Goal: Task Accomplishment & Management: Manage account settings

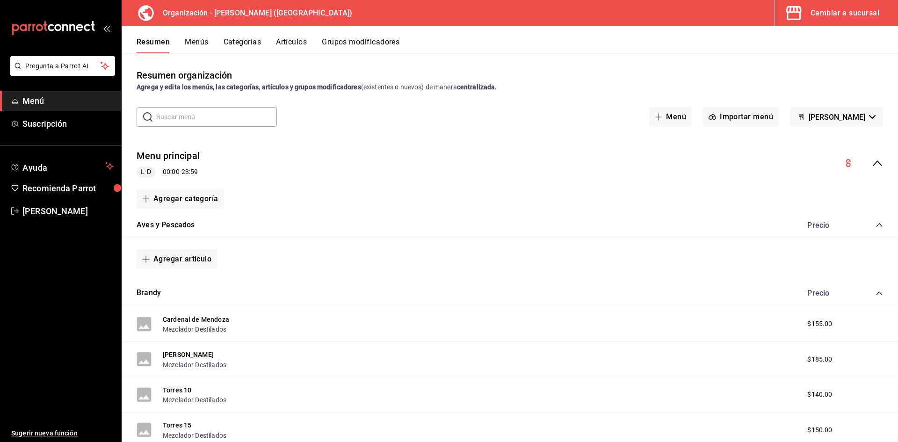
click at [33, 99] on span "Menú" at bounding box center [67, 100] width 91 height 13
click at [843, 13] on div "Cambiar a sucursal" at bounding box center [844, 13] width 69 height 13
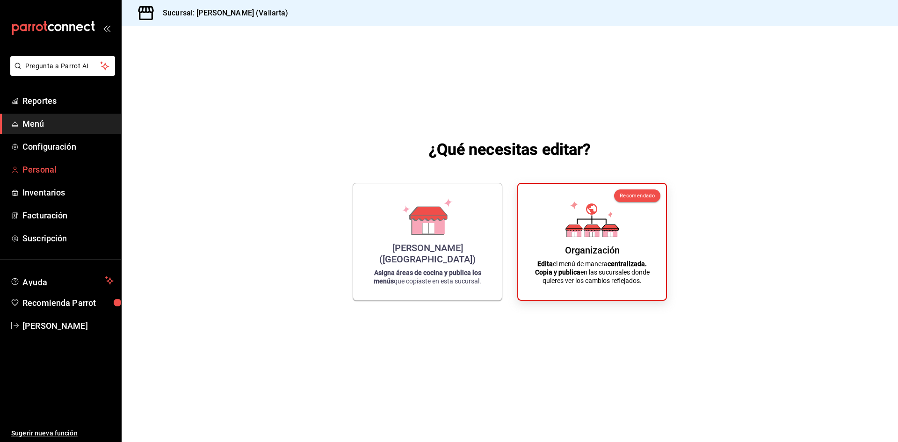
click at [42, 165] on span "Personal" at bounding box center [67, 169] width 91 height 13
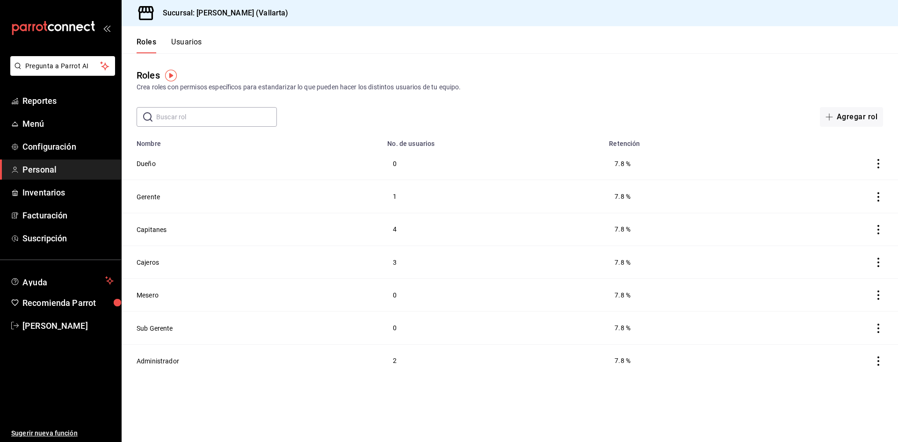
click at [189, 40] on button "Usuarios" at bounding box center [186, 45] width 31 height 16
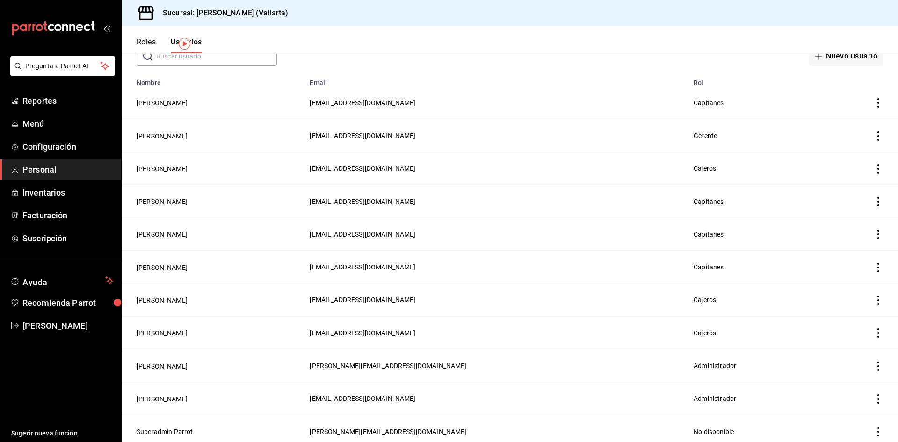
scroll to position [62, 0]
click at [156, 365] on button "Carlos Echavarria" at bounding box center [162, 364] width 51 height 9
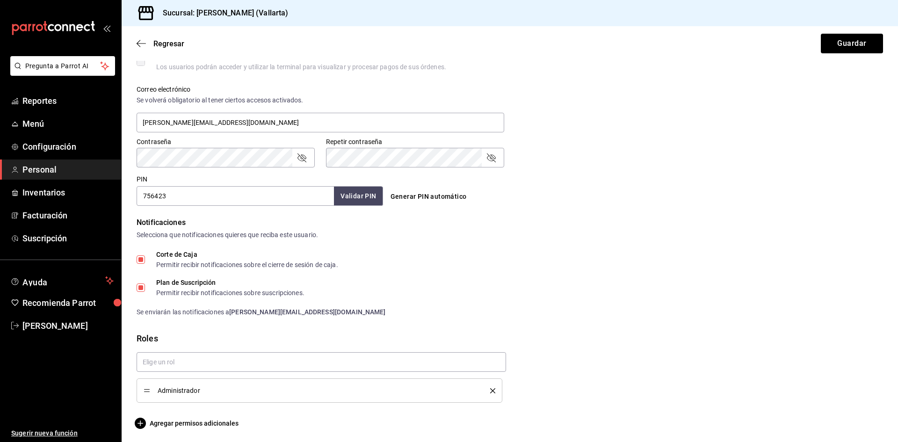
scroll to position [329, 0]
click at [190, 422] on span "Agregar permisos adicionales" at bounding box center [188, 421] width 102 height 11
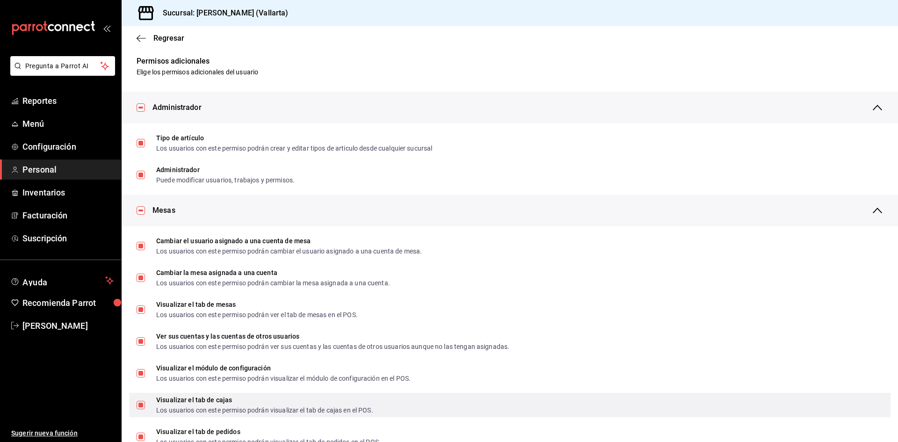
scroll to position [0, 0]
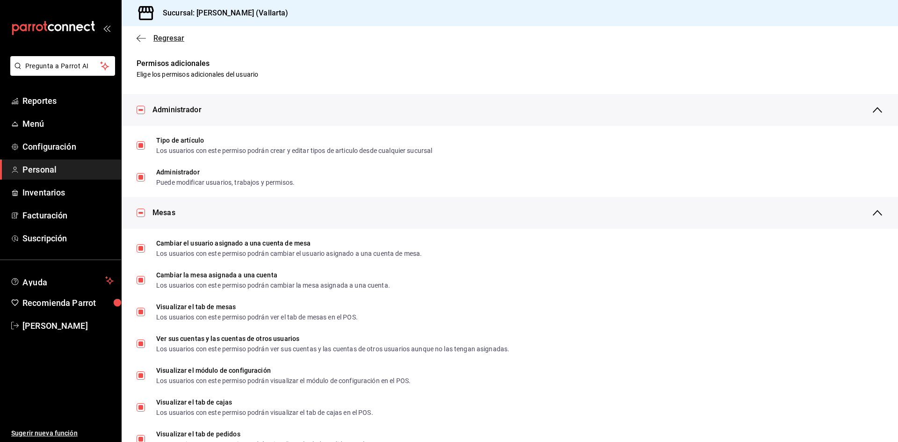
click at [139, 38] on icon "button" at bounding box center [141, 38] width 9 height 8
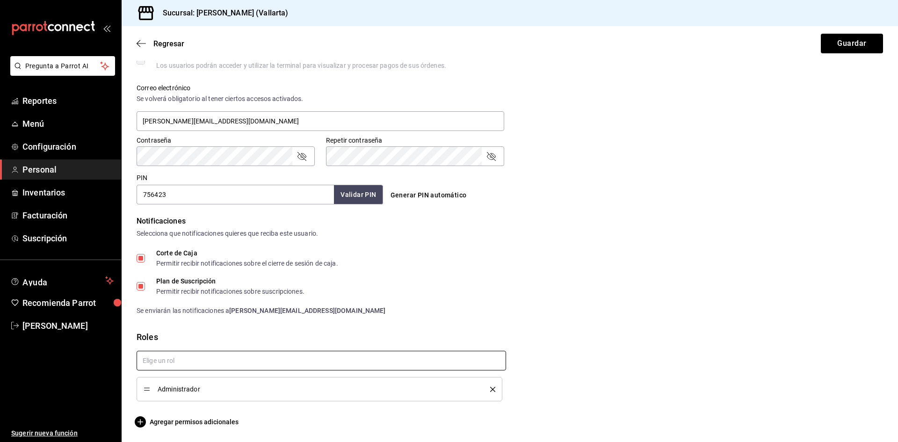
scroll to position [329, 0]
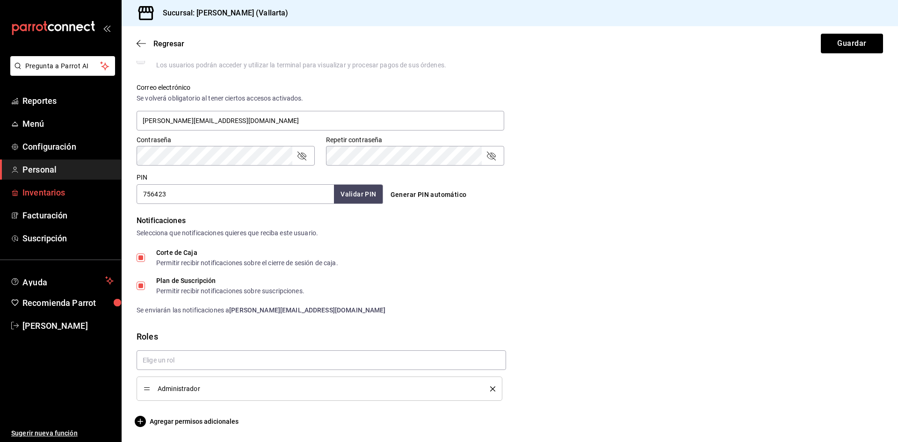
click at [52, 195] on span "Inventarios" at bounding box center [67, 192] width 91 height 13
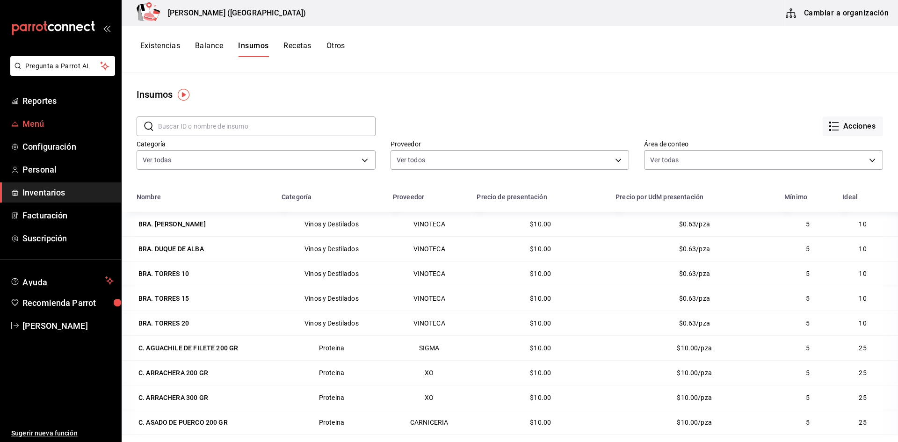
click at [25, 119] on span "Menú" at bounding box center [67, 123] width 91 height 13
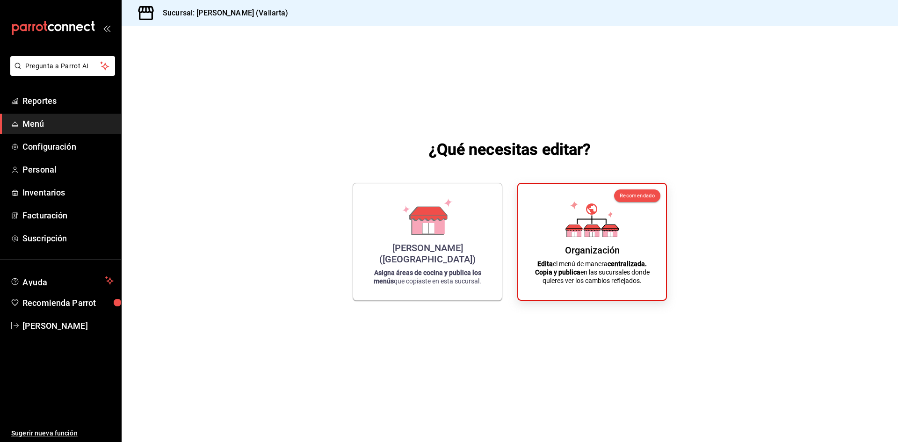
click at [803, 226] on div "¿Qué necesitas editar? Cristina (Vallarta) Asigna áreas de cocina y publica los…" at bounding box center [510, 219] width 776 height 386
click at [427, 259] on div "[PERSON_NAME] ([GEOGRAPHIC_DATA])" at bounding box center [427, 251] width 126 height 22
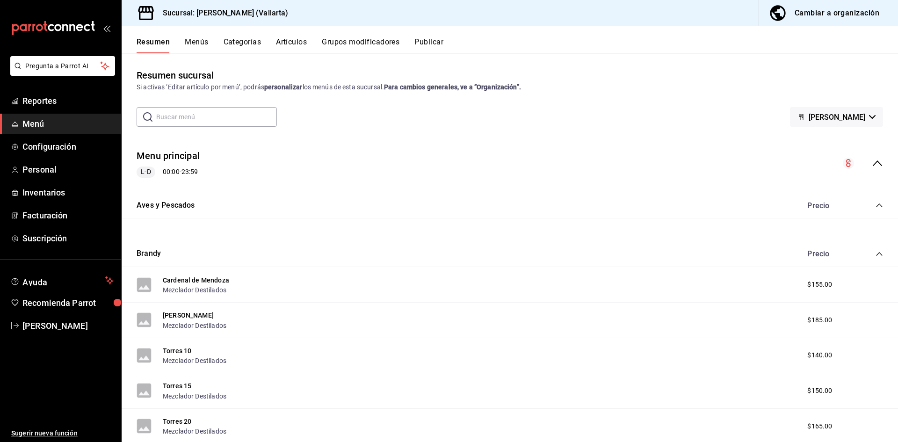
click at [294, 40] on button "Artículos" at bounding box center [291, 45] width 31 height 16
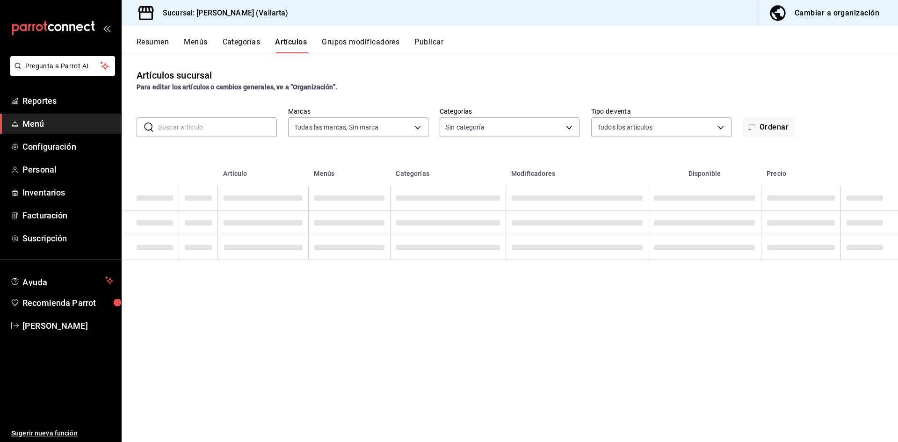
type input "dedade05-fd73-4fc1-b48a-98286d1a7cbf"
type input "ddeea584-b7b7-4c64-abd4-9dbe24413160,94bc3e91-bac1-4cab-af5d-7d085d9bac7d,85d50…"
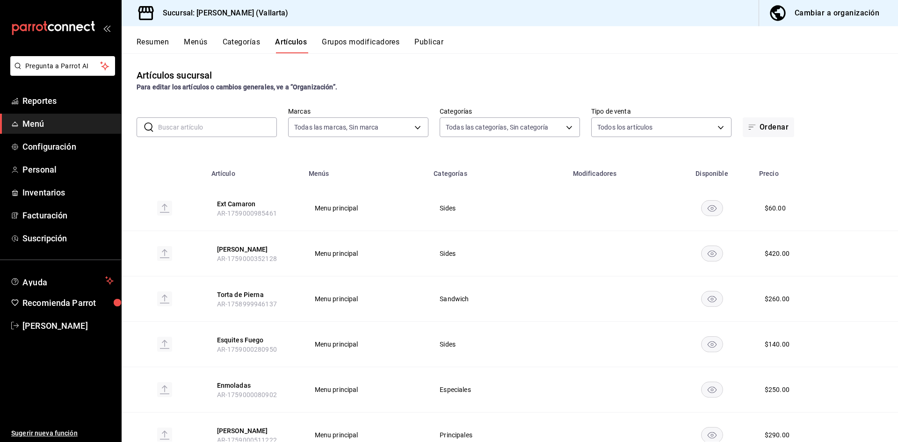
click at [823, 14] on div "Cambiar a organización" at bounding box center [836, 13] width 85 height 13
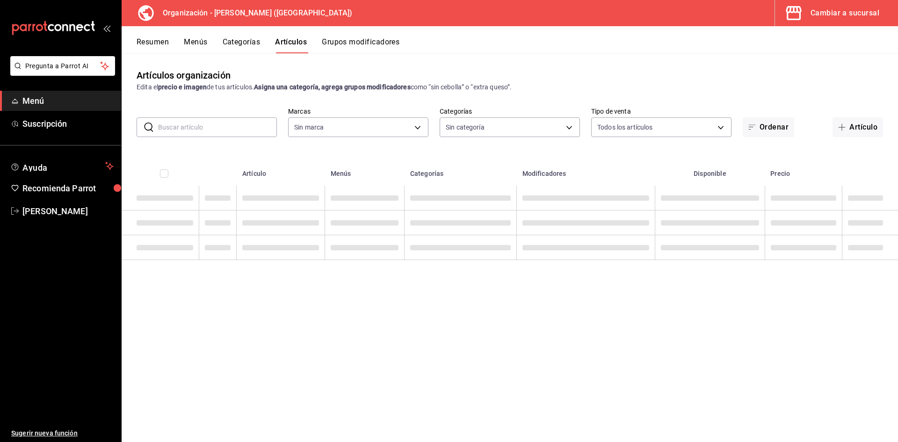
type input "31d0bbe4-7c51-43f0-8445-666cf6a0e085"
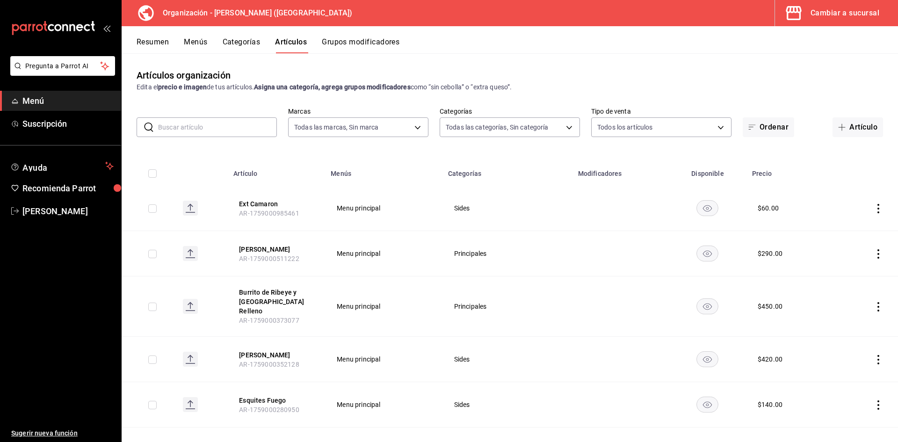
type input "40ee2f72-6915-4037-a5ec-65aec302ef5d,c43c6c56-ab22-4748-903a-778ac949f8a0,b688f…"
click at [190, 128] on input "text" at bounding box center [217, 127] width 119 height 19
type input "omele"
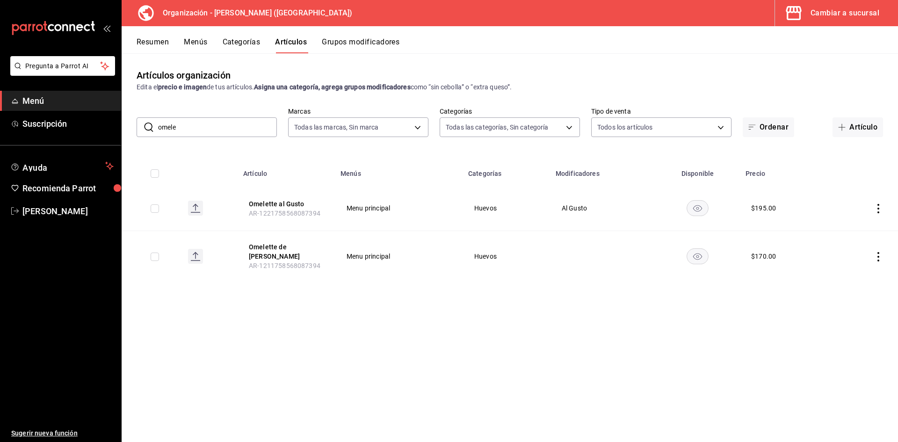
click at [345, 40] on button "Grupos modificadores" at bounding box center [361, 45] width 78 height 16
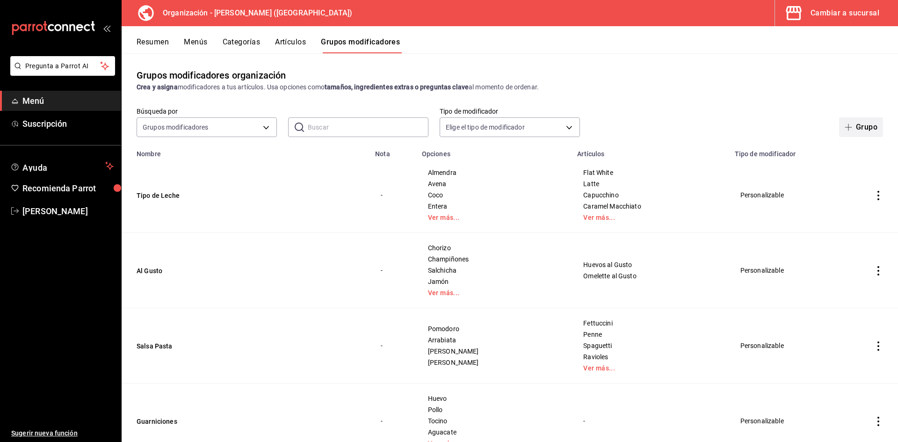
click at [853, 126] on button "Grupo" at bounding box center [861, 127] width 44 height 20
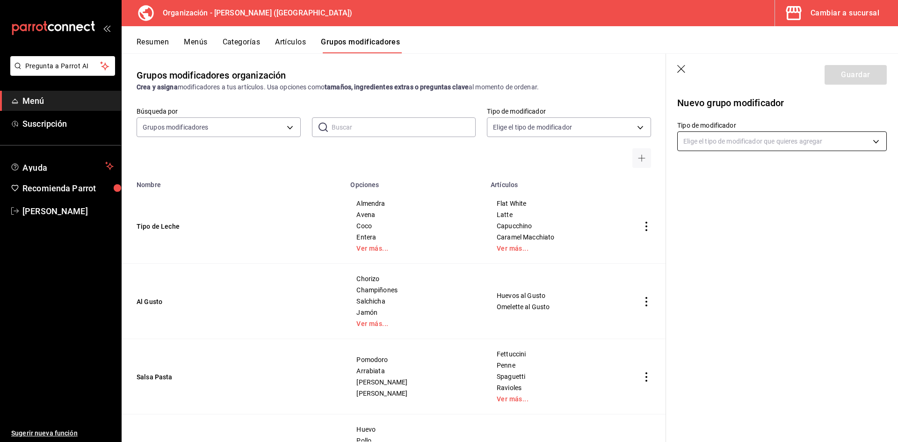
click at [756, 137] on body "Pregunta a Parrot AI Menú Suscripción Ayuda Recomienda Parrot Adriana F Sugerir…" at bounding box center [449, 221] width 898 height 442
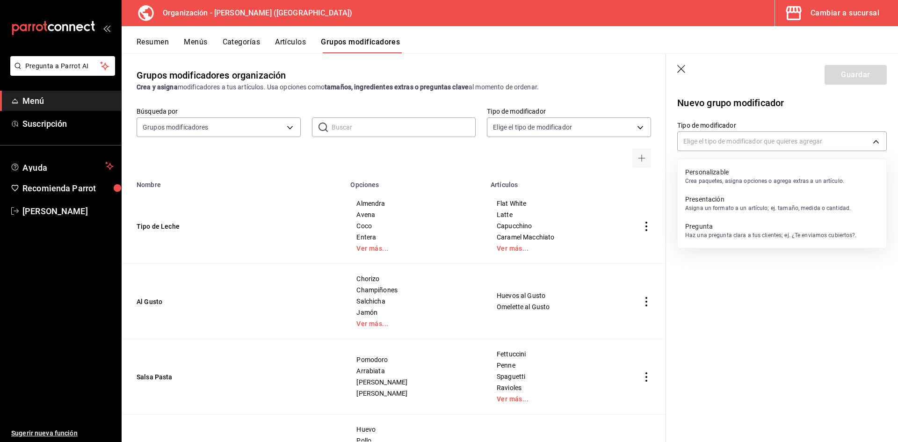
click at [803, 179] on p "Crea paquetes, asigna opciones o agrega extras a un artículo." at bounding box center [764, 181] width 159 height 8
type input "CUSTOMIZABLE"
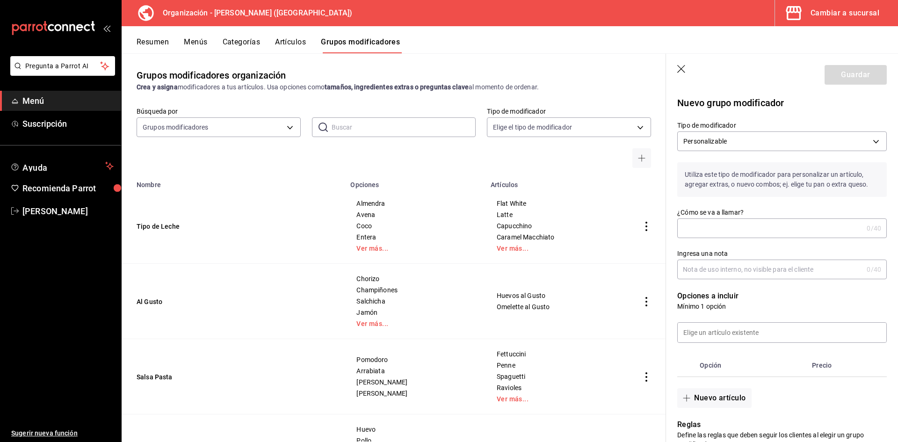
click at [720, 228] on input "¿Cómo se va a llamar?" at bounding box center [770, 228] width 186 height 19
type input "C"
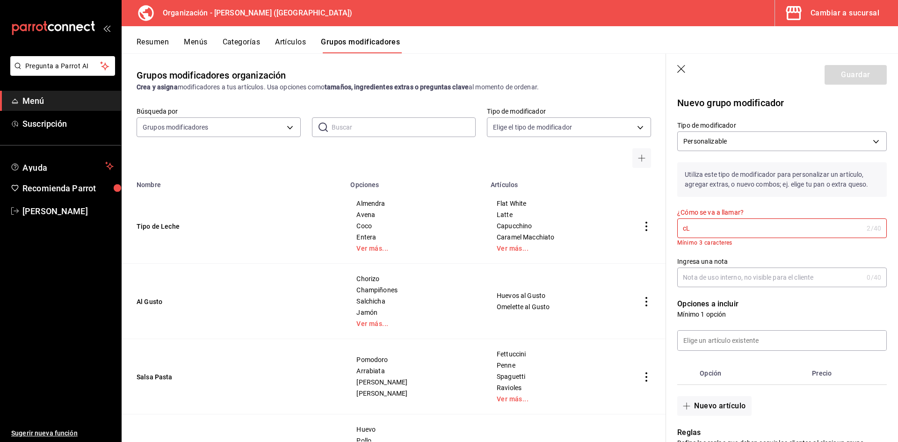
type input "c"
type input "C"
type input "l"
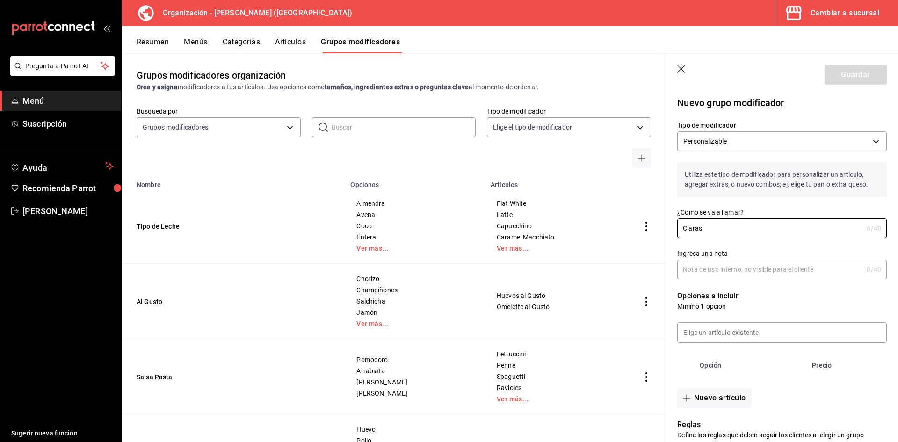
type input "Claras"
click at [723, 270] on input "Ingresa una nota" at bounding box center [770, 269] width 186 height 19
click at [731, 338] on input at bounding box center [781, 333] width 209 height 20
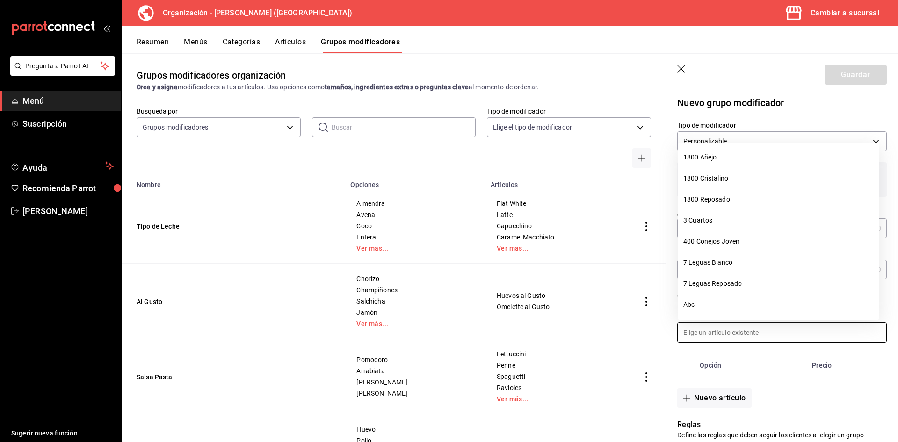
click at [730, 327] on input at bounding box center [781, 333] width 209 height 20
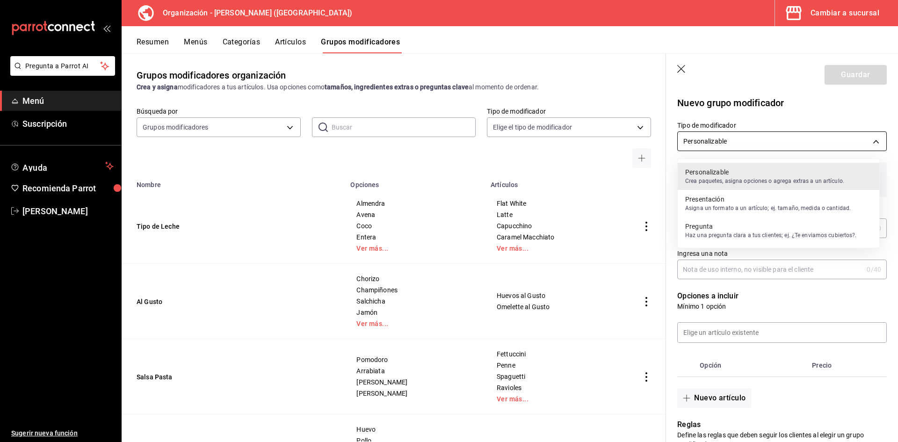
click at [739, 137] on body "Pregunta a Parrot AI Menú Suscripción Ayuda Recomienda Parrot Adriana F Sugerir…" at bounding box center [449, 221] width 898 height 442
click at [753, 210] on p "Asigna un formato a un artículo; ej. tamaño, medida o cantidad." at bounding box center [768, 208] width 166 height 8
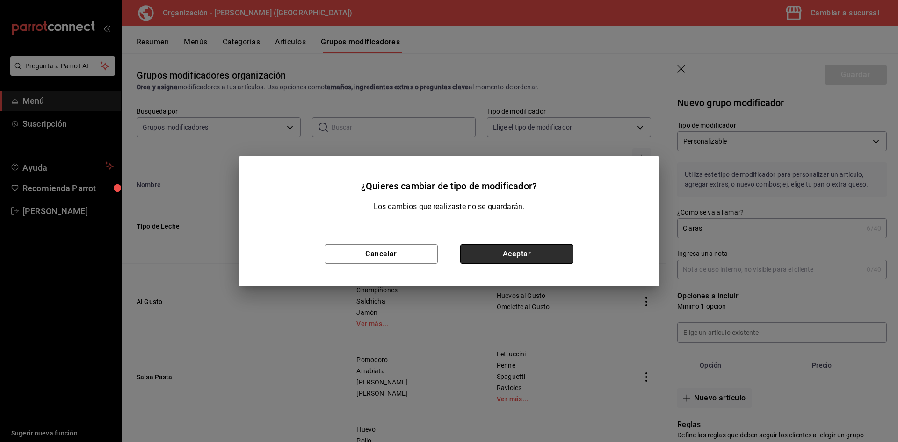
click at [532, 251] on button "Aceptar" at bounding box center [516, 254] width 113 height 20
type input "PRESENTATION"
checkbox input "true"
type input "1"
type input "1759007105039"
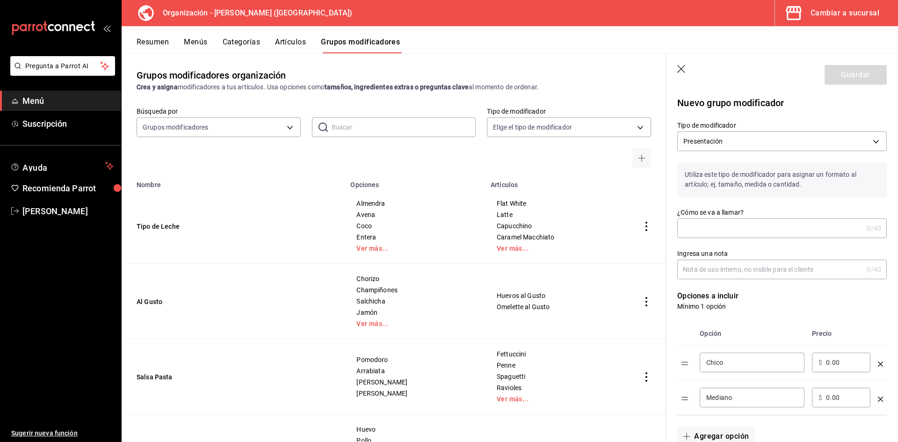
click at [681, 68] on icon "button" at bounding box center [681, 69] width 9 height 9
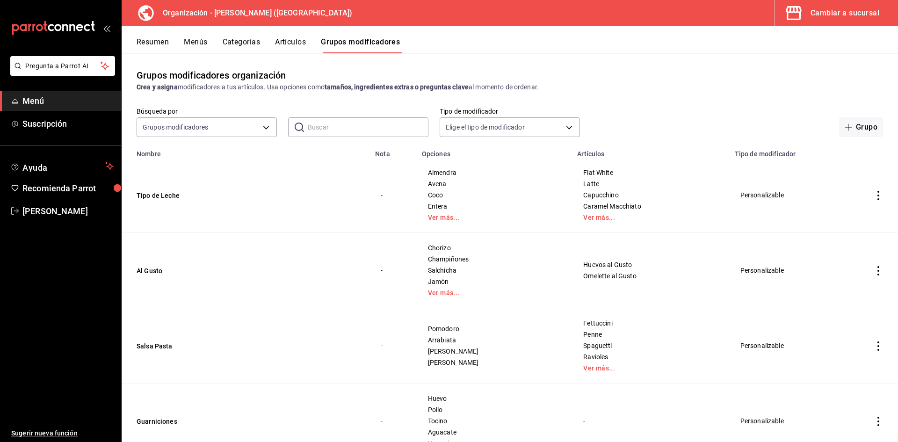
click at [295, 40] on button "Artículos" at bounding box center [290, 45] width 31 height 16
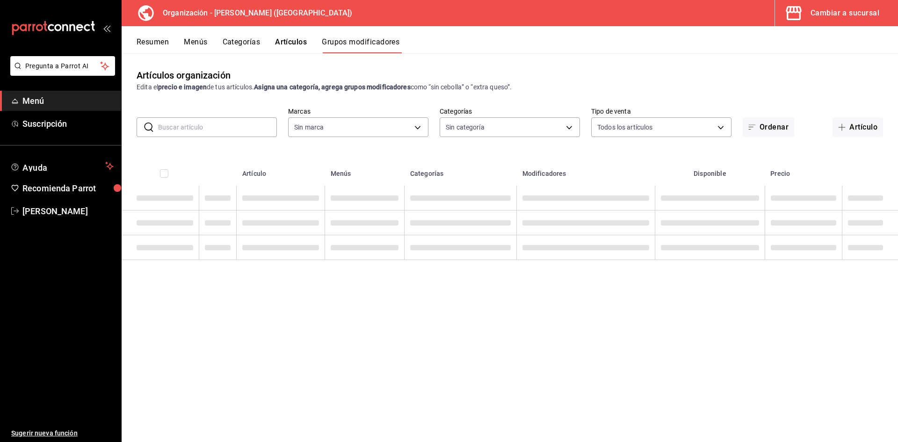
type input "31d0bbe4-7c51-43f0-8445-666cf6a0e085"
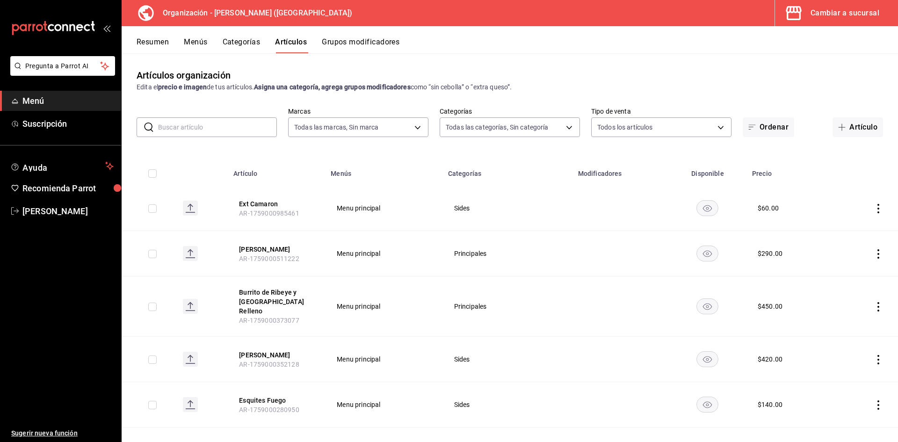
type input "40ee2f72-6915-4037-a5ec-65aec302ef5d,c43c6c56-ab22-4748-903a-778ac949f8a0,b688f…"
click at [223, 127] on input "text" at bounding box center [217, 127] width 119 height 19
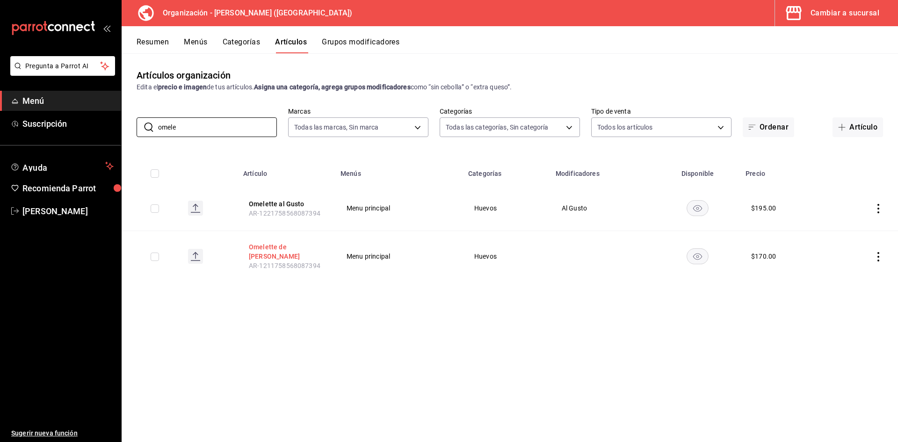
type input "omele"
click at [276, 247] on button "Omelette de [PERSON_NAME]" at bounding box center [286, 251] width 75 height 19
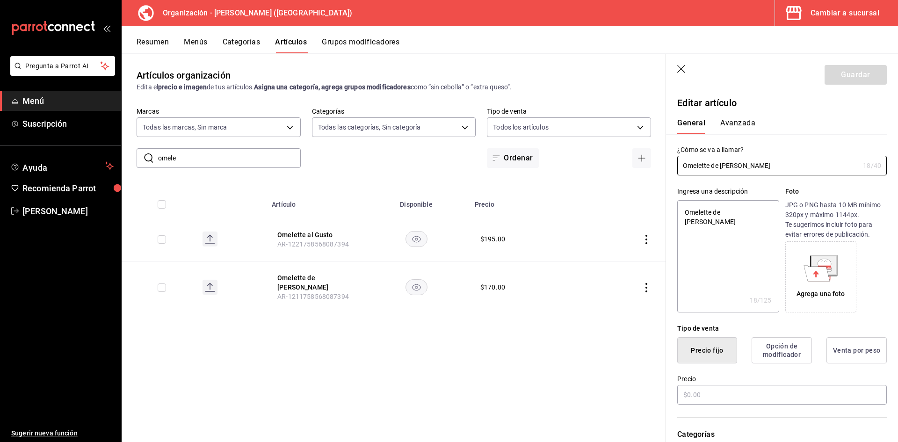
type textarea "x"
type input "$170.00"
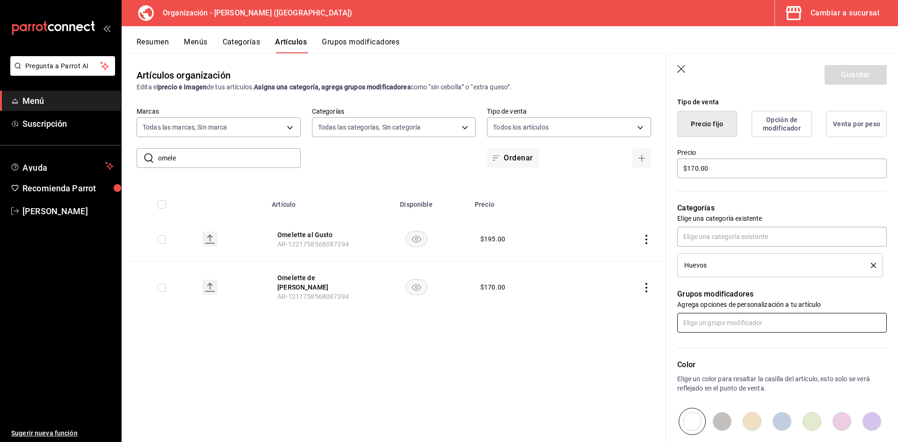
scroll to position [234, 0]
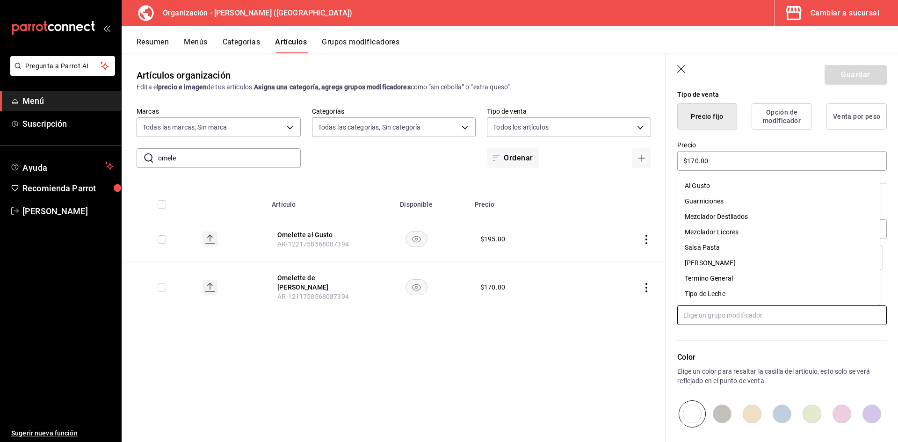
click at [734, 314] on input "text" at bounding box center [781, 315] width 209 height 20
click at [719, 183] on li "Al Gusto" at bounding box center [778, 185] width 202 height 15
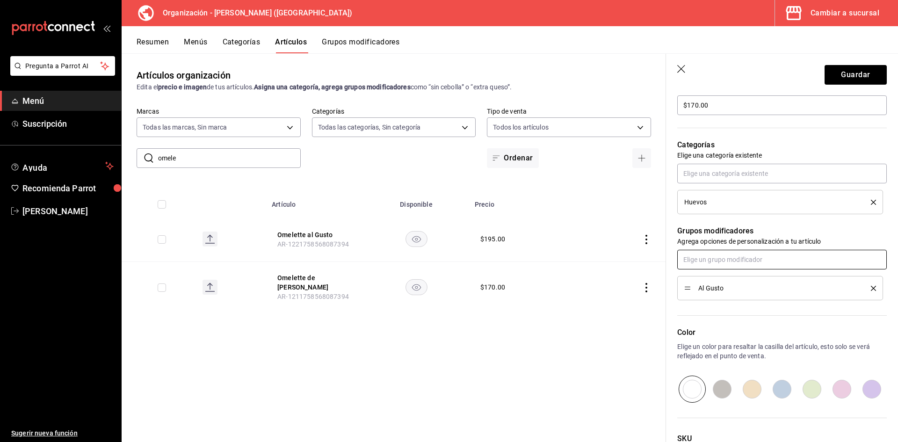
scroll to position [367, 0]
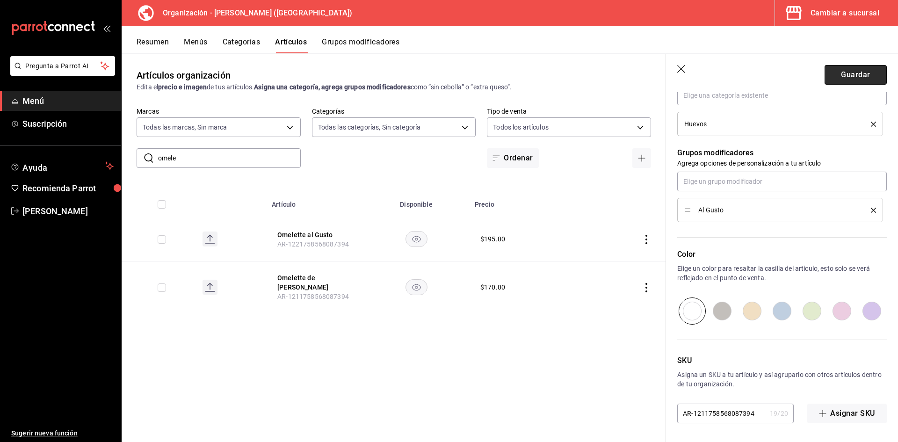
click at [850, 72] on button "Guardar" at bounding box center [855, 75] width 62 height 20
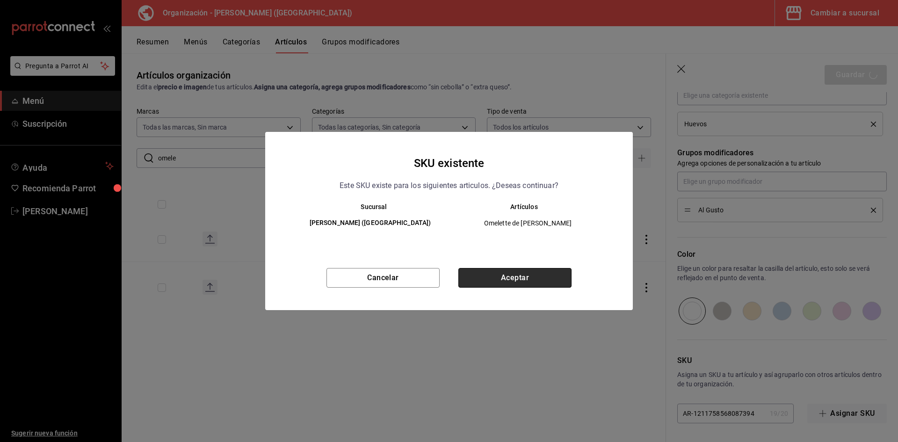
click at [512, 287] on button "Aceptar" at bounding box center [514, 278] width 113 height 20
type textarea "x"
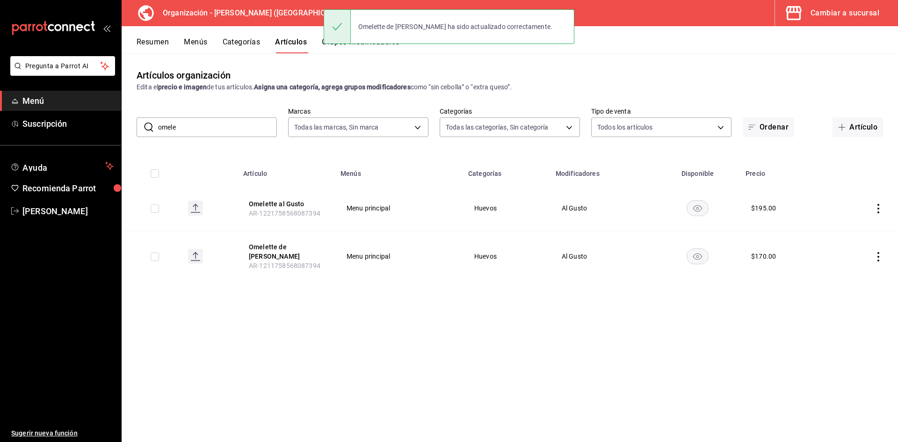
click at [529, 385] on div "Artículos organización Edita el precio e imagen de tus artículos. Asigna una ca…" at bounding box center [510, 247] width 776 height 388
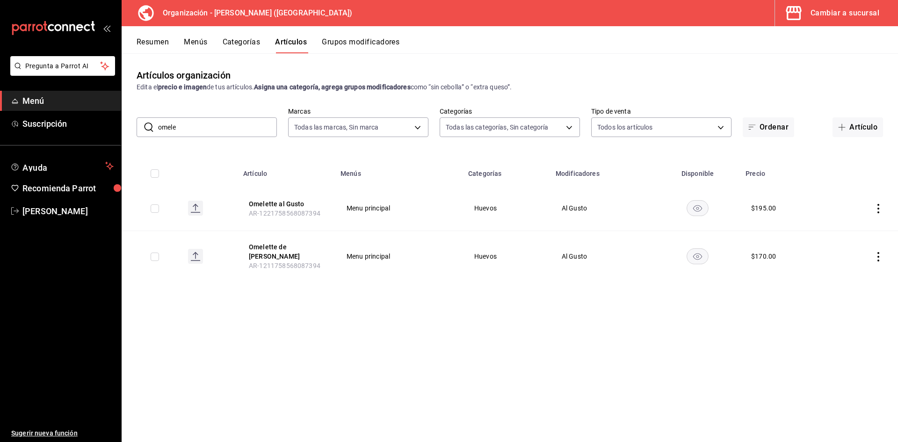
click at [248, 119] on input "omele" at bounding box center [217, 127] width 119 height 19
drag, startPoint x: 194, startPoint y: 128, endPoint x: 2, endPoint y: 138, distance: 192.4
click at [0, 140] on div "Pregunta a Parrot AI Menú Suscripción Ayuda Recomienda Parrot Adriana F Sugerir…" at bounding box center [449, 221] width 898 height 442
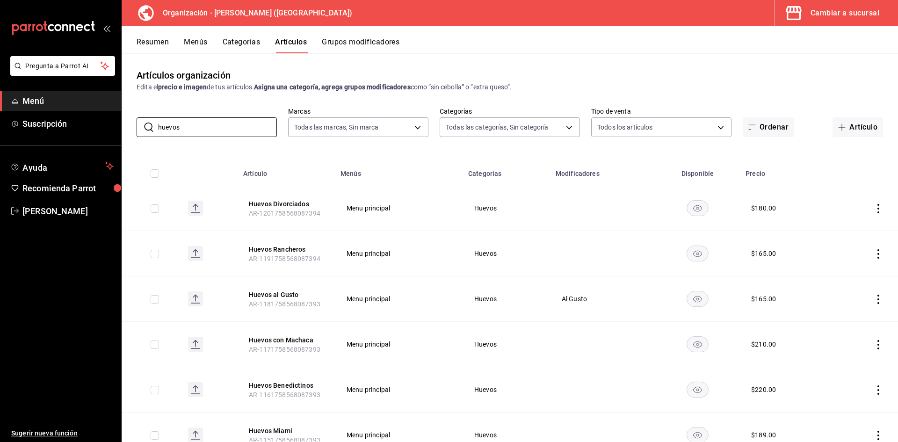
type input "huevos"
click at [832, 128] on button "Artículo" at bounding box center [857, 127] width 50 height 20
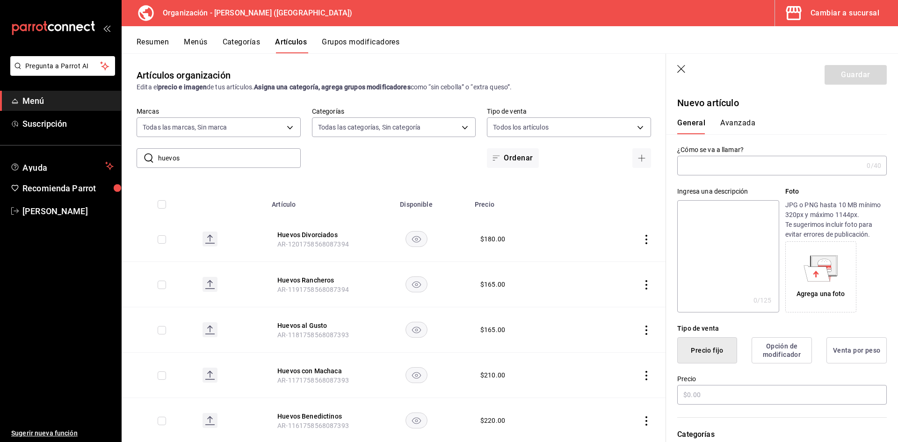
click at [706, 163] on input "text" at bounding box center [770, 165] width 186 height 19
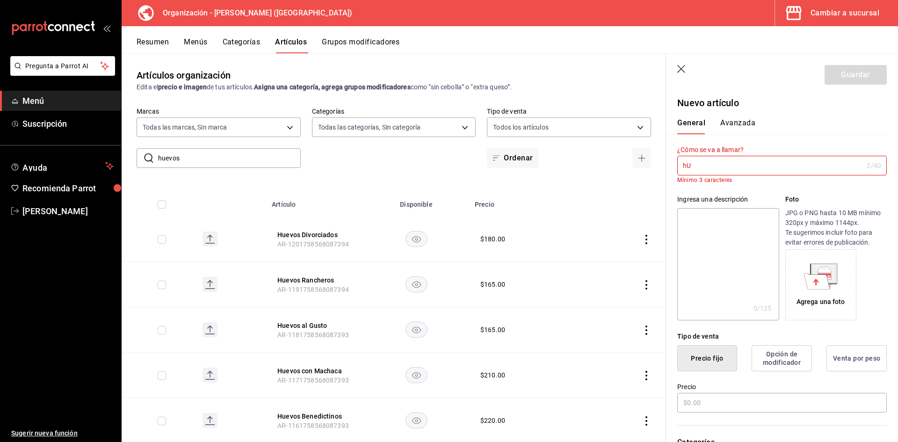
type input "h"
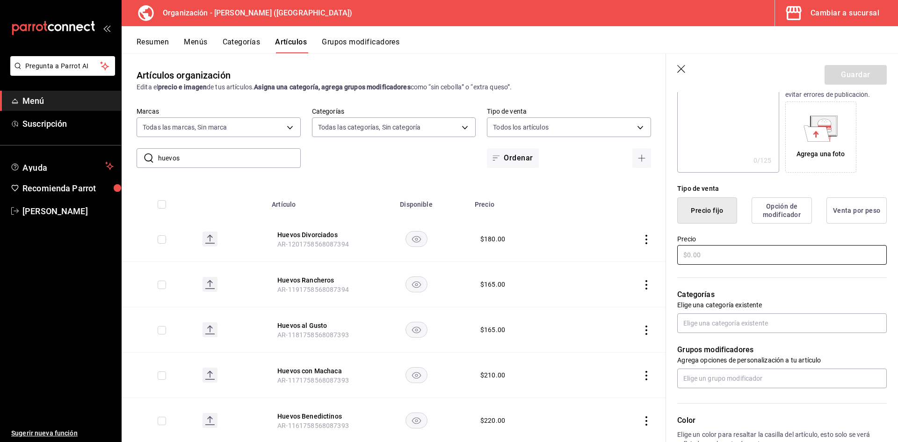
scroll to position [140, 0]
type input "Huevos Matones"
click at [704, 244] on div "Precio" at bounding box center [781, 249] width 209 height 31
click at [697, 256] on input "text" at bounding box center [781, 255] width 209 height 20
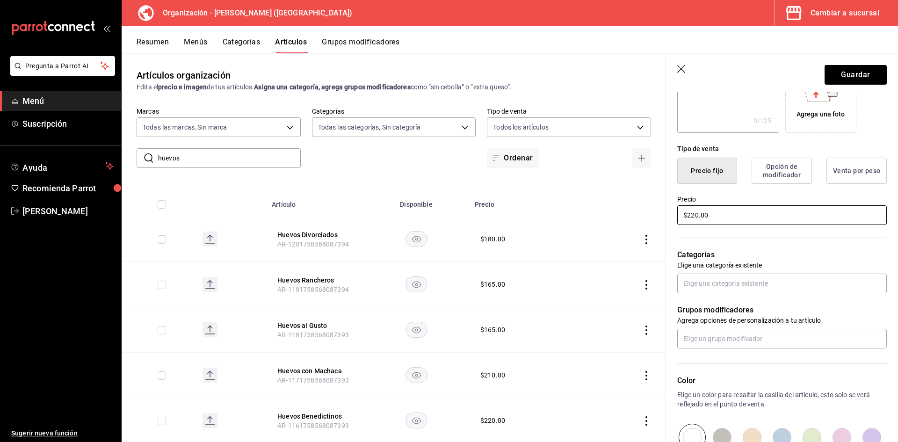
scroll to position [234, 0]
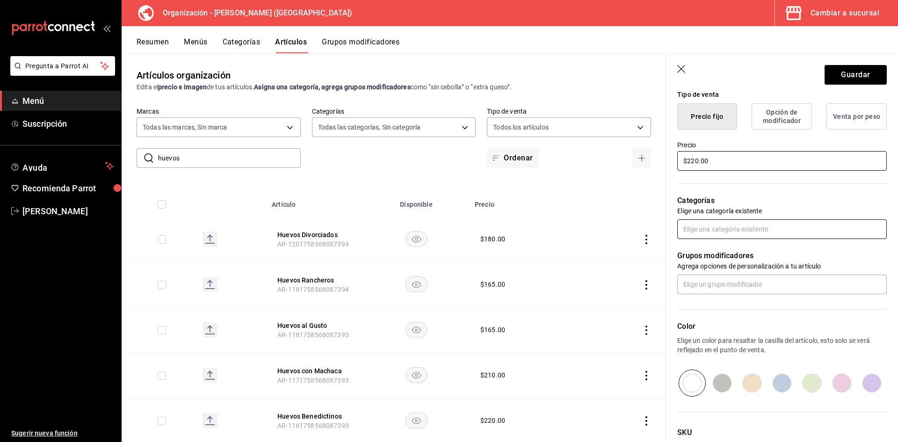
type input "$220.00"
click at [732, 224] on input "text" at bounding box center [781, 229] width 209 height 20
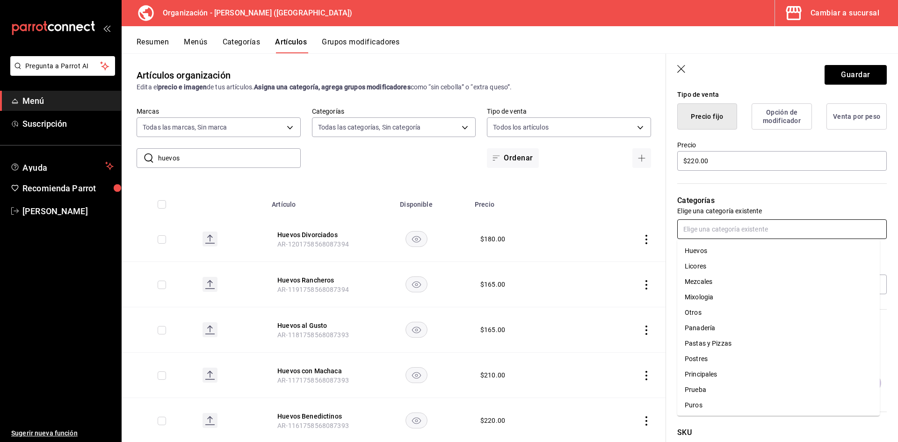
scroll to position [187, 0]
click at [728, 247] on li "Huevos" at bounding box center [778, 248] width 202 height 15
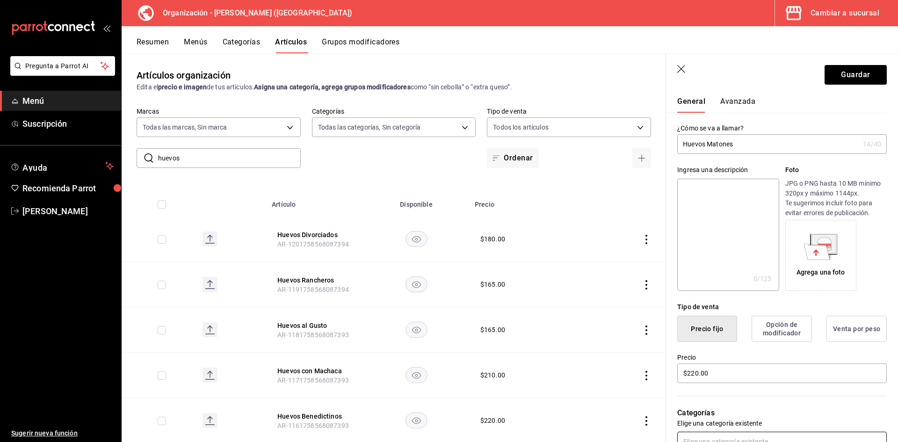
scroll to position [0, 0]
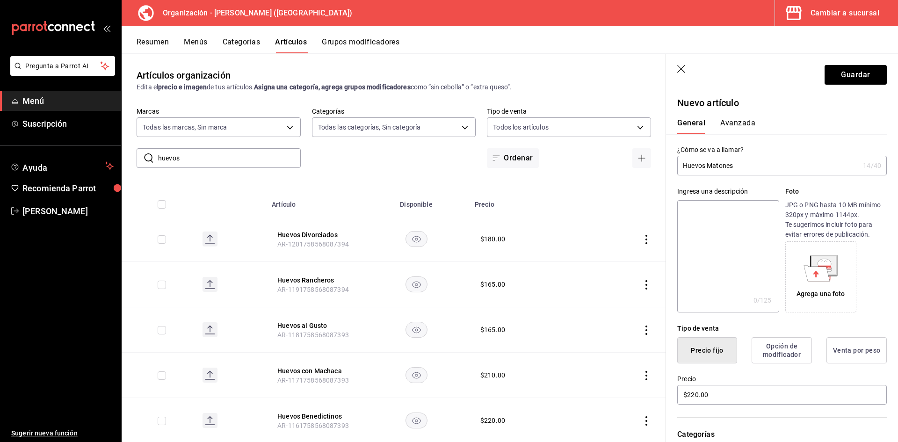
click at [735, 124] on button "Avanzada" at bounding box center [737, 126] width 35 height 16
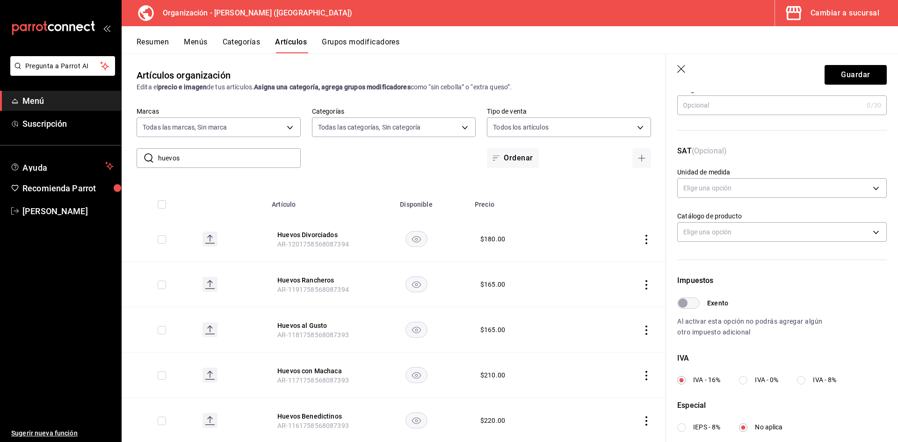
scroll to position [140, 0]
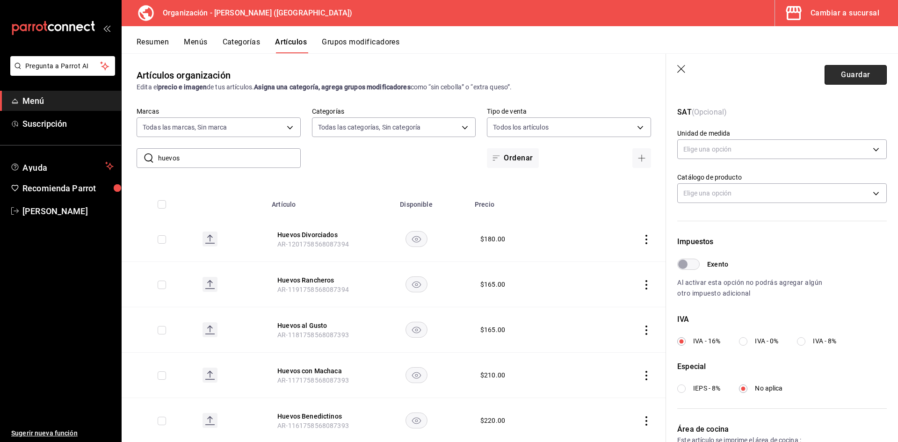
click at [854, 73] on button "Guardar" at bounding box center [855, 75] width 62 height 20
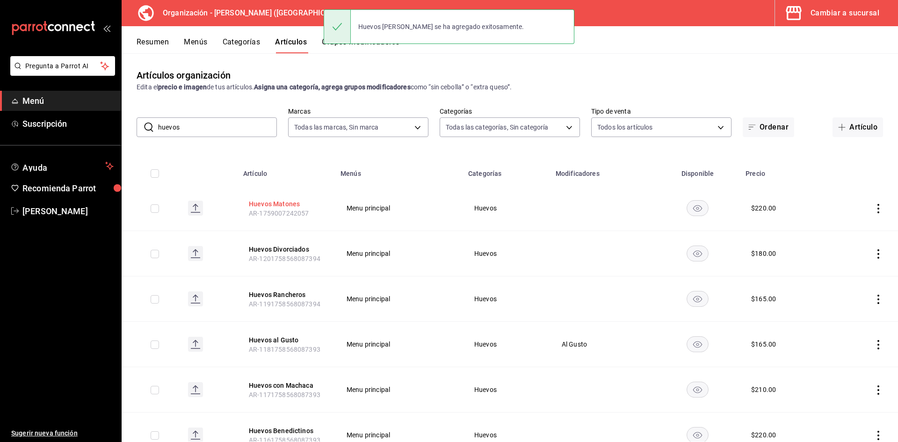
drag, startPoint x: 265, startPoint y: 201, endPoint x: 799, endPoint y: 203, distance: 533.5
click at [266, 201] on button "Huevos Matones" at bounding box center [286, 203] width 75 height 9
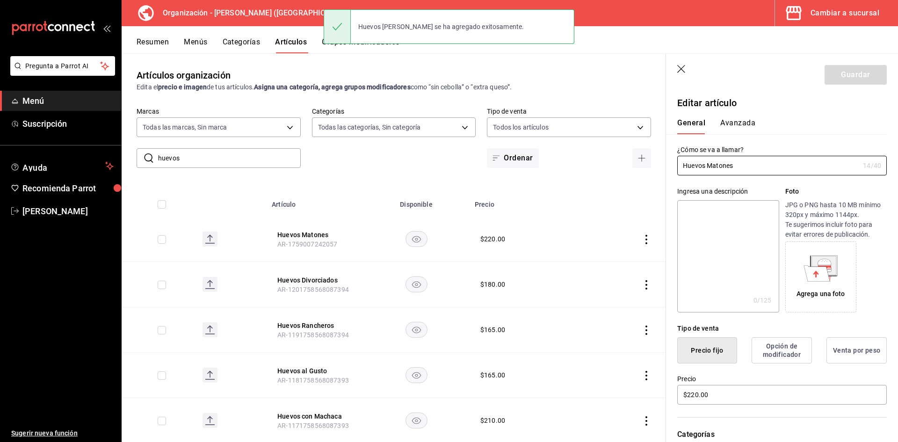
click at [740, 122] on button "Avanzada" at bounding box center [737, 126] width 35 height 16
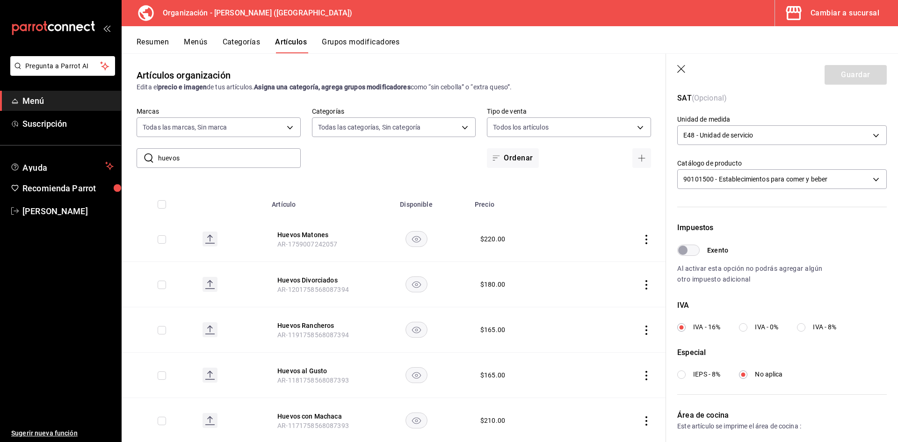
scroll to position [219, 0]
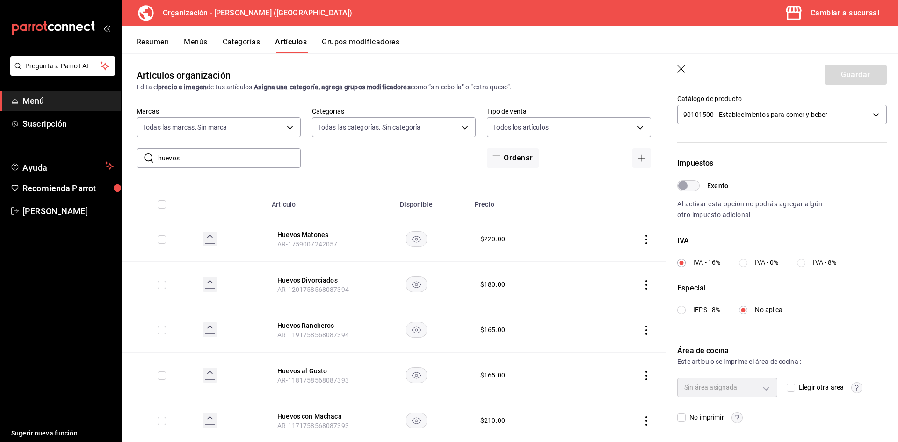
click at [790, 389] on input "Elegir otra área" at bounding box center [790, 387] width 8 height 8
checkbox input "true"
click at [768, 386] on body "Pregunta a Parrot AI Menú Suscripción Ayuda Recomienda Parrot Adriana F Sugerir…" at bounding box center [449, 221] width 898 height 442
click at [763, 386] on div at bounding box center [449, 221] width 898 height 442
click at [842, 70] on button "Guardar" at bounding box center [855, 75] width 62 height 20
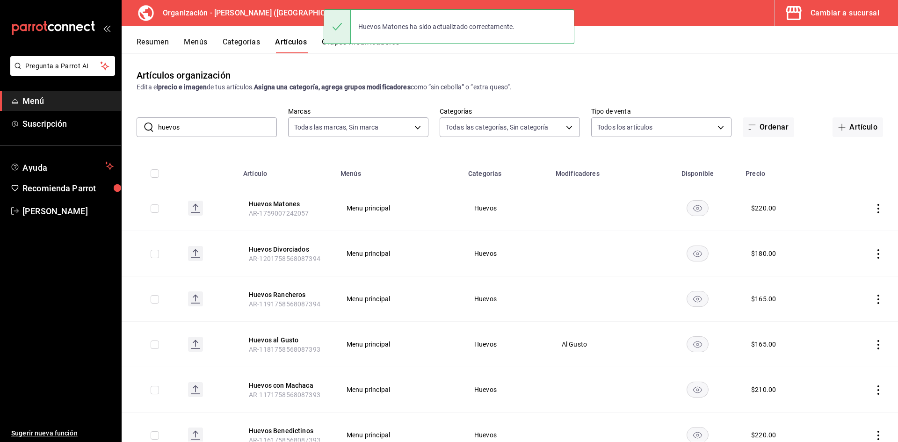
drag, startPoint x: 856, startPoint y: 130, endPoint x: 801, endPoint y: 137, distance: 55.6
click at [855, 130] on button "Artículo" at bounding box center [857, 127] width 50 height 20
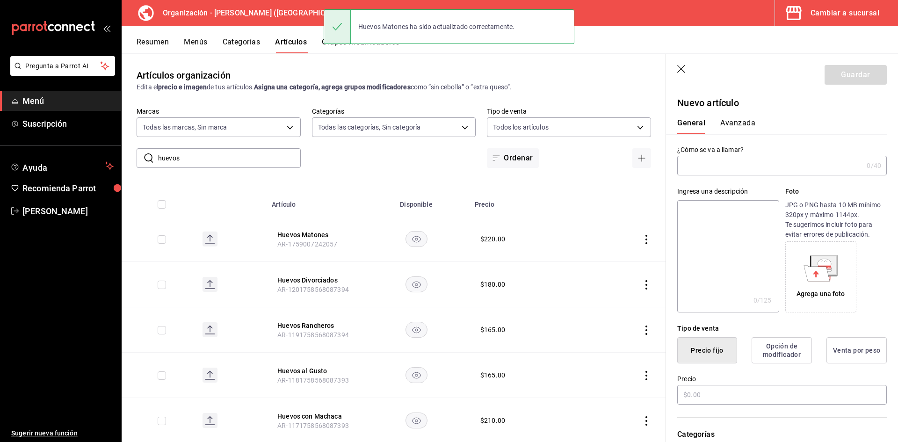
click at [741, 166] on input "text" at bounding box center [770, 165] width 186 height 19
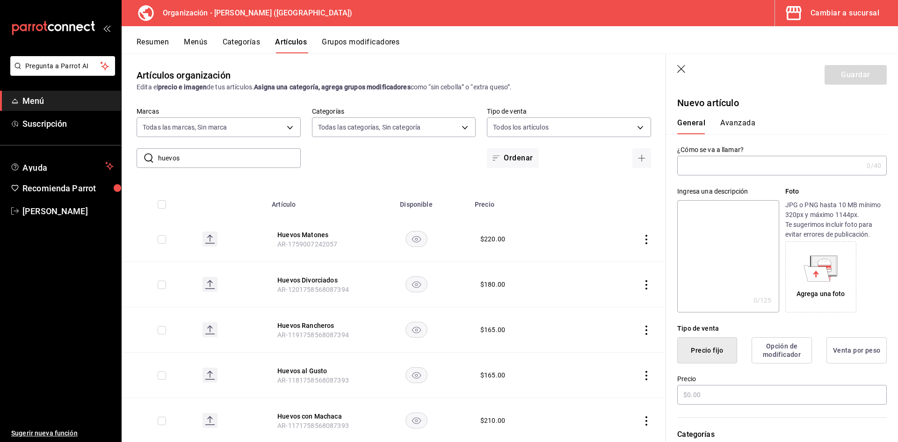
click at [679, 65] on icon "button" at bounding box center [681, 69] width 9 height 9
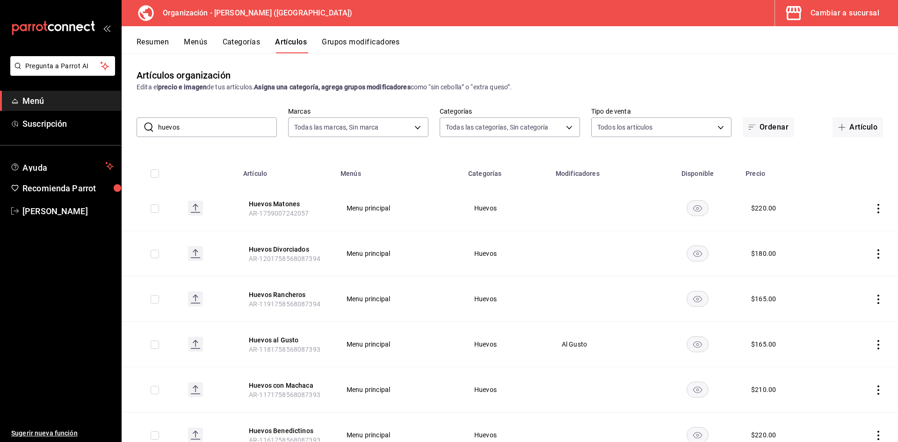
click at [810, 12] on button "Cambiar a sucursal" at bounding box center [832, 13] width 115 height 26
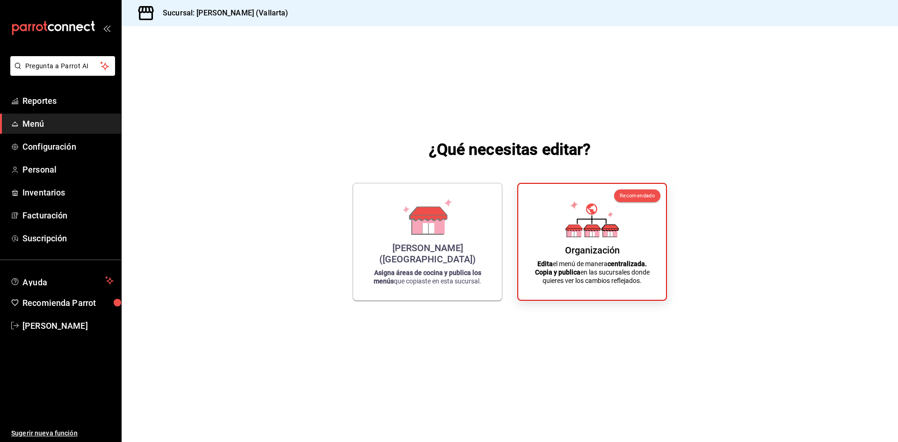
drag, startPoint x: 63, startPoint y: 124, endPoint x: 58, endPoint y: 135, distance: 12.2
click at [62, 124] on span "Menú" at bounding box center [67, 123] width 91 height 13
click at [432, 250] on div "[PERSON_NAME] (Vallarta) Asigna áreas de cocina y publica los menús que copiast…" at bounding box center [427, 240] width 126 height 102
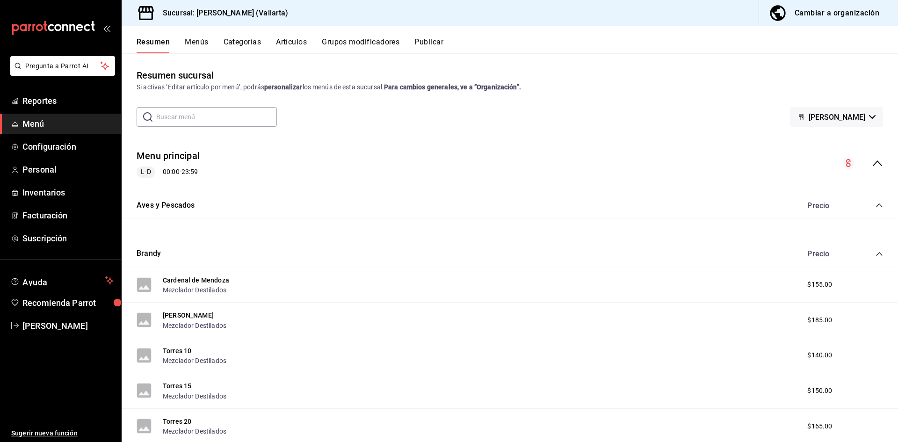
click at [290, 43] on button "Artículos" at bounding box center [291, 45] width 31 height 16
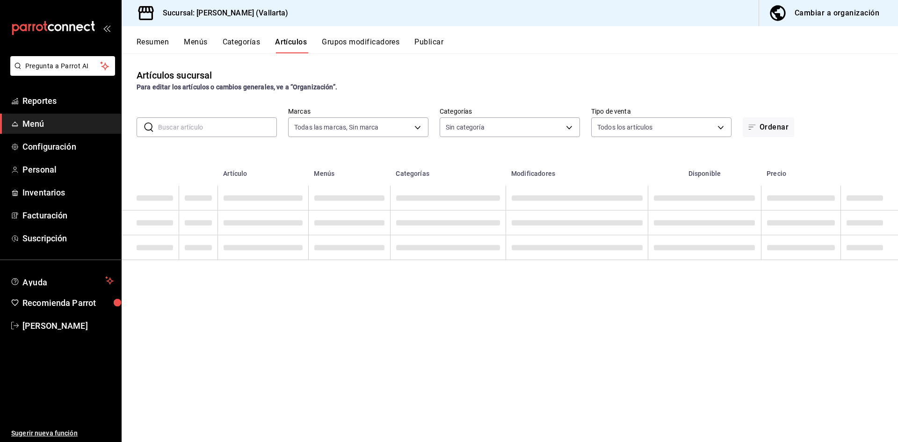
type input "dedade05-fd73-4fc1-b48a-98286d1a7cbf"
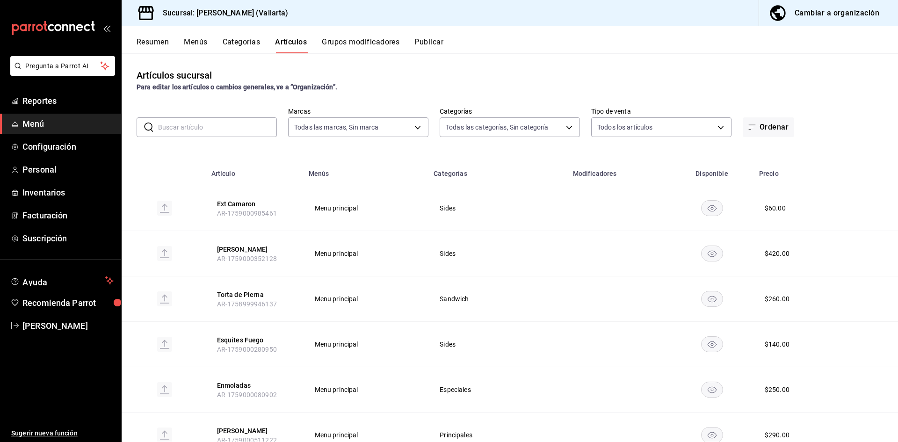
type input "ddeea584-b7b7-4c64-abd4-9dbe24413160,94bc3e91-bac1-4cab-af5d-7d085d9bac7d,85d50…"
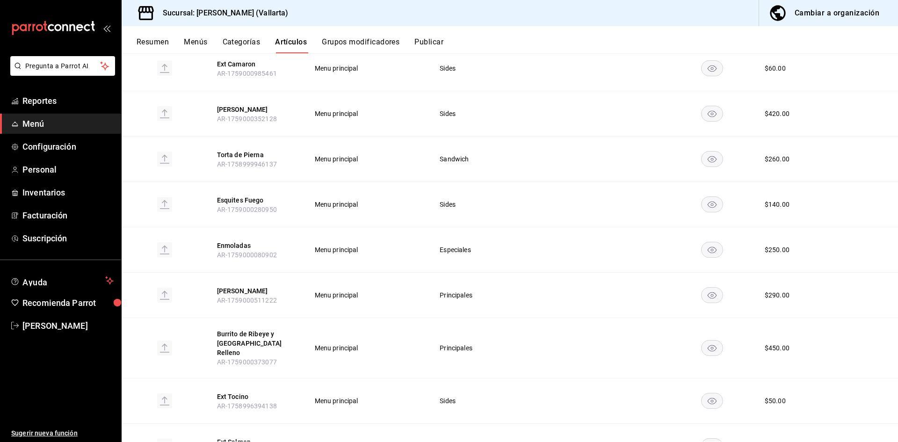
scroll to position [140, 0]
click at [249, 201] on button "Esquites Fuego" at bounding box center [254, 199] width 75 height 9
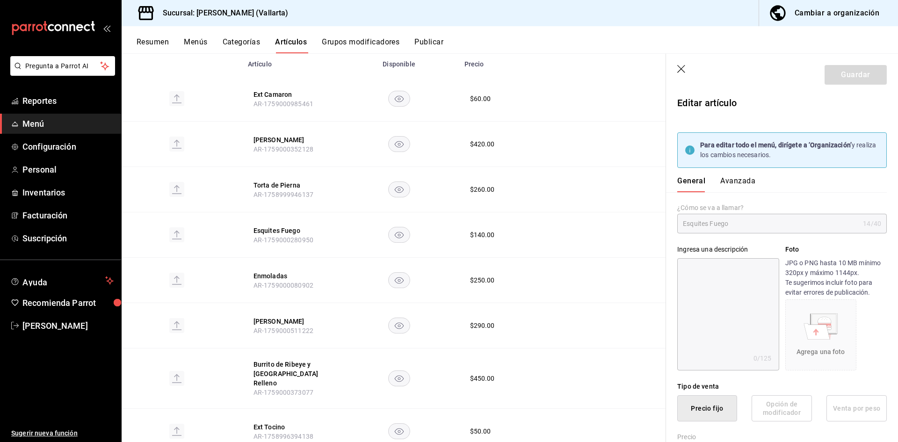
click at [747, 184] on button "Avanzada" at bounding box center [737, 184] width 35 height 16
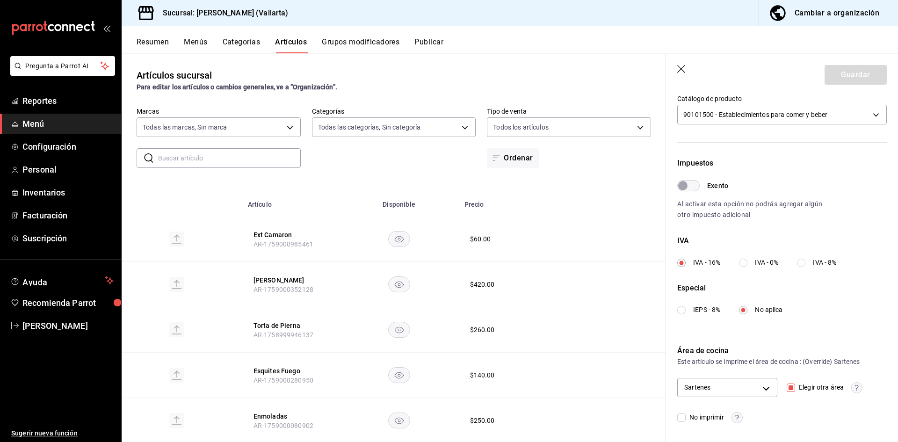
click at [236, 158] on input "text" at bounding box center [229, 158] width 143 height 19
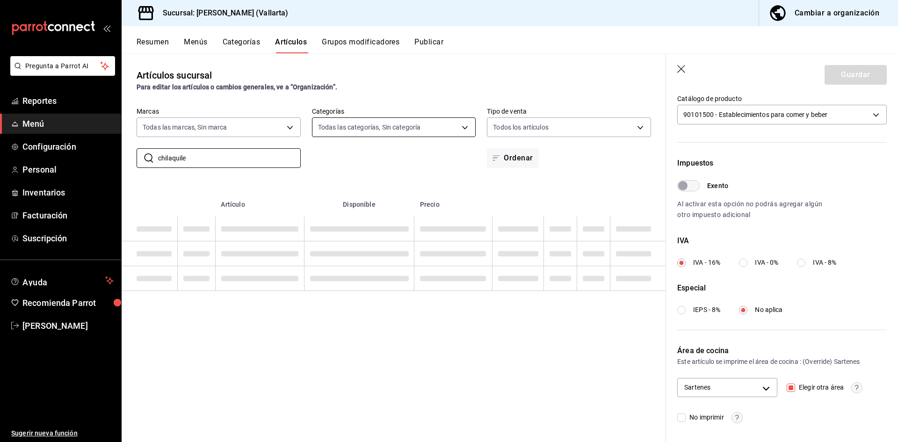
type input "chilaquile"
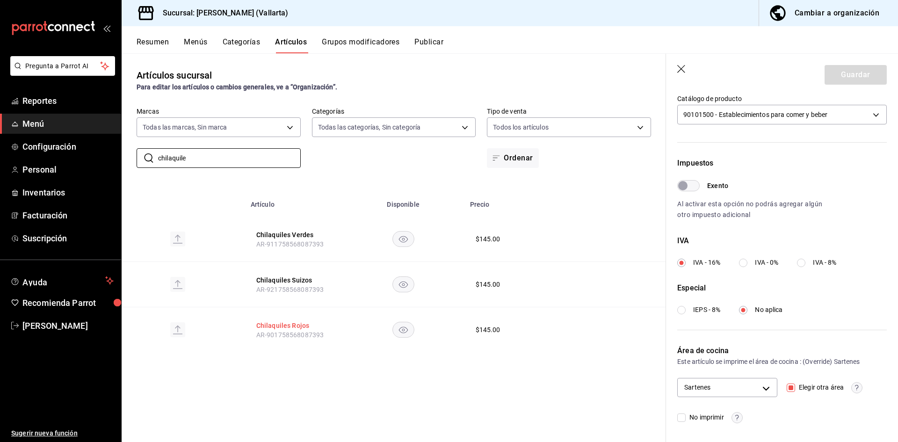
click at [288, 329] on button "Chilaquiles Rojos" at bounding box center [293, 325] width 75 height 9
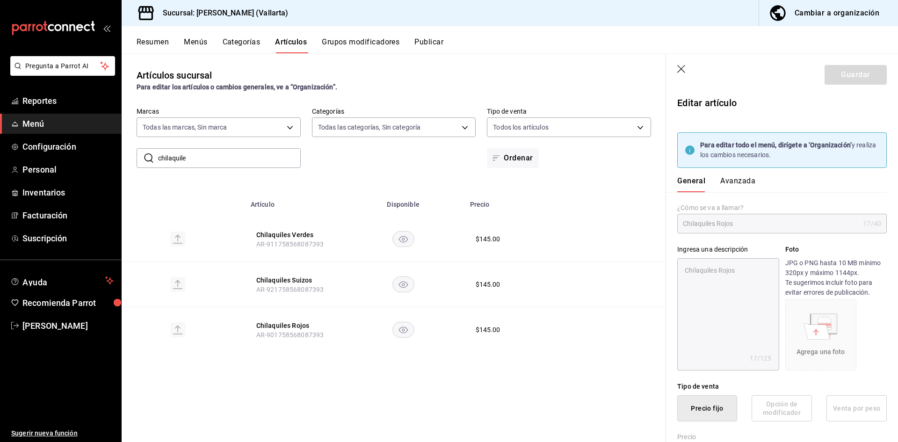
type textarea "x"
type input "$145.00"
type input "E48"
type input "90101500"
radio input "true"
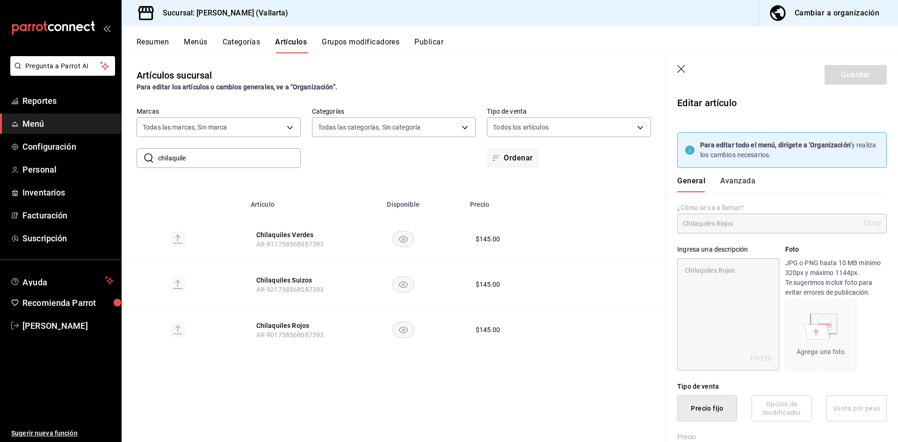
radio input "true"
type input "fde6572f-3937-4d15-9efc-70fe81d417dd"
click at [744, 182] on button "Avanzada" at bounding box center [737, 184] width 35 height 16
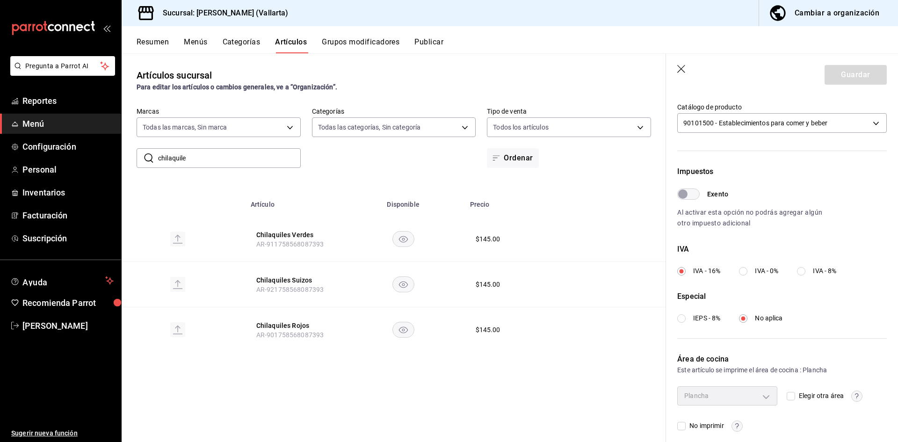
scroll to position [277, 0]
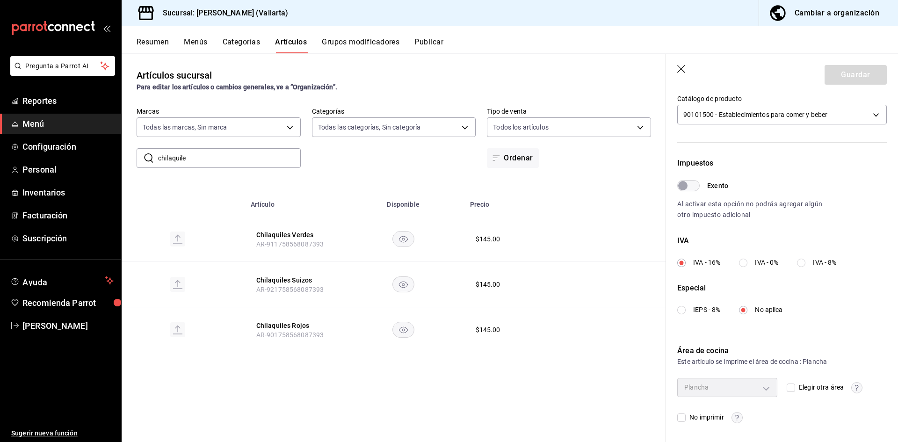
click at [790, 388] on input "Elegir otra área" at bounding box center [790, 387] width 8 height 8
checkbox input "true"
click at [790, 388] on input "Elegir otra área" at bounding box center [790, 387] width 8 height 8
checkbox input "false"
type input "fde6572f-3937-4d15-9efc-70fe81d417dd"
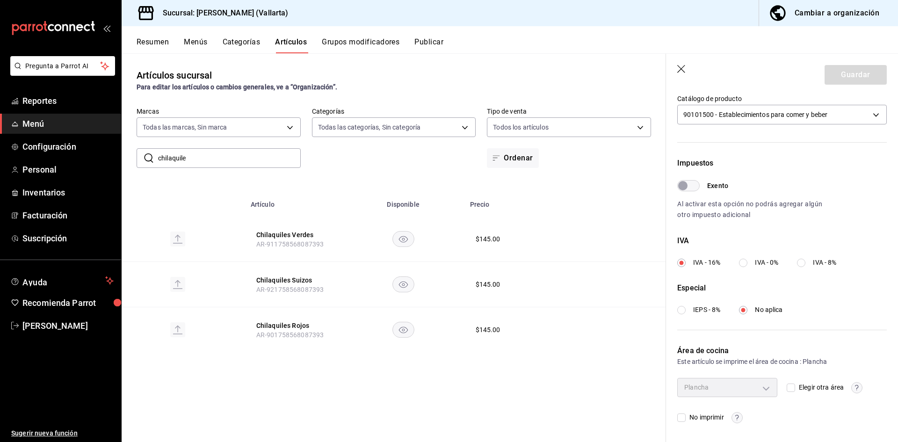
click at [829, 16] on div "Cambiar a organización" at bounding box center [836, 13] width 85 height 13
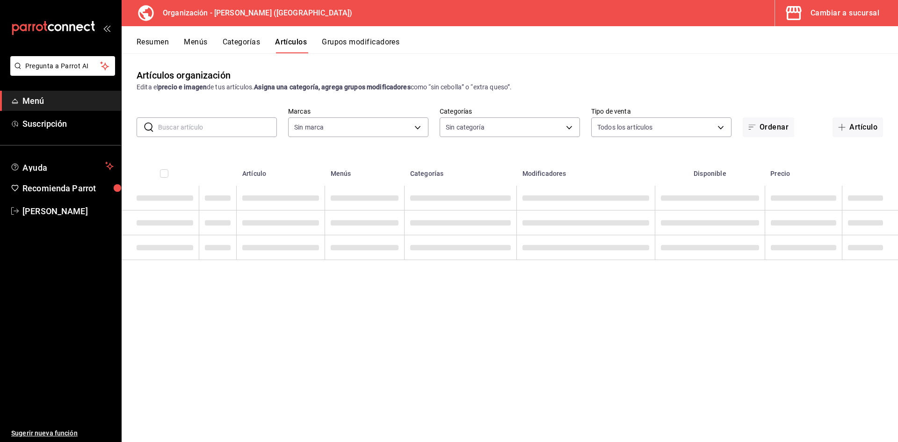
type input "40ee2f72-6915-4037-a5ec-65aec302ef5d,c43c6c56-ab22-4748-903a-778ac949f8a0,b688f…"
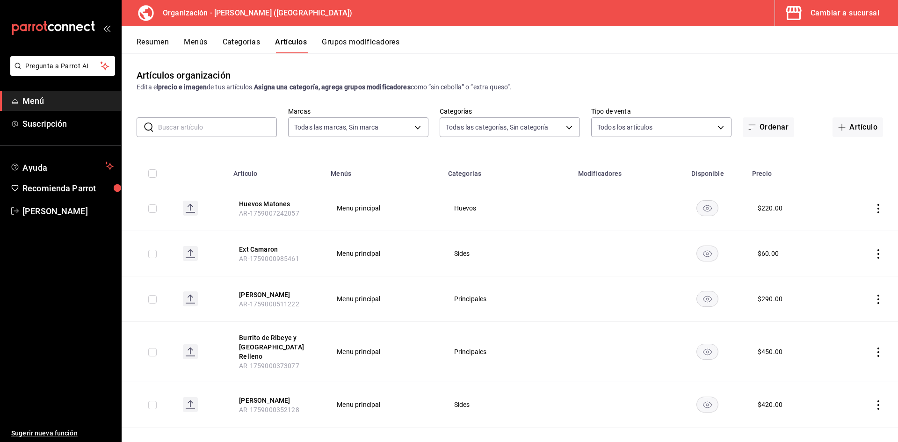
type input "31d0bbe4-7c51-43f0-8445-666cf6a0e085"
click at [266, 202] on button "Huevos Matones" at bounding box center [276, 203] width 75 height 9
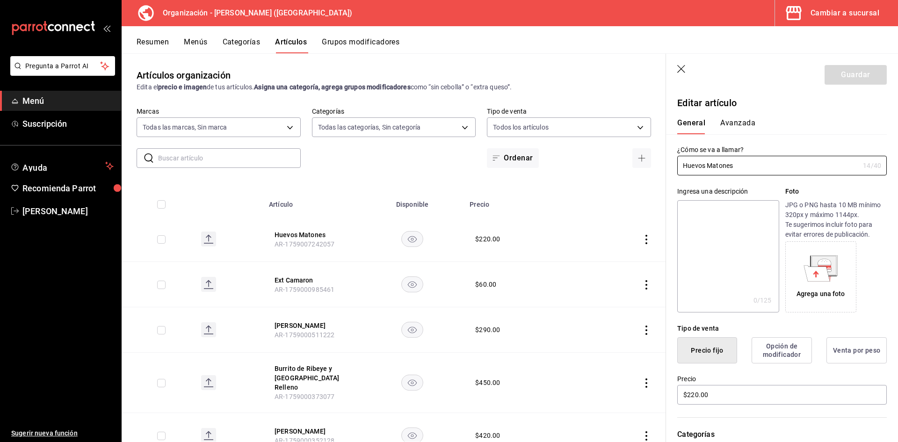
click at [732, 126] on button "Avanzada" at bounding box center [737, 126] width 35 height 16
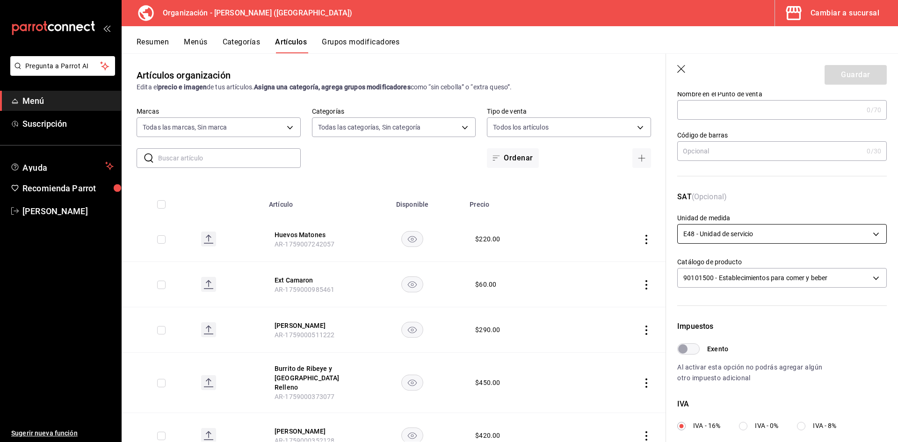
scroll to position [219, 0]
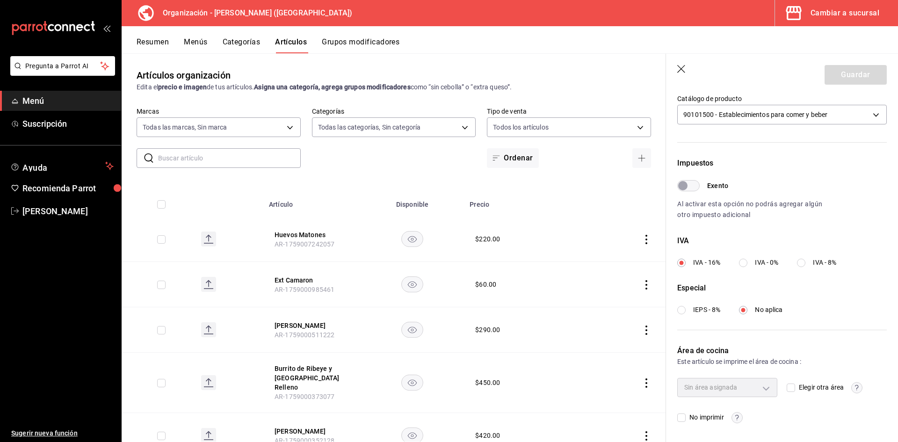
click at [762, 386] on div "Sin área asignada" at bounding box center [727, 387] width 100 height 19
click at [759, 389] on div "Sin área asignada" at bounding box center [727, 387] width 100 height 19
click at [795, 388] on span "Elegir otra área" at bounding box center [819, 387] width 49 height 10
click at [793, 388] on input "Elegir otra área" at bounding box center [790, 387] width 8 height 8
checkbox input "true"
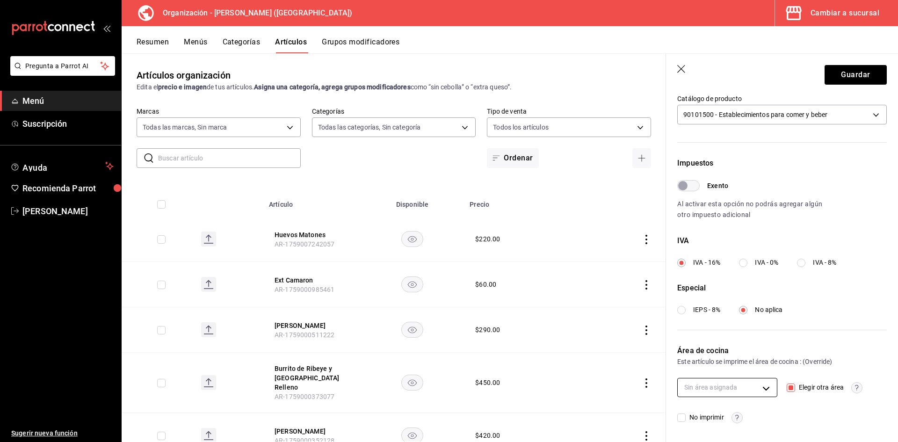
click at [766, 386] on body "Pregunta a Parrot AI Menú Suscripción Ayuda Recomienda Parrot [PERSON_NAME] F S…" at bounding box center [449, 221] width 898 height 442
click at [766, 386] on div at bounding box center [449, 221] width 898 height 442
click at [855, 76] on button "Guardar" at bounding box center [855, 75] width 62 height 20
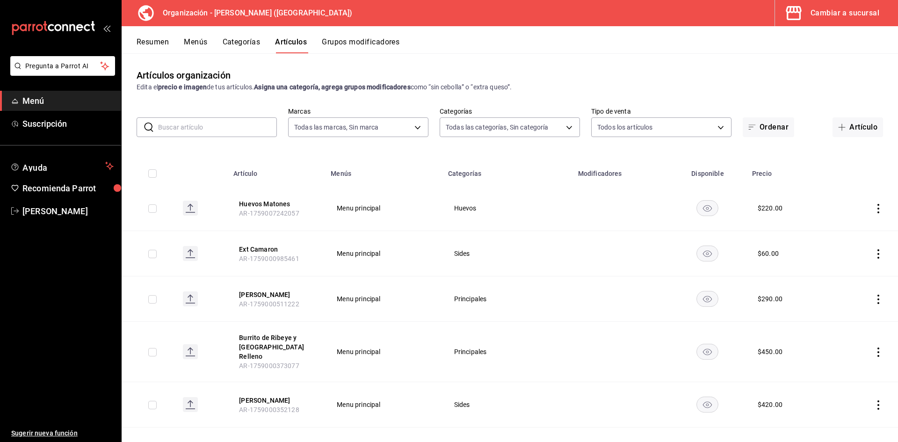
click at [836, 15] on div "Cambiar a sucursal" at bounding box center [844, 13] width 69 height 13
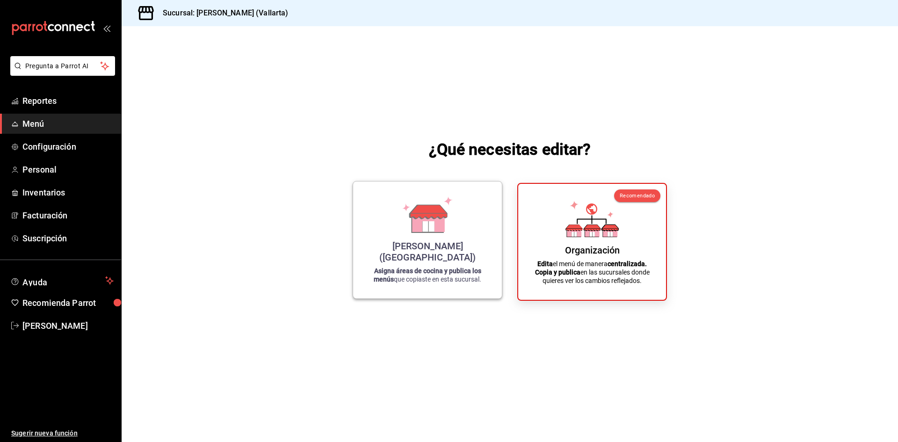
click at [453, 253] on div "[PERSON_NAME] ([GEOGRAPHIC_DATA])" at bounding box center [427, 251] width 126 height 22
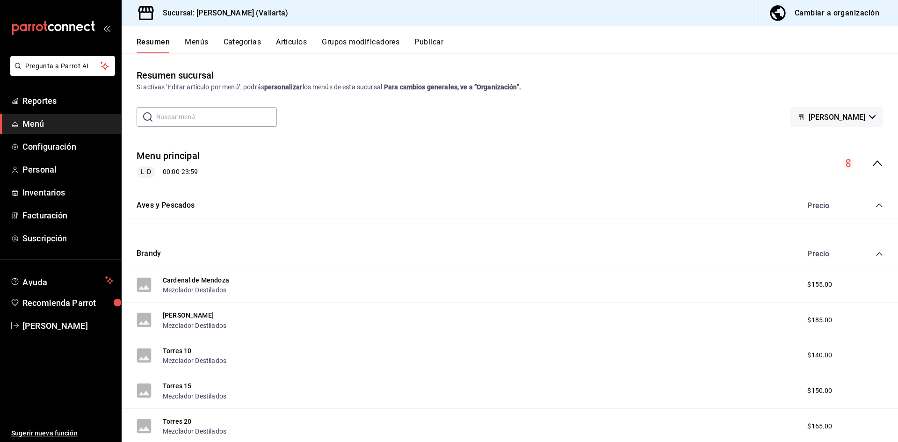
click at [203, 41] on button "Menús" at bounding box center [196, 45] width 23 height 16
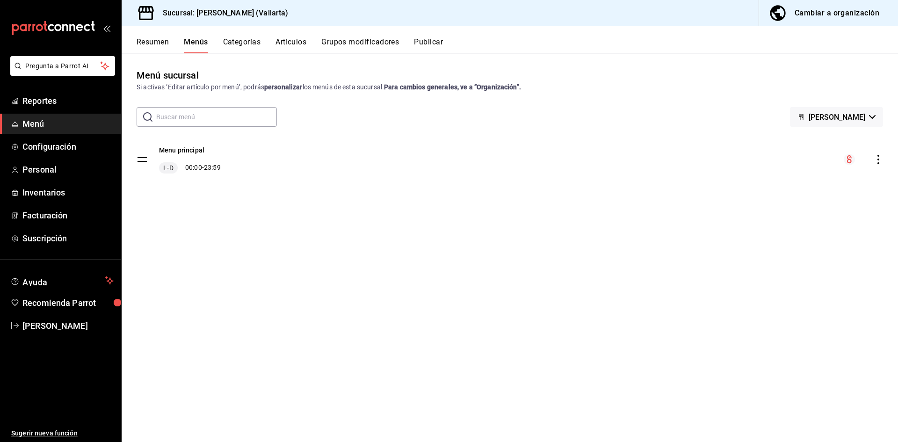
click at [877, 162] on icon "actions" at bounding box center [877, 159] width 9 height 9
click at [43, 125] on div at bounding box center [449, 221] width 898 height 442
click at [831, 15] on div "Cambiar a organización" at bounding box center [836, 13] width 85 height 13
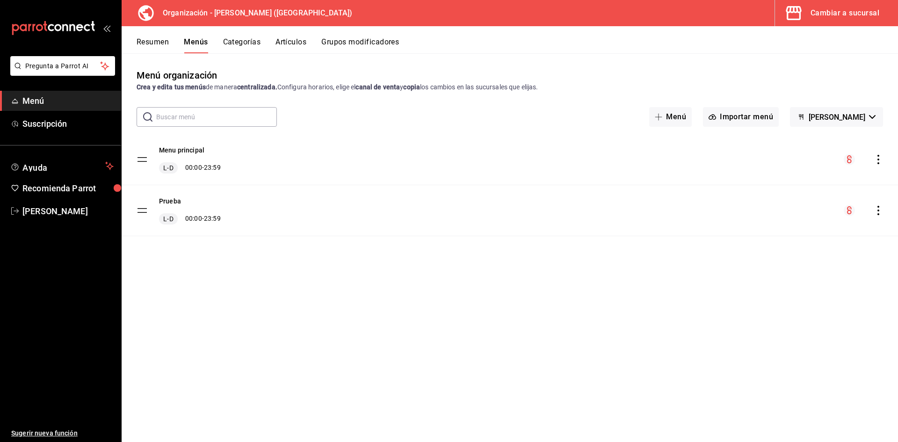
click at [878, 161] on icon "actions" at bounding box center [877, 159] width 9 height 9
click at [752, 218] on span "Copiar en otra sucursal" at bounding box center [804, 220] width 114 height 10
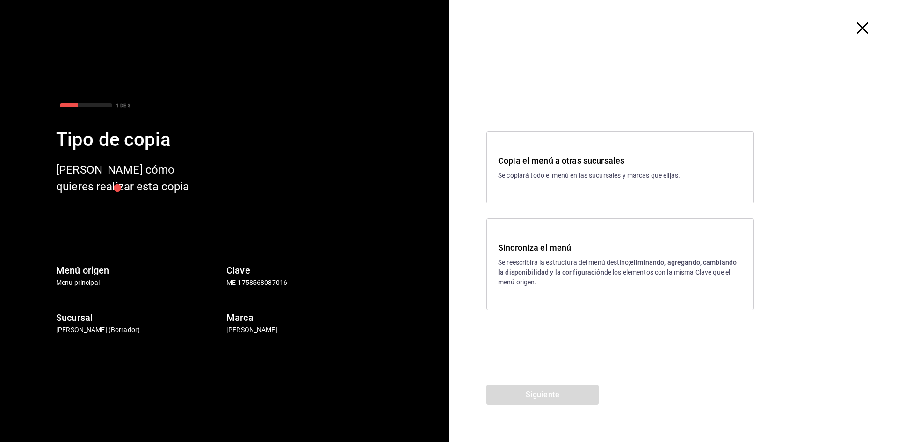
click at [866, 26] on icon "button" at bounding box center [862, 27] width 11 height 11
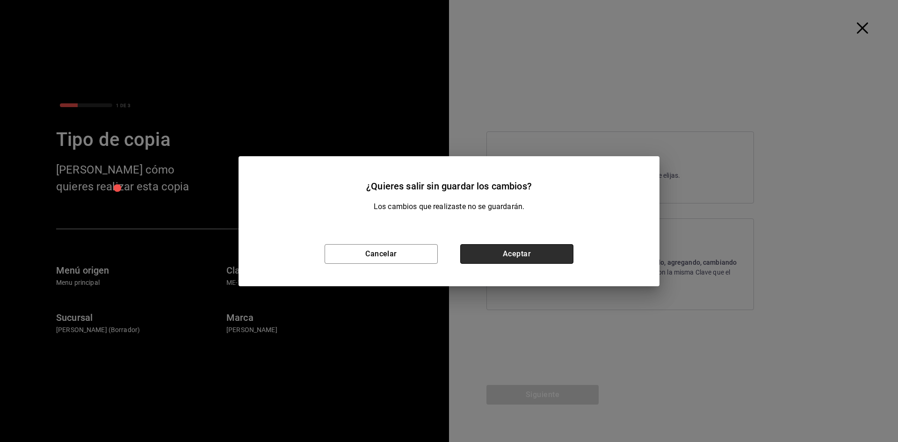
click at [508, 256] on button "Aceptar" at bounding box center [516, 254] width 113 height 20
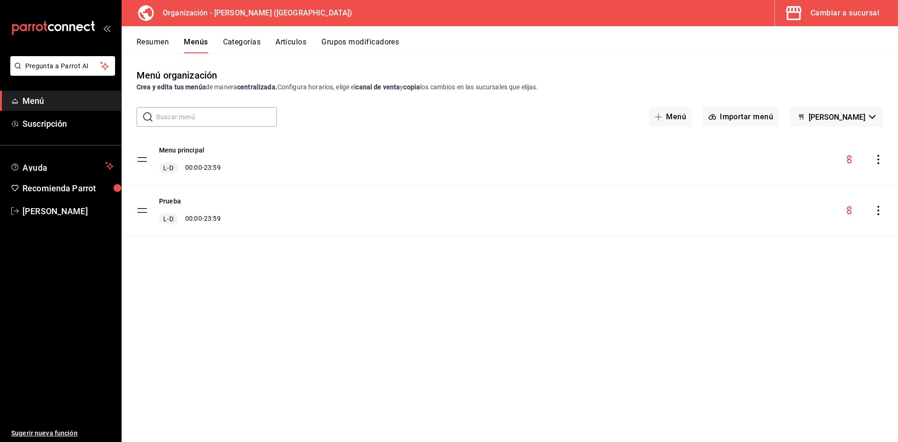
click at [839, 8] on div "Cambiar a sucursal" at bounding box center [844, 13] width 69 height 13
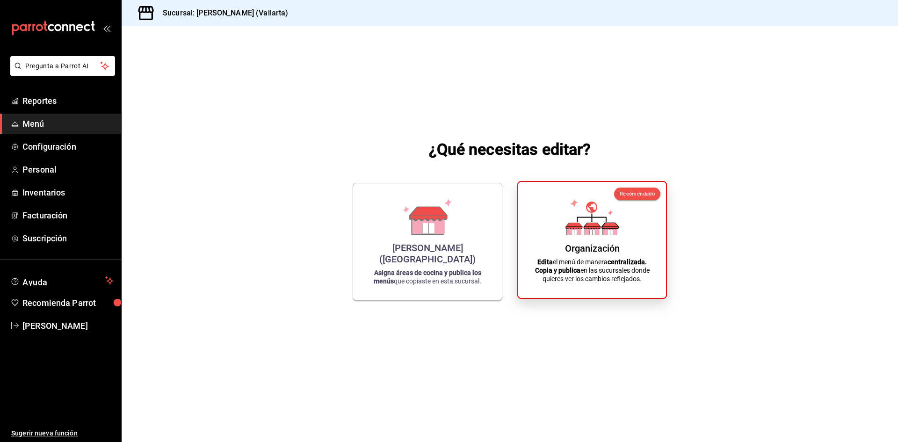
click at [580, 239] on div "Organización Edita el menú de manera centralizada. Copia y publica en las sucur…" at bounding box center [591, 239] width 125 height 101
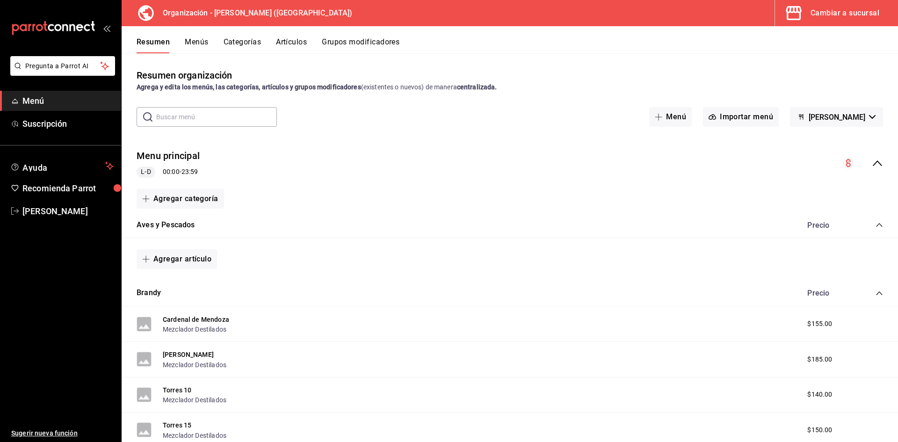
click at [193, 39] on button "Menús" at bounding box center [196, 45] width 23 height 16
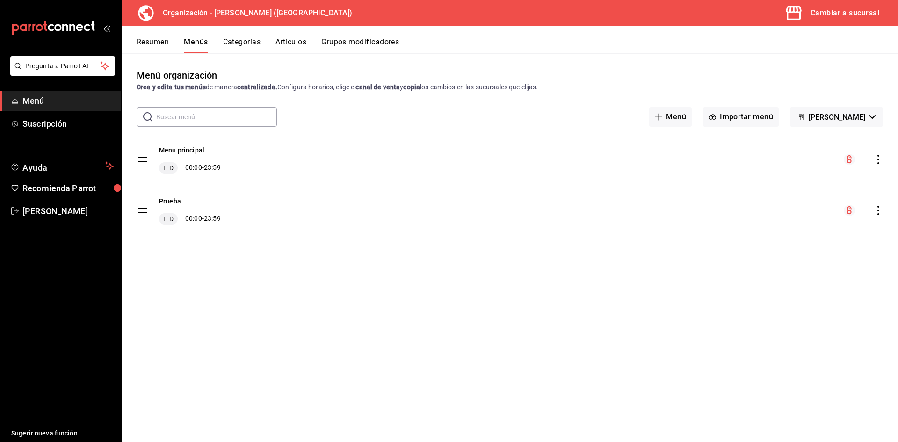
click at [877, 160] on icon "actions" at bounding box center [877, 159] width 9 height 9
click at [780, 221] on span "Copiar en otra sucursal" at bounding box center [804, 220] width 114 height 10
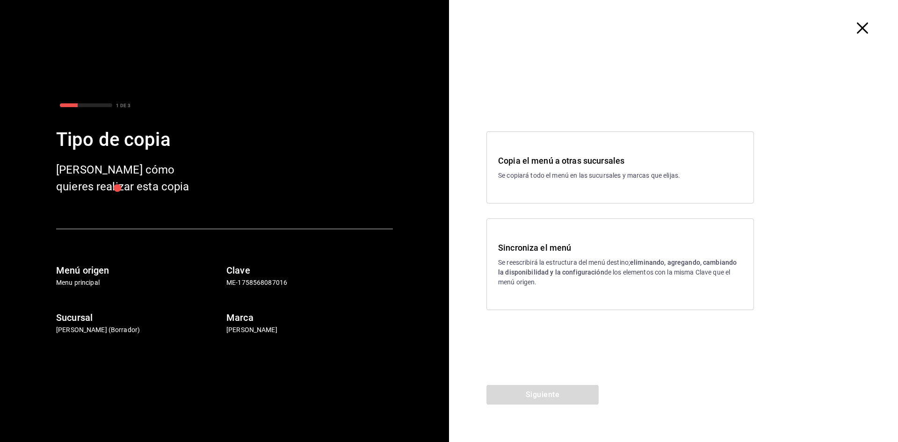
click at [526, 263] on p "Se reescribirá la estructura del menú destino; eliminando, agregando, cambiando…" at bounding box center [620, 272] width 244 height 29
click at [541, 390] on button "Siguiente" at bounding box center [542, 395] width 112 height 20
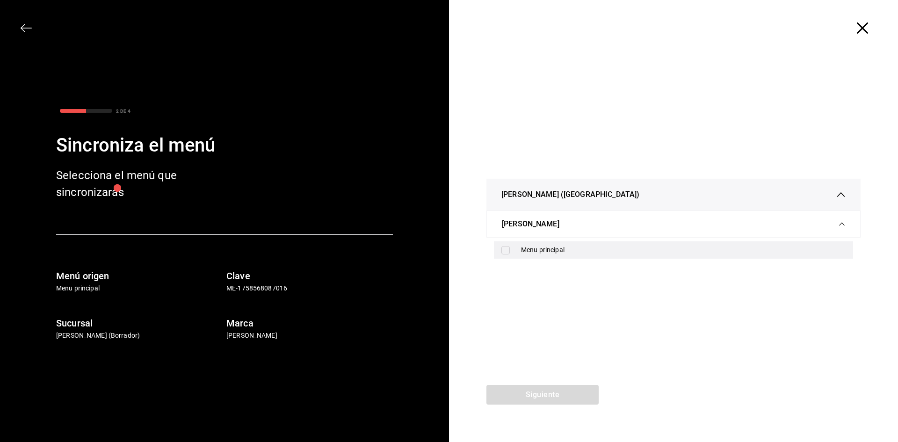
click at [503, 252] on input "checkbox" at bounding box center [505, 250] width 8 height 8
checkbox input "true"
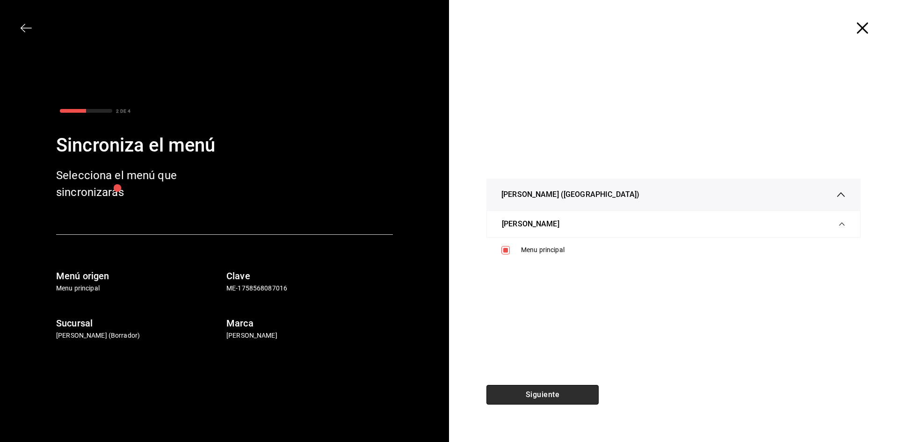
click at [531, 396] on button "Siguiente" at bounding box center [542, 395] width 112 height 20
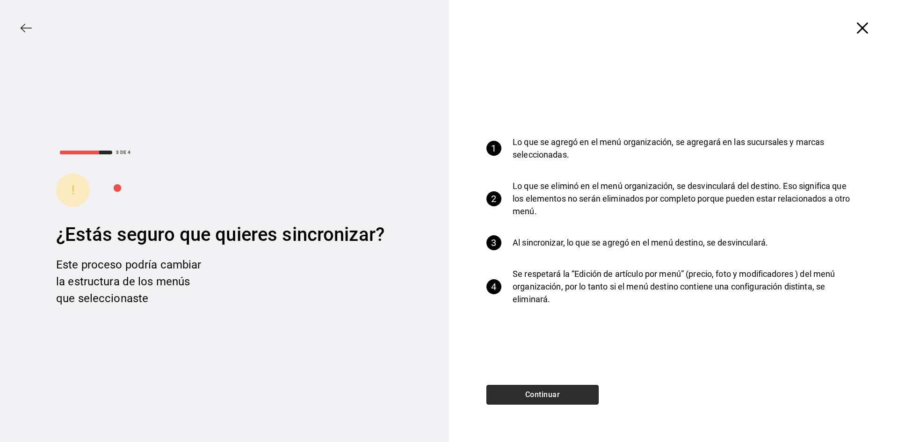
click at [554, 396] on button "Continuar" at bounding box center [542, 395] width 112 height 20
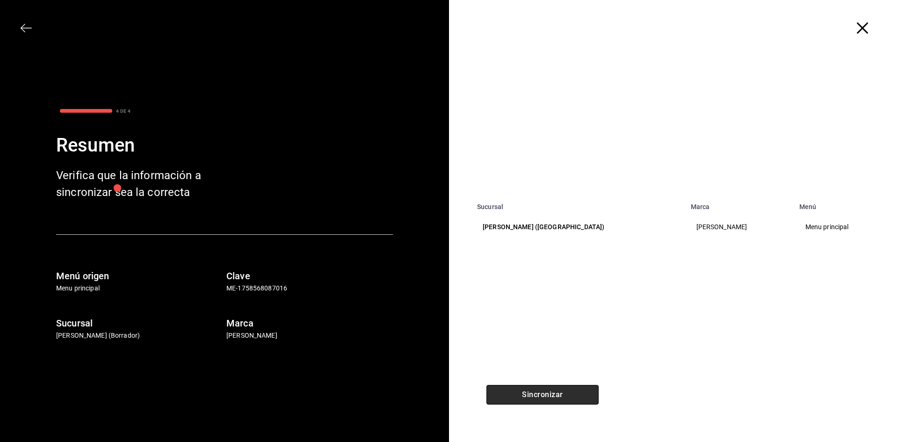
click at [557, 398] on button "Sincronizar" at bounding box center [542, 395] width 112 height 20
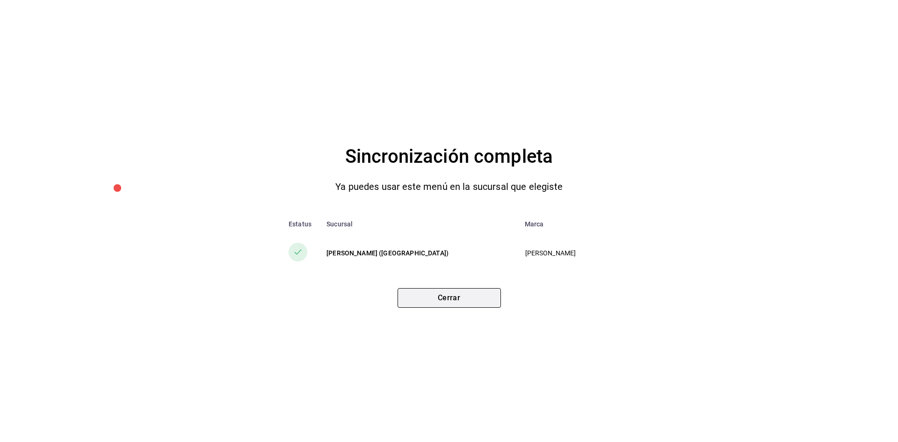
click at [446, 300] on button "Cerrar" at bounding box center [448, 298] width 103 height 20
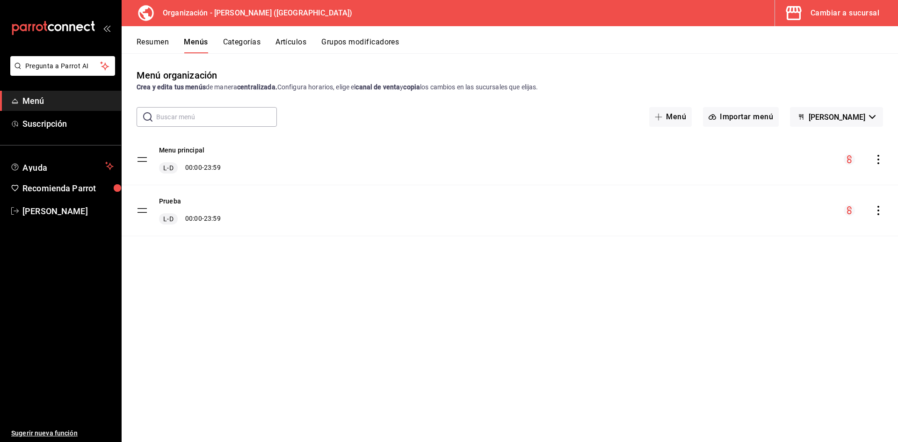
click at [301, 36] on div "Resumen Menús Categorías Artículos Grupos modificadores" at bounding box center [510, 39] width 776 height 27
click at [290, 42] on button "Artículos" at bounding box center [290, 45] width 31 height 16
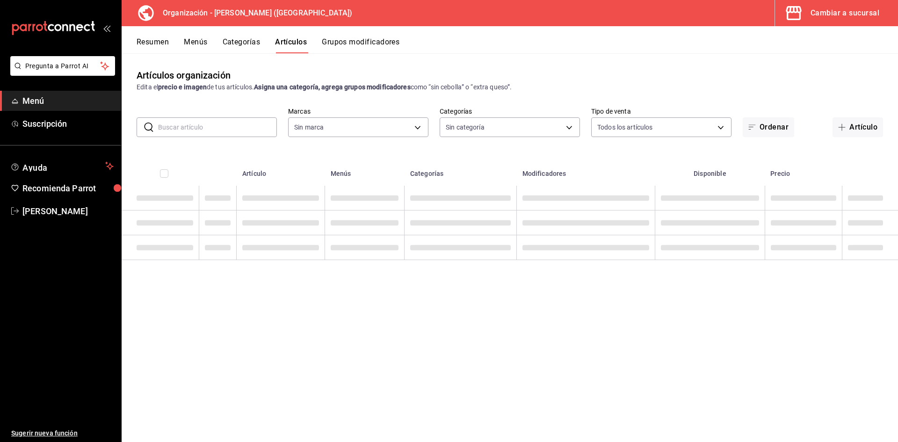
type input "31d0bbe4-7c51-43f0-8445-666cf6a0e085"
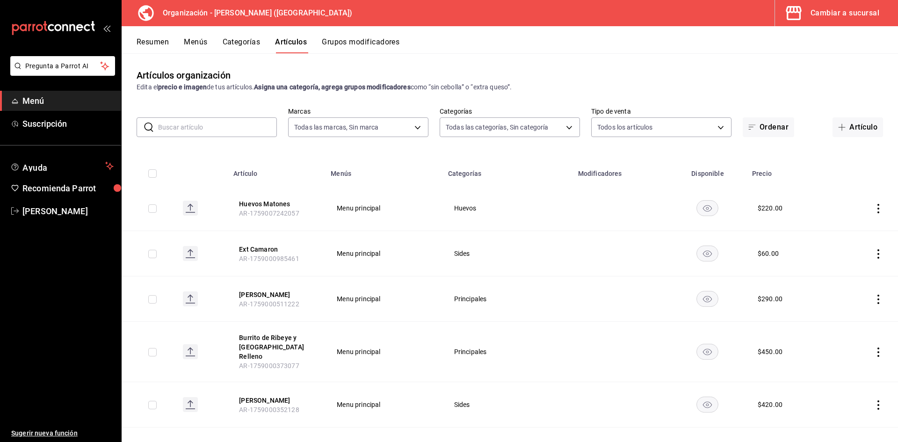
type input "40ee2f72-6915-4037-a5ec-65aec302ef5d,c43c6c56-ab22-4748-903a-778ac949f8a0,b688f…"
click at [217, 131] on input "text" at bounding box center [217, 127] width 119 height 19
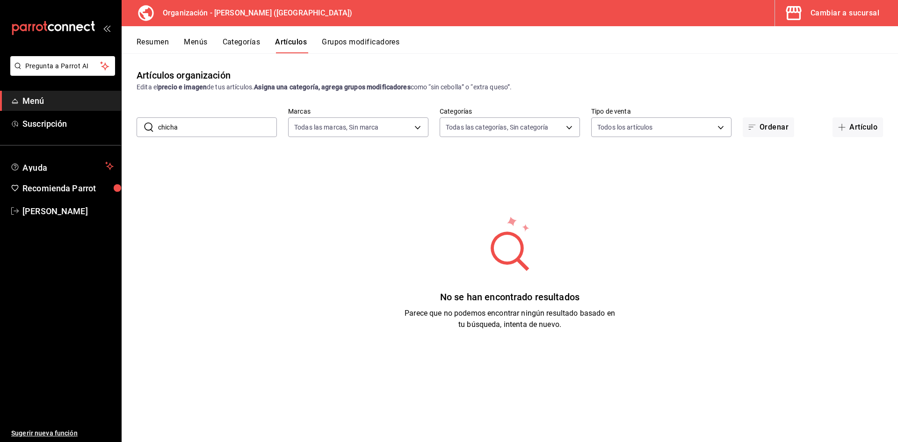
type input "chicha"
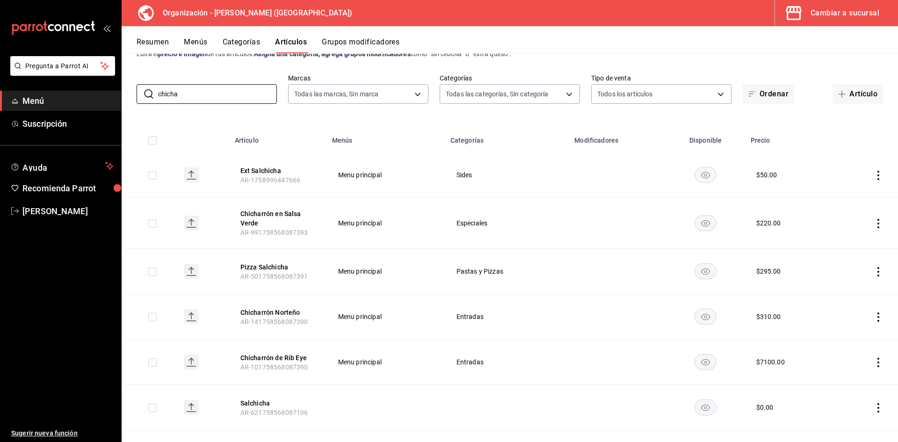
scroll to position [47, 0]
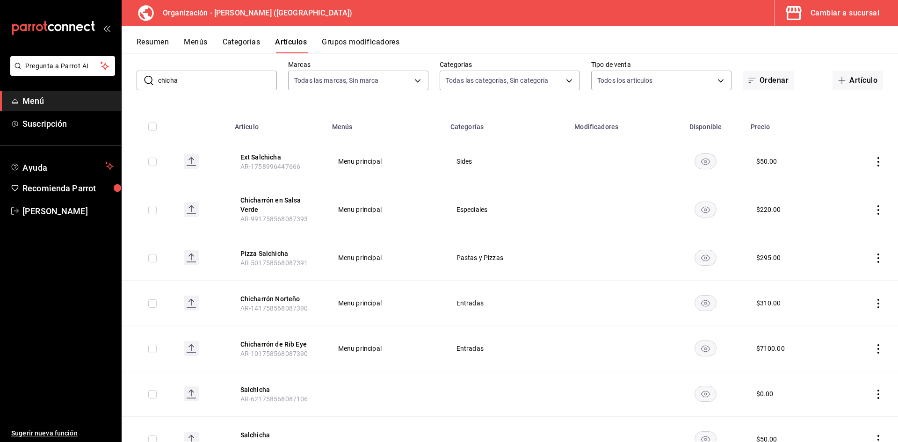
click at [873, 349] on icon "actions" at bounding box center [877, 348] width 9 height 9
click at [847, 369] on span "Editar" at bounding box center [843, 370] width 24 height 10
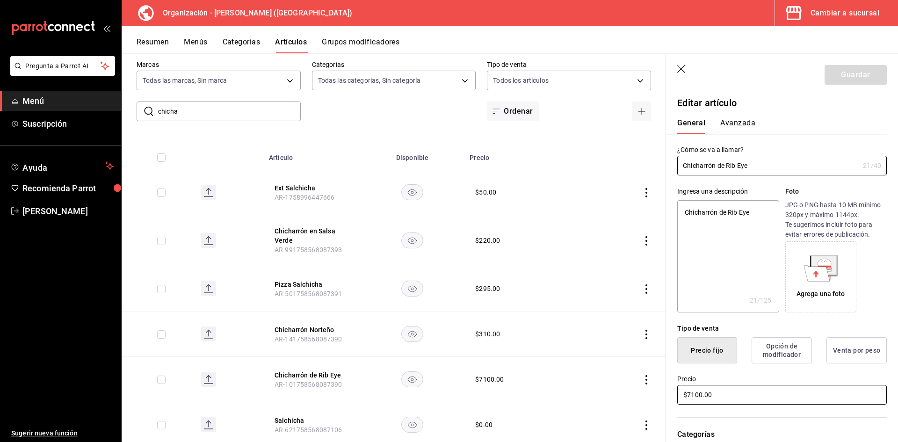
click at [699, 397] on input "$7100.00" at bounding box center [781, 395] width 209 height 20
type textarea "x"
type input "$710.00"
type textarea "x"
type input "$710.00"
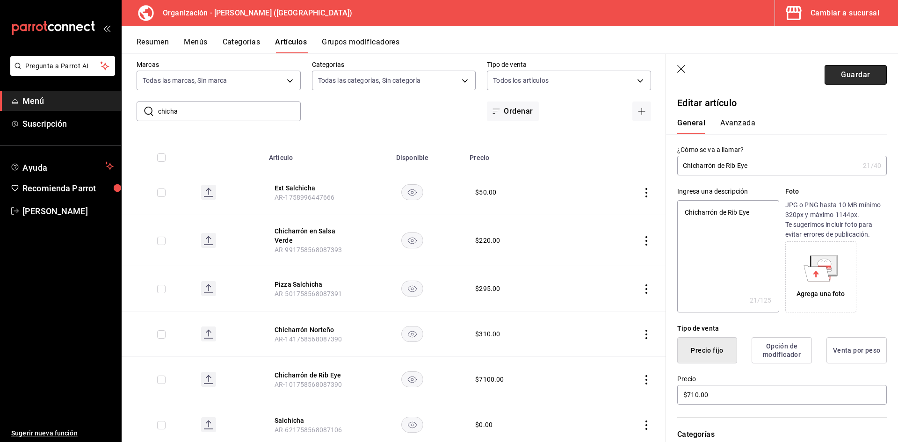
click at [852, 74] on button "Guardar" at bounding box center [855, 75] width 62 height 20
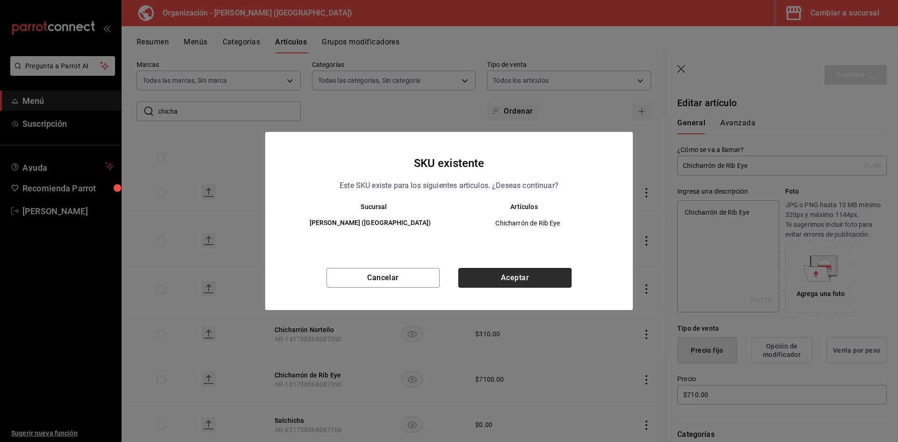
click at [505, 274] on button "Aceptar" at bounding box center [514, 278] width 113 height 20
type textarea "x"
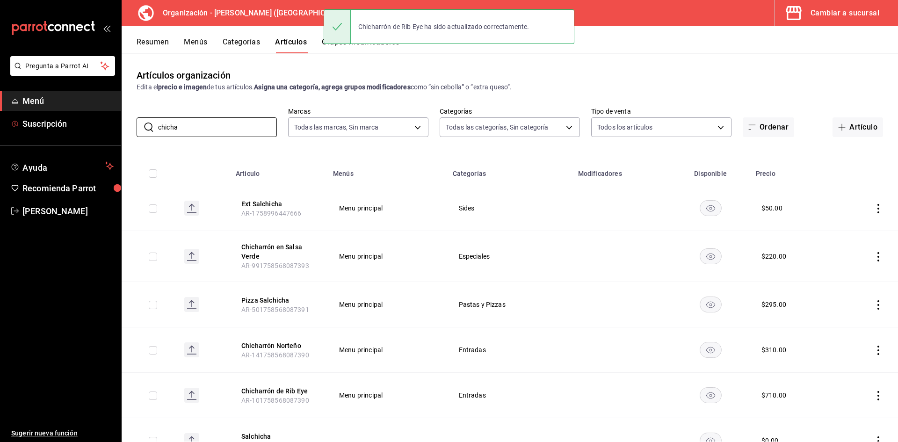
drag, startPoint x: 204, startPoint y: 130, endPoint x: 122, endPoint y: 112, distance: 83.9
click at [13, 122] on div "Pregunta a Parrot AI Menú Suscripción Ayuda Recomienda Parrot Adriana F Sugerir…" at bounding box center [449, 221] width 898 height 442
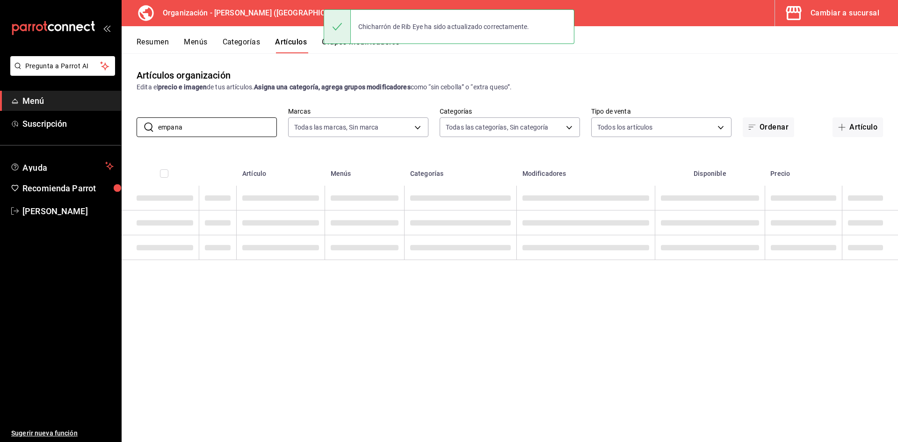
type input "empana"
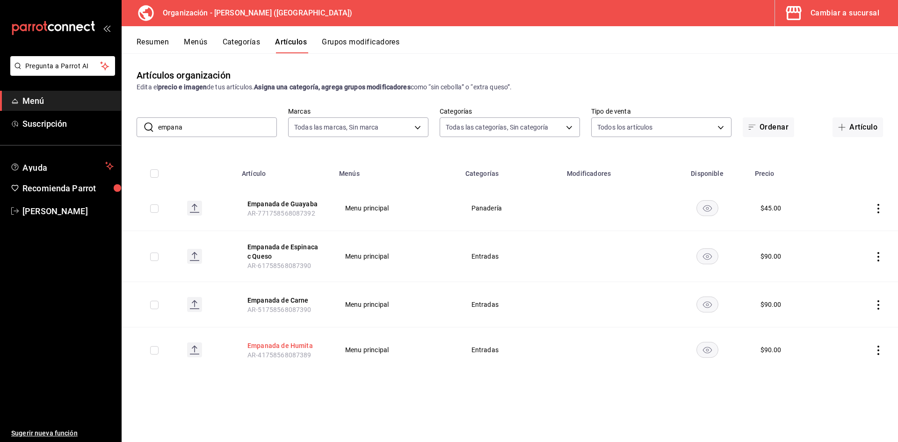
click at [290, 342] on button "Empanada de Humita" at bounding box center [284, 345] width 75 height 9
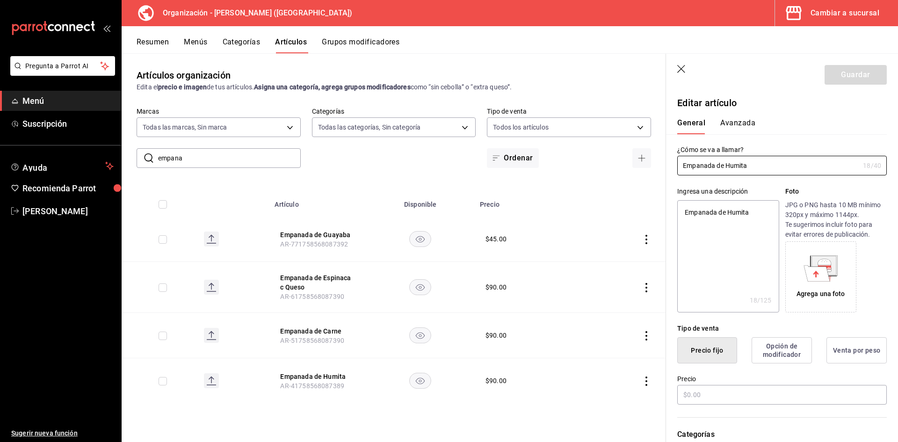
type textarea "x"
type input "$90.00"
type input "E48"
type input "90101500"
radio input "true"
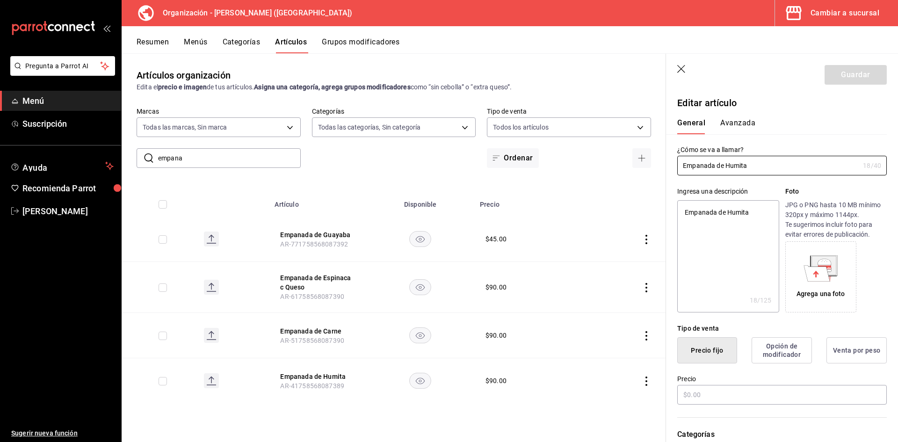
radio input "true"
click at [727, 122] on button "Avanzada" at bounding box center [737, 126] width 35 height 16
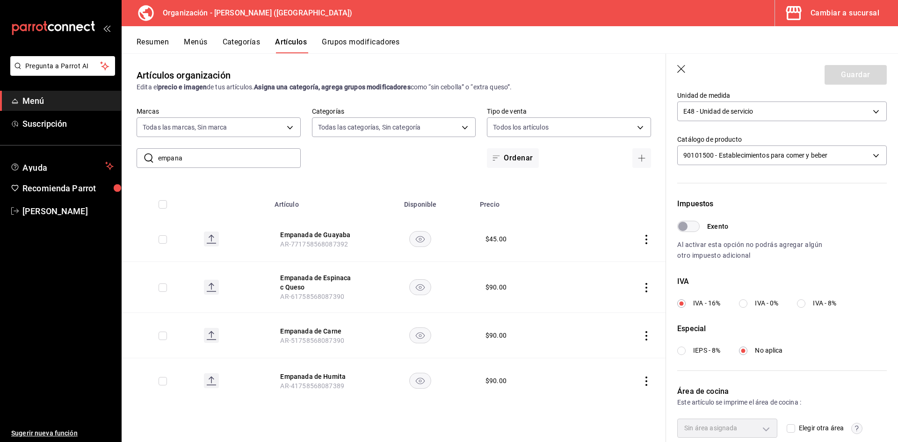
scroll to position [219, 0]
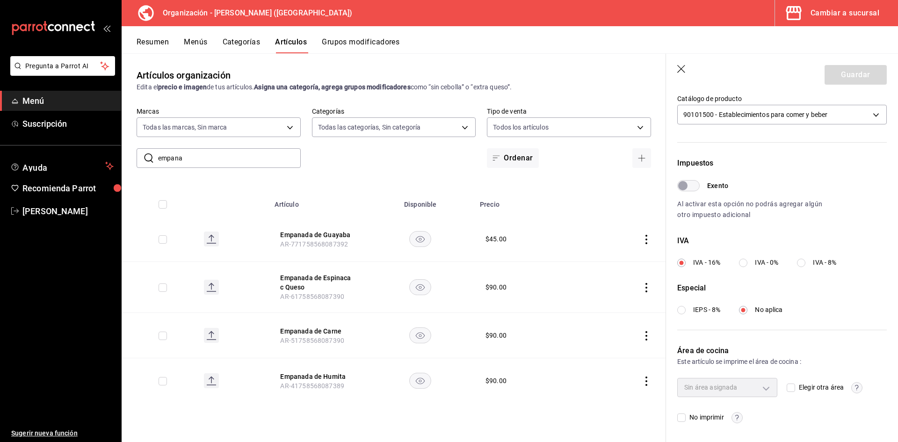
click at [789, 387] on input "Elegir otra área" at bounding box center [790, 387] width 8 height 8
checkbox input "true"
click at [763, 389] on body "Pregunta a Parrot AI Menú Suscripción Ayuda Recomienda Parrot Adriana F Sugerir…" at bounding box center [449, 221] width 898 height 442
click at [763, 389] on div at bounding box center [449, 221] width 898 height 442
click at [828, 6] on button "Cambiar a sucursal" at bounding box center [832, 13] width 115 height 26
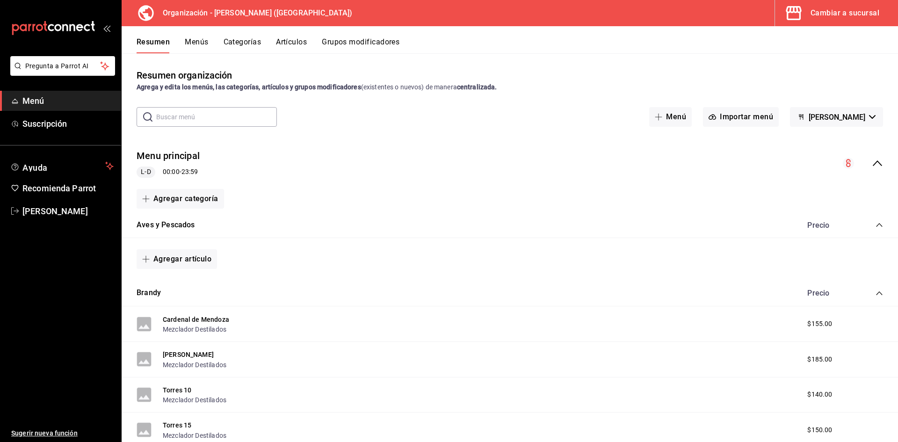
click at [846, 11] on div "Cambiar a sucursal" at bounding box center [844, 13] width 69 height 13
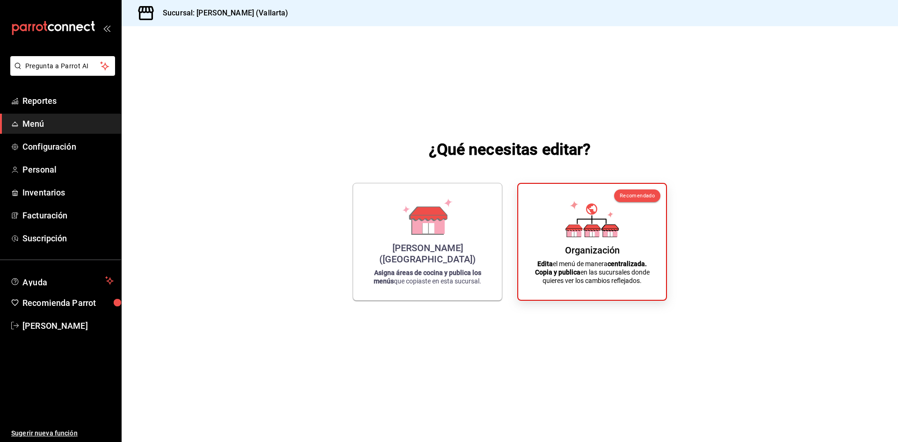
click at [403, 255] on div "[PERSON_NAME] ([GEOGRAPHIC_DATA])" at bounding box center [427, 253] width 126 height 22
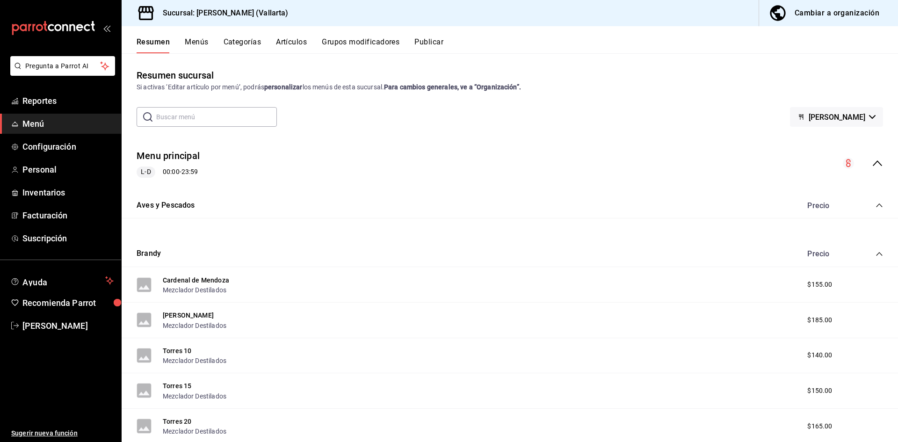
click at [287, 43] on button "Artículos" at bounding box center [291, 45] width 31 height 16
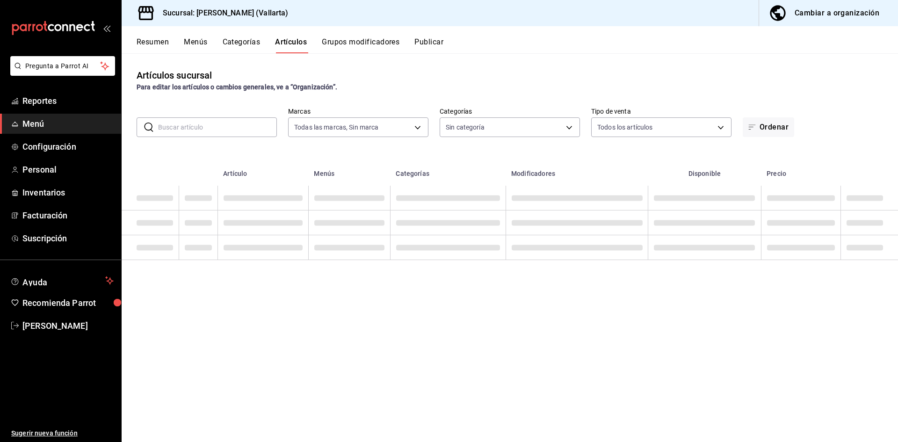
type input "dedade05-fd73-4fc1-b48a-98286d1a7cbf"
click at [226, 127] on input "text" at bounding box center [217, 127] width 119 height 19
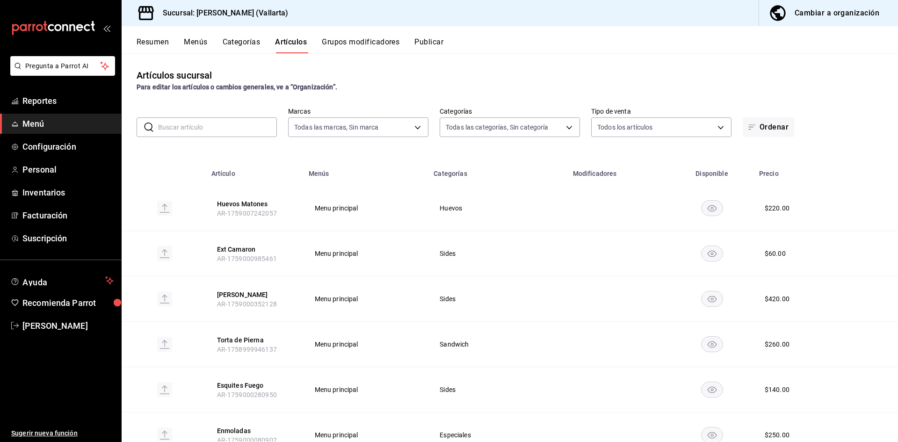
type input "ddeea584-b7b7-4c64-abd4-9dbe24413160,94bc3e91-bac1-4cab-af5d-7d085d9bac7d,85d50…"
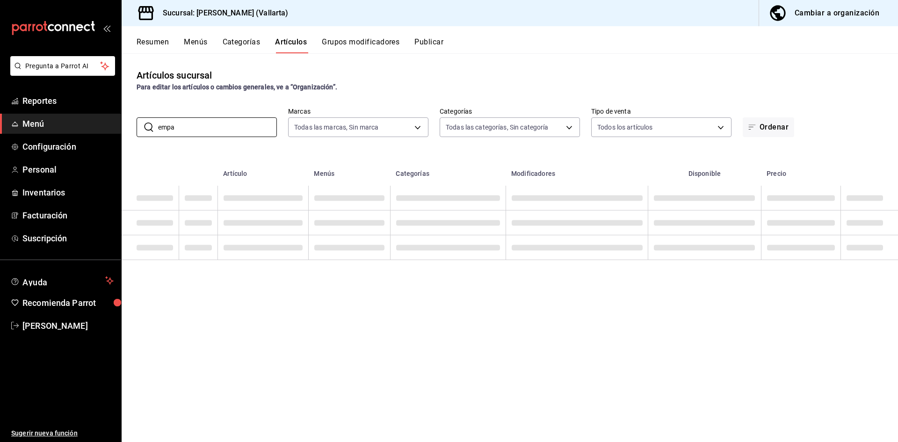
type input "empa"
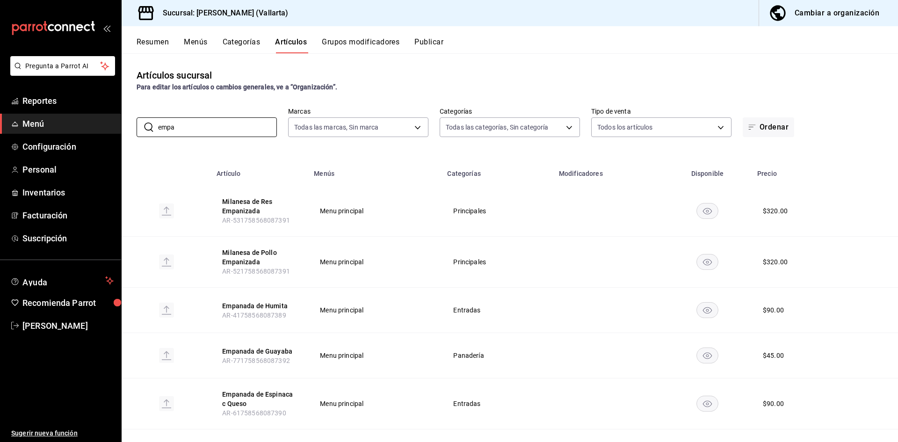
click at [265, 306] on button "Empanada de Humita" at bounding box center [259, 305] width 75 height 9
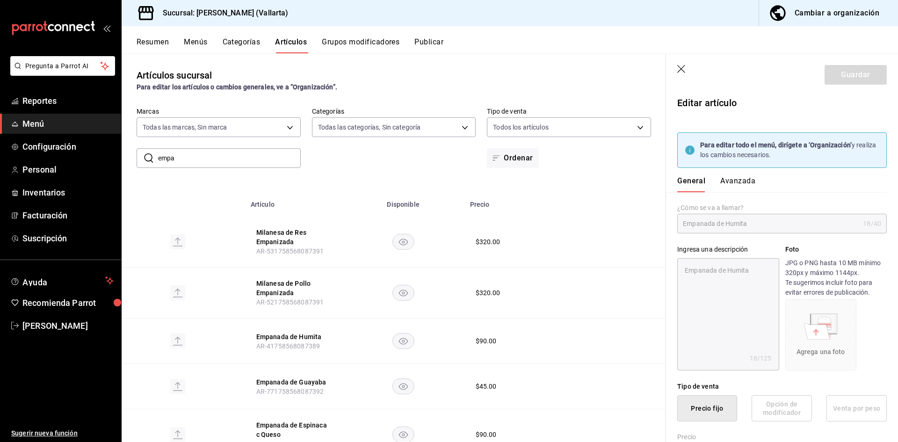
type textarea "x"
type input "$90.00"
type input "E48"
type input "90101500"
radio input "true"
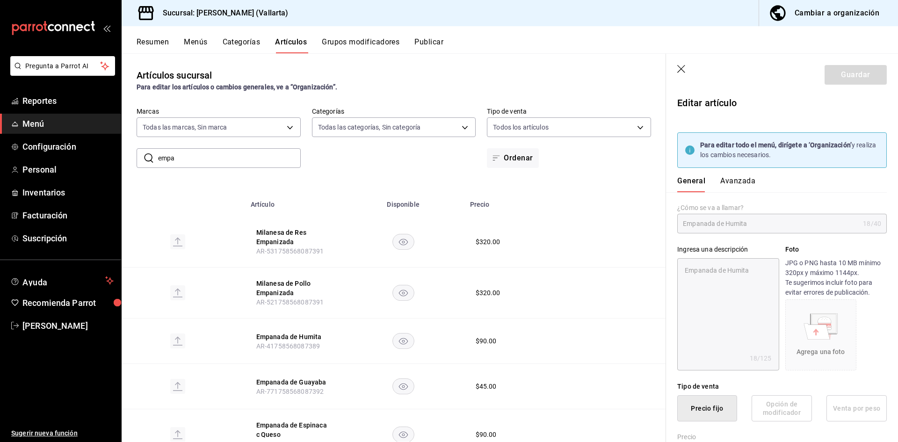
radio input "true"
click at [740, 181] on button "Avanzada" at bounding box center [737, 184] width 35 height 16
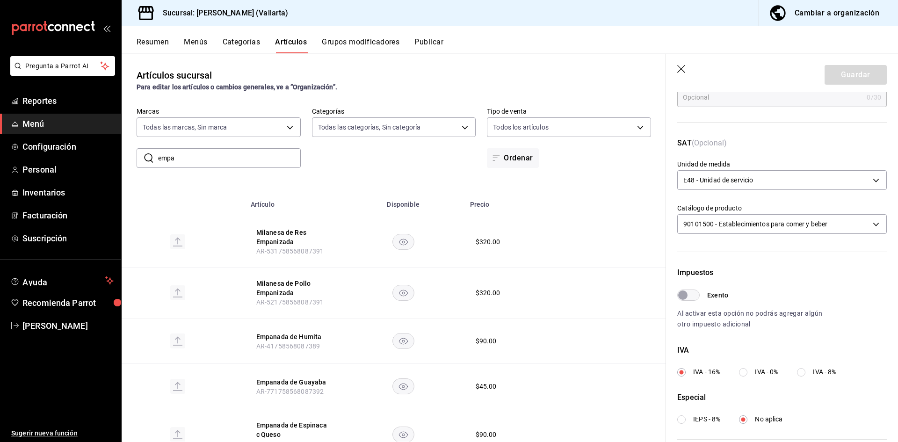
scroll to position [277, 0]
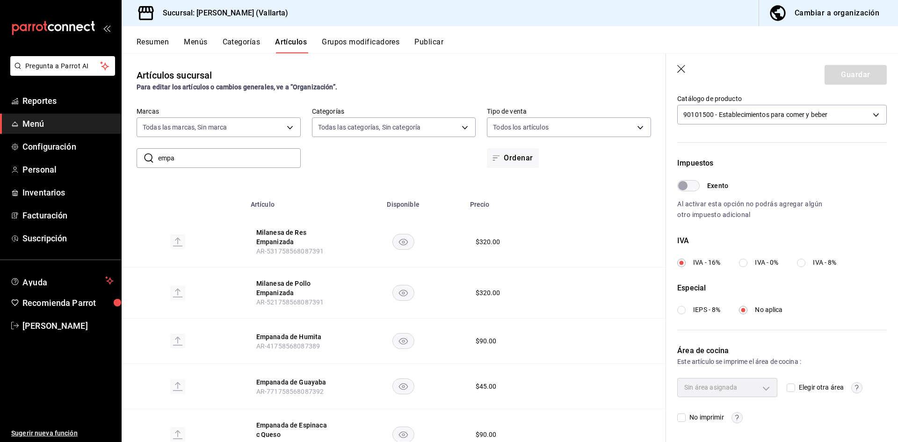
click at [789, 387] on input "Elegir otra área" at bounding box center [790, 387] width 8 height 8
checkbox input "true"
click at [763, 386] on body "Pregunta a Parrot AI Reportes Menú Configuración Personal Inventarios Facturaci…" at bounding box center [449, 221] width 898 height 442
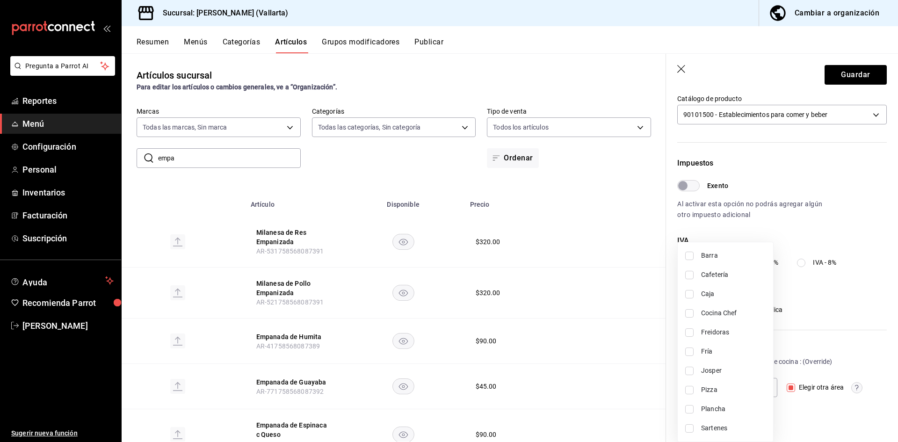
click at [731, 328] on span "Freidoras" at bounding box center [733, 332] width 65 height 10
type input "d41f2309-cce0-488f-9285-79bf380bb8a6"
checkbox input "true"
click at [840, 68] on div at bounding box center [449, 221] width 898 height 442
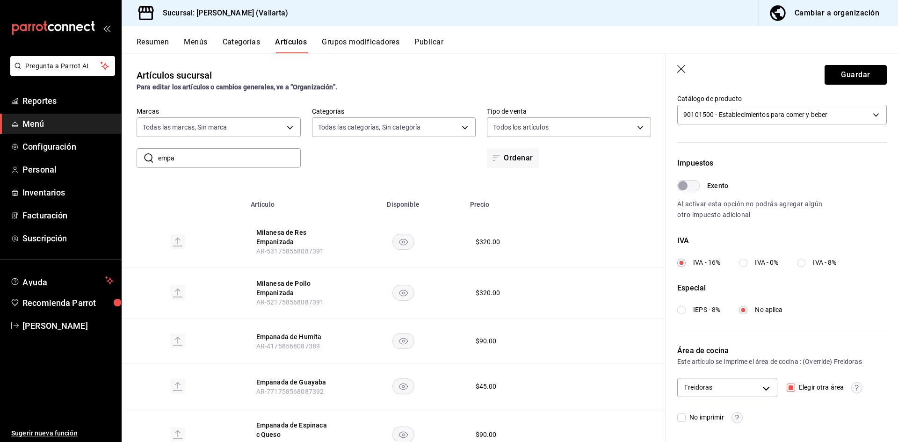
click at [837, 77] on button "Guardar" at bounding box center [855, 75] width 62 height 20
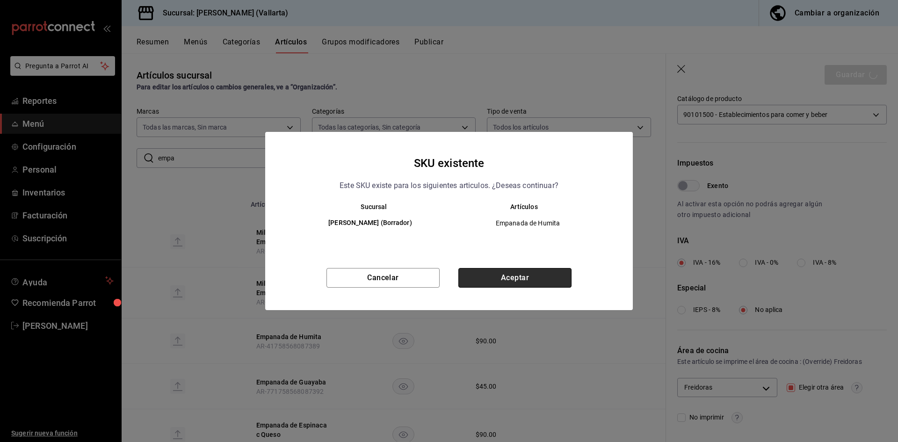
click at [532, 275] on button "Aceptar" at bounding box center [514, 278] width 113 height 20
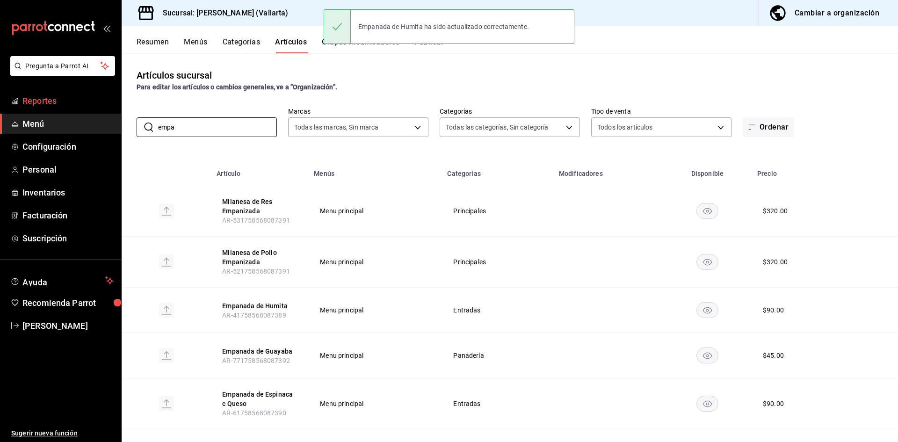
drag, startPoint x: 219, startPoint y: 133, endPoint x: 35, endPoint y: 108, distance: 185.9
click at [6, 103] on div "Pregunta a Parrot AI Reportes Menú Configuración Personal Inventarios Facturaci…" at bounding box center [449, 221] width 898 height 442
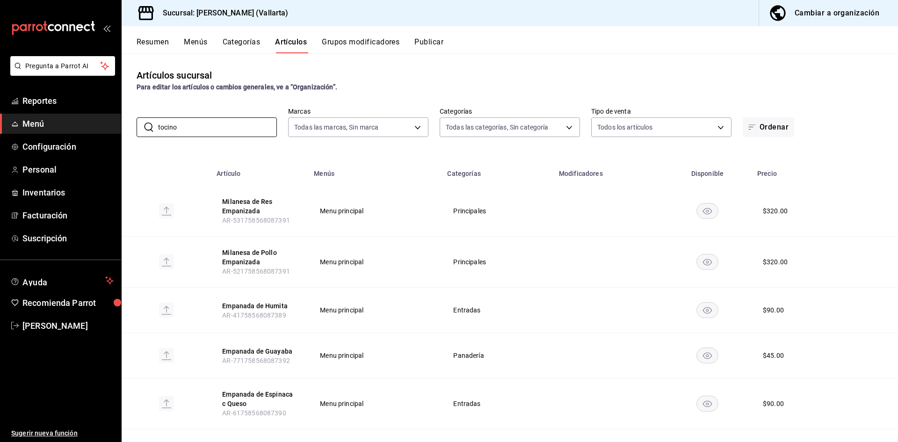
type input "tocino"
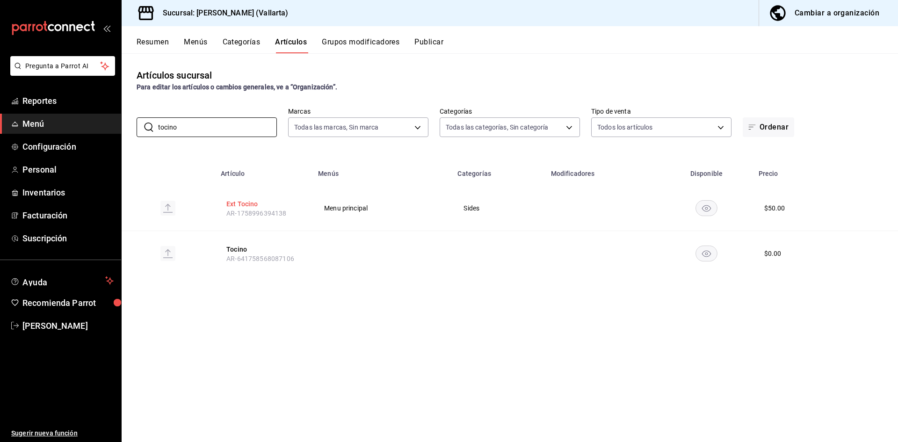
click at [254, 202] on button "Ext Tocino" at bounding box center [263, 203] width 75 height 9
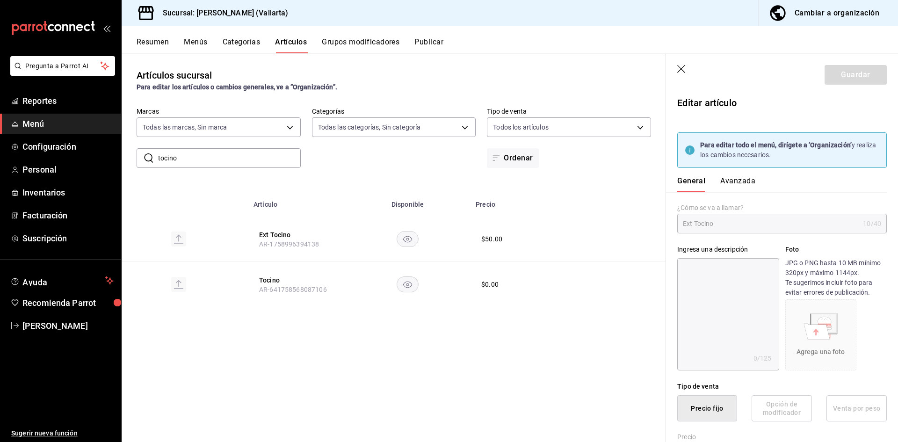
click at [738, 179] on button "Avanzada" at bounding box center [737, 184] width 35 height 16
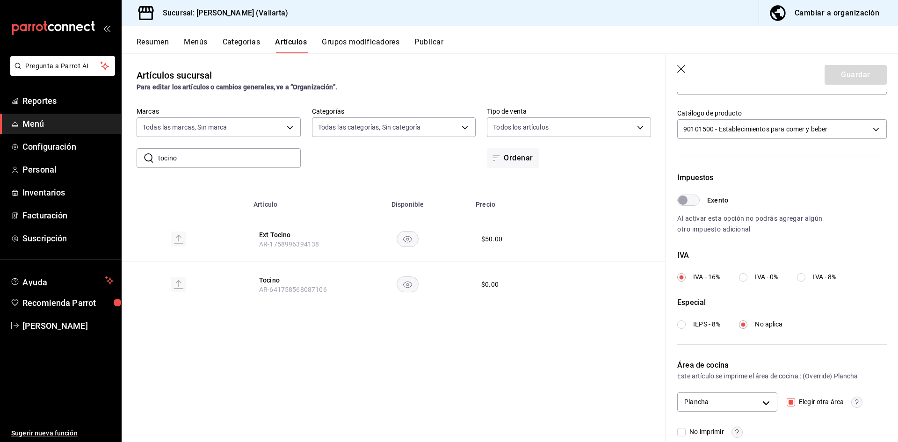
scroll to position [277, 0]
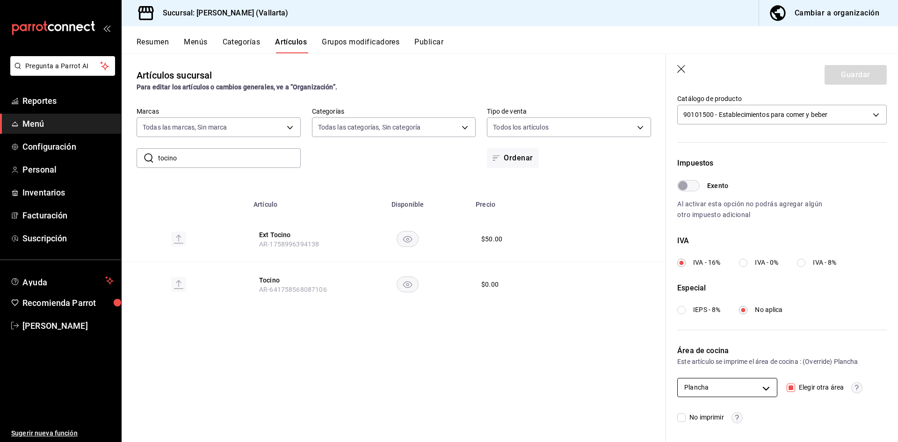
click at [761, 388] on body "Pregunta a Parrot AI Reportes Menú Configuración Personal Inventarios Facturaci…" at bounding box center [449, 221] width 898 height 442
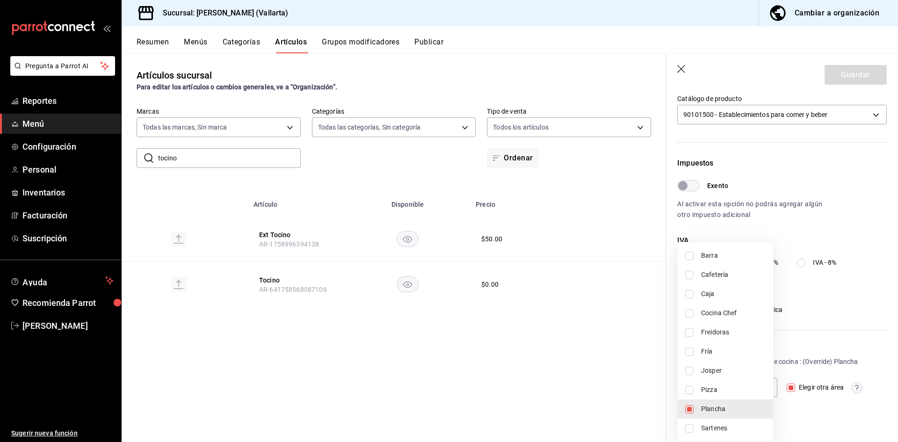
click at [726, 409] on span "Plancha" at bounding box center [733, 409] width 65 height 10
checkbox input "false"
click at [730, 426] on span "Sartenes" at bounding box center [733, 428] width 65 height 10
type input "fbb01623-1d56-4ead-ba52-71da8e792295"
checkbox input "true"
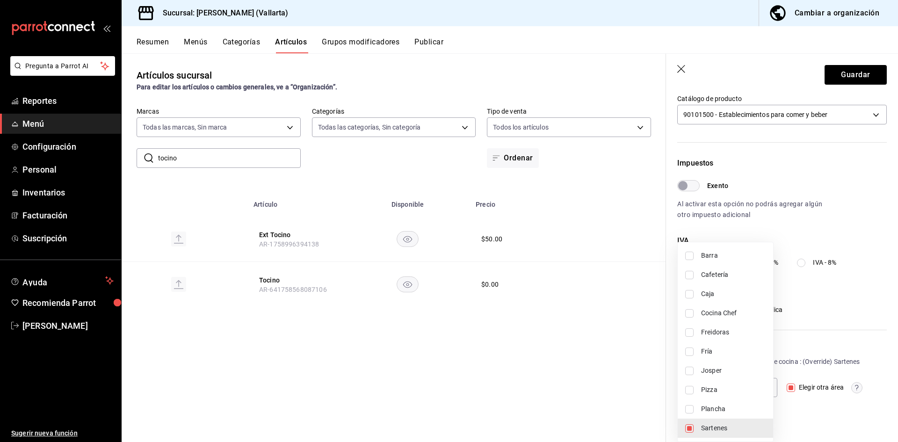
click at [854, 78] on div at bounding box center [449, 221] width 898 height 442
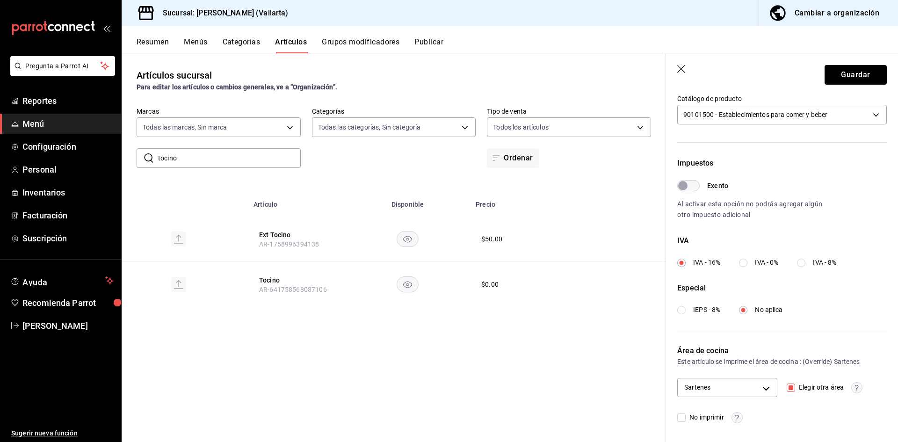
click at [854, 78] on button "Guardar" at bounding box center [855, 75] width 62 height 20
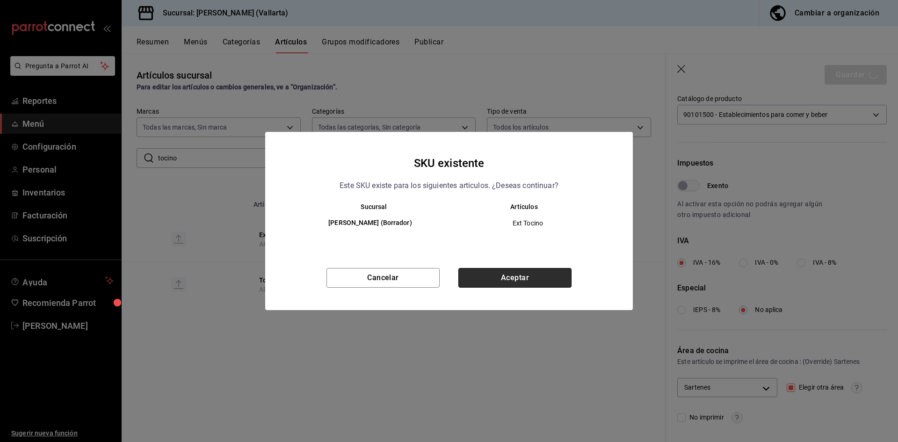
click at [550, 283] on button "Aceptar" at bounding box center [514, 278] width 113 height 20
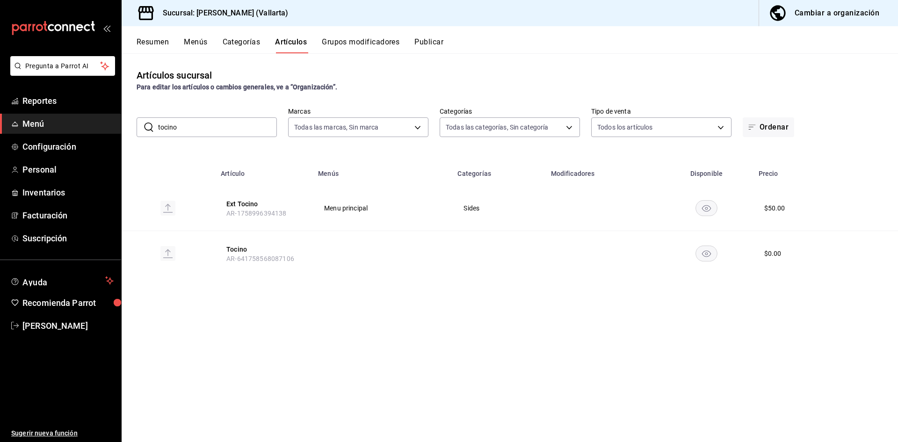
click at [48, 126] on span "Menú" at bounding box center [67, 123] width 91 height 13
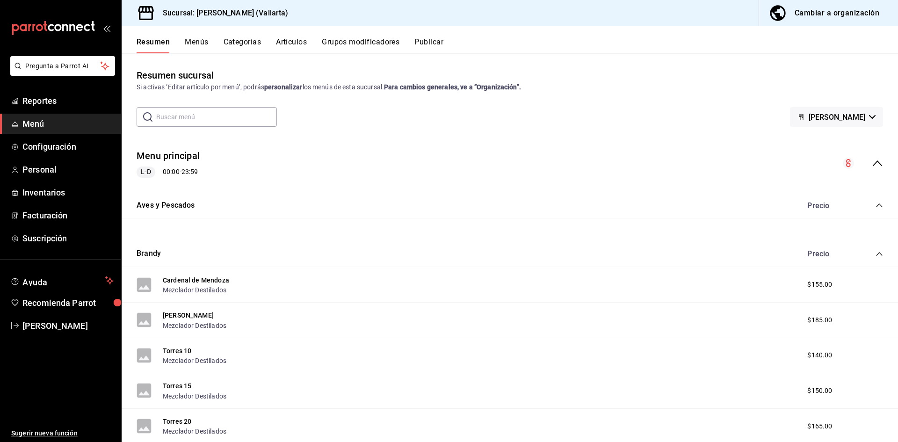
click at [294, 41] on button "Artículos" at bounding box center [291, 45] width 31 height 16
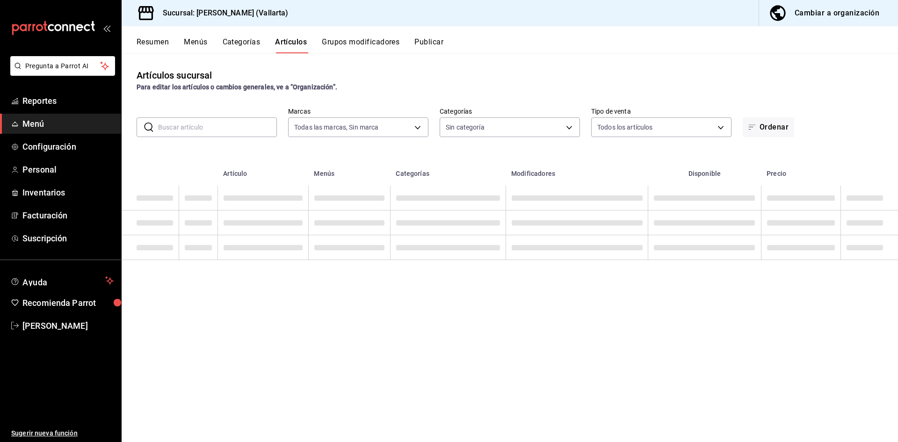
type input "dedade05-fd73-4fc1-b48a-98286d1a7cbf"
click at [43, 125] on span "Menú" at bounding box center [67, 123] width 91 height 13
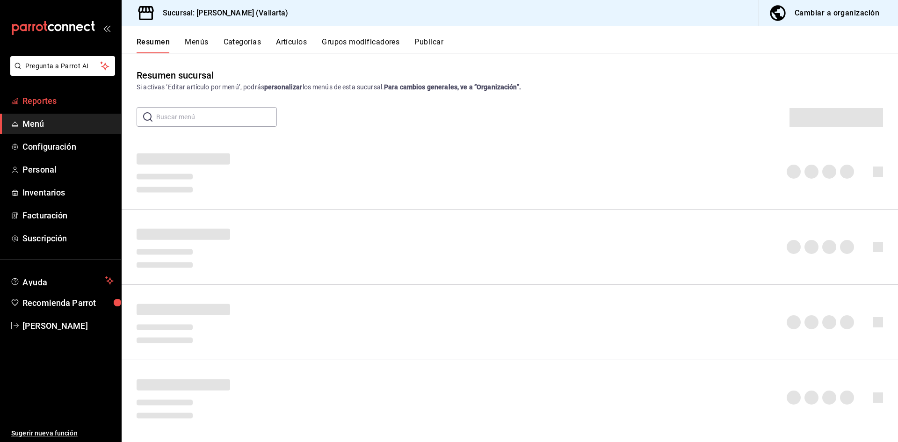
click at [33, 101] on span "Reportes" at bounding box center [67, 100] width 91 height 13
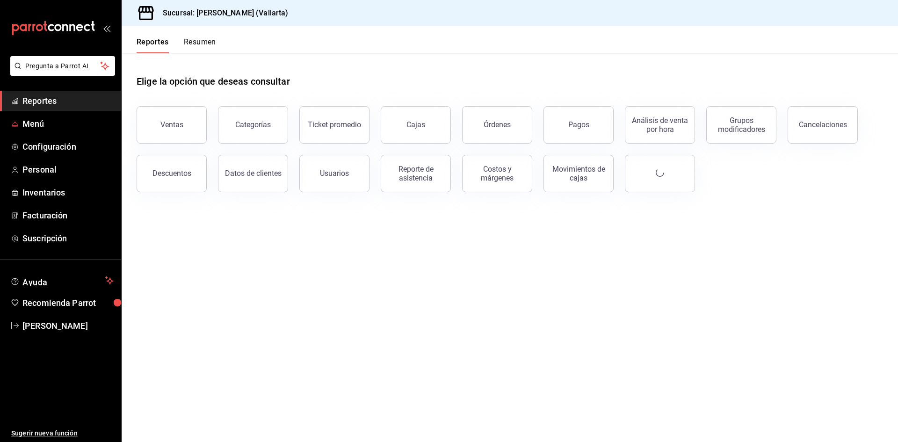
click at [38, 122] on span "Menú" at bounding box center [67, 123] width 91 height 13
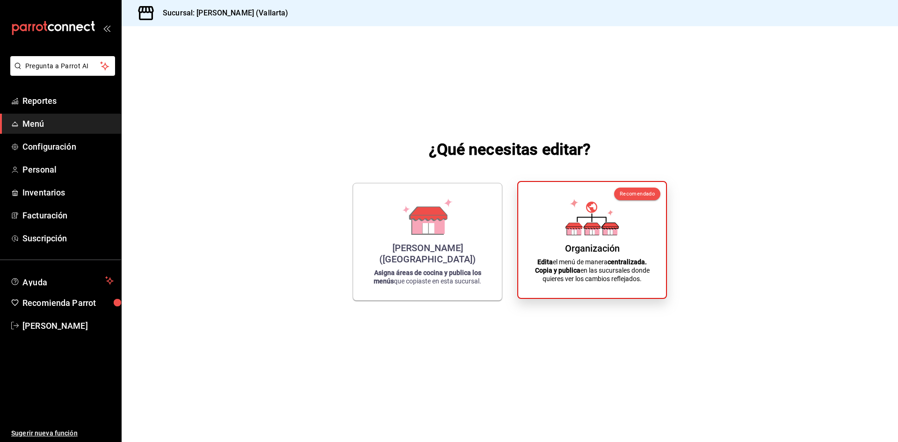
click at [612, 272] on p "Edita el menú de manera centralizada. Copia y publica en las sucursales donde q…" at bounding box center [591, 270] width 125 height 25
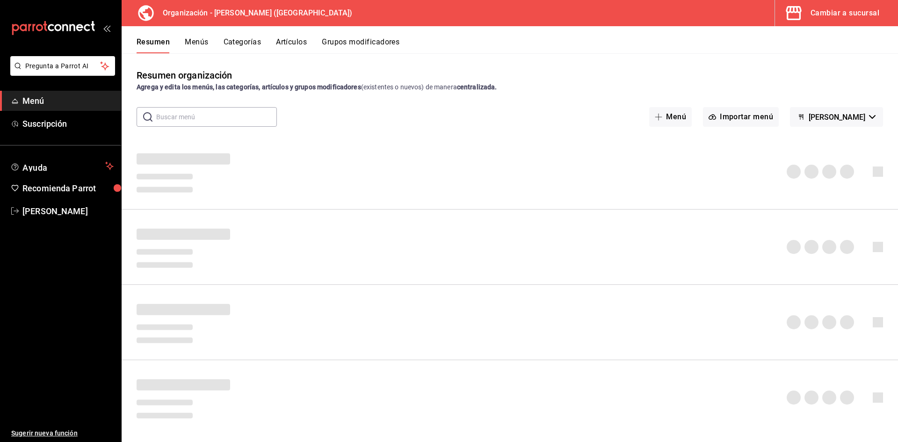
click at [287, 44] on button "Artículos" at bounding box center [291, 45] width 31 height 16
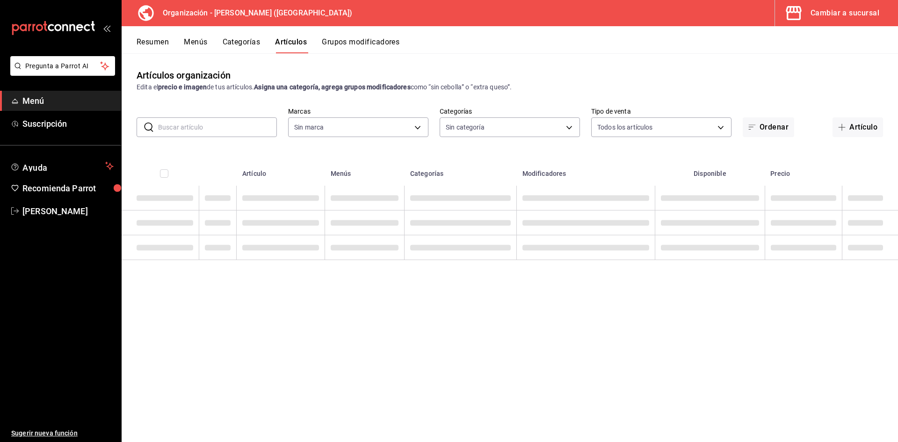
click at [199, 43] on button "Menús" at bounding box center [195, 45] width 23 height 16
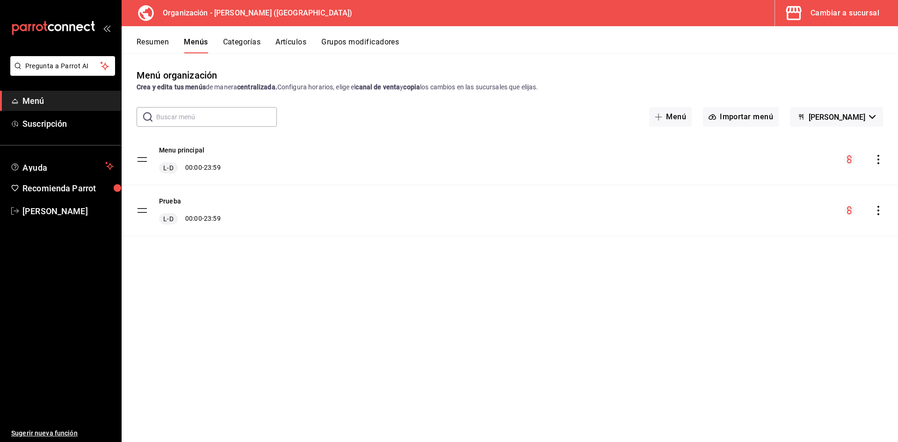
click at [875, 159] on icon "actions" at bounding box center [877, 159] width 9 height 9
click at [804, 217] on span "Copiar en otra sucursal" at bounding box center [804, 220] width 114 height 10
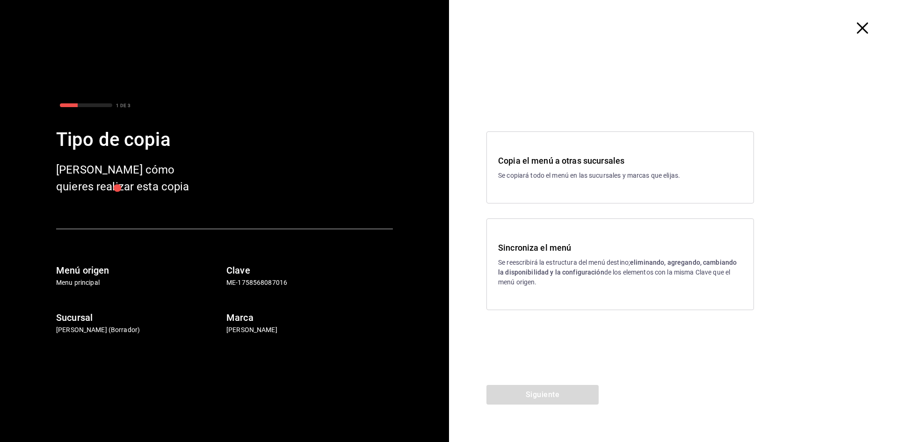
click at [596, 252] on h3 "Sincroniza el menú" at bounding box center [620, 247] width 244 height 13
click at [559, 401] on button "Siguiente" at bounding box center [542, 395] width 112 height 20
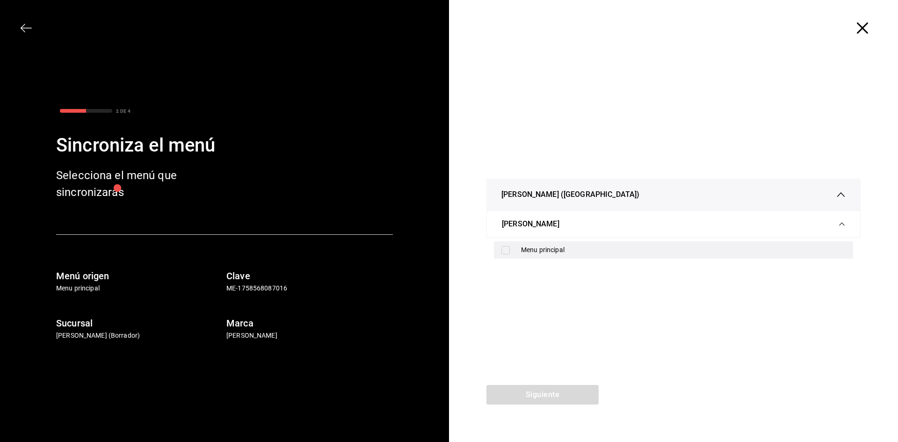
click at [521, 254] on div "Menu principal" at bounding box center [683, 250] width 324 height 10
checkbox input "true"
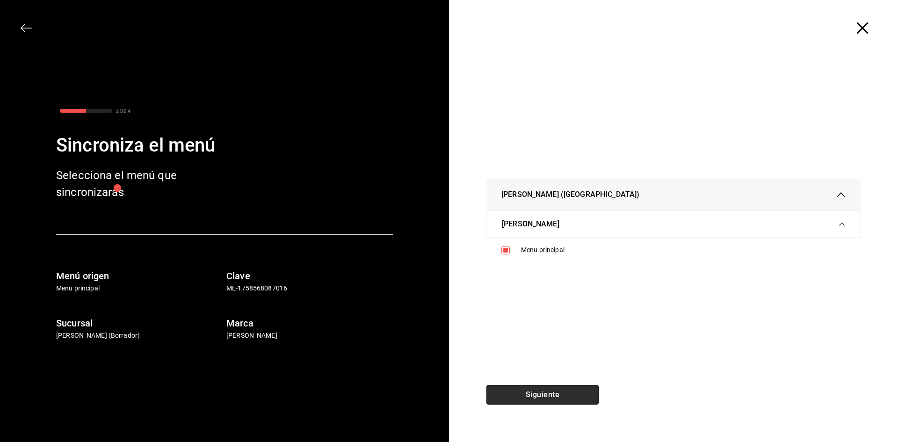
click at [537, 395] on button "Siguiente" at bounding box center [542, 395] width 112 height 20
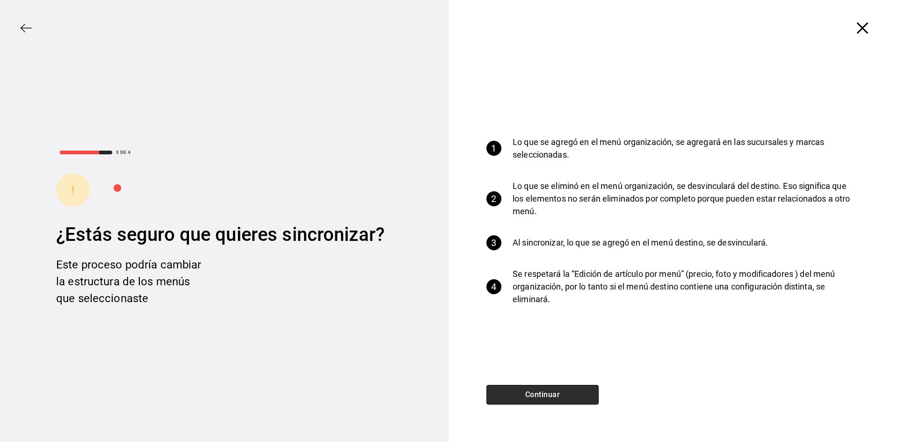
click at [545, 392] on button "Continuar" at bounding box center [542, 395] width 112 height 20
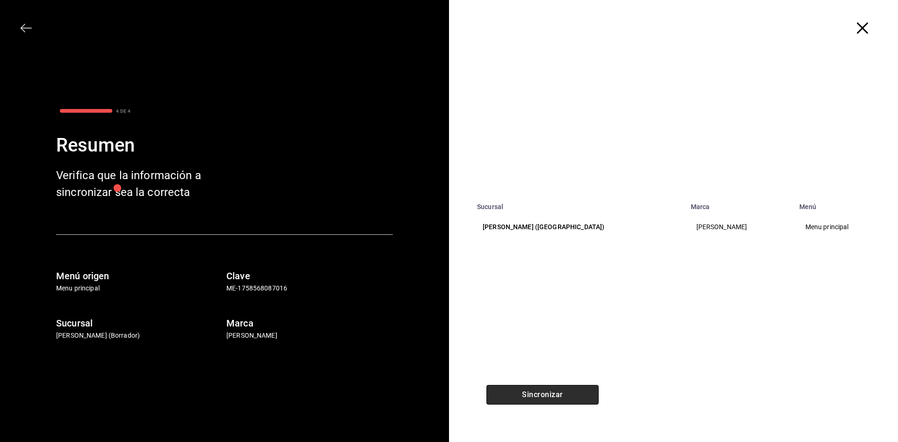
click at [566, 396] on button "Sincronizar" at bounding box center [542, 395] width 112 height 20
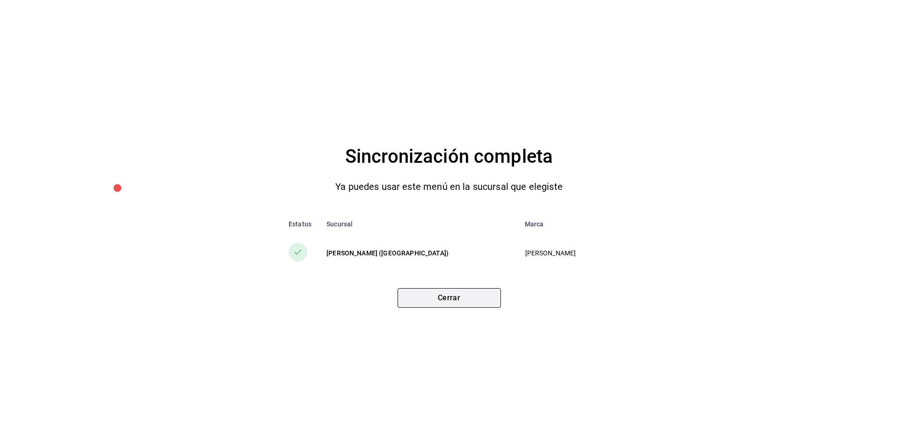
click at [454, 303] on button "Cerrar" at bounding box center [448, 298] width 103 height 20
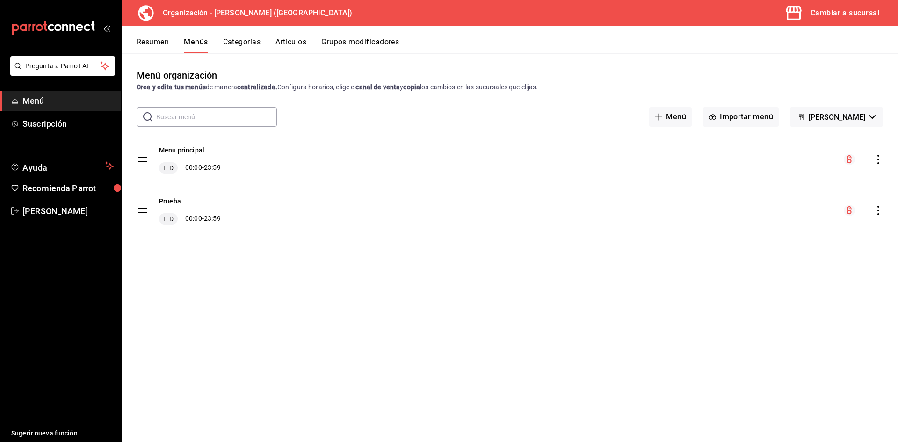
click at [365, 11] on div "Organización - [PERSON_NAME] (Vallarta) Cambiar a sucursal" at bounding box center [510, 13] width 776 height 26
click at [197, 41] on button "Menús" at bounding box center [196, 45] width 24 height 16
click at [292, 36] on div "Resumen Menús Categorías Artículos Grupos modificadores" at bounding box center [510, 39] width 776 height 27
click at [291, 43] on button "Artículos" at bounding box center [290, 45] width 31 height 16
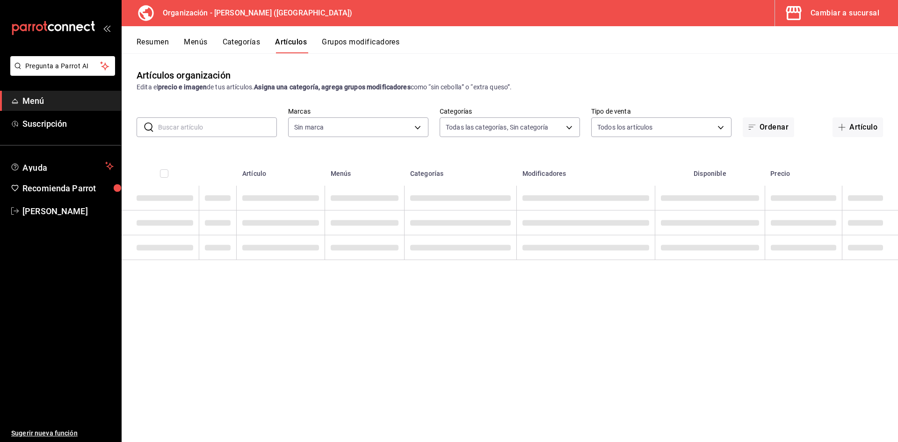
type input "31d0bbe4-7c51-43f0-8445-666cf6a0e085"
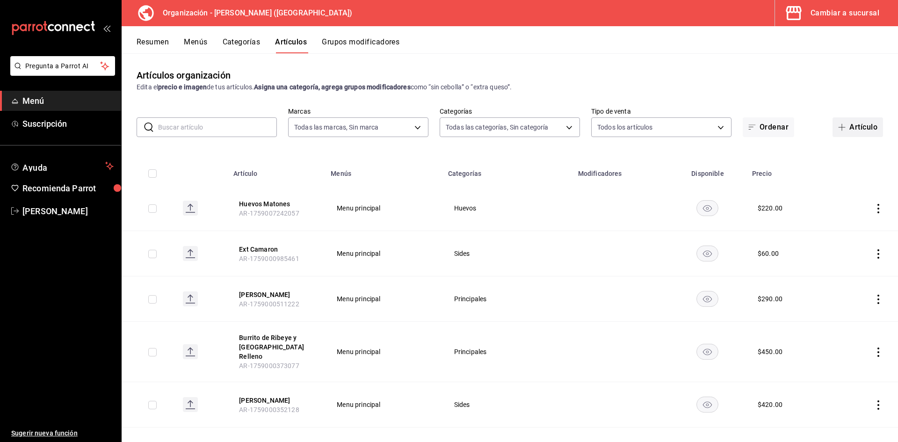
click at [842, 124] on button "Artículo" at bounding box center [857, 127] width 50 height 20
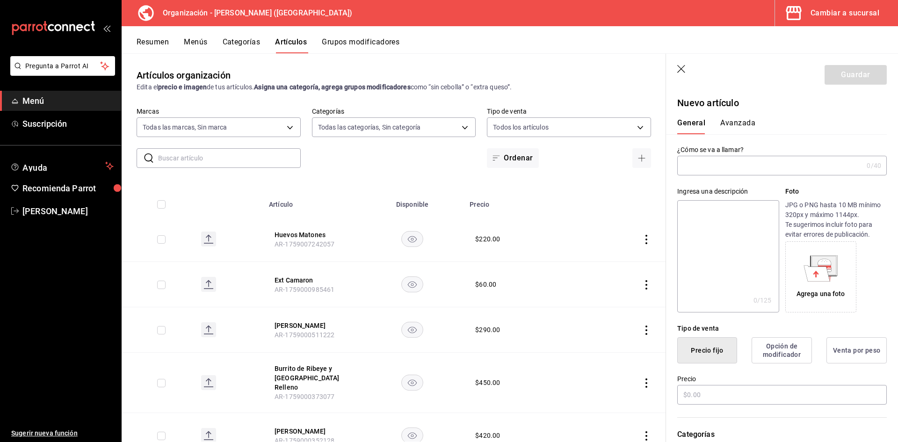
click at [696, 166] on input "text" at bounding box center [770, 165] width 186 height 19
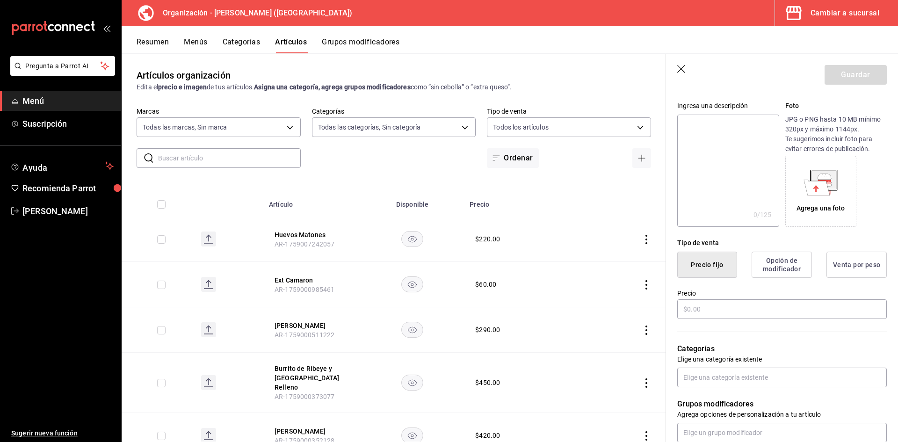
scroll to position [140, 0]
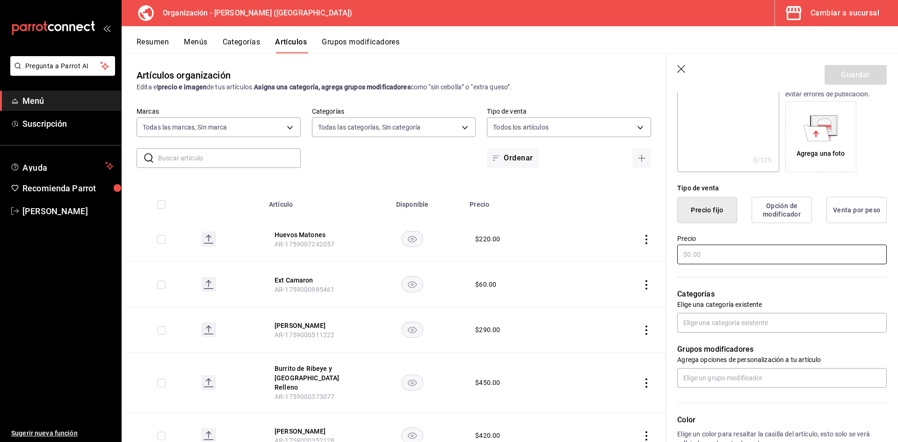
type input "Ext Pollo PM"
click at [715, 254] on input "text" at bounding box center [781, 255] width 209 height 20
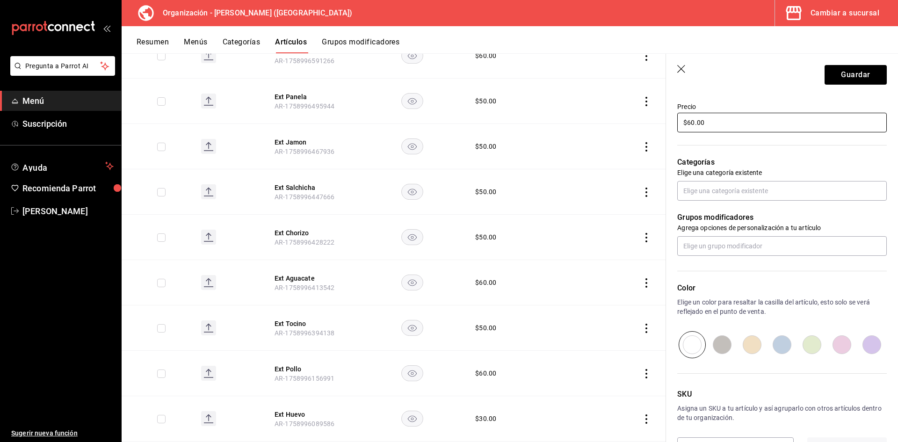
scroll to position [306, 0]
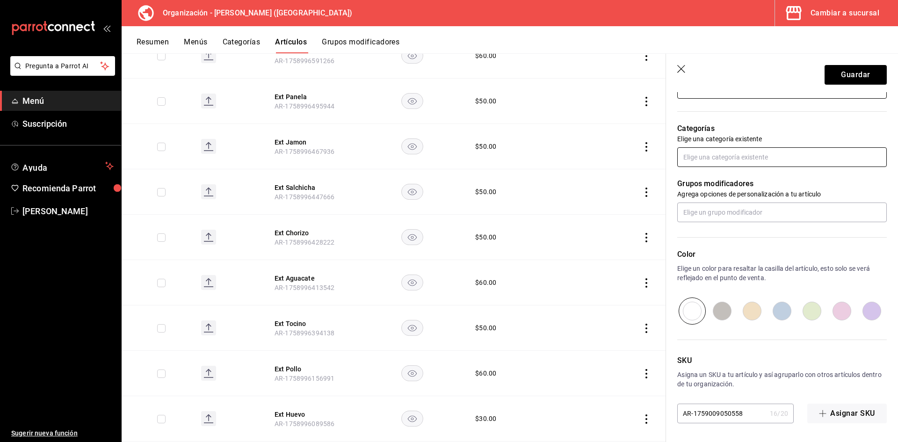
type input "$60.00"
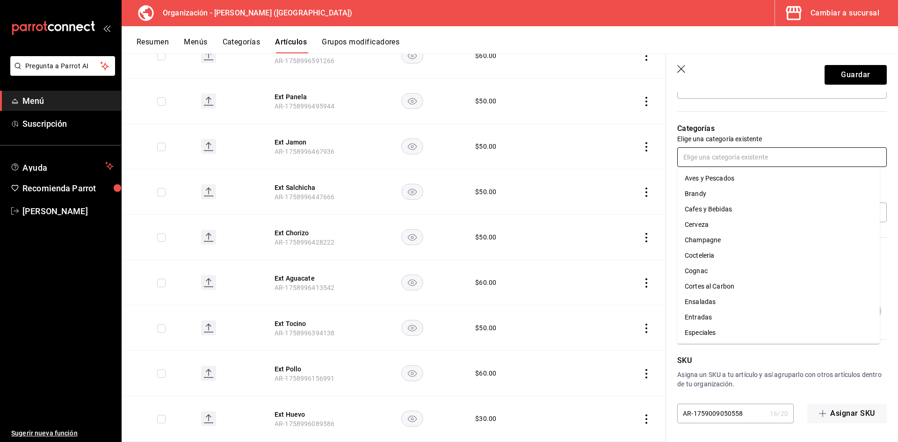
click at [727, 159] on input "text" at bounding box center [781, 157] width 209 height 20
click at [707, 213] on li "Sides" at bounding box center [778, 208] width 202 height 15
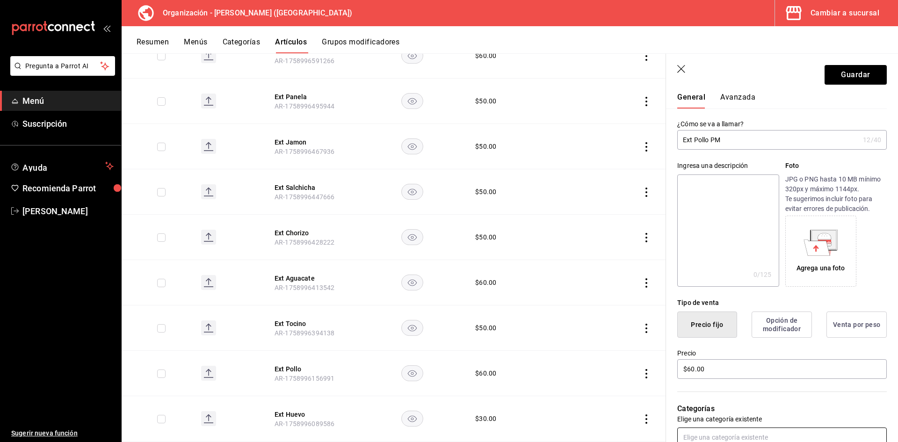
scroll to position [0, 0]
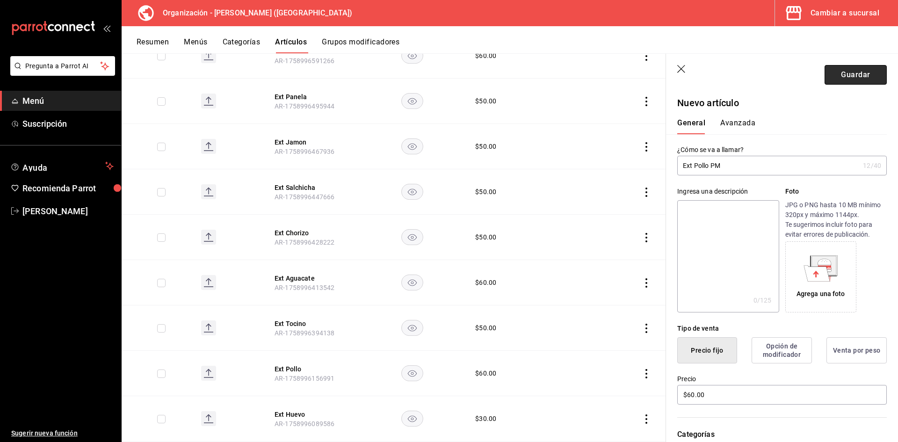
click at [854, 69] on button "Guardar" at bounding box center [855, 75] width 62 height 20
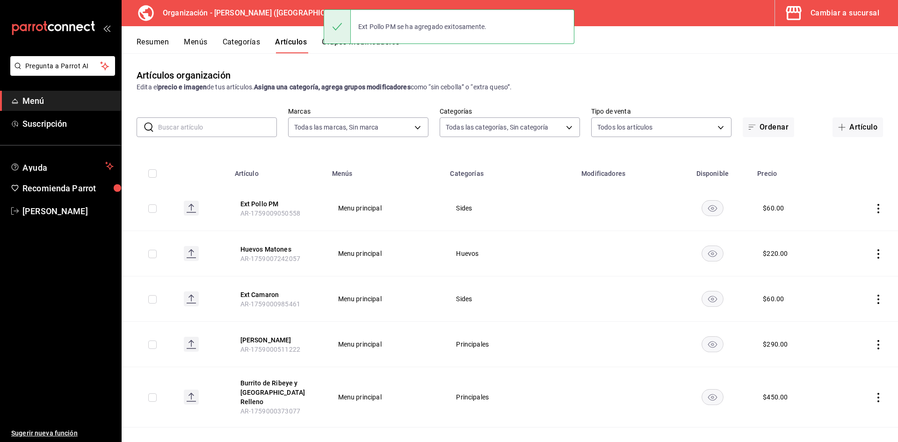
click at [831, 12] on div "Cambiar a sucursal" at bounding box center [844, 13] width 69 height 13
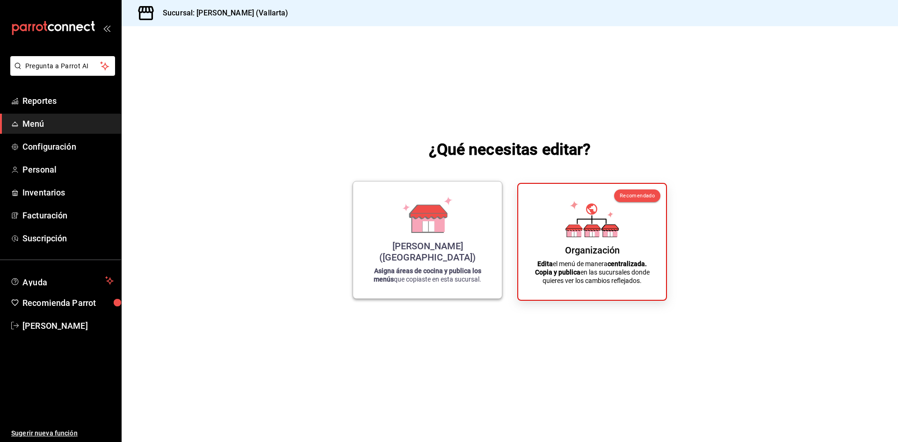
click at [440, 232] on icon at bounding box center [428, 222] width 32 height 20
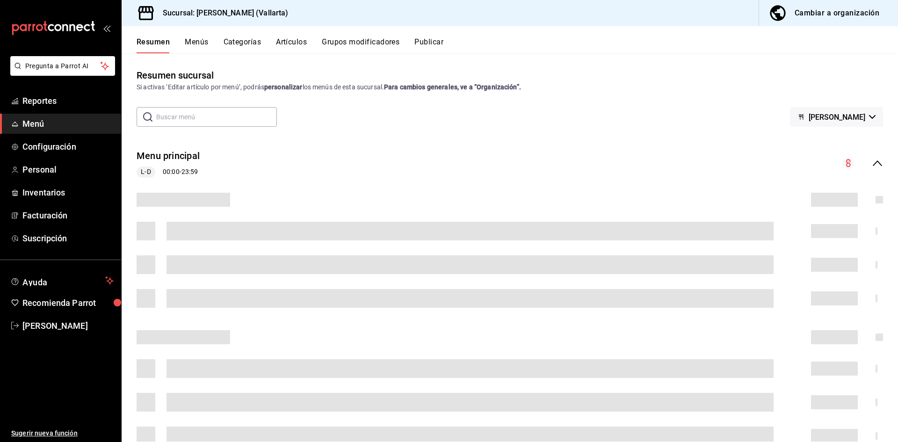
click at [293, 40] on button "Artículos" at bounding box center [291, 45] width 31 height 16
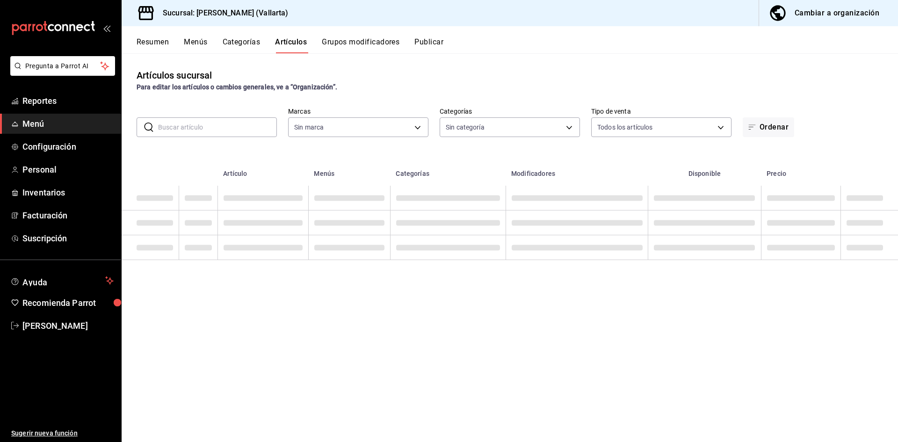
click at [217, 127] on input "text" at bounding box center [217, 127] width 119 height 19
type input "dedade05-fd73-4fc1-b48a-98286d1a7cbf"
type input "ddeea584-b7b7-4c64-abd4-9dbe24413160,94bc3e91-bac1-4cab-af5d-7d085d9bac7d,85d50…"
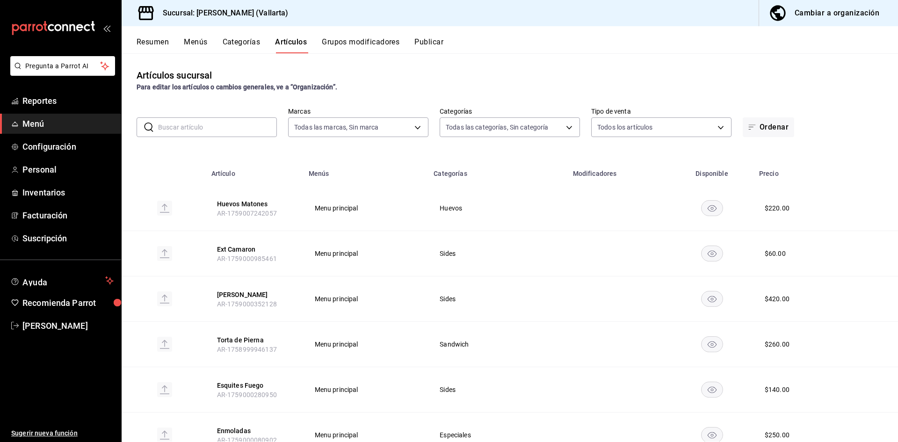
click at [430, 150] on div "Artículos sucursal Para editar los artículos o cambios generales, ve a “Organiz…" at bounding box center [510, 247] width 776 height 388
click at [215, 124] on input "text" at bounding box center [217, 127] width 119 height 19
type input "EXT"
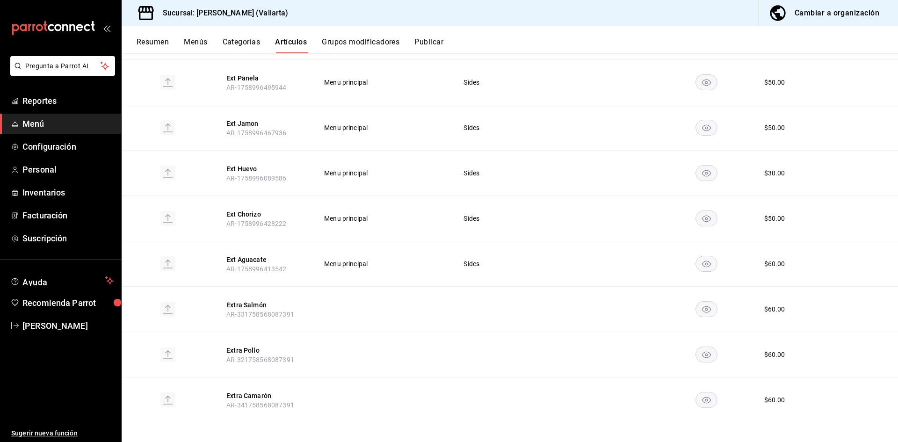
scroll to position [356, 0]
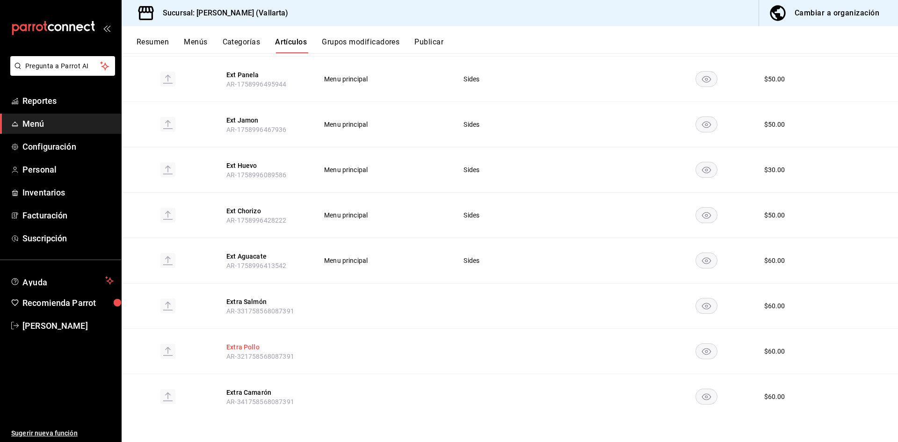
click at [245, 347] on button "Extra Pollo" at bounding box center [263, 346] width 75 height 9
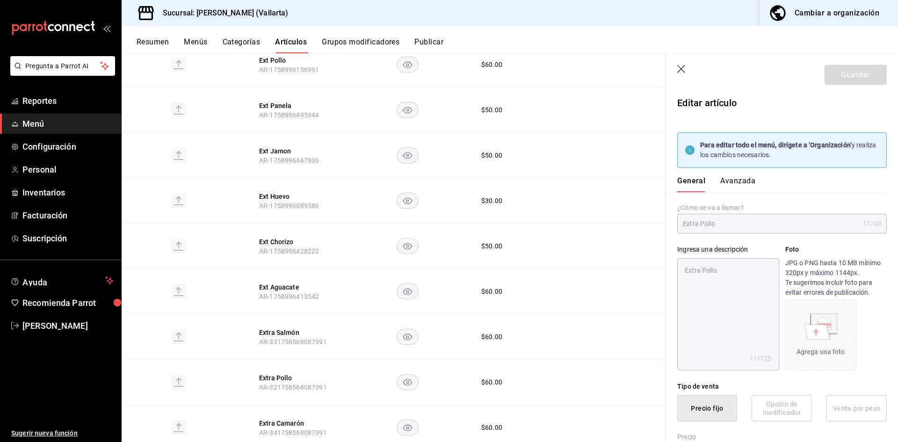
type input "$60.00"
click at [741, 175] on div "General [PERSON_NAME]" at bounding box center [776, 180] width 221 height 24
click at [739, 182] on button "Avanzada" at bounding box center [737, 184] width 35 height 16
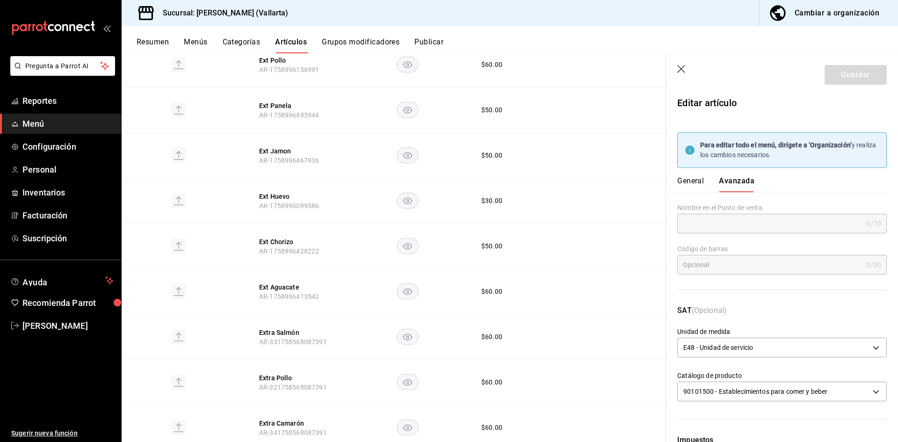
click at [682, 186] on button "General" at bounding box center [690, 184] width 27 height 16
type textarea "x"
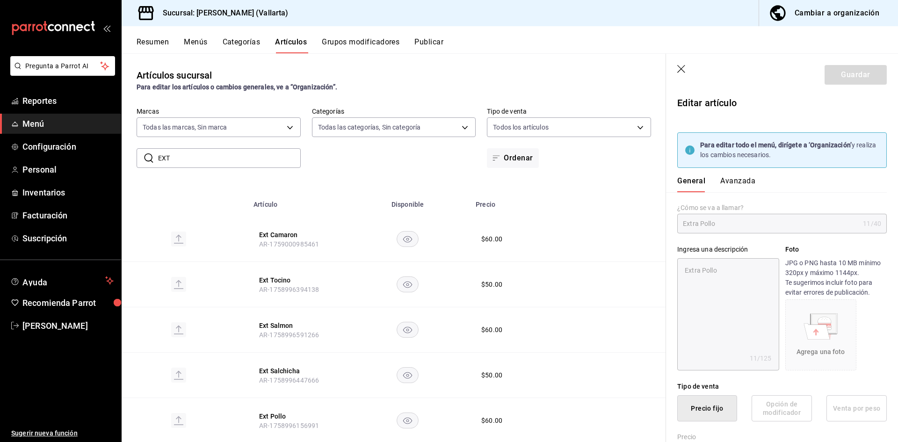
click at [678, 71] on icon "button" at bounding box center [681, 69] width 9 height 9
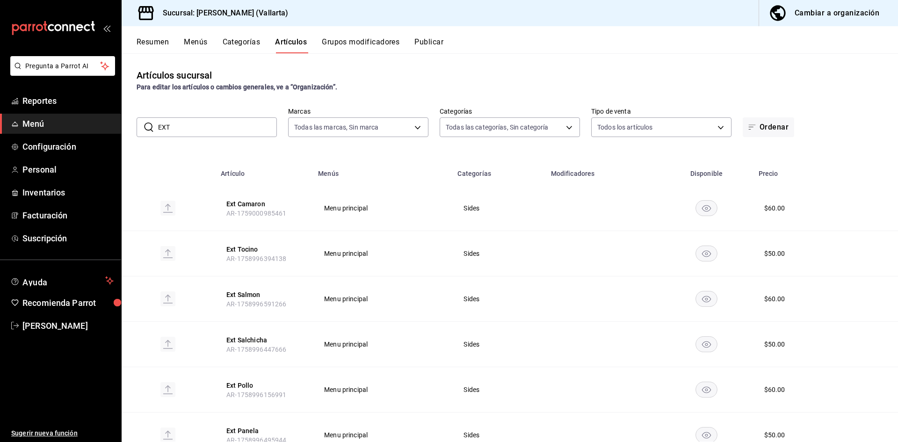
click at [811, 13] on div "Cambiar a organización" at bounding box center [836, 13] width 85 height 13
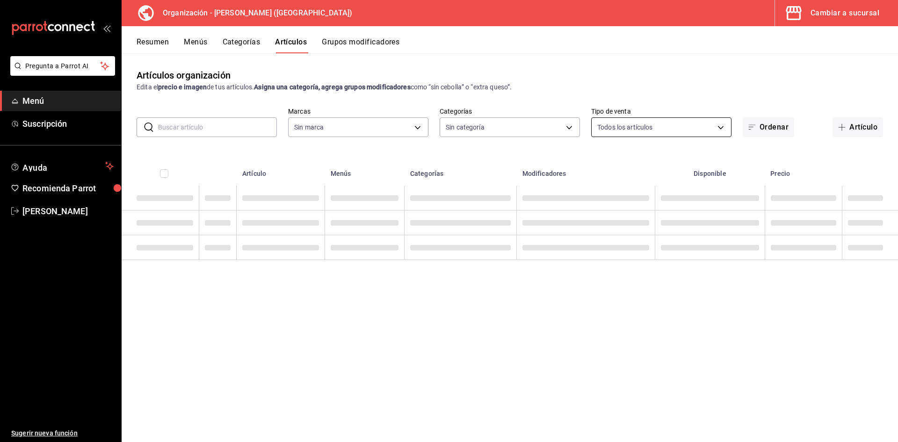
type input "40ee2f72-6915-4037-a5ec-65aec302ef5d,c43c6c56-ab22-4748-903a-778ac949f8a0,b688f…"
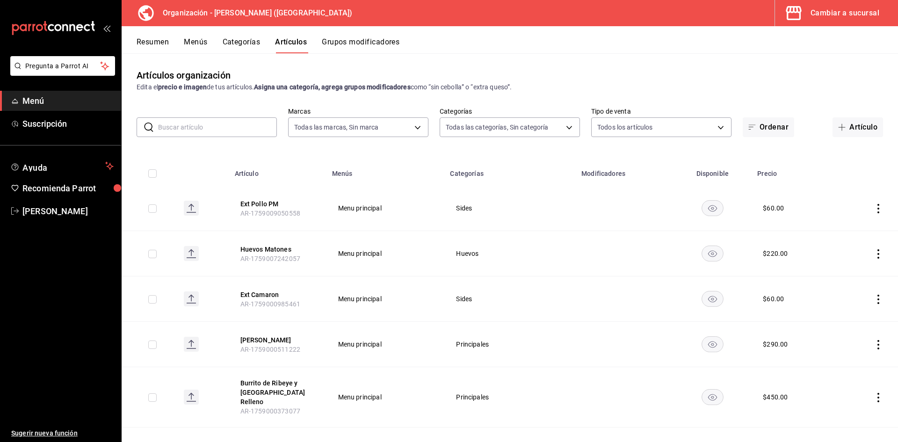
type input "31d0bbe4-7c51-43f0-8445-666cf6a0e085"
click at [873, 209] on icon "actions" at bounding box center [877, 208] width 9 height 9
click at [837, 270] on span "Eliminar" at bounding box center [843, 267] width 24 height 7
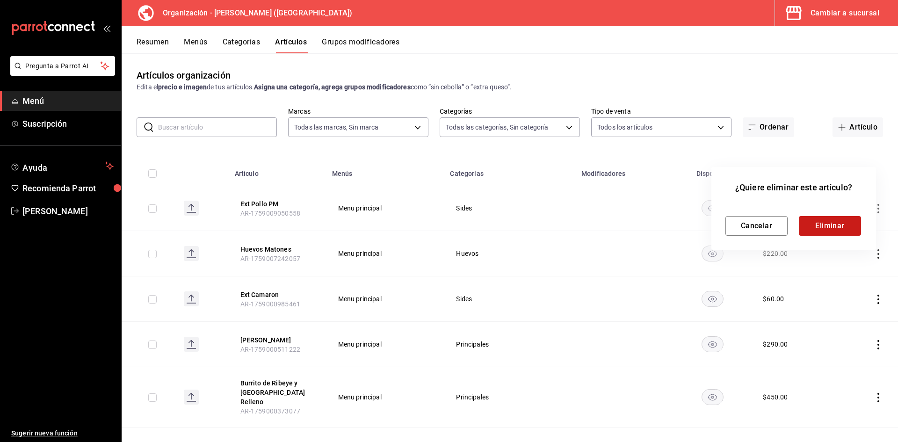
click at [831, 227] on button "Eliminar" at bounding box center [830, 226] width 62 height 20
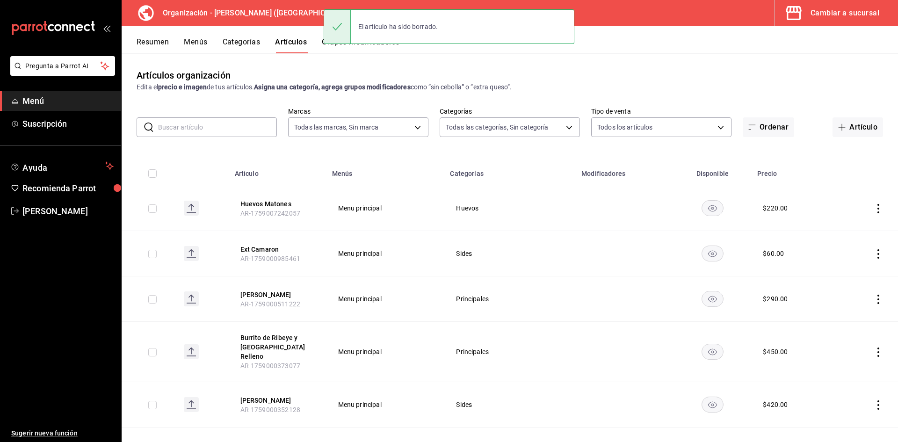
click at [843, 14] on div "Cambiar a sucursal" at bounding box center [844, 13] width 69 height 13
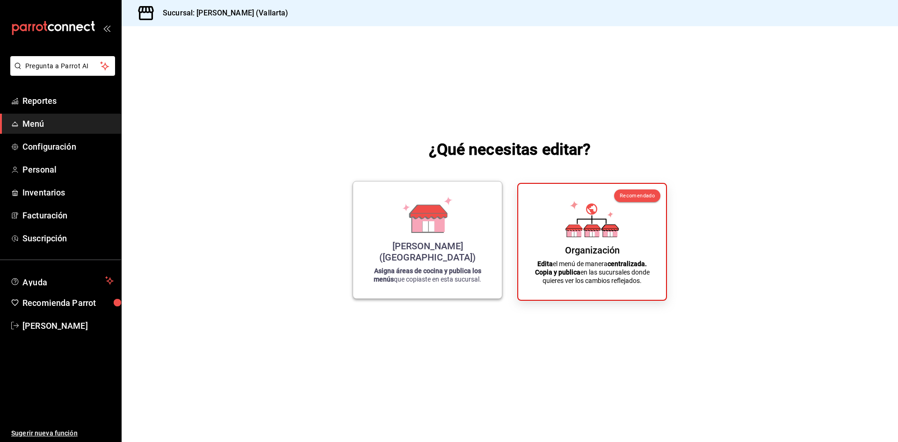
click at [434, 265] on div "[PERSON_NAME] (Vallarta) Asigna áreas de cocina y publica los menús que copiast…" at bounding box center [427, 240] width 126 height 102
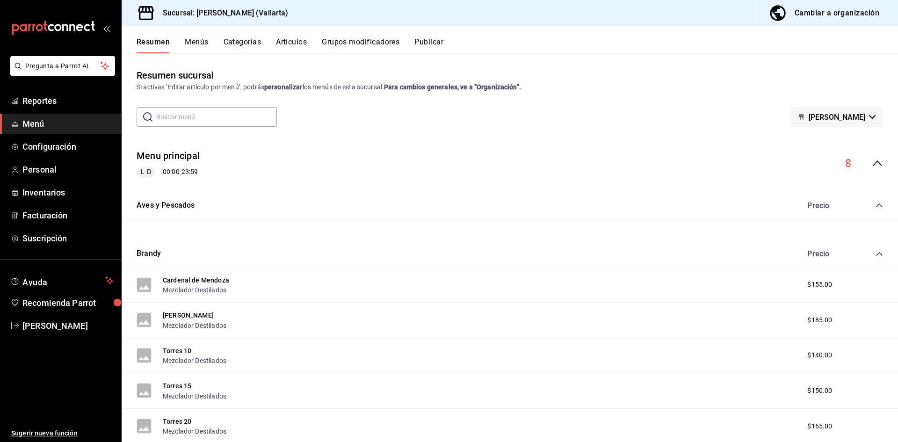
click at [294, 45] on button "Artículos" at bounding box center [291, 45] width 31 height 16
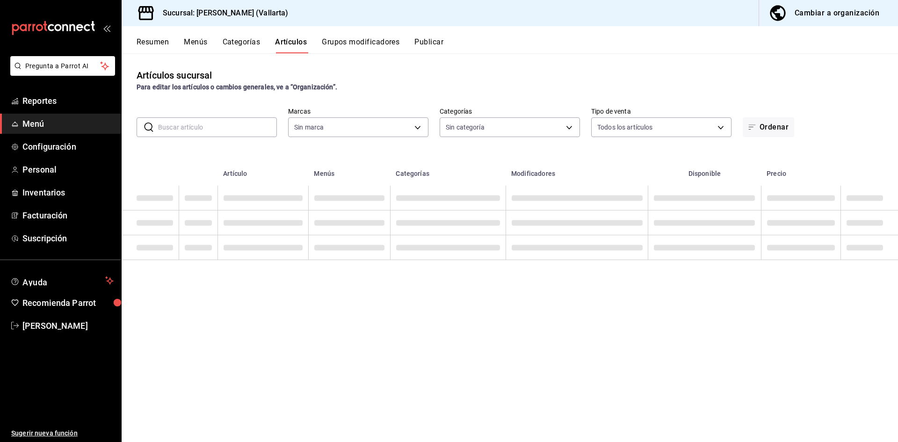
click at [231, 135] on input "text" at bounding box center [217, 127] width 119 height 19
type input "ddeea584-b7b7-4c64-abd4-9dbe24413160,94bc3e91-bac1-4cab-af5d-7d085d9bac7d,85d50…"
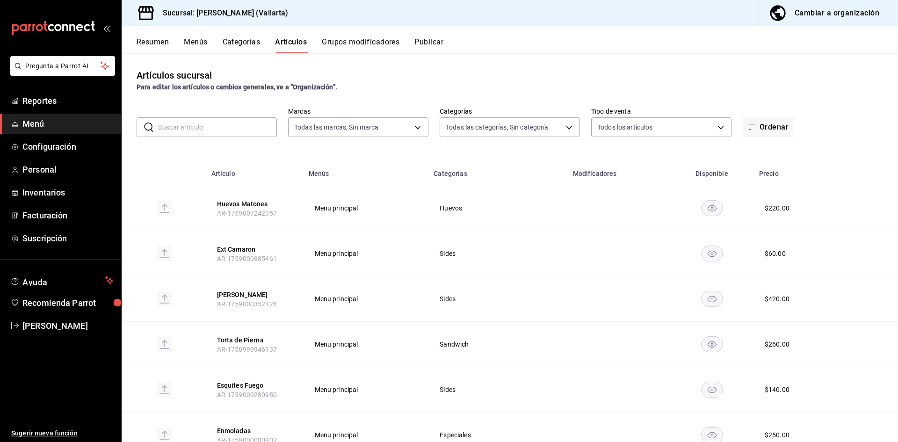
type input "dedade05-fd73-4fc1-b48a-98286d1a7cbf"
type input "ext"
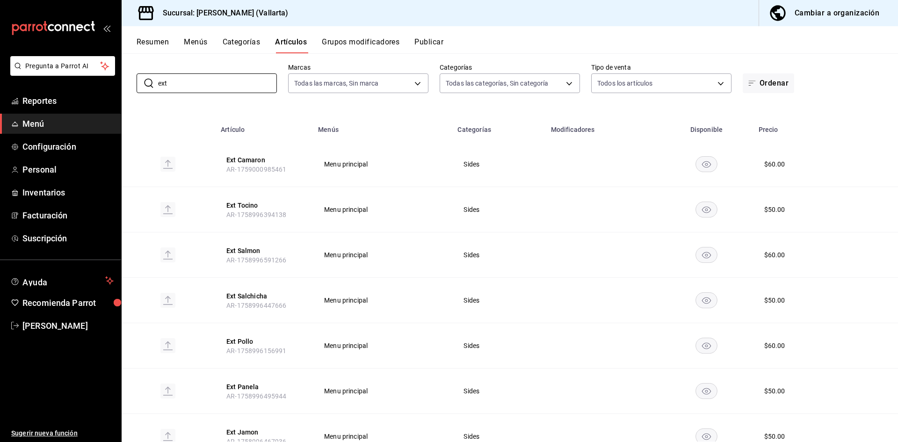
scroll to position [140, 0]
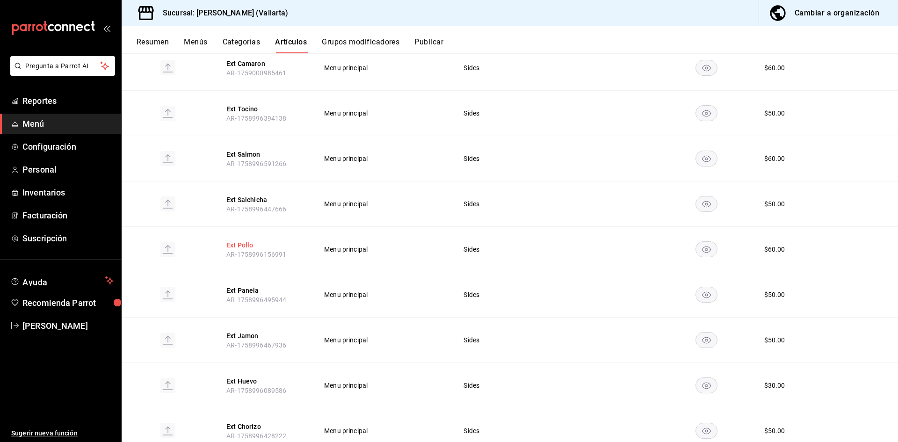
click at [244, 245] on button "Ext Pollo" at bounding box center [263, 244] width 75 height 9
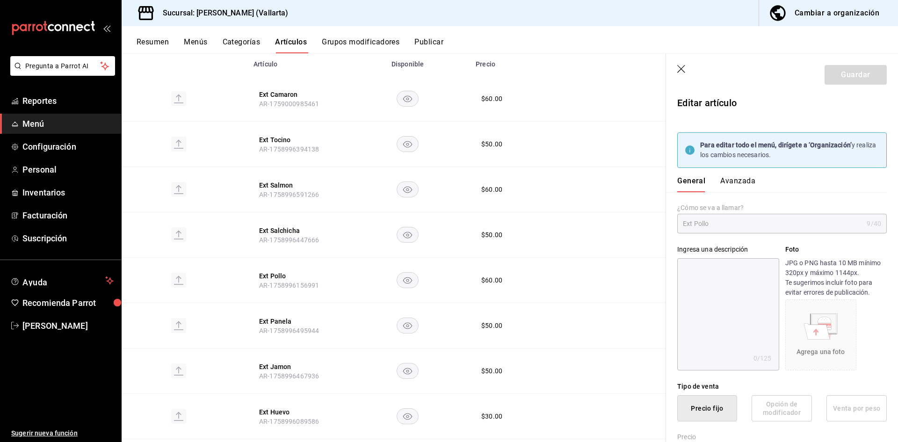
type input "$60.00"
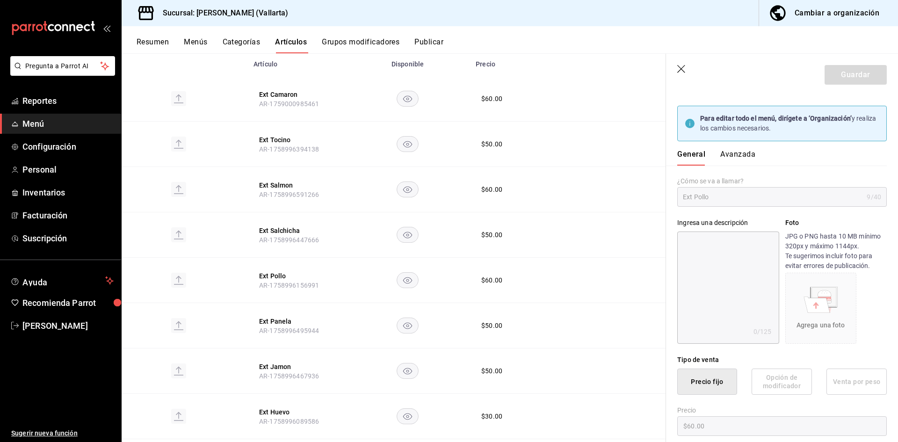
scroll to position [47, 0]
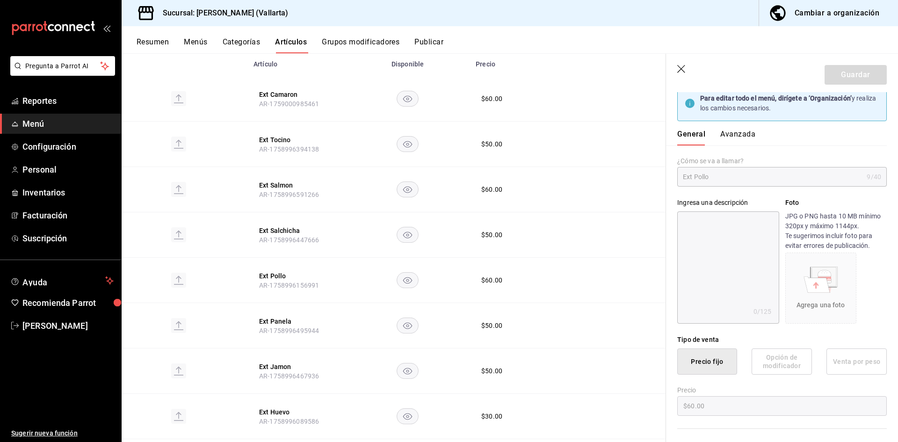
click at [740, 133] on button "Avanzada" at bounding box center [737, 138] width 35 height 16
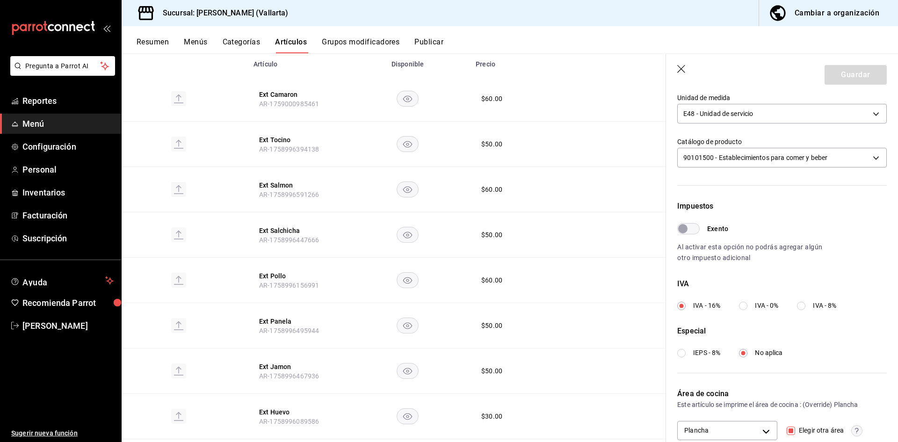
scroll to position [277, 0]
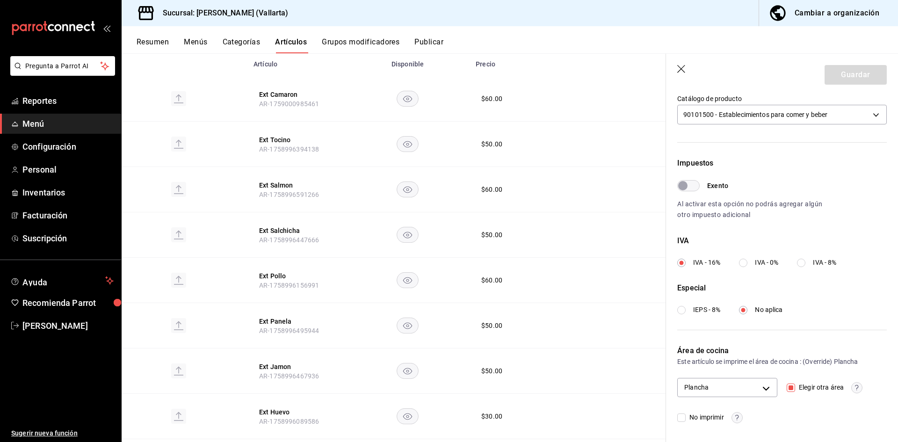
click at [677, 68] on icon "button" at bounding box center [681, 69] width 9 height 9
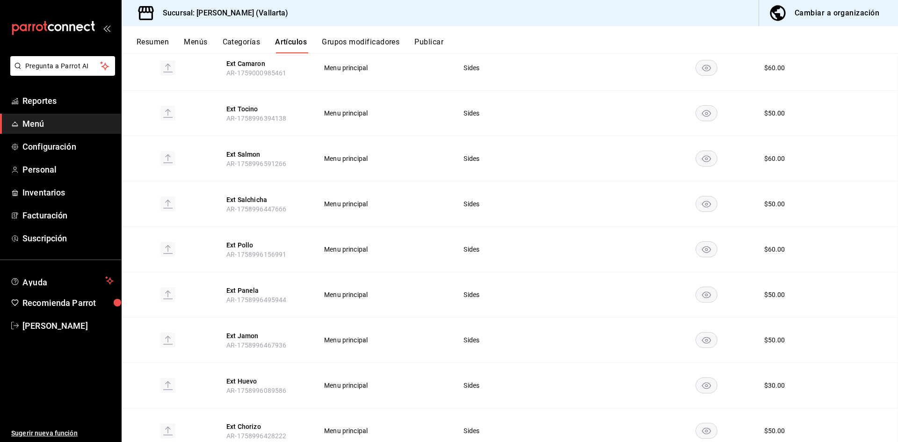
scroll to position [109, 0]
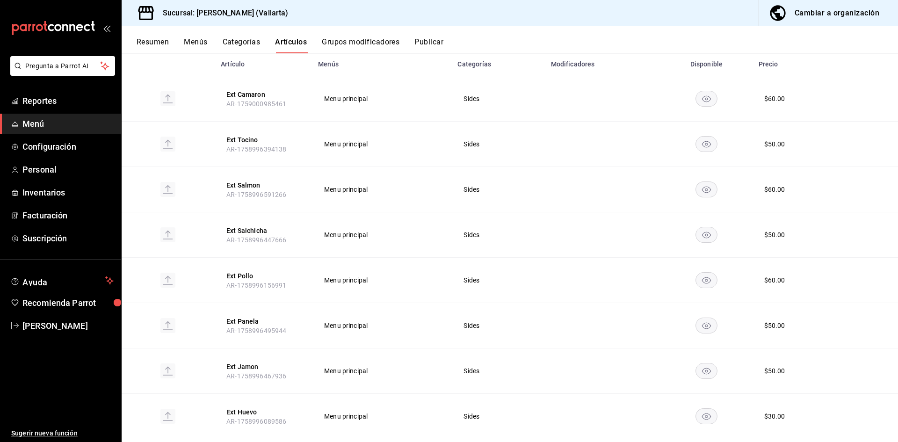
drag, startPoint x: 240, startPoint y: 276, endPoint x: 756, endPoint y: 250, distance: 517.3
click at [241, 276] on button "Ext Pollo" at bounding box center [263, 275] width 75 height 9
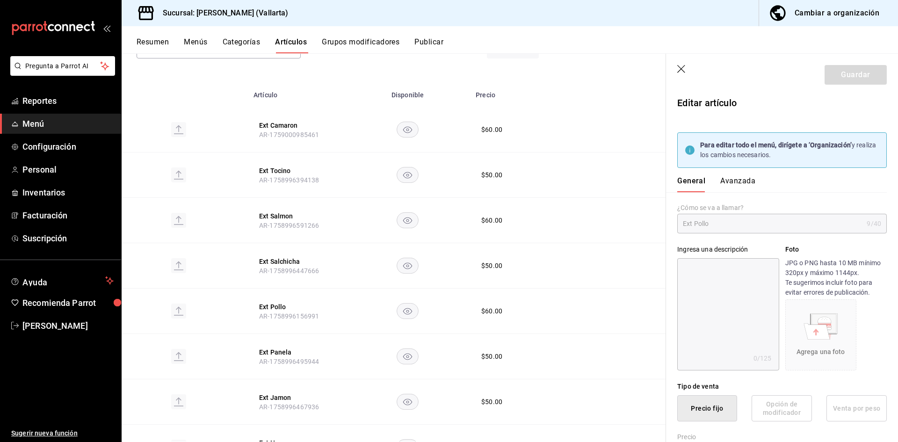
click at [682, 71] on icon "button" at bounding box center [681, 69] width 9 height 9
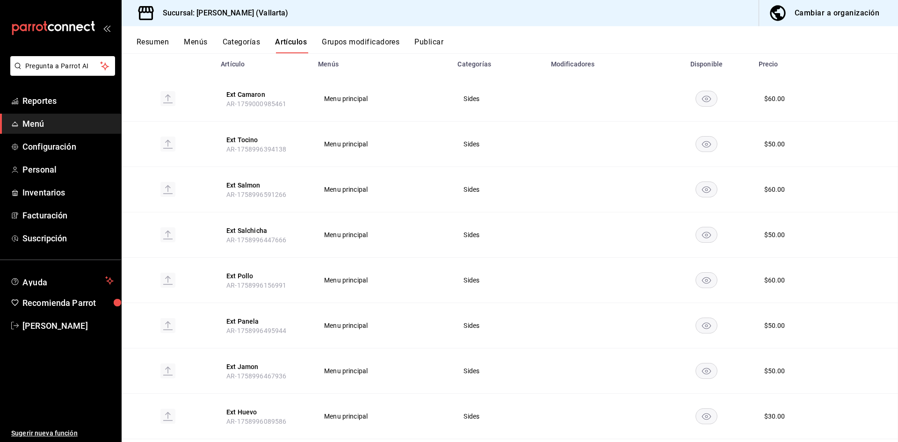
scroll to position [79, 0]
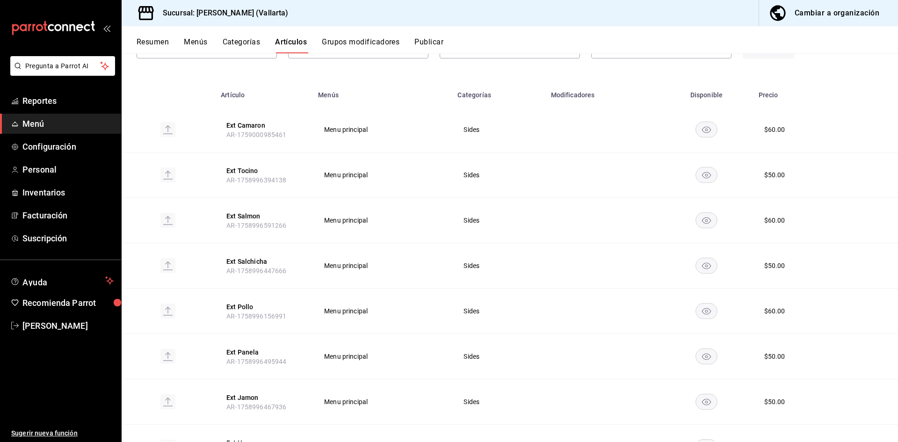
click at [816, 16] on div "Cambiar a organización" at bounding box center [836, 13] width 85 height 13
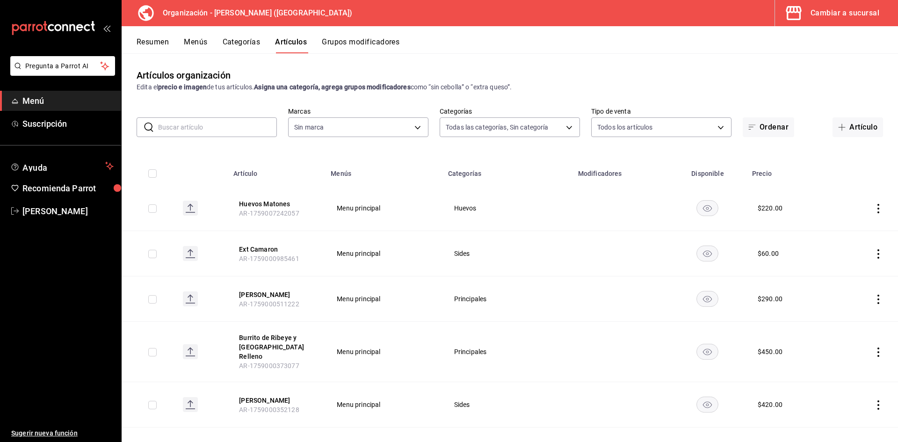
type input "40ee2f72-6915-4037-a5ec-65aec302ef5d,c43c6c56-ab22-4748-903a-778ac949f8a0,b688f…"
type input "31d0bbe4-7c51-43f0-8445-666cf6a0e085"
click at [220, 127] on input "text" at bounding box center [217, 127] width 119 height 19
type input "ext"
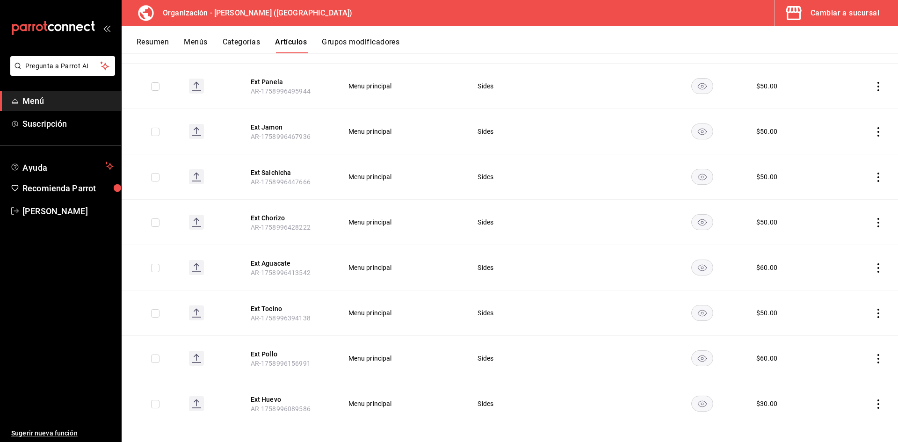
scroll to position [220, 0]
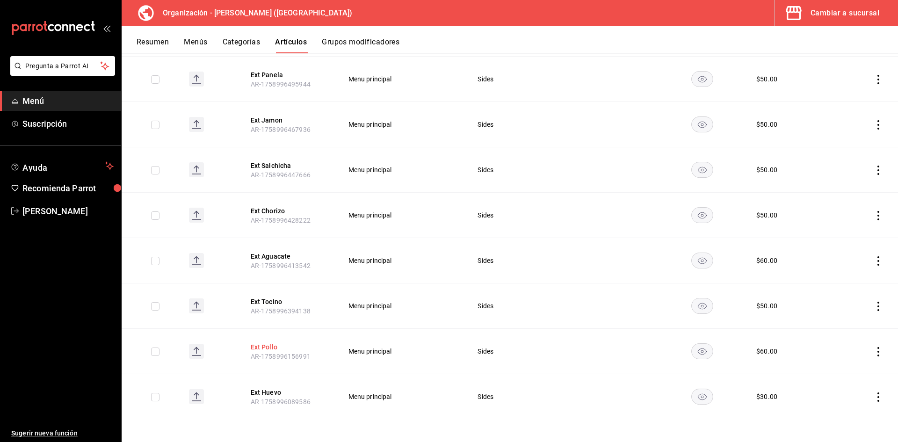
click at [267, 347] on button "Ext Pollo" at bounding box center [288, 346] width 75 height 9
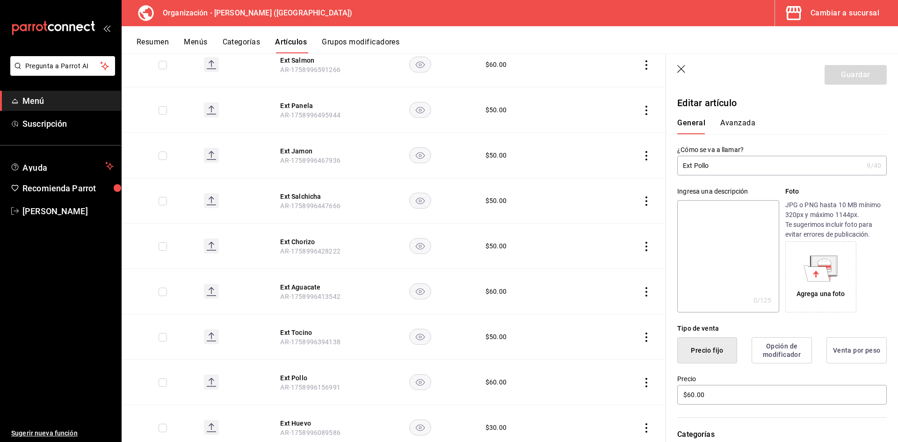
click at [732, 167] on input "Ext Pollo" at bounding box center [770, 165] width 186 height 19
click at [708, 165] on input "Ext PolloAM" at bounding box center [768, 165] width 182 height 19
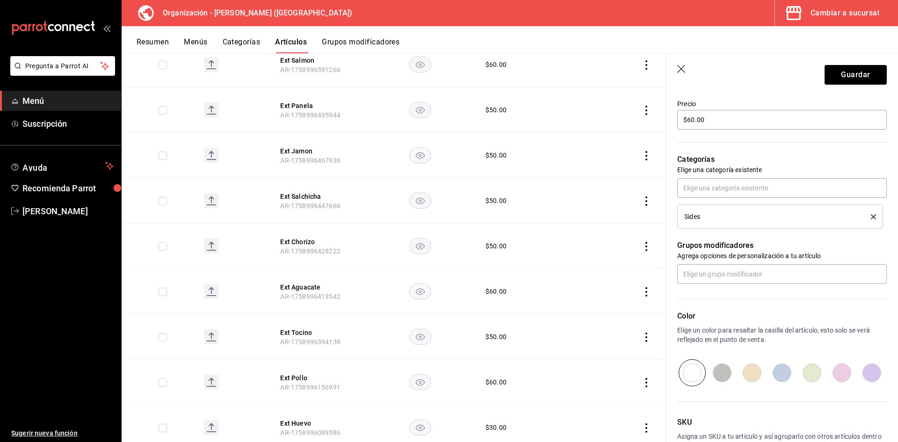
scroll to position [281, 0]
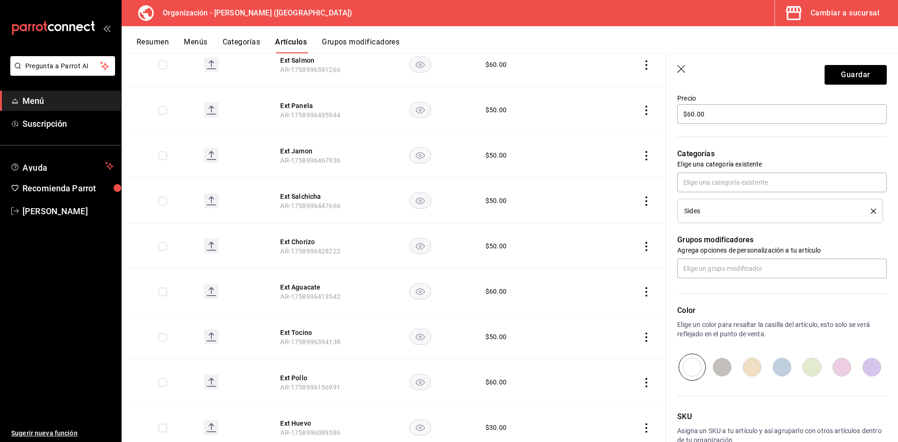
type input "Ext Pollo AM"
click at [859, 74] on button "Guardar" at bounding box center [855, 75] width 62 height 20
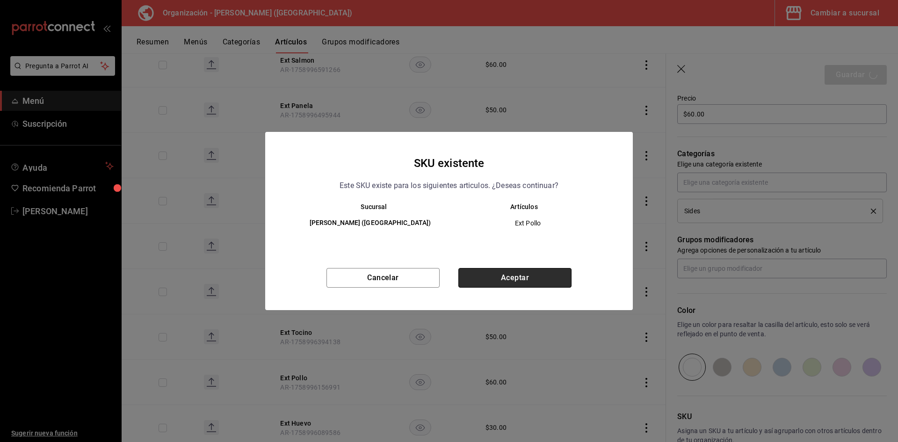
click at [536, 272] on button "Aceptar" at bounding box center [514, 278] width 113 height 20
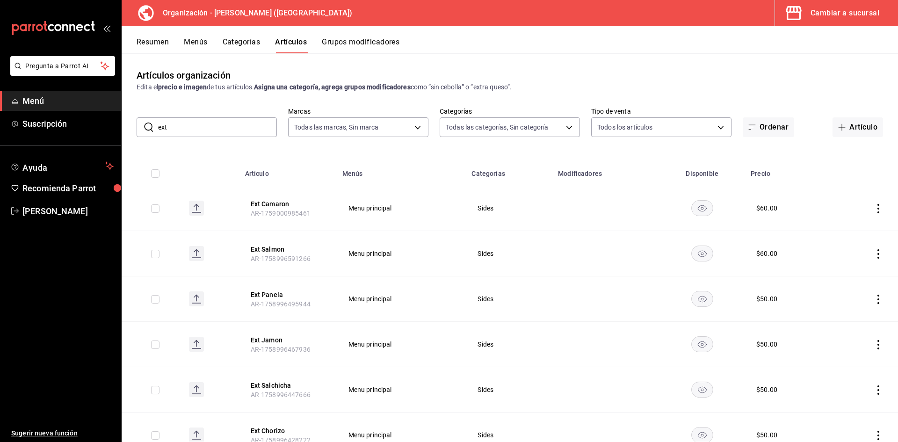
click at [186, 122] on input "ext" at bounding box center [217, 127] width 119 height 19
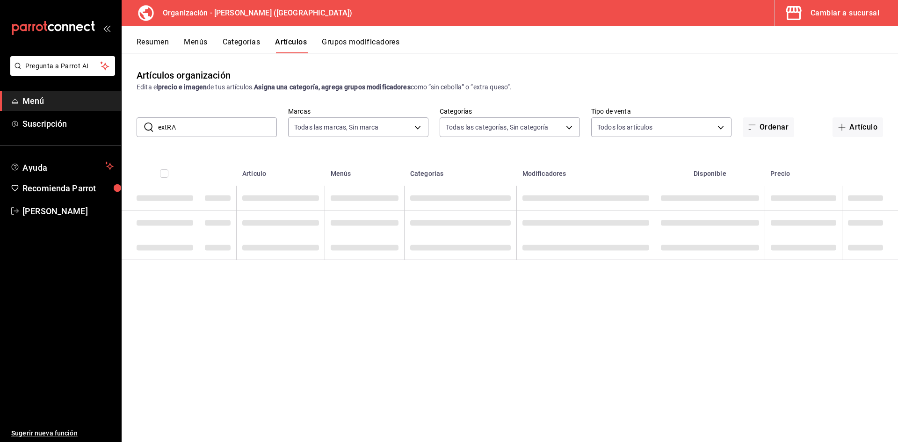
type input "extRA"
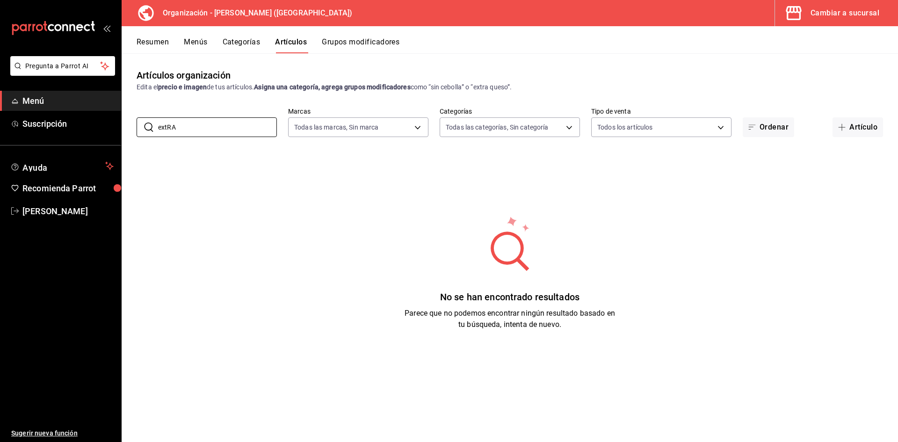
click at [842, 18] on div "Cambiar a sucursal" at bounding box center [844, 13] width 69 height 13
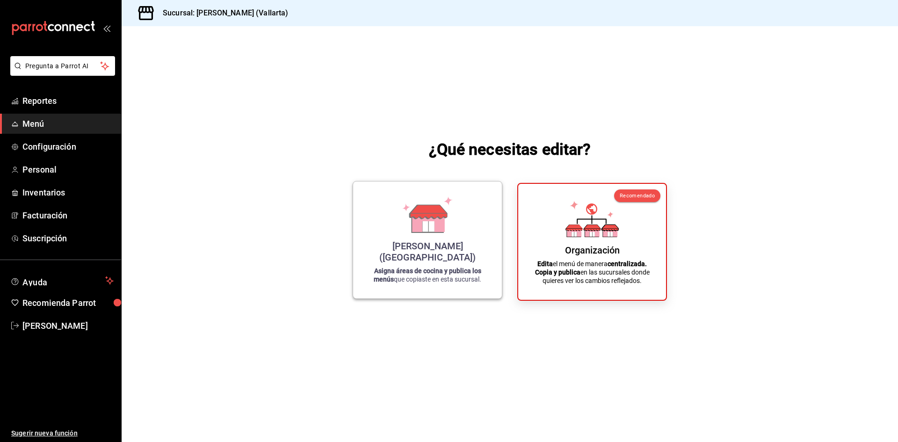
click at [430, 232] on icon at bounding box center [428, 226] width 12 height 11
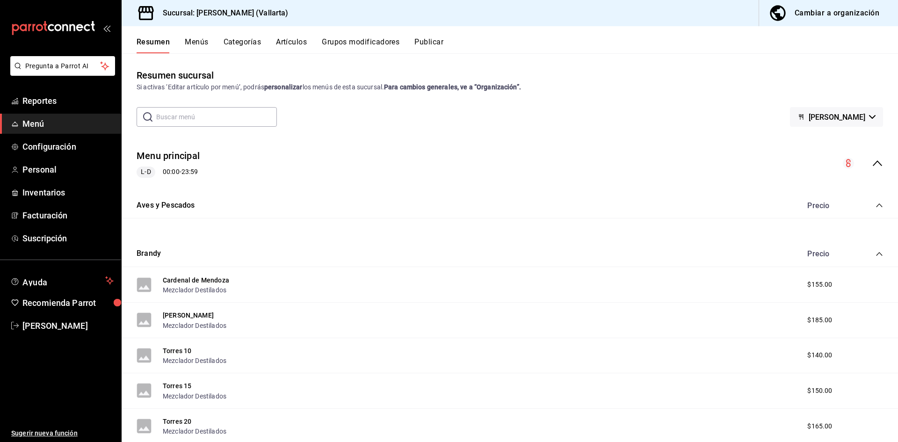
click at [285, 45] on button "Artículos" at bounding box center [291, 45] width 31 height 16
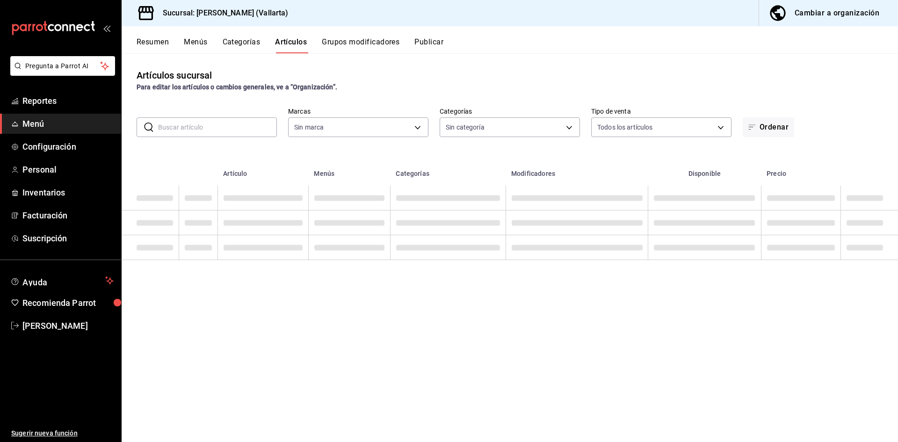
click at [192, 120] on input "text" at bounding box center [217, 127] width 119 height 19
type input "dedade05-fd73-4fc1-b48a-98286d1a7cbf"
type input "ddeea584-b7b7-4c64-abd4-9dbe24413160,94bc3e91-bac1-4cab-af5d-7d085d9bac7d,85d50…"
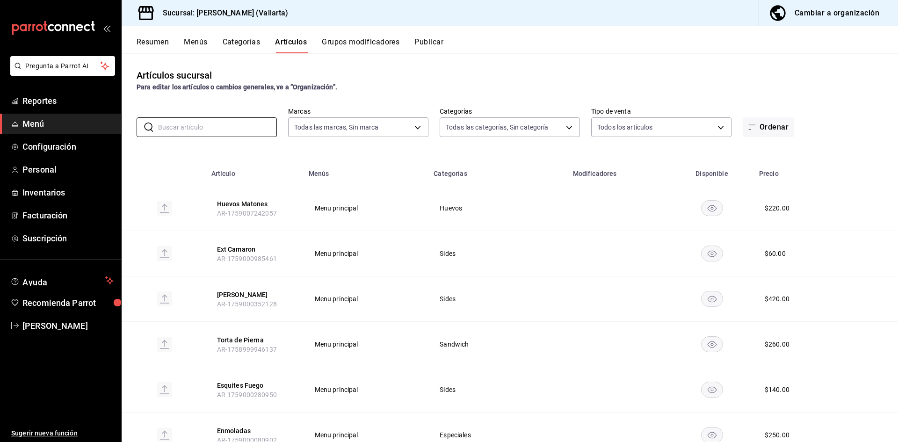
type input "ext"
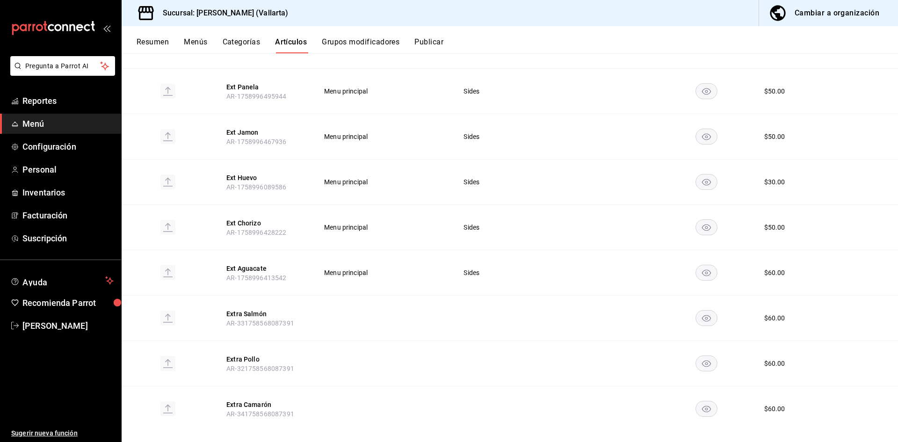
scroll to position [356, 0]
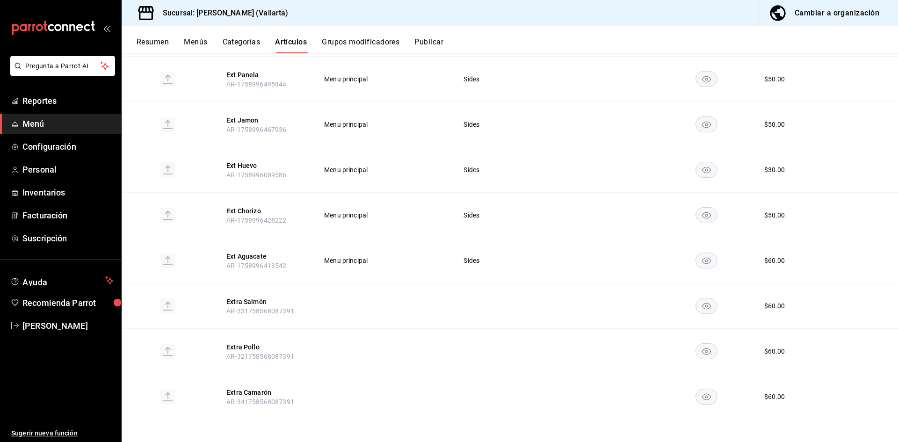
click at [768, 350] on div "$ 60.00" at bounding box center [774, 350] width 21 height 9
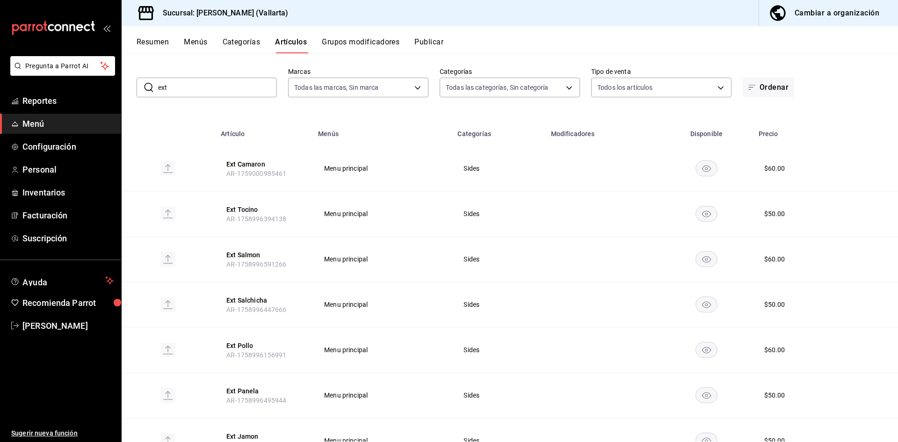
scroll to position [94, 0]
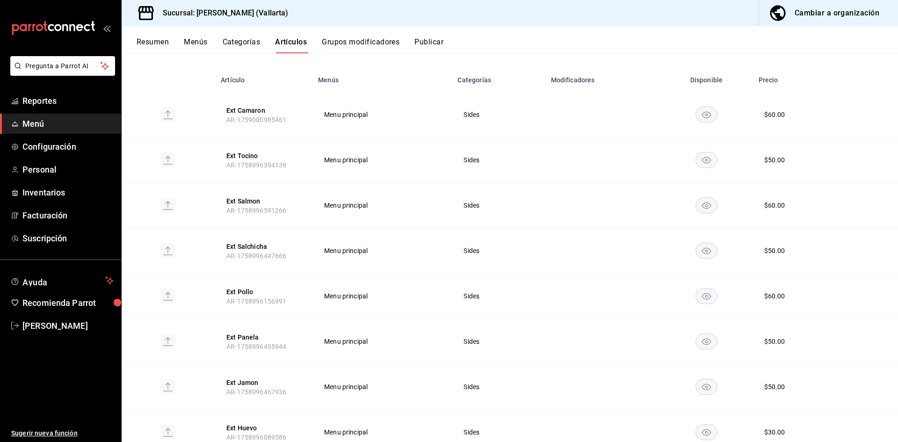
click at [841, 16] on div "Cambiar a organización" at bounding box center [836, 13] width 85 height 13
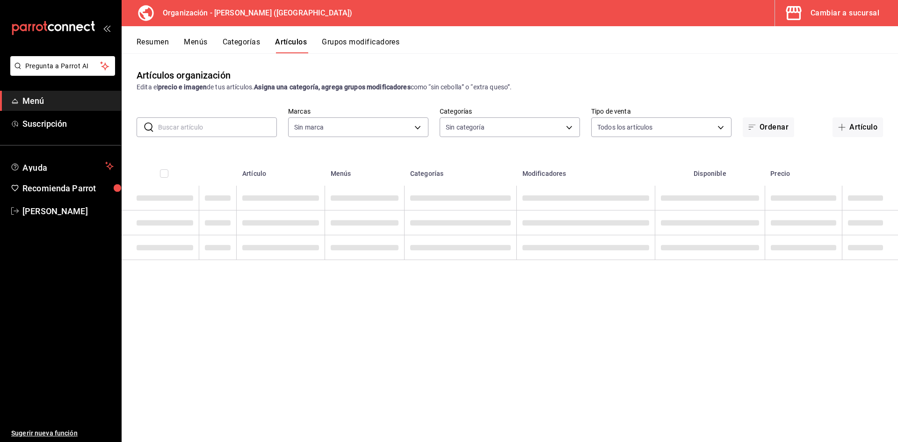
type input "40ee2f72-6915-4037-a5ec-65aec302ef5d,c43c6c56-ab22-4748-903a-778ac949f8a0,b688f…"
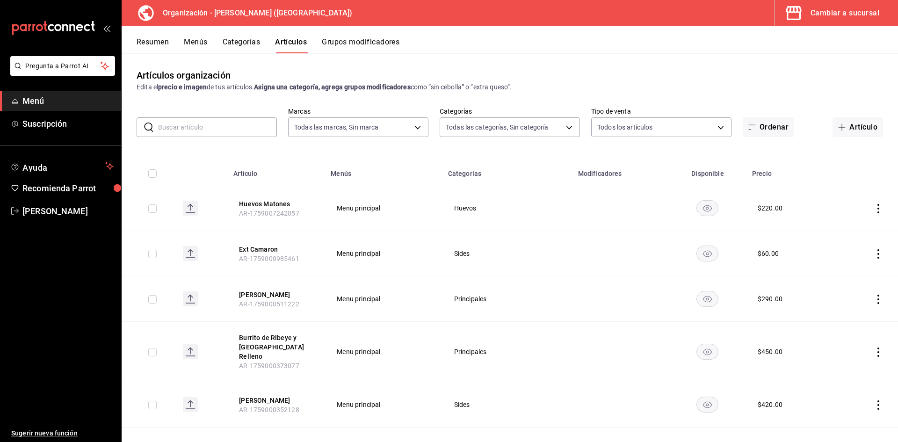
type input "31d0bbe4-7c51-43f0-8445-666cf6a0e085"
click at [201, 42] on button "Menús" at bounding box center [195, 45] width 23 height 16
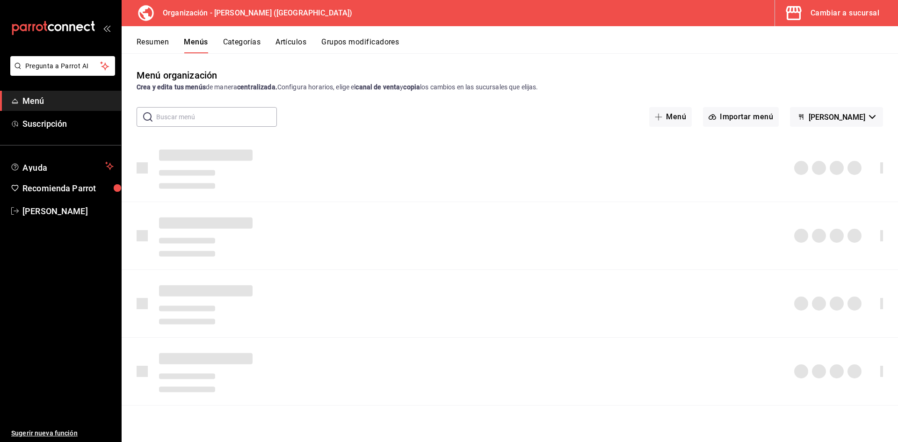
click at [857, 14] on div "Cambiar a sucursal" at bounding box center [844, 13] width 69 height 13
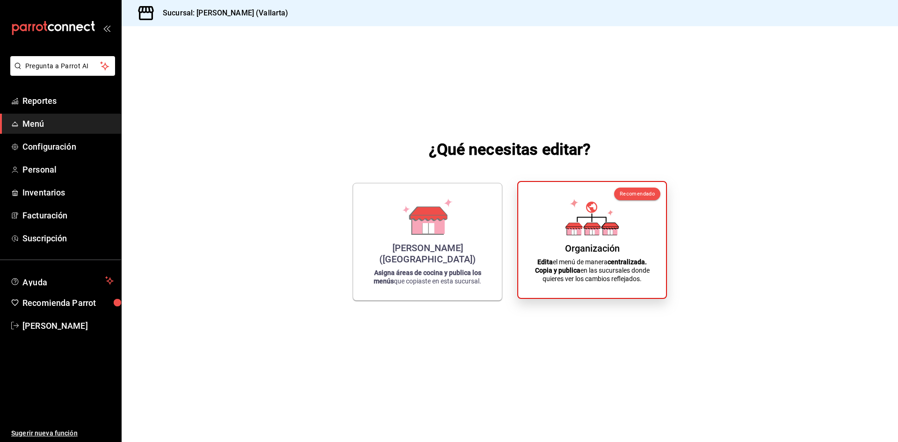
click at [591, 227] on icon at bounding box center [592, 226] width 16 height 6
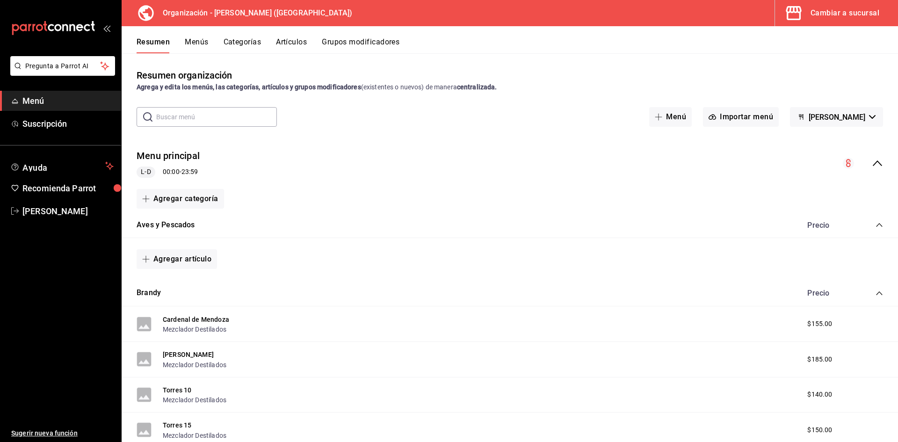
click at [199, 43] on button "Menús" at bounding box center [196, 45] width 23 height 16
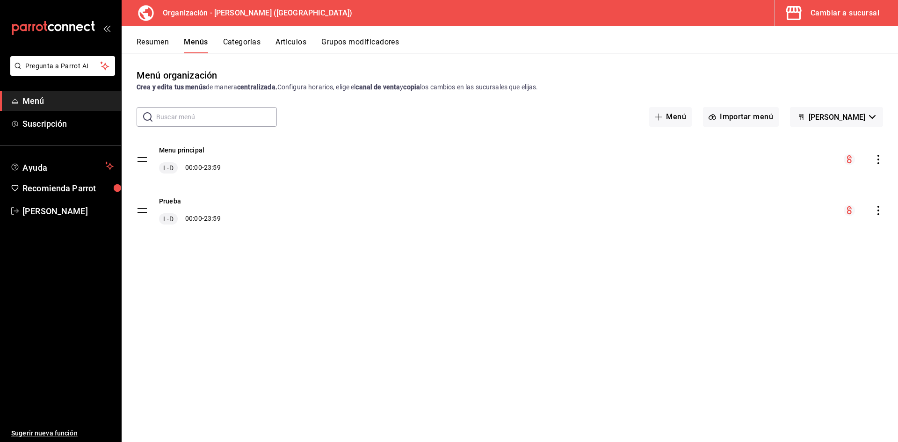
click at [878, 160] on icon "actions" at bounding box center [877, 159] width 9 height 9
click at [773, 224] on span "Copiar en otra sucursal" at bounding box center [804, 220] width 114 height 10
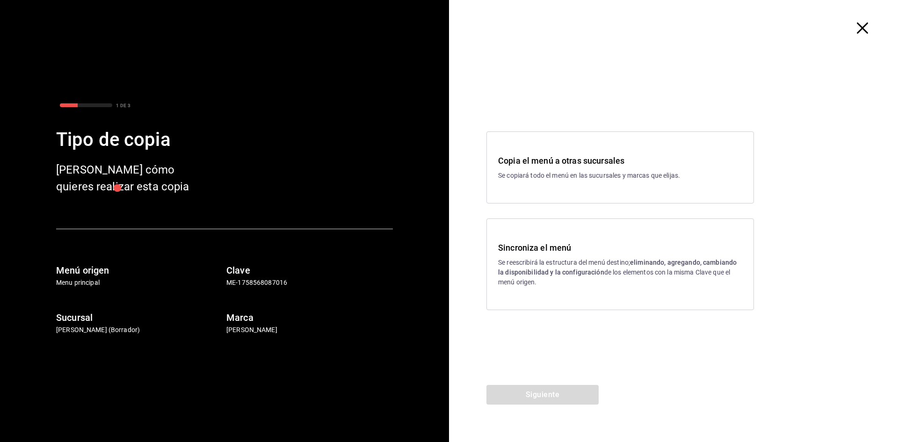
click at [547, 232] on div "Sincroniza el menú Se reescribirá la estructura del menú destino; eliminando, a…" at bounding box center [619, 264] width 267 height 92
click at [554, 398] on button "Siguiente" at bounding box center [542, 395] width 112 height 20
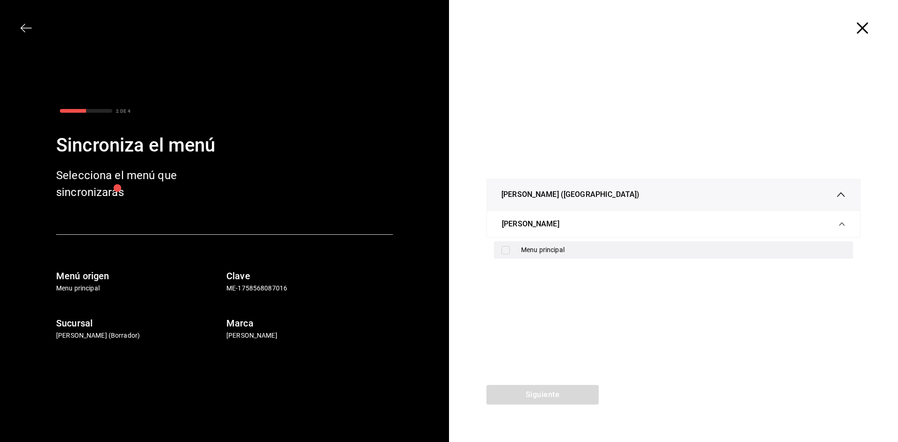
click at [555, 245] on div "Menu principal" at bounding box center [683, 250] width 324 height 10
checkbox input "true"
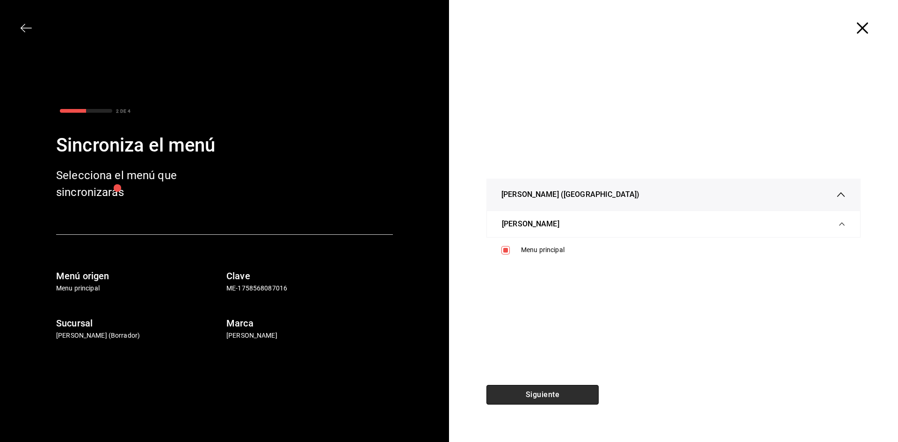
click at [561, 388] on button "Siguiente" at bounding box center [542, 395] width 112 height 20
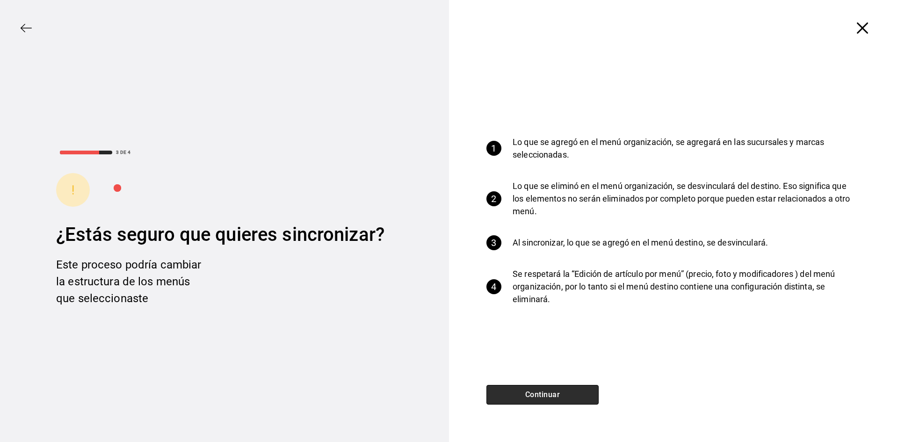
click at [586, 389] on button "Continuar" at bounding box center [542, 395] width 112 height 20
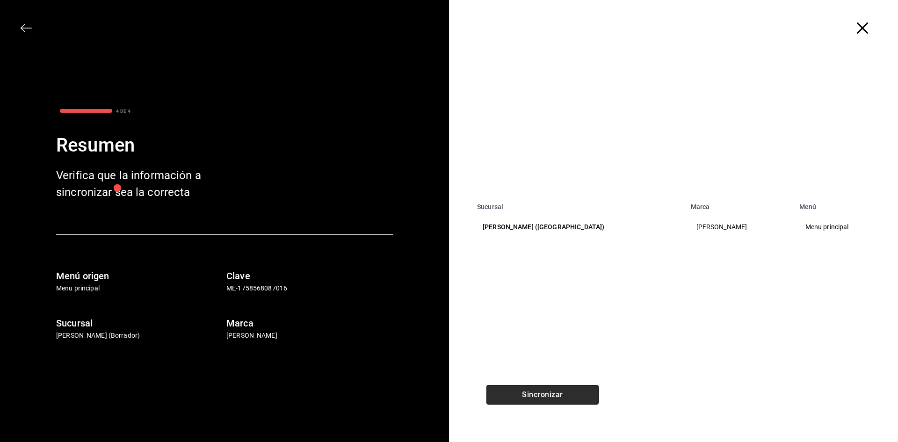
click at [517, 389] on button "Sincronizar" at bounding box center [542, 395] width 112 height 20
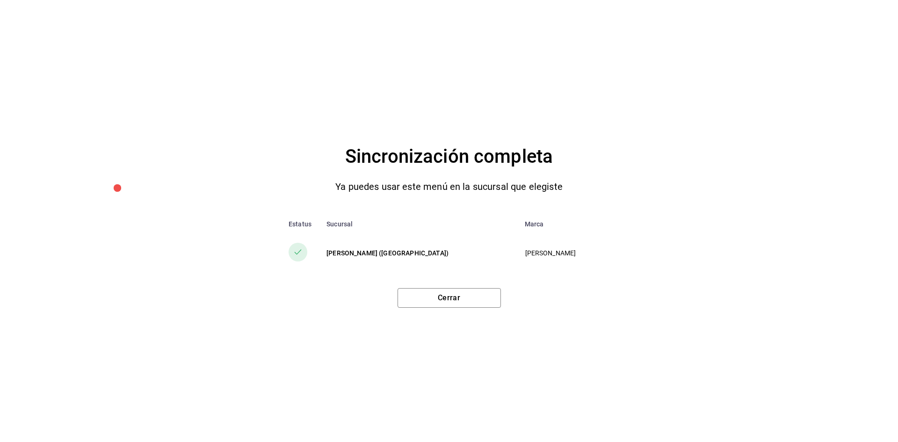
click at [409, 236] on td "[PERSON_NAME] ([GEOGRAPHIC_DATA])" at bounding box center [418, 253] width 198 height 36
click at [446, 301] on button "Cerrar" at bounding box center [448, 298] width 103 height 20
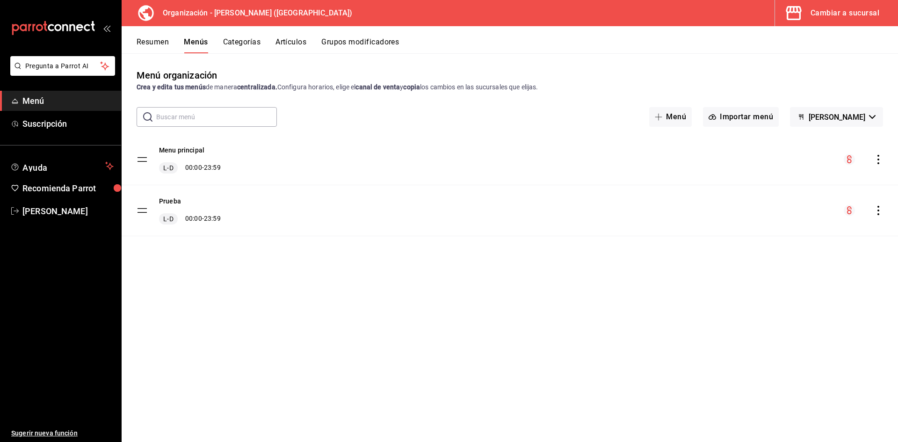
click at [300, 45] on button "Artículos" at bounding box center [290, 45] width 31 height 16
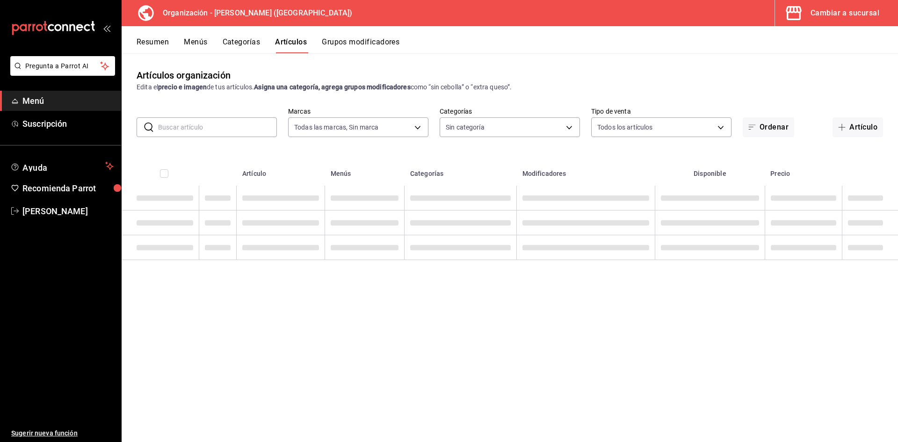
type input "31d0bbe4-7c51-43f0-8445-666cf6a0e085"
type input "40ee2f72-6915-4037-a5ec-65aec302ef5d,c43c6c56-ab22-4748-903a-778ac949f8a0,b688f…"
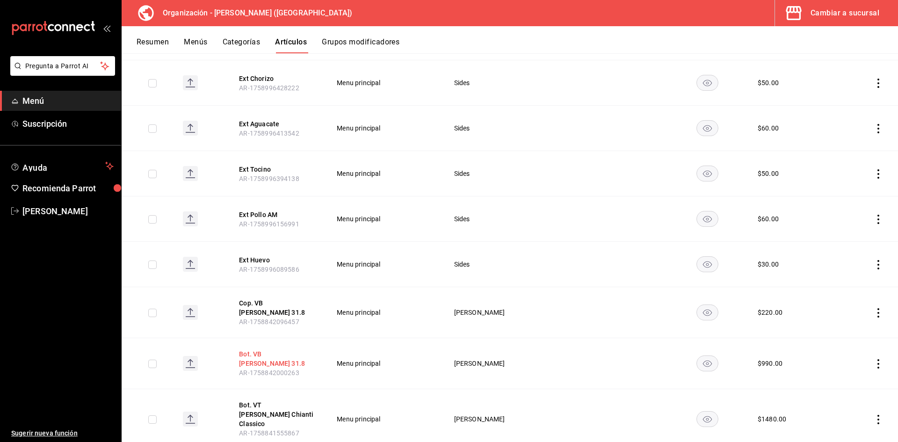
scroll to position [696, 0]
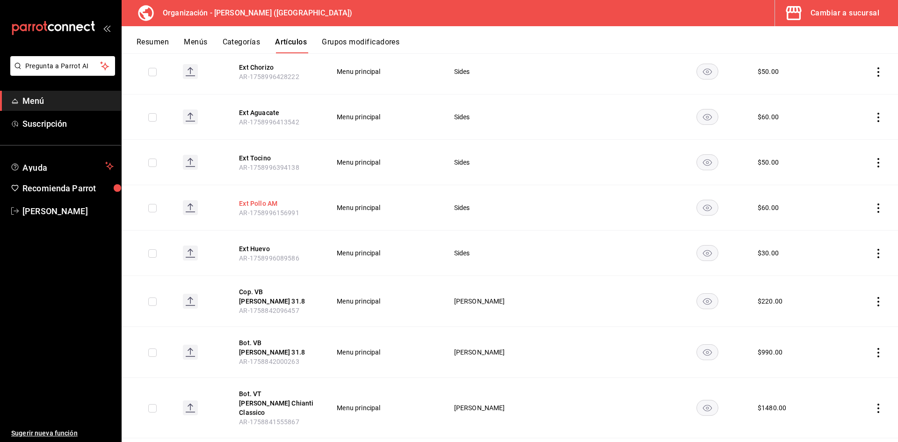
click at [256, 199] on button "Ext Pollo AM" at bounding box center [276, 203] width 75 height 9
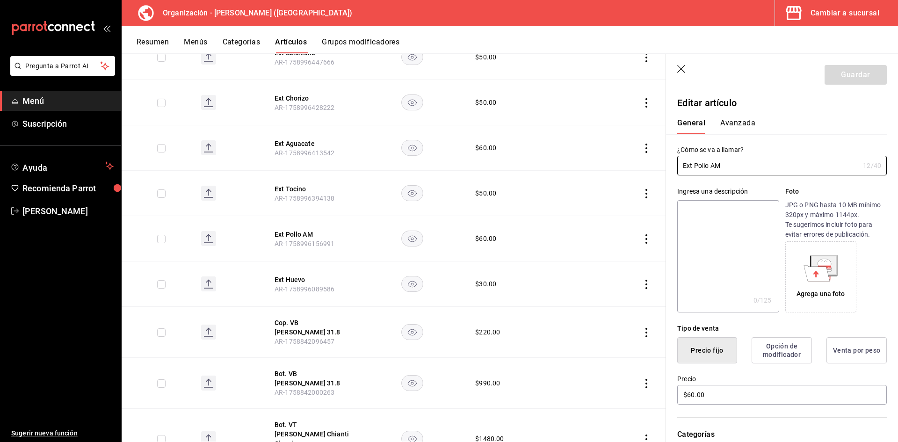
click at [738, 122] on button "Avanzada" at bounding box center [737, 126] width 35 height 16
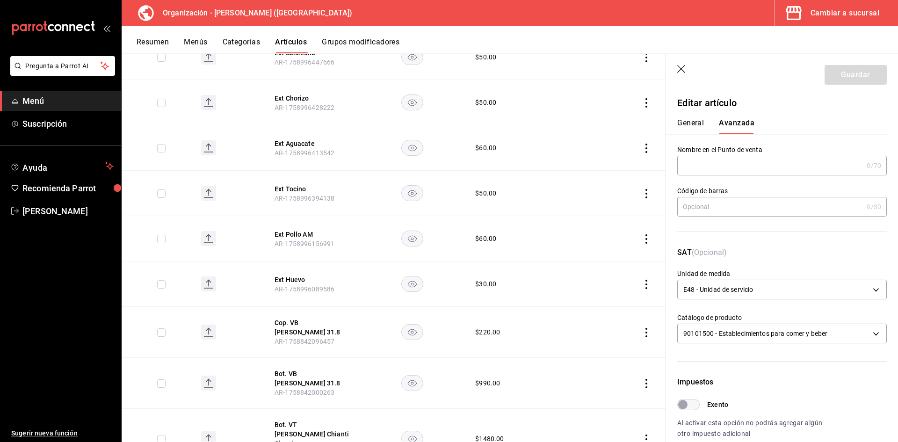
scroll to position [219, 0]
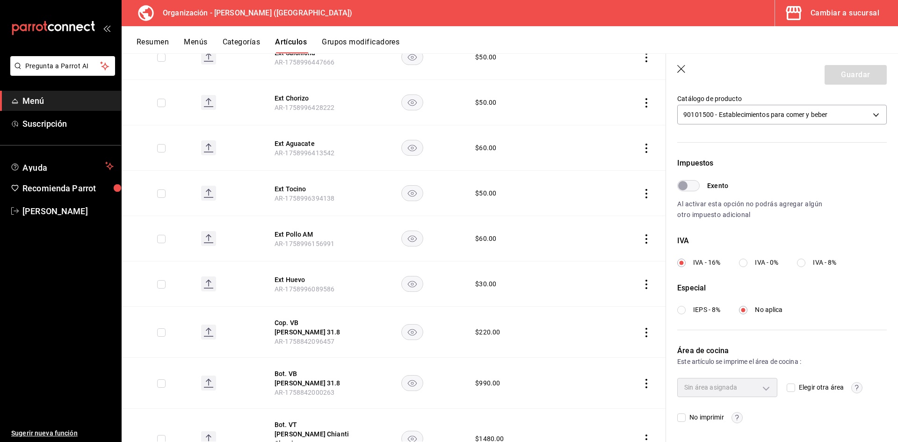
click at [722, 386] on span "Sin área asignada" at bounding box center [710, 386] width 53 height 7
drag, startPoint x: 788, startPoint y: 386, endPoint x: 774, endPoint y: 391, distance: 14.9
click at [788, 387] on input "Elegir otra área" at bounding box center [790, 387] width 8 height 8
checkbox input "true"
click at [762, 391] on body "Pregunta a Parrot AI Menú Suscripción Ayuda Recomienda Parrot [PERSON_NAME] F S…" at bounding box center [449, 221] width 898 height 442
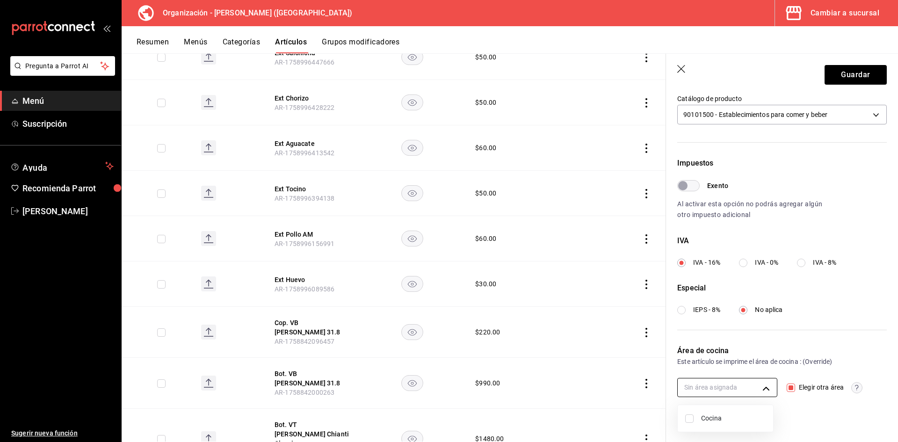
click at [762, 391] on div at bounding box center [449, 221] width 898 height 442
click at [684, 68] on icon "button" at bounding box center [681, 69] width 9 height 9
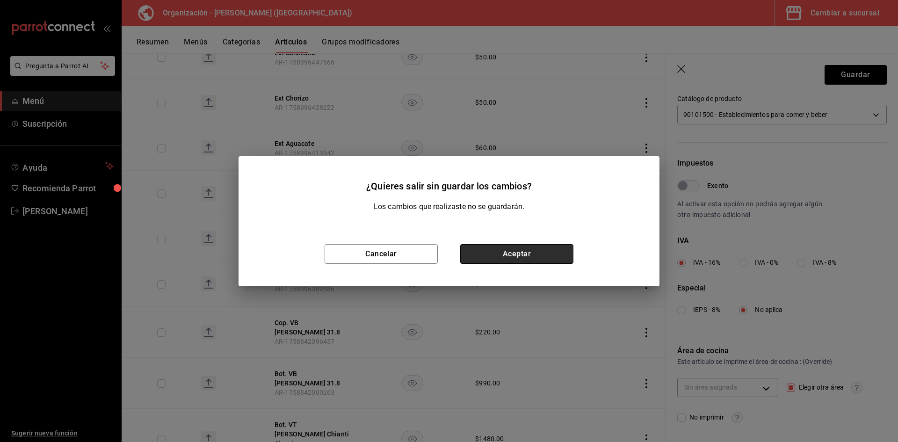
click at [539, 250] on button "Aceptar" at bounding box center [516, 254] width 113 height 20
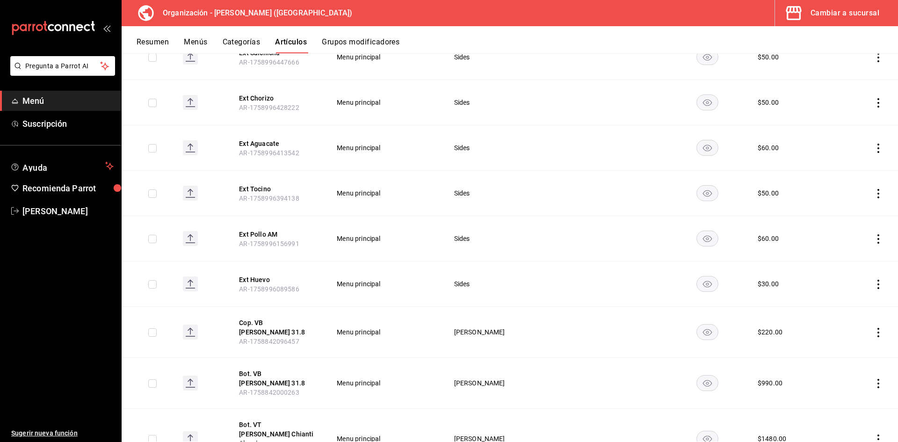
click at [832, 20] on button "Cambiar a sucursal" at bounding box center [832, 13] width 115 height 26
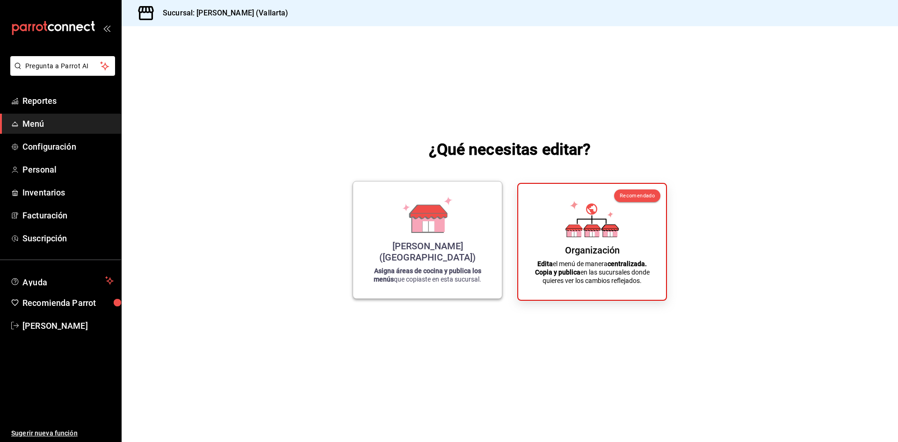
click at [460, 251] on div "[PERSON_NAME] ([GEOGRAPHIC_DATA])" at bounding box center [427, 251] width 126 height 22
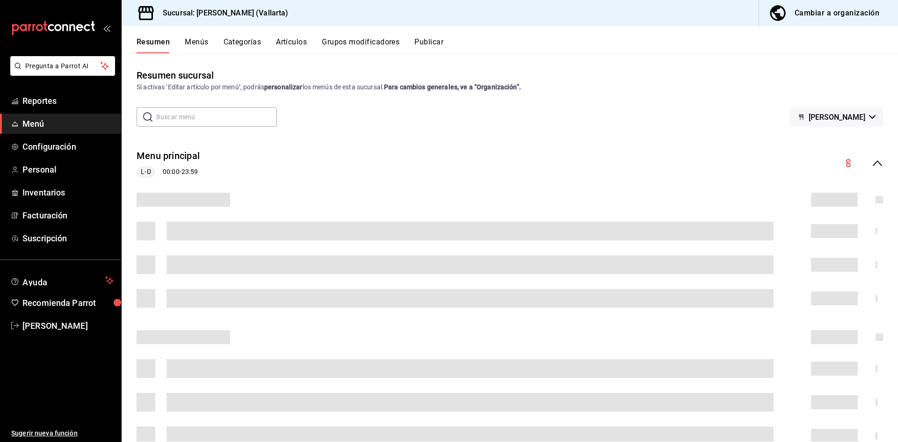
click at [298, 38] on button "Artículos" at bounding box center [291, 45] width 31 height 16
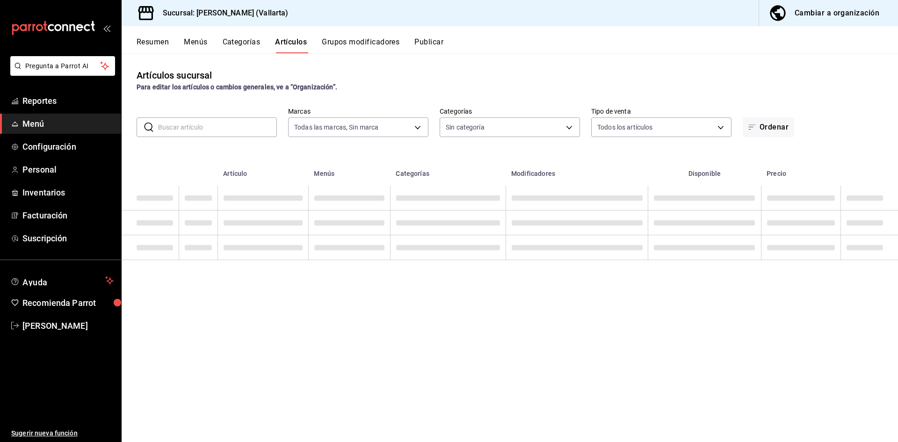
type input "dedade05-fd73-4fc1-b48a-98286d1a7cbf"
type input "ddeea584-b7b7-4c64-abd4-9dbe24413160,94bc3e91-bac1-4cab-af5d-7d085d9bac7d,85d50…"
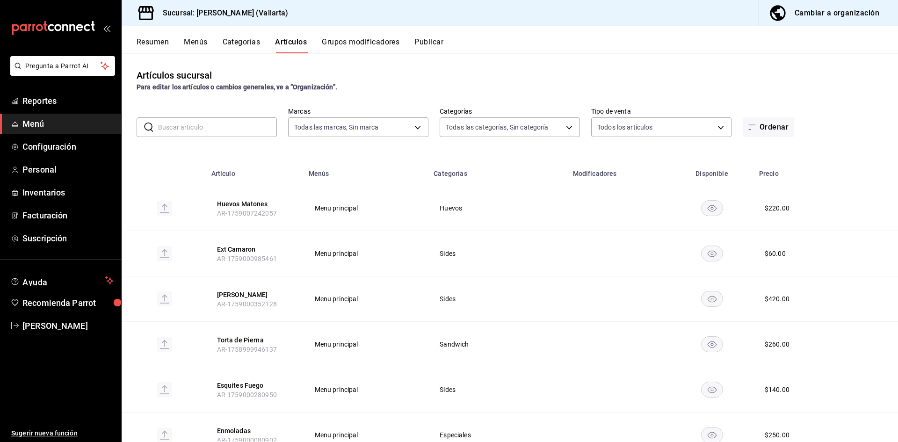
click at [185, 118] on input "text" at bounding box center [217, 127] width 119 height 19
type input "ext"
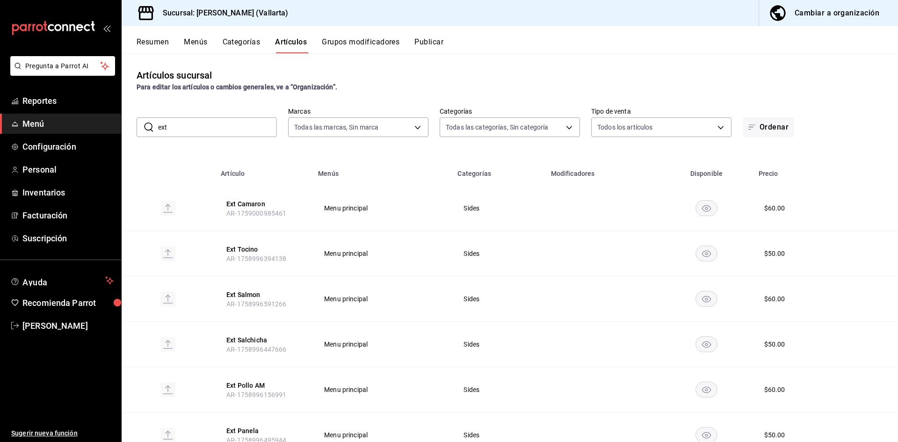
drag, startPoint x: 255, startPoint y: 382, endPoint x: 298, endPoint y: 379, distance: 42.6
click at [255, 381] on button "Ext Pollo AM" at bounding box center [263, 385] width 75 height 9
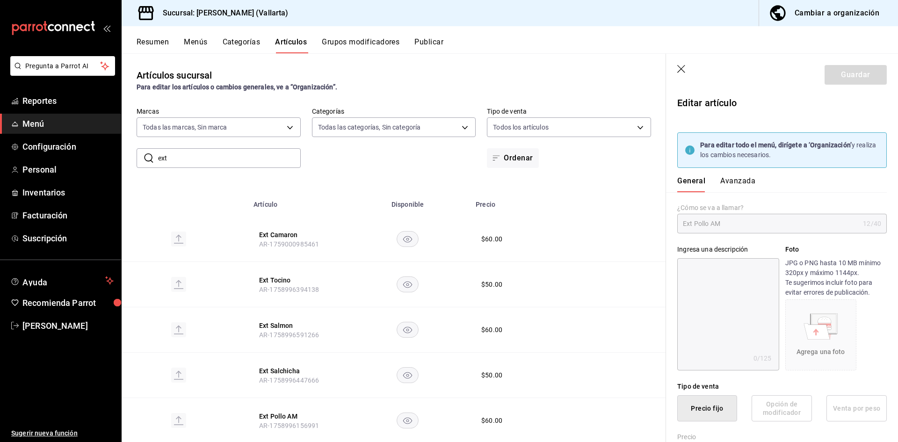
click at [734, 178] on button "Avanzada" at bounding box center [737, 184] width 35 height 16
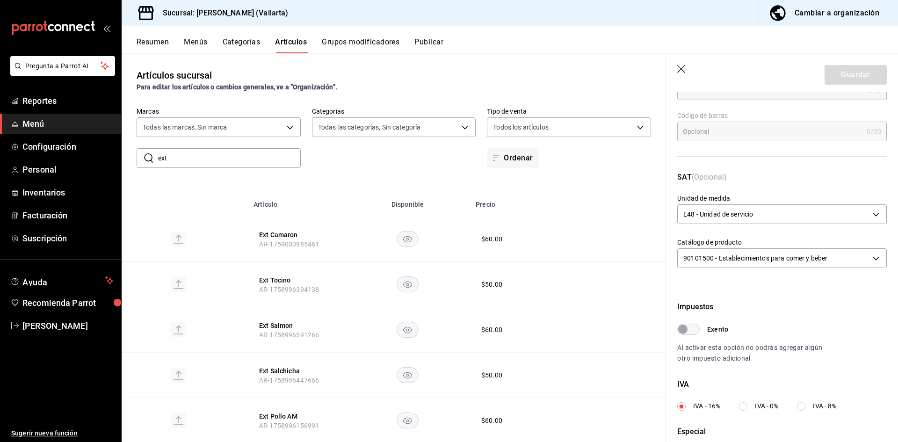
scroll to position [277, 0]
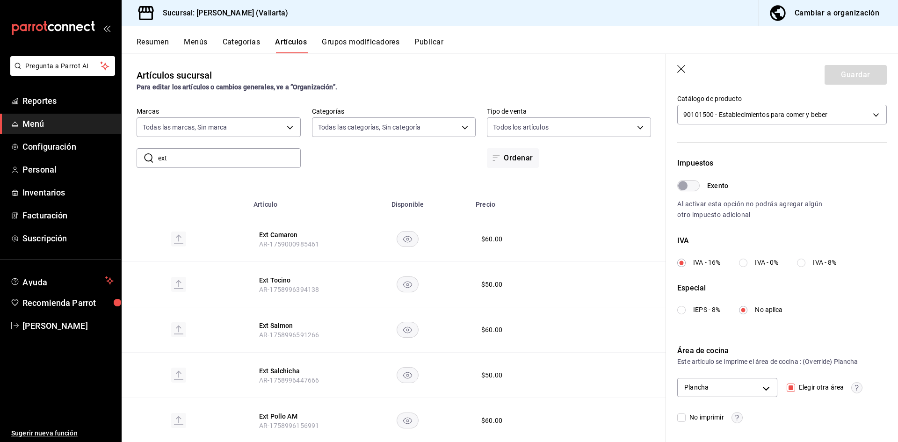
click at [685, 65] on header "Guardar" at bounding box center [782, 73] width 232 height 38
click at [680, 68] on icon "button" at bounding box center [681, 69] width 9 height 9
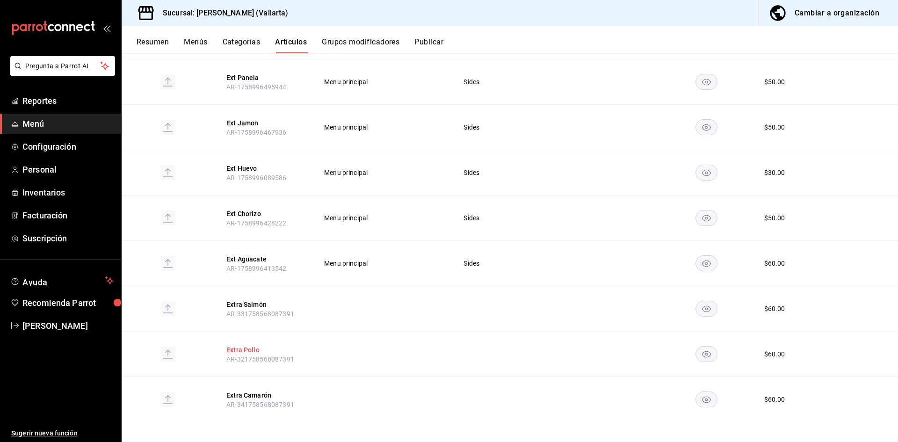
scroll to position [356, 0]
click at [239, 348] on button "Extra Pollo" at bounding box center [263, 346] width 75 height 9
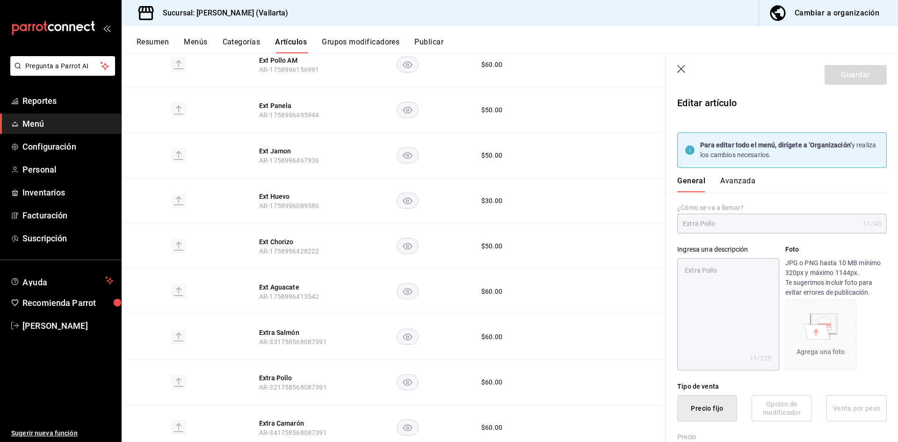
click at [737, 180] on button "Avanzada" at bounding box center [737, 184] width 35 height 16
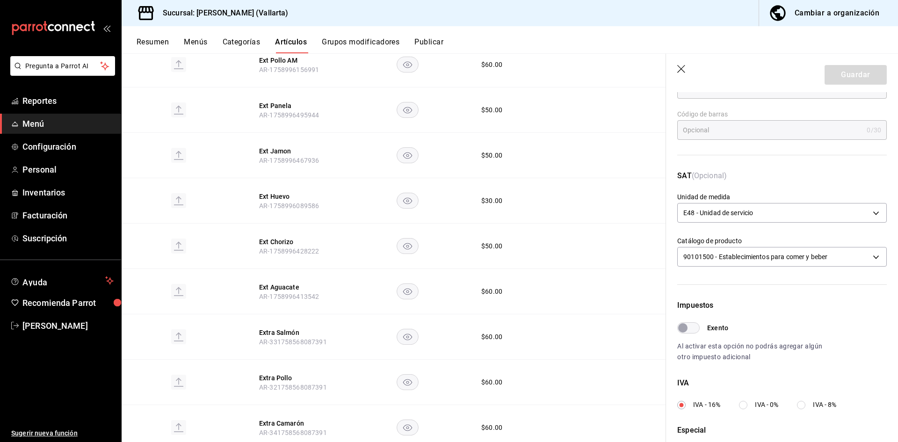
scroll to position [277, 0]
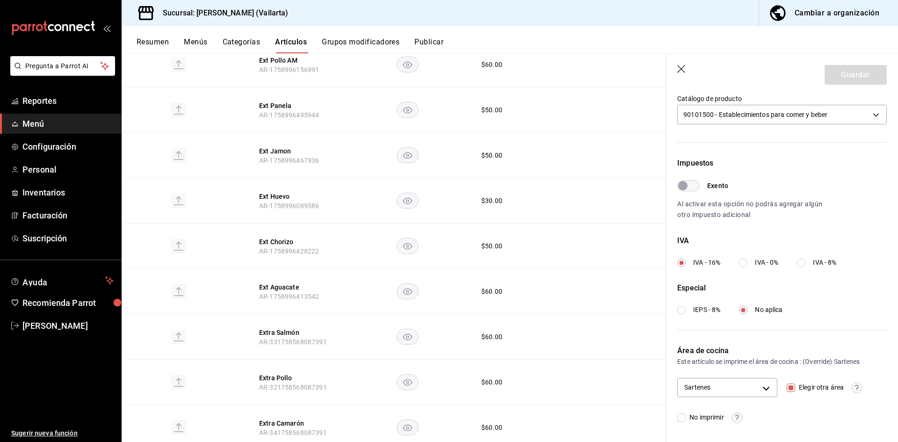
click at [40, 124] on span "Menú" at bounding box center [67, 123] width 91 height 13
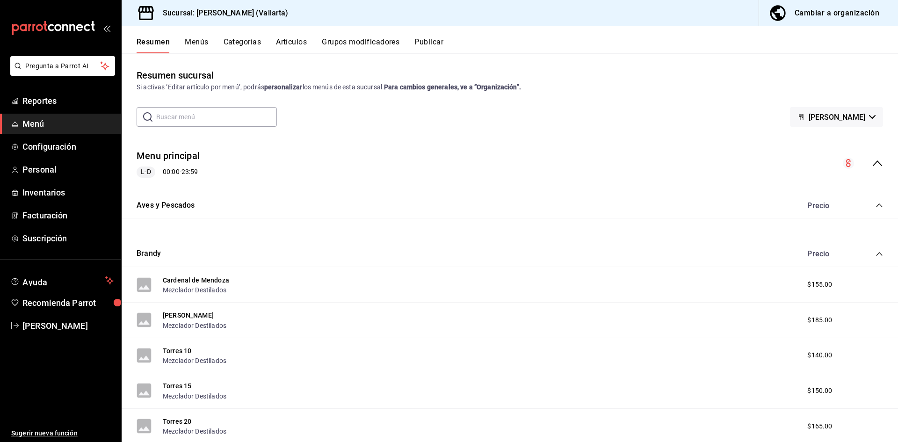
click at [279, 42] on button "Artículos" at bounding box center [291, 45] width 31 height 16
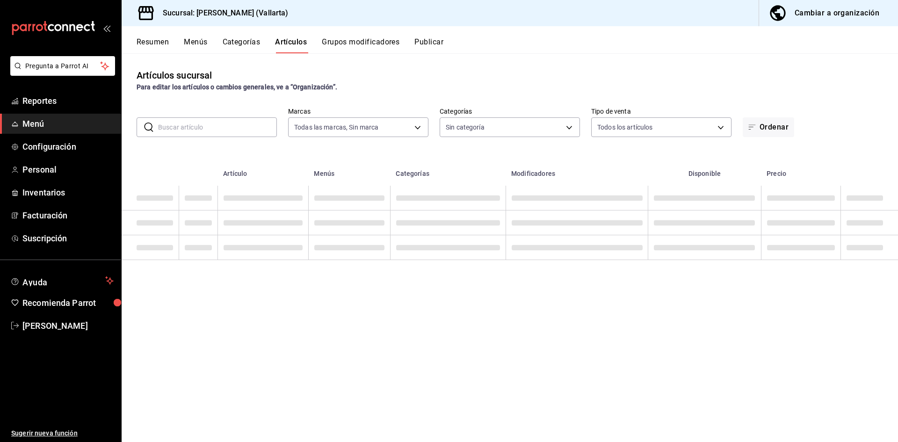
type input "dedade05-fd73-4fc1-b48a-98286d1a7cbf"
type input "ddeea584-b7b7-4c64-abd4-9dbe24413160,94bc3e91-bac1-4cab-af5d-7d085d9bac7d,85d50…"
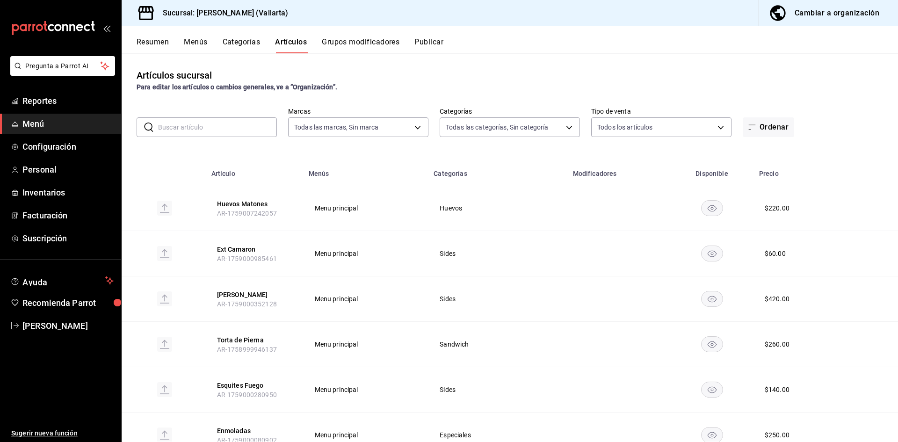
drag, startPoint x: 196, startPoint y: 125, endPoint x: 184, endPoint y: 132, distance: 13.6
click at [195, 126] on input "text" at bounding box center [217, 127] width 119 height 19
type input "pollo"
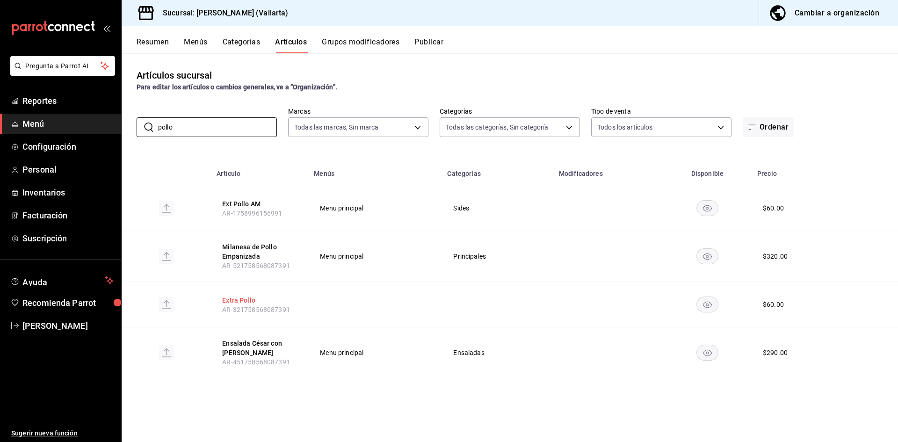
click at [244, 297] on button "Extra Pollo" at bounding box center [259, 299] width 75 height 9
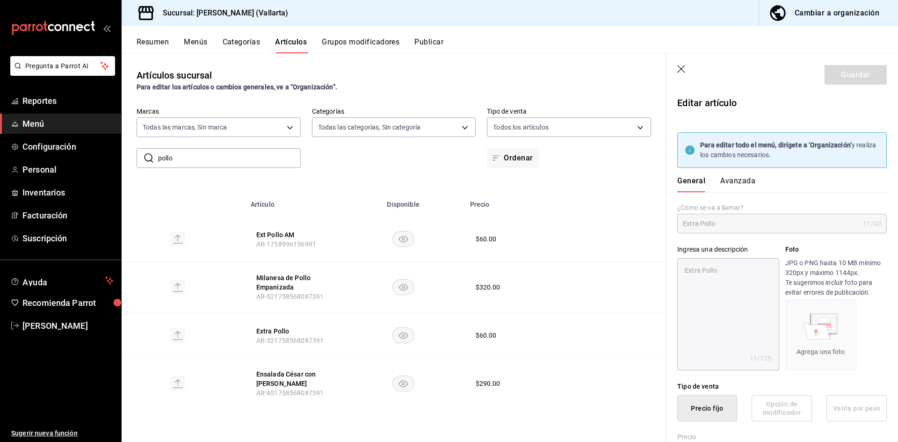
type textarea "x"
type input "$60.00"
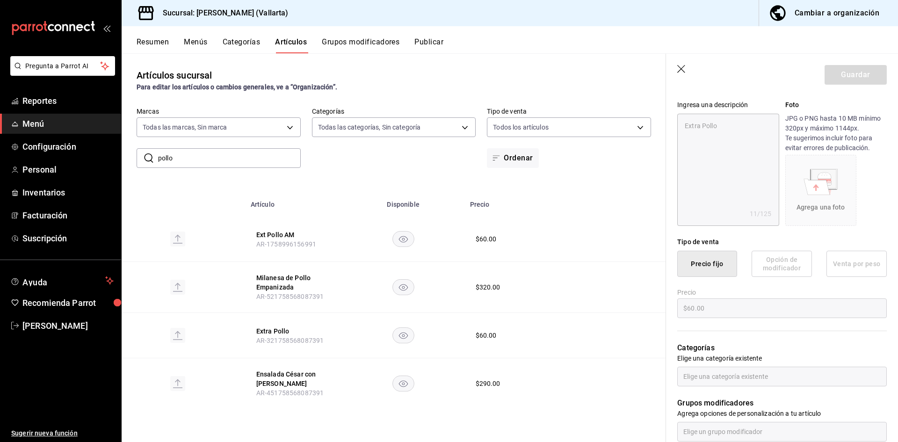
scroll to position [327, 0]
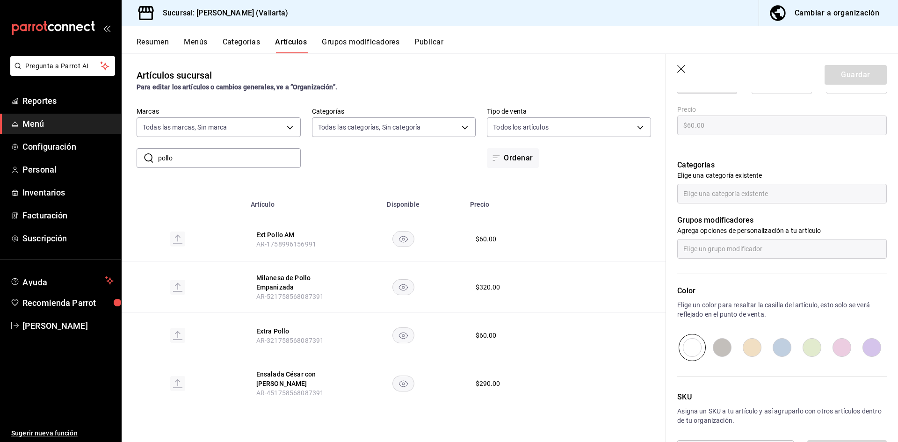
click at [817, 13] on div "Cambiar a organización" at bounding box center [836, 13] width 85 height 13
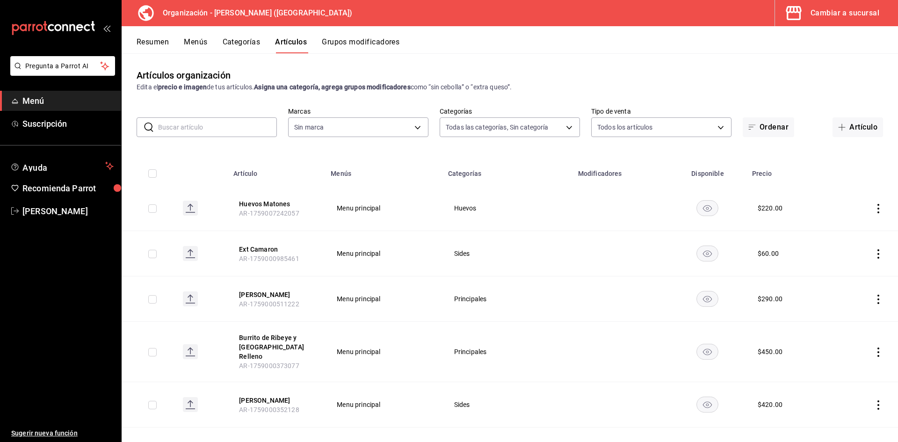
type input "40ee2f72-6915-4037-a5ec-65aec302ef5d,c43c6c56-ab22-4748-903a-778ac949f8a0,b688f…"
type input "31d0bbe4-7c51-43f0-8445-666cf6a0e085"
click at [209, 130] on input "text" at bounding box center [217, 127] width 119 height 19
type input "pollo"
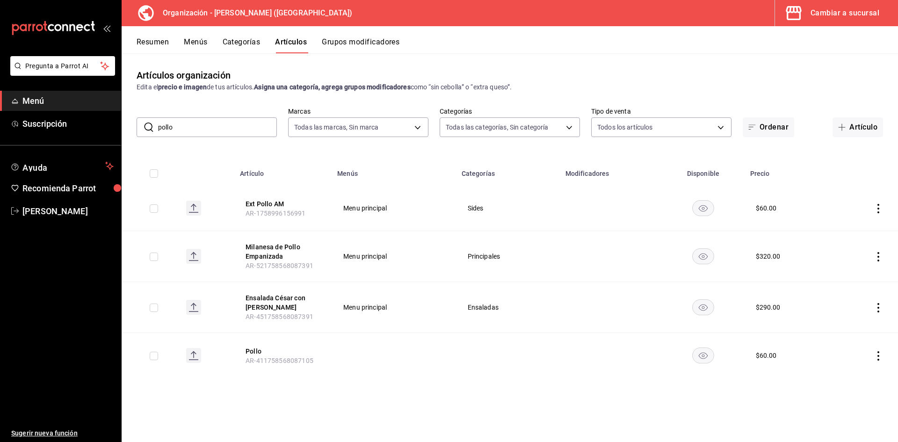
click at [853, 5] on button "Cambiar a sucursal" at bounding box center [832, 13] width 115 height 26
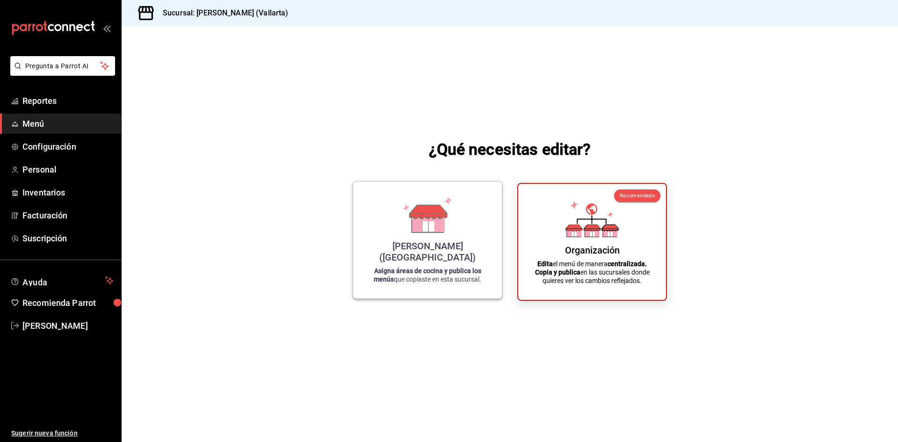
click at [374, 251] on div "[PERSON_NAME] (Vallarta) Asigna áreas de cocina y publica los menús que copiast…" at bounding box center [427, 240] width 126 height 102
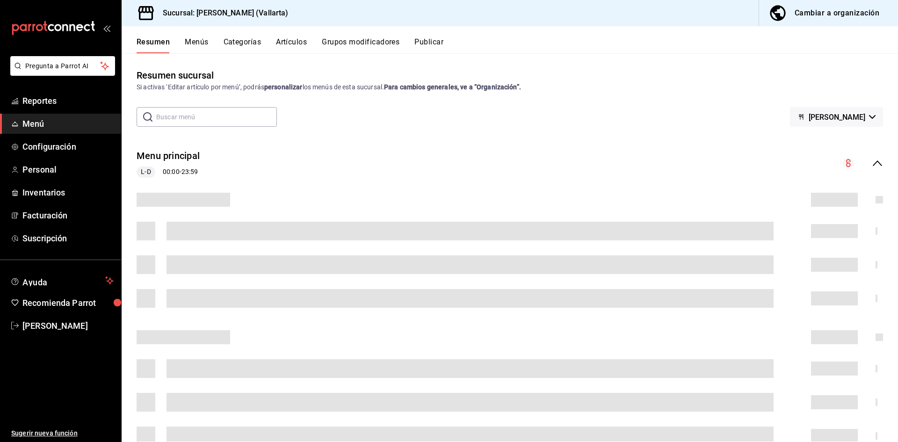
click at [293, 40] on button "Artículos" at bounding box center [291, 45] width 31 height 16
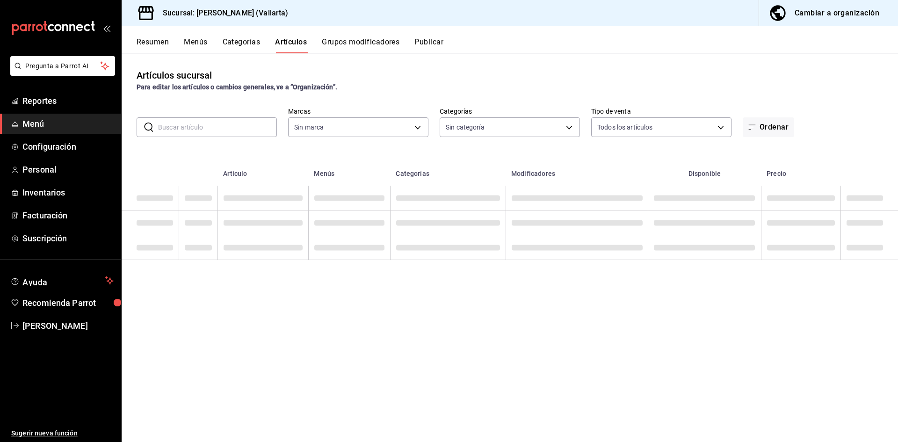
click at [211, 122] on input "text" at bounding box center [217, 127] width 119 height 19
type input "dedade05-fd73-4fc1-b48a-98286d1a7cbf"
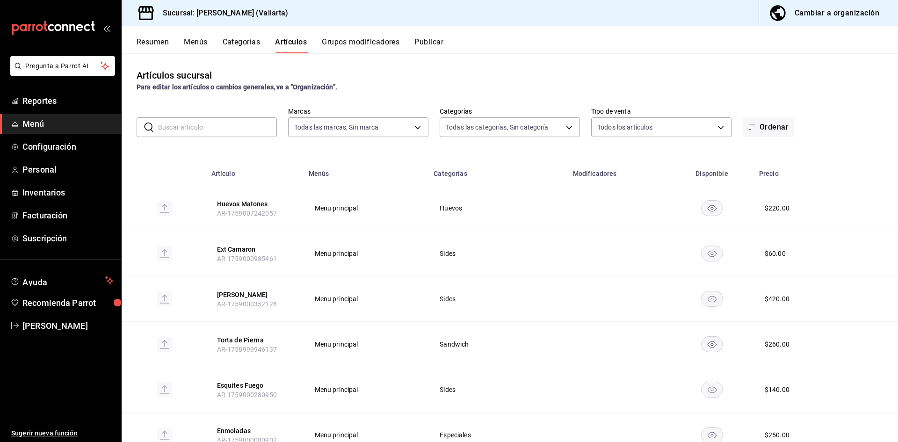
type input "ddeea584-b7b7-4c64-abd4-9dbe24413160,94bc3e91-bac1-4cab-af5d-7d085d9bac7d,85d50…"
type input "pollo"
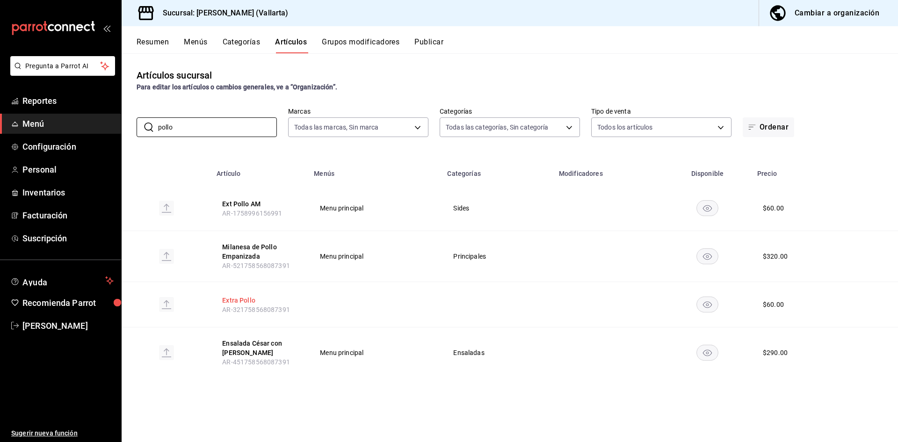
click at [245, 301] on button "Extra Pollo" at bounding box center [259, 299] width 75 height 9
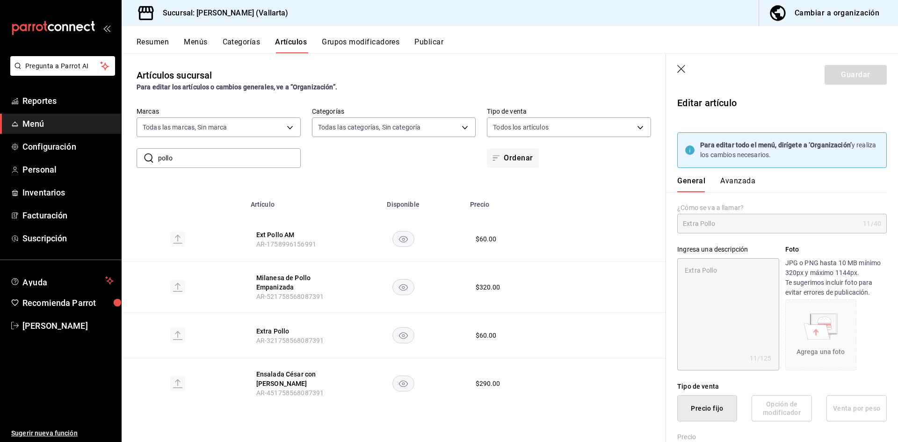
click at [737, 177] on button "Avanzada" at bounding box center [737, 184] width 35 height 16
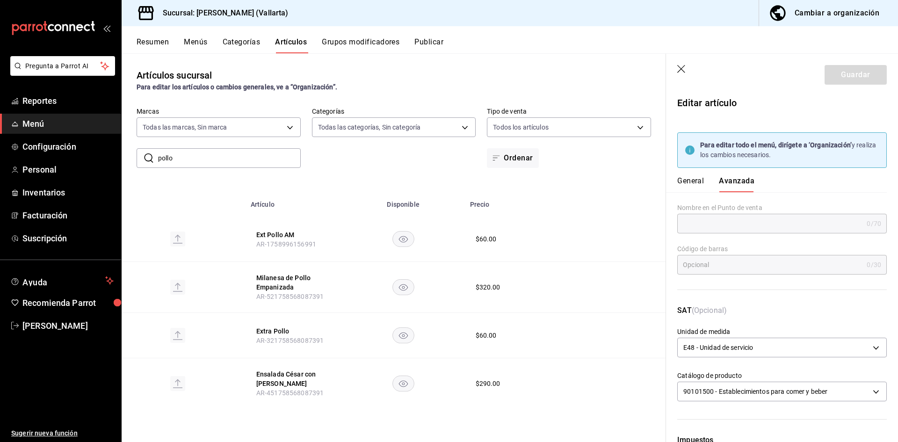
click at [687, 183] on button "General" at bounding box center [690, 184] width 27 height 16
type textarea "x"
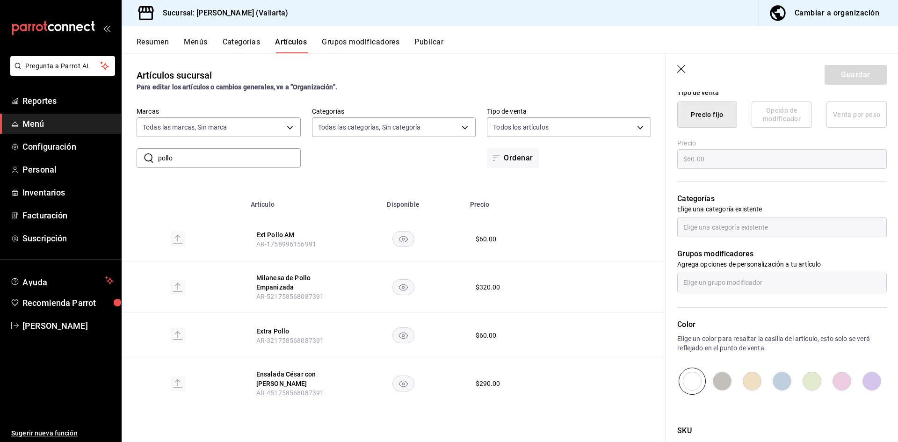
scroll to position [327, 0]
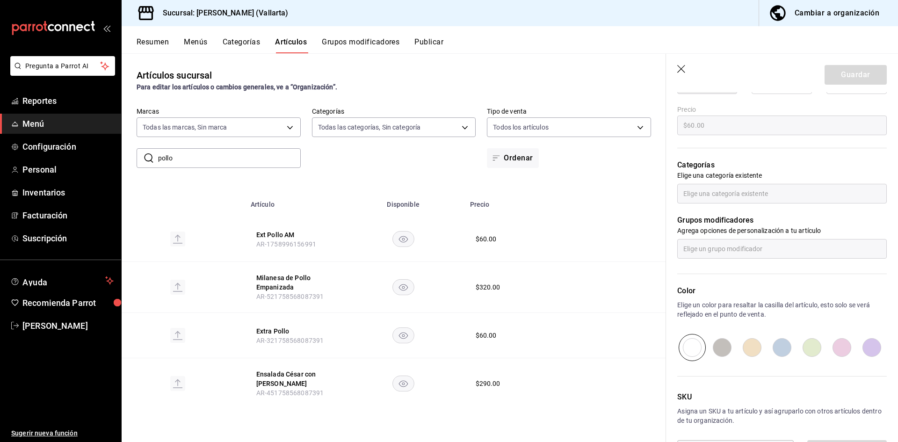
click at [695, 180] on p "Elige una categoría existente" at bounding box center [781, 175] width 209 height 9
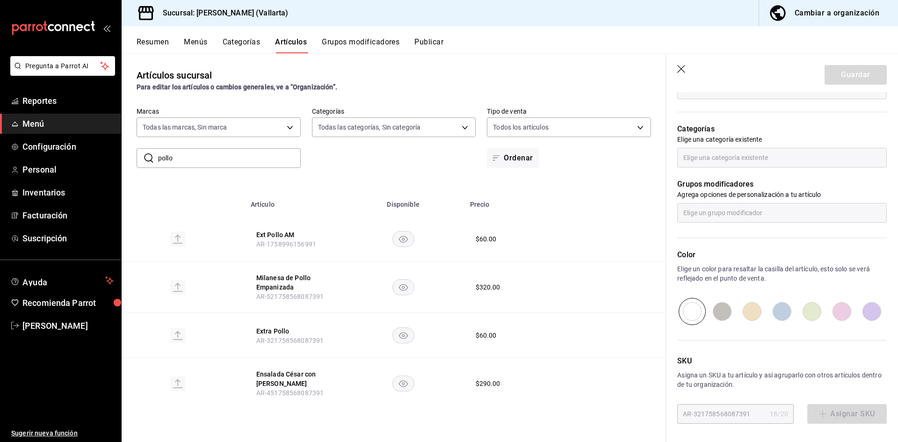
scroll to position [364, 0]
click at [821, 17] on div "Cambiar a organización" at bounding box center [836, 13] width 85 height 13
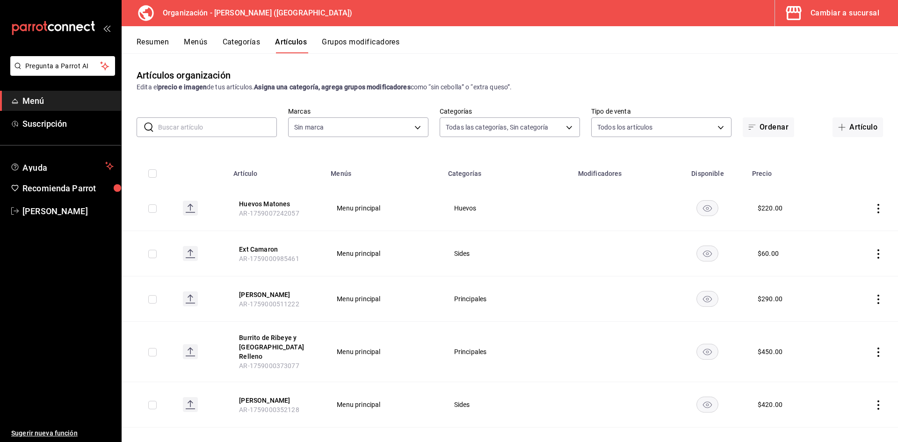
type input "40ee2f72-6915-4037-a5ec-65aec302ef5d,c43c6c56-ab22-4748-903a-778ac949f8a0,b688f…"
type input "31d0bbe4-7c51-43f0-8445-666cf6a0e085"
click at [222, 126] on input "text" at bounding box center [217, 127] width 119 height 19
click at [368, 38] on button "Grupos modificadores" at bounding box center [361, 45] width 78 height 16
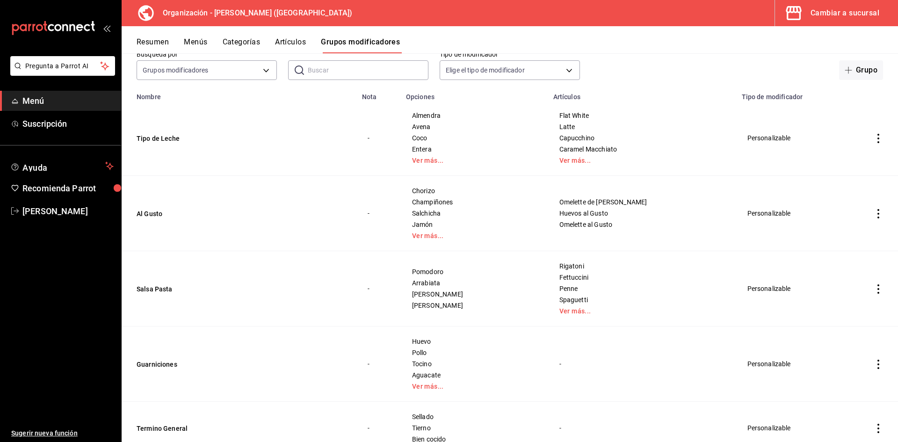
scroll to position [234, 0]
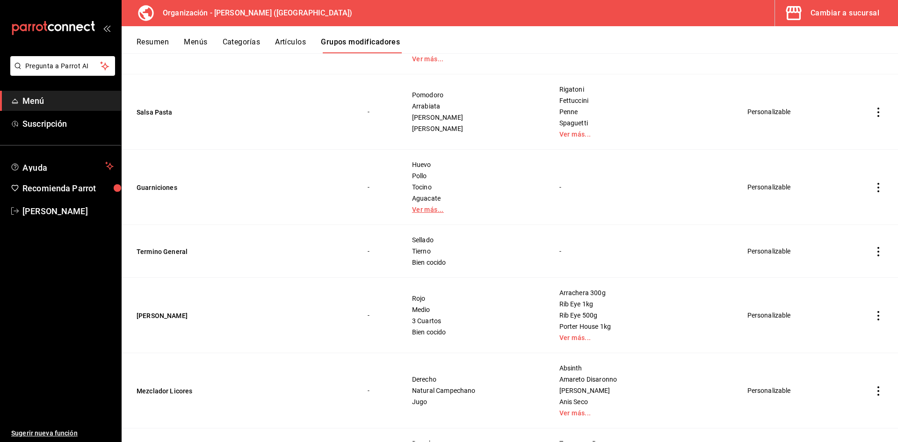
click at [446, 207] on link "Ver más..." at bounding box center [474, 209] width 124 height 7
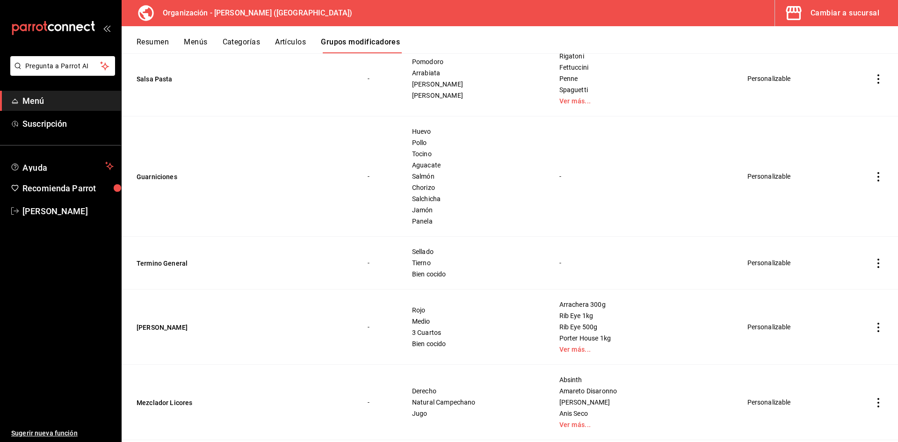
scroll to position [327, 0]
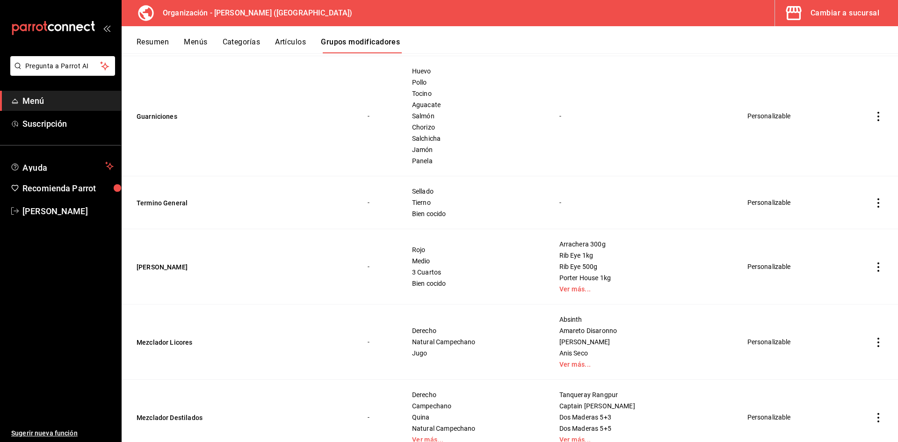
click at [873, 118] on icon "actions" at bounding box center [877, 116] width 9 height 9
click at [851, 174] on span "Eliminar" at bounding box center [843, 176] width 24 height 7
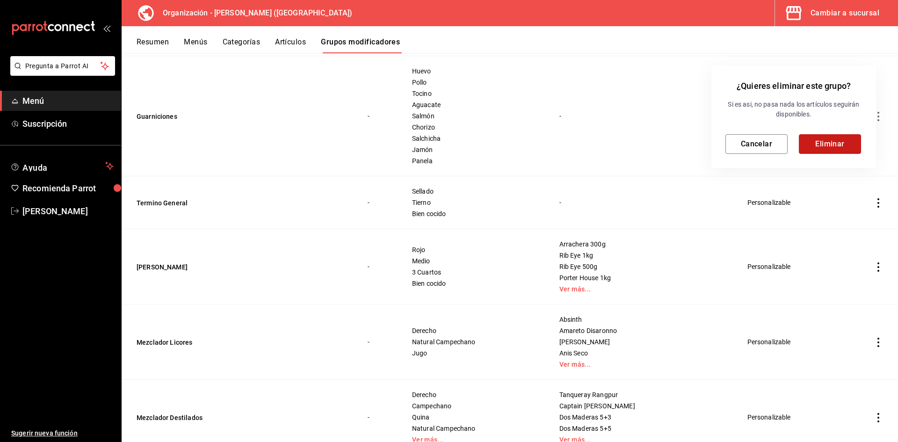
click at [828, 145] on button "Eliminar" at bounding box center [830, 144] width 62 height 20
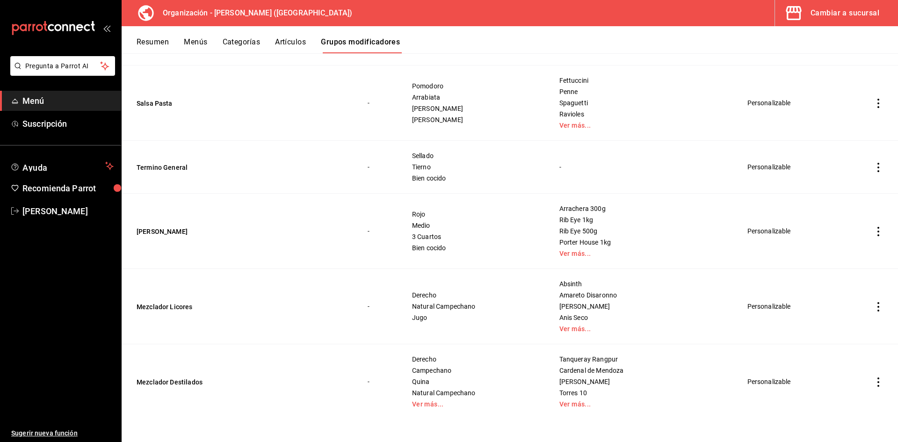
scroll to position [0, 0]
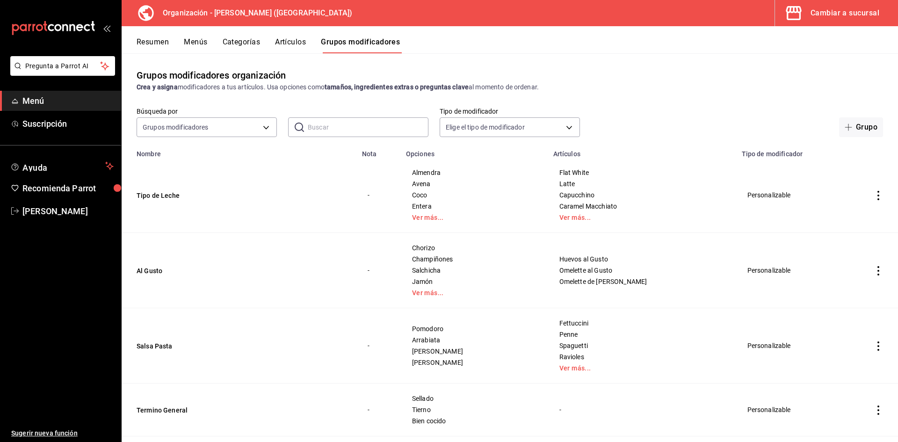
click at [284, 41] on button "Artículos" at bounding box center [290, 45] width 31 height 16
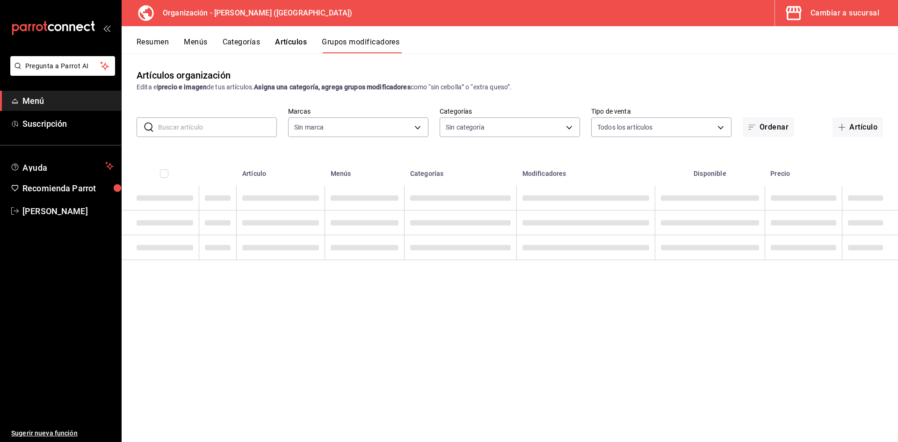
type input "31d0bbe4-7c51-43f0-8445-666cf6a0e085"
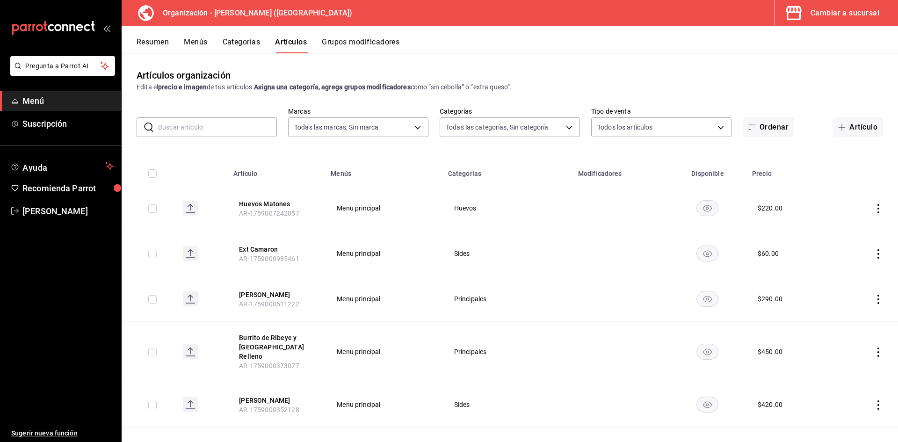
type input "40ee2f72-6915-4037-a5ec-65aec302ef5d,c43c6c56-ab22-4748-903a-778ac949f8a0,b688f…"
click at [843, 13] on div "Cambiar a sucursal" at bounding box center [844, 13] width 69 height 13
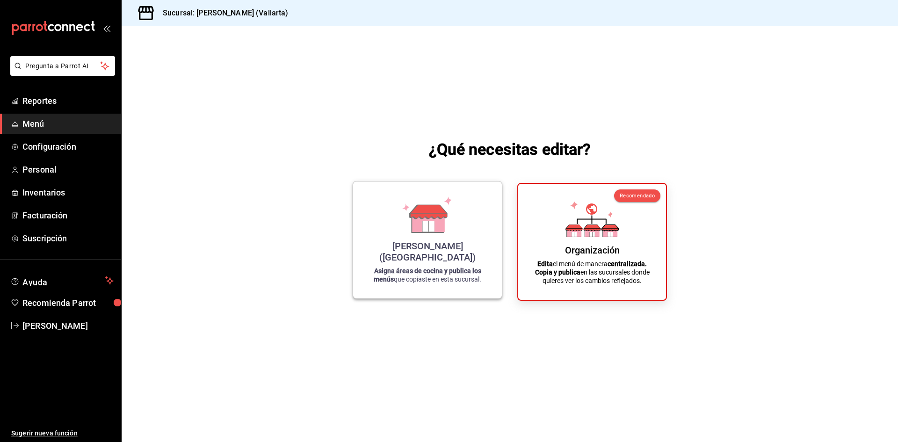
click at [455, 241] on div "[PERSON_NAME] (Vallarta) Asigna áreas de cocina y publica los menús que copiast…" at bounding box center [427, 240] width 126 height 102
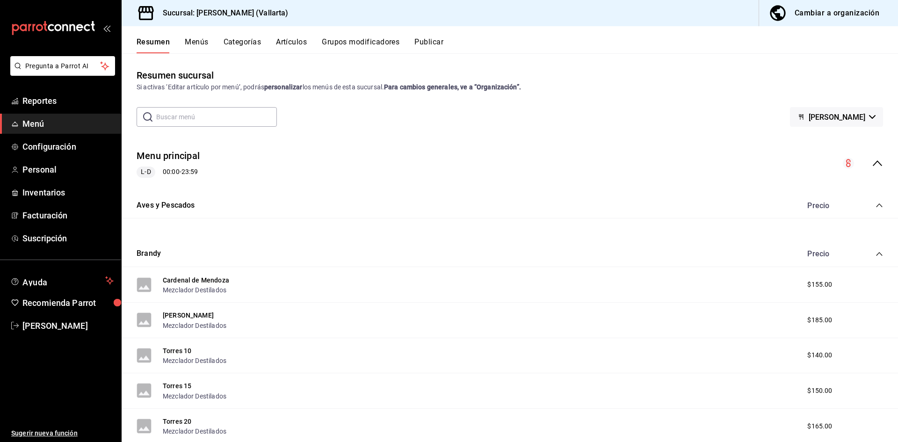
click at [202, 116] on input "text" at bounding box center [216, 117] width 121 height 19
click at [296, 43] on button "Artículos" at bounding box center [291, 45] width 31 height 16
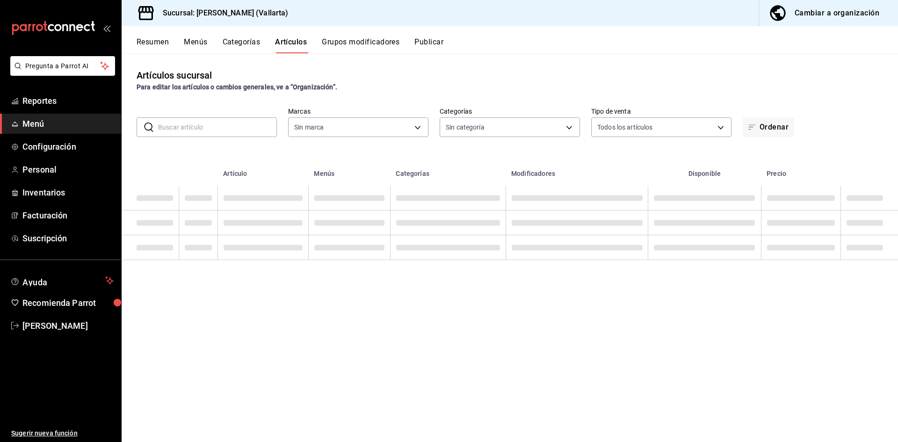
click at [217, 126] on input "text" at bounding box center [217, 127] width 119 height 19
type input "dedade05-fd73-4fc1-b48a-98286d1a7cbf"
type input "ddeea584-b7b7-4c64-abd4-9dbe24413160,94bc3e91-bac1-4cab-af5d-7d085d9bac7d,85d50…"
type input "h"
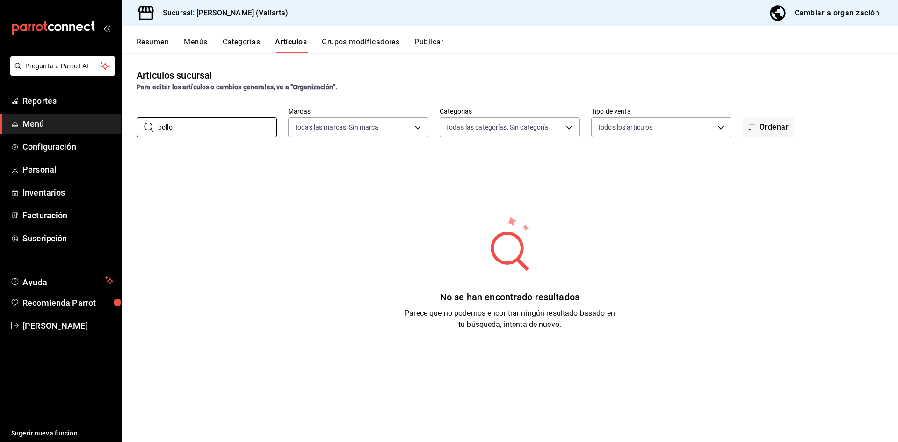
type input "pollo"
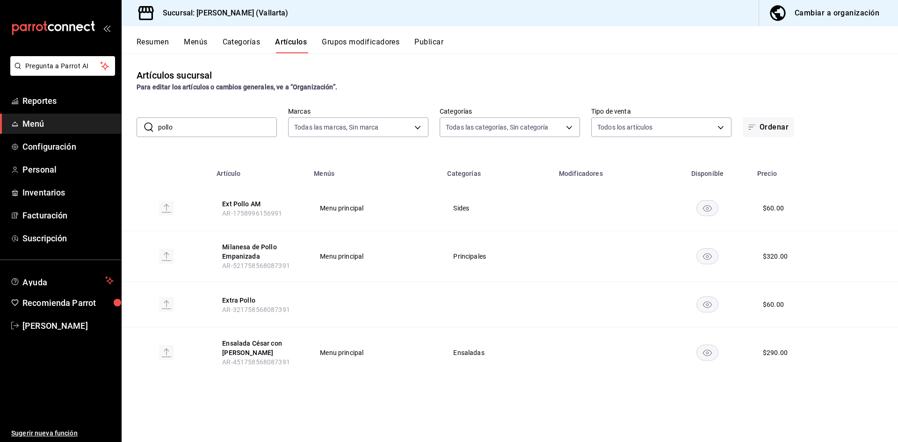
click at [714, 307] on rect "availability-product" at bounding box center [708, 304] width 22 height 15
click at [240, 299] on button "Extra Pollo" at bounding box center [259, 299] width 75 height 9
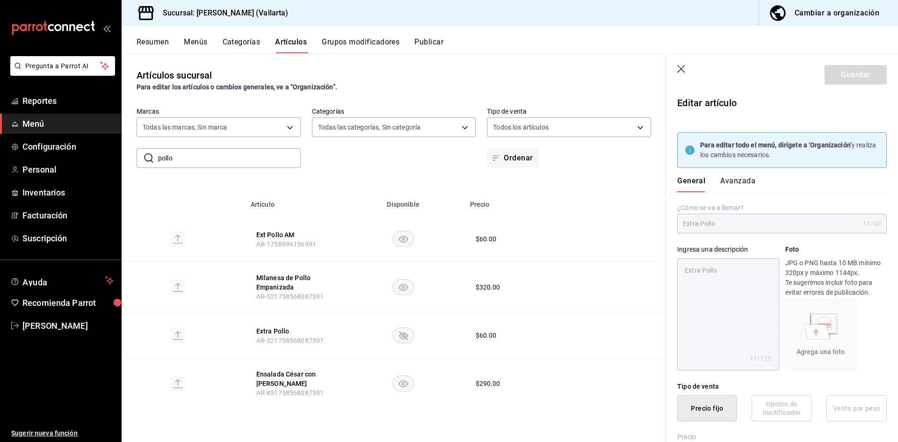
type textarea "x"
type input "$60.00"
click at [831, 8] on div "Cambiar a organización" at bounding box center [836, 13] width 85 height 13
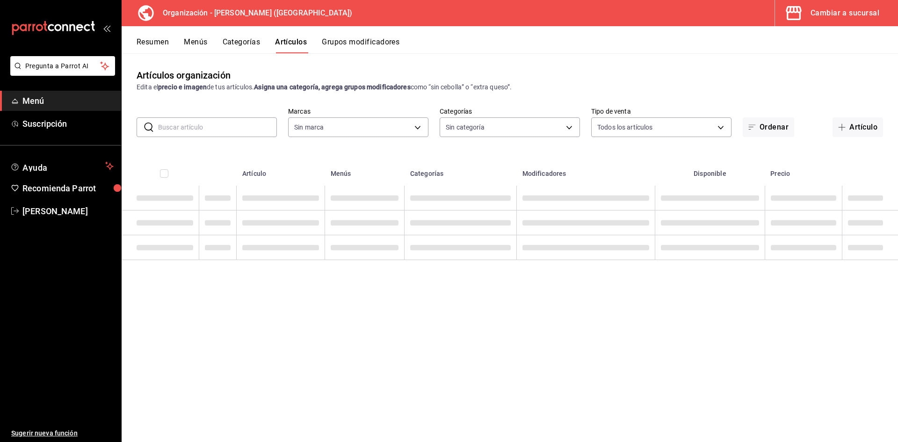
type input "40ee2f72-6915-4037-a5ec-65aec302ef5d,c43c6c56-ab22-4748-903a-778ac949f8a0,b688f…"
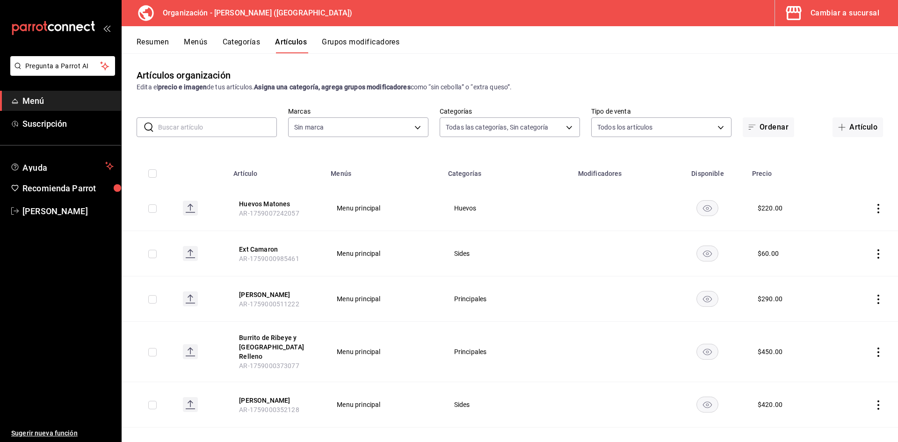
type input "31d0bbe4-7c51-43f0-8445-666cf6a0e085"
click at [214, 124] on input "text" at bounding box center [217, 127] width 119 height 19
type input "extra"
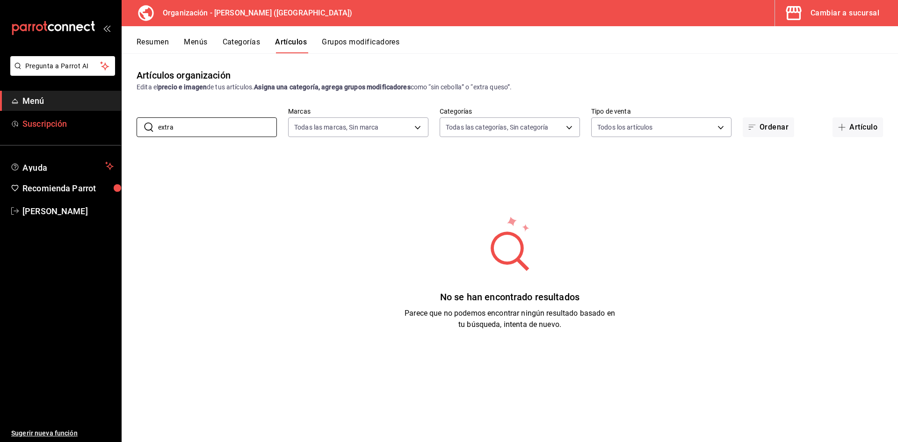
drag, startPoint x: 198, startPoint y: 122, endPoint x: 10, endPoint y: 122, distance: 187.9
click at [10, 122] on div "Pregunta a Parrot AI Menú Suscripción Ayuda Recomienda Parrot [PERSON_NAME] F S…" at bounding box center [449, 221] width 898 height 442
click at [651, 127] on body "Pregunta a Parrot AI Menú Suscripción Ayuda Recomienda Parrot [PERSON_NAME] F S…" at bounding box center [449, 221] width 898 height 442
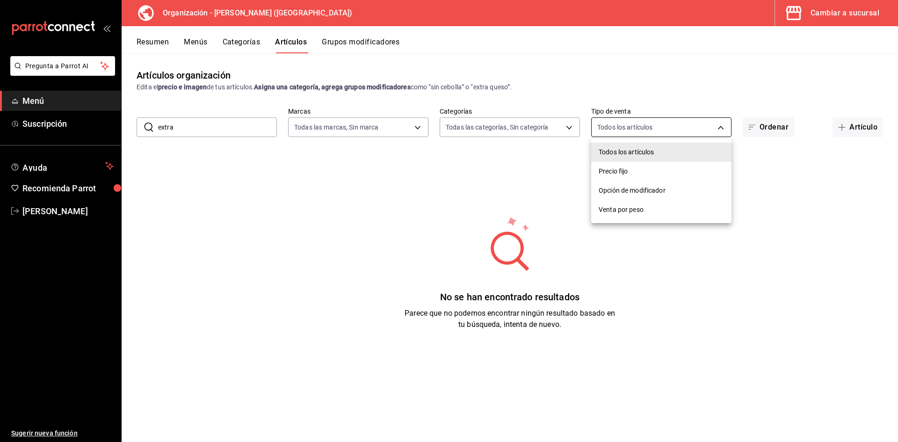
click at [651, 127] on div at bounding box center [449, 221] width 898 height 442
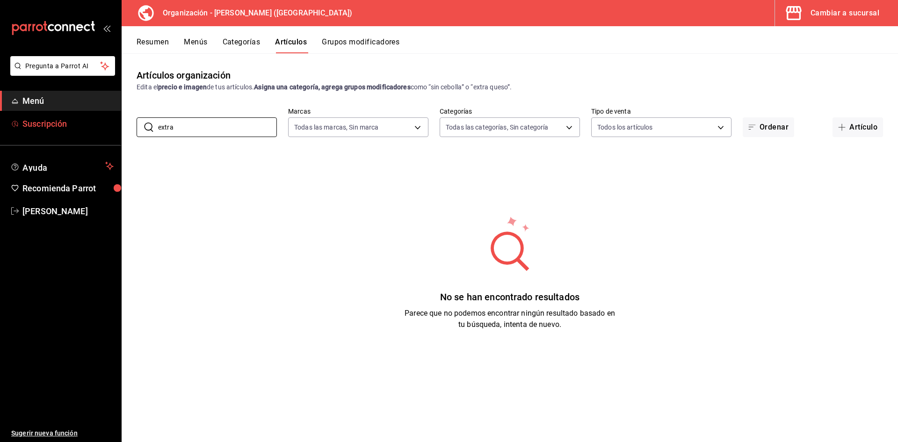
drag, startPoint x: 198, startPoint y: 123, endPoint x: 118, endPoint y: 122, distance: 79.5
click at [105, 121] on div "Pregunta a Parrot AI Menú Suscripción Ayuda Recomienda Parrot [PERSON_NAME] F S…" at bounding box center [449, 221] width 898 height 442
type input "extRA"
click at [238, 222] on div "No se han encontrado resultados Parece que no podemos encontrar ningún resultad…" at bounding box center [510, 273] width 776 height 234
drag, startPoint x: 180, startPoint y: 123, endPoint x: 59, endPoint y: 123, distance: 121.1
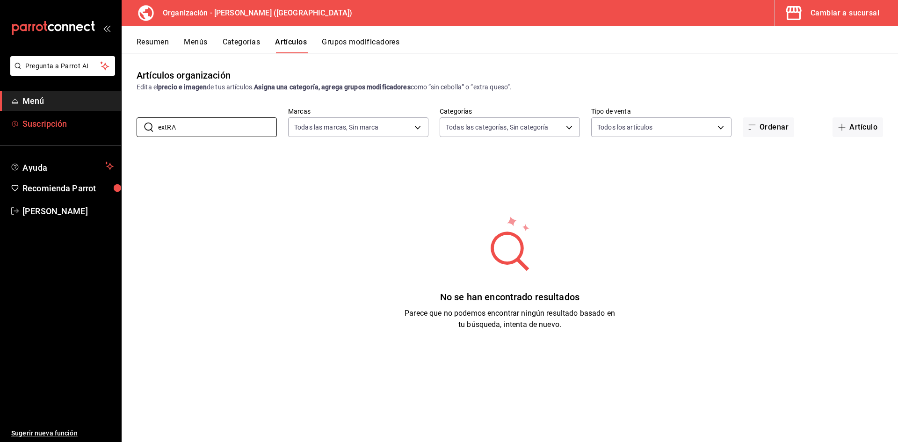
click at [59, 123] on div "Pregunta a Parrot AI Menú Suscripción Ayuda Recomienda Parrot [PERSON_NAME] F S…" at bounding box center [449, 221] width 898 height 442
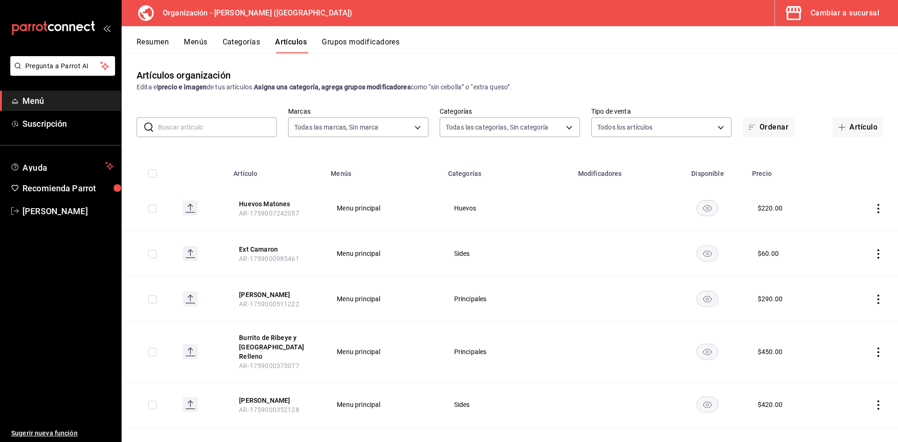
click at [208, 131] on input "text" at bounding box center [217, 127] width 119 height 19
type input "pollo"
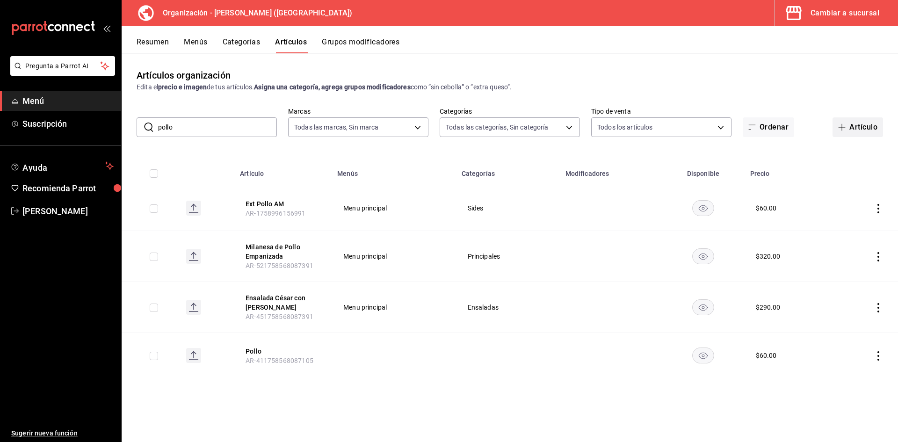
click at [853, 130] on button "Artículo" at bounding box center [857, 127] width 50 height 20
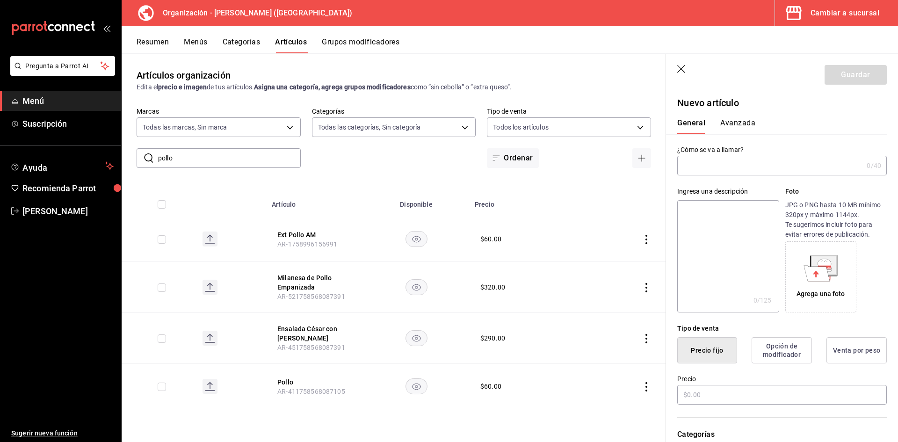
click at [712, 164] on input "text" at bounding box center [770, 165] width 186 height 19
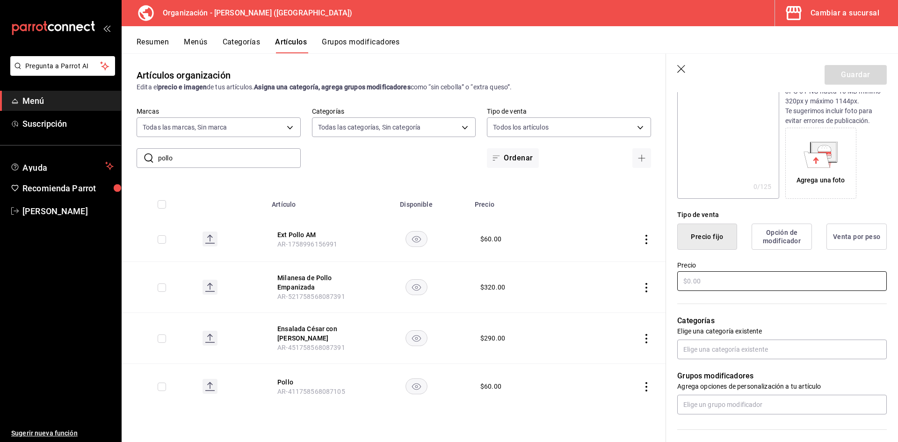
scroll to position [140, 0]
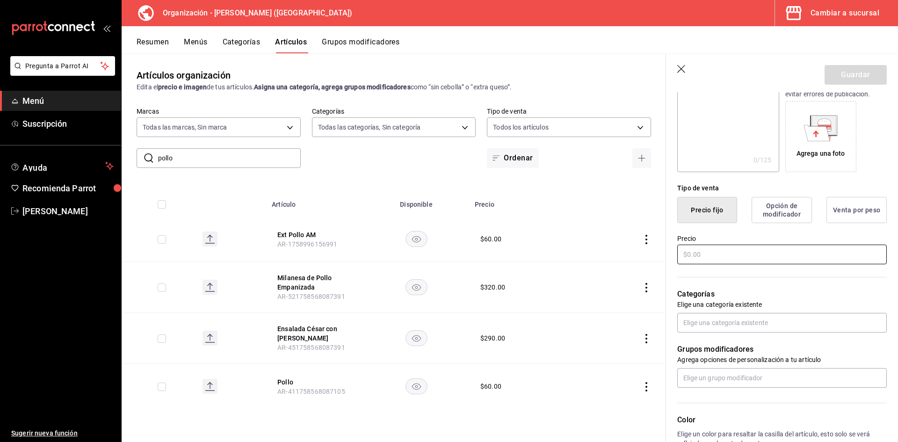
type input "Extra Pollo"
click at [725, 258] on input "text" at bounding box center [781, 255] width 209 height 20
type input "$60.00"
click at [739, 322] on input "text" at bounding box center [781, 323] width 209 height 20
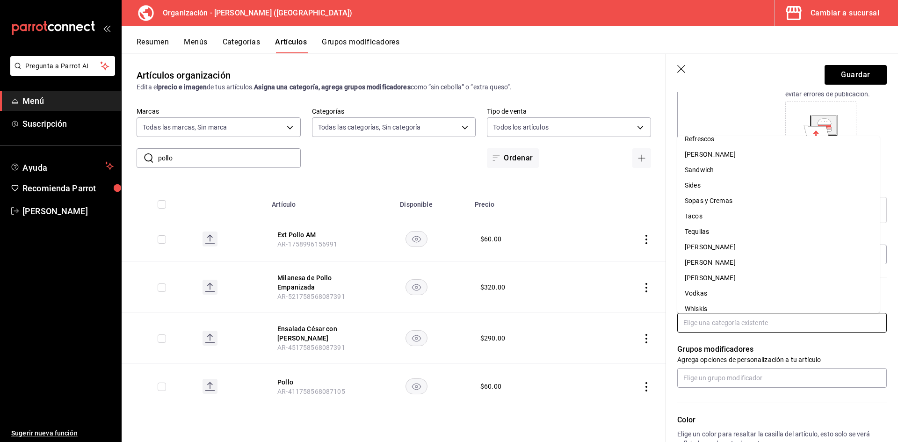
scroll to position [371, 0]
click at [726, 179] on li "Sides" at bounding box center [778, 177] width 202 height 15
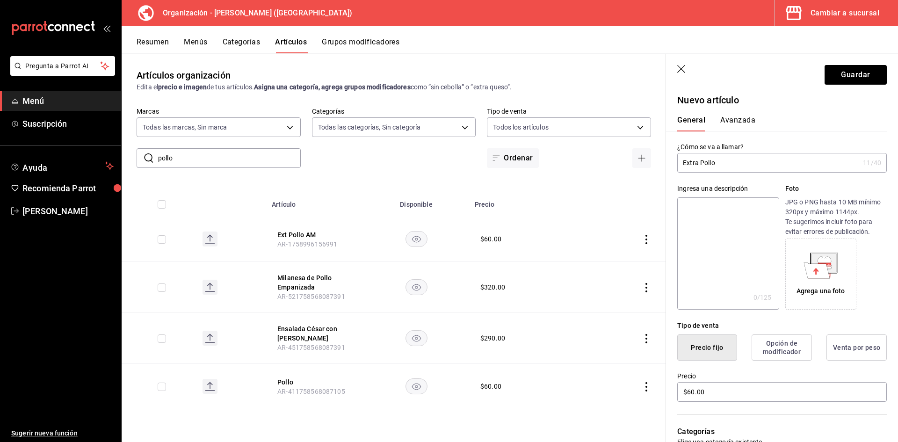
scroll to position [0, 0]
click at [742, 125] on button "Avanzada" at bounding box center [737, 126] width 35 height 16
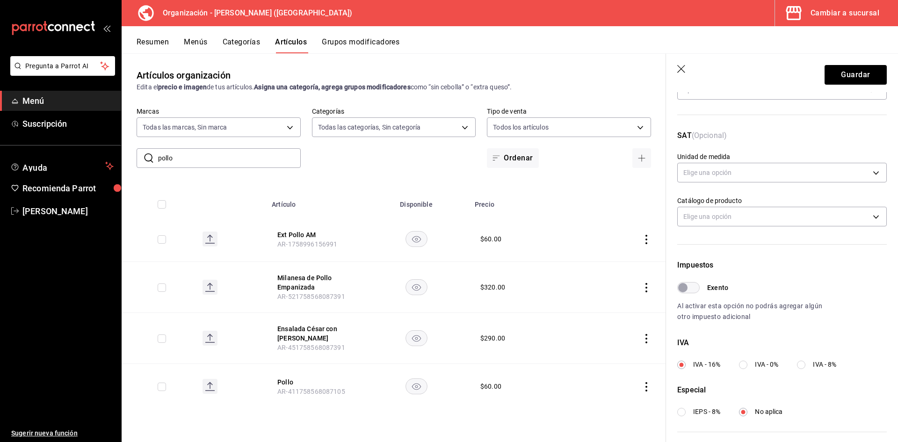
scroll to position [187, 0]
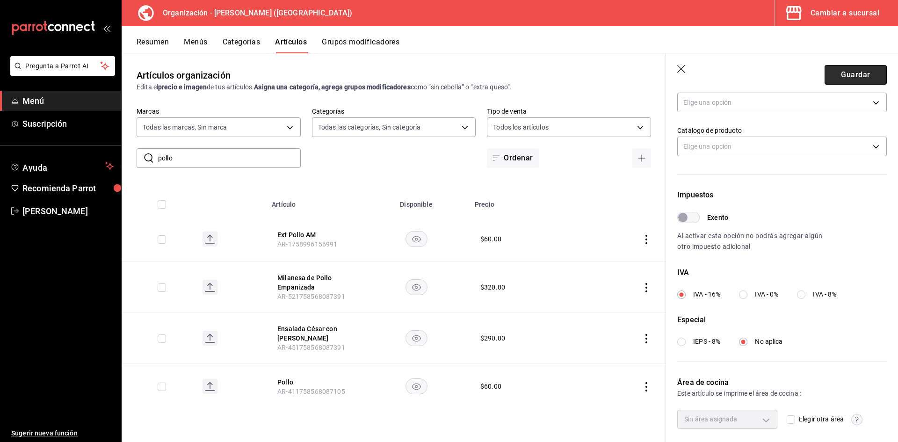
click at [851, 73] on button "Guardar" at bounding box center [855, 75] width 62 height 20
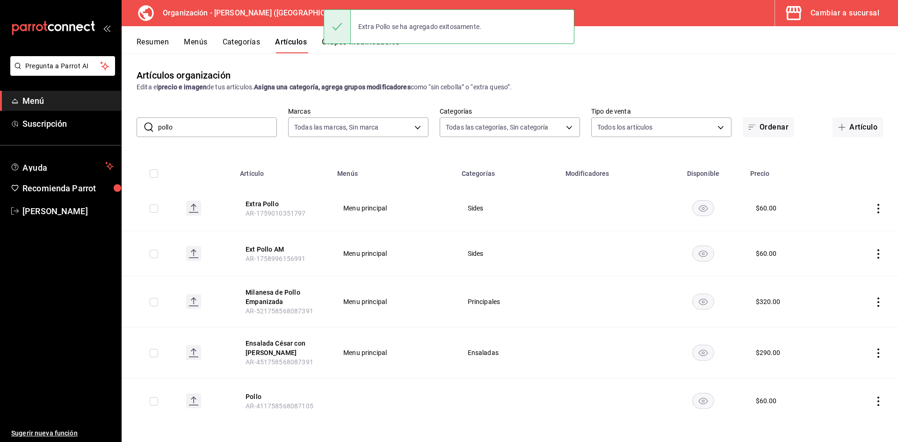
click at [852, 11] on div "Cambiar a sucursal" at bounding box center [844, 13] width 69 height 13
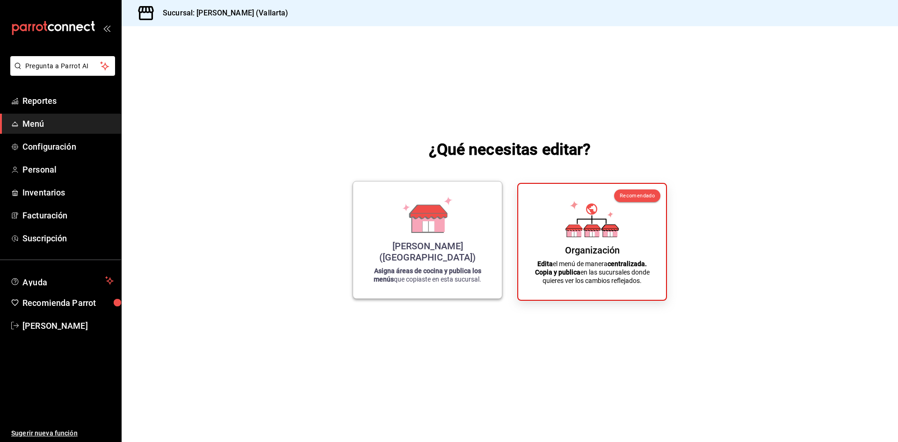
click at [460, 240] on div "[PERSON_NAME] (Vallarta) Asigna áreas de cocina y publica los menús que copiast…" at bounding box center [427, 240] width 126 height 102
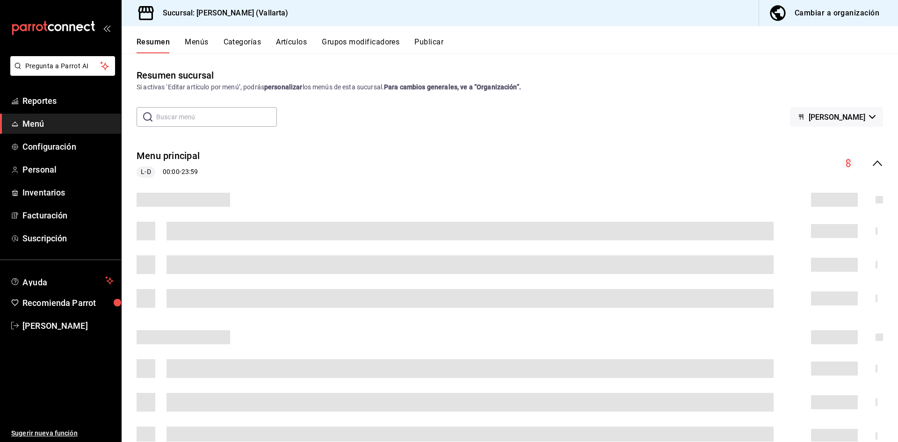
click at [292, 38] on button "Artículos" at bounding box center [291, 45] width 31 height 16
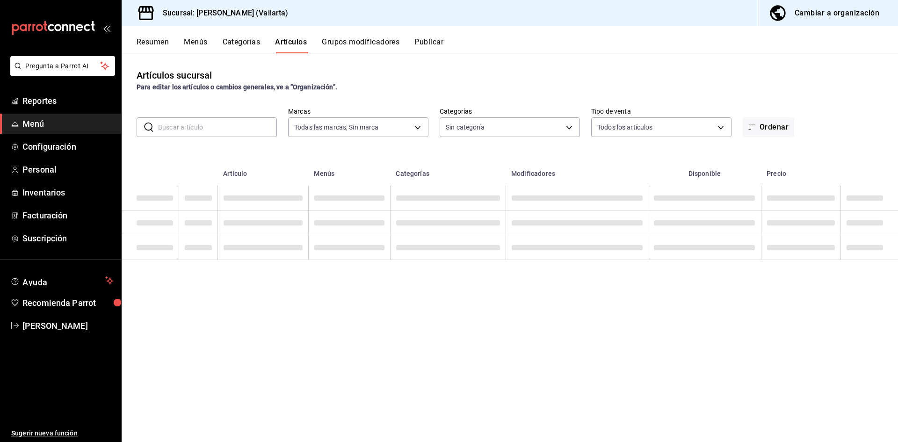
type input "dedade05-fd73-4fc1-b48a-98286d1a7cbf"
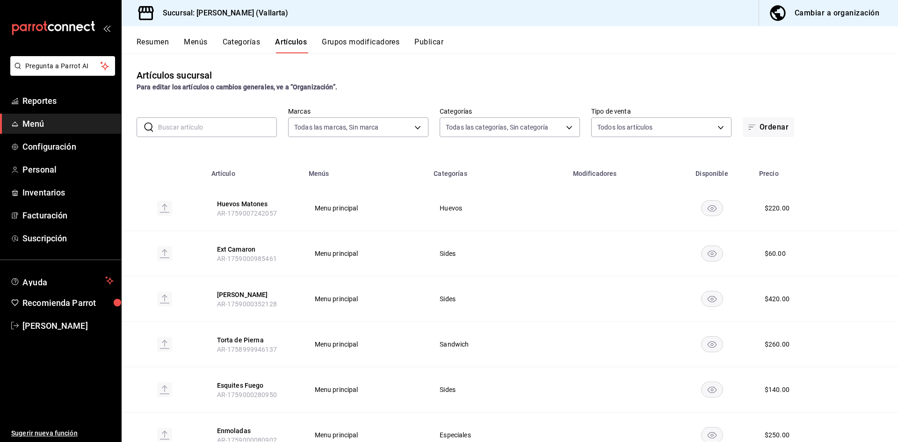
type input "ddeea584-b7b7-4c64-abd4-9dbe24413160,94bc3e91-bac1-4cab-af5d-7d085d9bac7d,85d50…"
click at [210, 127] on input "text" at bounding box center [217, 127] width 119 height 19
type input "pollo"
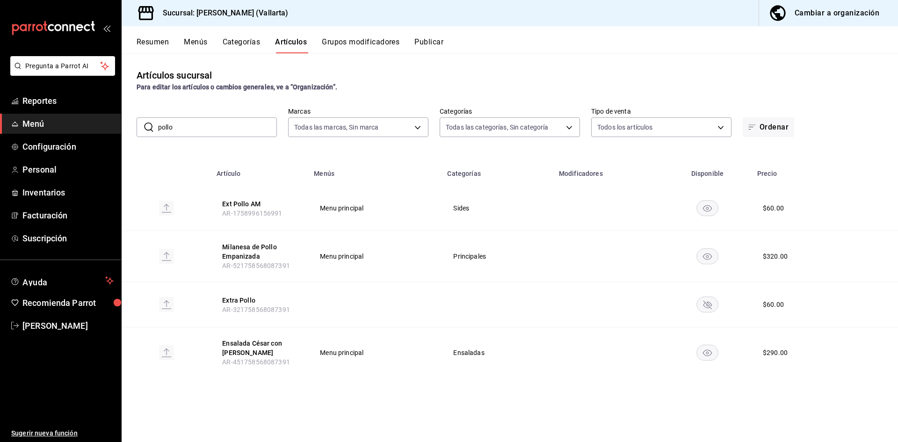
click at [836, 17] on div "Cambiar a organización" at bounding box center [836, 13] width 85 height 13
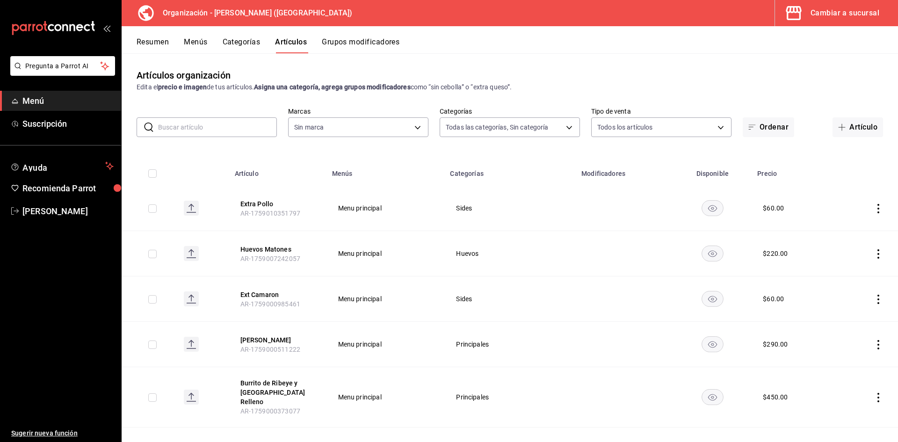
type input "40ee2f72-6915-4037-a5ec-65aec302ef5d,c43c6c56-ab22-4748-903a-778ac949f8a0,b688f…"
type input "31d0bbe4-7c51-43f0-8445-666cf6a0e085"
click at [260, 203] on button "Extra Pollo" at bounding box center [277, 203] width 75 height 9
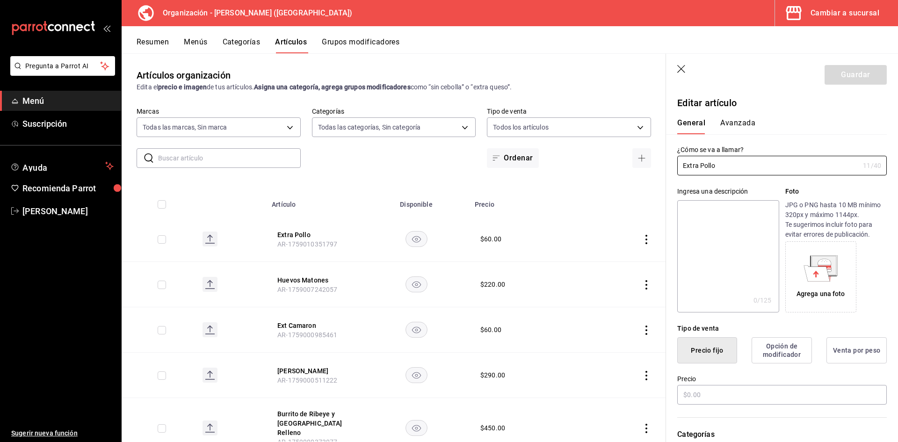
type input "$60.00"
type input "E48"
type input "90101500"
radio input "true"
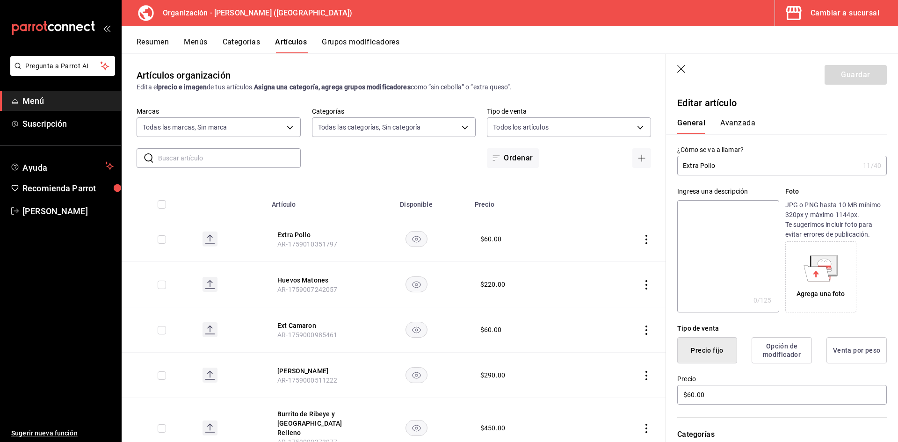
click at [738, 129] on button "Avanzada" at bounding box center [737, 126] width 35 height 16
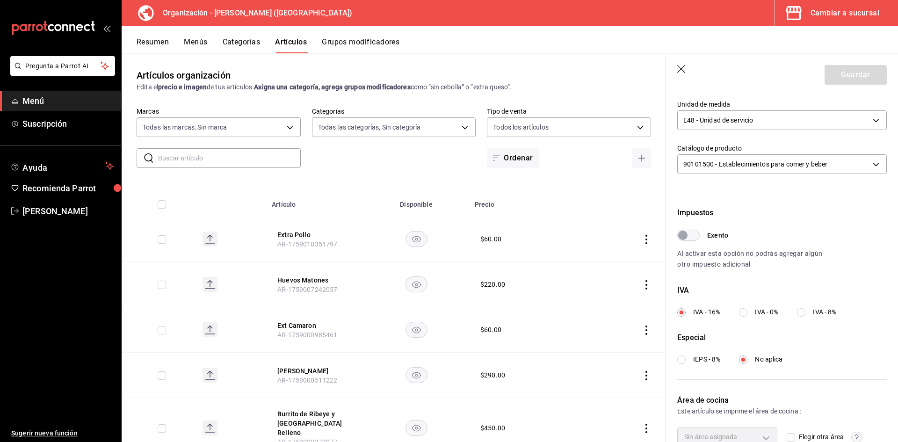
scroll to position [219, 0]
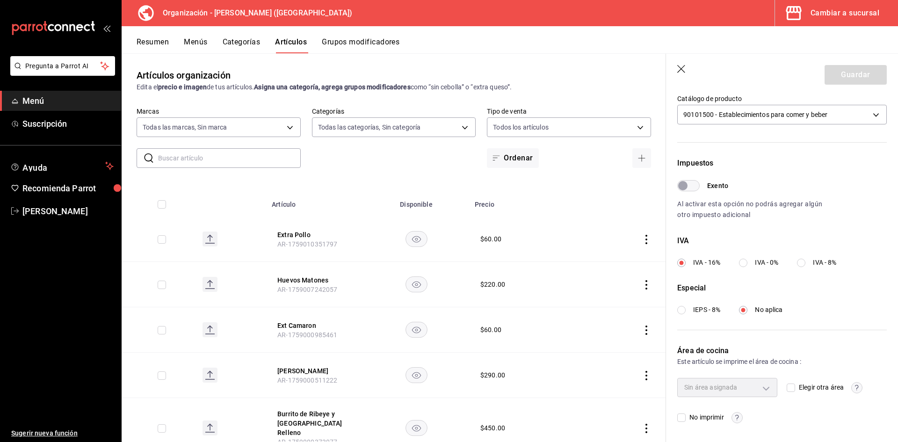
click at [759, 388] on div "Sin área asignada" at bounding box center [727, 387] width 100 height 19
click at [786, 387] on input "Elegir otra área" at bounding box center [790, 387] width 8 height 8
checkbox input "true"
click at [760, 384] on body "Pregunta a Parrot AI Menú Suscripción Ayuda Recomienda Parrot Adriana F Sugerir…" at bounding box center [449, 221] width 898 height 442
click at [836, 75] on div at bounding box center [449, 221] width 898 height 442
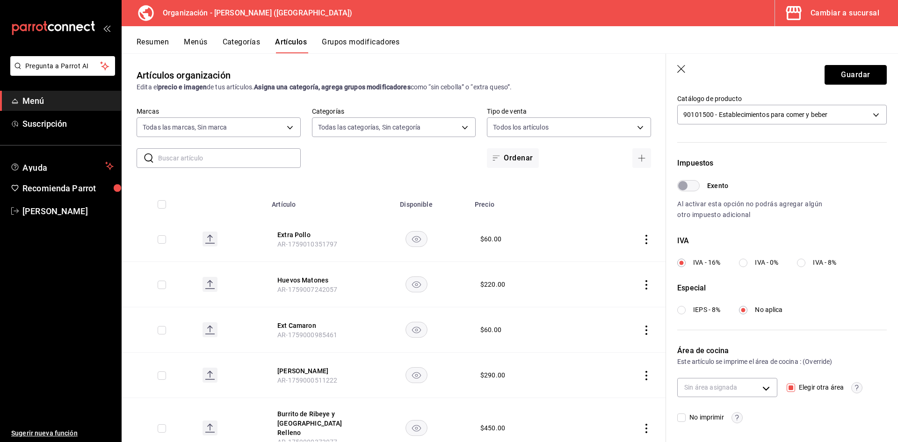
click at [847, 76] on button "Guardar" at bounding box center [855, 75] width 62 height 20
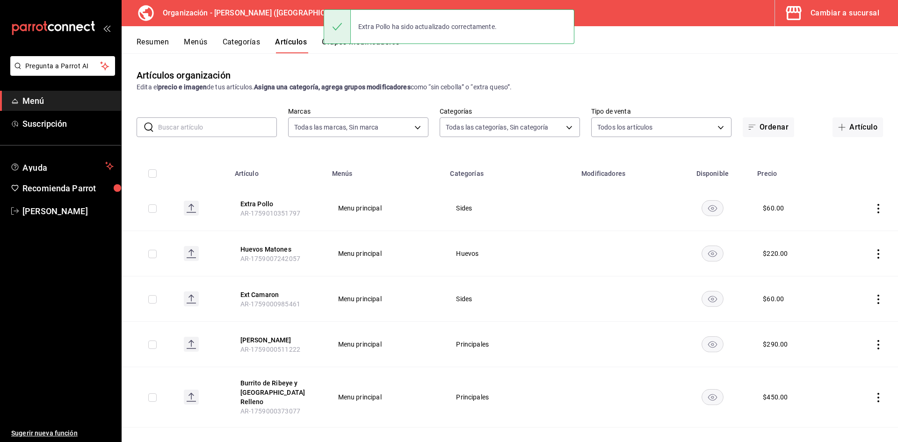
drag, startPoint x: 587, startPoint y: 53, endPoint x: 598, endPoint y: 58, distance: 12.3
click at [592, 55] on div "Artículos organización Edita el precio e imagen de tus artículos. Asigna una ca…" at bounding box center [510, 247] width 776 height 388
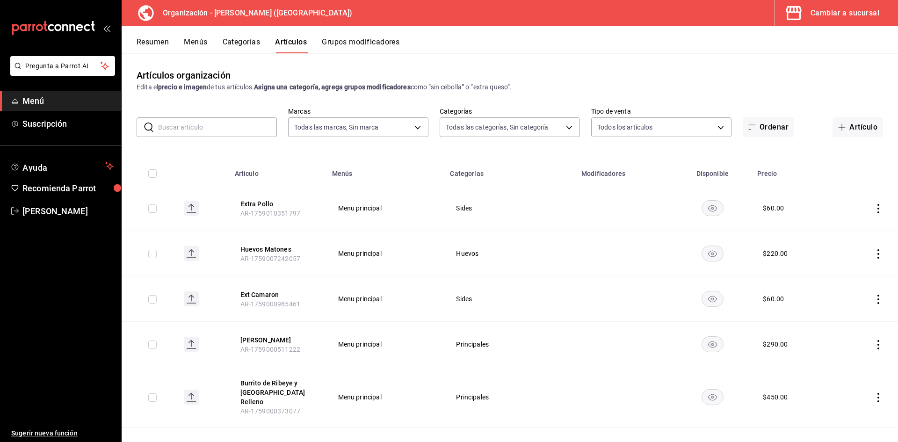
click at [848, 7] on div "Cambiar a sucursal" at bounding box center [844, 13] width 69 height 13
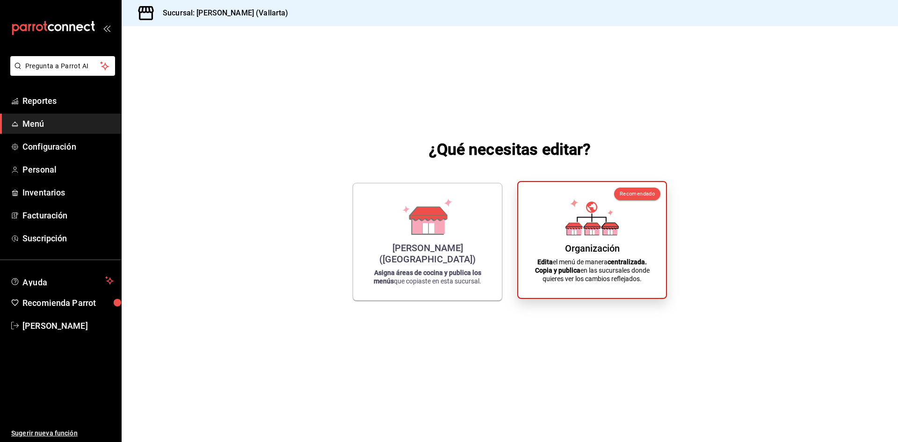
click at [583, 218] on icon at bounding box center [591, 217] width 53 height 36
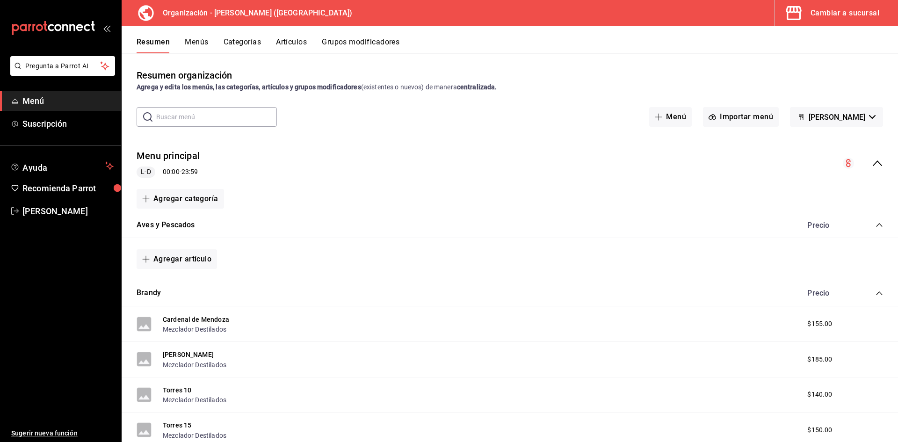
click at [291, 43] on button "Artículos" at bounding box center [291, 45] width 31 height 16
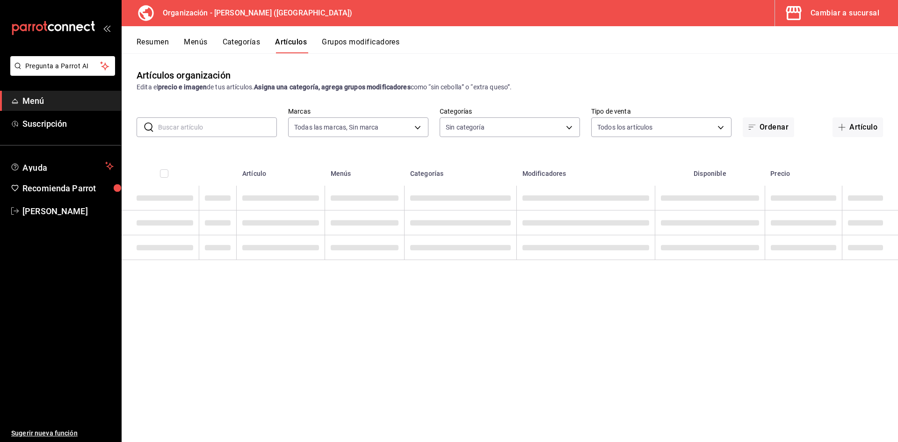
type input "31d0bbe4-7c51-43f0-8445-666cf6a0e085"
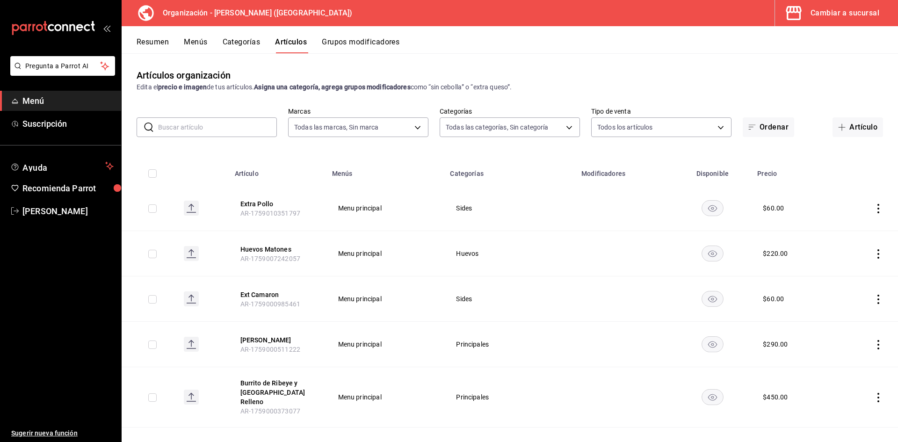
type input "40ee2f72-6915-4037-a5ec-65aec302ef5d,c43c6c56-ab22-4748-903a-778ac949f8a0,b688f…"
click at [259, 203] on button "Extra Pollo" at bounding box center [277, 203] width 75 height 9
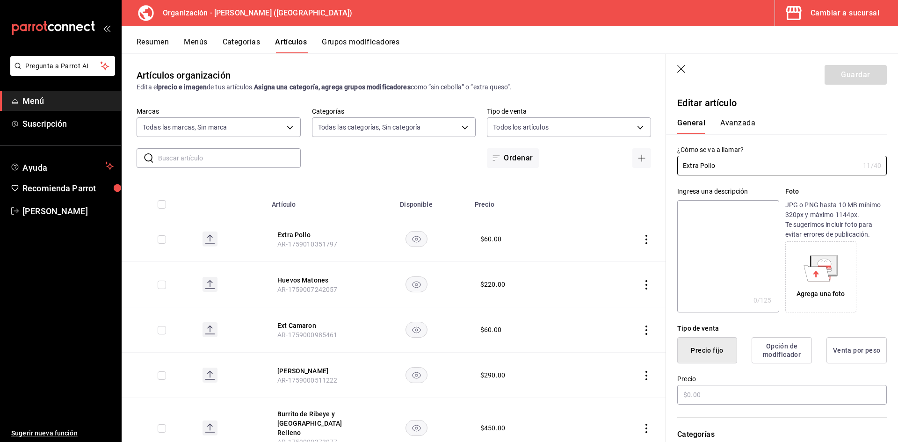
type input "$60.00"
click at [739, 122] on button "Avanzada" at bounding box center [737, 126] width 35 height 16
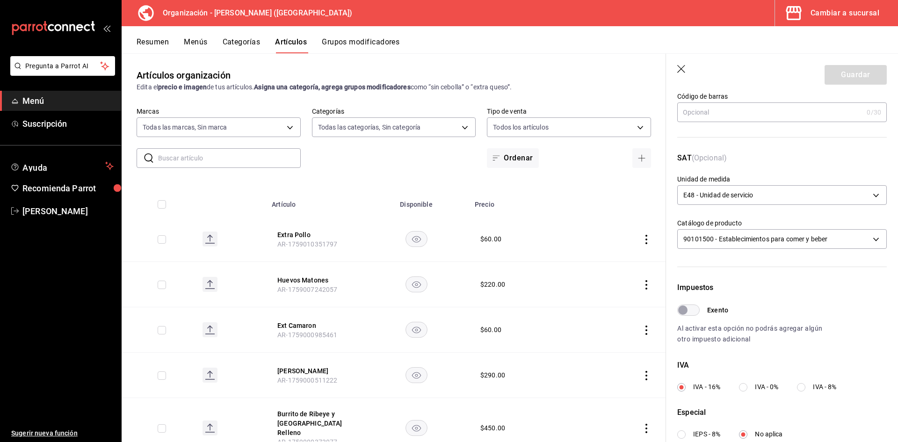
scroll to position [219, 0]
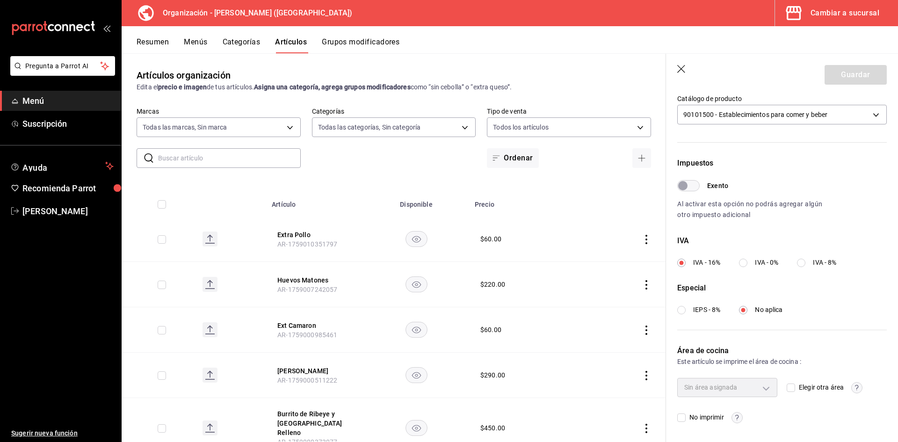
click at [764, 389] on div "Sin área asignada" at bounding box center [727, 387] width 100 height 19
click at [795, 387] on span "Elegir otra área" at bounding box center [819, 387] width 49 height 10
click at [792, 387] on input "Elegir otra área" at bounding box center [790, 387] width 8 height 8
checkbox input "true"
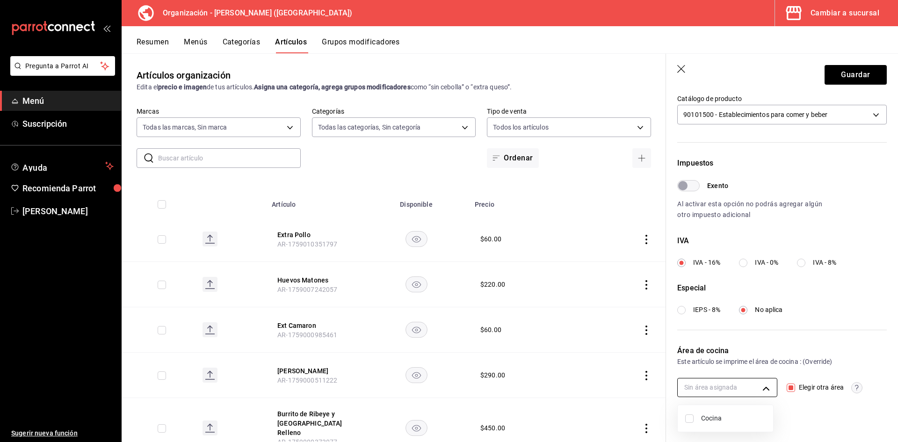
click at [760, 389] on body "Pregunta a Parrot AI Menú Suscripción Ayuda Recomienda Parrot Adriana F Sugerir…" at bounding box center [449, 221] width 898 height 442
click at [760, 389] on div at bounding box center [449, 221] width 898 height 442
click at [685, 69] on icon "button" at bounding box center [681, 69] width 9 height 9
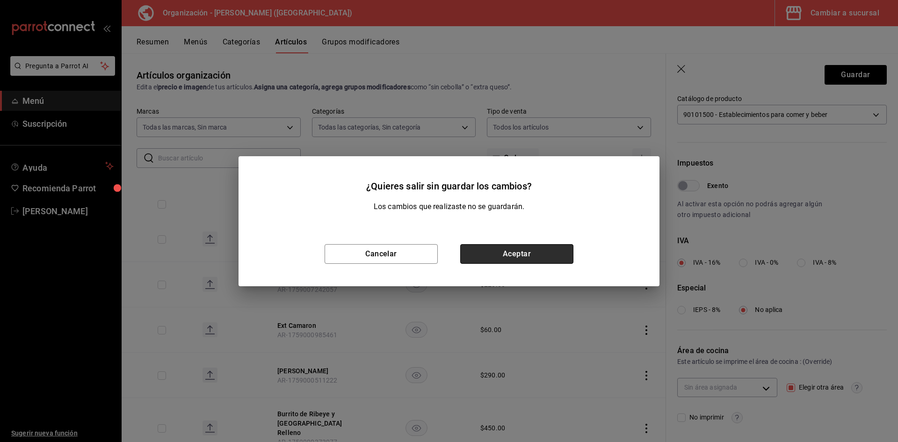
click at [546, 257] on button "Aceptar" at bounding box center [516, 254] width 113 height 20
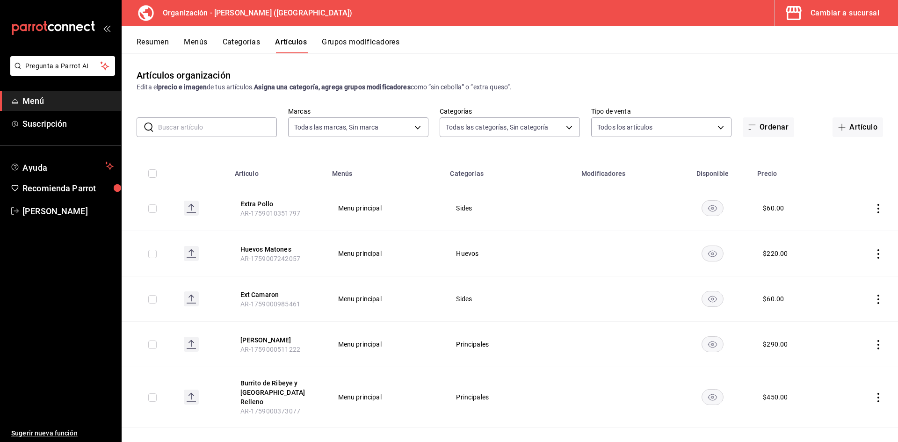
click at [837, 17] on div "Cambiar a sucursal" at bounding box center [844, 13] width 69 height 13
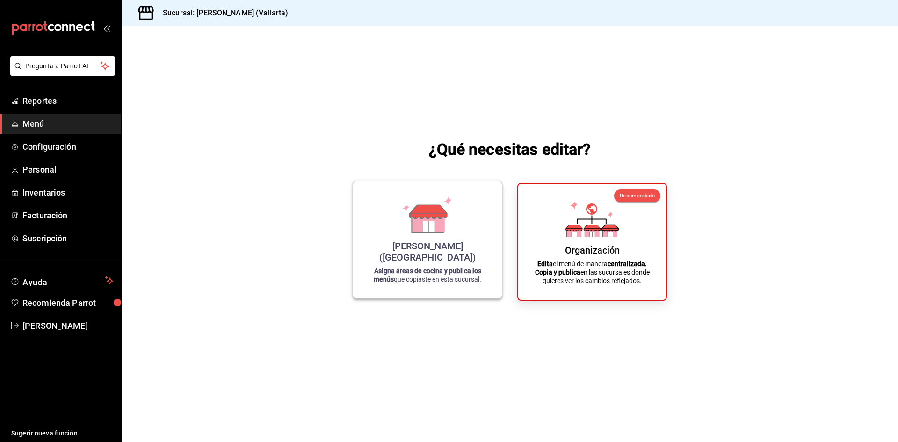
click at [446, 257] on div "[PERSON_NAME] ([GEOGRAPHIC_DATA])" at bounding box center [427, 251] width 126 height 22
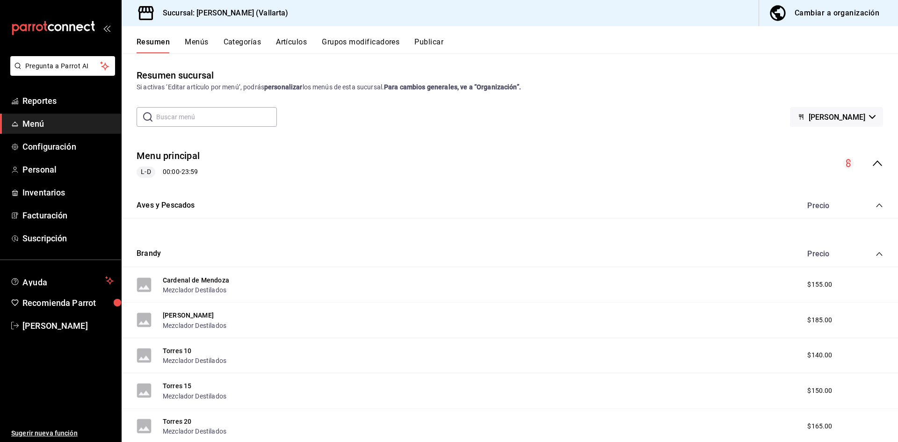
click at [288, 42] on button "Artículos" at bounding box center [291, 45] width 31 height 16
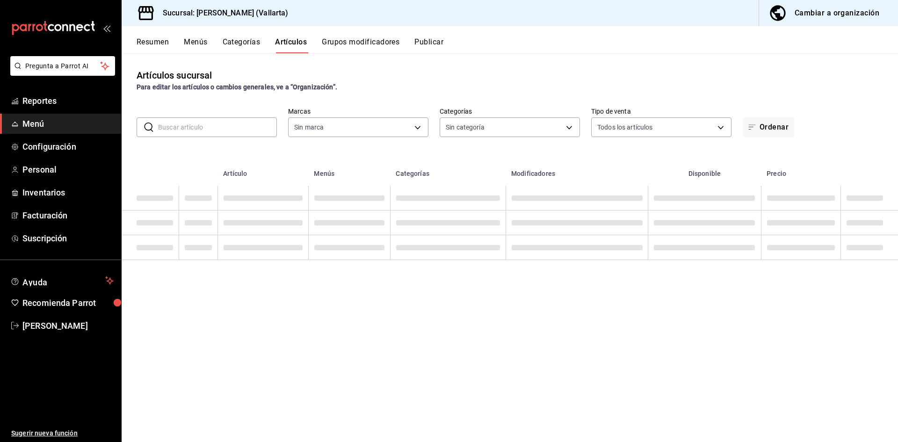
type input "dedade05-fd73-4fc1-b48a-98286d1a7cbf"
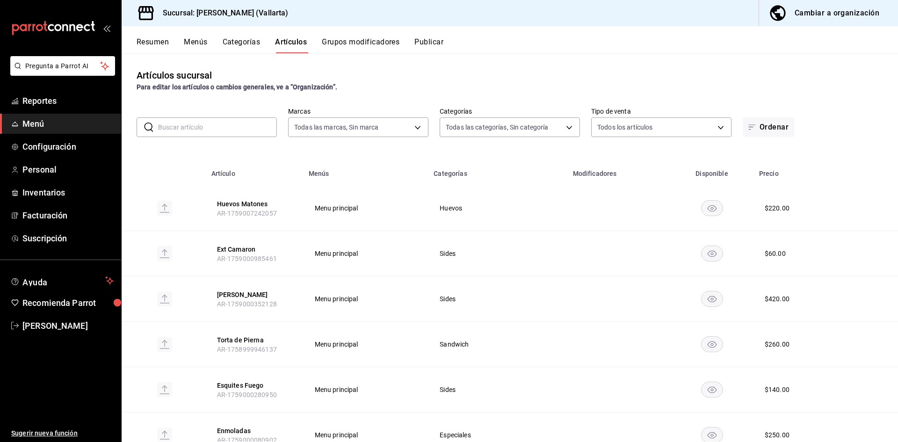
type input "ddeea584-b7b7-4c64-abd4-9dbe24413160,94bc3e91-bac1-4cab-af5d-7d085d9bac7d,85d50…"
click at [215, 124] on input "text" at bounding box center [217, 127] width 119 height 19
type input "pollo"
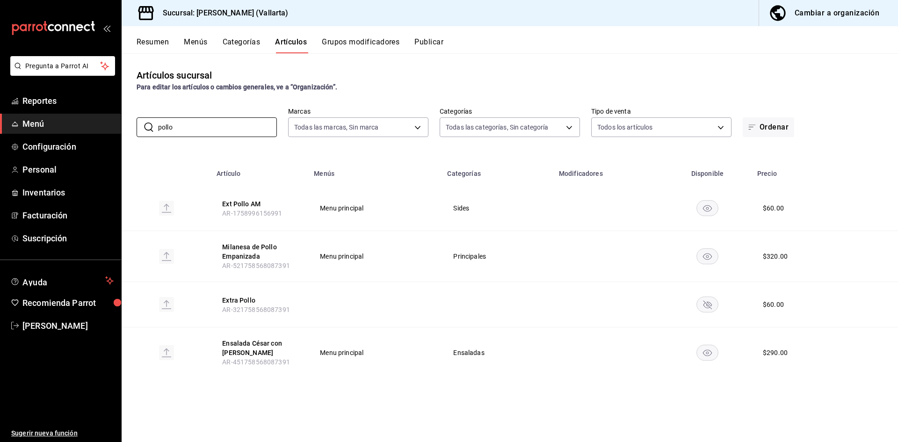
click at [819, 13] on div "Cambiar a organización" at bounding box center [836, 13] width 85 height 13
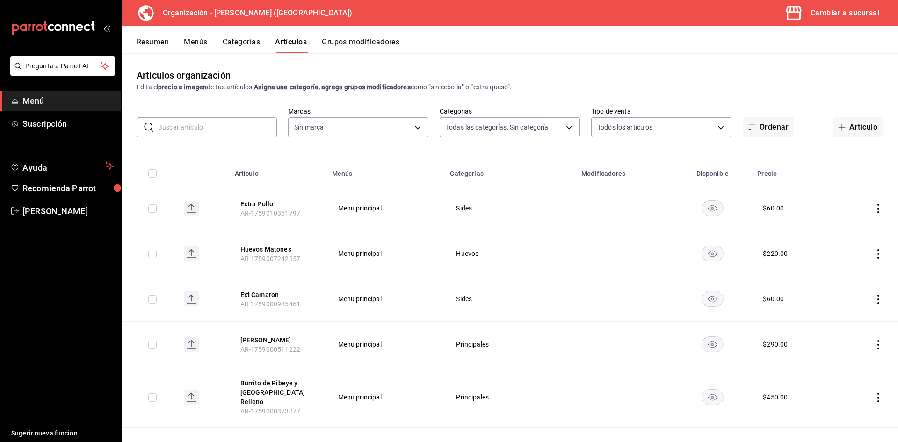
type input "40ee2f72-6915-4037-a5ec-65aec302ef5d,c43c6c56-ab22-4748-903a-778ac949f8a0,b688f…"
type input "31d0bbe4-7c51-43f0-8445-666cf6a0e085"
click at [259, 202] on button "Extra Pollo" at bounding box center [277, 203] width 75 height 9
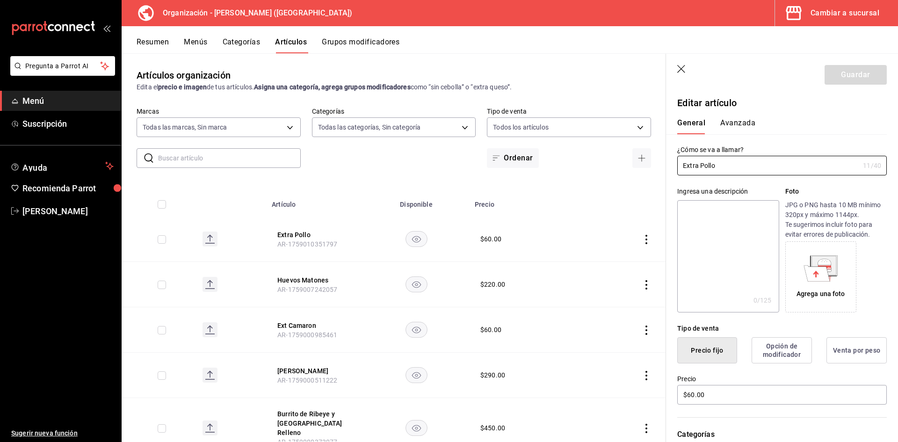
click at [738, 125] on button "Avanzada" at bounding box center [737, 126] width 35 height 16
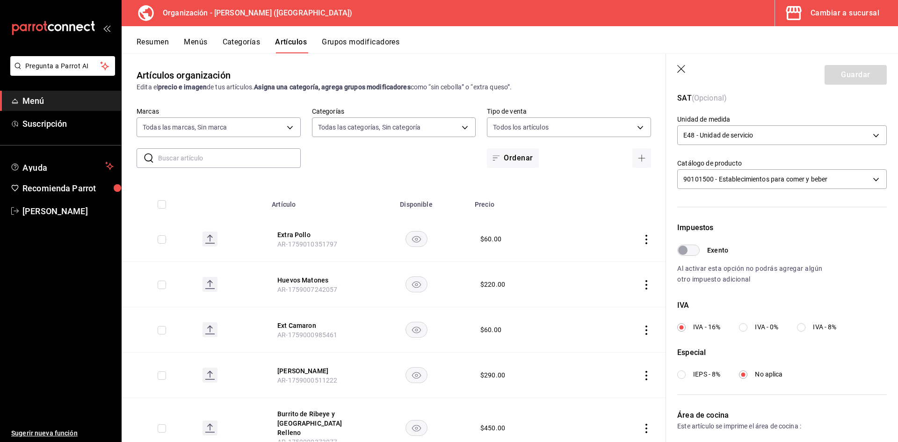
scroll to position [219, 0]
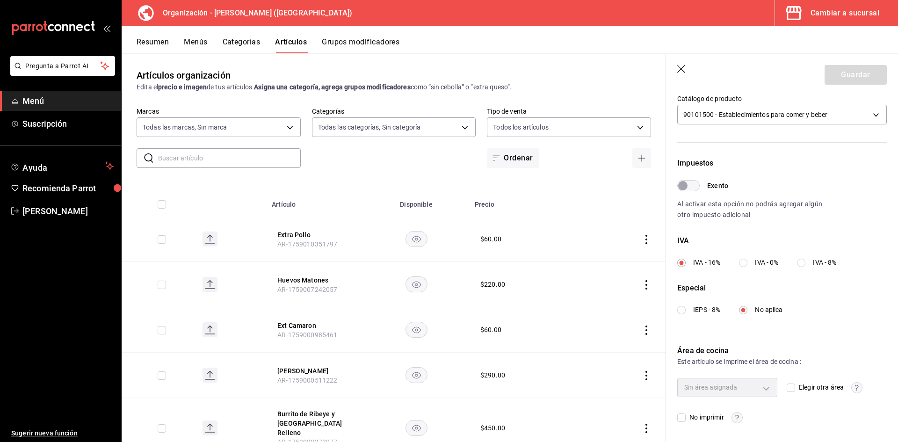
click at [761, 384] on div "Sin área asignada" at bounding box center [727, 387] width 100 height 19
click at [760, 387] on div "Sin área asignada" at bounding box center [727, 387] width 100 height 19
click at [777, 388] on div "Sin área asignada Elegir otra área No imprimir" at bounding box center [781, 400] width 209 height 45
click at [795, 388] on span "Elegir otra área" at bounding box center [819, 387] width 49 height 10
click at [792, 388] on input "Elegir otra área" at bounding box center [790, 387] width 8 height 8
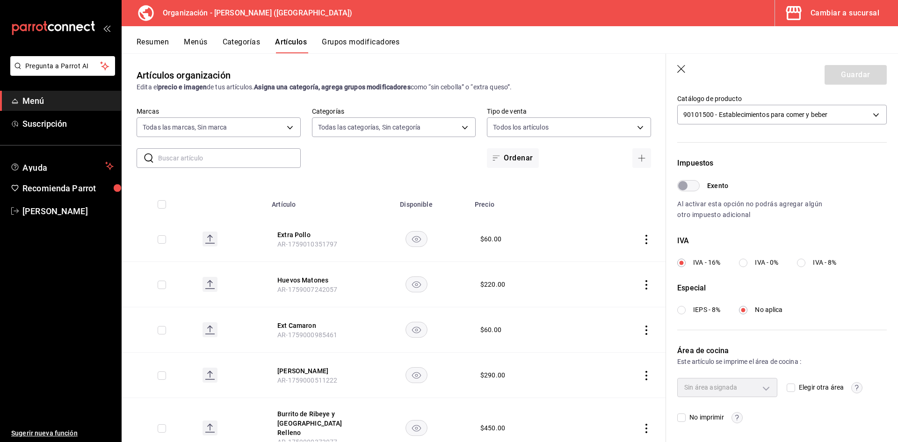
checkbox input "true"
click at [767, 385] on body "Pregunta a Parrot AI Menú Suscripción Ayuda Recomienda Parrot Adriana F Sugerir…" at bounding box center [449, 221] width 898 height 442
click at [837, 74] on div at bounding box center [449, 221] width 898 height 442
click at [837, 74] on button "Guardar" at bounding box center [855, 75] width 62 height 20
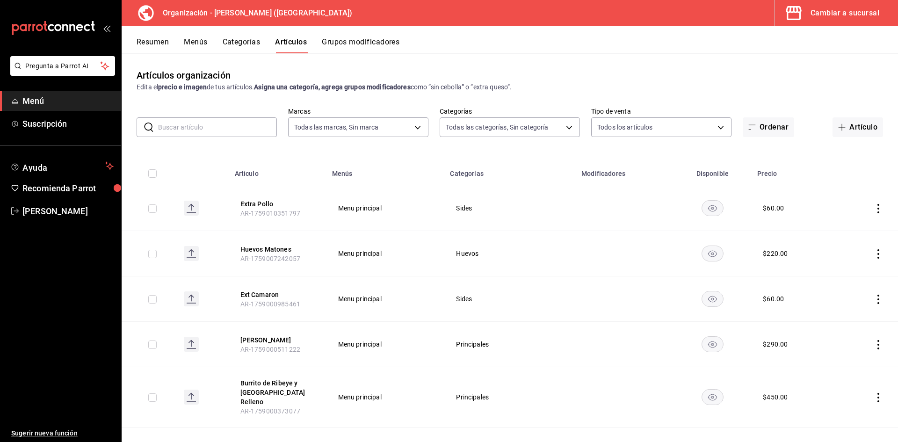
click at [208, 129] on input "text" at bounding box center [217, 127] width 119 height 19
click at [842, 7] on div "Cambiar a sucursal" at bounding box center [844, 13] width 69 height 13
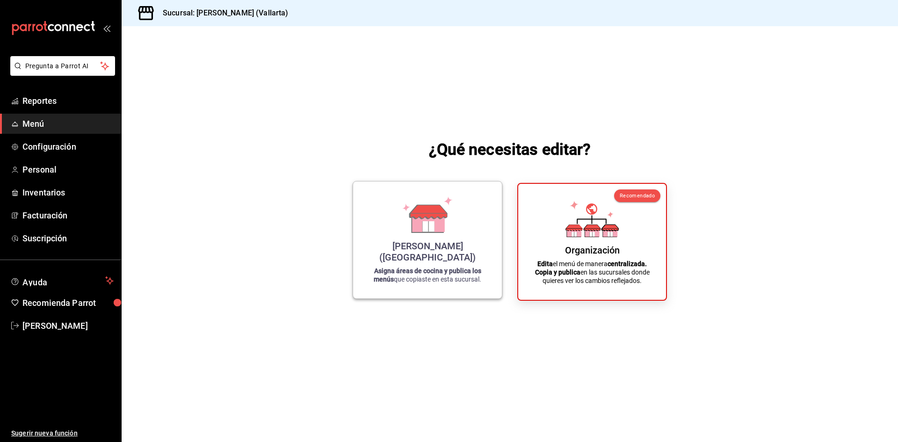
click at [416, 218] on icon at bounding box center [428, 212] width 37 height 14
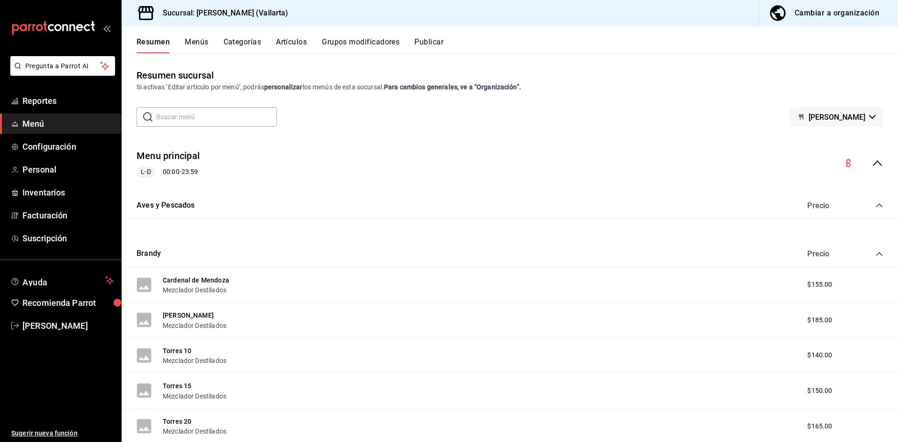
click at [285, 38] on button "Artículos" at bounding box center [291, 45] width 31 height 16
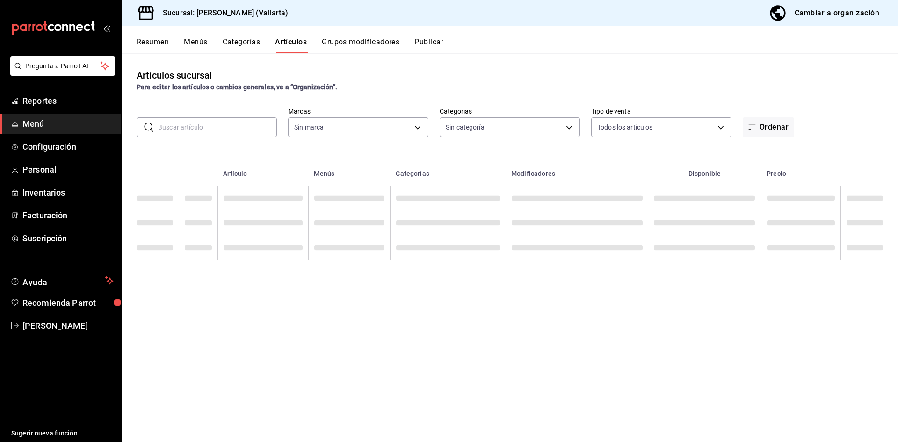
type input "ddeea584-b7b7-4c64-abd4-9dbe24413160,94bc3e91-bac1-4cab-af5d-7d085d9bac7d,85d50…"
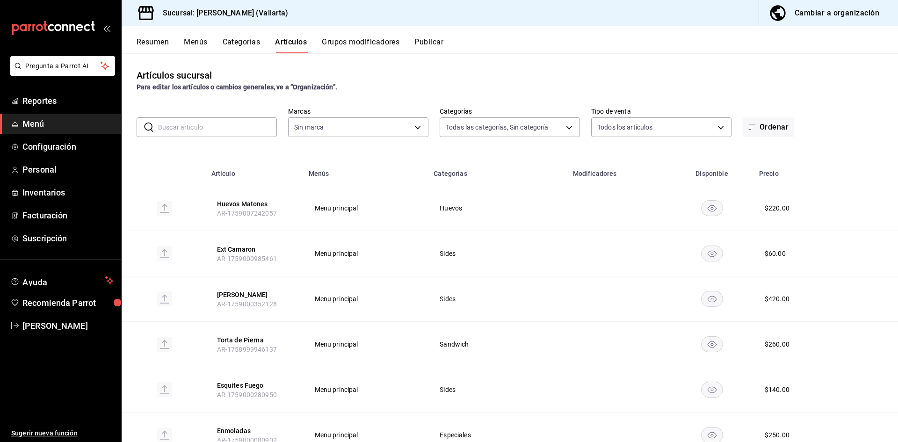
click at [210, 127] on input "text" at bounding box center [217, 127] width 119 height 19
type input "dedade05-fd73-4fc1-b48a-98286d1a7cbf"
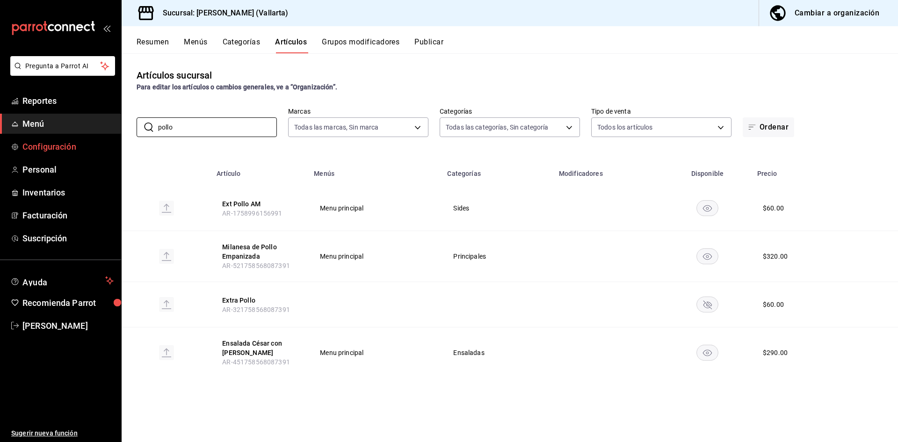
drag, startPoint x: 212, startPoint y: 130, endPoint x: 39, endPoint y: 140, distance: 172.8
click at [39, 140] on div "Pregunta a Parrot AI Reportes Menú Configuración Personal Inventarios Facturaci…" at bounding box center [449, 221] width 898 height 442
type input "guaca"
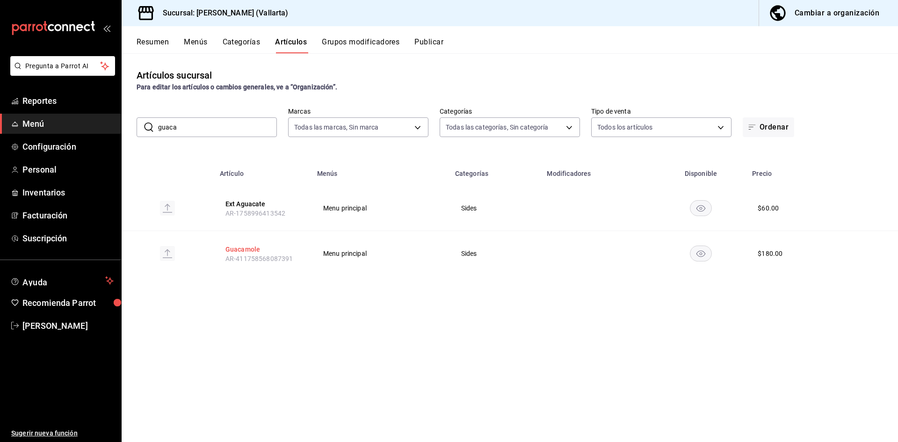
click at [256, 248] on button "Guacamole" at bounding box center [262, 249] width 75 height 9
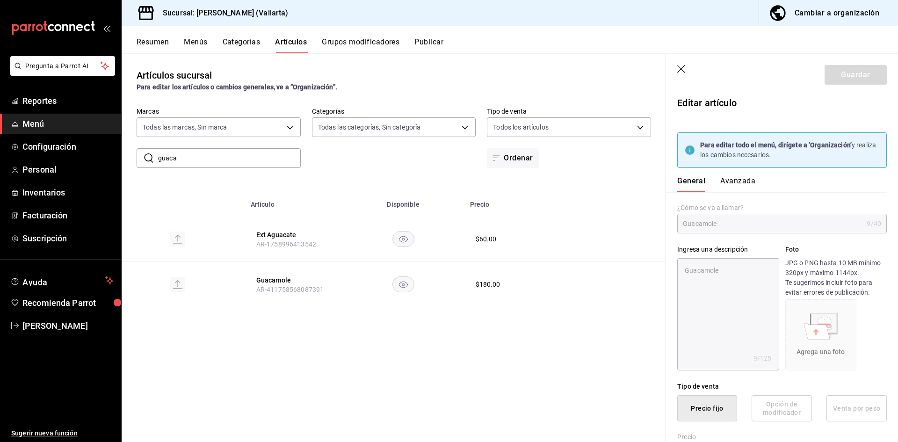
click at [747, 184] on button "Avanzada" at bounding box center [737, 184] width 35 height 16
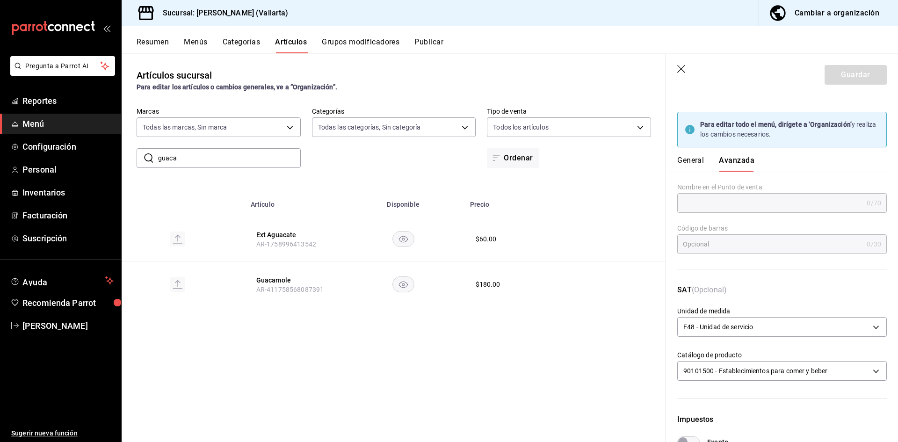
scroll to position [277, 0]
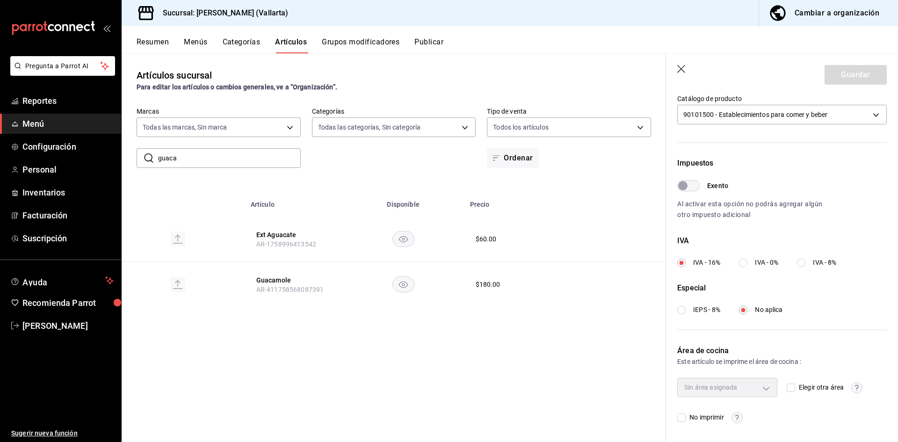
click at [790, 388] on input "Elegir otra área" at bounding box center [790, 387] width 8 height 8
checkbox input "true"
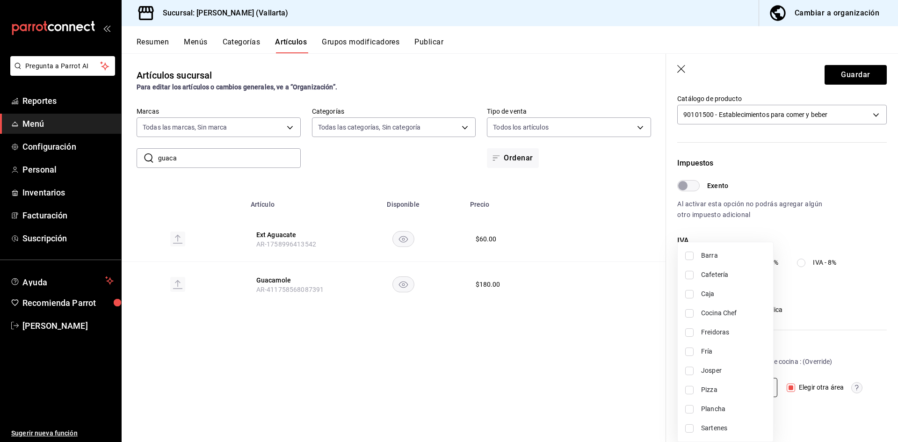
click at [764, 389] on body "Pregunta a Parrot AI Reportes Menú Configuración Personal Inventarios Facturaci…" at bounding box center [449, 221] width 898 height 442
click at [730, 335] on span "Freidoras" at bounding box center [733, 332] width 65 height 10
type input "d41f2309-cce0-488f-9285-79bf380bb8a6"
checkbox input "true"
click at [842, 79] on div at bounding box center [449, 221] width 898 height 442
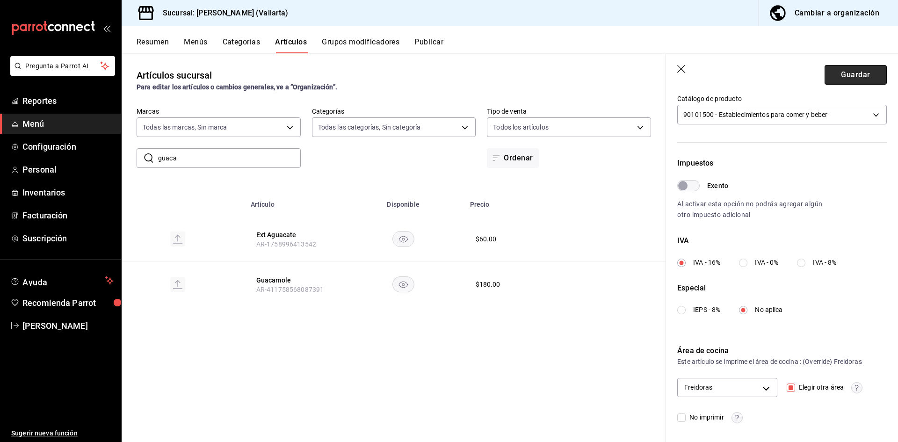
click at [841, 79] on button "Guardar" at bounding box center [855, 75] width 62 height 20
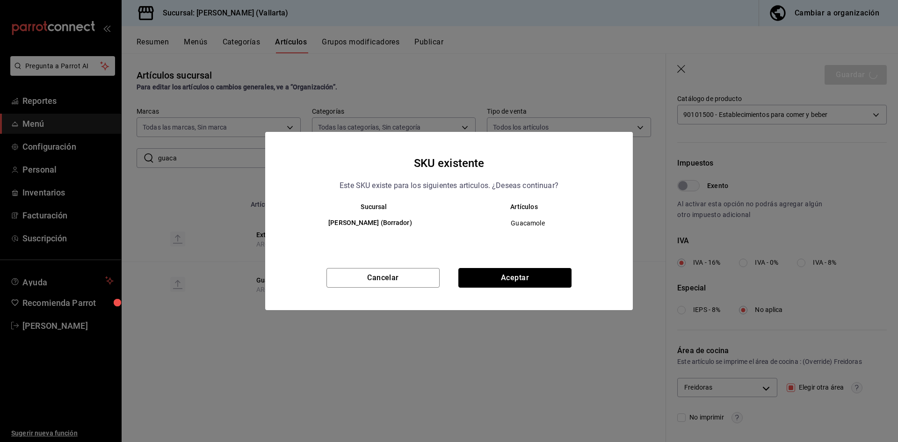
click at [513, 278] on button "Aceptar" at bounding box center [514, 278] width 113 height 20
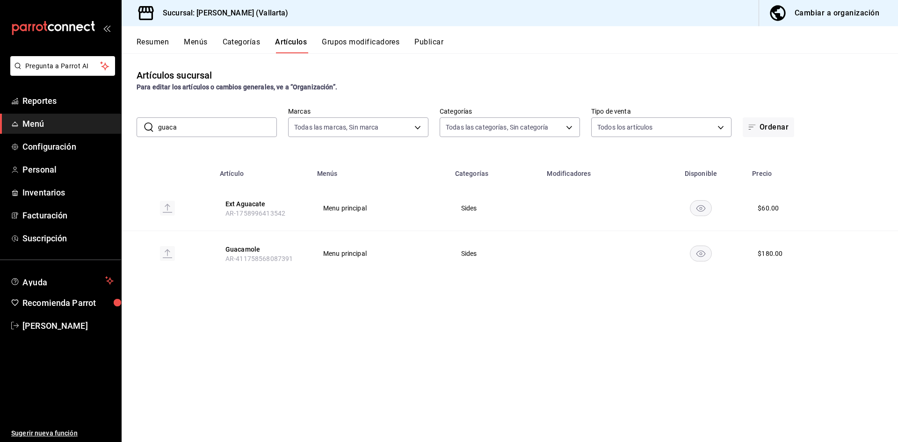
click at [49, 122] on span "Menú" at bounding box center [67, 123] width 91 height 13
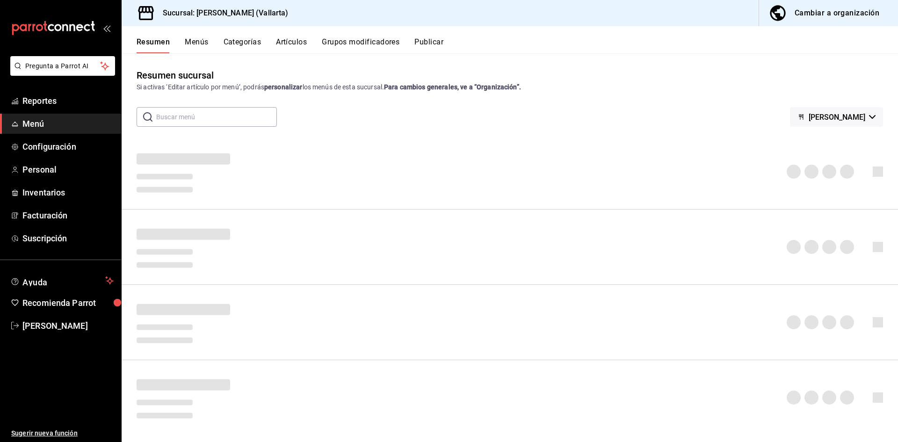
click at [200, 41] on button "Menús" at bounding box center [196, 45] width 23 height 16
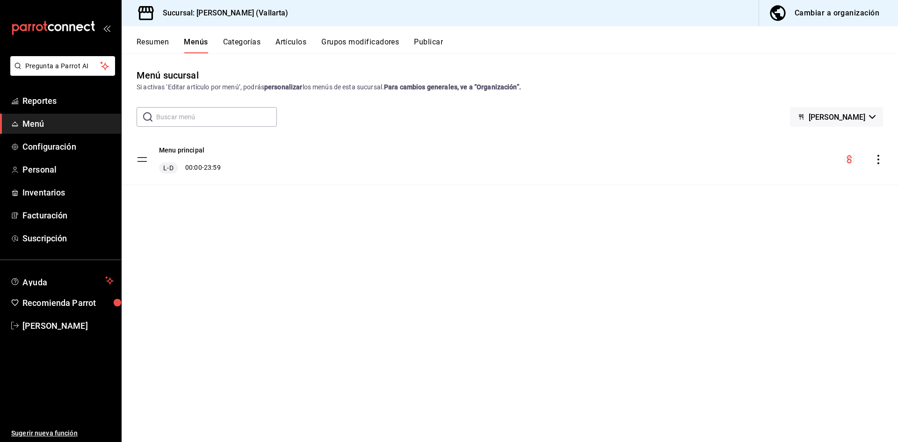
click at [35, 124] on span "Menú" at bounding box center [67, 123] width 91 height 13
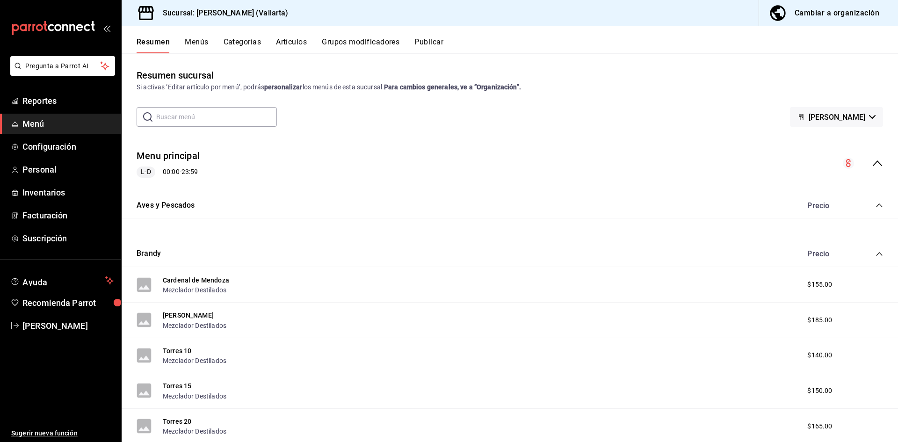
click at [835, 14] on div "Cambiar a organización" at bounding box center [836, 13] width 85 height 13
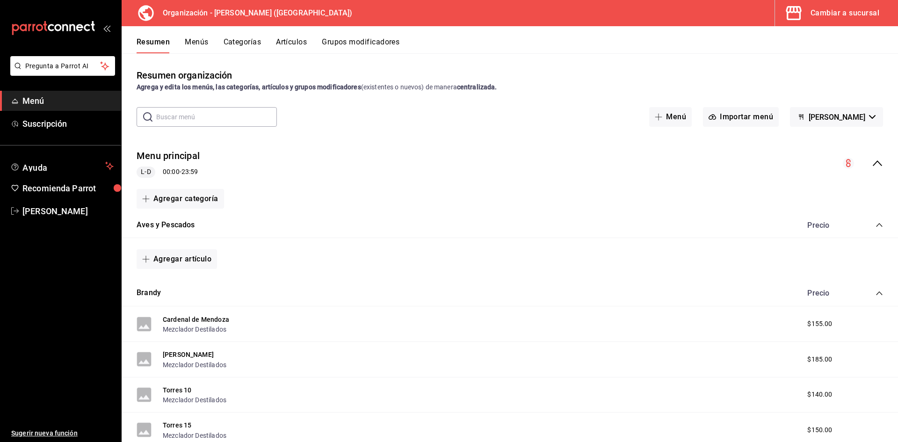
click at [238, 42] on button "Categorías" at bounding box center [242, 45] width 38 height 16
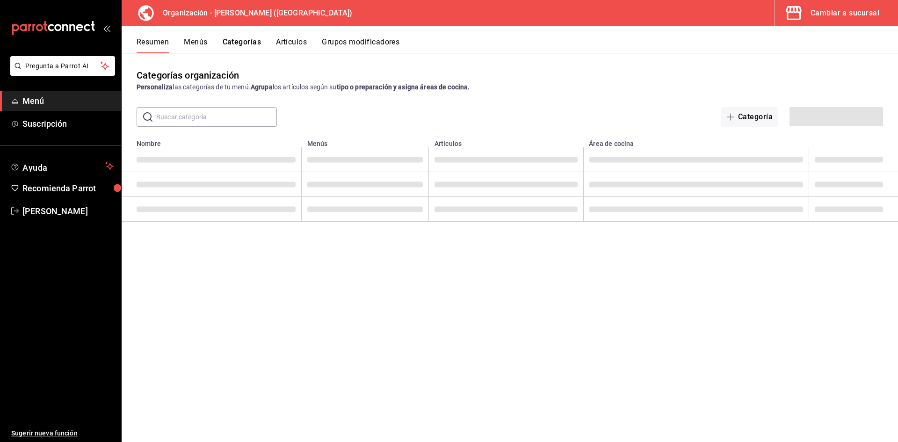
click at [196, 45] on button "Menús" at bounding box center [195, 45] width 23 height 16
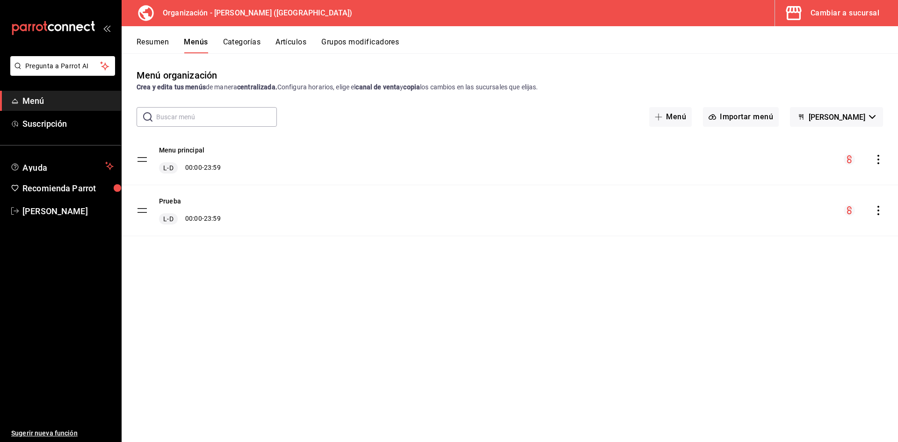
click at [834, 15] on div "Cambiar a sucursal" at bounding box center [844, 13] width 69 height 13
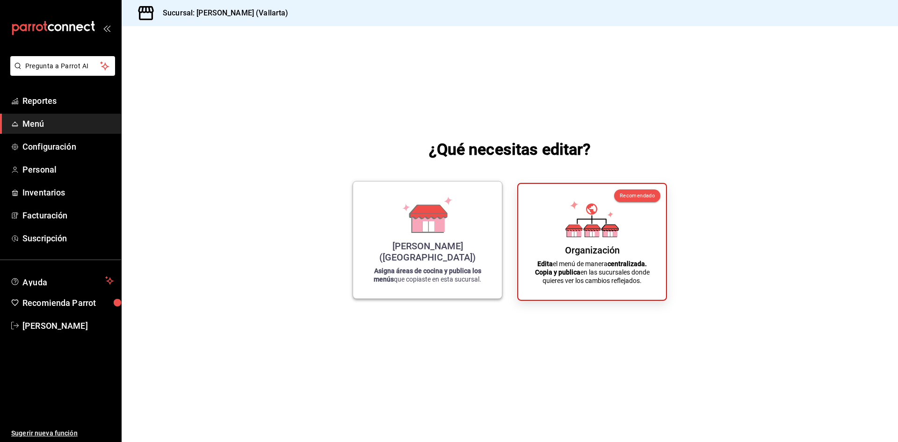
click at [429, 257] on div "[PERSON_NAME] ([GEOGRAPHIC_DATA])" at bounding box center [427, 251] width 126 height 22
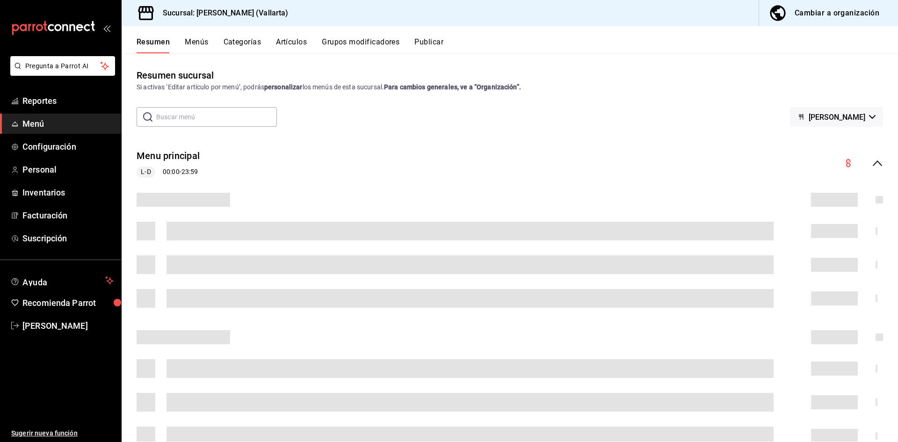
click at [298, 42] on button "Artículos" at bounding box center [291, 45] width 31 height 16
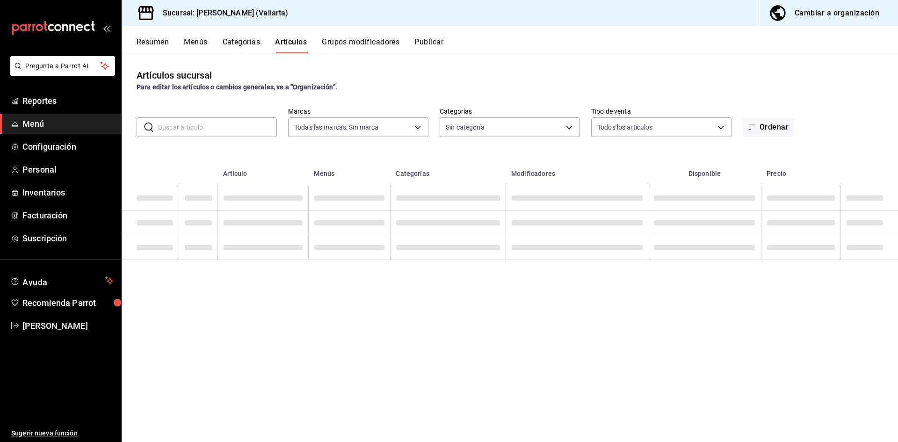
type input "dedade05-fd73-4fc1-b48a-98286d1a7cbf"
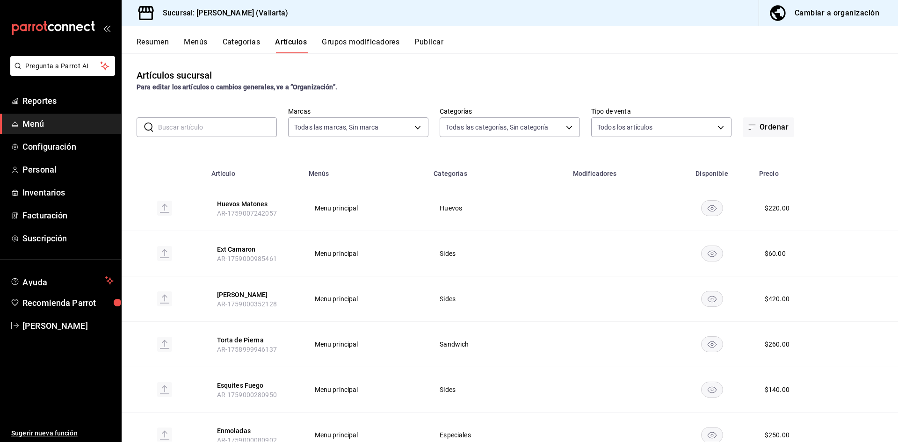
type input "ddeea584-b7b7-4c64-abd4-9dbe24413160,94bc3e91-bac1-4cab-af5d-7d085d9bac7d,85d50…"
click at [50, 123] on span "Menú" at bounding box center [67, 123] width 91 height 13
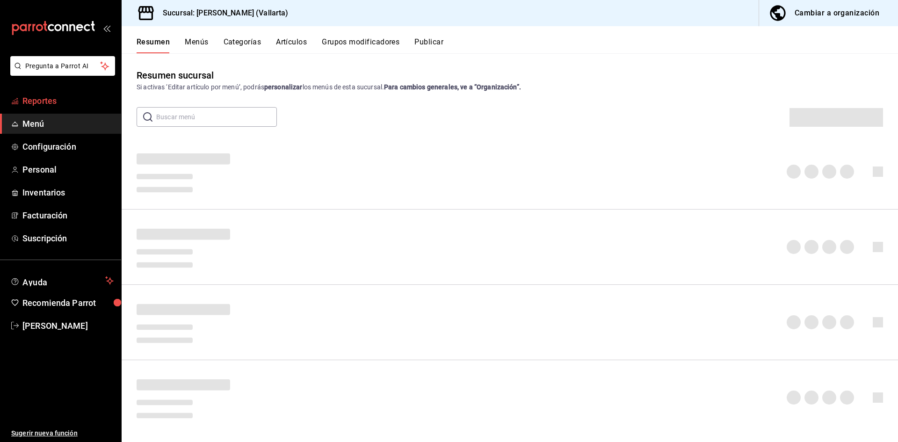
click at [51, 101] on span "Reportes" at bounding box center [67, 100] width 91 height 13
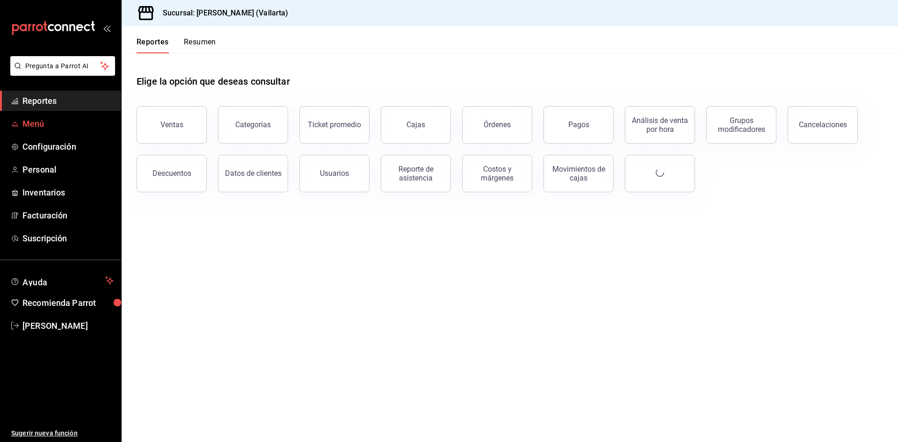
click at [47, 126] on span "Menú" at bounding box center [67, 123] width 91 height 13
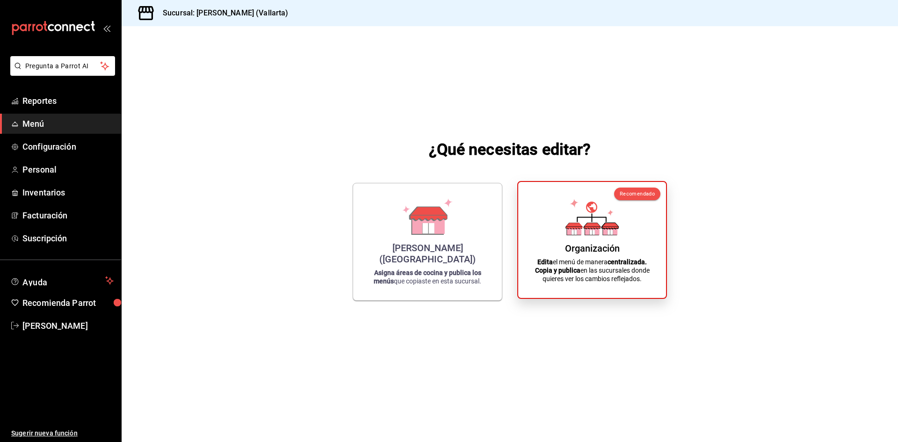
click at [636, 255] on div "Organización Edita el menú de manera centralizada. Copia y publica en las sucur…" at bounding box center [591, 239] width 125 height 101
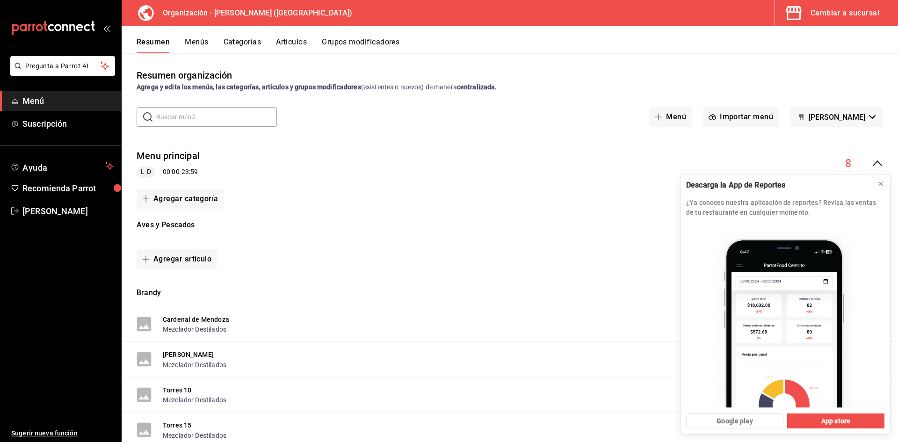
click at [282, 41] on button "Artículos" at bounding box center [291, 45] width 31 height 16
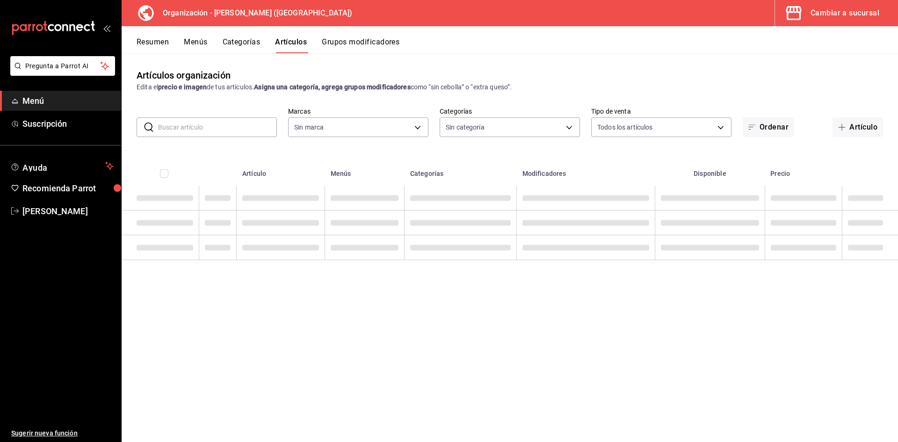
click at [197, 41] on button "Menús" at bounding box center [195, 45] width 23 height 16
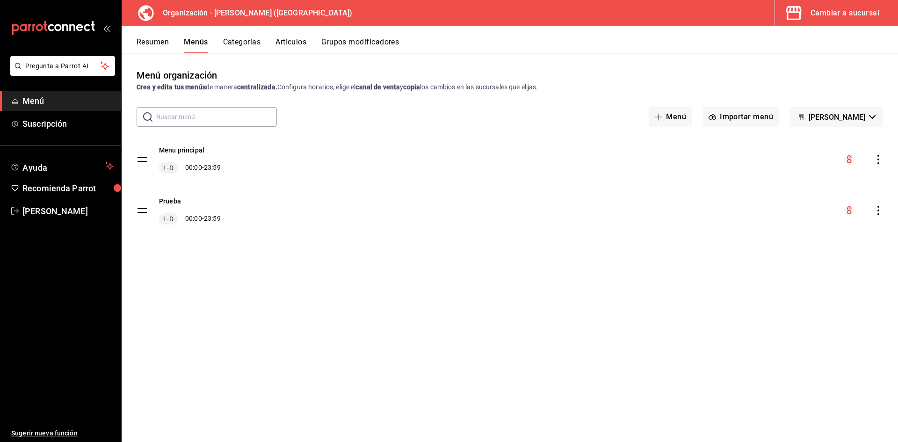
click at [880, 158] on icon "actions" at bounding box center [877, 159] width 9 height 9
click at [776, 218] on span "Copiar en otra sucursal" at bounding box center [804, 220] width 114 height 10
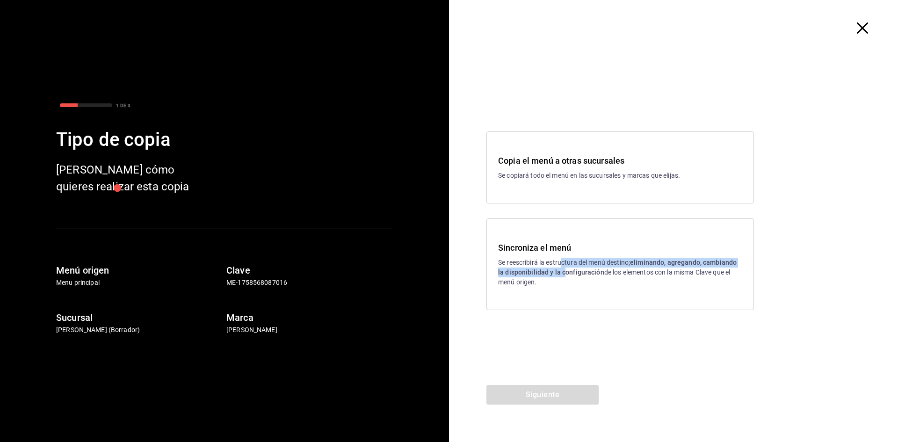
drag, startPoint x: 563, startPoint y: 268, endPoint x: 554, endPoint y: 277, distance: 12.6
click at [561, 267] on p "Se reescribirá la estructura del menú destino; eliminando, agregando, cambiando…" at bounding box center [620, 272] width 244 height 29
click at [550, 394] on button "Siguiente" at bounding box center [542, 395] width 112 height 20
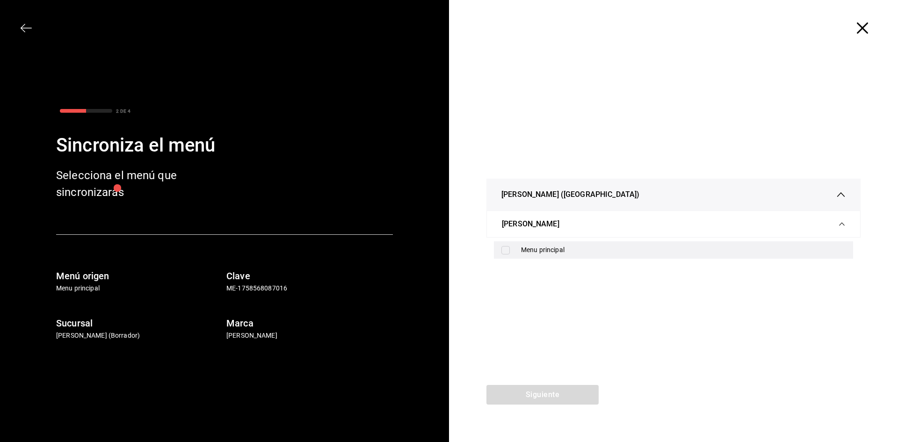
click at [533, 252] on div "Menu principal" at bounding box center [683, 250] width 324 height 10
checkbox input "true"
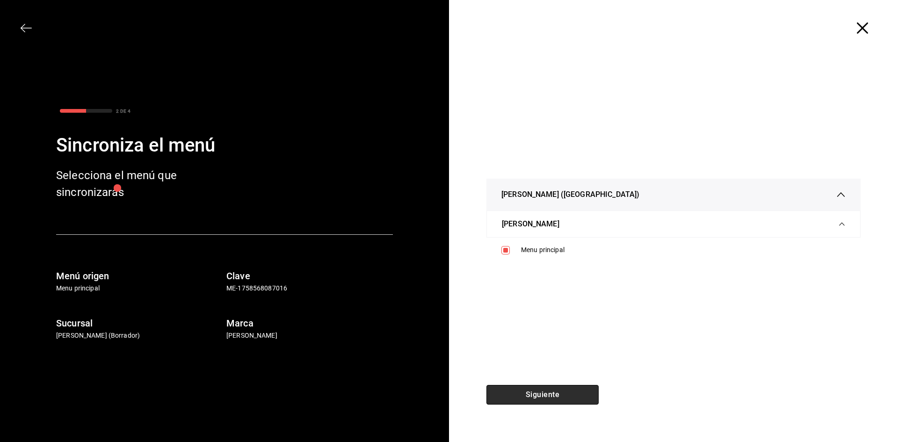
click at [553, 393] on button "Siguiente" at bounding box center [542, 395] width 112 height 20
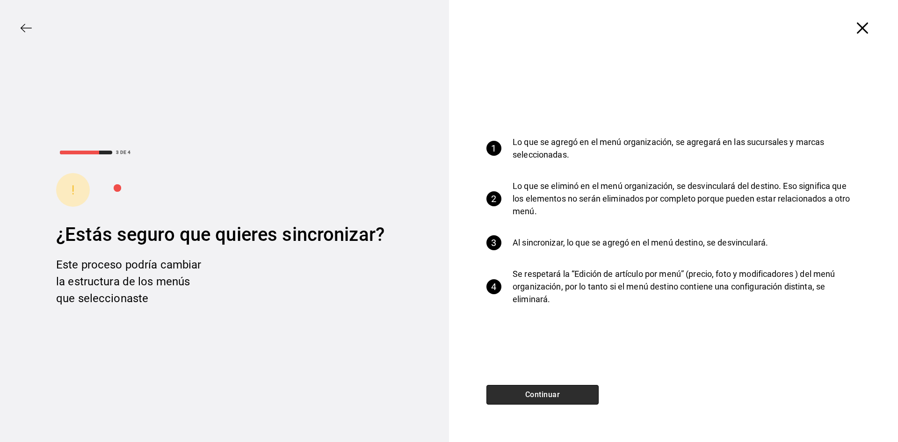
click at [554, 396] on button "Continuar" at bounding box center [542, 395] width 112 height 20
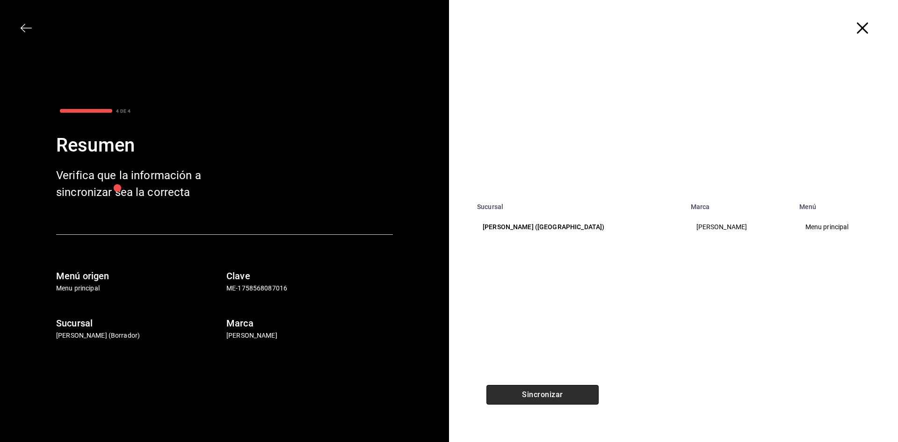
click at [554, 400] on button "Sincronizar" at bounding box center [542, 395] width 112 height 20
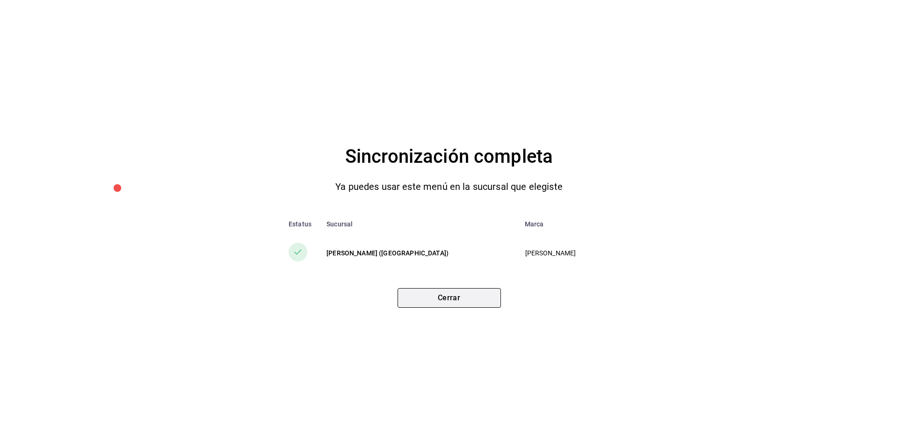
click at [462, 307] on button "Cerrar" at bounding box center [448, 298] width 103 height 20
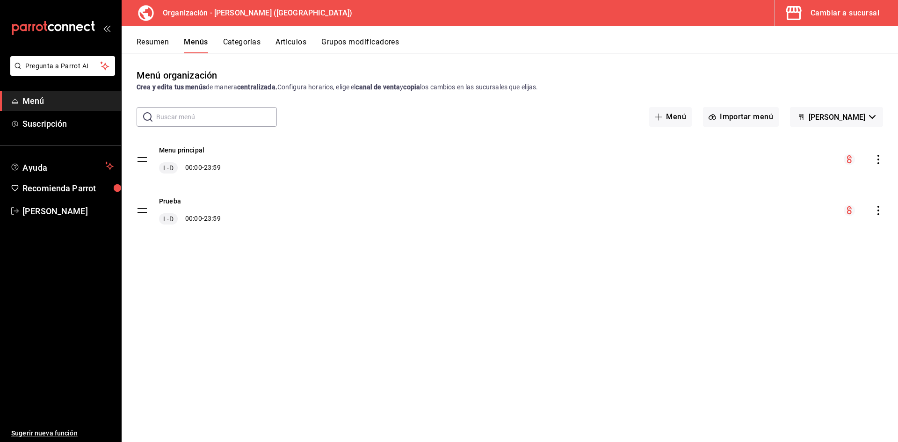
click at [879, 158] on icon "actions" at bounding box center [877, 159] width 9 height 9
click at [803, 217] on span "Copiar en otra sucursal" at bounding box center [804, 220] width 114 height 10
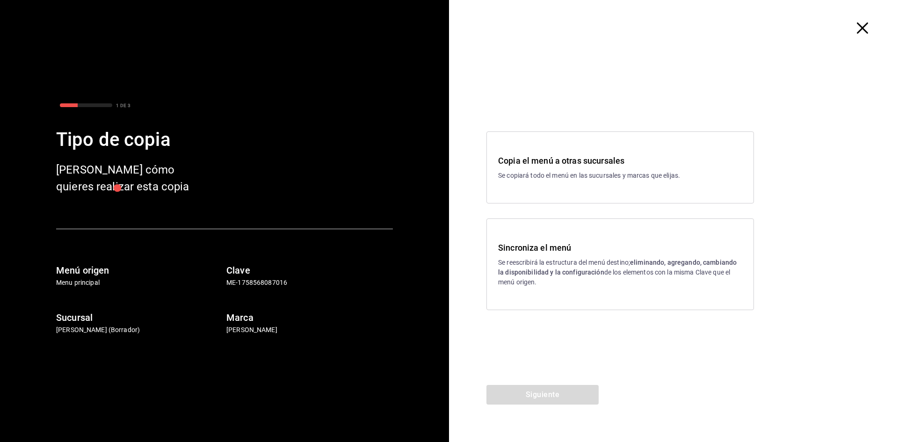
click at [533, 249] on h3 "Sincroniza el menú" at bounding box center [620, 247] width 244 height 13
click at [536, 392] on button "Siguiente" at bounding box center [542, 395] width 112 height 20
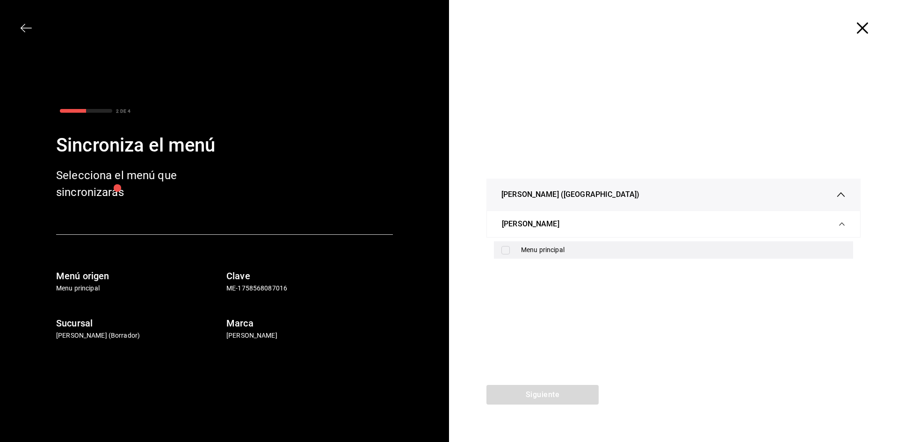
click at [554, 251] on div "Menu principal" at bounding box center [683, 250] width 324 height 10
checkbox input "true"
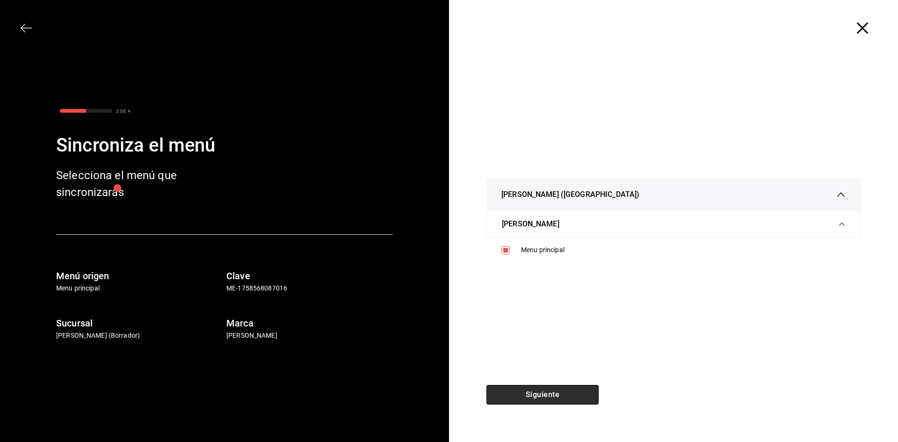
click at [573, 396] on button "Siguiente" at bounding box center [542, 395] width 112 height 20
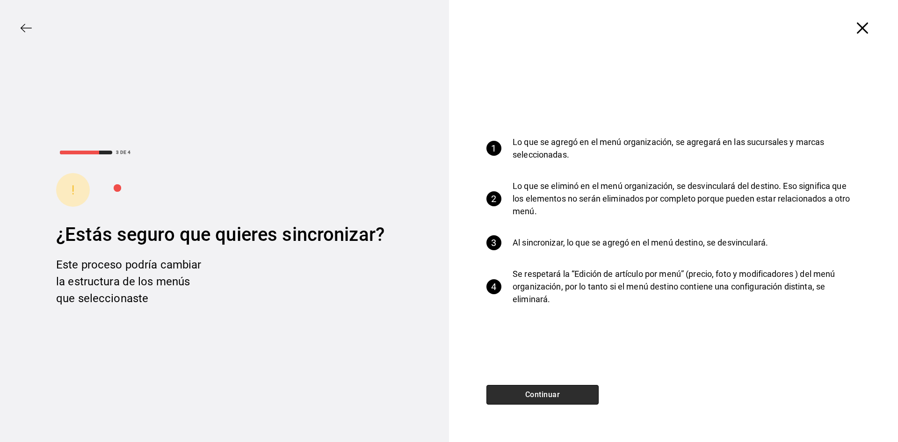
click at [557, 398] on button "Continuar" at bounding box center [542, 395] width 112 height 20
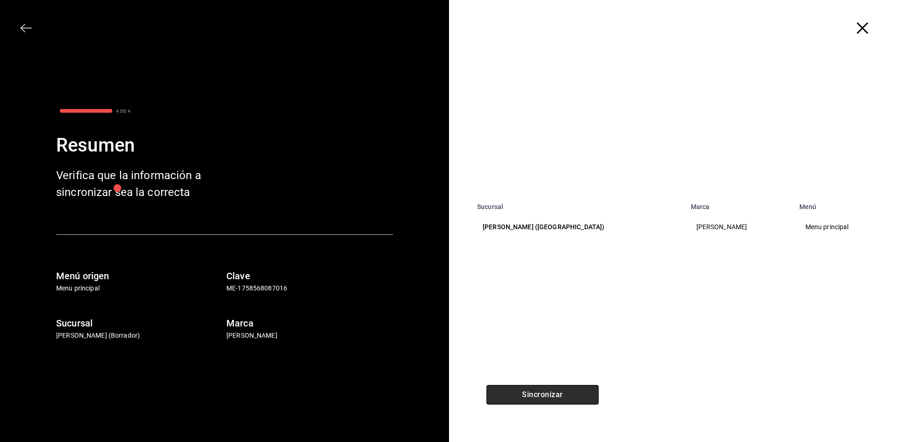
drag, startPoint x: 554, startPoint y: 394, endPoint x: 561, endPoint y: 394, distance: 7.5
click at [561, 394] on button "Sincronizar" at bounding box center [542, 395] width 112 height 20
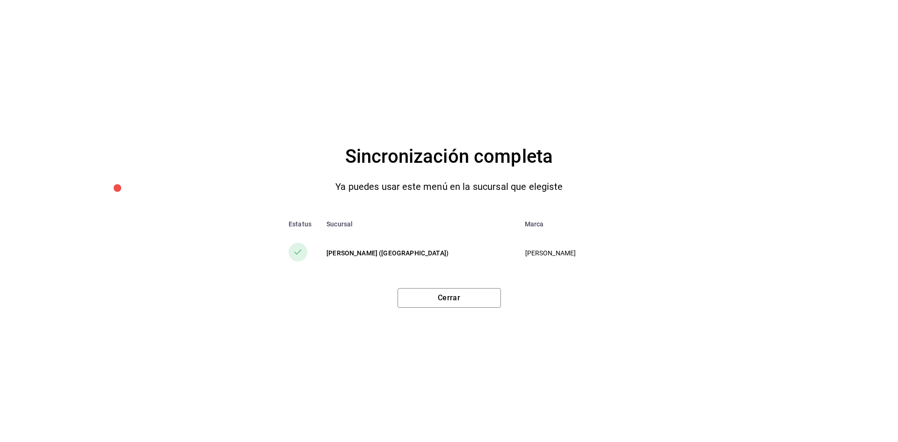
click at [437, 281] on div "Cerrar" at bounding box center [449, 294] width 860 height 27
click at [440, 304] on button "Cerrar" at bounding box center [448, 298] width 103 height 20
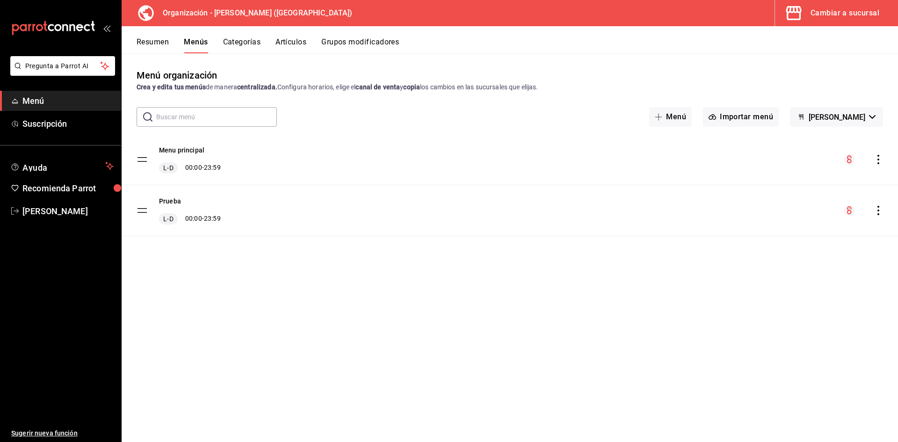
click at [837, 13] on div "Cambiar a sucursal" at bounding box center [844, 13] width 69 height 13
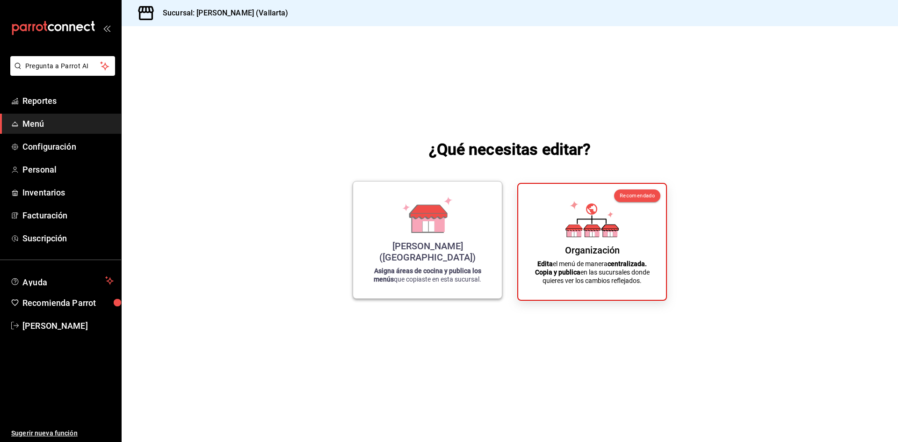
click at [446, 259] on div "[PERSON_NAME] ([GEOGRAPHIC_DATA])" at bounding box center [427, 251] width 126 height 22
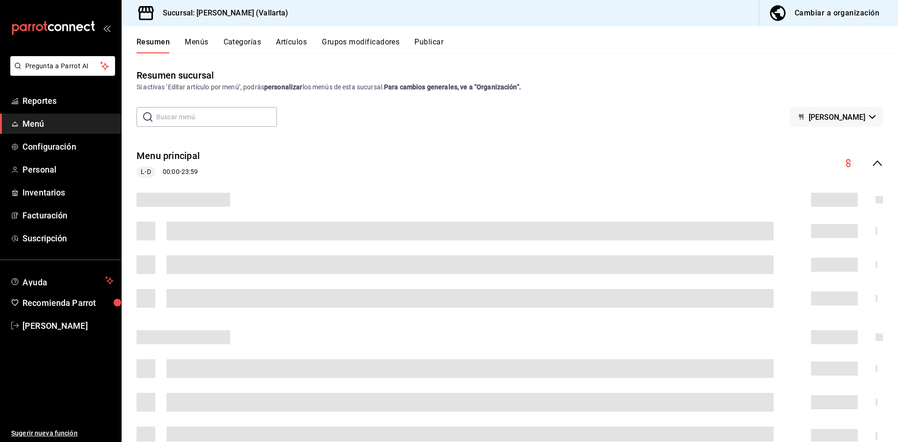
click at [292, 42] on button "Artículos" at bounding box center [291, 45] width 31 height 16
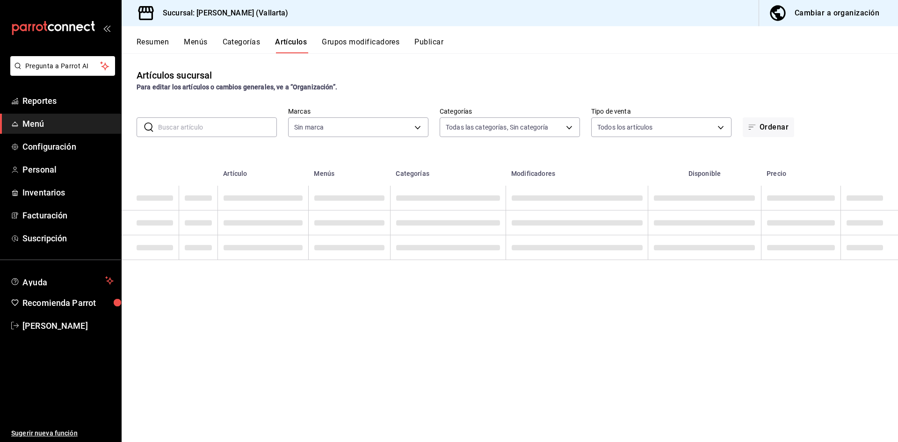
type input "dedade05-fd73-4fc1-b48a-98286d1a7cbf"
click at [221, 128] on input "text" at bounding box center [217, 127] width 119 height 19
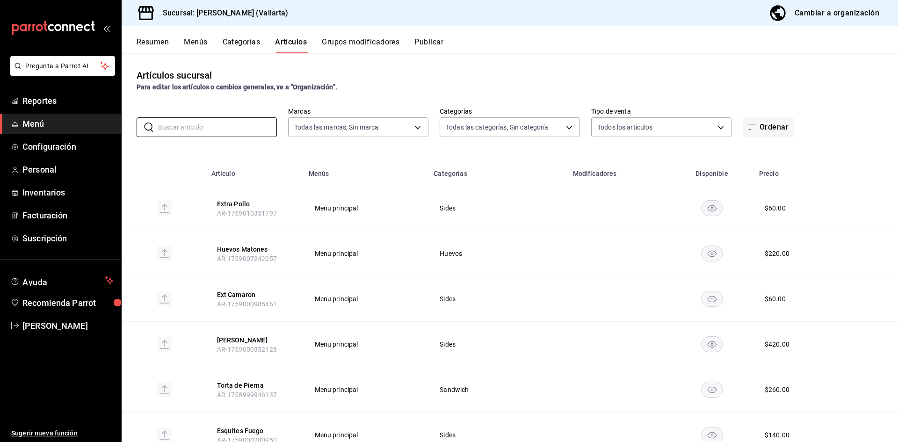
type input "ddeea584-b7b7-4c64-abd4-9dbe24413160,94bc3e91-bac1-4cab-af5d-7d085d9bac7d,85d50…"
type input "agua"
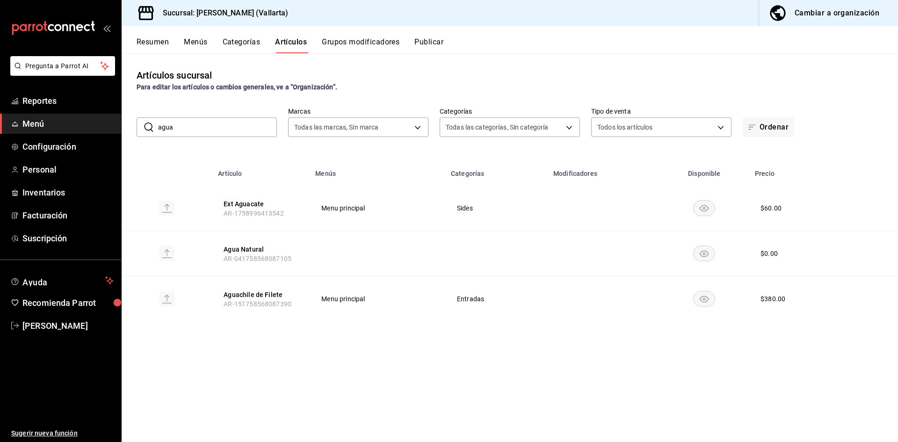
click at [817, 15] on div "Cambiar a organización" at bounding box center [836, 13] width 85 height 13
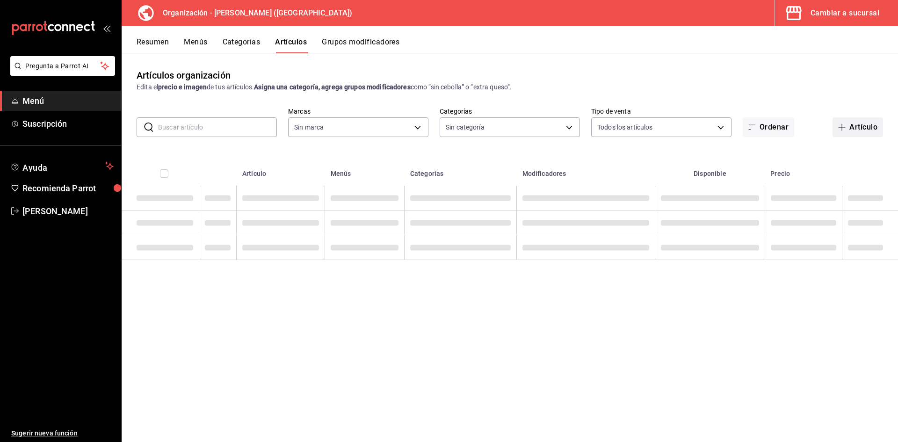
click at [862, 132] on button "Artículo" at bounding box center [857, 127] width 50 height 20
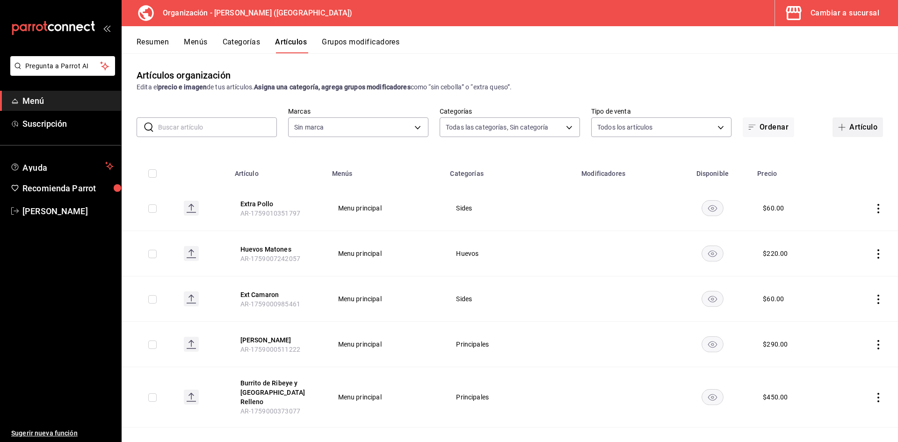
type input "40ee2f72-6915-4037-a5ec-65aec302ef5d,c43c6c56-ab22-4748-903a-778ac949f8a0,b688f…"
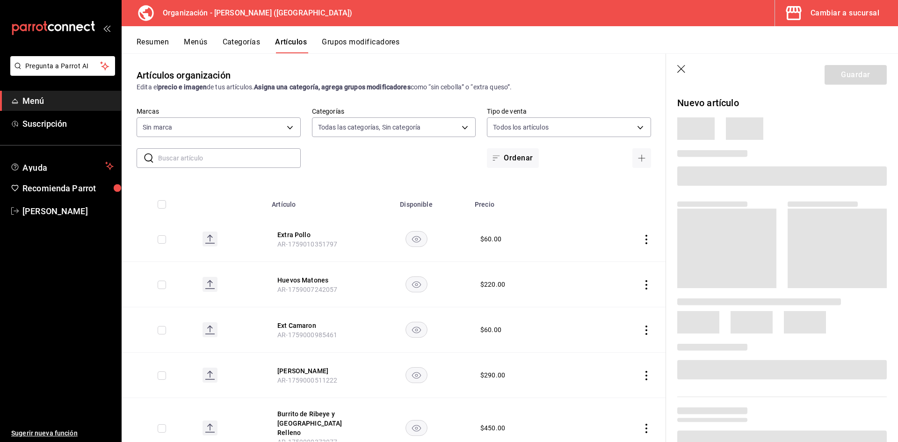
type input "31d0bbe4-7c51-43f0-8445-666cf6a0e085"
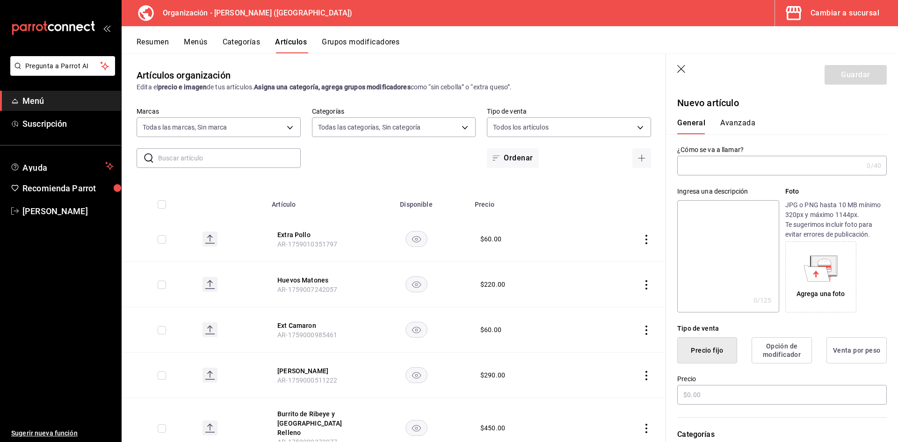
click at [708, 166] on input "text" at bounding box center [770, 165] width 186 height 19
type input "Agua Piedra Mineral"
click at [708, 394] on input "text" at bounding box center [781, 395] width 209 height 20
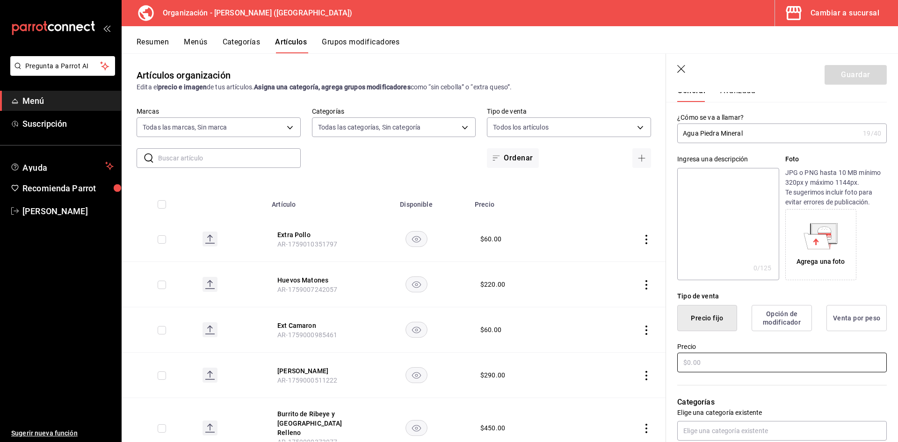
scroll to position [140, 0]
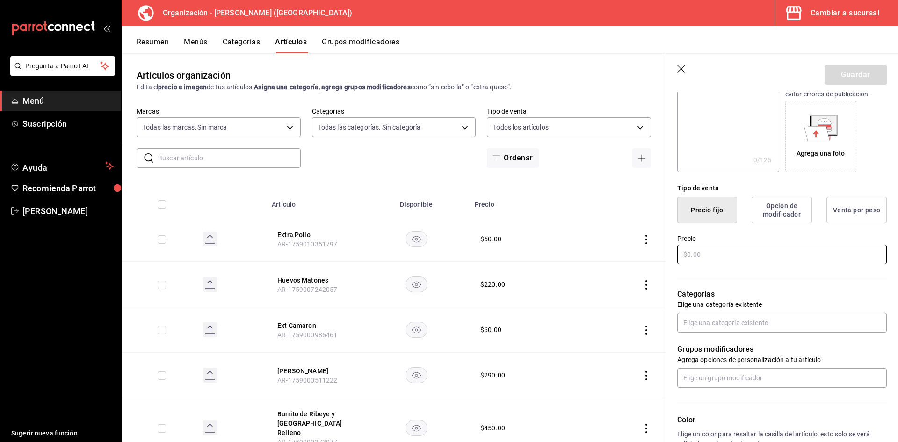
click at [710, 252] on input "text" at bounding box center [781, 255] width 209 height 20
type input "$90.00"
drag, startPoint x: 685, startPoint y: 256, endPoint x: 682, endPoint y: 267, distance: 11.7
click at [677, 257] on div "Precio $90.00" at bounding box center [776, 244] width 221 height 43
click at [725, 321] on input "text" at bounding box center [781, 323] width 209 height 20
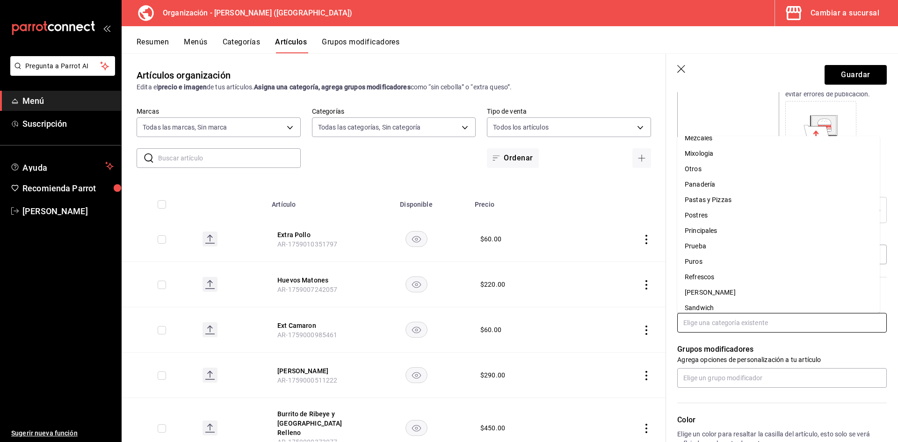
scroll to position [281, 0]
click at [727, 224] on li "Refrescos" at bounding box center [778, 221] width 202 height 15
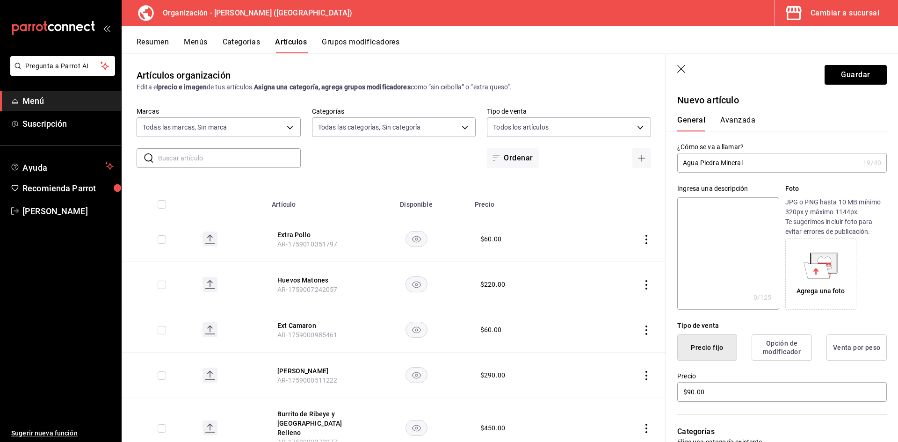
scroll to position [0, 0]
click at [825, 78] on button "Guardar" at bounding box center [855, 75] width 62 height 20
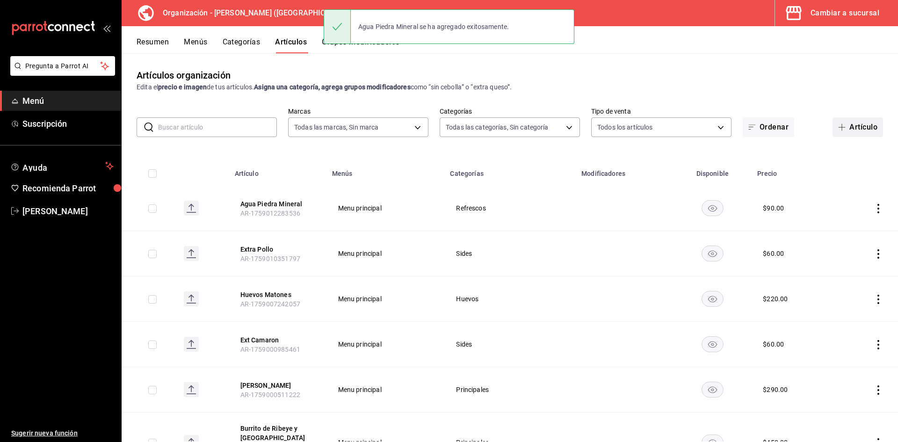
click at [848, 122] on button "Artículo" at bounding box center [857, 127] width 50 height 20
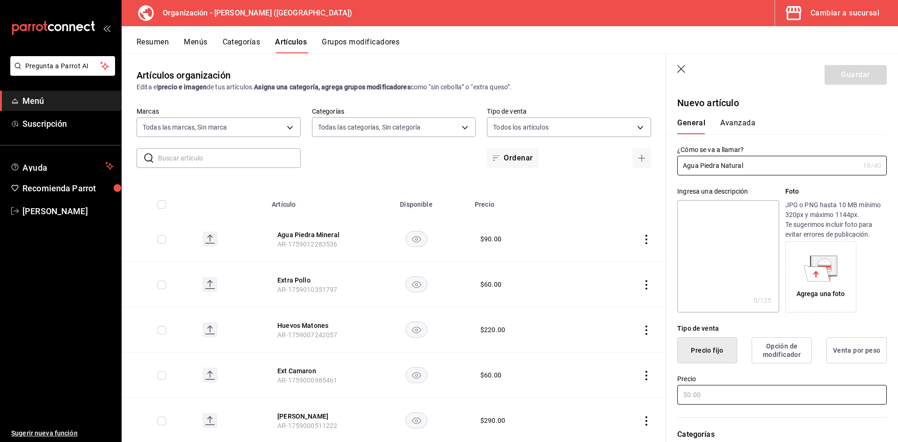
type input "Agua Piedra Natural"
click at [728, 389] on input "text" at bounding box center [781, 395] width 209 height 20
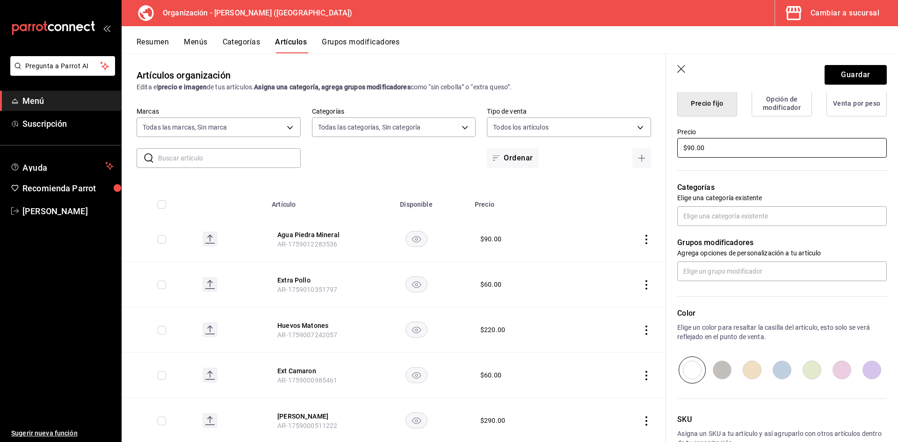
scroll to position [281, 0]
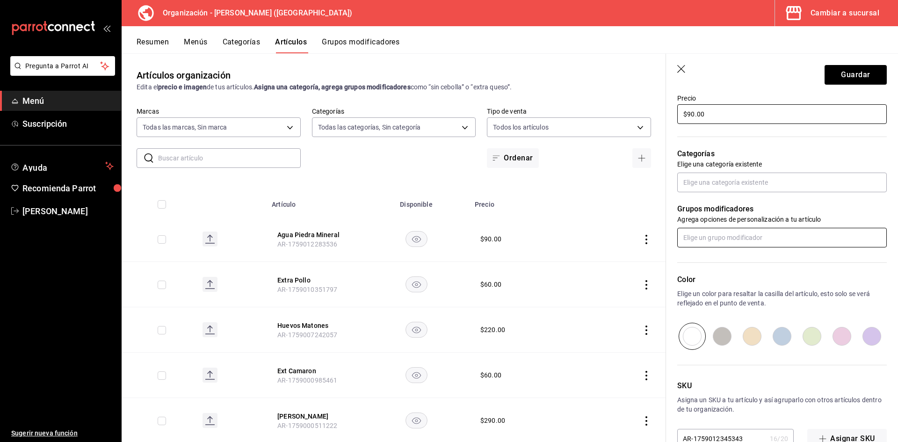
type input "$90.00"
click at [710, 240] on input "text" at bounding box center [781, 238] width 209 height 20
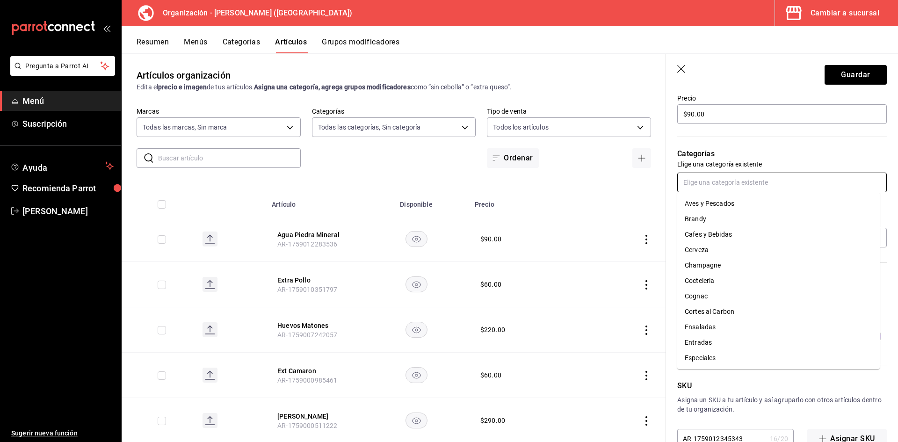
click at [722, 181] on input "text" at bounding box center [781, 183] width 209 height 20
click at [711, 284] on li "Refrescos" at bounding box center [778, 281] width 202 height 15
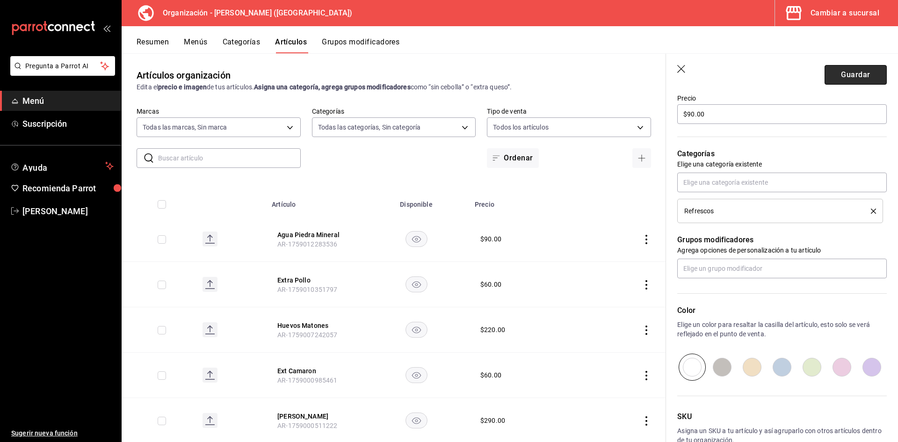
click at [862, 76] on button "Guardar" at bounding box center [855, 75] width 62 height 20
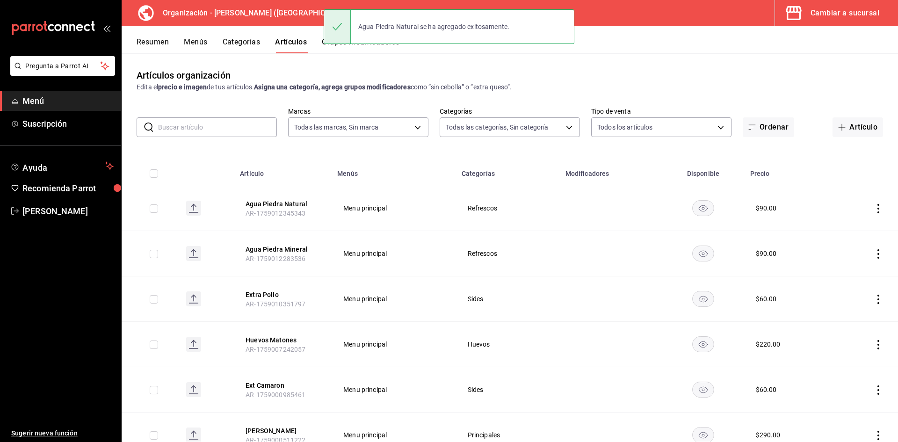
click at [218, 126] on input "text" at bounding box center [217, 127] width 119 height 19
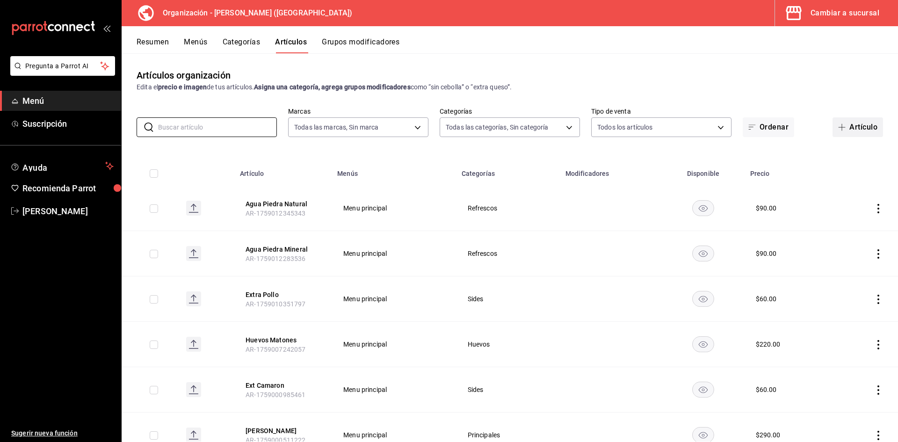
click at [848, 124] on button "Artículo" at bounding box center [857, 127] width 50 height 20
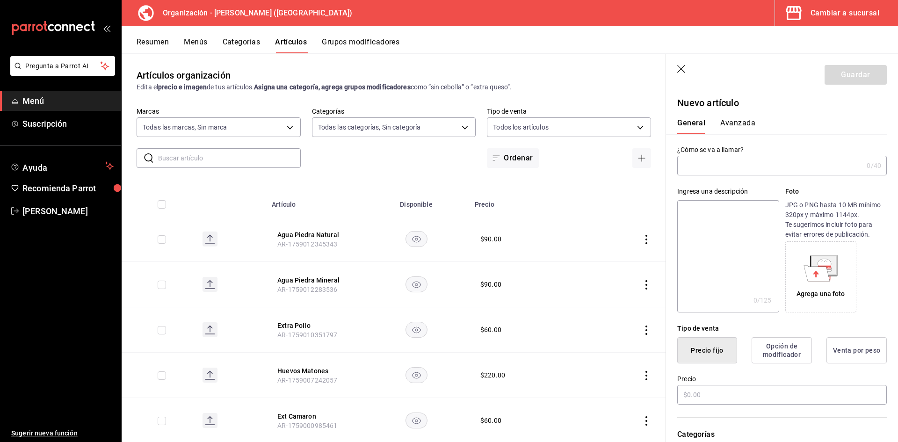
click at [698, 170] on input "text" at bounding box center [770, 165] width 186 height 19
type input "Agua Natural"
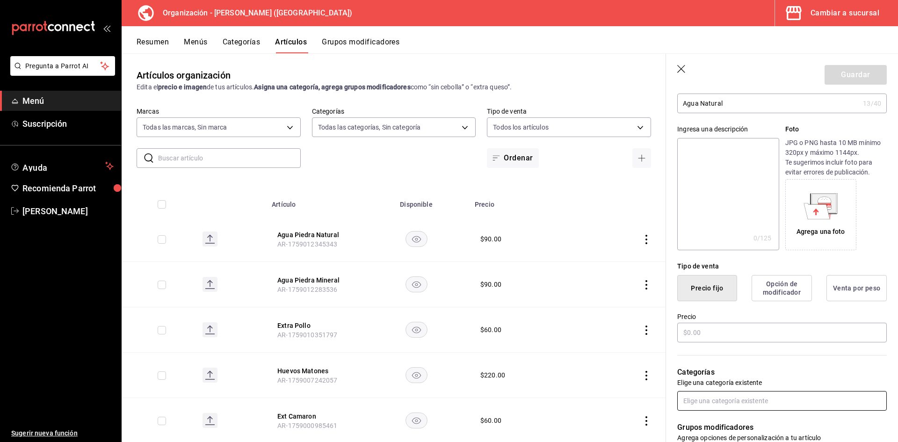
scroll to position [140, 0]
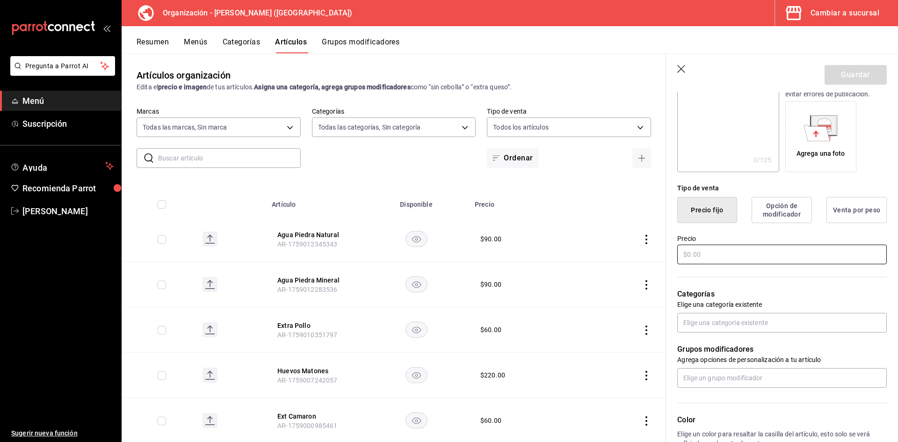
click at [726, 251] on input "text" at bounding box center [781, 255] width 209 height 20
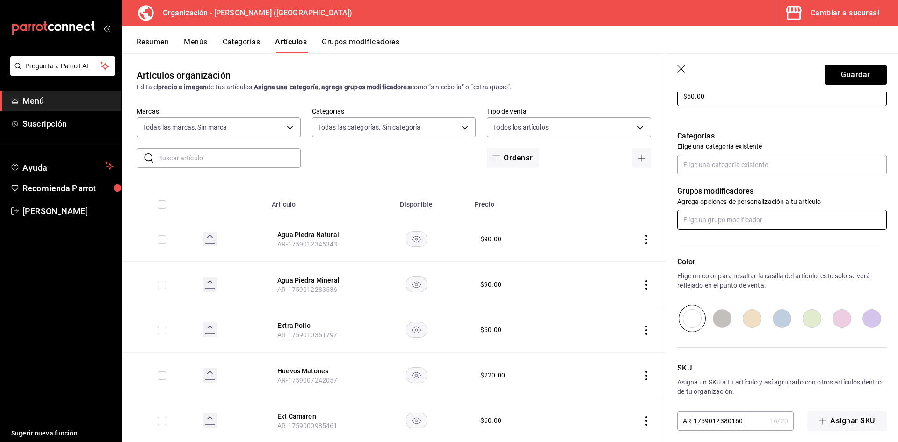
scroll to position [306, 0]
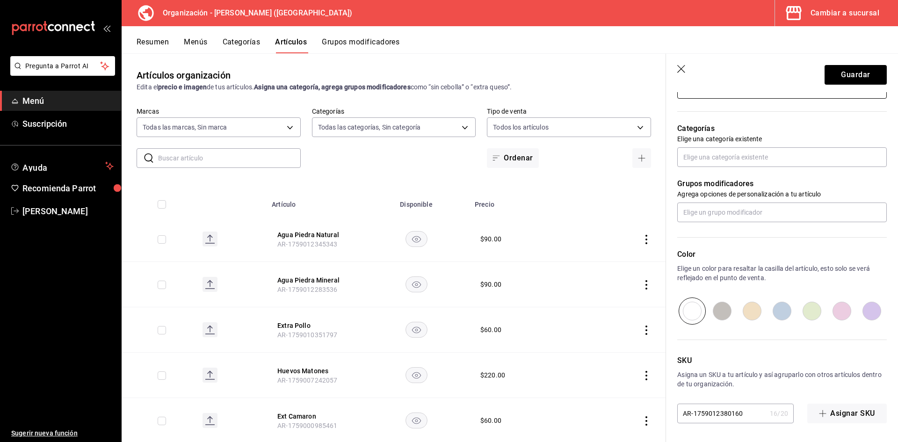
type input "$50.00"
drag, startPoint x: 728, startPoint y: 135, endPoint x: 713, endPoint y: 168, distance: 36.2
click at [727, 135] on p "Elige una categoría existente" at bounding box center [781, 138] width 209 height 9
click at [713, 168] on div "Grupos modificadores Agrega opciones de personalización a tu artículo" at bounding box center [776, 194] width 221 height 55
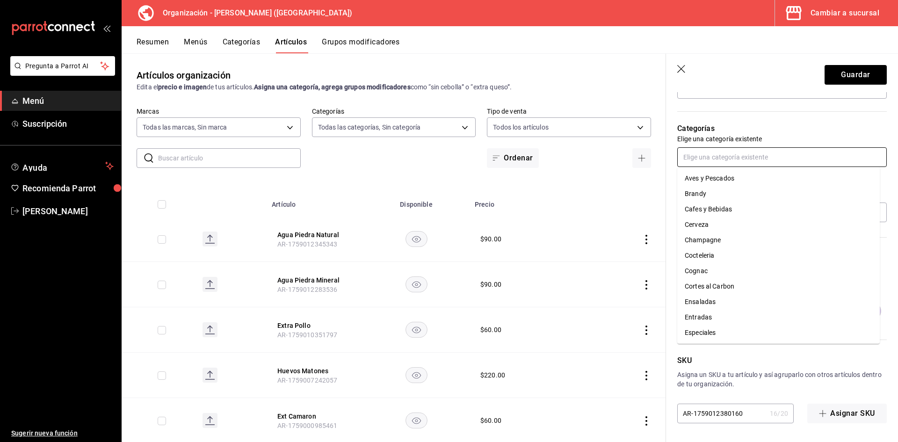
click at [708, 155] on input "text" at bounding box center [781, 157] width 209 height 20
click at [712, 257] on li "Refrescos" at bounding box center [778, 255] width 202 height 15
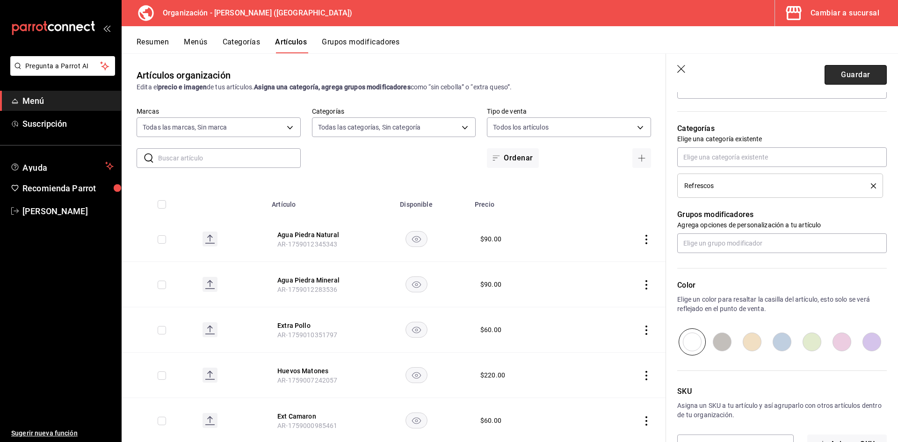
click at [845, 74] on button "Guardar" at bounding box center [855, 75] width 62 height 20
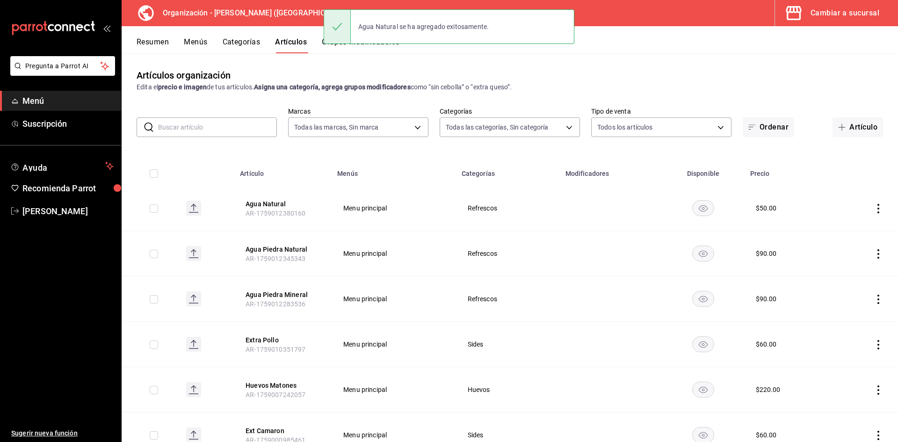
click at [173, 126] on input "text" at bounding box center [217, 127] width 119 height 19
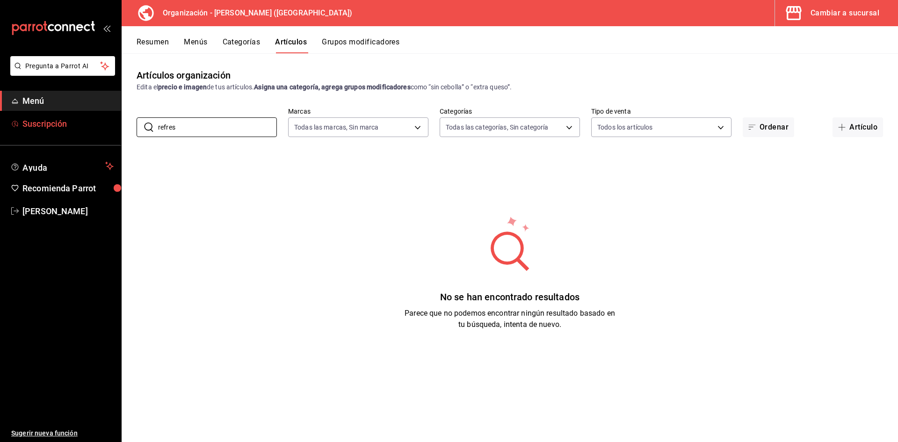
drag, startPoint x: 34, startPoint y: 124, endPoint x: 2, endPoint y: 121, distance: 31.4
click at [2, 122] on div "Pregunta a Parrot AI Menú Suscripción Ayuda Recomienda Parrot Adriana F Sugerir…" at bounding box center [449, 221] width 898 height 442
type input "coca"
click at [371, 220] on div "No se han encontrado resultados Parece que no podemos encontrar ningún resultad…" at bounding box center [510, 273] width 776 height 234
click at [858, 127] on button "Artículo" at bounding box center [857, 127] width 50 height 20
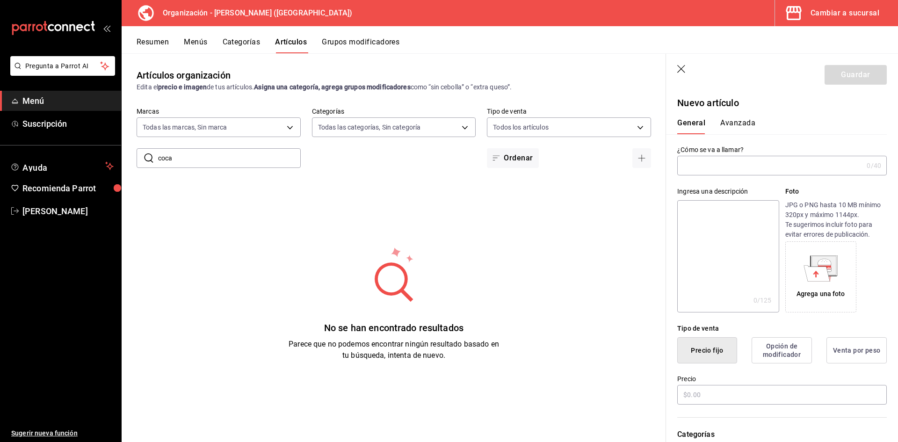
click at [740, 168] on input "text" at bounding box center [770, 165] width 186 height 19
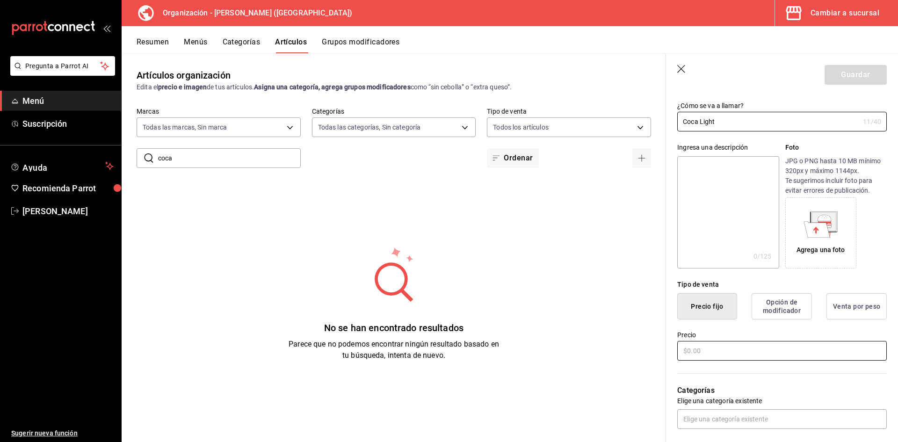
scroll to position [94, 0]
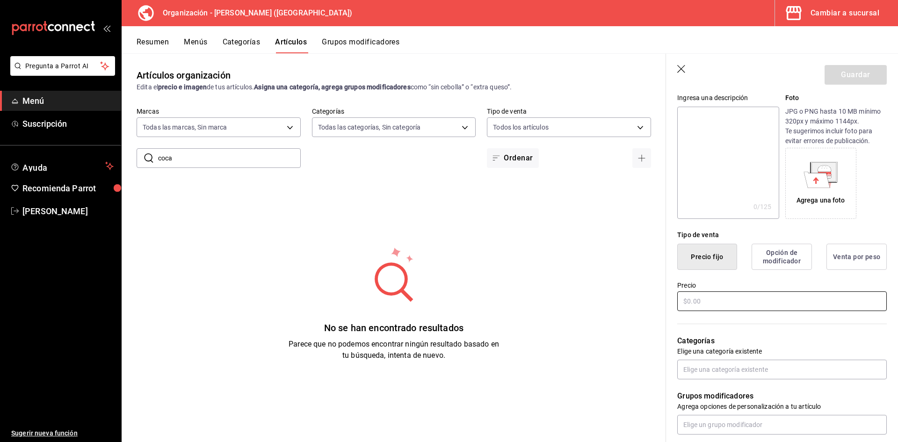
type input "Coca Light"
click at [723, 304] on input "text" at bounding box center [781, 301] width 209 height 20
drag, startPoint x: 723, startPoint y: 304, endPoint x: 606, endPoint y: 278, distance: 119.2
click at [615, 295] on main "Artículos organización Edita el precio e imagen de tus artículos. Asigna una ca…" at bounding box center [510, 247] width 776 height 389
type input "$50.00"
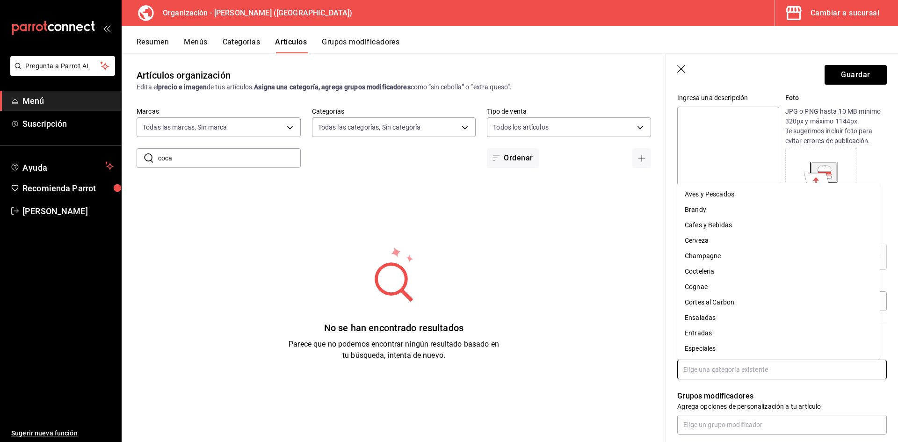
click at [764, 368] on input "text" at bounding box center [781, 370] width 209 height 20
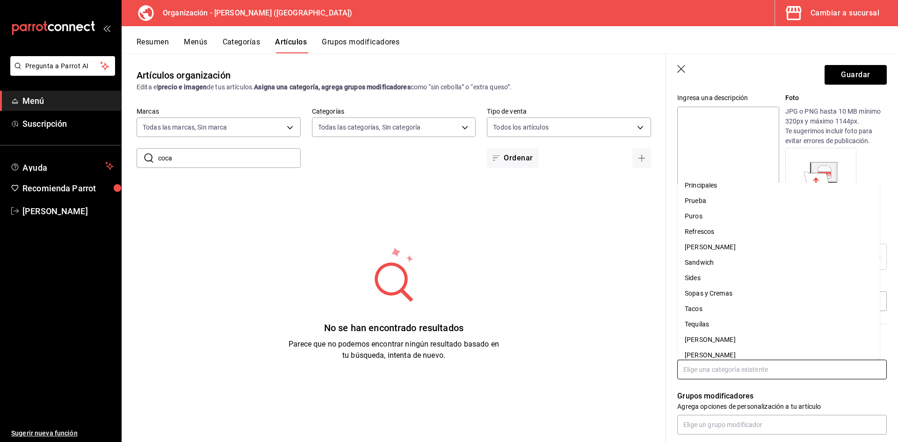
scroll to position [277, 0]
click at [714, 277] on li "Refrescos" at bounding box center [778, 271] width 202 height 15
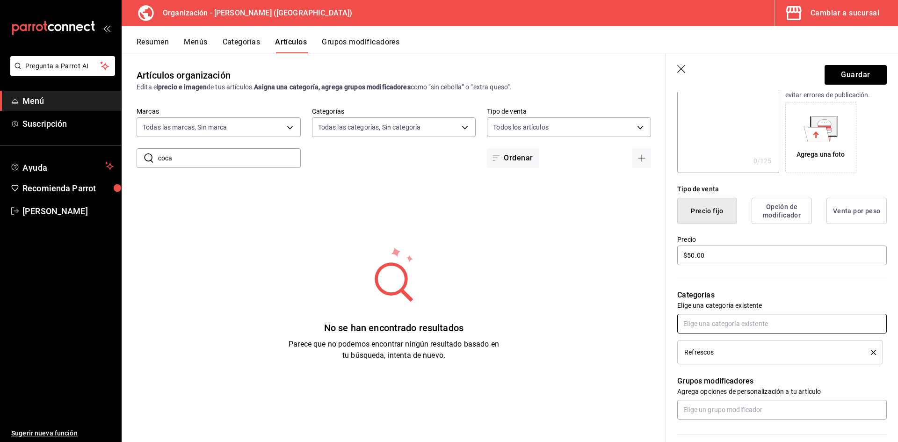
scroll to position [0, 0]
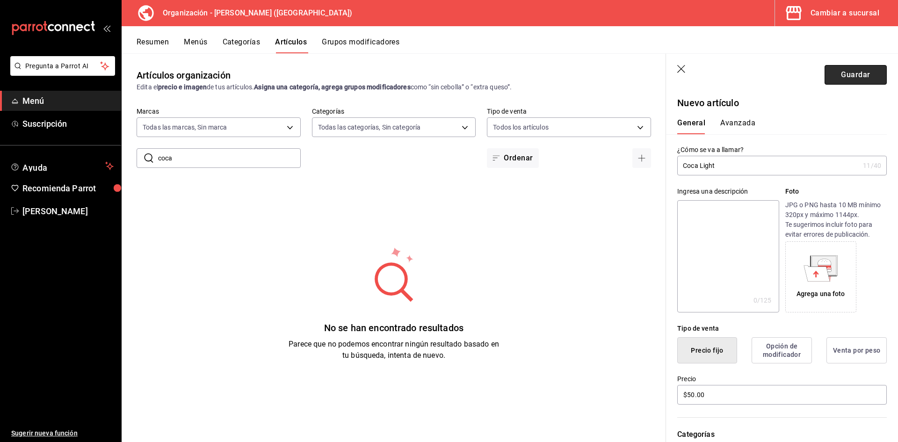
click at [844, 78] on button "Guardar" at bounding box center [855, 75] width 62 height 20
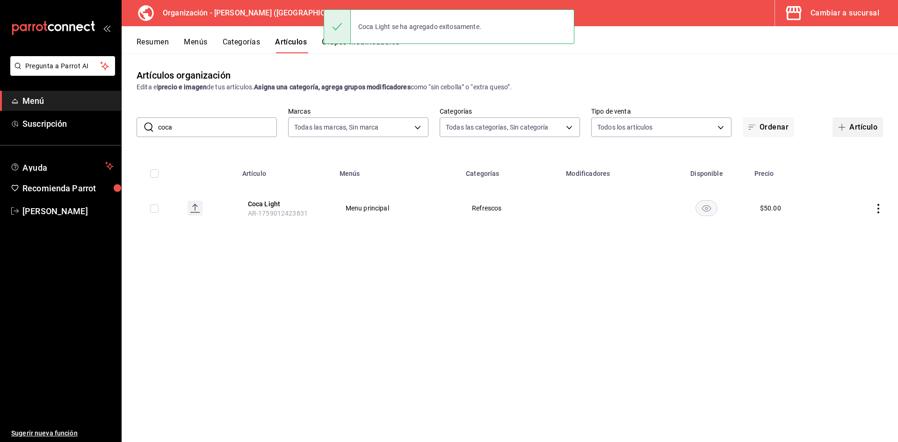
click at [855, 128] on button "Artículo" at bounding box center [857, 127] width 50 height 20
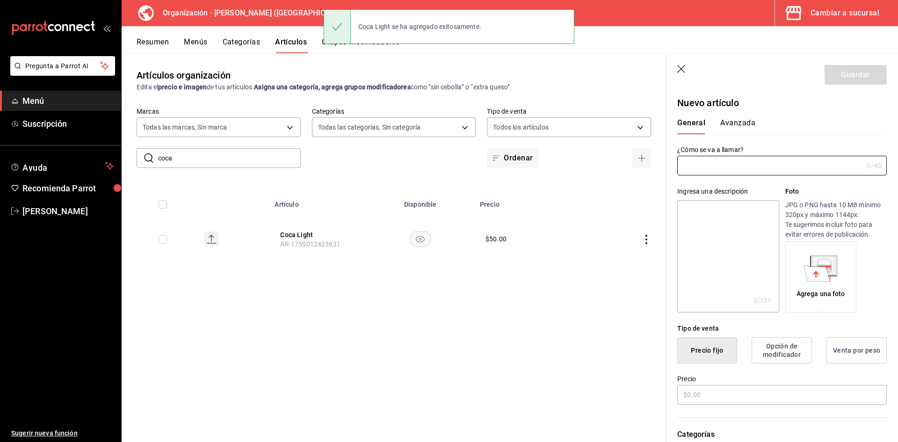
click at [732, 177] on div "Ingresa una descripción x 0 /125 ​ Foto JPG o PNG hasta 10 MB mínimo 320px y má…" at bounding box center [776, 243] width 221 height 137
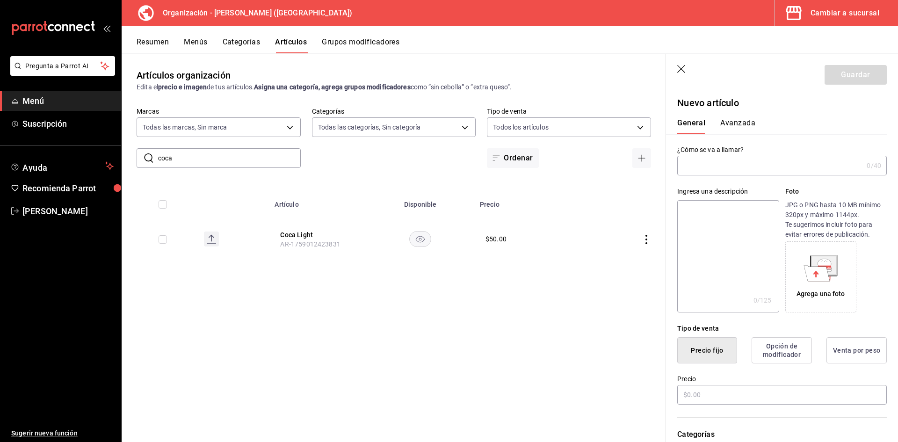
click at [757, 165] on input "text" at bounding box center [770, 165] width 186 height 19
type input "f"
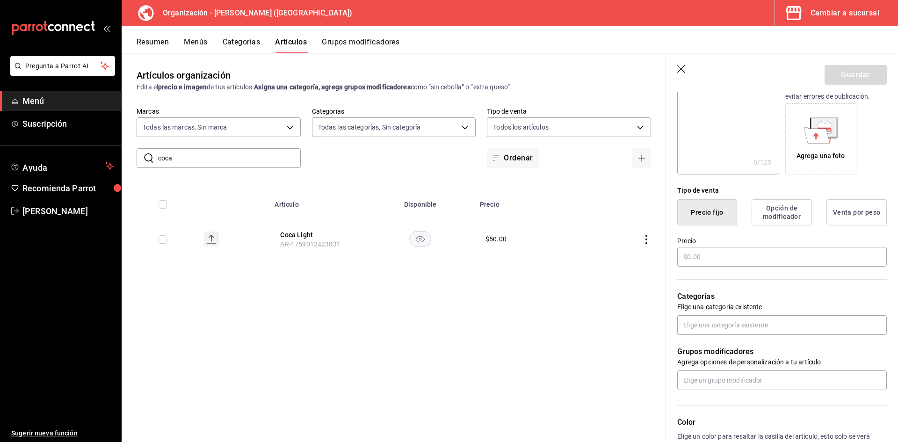
scroll to position [140, 0]
type input "Fresca"
click at [719, 253] on input "text" at bounding box center [781, 255] width 209 height 20
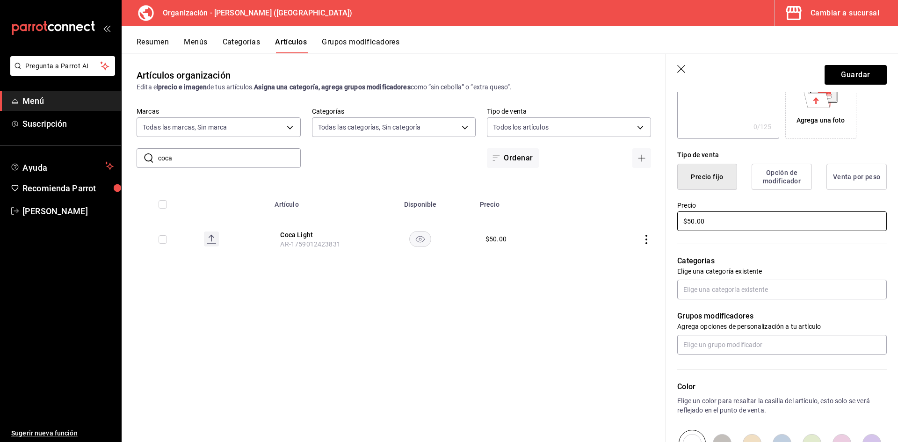
scroll to position [187, 0]
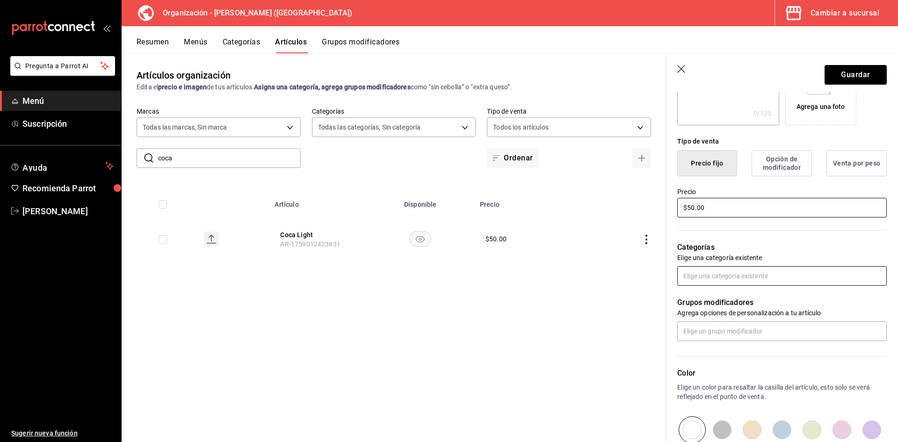
type input "$50.00"
click at [727, 277] on input "text" at bounding box center [781, 276] width 209 height 20
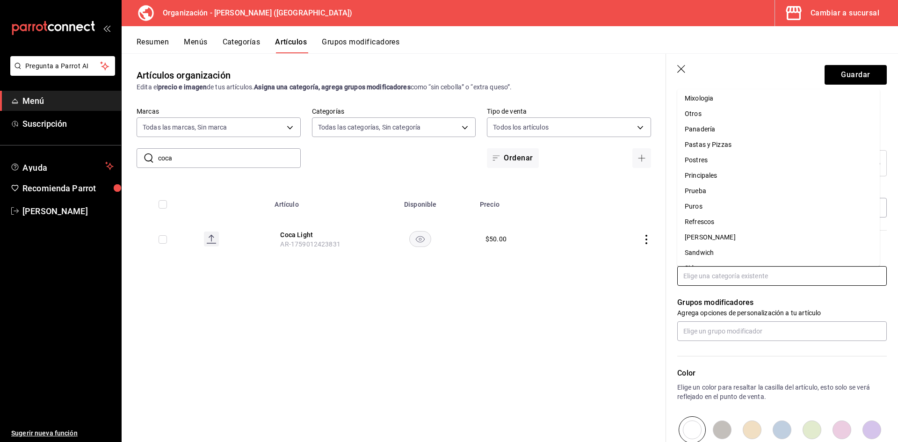
scroll to position [281, 0]
click at [718, 173] on li "Refrescos" at bounding box center [778, 174] width 202 height 15
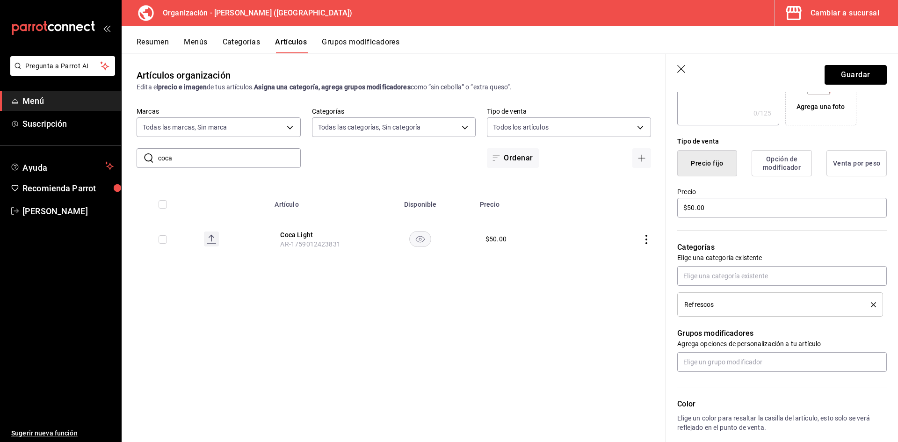
drag, startPoint x: 861, startPoint y: 74, endPoint x: 856, endPoint y: 98, distance: 24.5
click at [856, 98] on section "Guardar Nuevo artículo General Avanzada ¿Cómo se va a llamar? Fresca 6 /40 ¿Cóm…" at bounding box center [782, 248] width 232 height 388
click at [859, 73] on button "Guardar" at bounding box center [855, 75] width 62 height 20
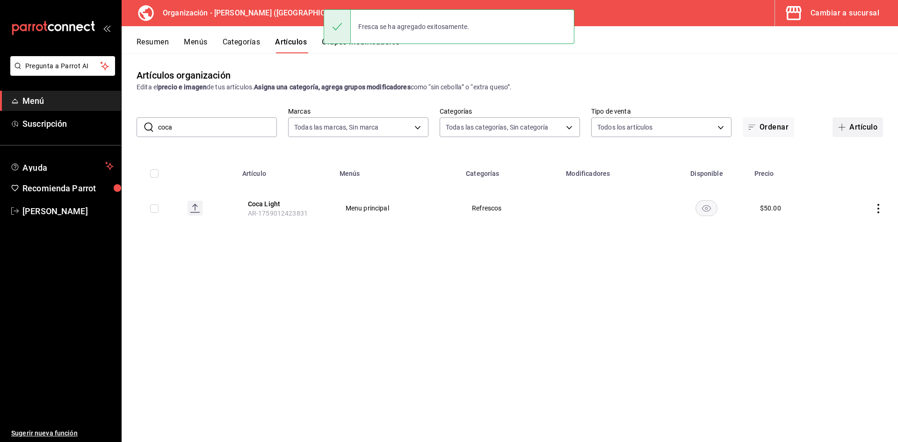
click at [847, 126] on span "button" at bounding box center [843, 126] width 11 height 7
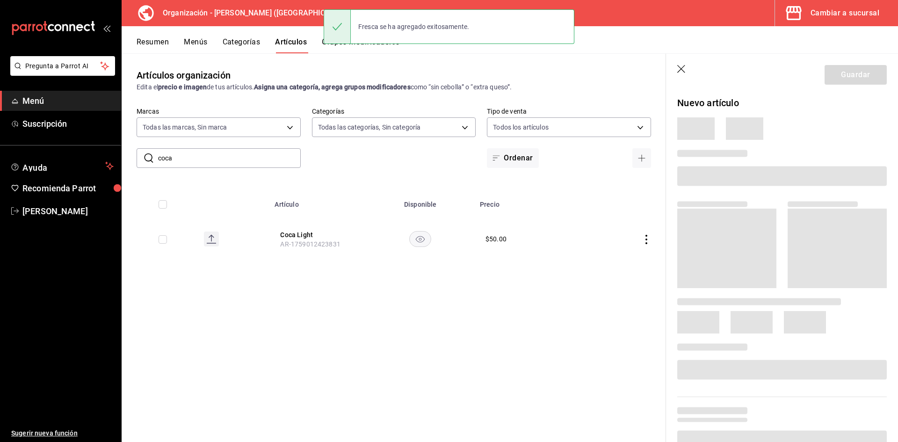
click at [712, 174] on span at bounding box center [781, 176] width 209 height 20
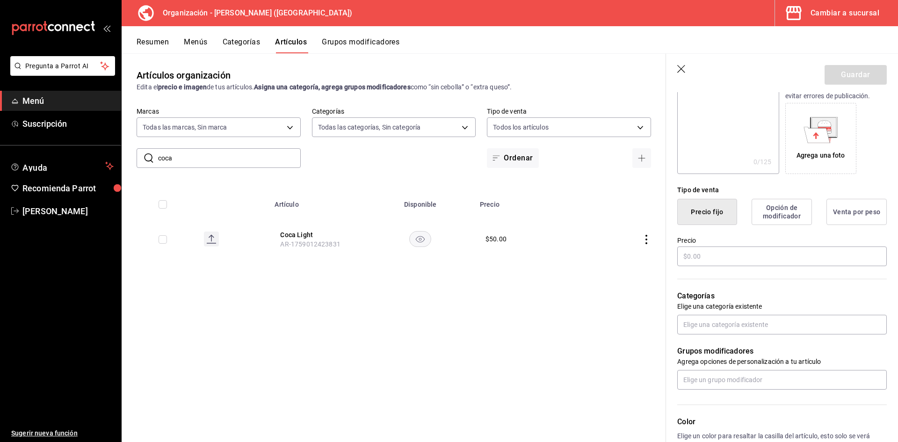
scroll to position [140, 0]
type input "Coca Cola"
click at [726, 248] on input "text" at bounding box center [781, 255] width 209 height 20
type input "$50.00"
click at [752, 320] on input "text" at bounding box center [781, 323] width 209 height 20
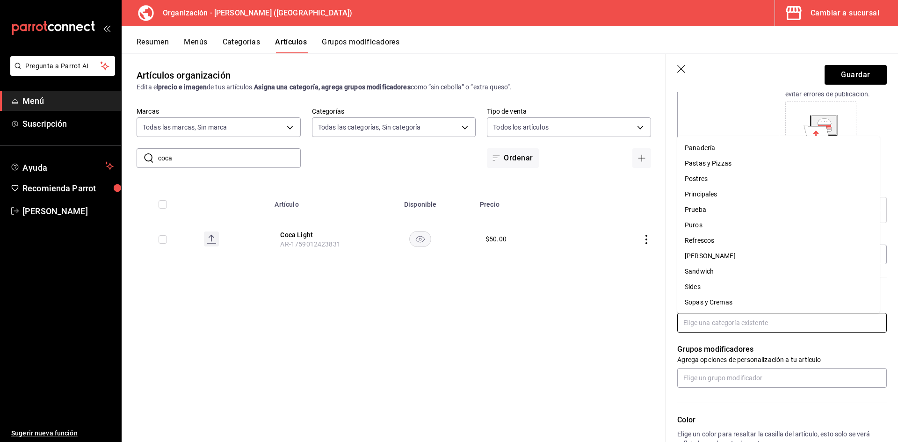
scroll to position [281, 0]
click at [718, 219] on li "Refrescos" at bounding box center [778, 221] width 202 height 15
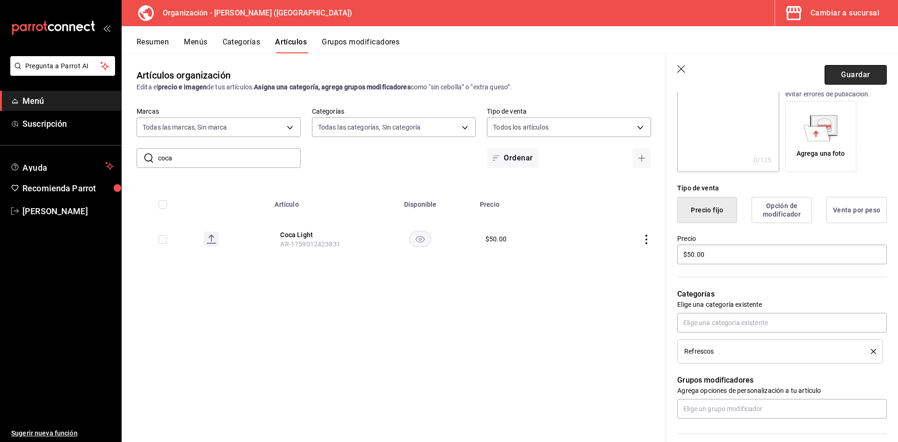
click at [832, 75] on button "Guardar" at bounding box center [855, 75] width 62 height 20
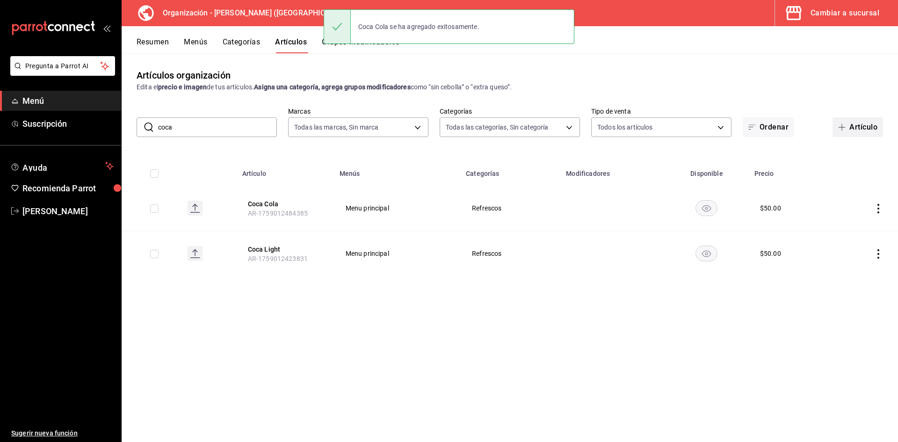
click at [861, 124] on button "Artículo" at bounding box center [857, 127] width 50 height 20
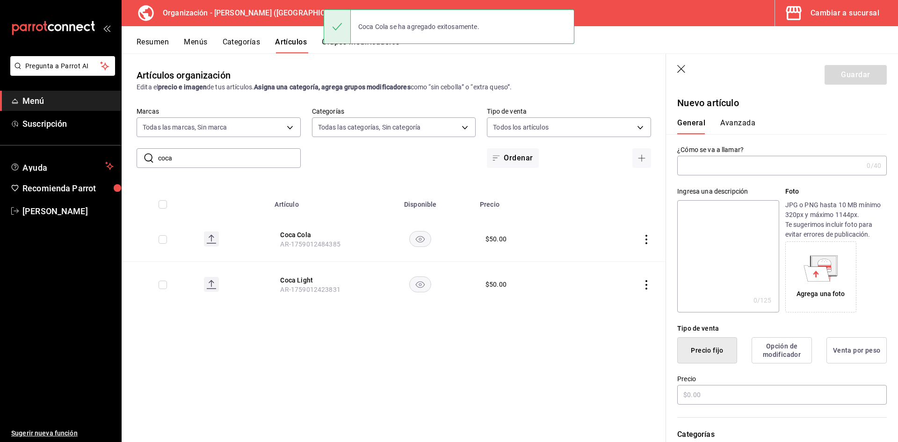
click at [727, 167] on input "text" at bounding box center [770, 165] width 186 height 19
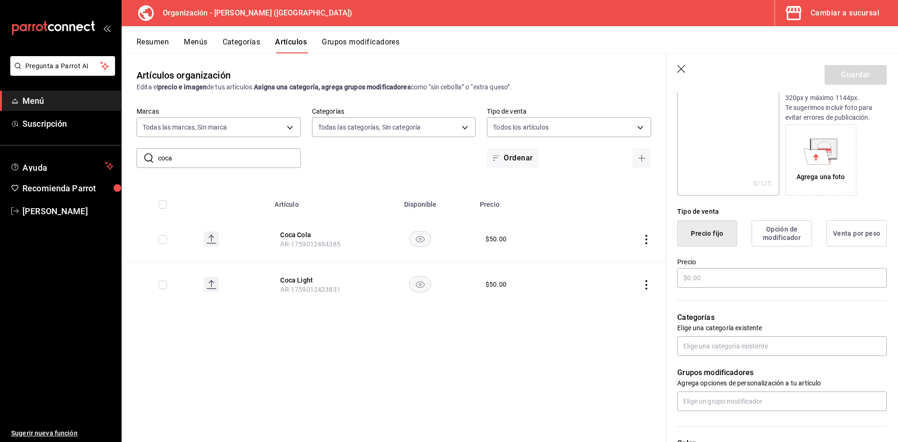
scroll to position [187, 0]
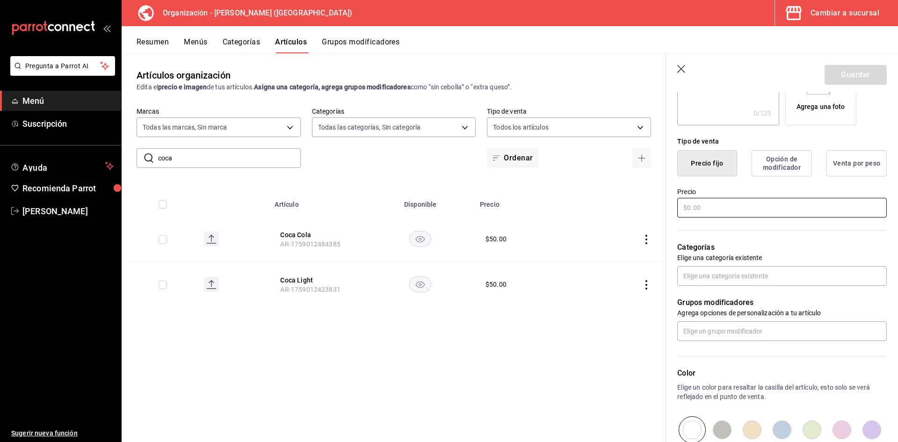
type input "Coca Sin Azucar"
click at [695, 206] on input "text" at bounding box center [781, 208] width 209 height 20
type input "$50.00"
click at [721, 277] on input "text" at bounding box center [781, 276] width 209 height 20
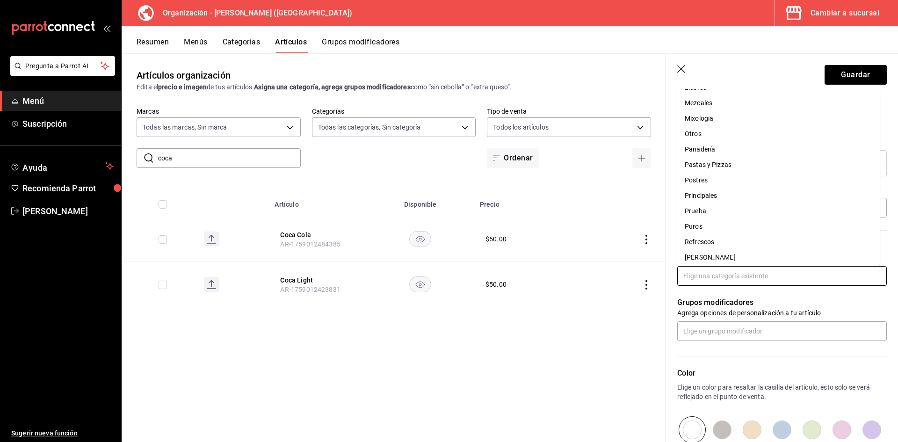
scroll to position [234, 0]
click at [723, 225] on li "Refrescos" at bounding box center [778, 221] width 202 height 15
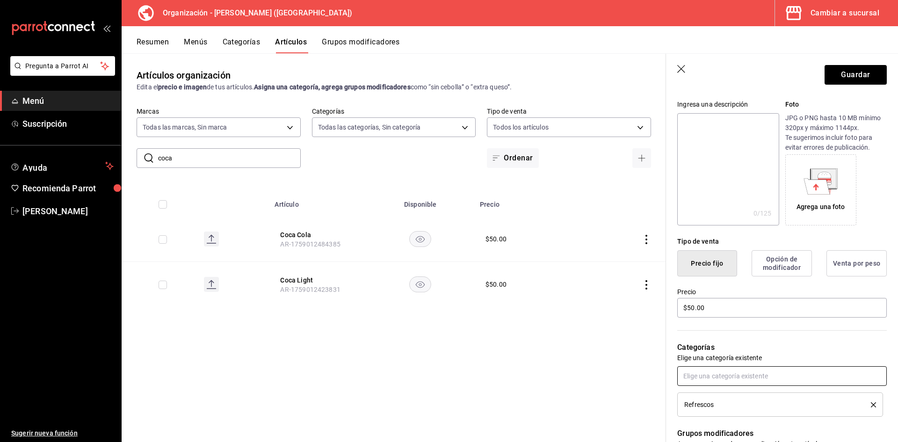
scroll to position [0, 0]
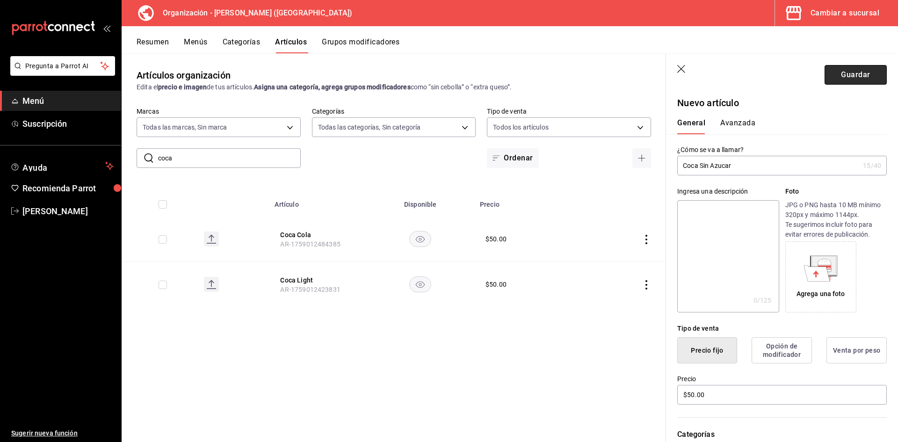
click at [856, 72] on button "Guardar" at bounding box center [855, 75] width 62 height 20
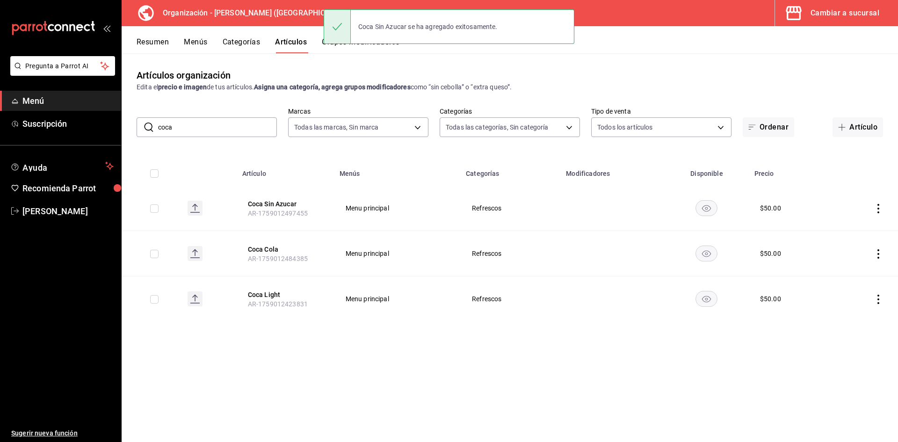
drag, startPoint x: 868, startPoint y: 127, endPoint x: 720, endPoint y: 158, distance: 150.6
click at [868, 129] on button "Artículo" at bounding box center [857, 127] width 50 height 20
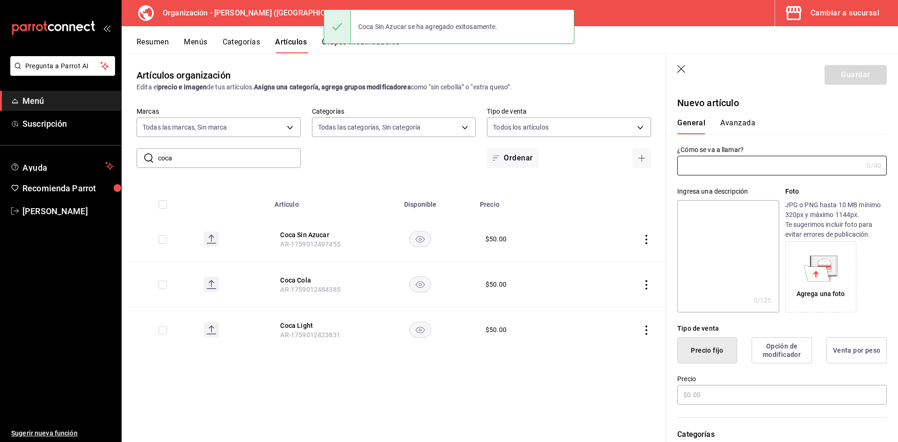
click at [767, 180] on div "Ingresa una descripción x 0 /125 ​ Foto JPG o PNG hasta 10 MB mínimo 320px y má…" at bounding box center [776, 243] width 221 height 137
click at [738, 167] on input "text" at bounding box center [770, 165] width 186 height 19
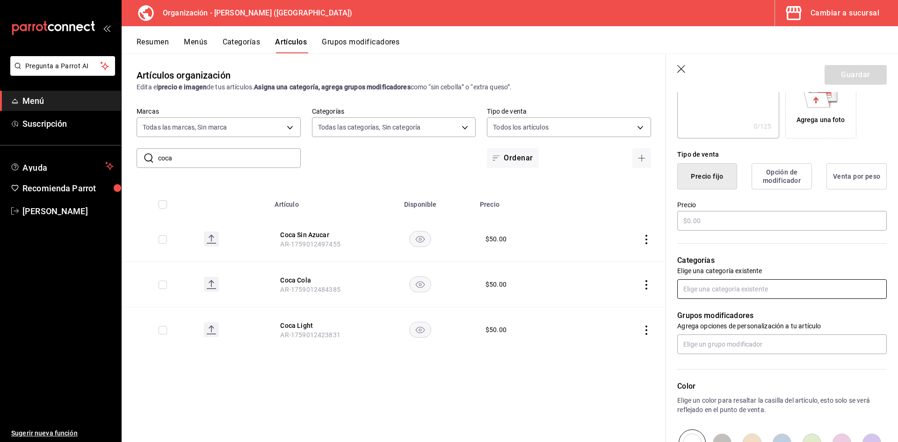
scroll to position [187, 0]
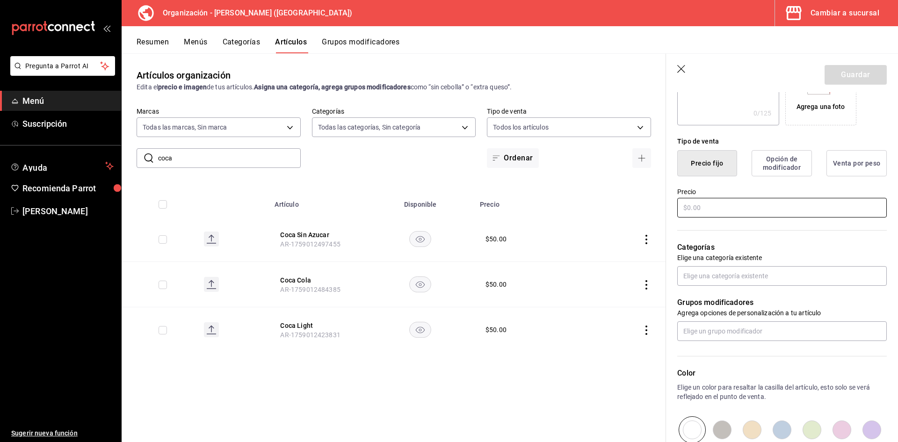
type input "Sprite"
click at [709, 209] on input "text" at bounding box center [781, 208] width 209 height 20
type input "$50.00"
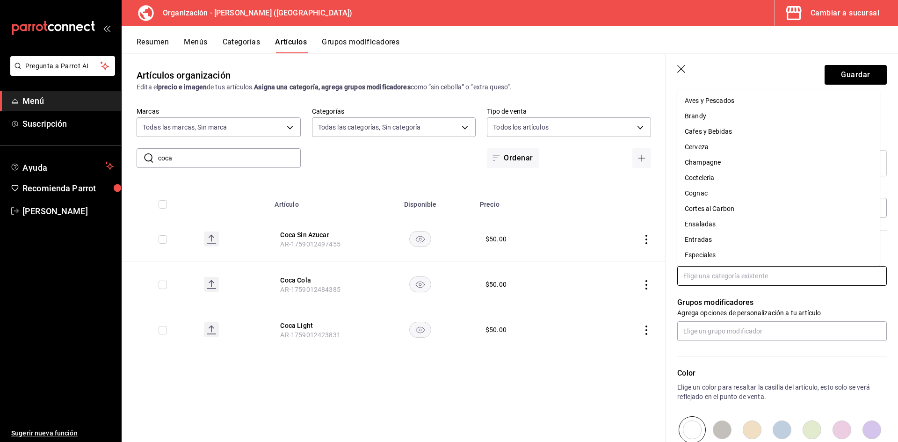
drag, startPoint x: 760, startPoint y: 275, endPoint x: 755, endPoint y: 270, distance: 7.0
click at [759, 276] on input "text" at bounding box center [781, 276] width 209 height 20
click at [715, 223] on li "Refrescos" at bounding box center [778, 221] width 202 height 15
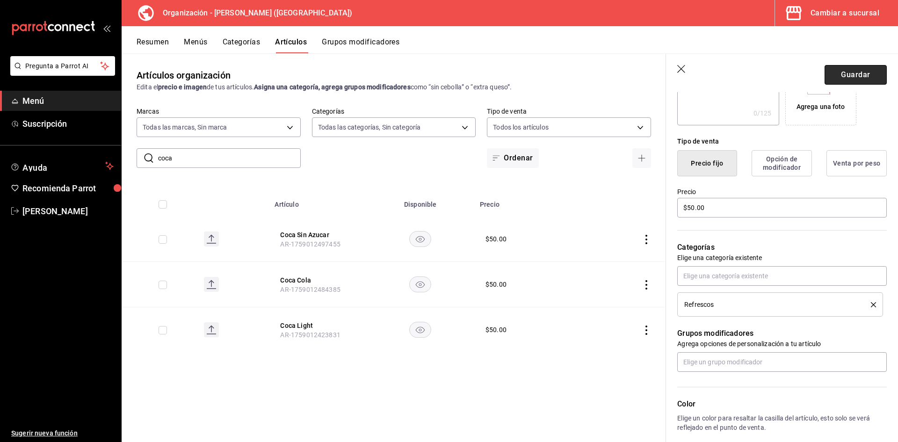
click at [853, 79] on button "Guardar" at bounding box center [855, 75] width 62 height 20
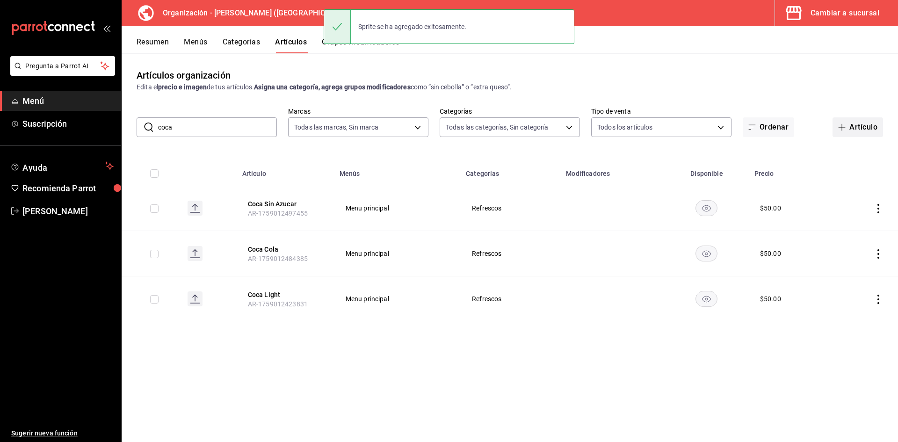
drag, startPoint x: 858, startPoint y: 129, endPoint x: 856, endPoint y: 135, distance: 6.4
click at [858, 129] on button "Artículo" at bounding box center [857, 127] width 50 height 20
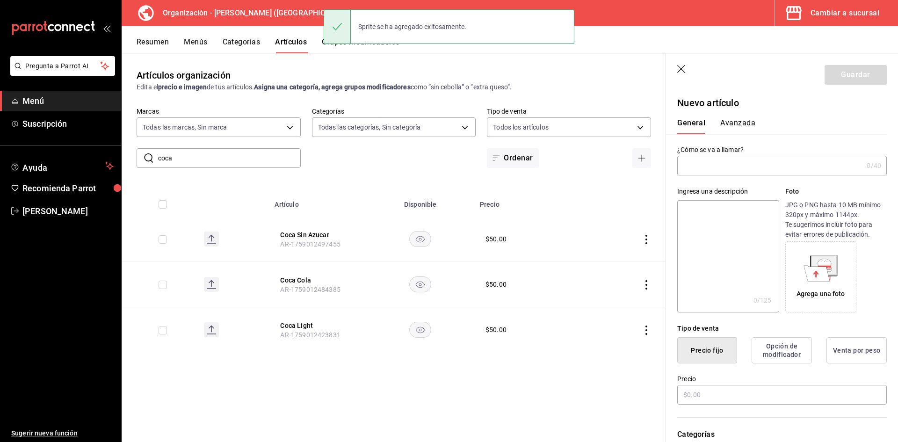
click at [698, 166] on input "text" at bounding box center [770, 165] width 186 height 19
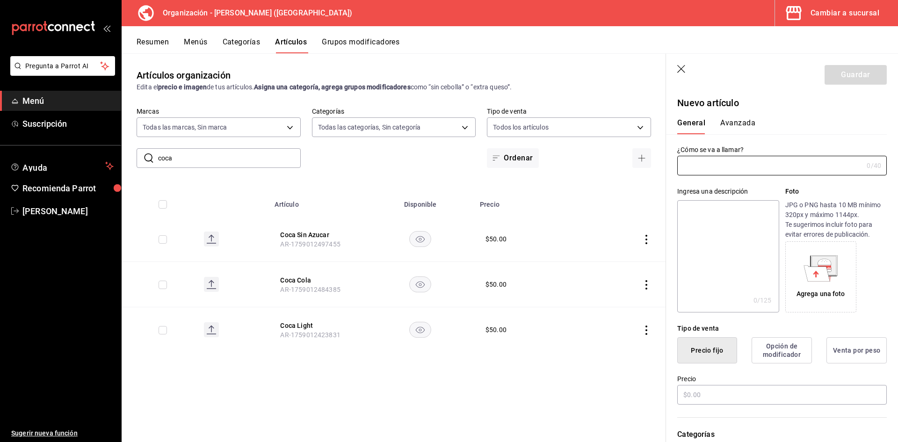
type input "M"
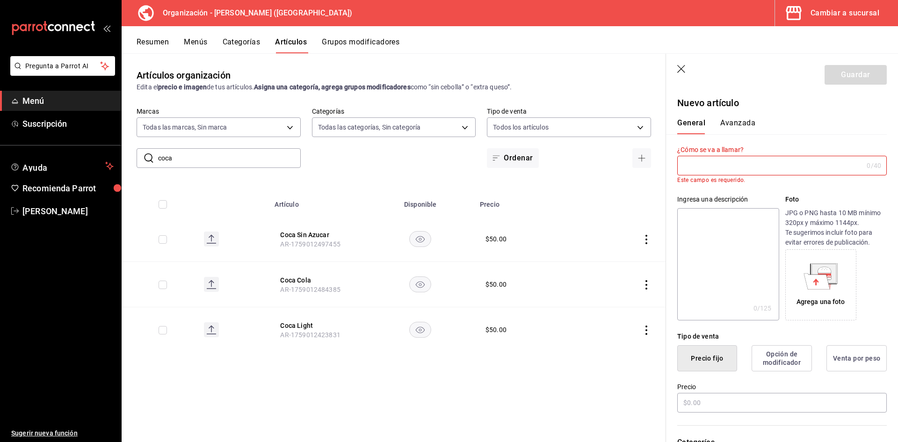
click at [743, 161] on input "text" at bounding box center [770, 165] width 186 height 19
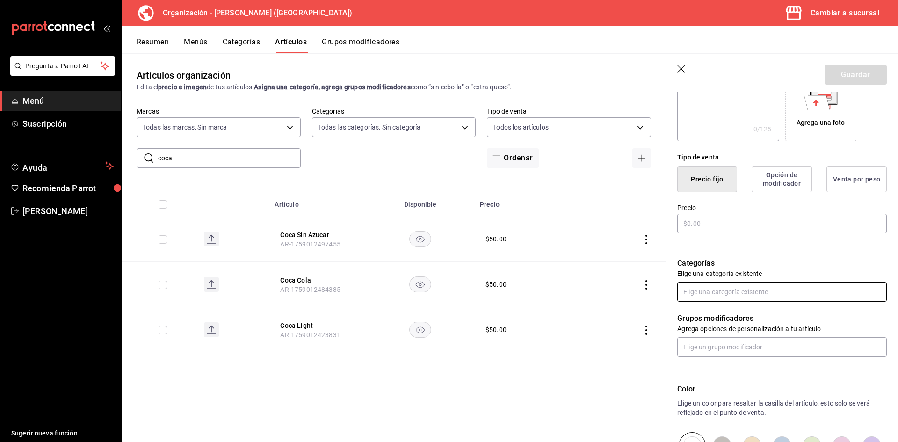
scroll to position [187, 0]
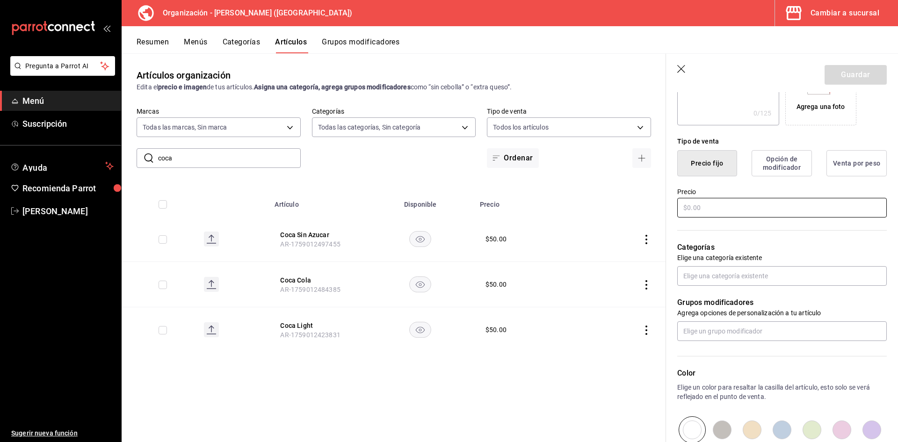
type input "Sprite Sin Azucar"
click at [714, 202] on input "text" at bounding box center [781, 208] width 209 height 20
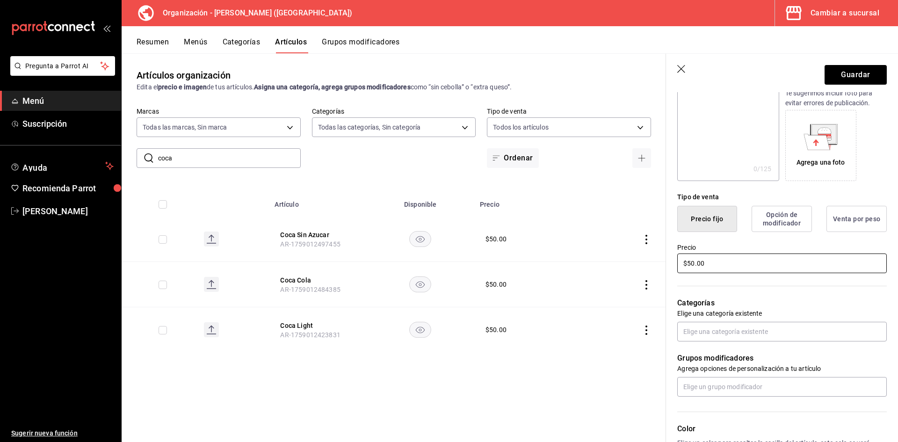
scroll to position [0, 0]
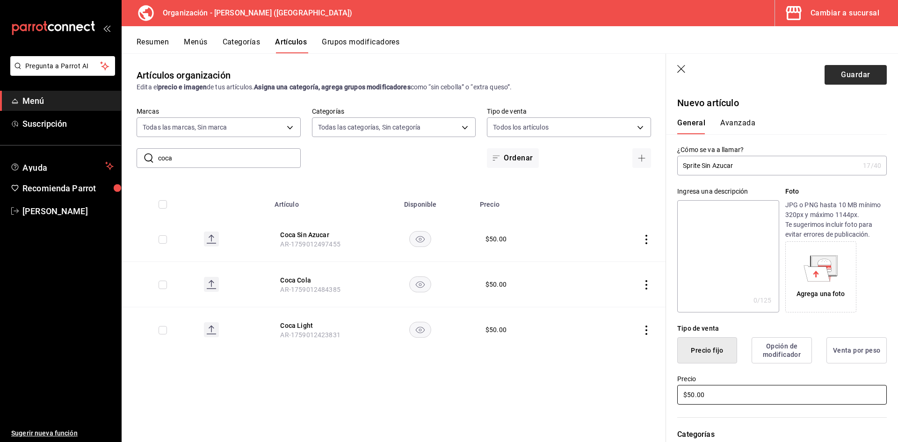
type input "$50.00"
click at [851, 81] on button "Guardar" at bounding box center [855, 75] width 62 height 20
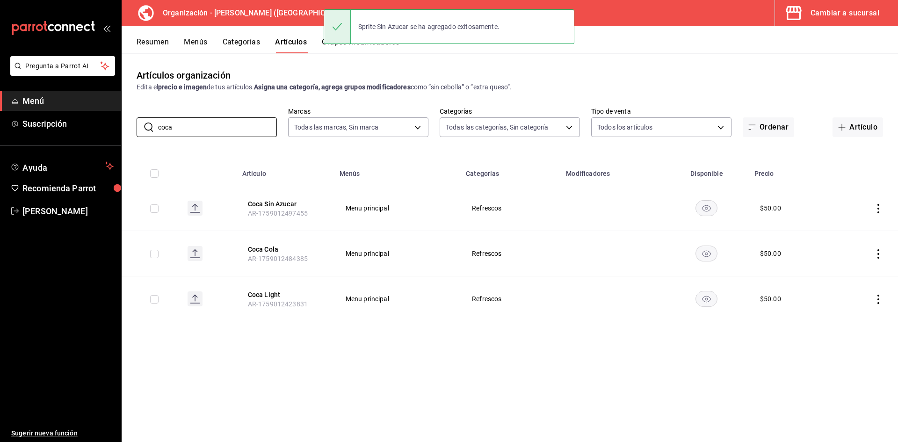
drag, startPoint x: 209, startPoint y: 123, endPoint x: 0, endPoint y: 108, distance: 209.1
click at [0, 108] on div "Pregunta a Parrot AI Menú Suscripción Ayuda Recomienda Parrot Adriana F Sugerir…" at bounding box center [449, 221] width 898 height 442
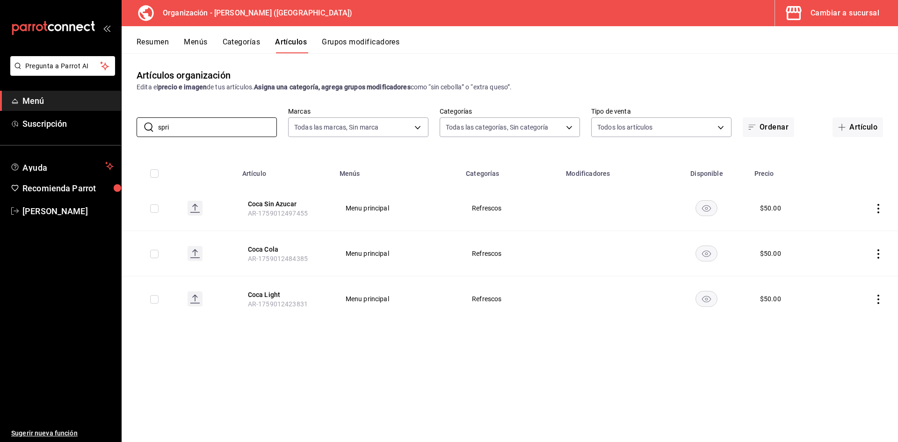
type input "spri"
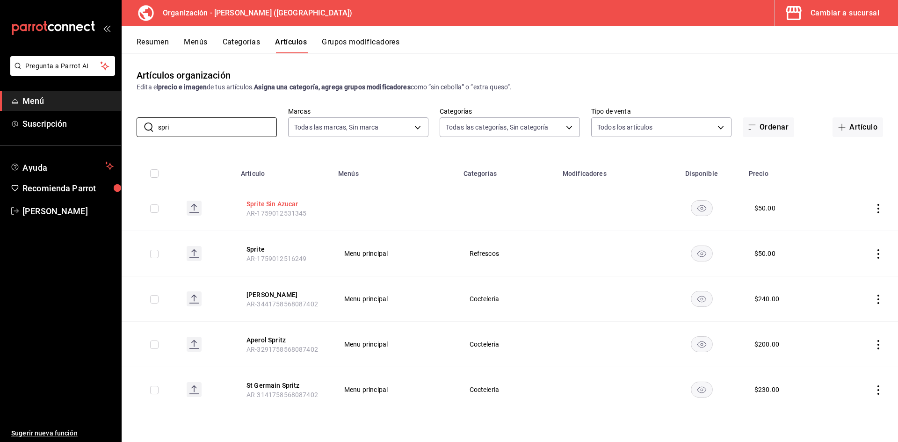
drag, startPoint x: 276, startPoint y: 202, endPoint x: 274, endPoint y: 208, distance: 5.5
click at [276, 202] on button "Sprite Sin Azucar" at bounding box center [283, 203] width 75 height 9
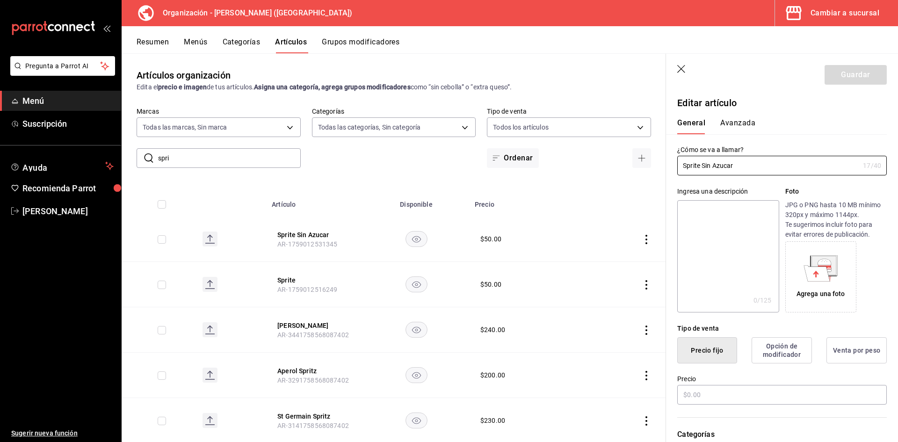
type input "$50.00"
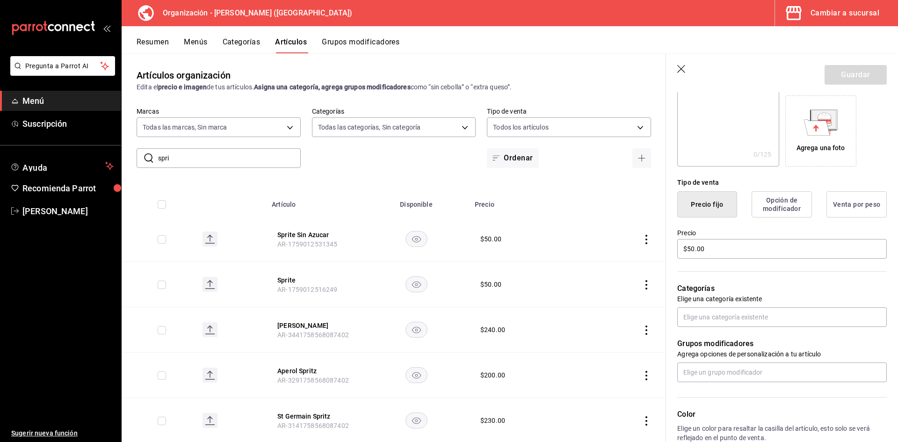
scroll to position [281, 0]
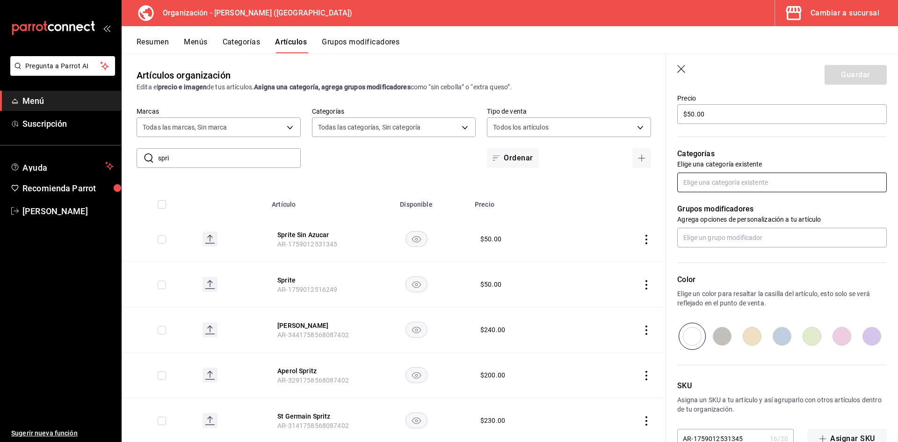
click at [726, 182] on input "text" at bounding box center [781, 183] width 209 height 20
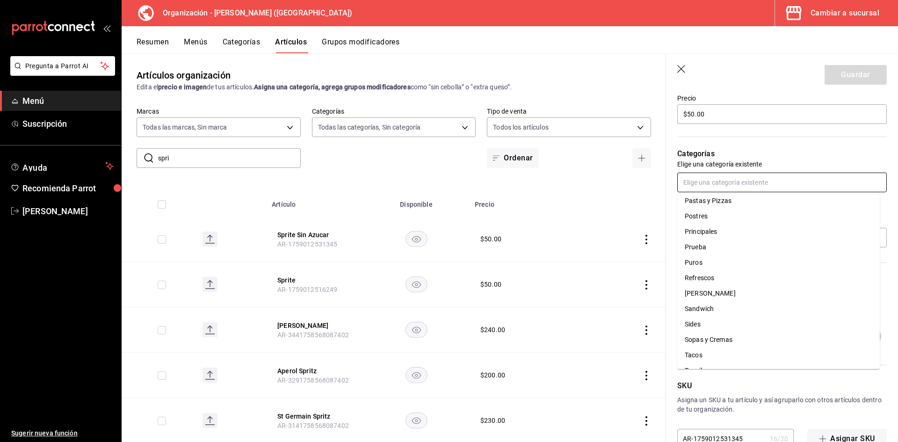
click at [724, 271] on li "Refrescos" at bounding box center [778, 277] width 202 height 15
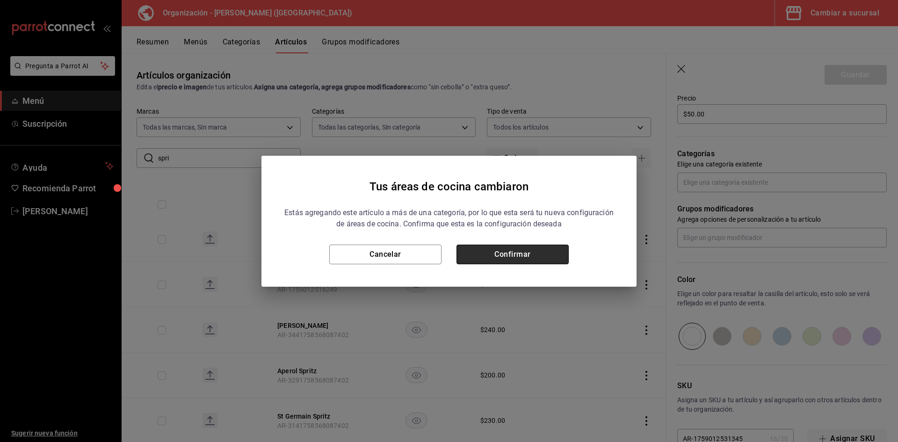
click at [539, 254] on button "Confirmar" at bounding box center [512, 255] width 112 height 20
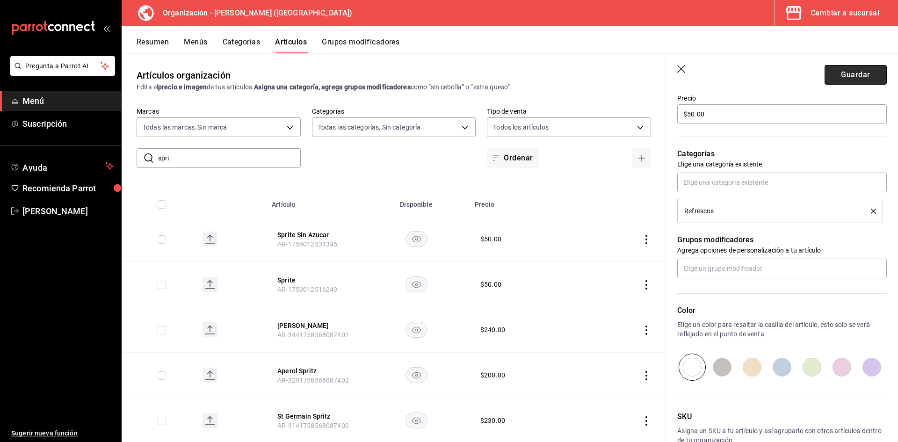
click at [850, 74] on button "Guardar" at bounding box center [855, 75] width 62 height 20
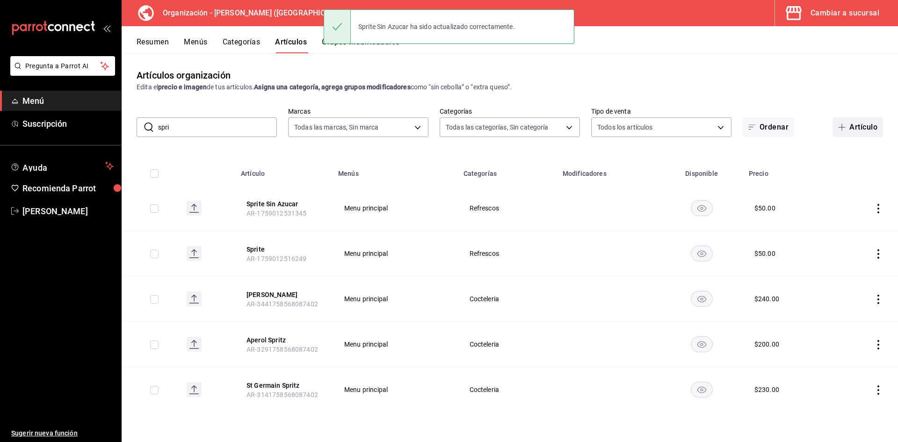
click at [862, 133] on button "Artículo" at bounding box center [857, 127] width 50 height 20
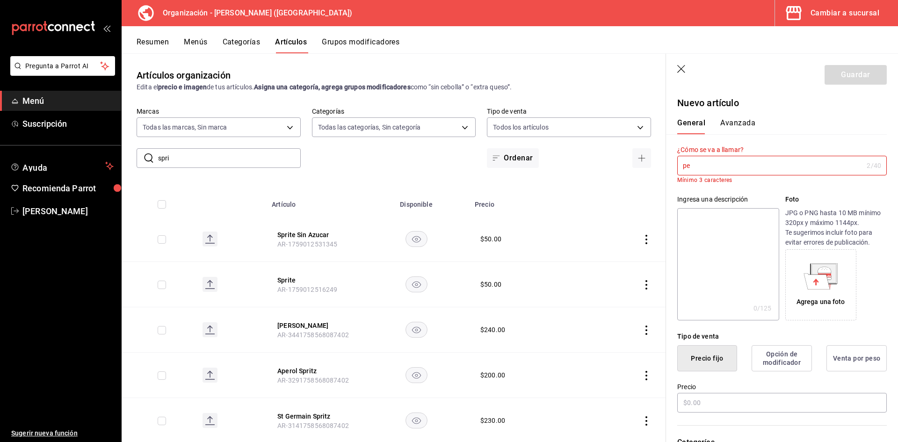
type input "p"
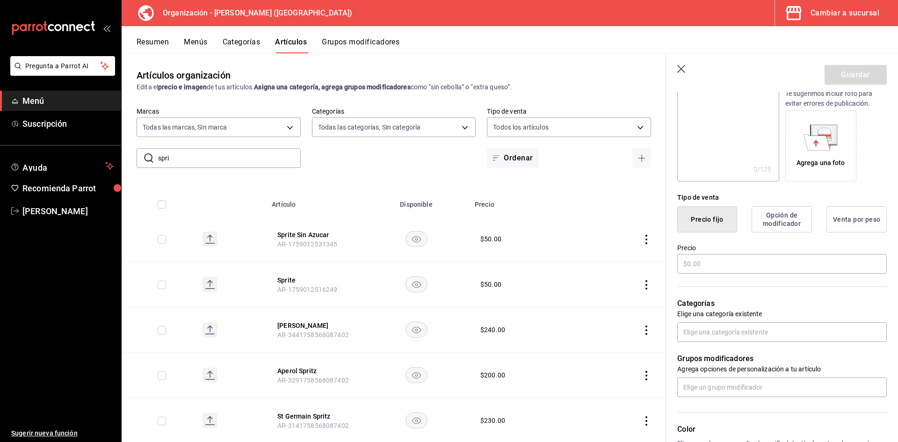
scroll to position [140, 0]
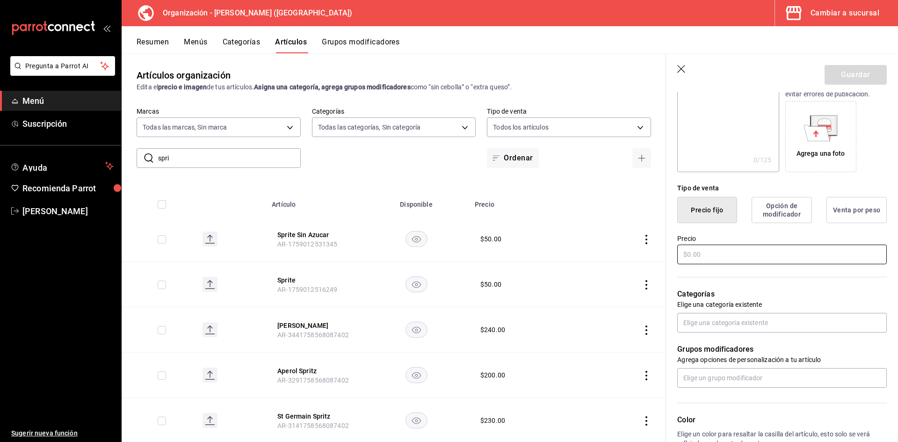
type input "Peñafiel"
click at [711, 257] on input "text" at bounding box center [781, 255] width 209 height 20
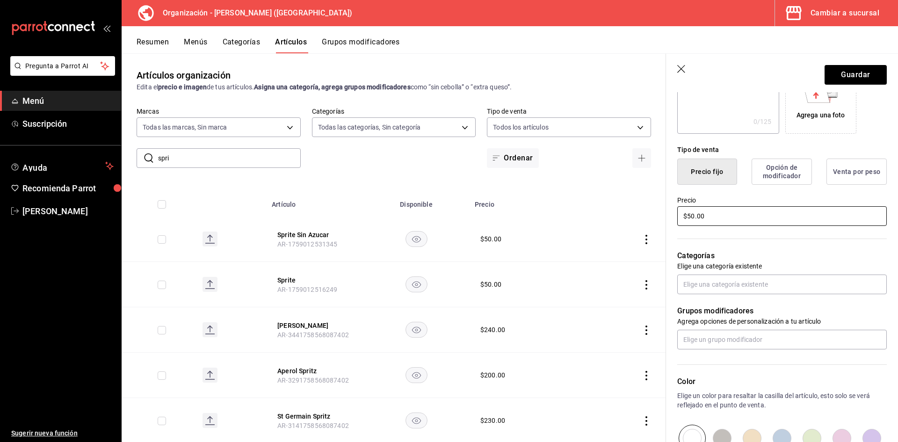
scroll to position [234, 0]
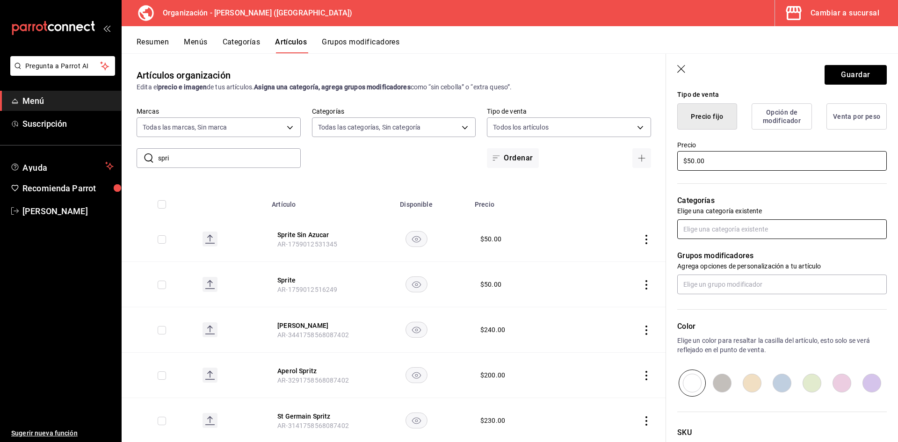
type input "$50.00"
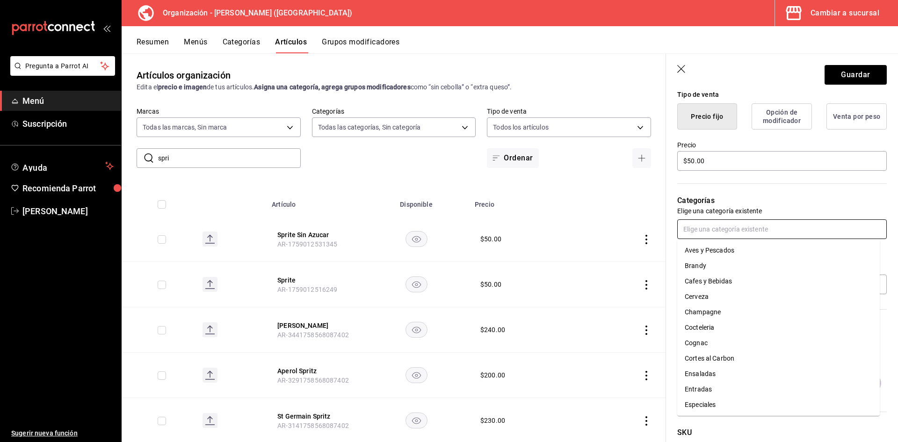
click at [714, 233] on input "text" at bounding box center [781, 229] width 209 height 20
click at [711, 279] on li "Refrescos" at bounding box center [778, 281] width 202 height 15
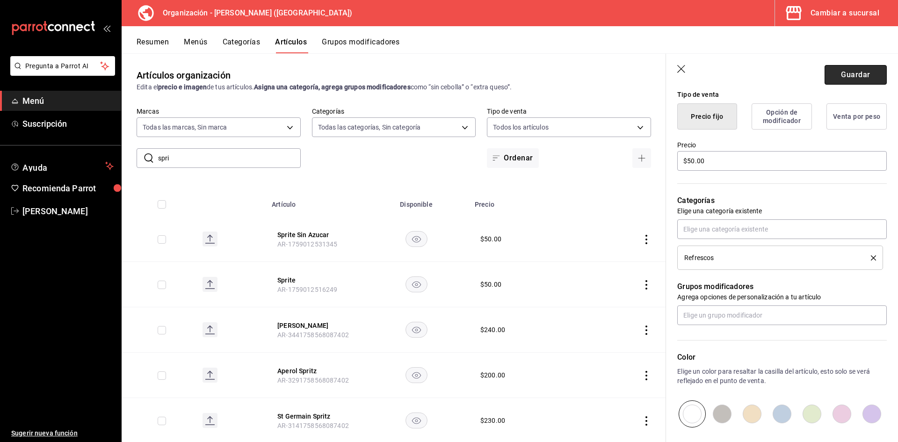
click at [850, 80] on button "Guardar" at bounding box center [855, 75] width 62 height 20
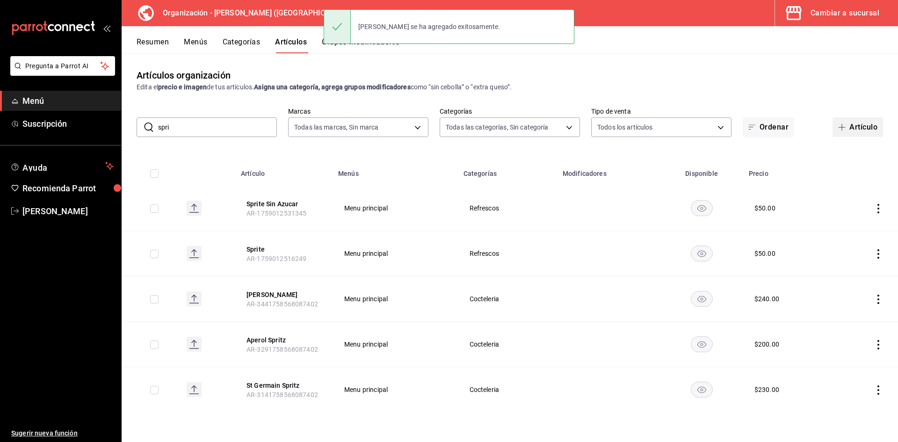
click at [855, 126] on button "Artículo" at bounding box center [857, 127] width 50 height 20
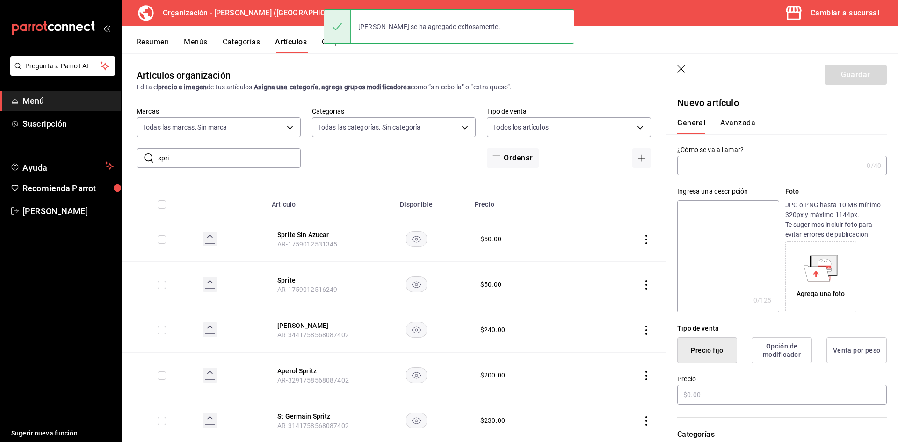
click at [727, 166] on input "text" at bounding box center [770, 165] width 186 height 19
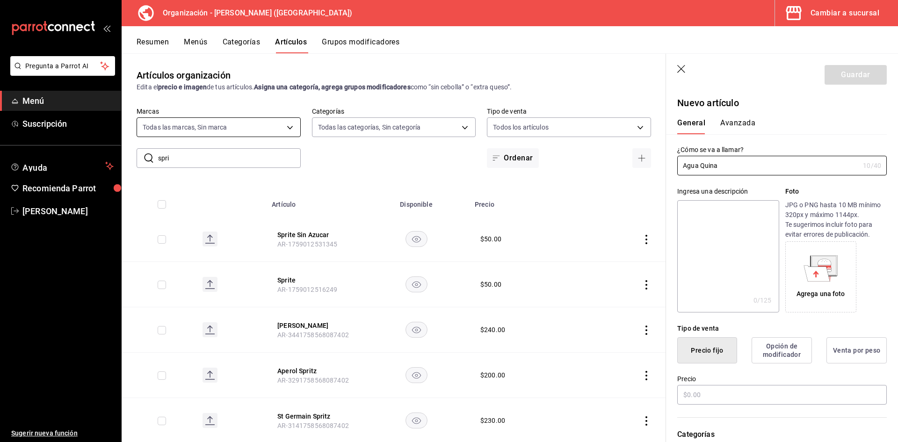
type input "Agua Quina"
click at [216, 130] on body "Pregunta a Parrot AI Menú Suscripción Ayuda Recomienda Parrot Adriana F Sugerir…" at bounding box center [449, 221] width 898 height 442
click at [337, 156] on div at bounding box center [449, 221] width 898 height 442
drag, startPoint x: 206, startPoint y: 154, endPoint x: 77, endPoint y: 159, distance: 129.6
click at [77, 159] on div "Pregunta a Parrot AI Menú Suscripción Ayuda Recomienda Parrot Adriana F Sugerir…" at bounding box center [449, 221] width 898 height 442
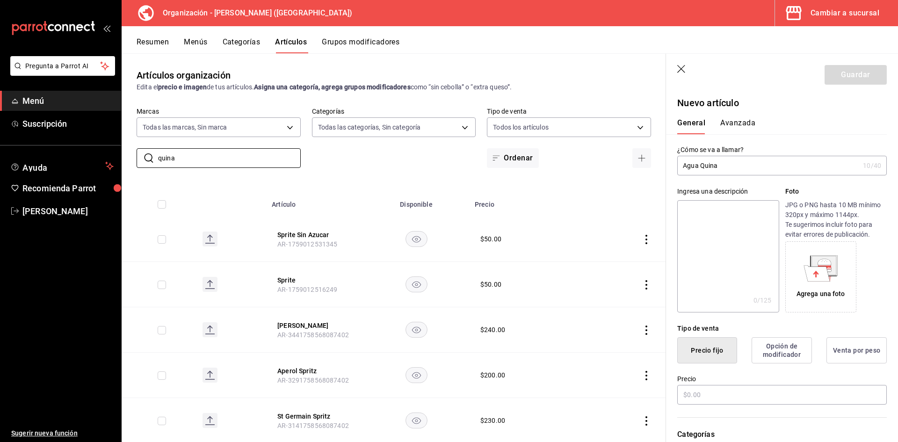
type input "quina"
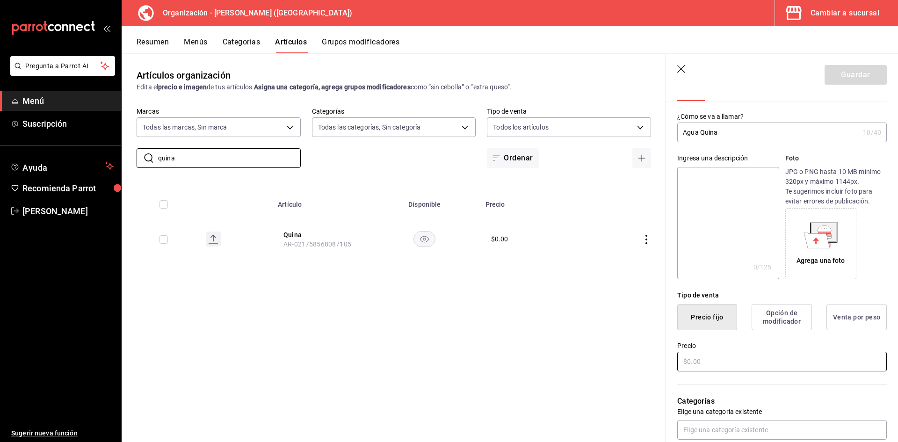
scroll to position [47, 0]
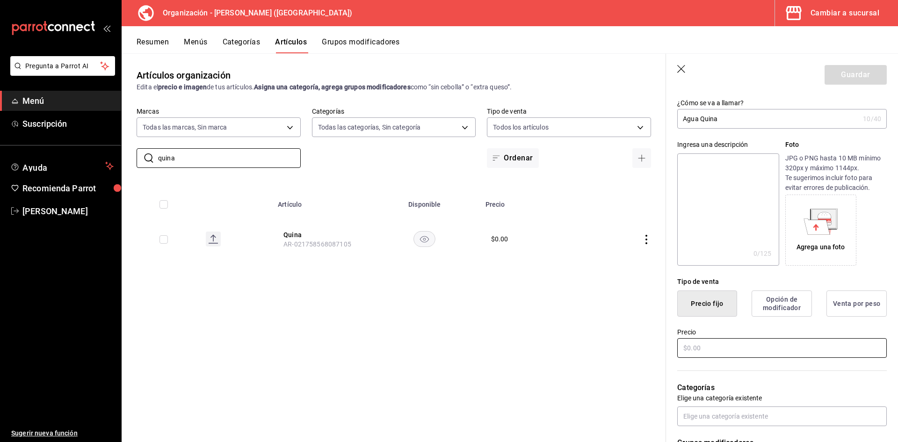
click at [702, 344] on input "text" at bounding box center [781, 348] width 209 height 20
click at [735, 350] on input "text" at bounding box center [781, 348] width 209 height 20
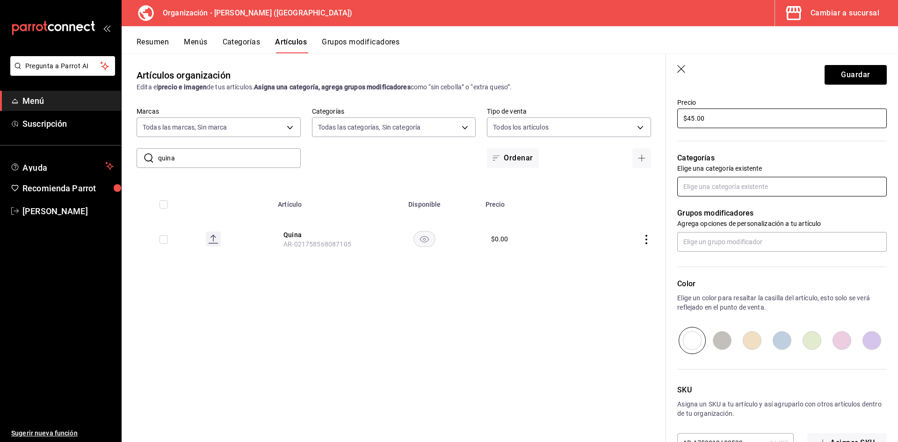
scroll to position [281, 0]
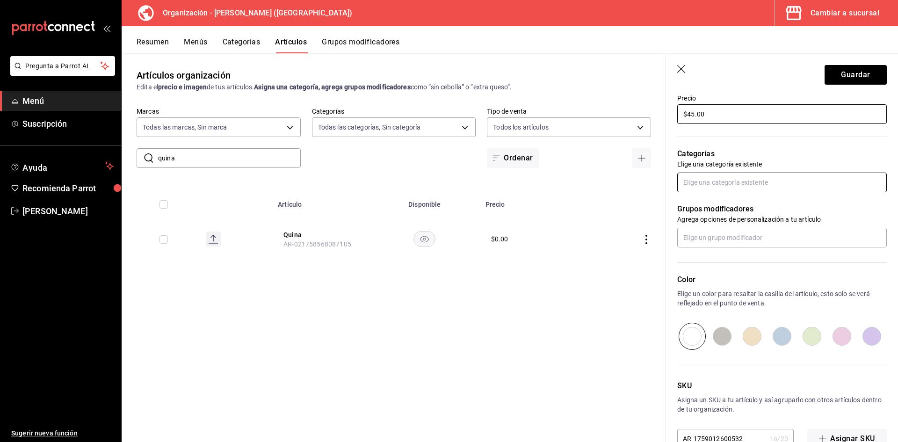
type input "$45.00"
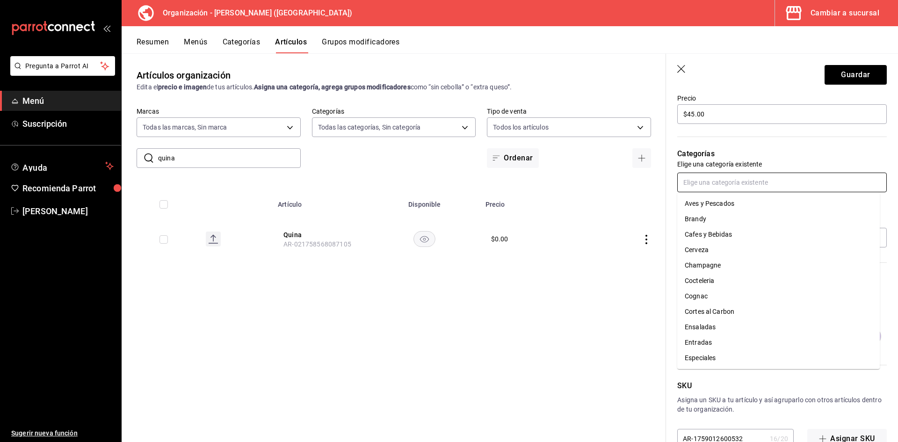
click at [705, 180] on input "text" at bounding box center [781, 183] width 209 height 20
click at [717, 281] on li "Refrescos" at bounding box center [778, 281] width 202 height 15
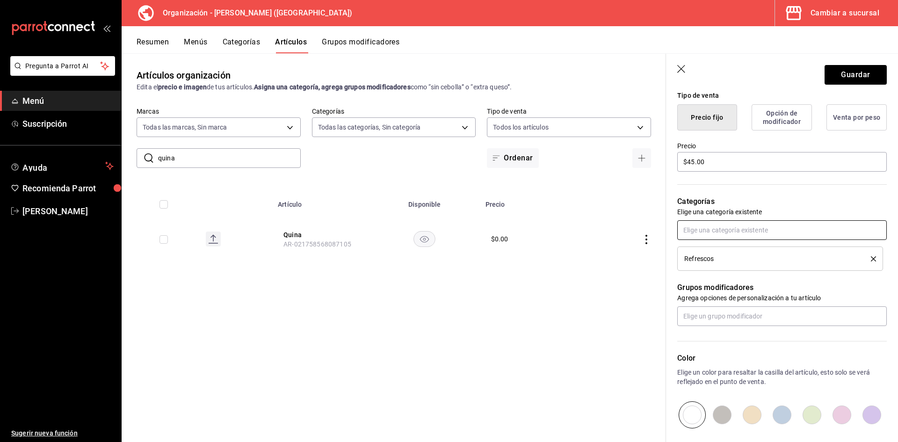
scroll to position [187, 0]
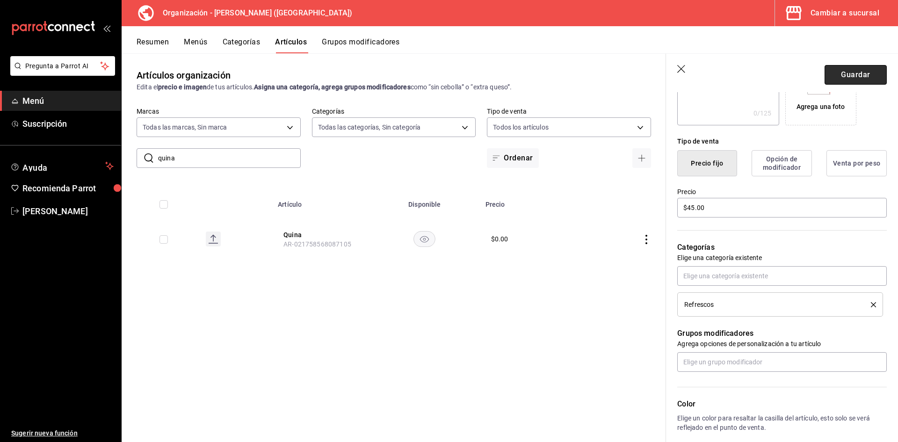
click at [843, 72] on button "Guardar" at bounding box center [855, 75] width 62 height 20
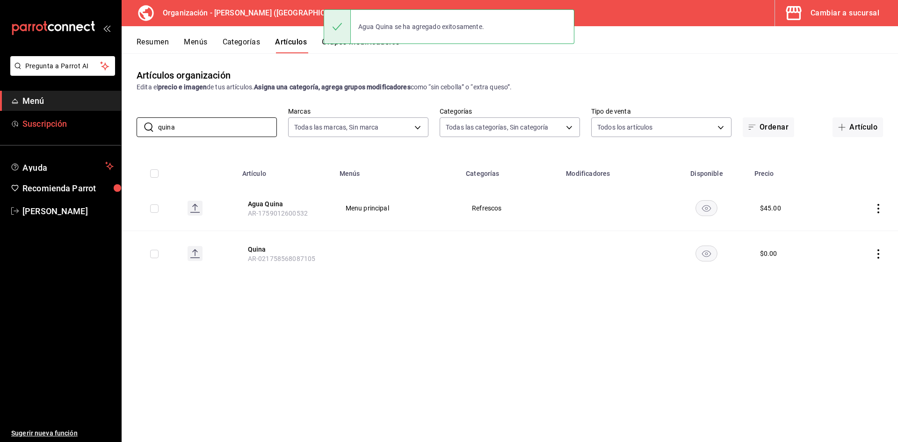
drag, startPoint x: 125, startPoint y: 130, endPoint x: 1, endPoint y: 133, distance: 123.9
click at [1, 133] on div "Pregunta a Parrot AI Menú Suscripción Ayuda Recomienda Parrot Adriana F Sugerir…" at bounding box center [449, 221] width 898 height 442
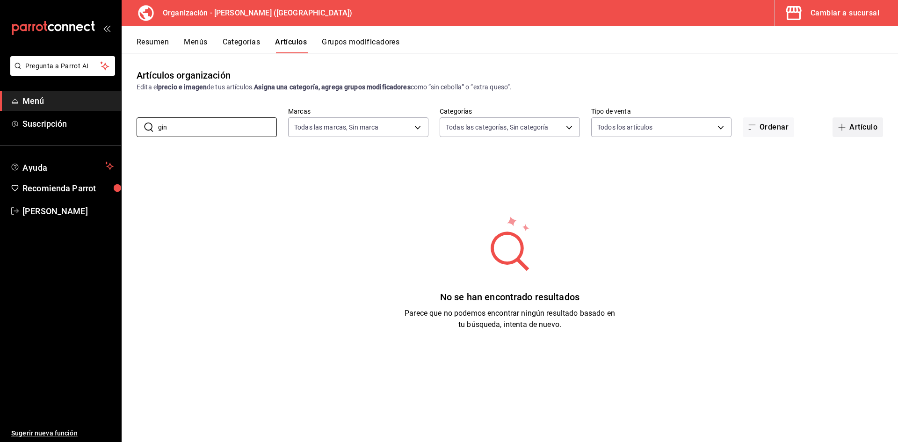
type input "gin"
click at [843, 120] on button "Artículo" at bounding box center [857, 127] width 50 height 20
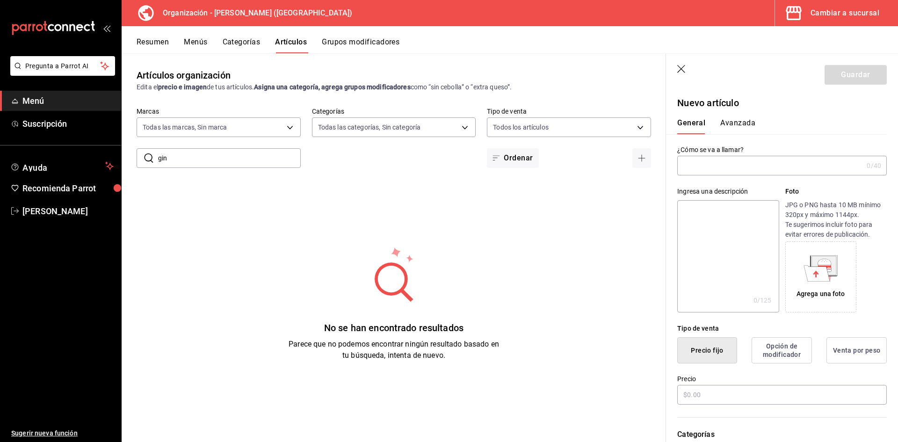
click at [716, 174] on input "text" at bounding box center [770, 165] width 186 height 19
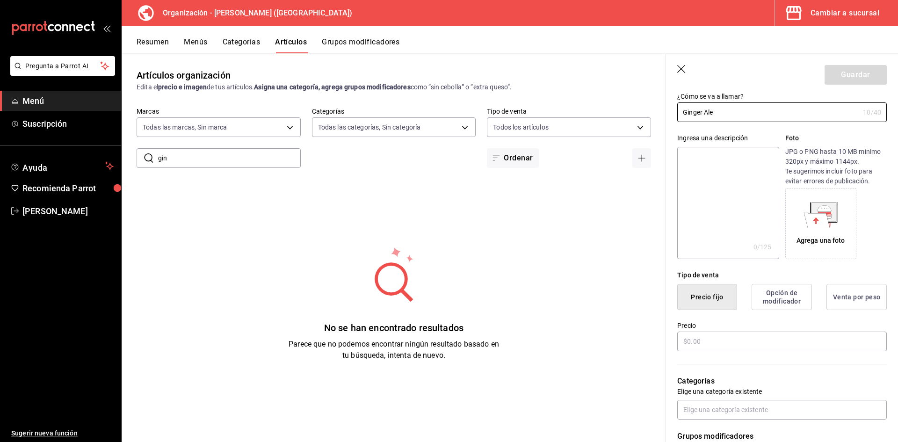
scroll to position [94, 0]
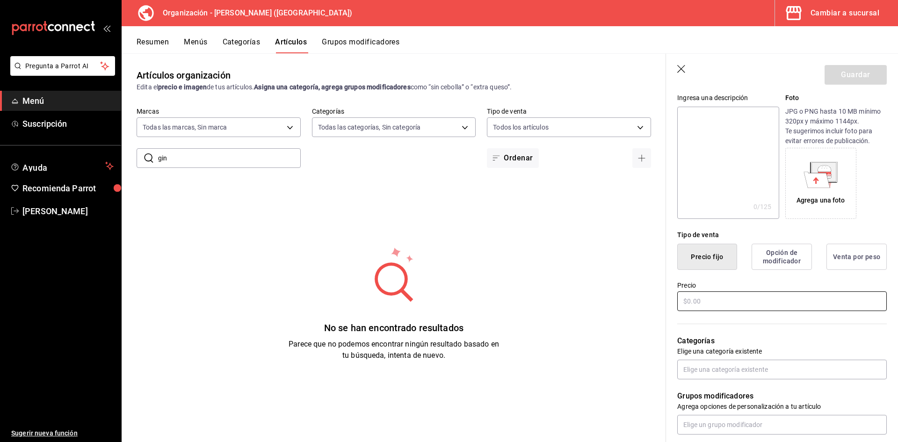
type input "Ginger Ale"
click at [705, 298] on input "text" at bounding box center [781, 301] width 209 height 20
click at [744, 307] on input "text" at bounding box center [781, 301] width 209 height 20
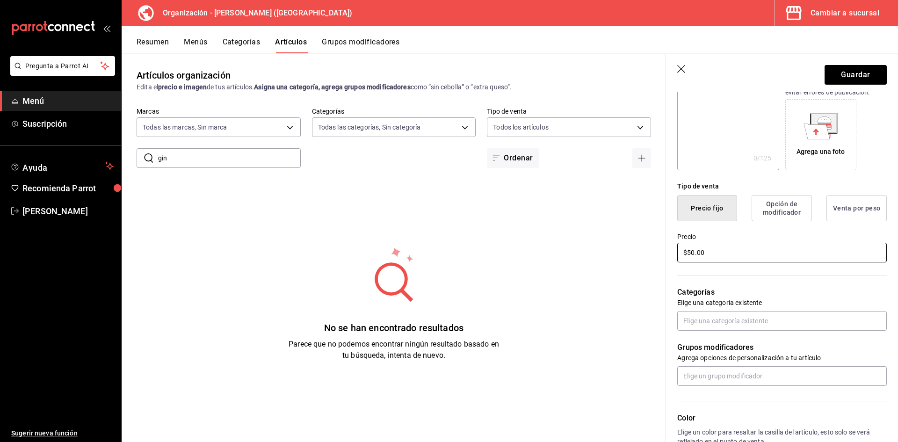
scroll to position [281, 0]
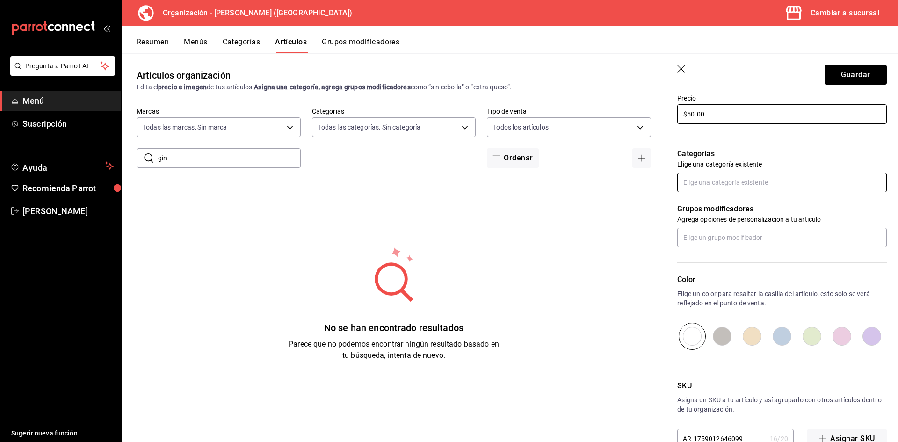
type input "$50.00"
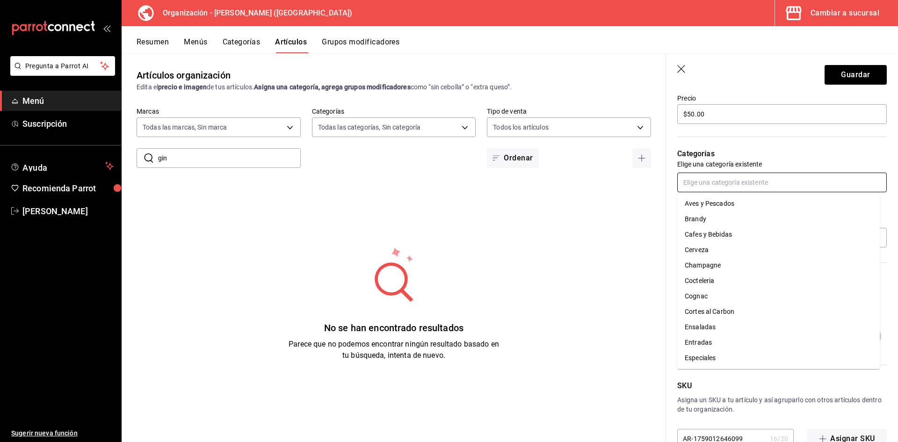
click at [690, 180] on input "text" at bounding box center [781, 183] width 209 height 20
click at [716, 274] on li "Refrescos" at bounding box center [778, 281] width 202 height 15
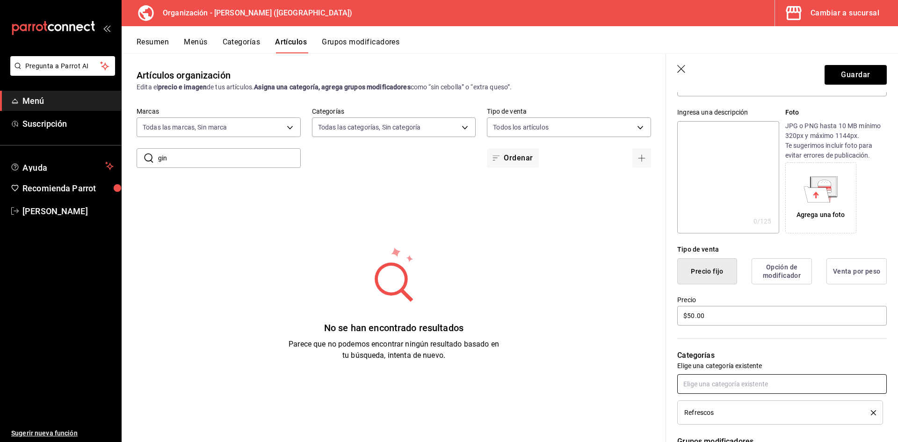
scroll to position [0, 0]
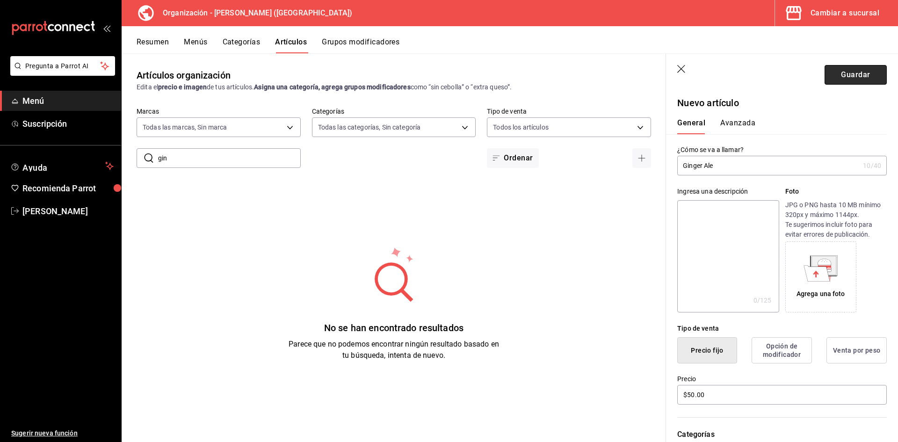
click at [853, 77] on button "Guardar" at bounding box center [855, 75] width 62 height 20
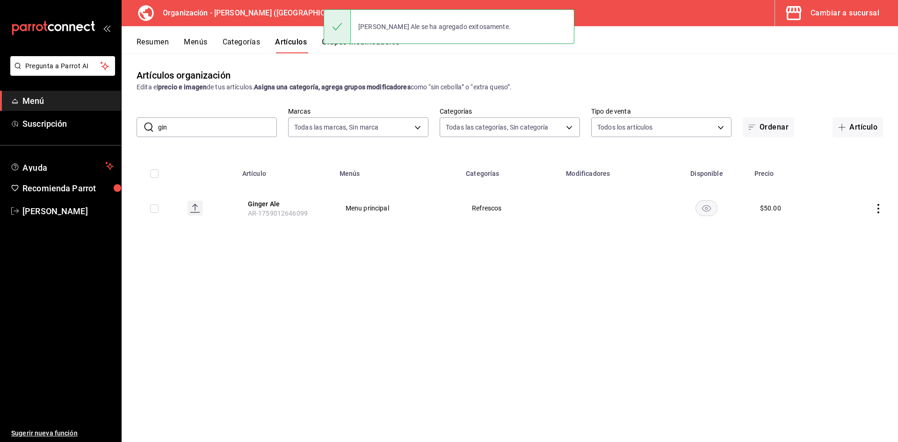
click at [190, 127] on input "gin" at bounding box center [217, 127] width 119 height 19
drag, startPoint x: 100, startPoint y: 123, endPoint x: 39, endPoint y: 123, distance: 60.8
click at [39, 123] on div "Pregunta a Parrot AI Menú Suscripción Ayuda Recomienda Parrot Adriana F Sugerir…" at bounding box center [449, 221] width 898 height 442
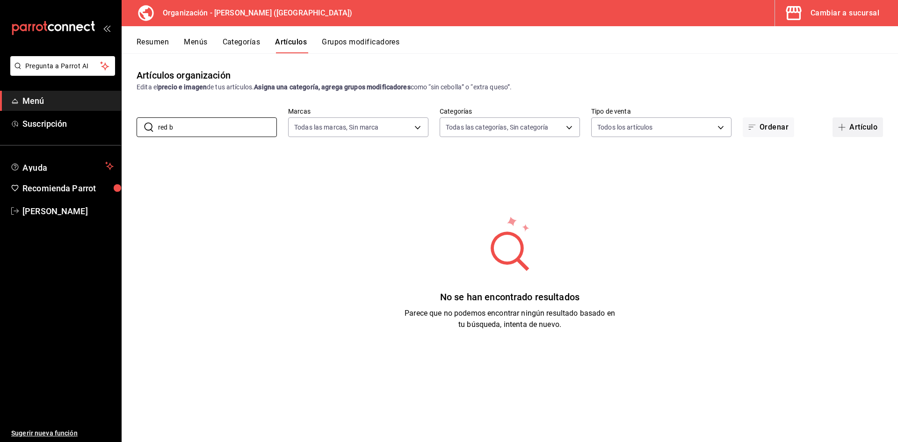
type input "red b"
click at [866, 130] on button "Artículo" at bounding box center [857, 127] width 50 height 20
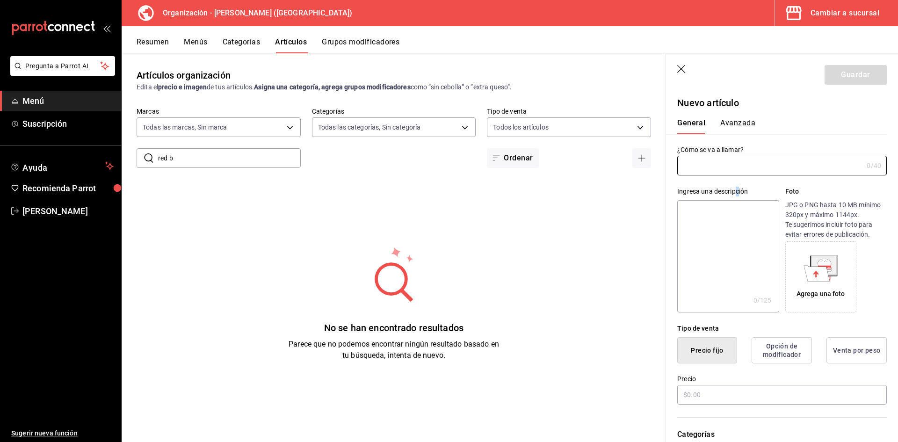
click at [736, 176] on div "Ingresa una descripción x 0 /125 ​ Foto JPG o PNG hasta 10 MB mínimo 320px y má…" at bounding box center [776, 243] width 221 height 137
click at [728, 158] on input "text" at bounding box center [770, 165] width 186 height 19
type input "r"
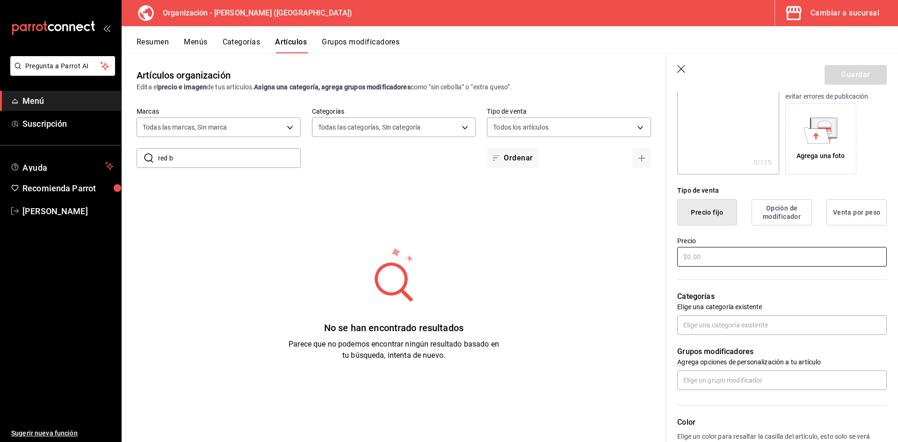
scroll to position [140, 0]
type input "Red Bull"
click at [712, 254] on input "text" at bounding box center [781, 255] width 209 height 20
click at [717, 258] on input "text" at bounding box center [781, 255] width 209 height 20
type input "$75.00"
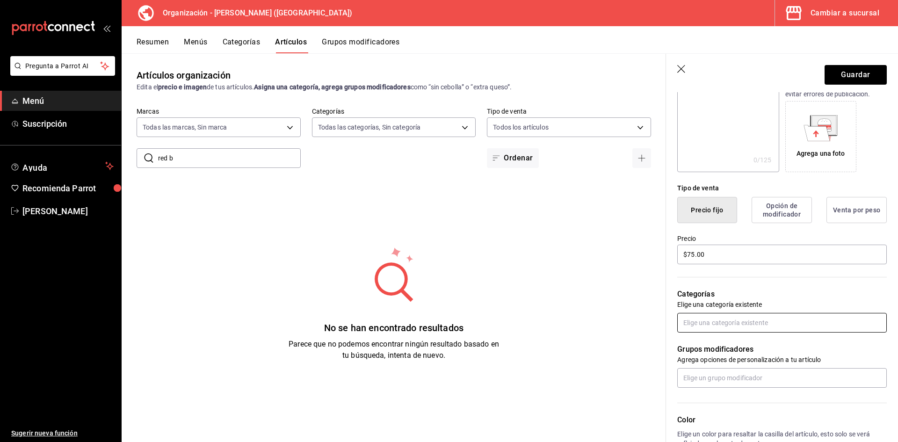
click at [689, 325] on input "text" at bounding box center [781, 323] width 209 height 20
click at [718, 321] on input "text" at bounding box center [781, 323] width 209 height 20
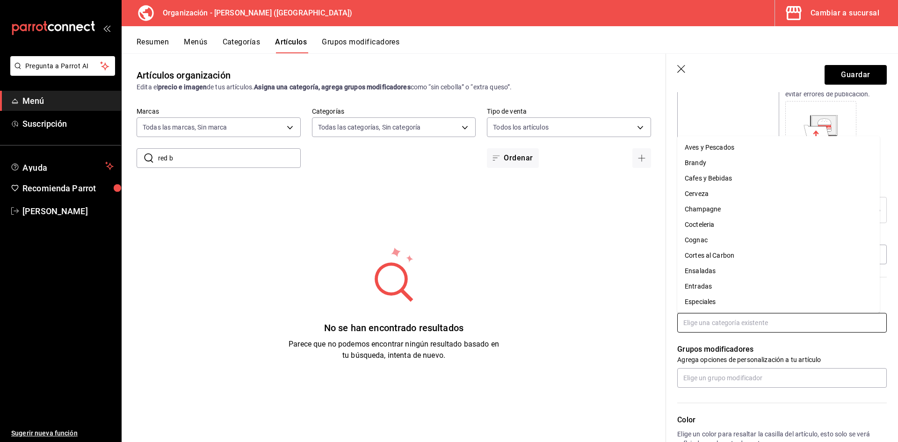
click at [720, 323] on input "text" at bounding box center [781, 323] width 209 height 20
click at [714, 176] on li "Refrescos" at bounding box center [778, 178] width 202 height 15
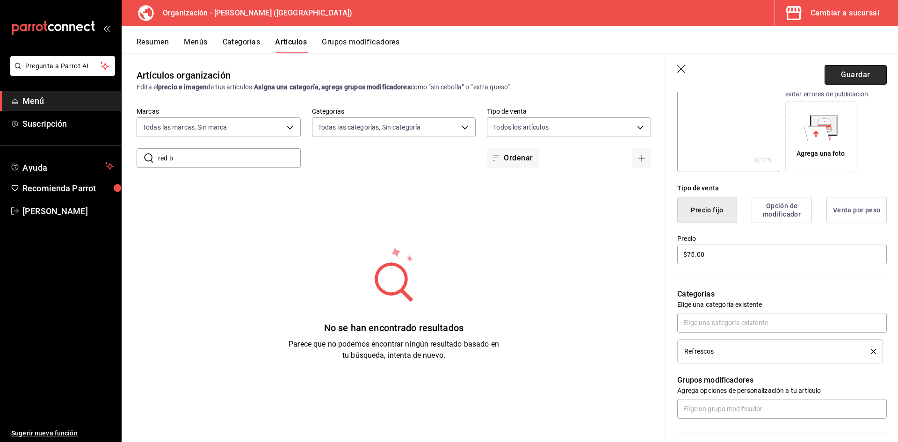
click at [850, 73] on button "Guardar" at bounding box center [855, 75] width 62 height 20
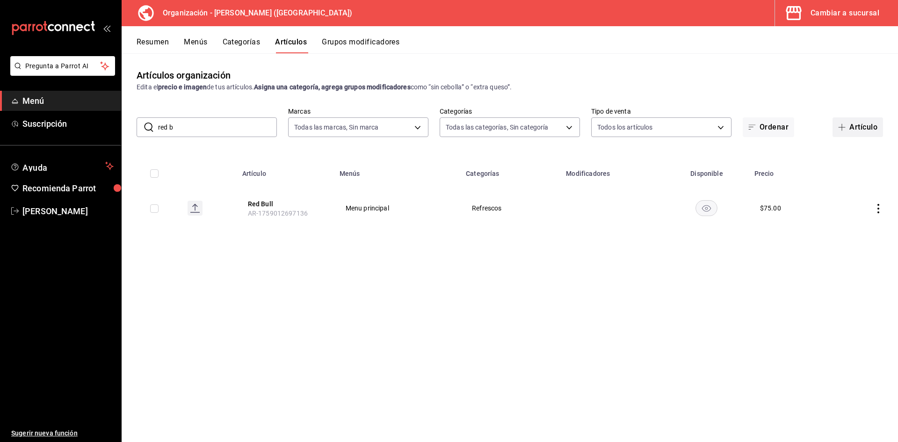
click at [854, 123] on button "Artículo" at bounding box center [857, 127] width 50 height 20
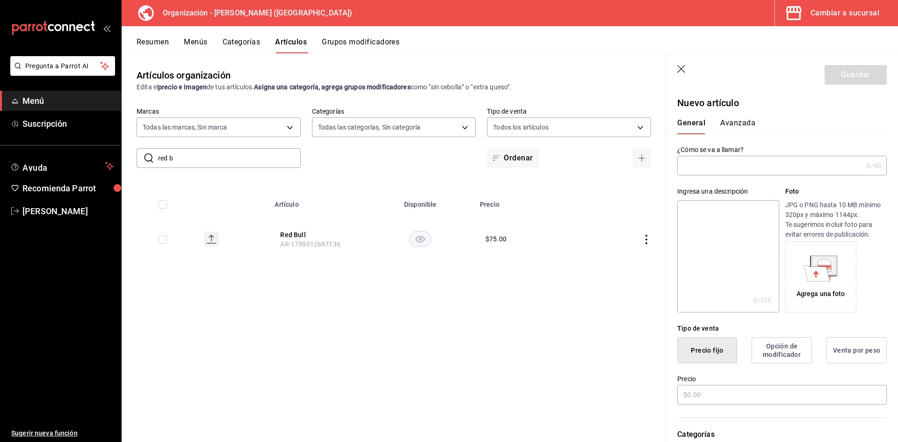
drag, startPoint x: 220, startPoint y: 156, endPoint x: 146, endPoint y: 153, distance: 73.9
click at [147, 156] on div "​ red b ​" at bounding box center [219, 158] width 164 height 20
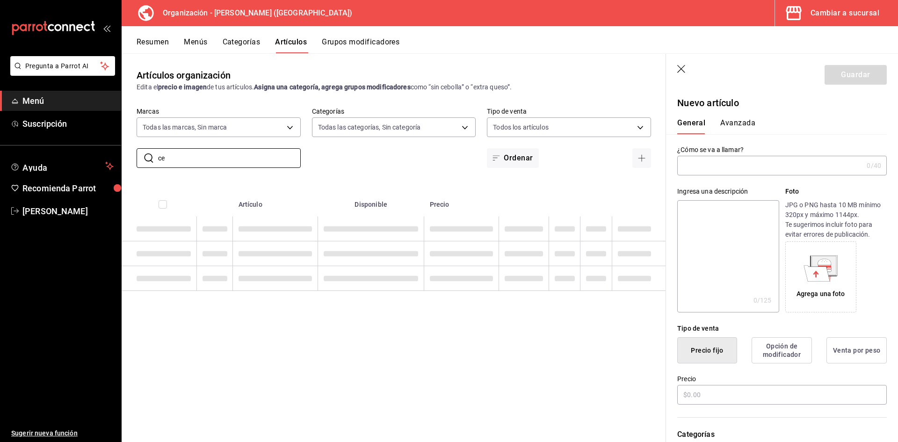
type input "c"
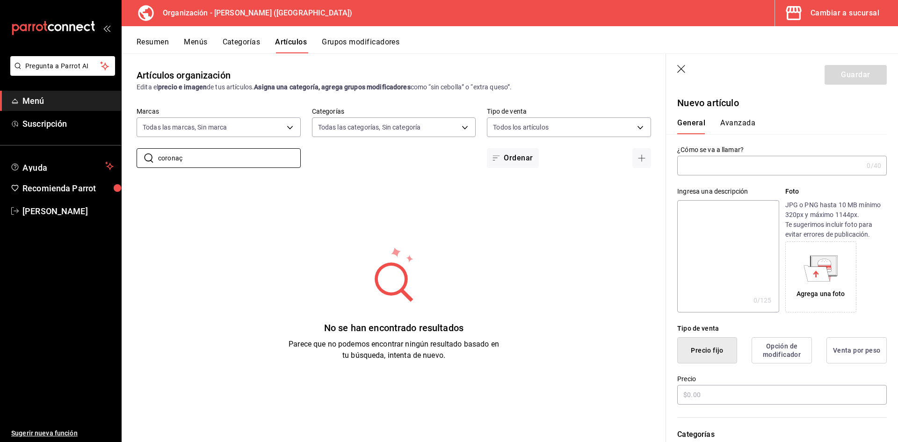
type input "coronaç"
click at [713, 162] on input "text" at bounding box center [770, 165] width 186 height 19
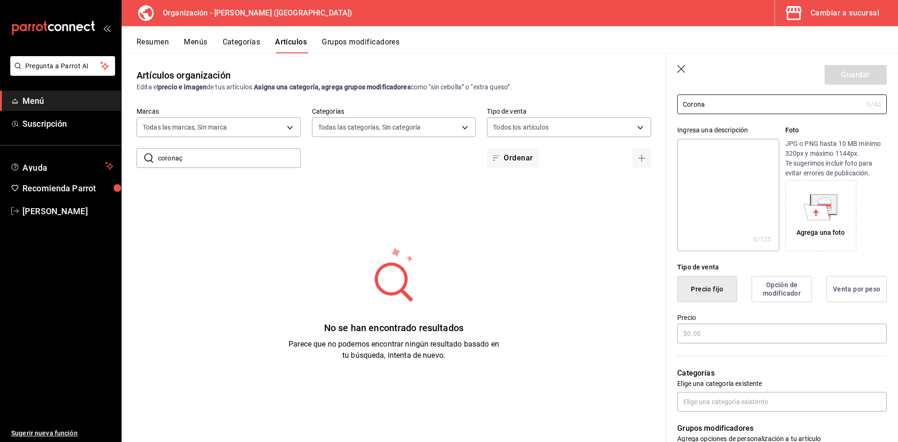
scroll to position [187, 0]
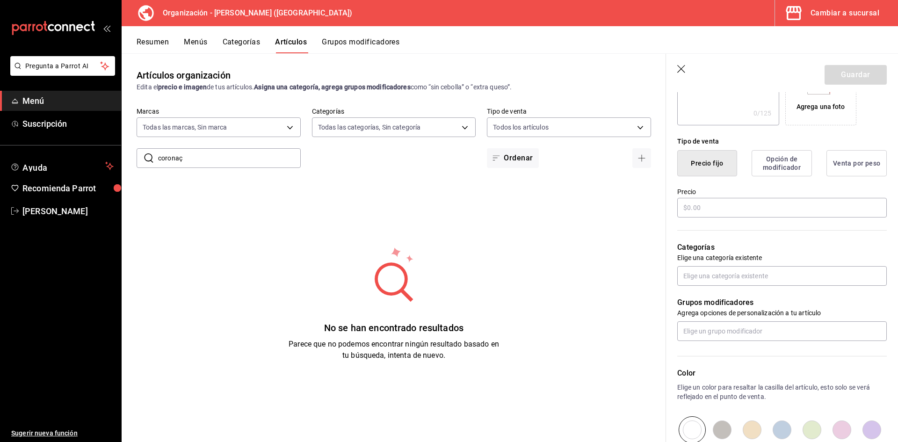
type input "Corona"
click at [713, 207] on input "text" at bounding box center [781, 208] width 209 height 20
type input "$55.00"
click at [726, 273] on input "text" at bounding box center [781, 276] width 209 height 20
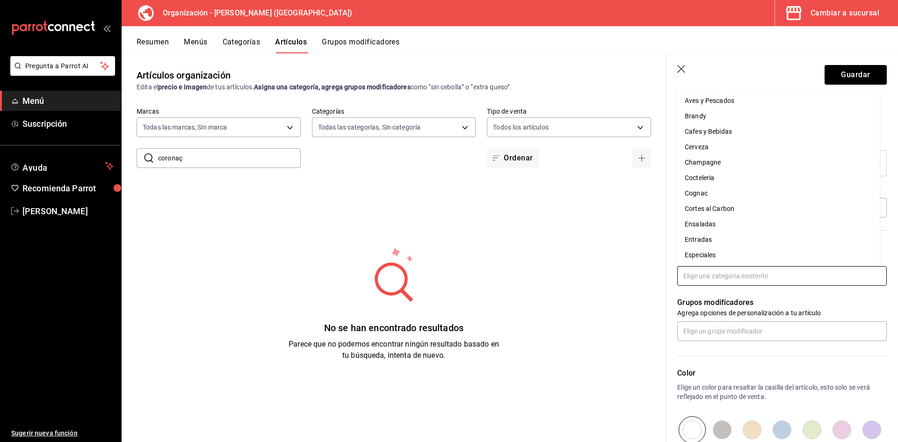
click at [717, 143] on li "Cerveza" at bounding box center [778, 146] width 202 height 15
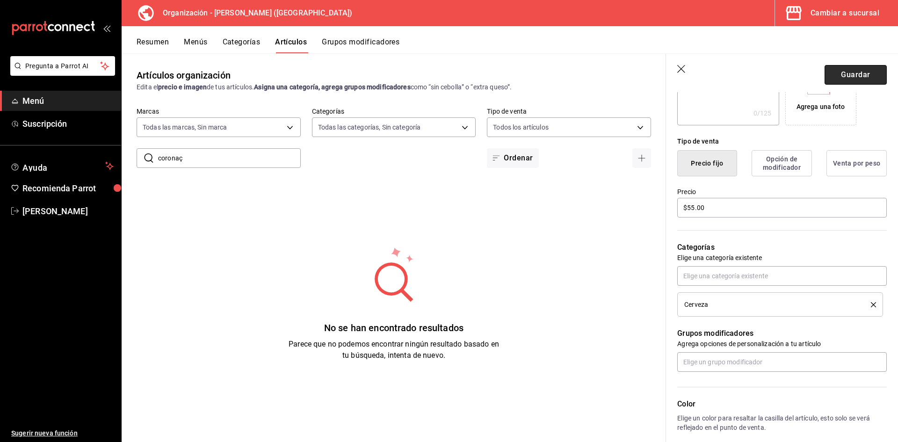
click at [859, 74] on button "Guardar" at bounding box center [855, 75] width 62 height 20
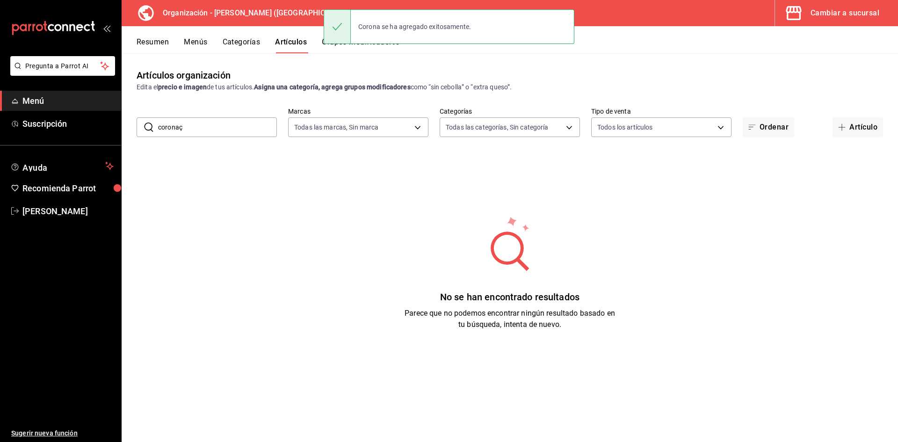
click at [225, 125] on input "coronaç" at bounding box center [217, 127] width 119 height 19
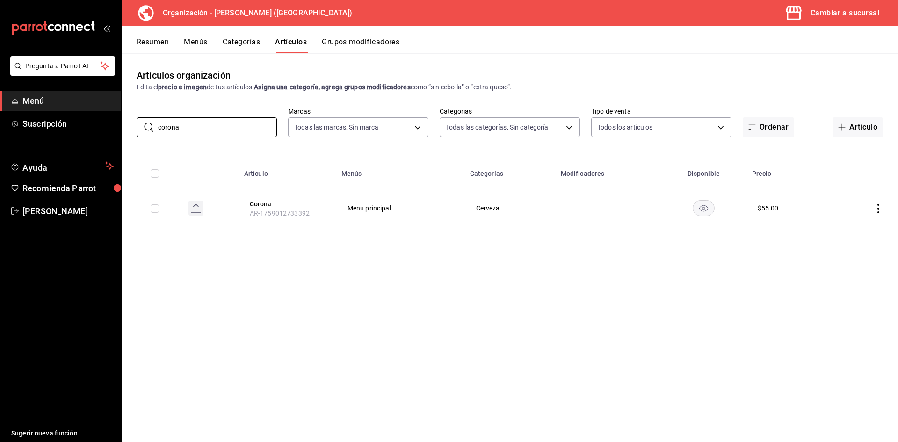
type input "corona"
click at [858, 128] on button "Artículo" at bounding box center [857, 127] width 50 height 20
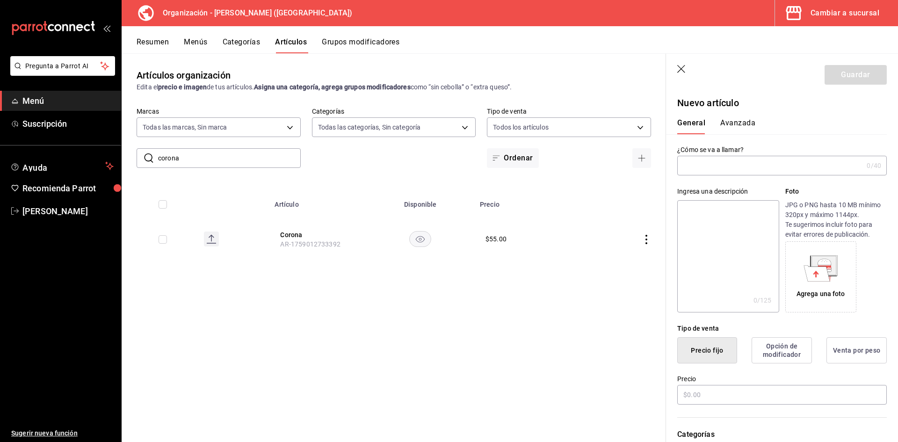
click at [706, 165] on input "text" at bounding box center [770, 165] width 186 height 19
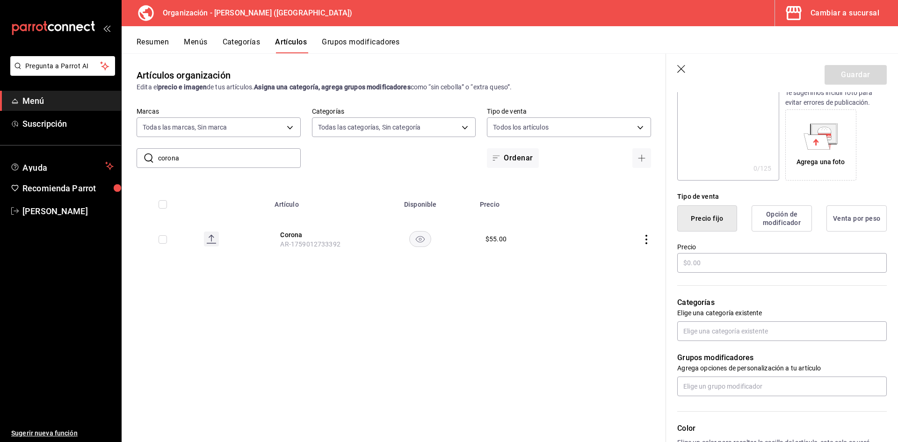
scroll to position [140, 0]
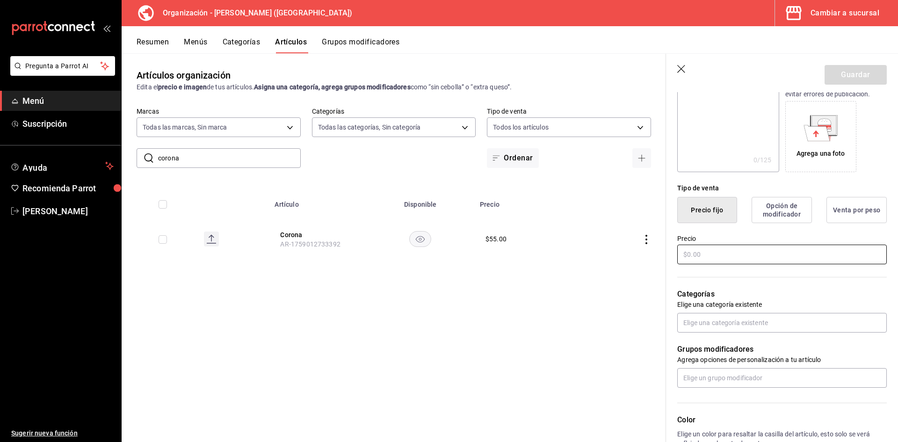
type input "Corona Light"
click at [704, 254] on input "text" at bounding box center [781, 255] width 209 height 20
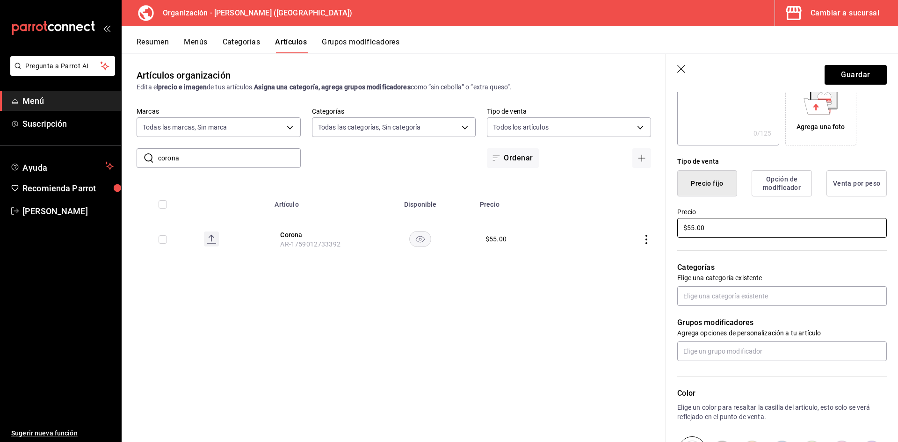
scroll to position [234, 0]
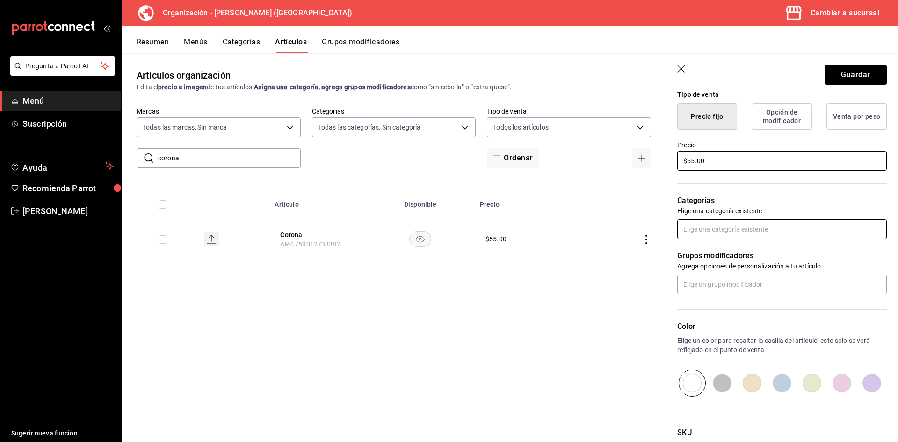
type input "$55.00"
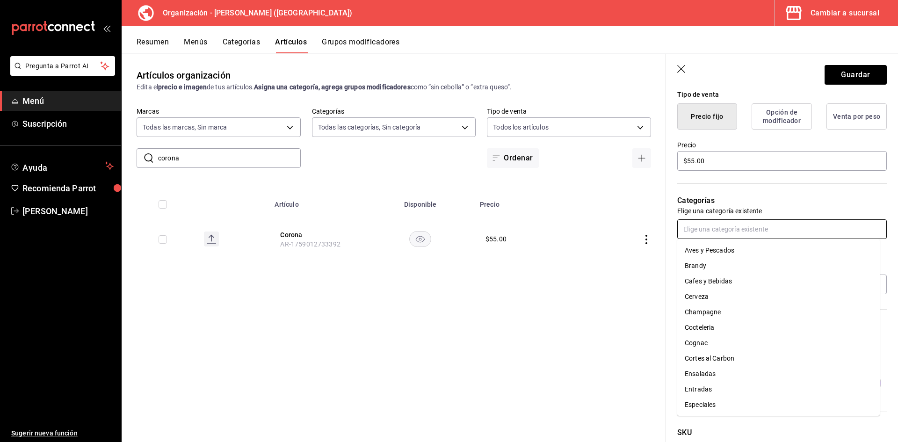
click at [743, 230] on input "text" at bounding box center [781, 229] width 209 height 20
click at [717, 295] on li "Cerveza" at bounding box center [778, 296] width 202 height 15
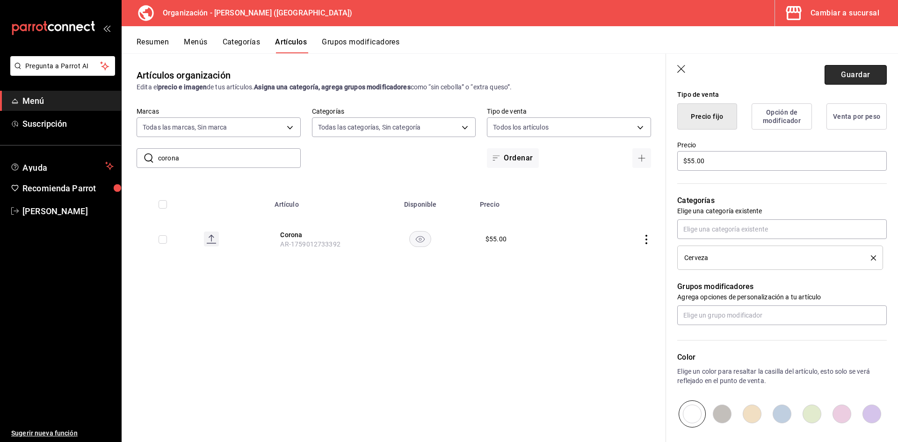
click at [853, 74] on button "Guardar" at bounding box center [855, 75] width 62 height 20
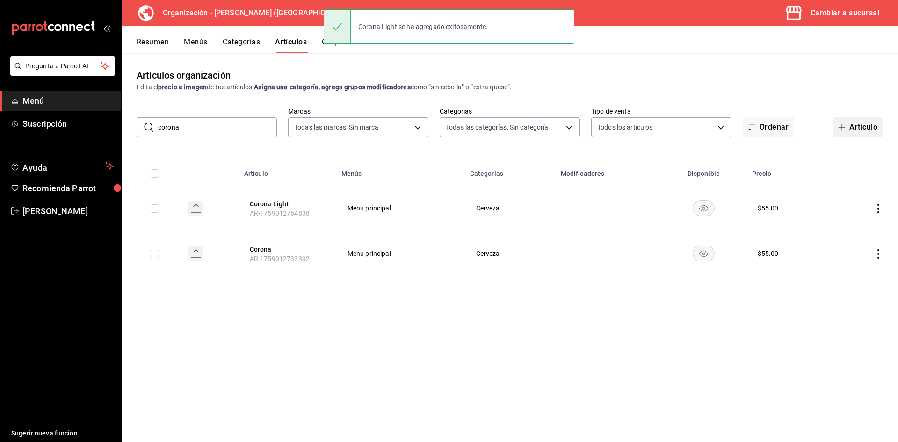
click at [857, 122] on button "Artículo" at bounding box center [857, 127] width 50 height 20
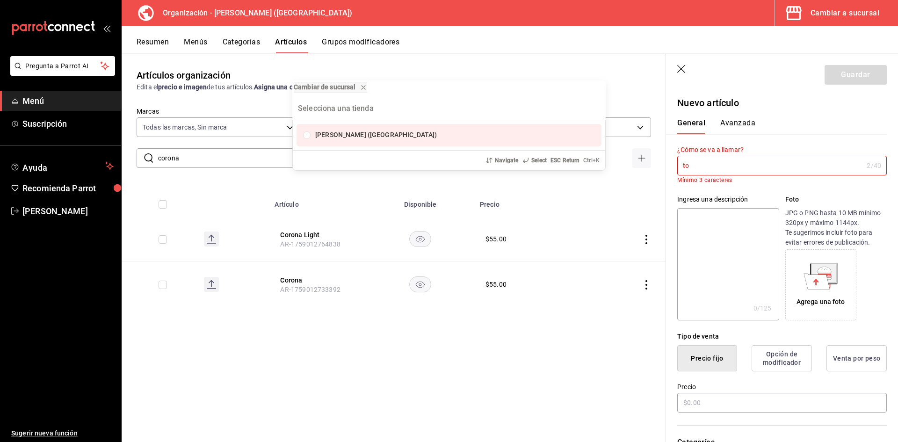
type input "t"
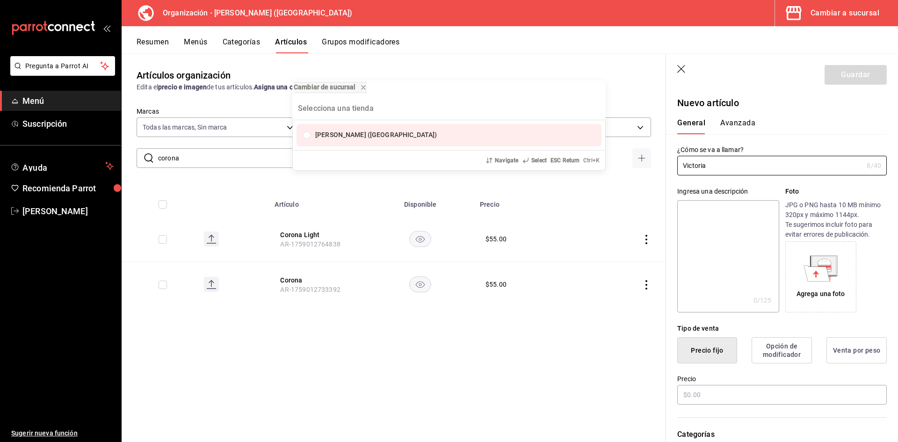
type input "Victoria"
click at [706, 394] on div "Cambiar de sucursal Cristina (Vallarta) Navigate Select ESC Return Ctrl+ K" at bounding box center [449, 221] width 898 height 442
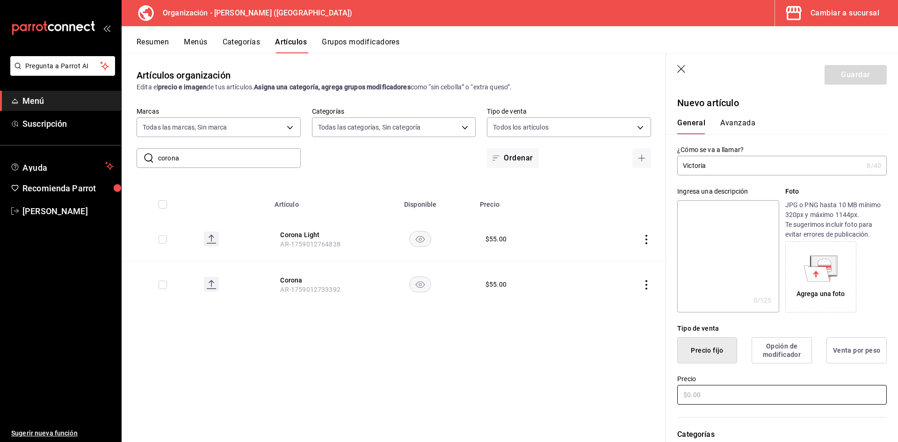
drag, startPoint x: 721, startPoint y: 394, endPoint x: 632, endPoint y: 381, distance: 90.3
click at [636, 380] on main "Artículos organización Edita el precio e imagen de tus artículos. Asigna una ca…" at bounding box center [510, 247] width 776 height 389
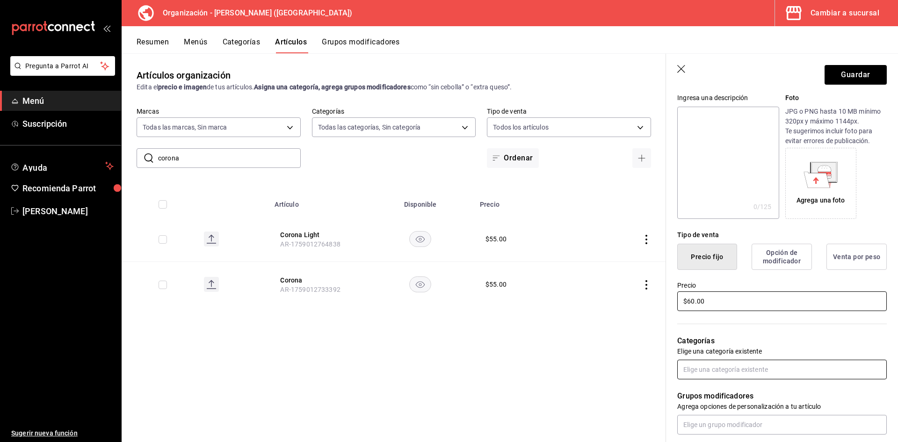
type input "$60.00"
drag, startPoint x: 741, startPoint y: 369, endPoint x: 767, endPoint y: 375, distance: 26.4
click at [741, 370] on input "text" at bounding box center [781, 370] width 209 height 20
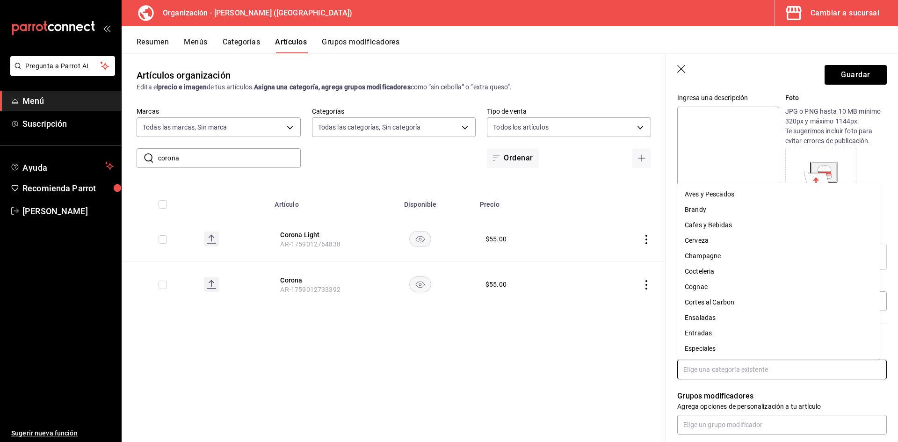
click at [713, 240] on li "Cerveza" at bounding box center [778, 240] width 202 height 15
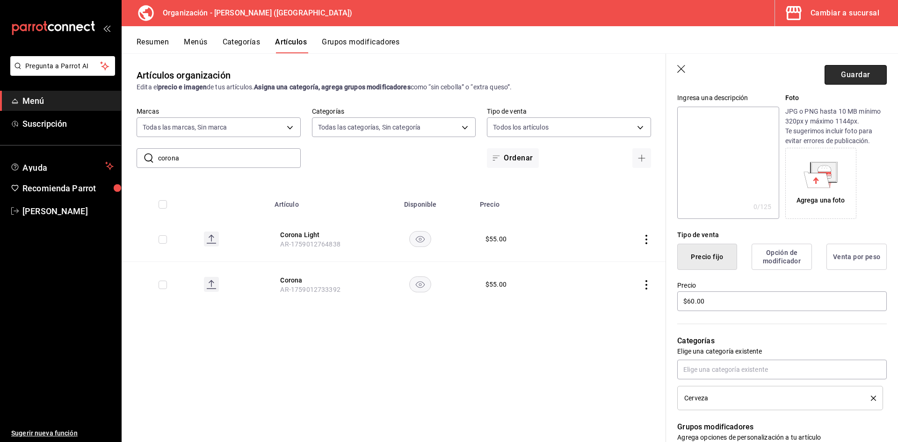
click at [850, 71] on button "Guardar" at bounding box center [855, 75] width 62 height 20
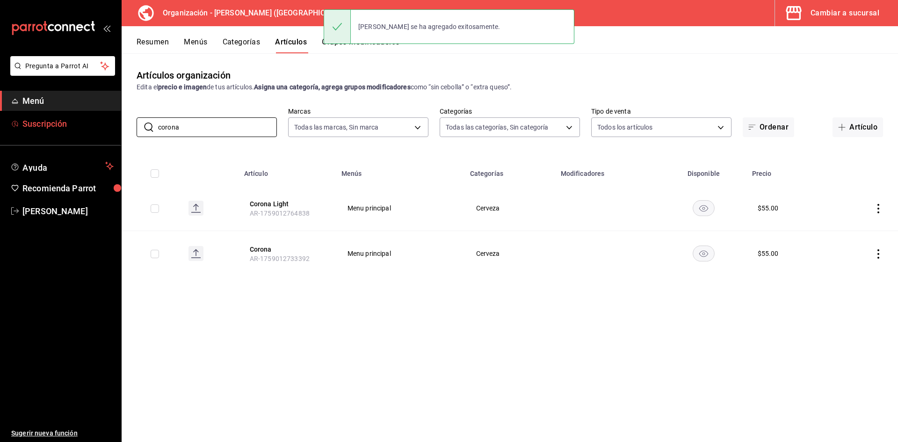
drag, startPoint x: 216, startPoint y: 125, endPoint x: 56, endPoint y: 130, distance: 159.5
click at [26, 130] on div "Pregunta a Parrot AI Menú Suscripción Ayuda Recomienda Parrot Adriana F Sugerir…" at bounding box center [449, 221] width 898 height 442
drag, startPoint x: 867, startPoint y: 124, endPoint x: 870, endPoint y: 129, distance: 5.2
click at [867, 125] on button "Artículo" at bounding box center [857, 127] width 50 height 20
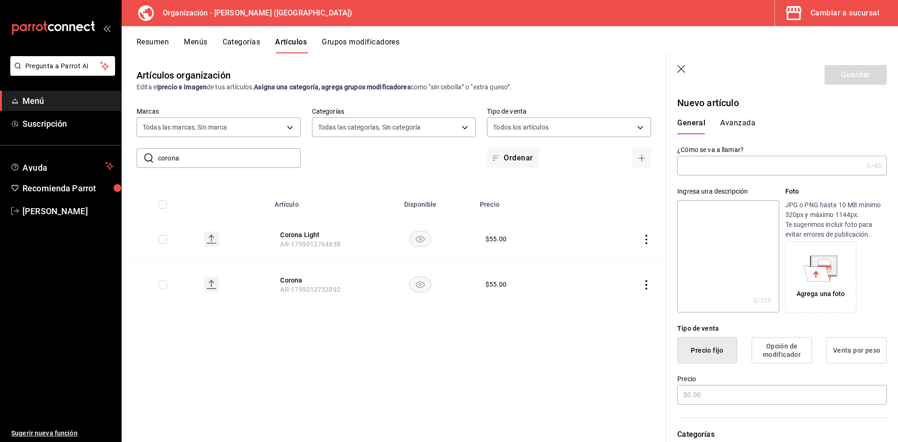
click at [720, 169] on input "text" at bounding box center [770, 165] width 186 height 19
drag, startPoint x: 177, startPoint y: 156, endPoint x: 6, endPoint y: 149, distance: 171.7
click at [0, 155] on div "Pregunta a Parrot AI Menú Suscripción Ayuda Recomienda Parrot Adriana F Sugerir…" at bounding box center [449, 221] width 898 height 442
type input "NEGRA"
click at [749, 170] on input "text" at bounding box center [770, 165] width 186 height 19
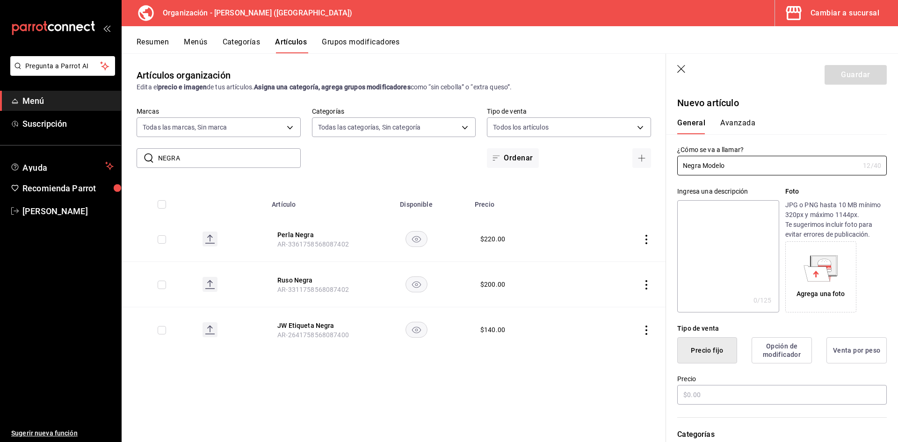
scroll to position [94, 0]
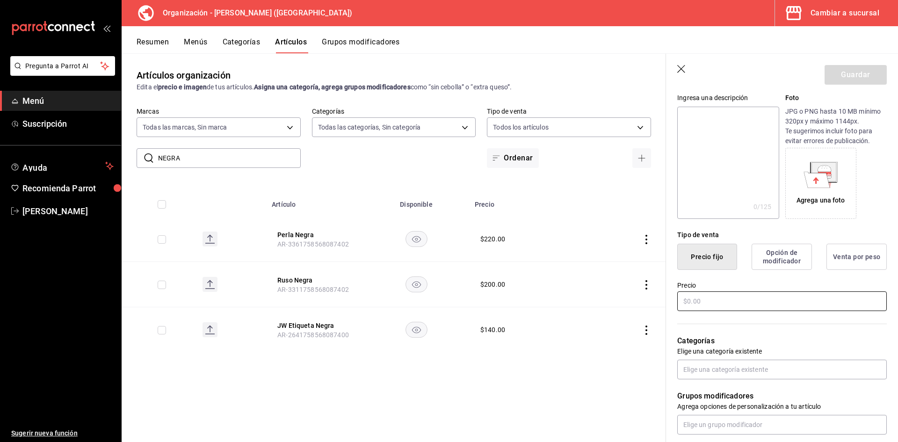
type input "Negra Modelo"
click at [711, 301] on input "text" at bounding box center [781, 301] width 209 height 20
drag, startPoint x: 719, startPoint y: 299, endPoint x: 726, endPoint y: 285, distance: 15.5
click at [717, 296] on input "text" at bounding box center [781, 301] width 209 height 20
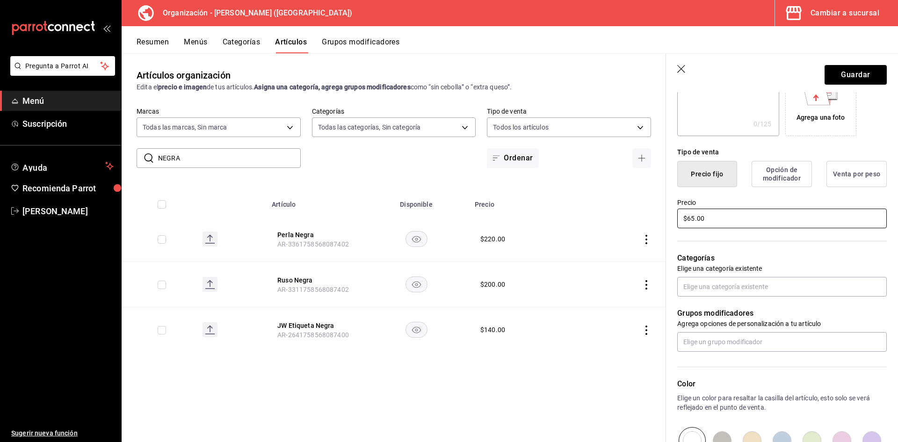
scroll to position [187, 0]
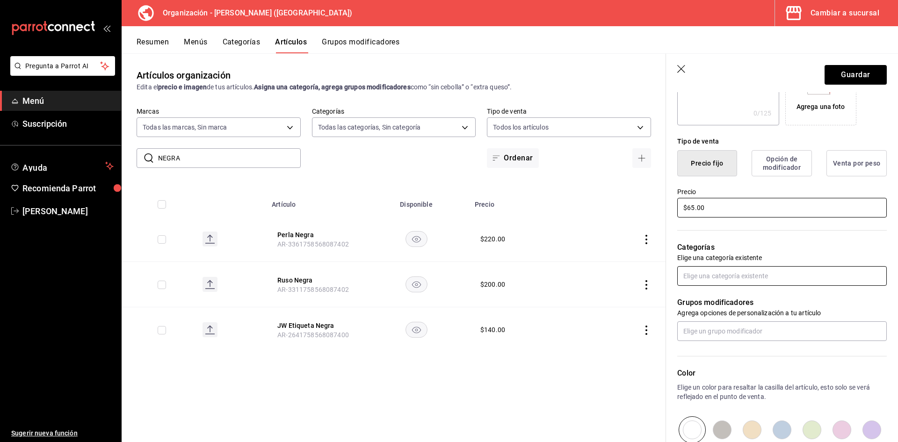
type input "$65.00"
click at [723, 274] on input "text" at bounding box center [781, 276] width 209 height 20
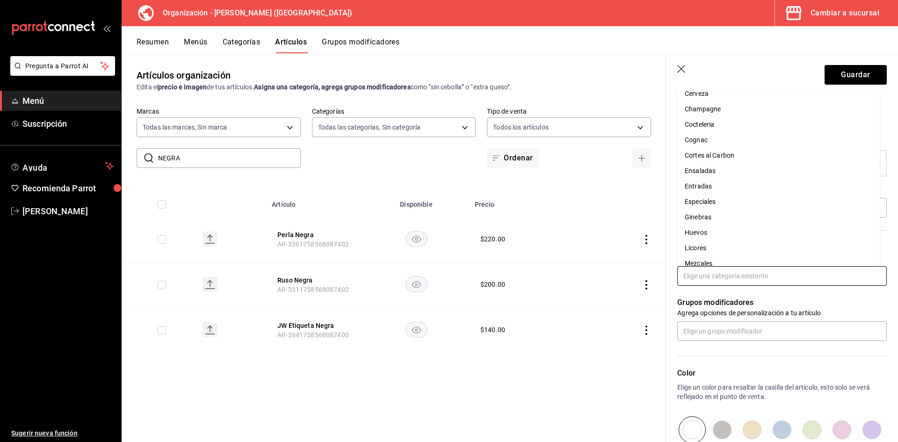
scroll to position [0, 0]
click at [714, 138] on li "Cafes y Bebidas" at bounding box center [778, 131] width 202 height 15
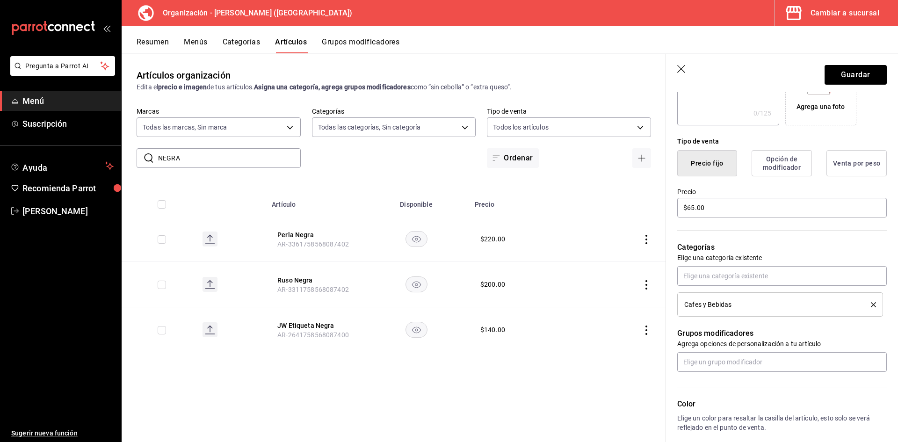
click at [716, 301] on span "Cafes y Bebidas" at bounding box center [707, 304] width 47 height 7
click at [870, 299] on li "Cafes y Bebidas" at bounding box center [780, 304] width 206 height 24
click at [867, 309] on div "Cafes y Bebidas" at bounding box center [780, 304] width 192 height 10
click at [871, 307] on icon "delete" at bounding box center [873, 304] width 5 height 5
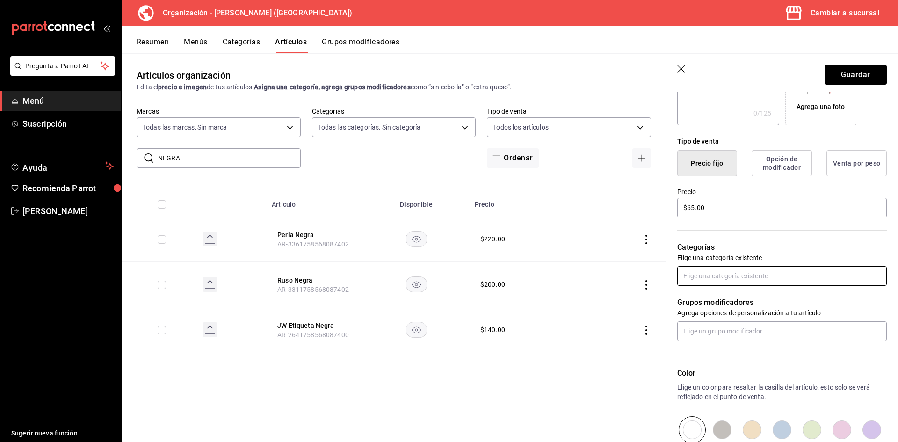
click at [799, 277] on input "text" at bounding box center [781, 276] width 209 height 20
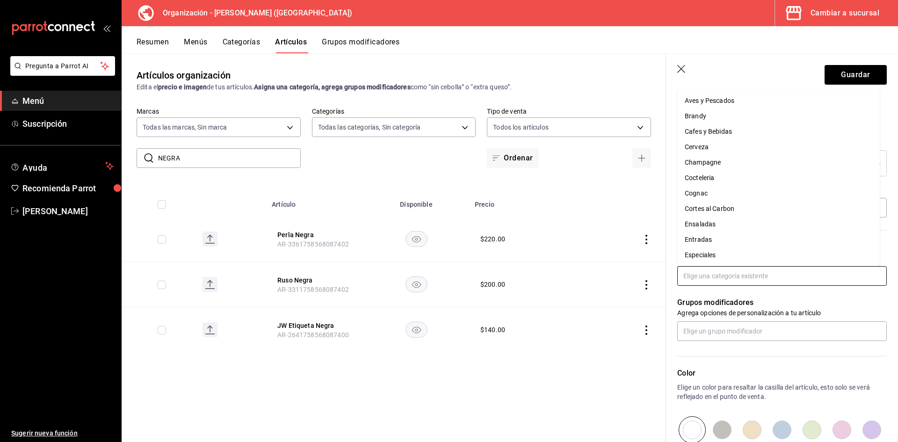
click at [717, 141] on li "Cerveza" at bounding box center [778, 146] width 202 height 15
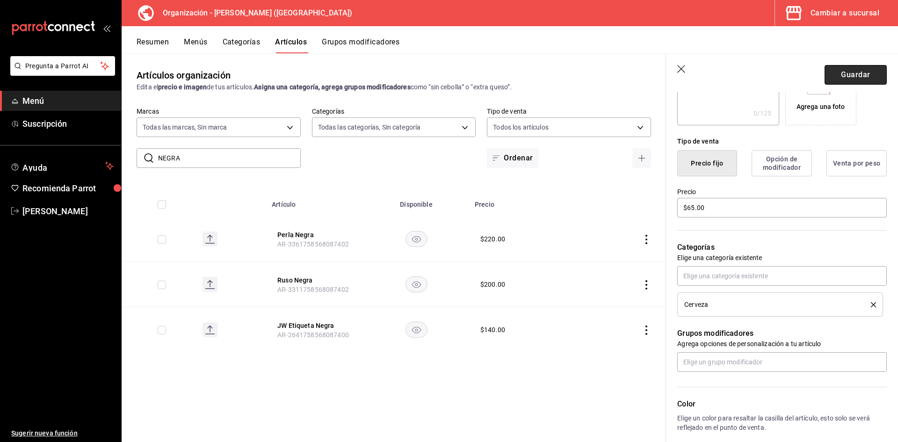
click at [845, 70] on button "Guardar" at bounding box center [855, 75] width 62 height 20
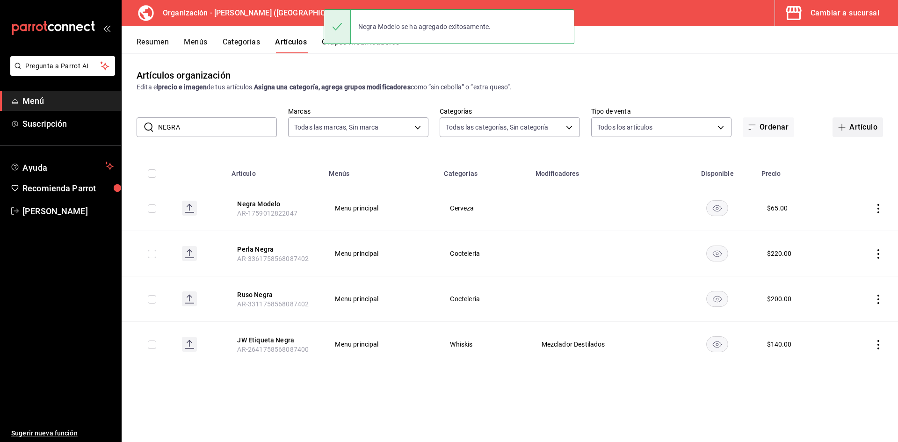
click at [864, 132] on button "Artículo" at bounding box center [857, 127] width 50 height 20
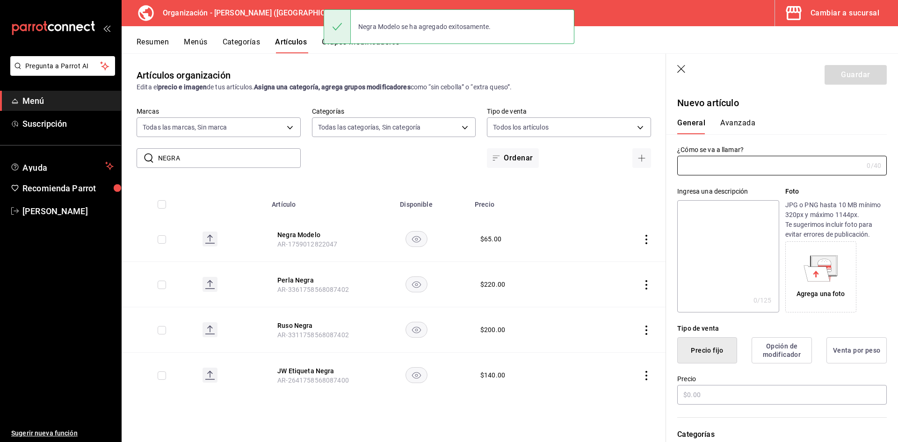
type input "m"
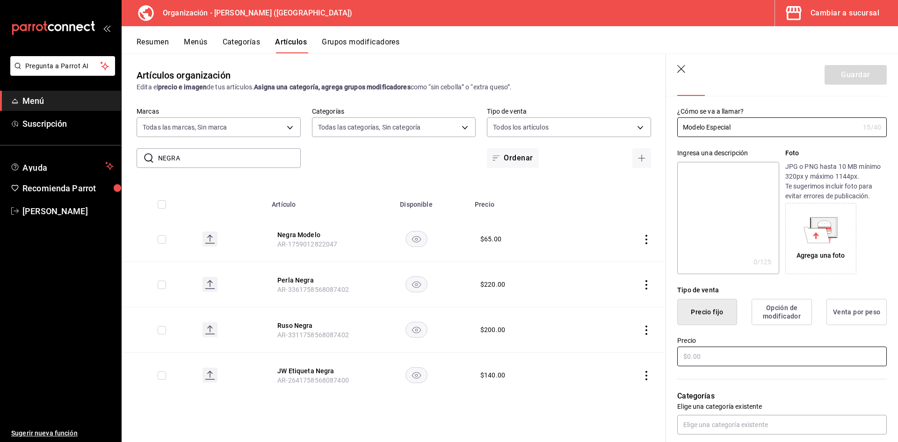
scroll to position [94, 0]
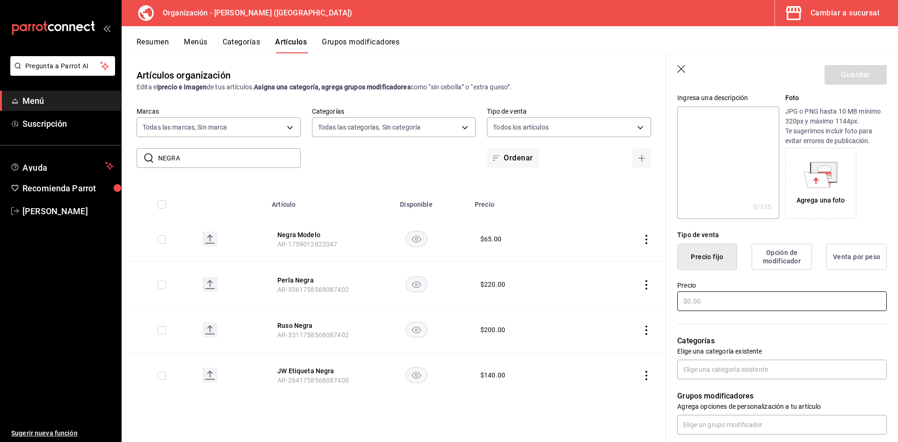
type input "Modelo Especial"
click at [720, 302] on input "text" at bounding box center [781, 301] width 209 height 20
type input "$65.00"
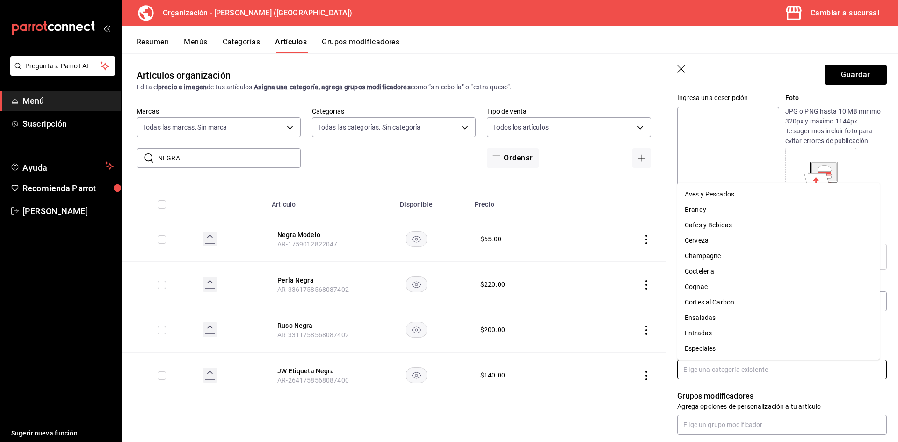
click at [754, 367] on input "text" at bounding box center [781, 370] width 209 height 20
click at [712, 239] on li "Cerveza" at bounding box center [778, 240] width 202 height 15
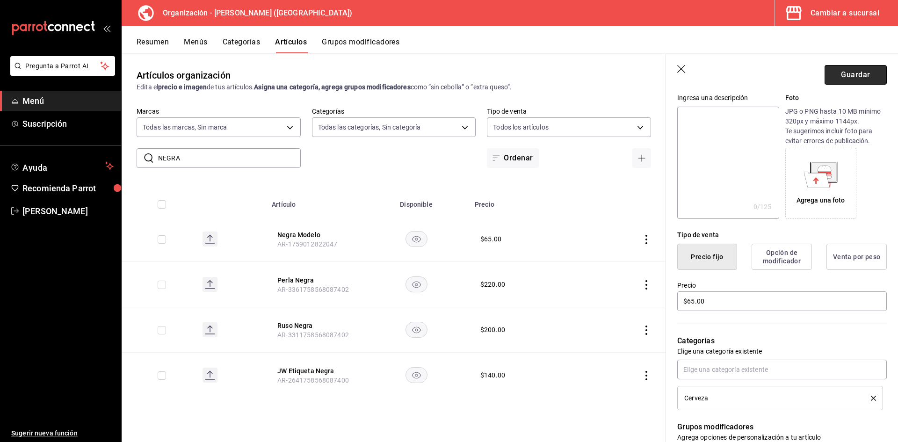
click at [860, 73] on button "Guardar" at bounding box center [855, 75] width 62 height 20
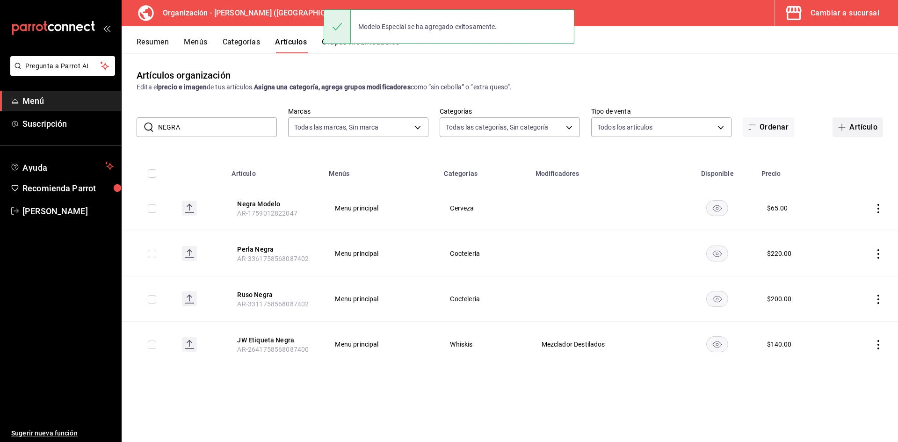
click at [863, 132] on button "Artículo" at bounding box center [857, 127] width 50 height 20
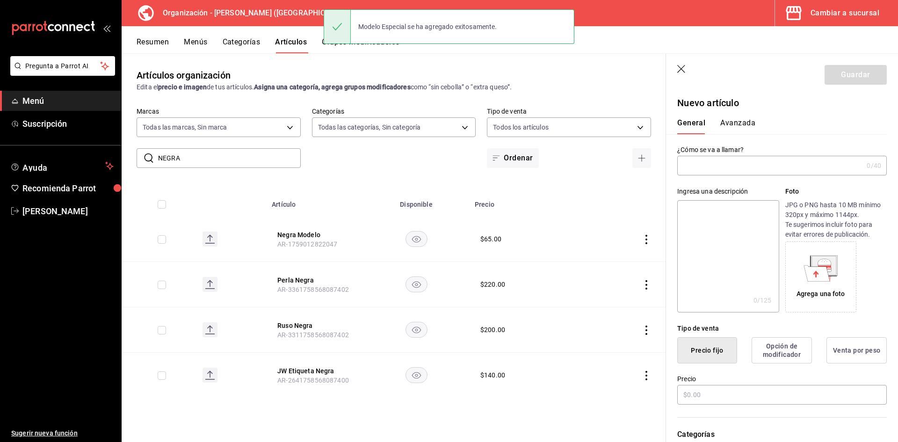
click at [690, 166] on input "text" at bounding box center [770, 165] width 186 height 19
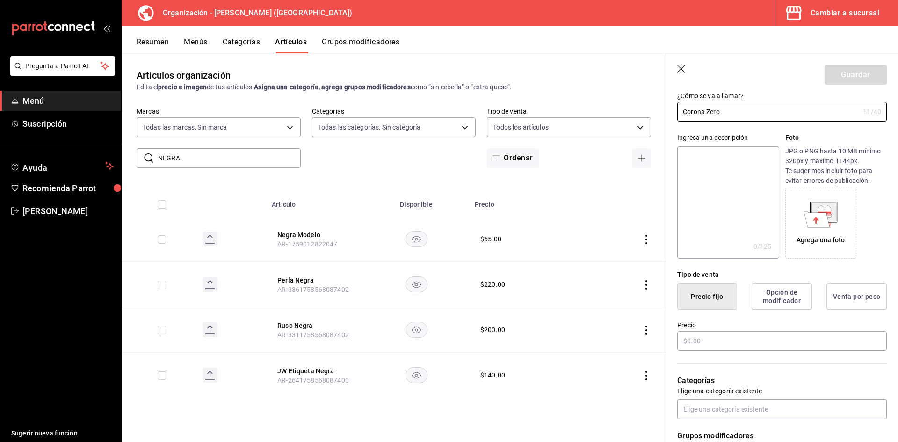
scroll to position [94, 0]
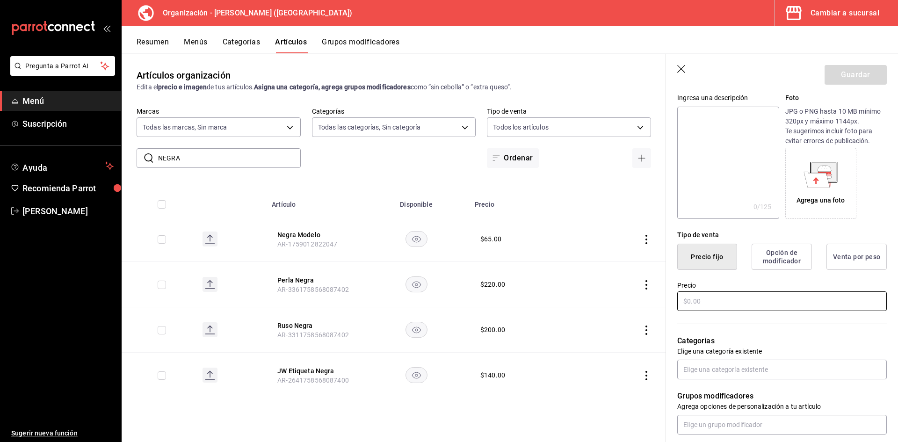
click at [704, 303] on input "text" at bounding box center [781, 301] width 209 height 20
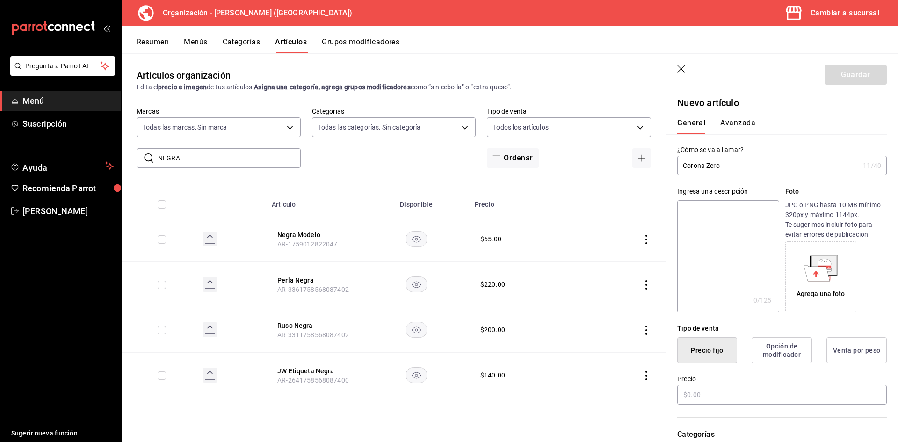
click at [708, 165] on input "Corona Zero" at bounding box center [768, 165] width 182 height 19
type input "Corona Cero"
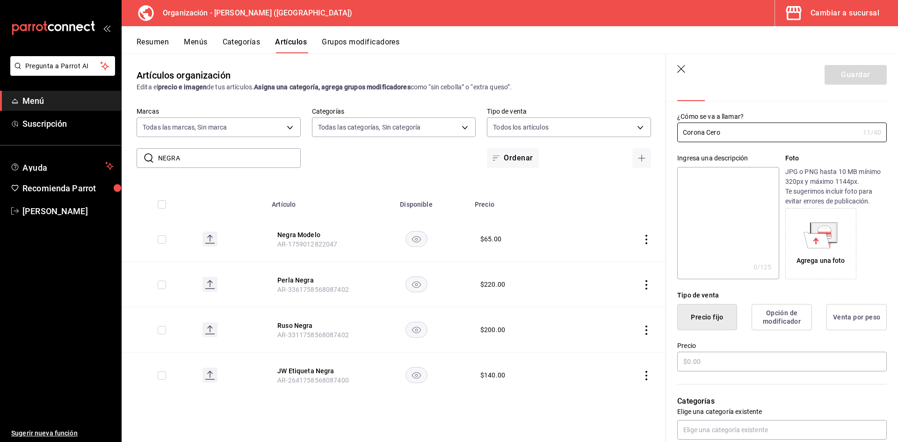
scroll to position [47, 0]
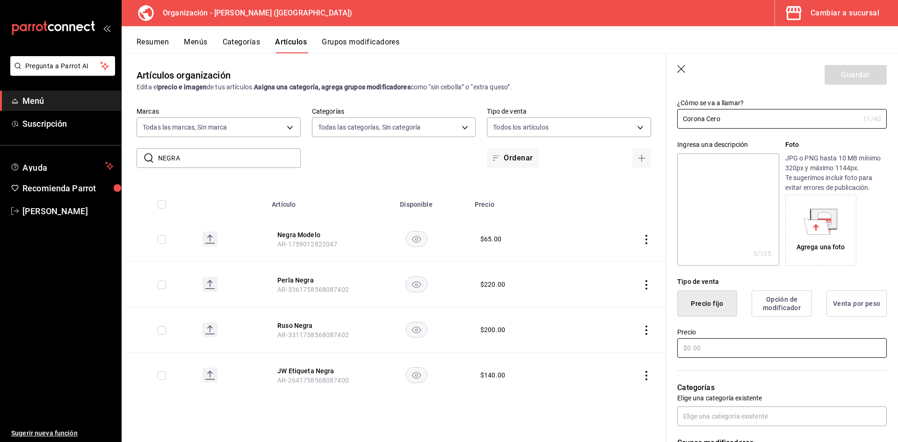
click at [708, 354] on input "text" at bounding box center [781, 348] width 209 height 20
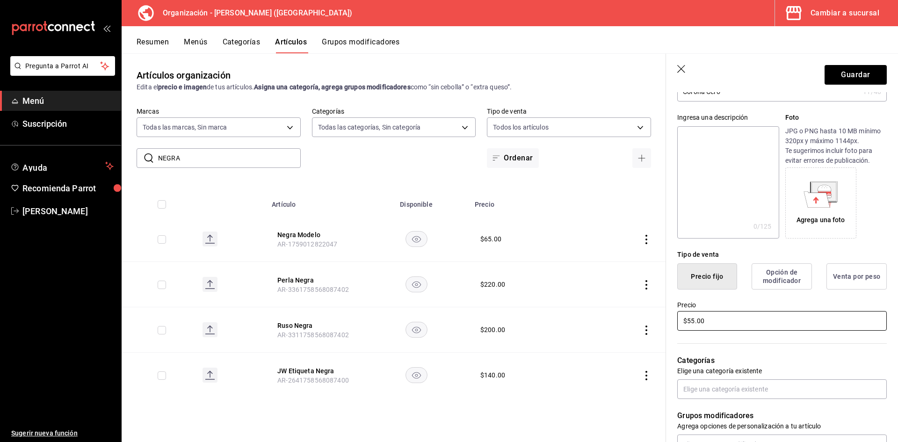
scroll to position [140, 0]
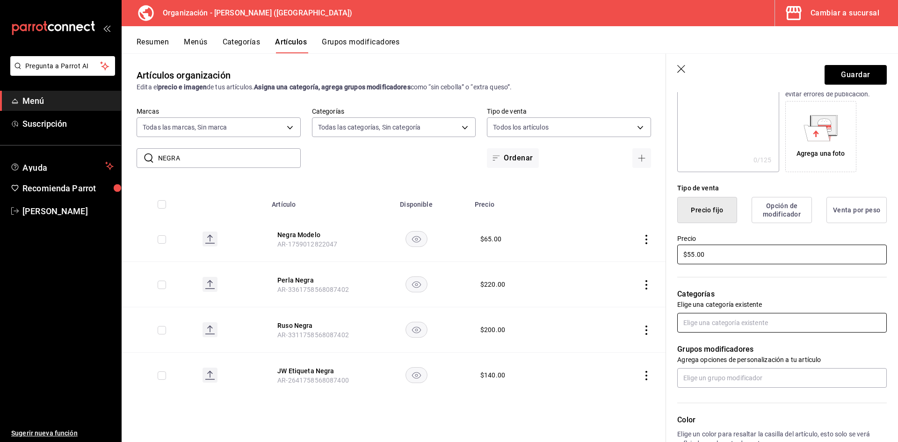
type input "$55.00"
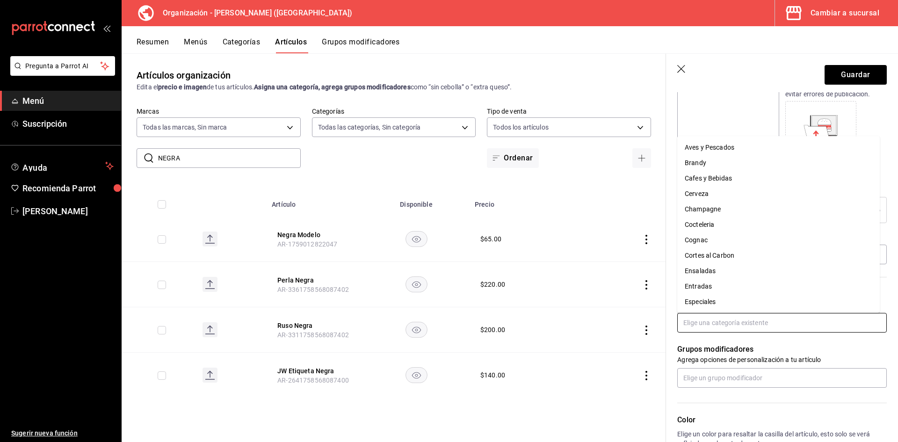
click at [739, 317] on input "text" at bounding box center [781, 323] width 209 height 20
click at [712, 191] on li "Cerveza" at bounding box center [778, 193] width 202 height 15
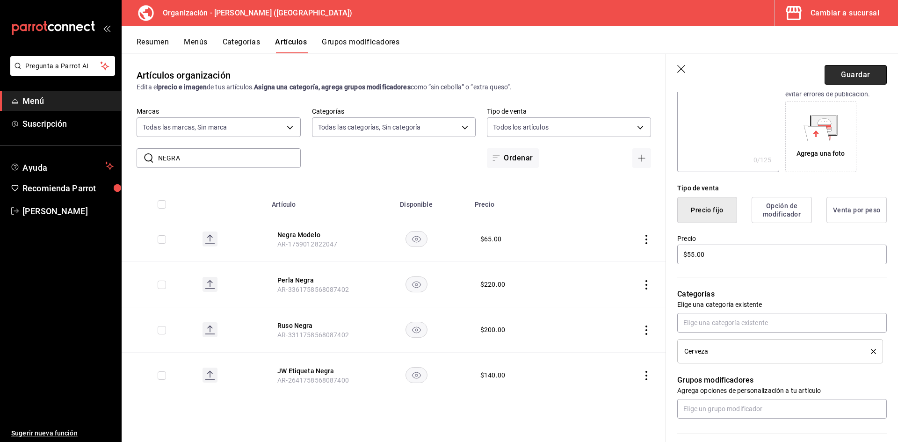
click at [852, 70] on button "Guardar" at bounding box center [855, 75] width 62 height 20
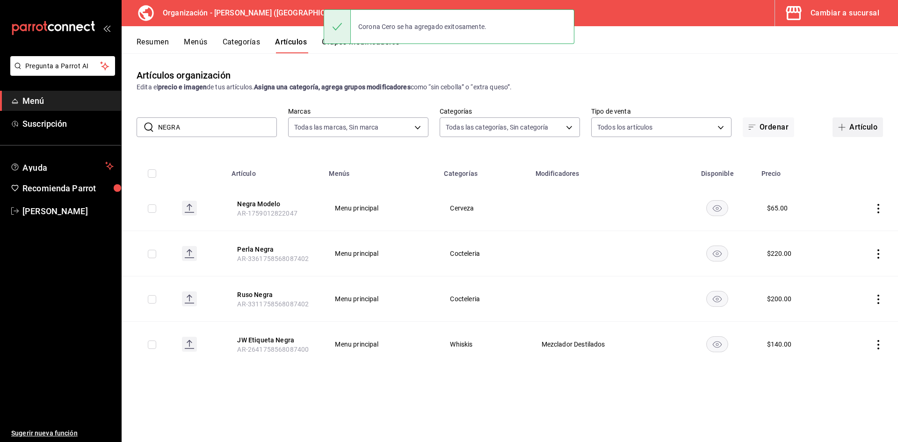
click at [854, 124] on button "Artículo" at bounding box center [857, 127] width 50 height 20
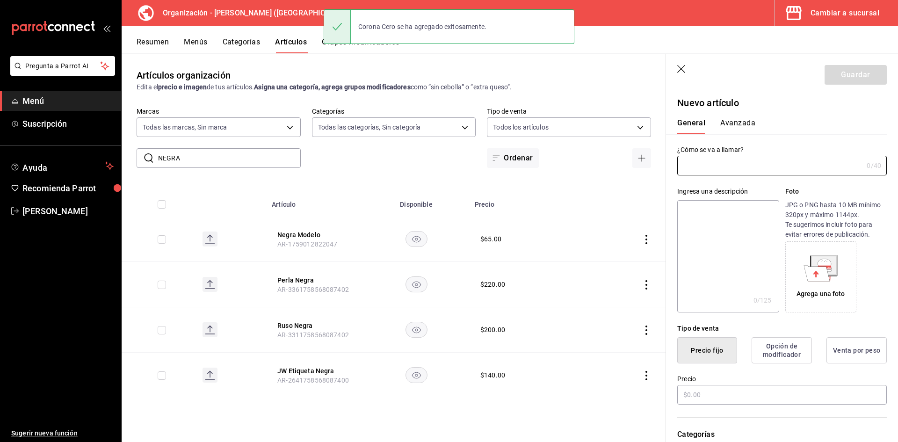
drag, startPoint x: 698, startPoint y: 174, endPoint x: 694, endPoint y: 177, distance: 5.1
click at [697, 174] on input "text" at bounding box center [770, 165] width 186 height 19
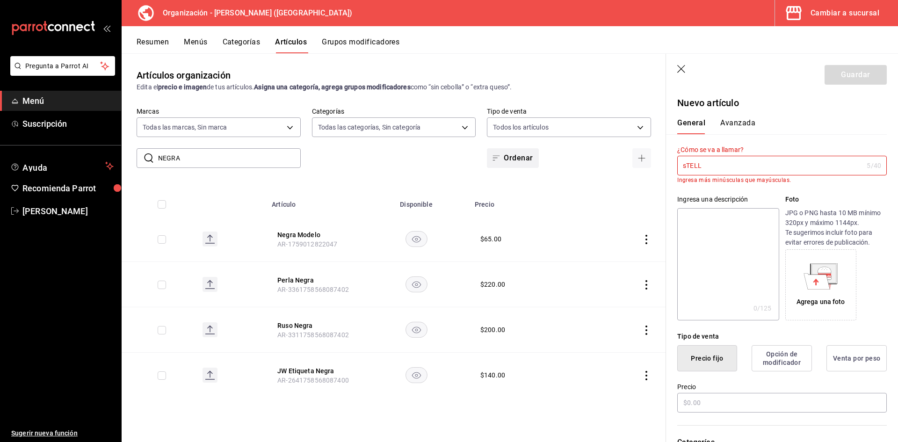
drag, startPoint x: 777, startPoint y: 161, endPoint x: 518, endPoint y: 154, distance: 259.6
click at [518, 154] on main "Artículos organización Edita el precio e imagen de tus artículos. Asigna una ca…" at bounding box center [510, 247] width 776 height 389
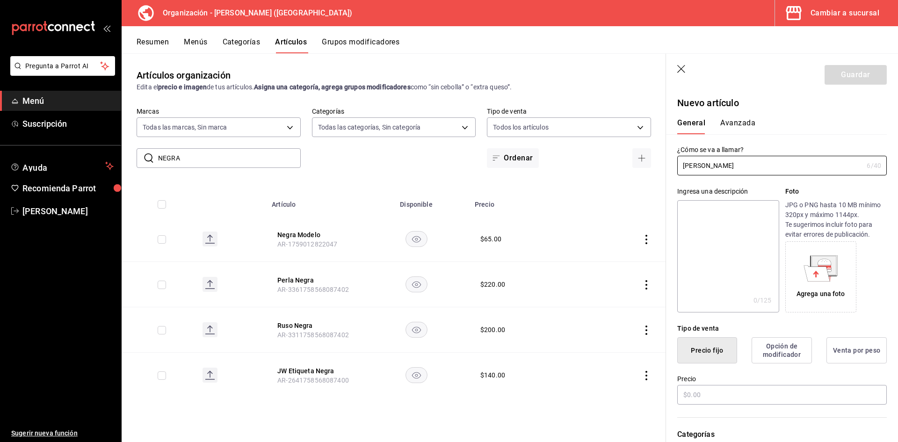
type input "Stella"
click at [703, 391] on input "text" at bounding box center [781, 395] width 209 height 20
click at [711, 394] on input "text" at bounding box center [781, 395] width 209 height 20
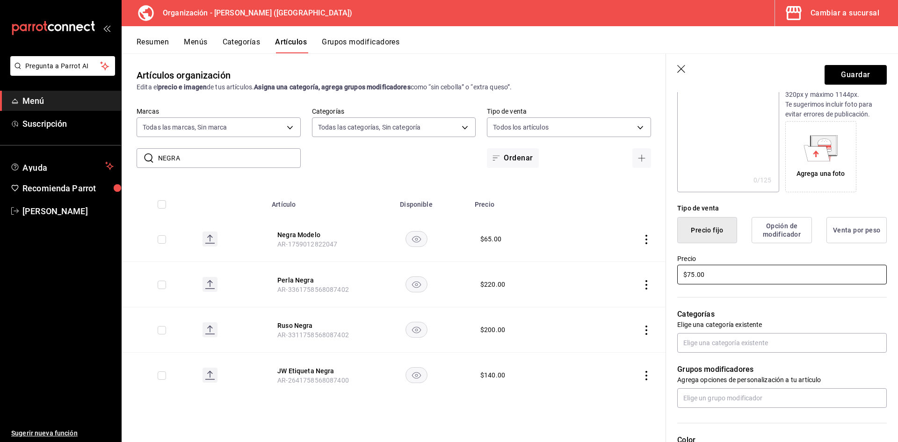
scroll to position [140, 0]
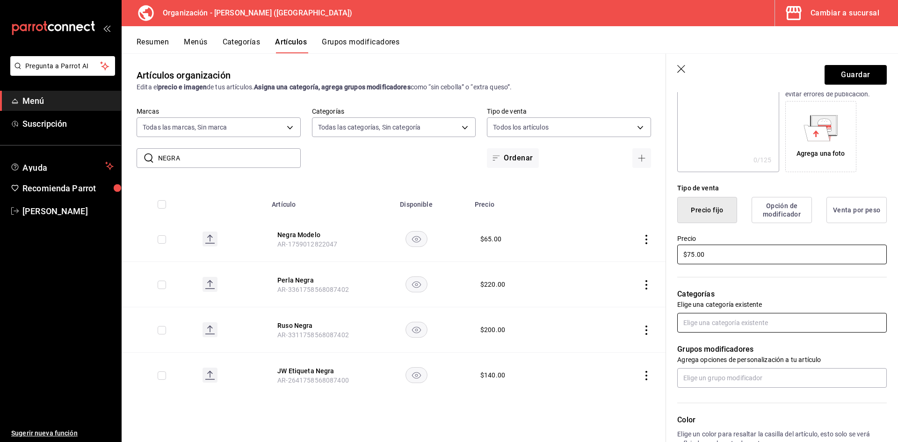
type input "$75.00"
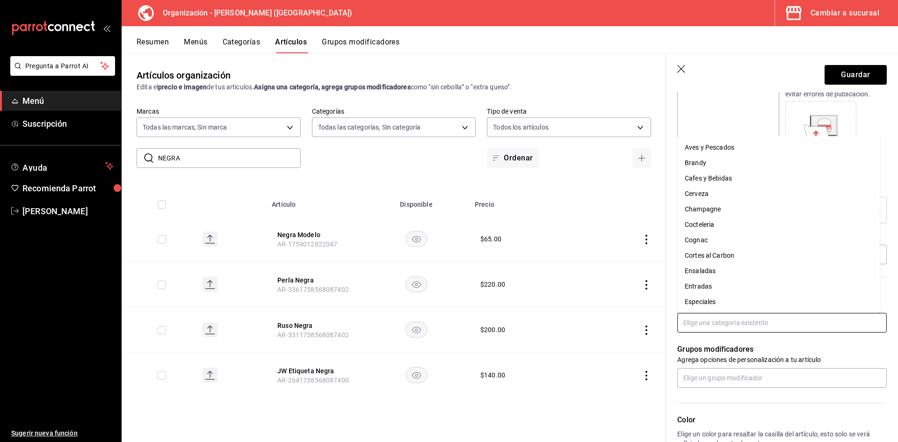
click at [745, 324] on input "text" at bounding box center [781, 323] width 209 height 20
click at [706, 191] on li "Cerveza" at bounding box center [778, 193] width 202 height 15
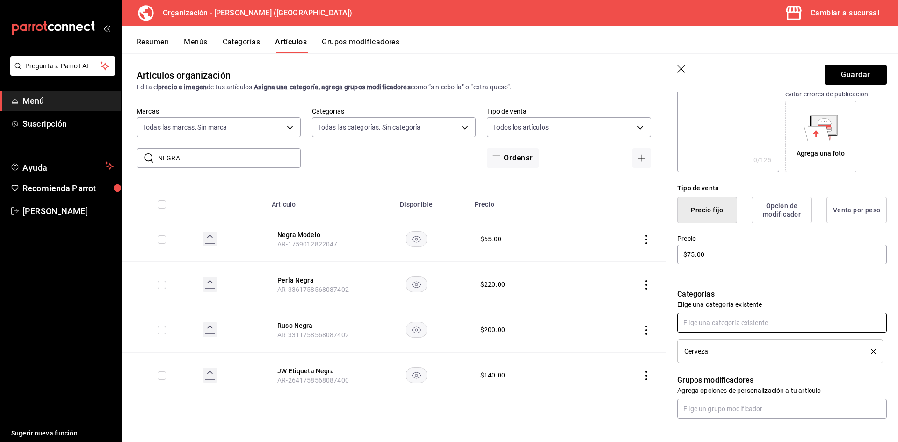
scroll to position [0, 0]
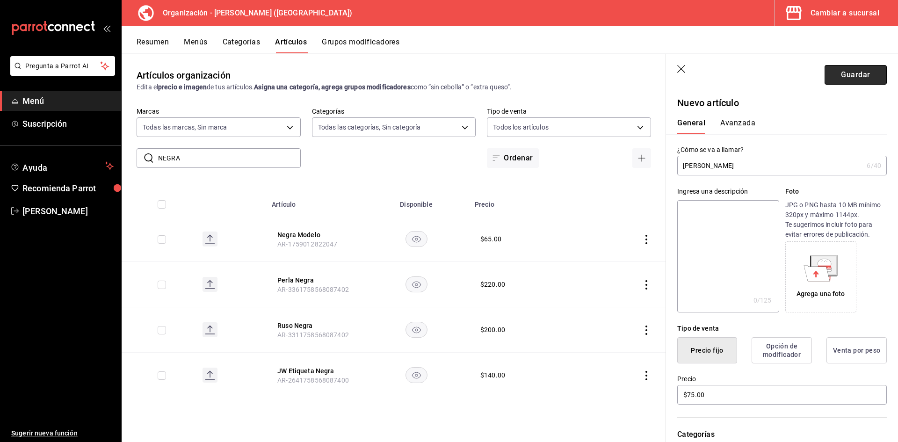
click at [854, 79] on button "Guardar" at bounding box center [855, 75] width 62 height 20
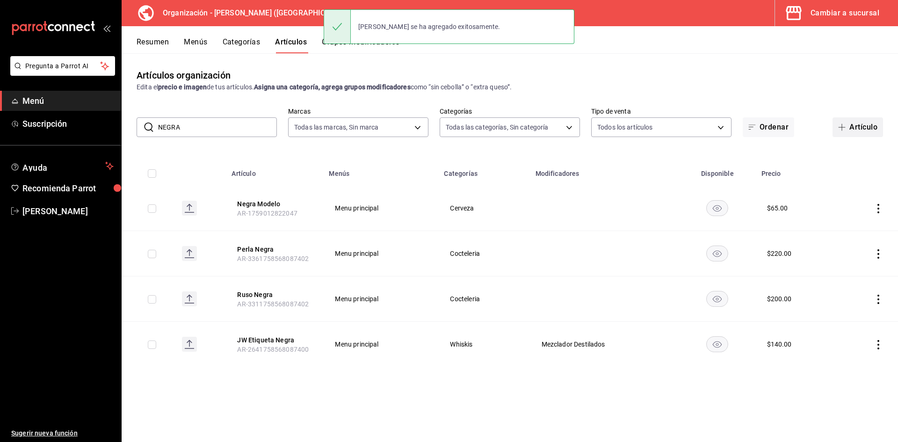
click at [854, 125] on button "Artículo" at bounding box center [857, 127] width 50 height 20
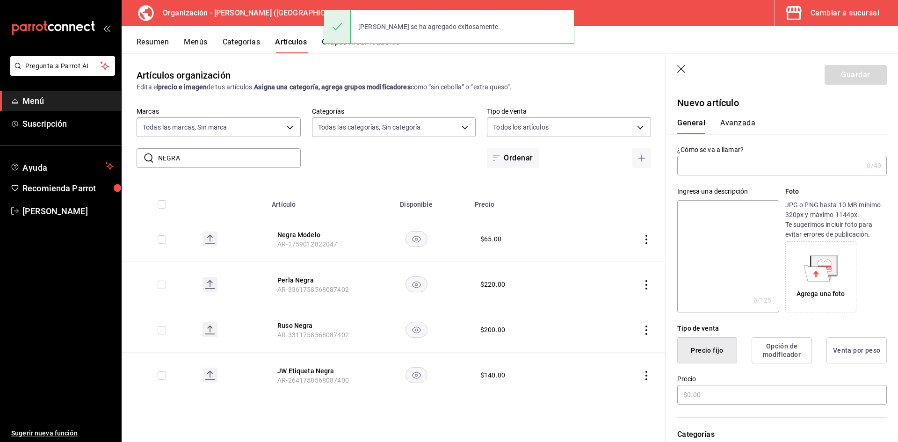
click at [696, 163] on input "text" at bounding box center [770, 165] width 186 height 19
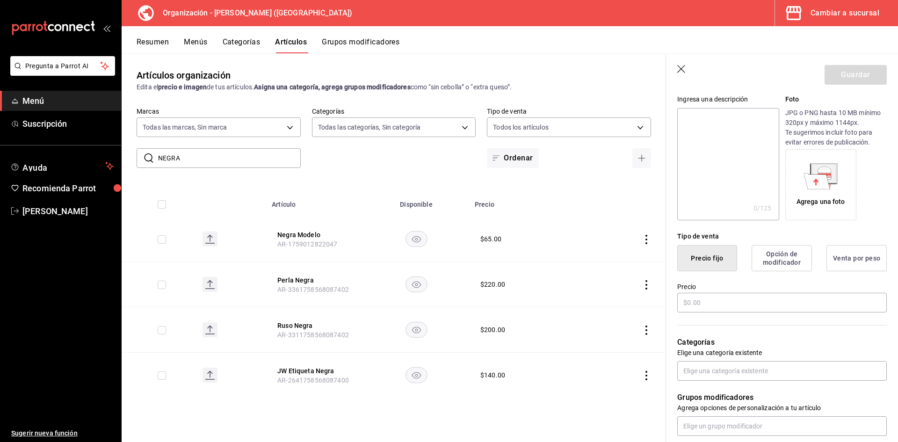
scroll to position [94, 0]
type input "Michelob Ultra"
click at [698, 304] on input "text" at bounding box center [781, 301] width 209 height 20
click at [701, 297] on input "text" at bounding box center [781, 301] width 209 height 20
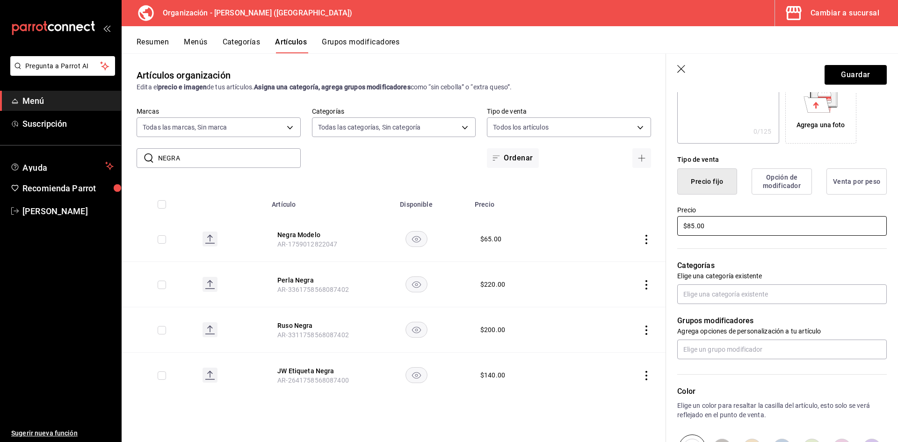
scroll to position [187, 0]
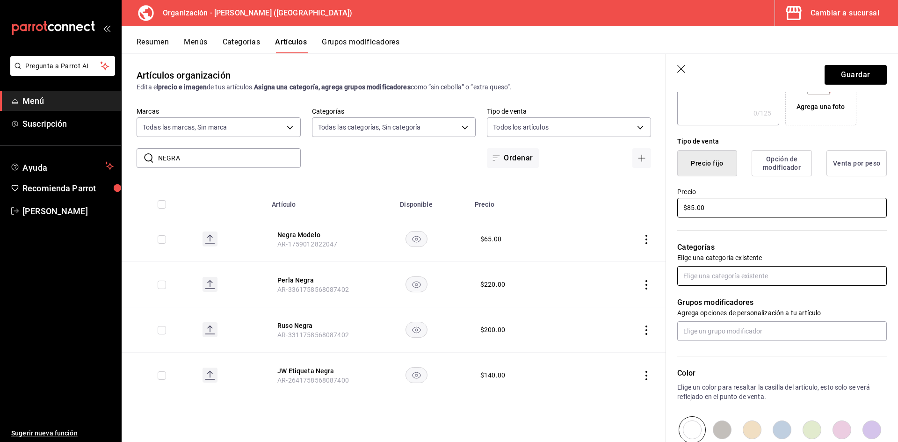
type input "$85.00"
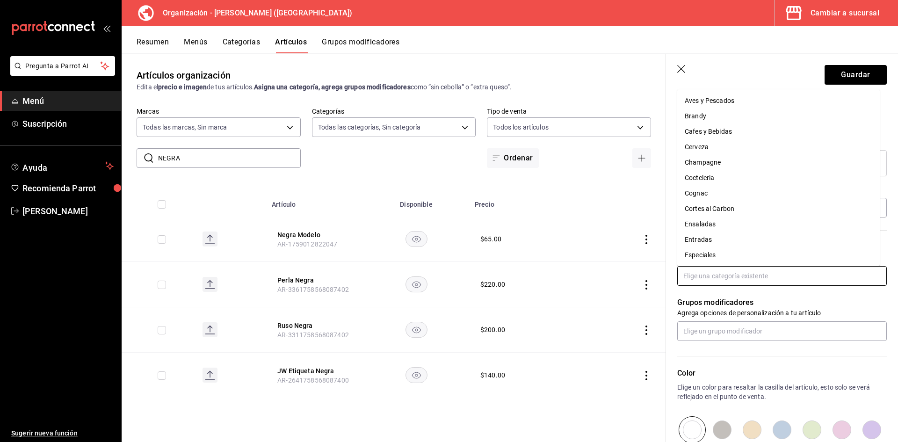
drag, startPoint x: 743, startPoint y: 274, endPoint x: 741, endPoint y: 280, distance: 6.4
click at [742, 278] on input "text" at bounding box center [781, 276] width 209 height 20
click at [701, 146] on li "Cerveza" at bounding box center [778, 146] width 202 height 15
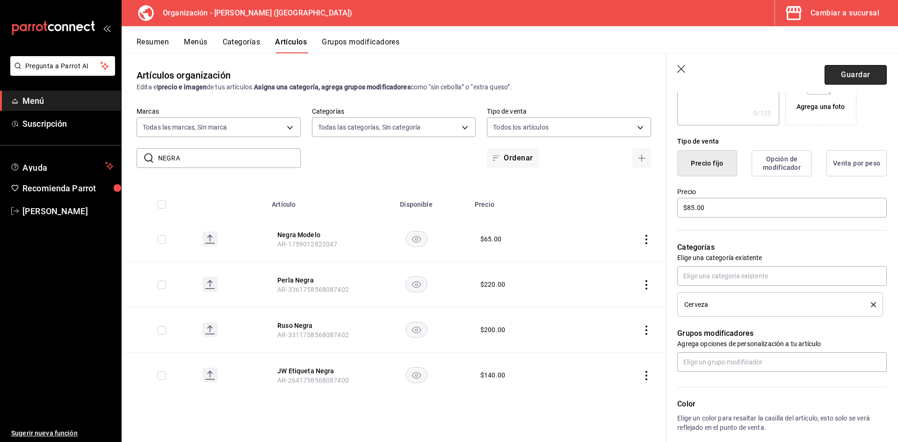
click at [856, 77] on button "Guardar" at bounding box center [855, 75] width 62 height 20
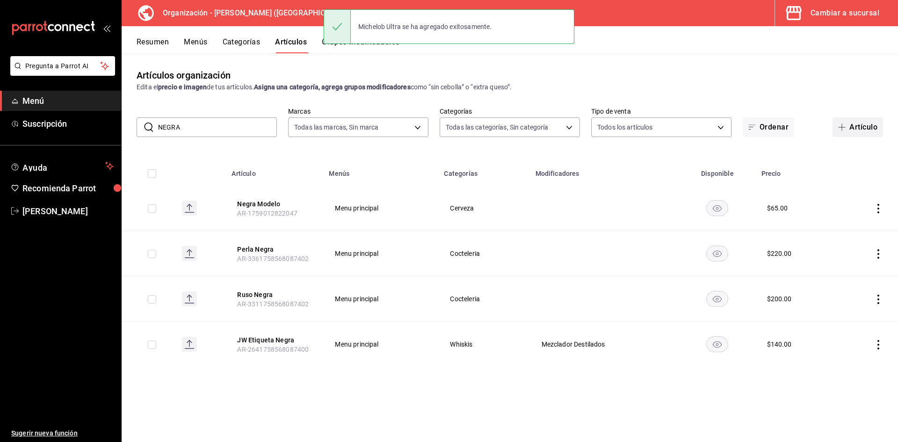
click at [851, 128] on button "Artículo" at bounding box center [857, 127] width 50 height 20
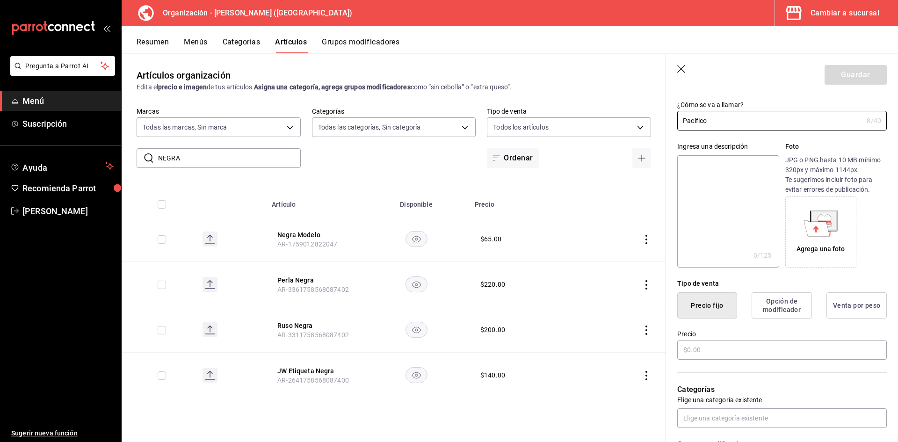
scroll to position [94, 0]
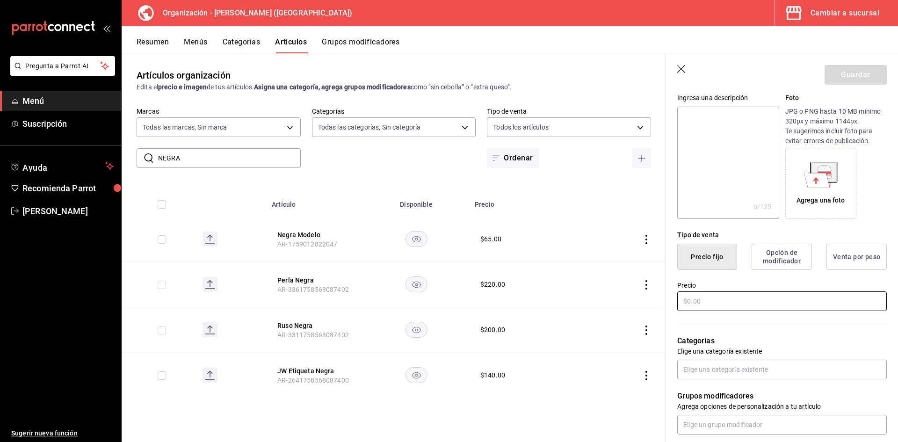
type input "Pacifico"
click at [717, 303] on input "text" at bounding box center [781, 301] width 209 height 20
type input "$55.00"
click at [718, 367] on input "text" at bounding box center [781, 370] width 209 height 20
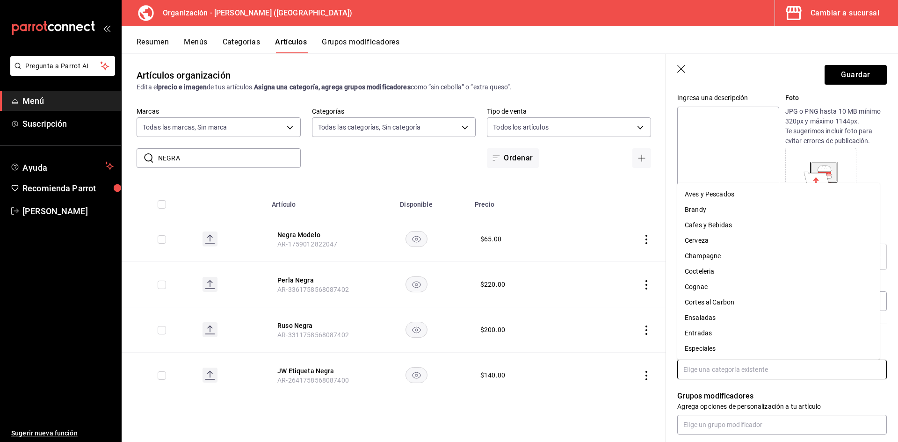
click at [703, 239] on li "Cerveza" at bounding box center [778, 240] width 202 height 15
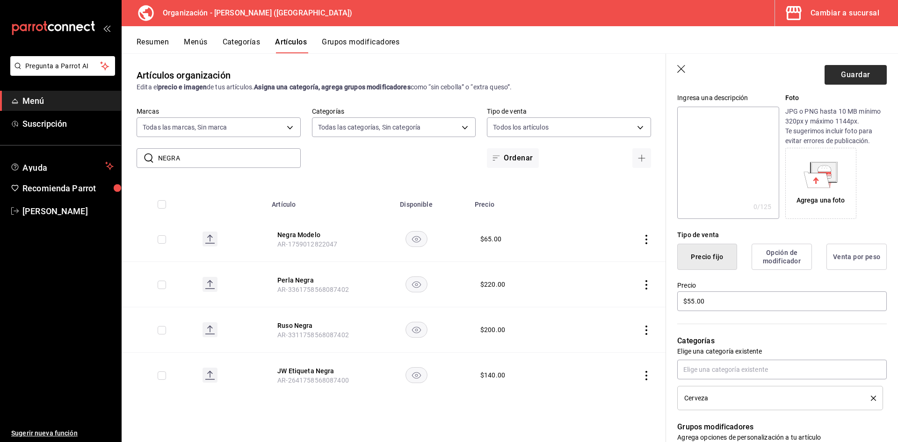
drag, startPoint x: 842, startPoint y: 91, endPoint x: 848, endPoint y: 81, distance: 11.2
click at [843, 88] on header "Guardar" at bounding box center [782, 73] width 232 height 38
click at [848, 80] on button "Guardar" at bounding box center [855, 75] width 62 height 20
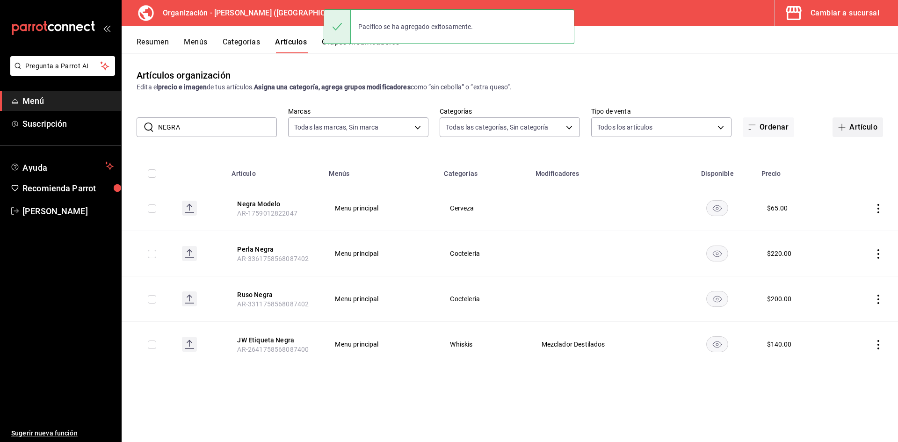
click at [858, 120] on button "Artículo" at bounding box center [857, 127] width 50 height 20
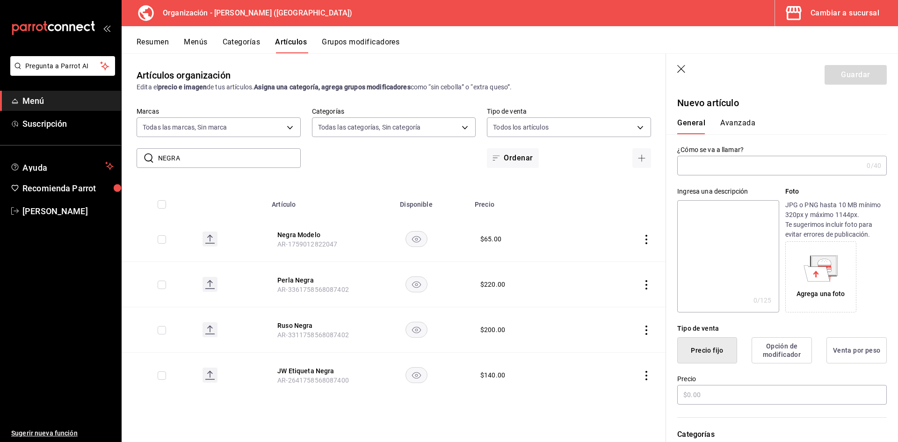
click at [704, 154] on div "¿Cómo se va a llamar? 0 /40 ¿Cómo se va a llamar?" at bounding box center [781, 160] width 209 height 30
click at [733, 162] on input "text" at bounding box center [770, 165] width 186 height 19
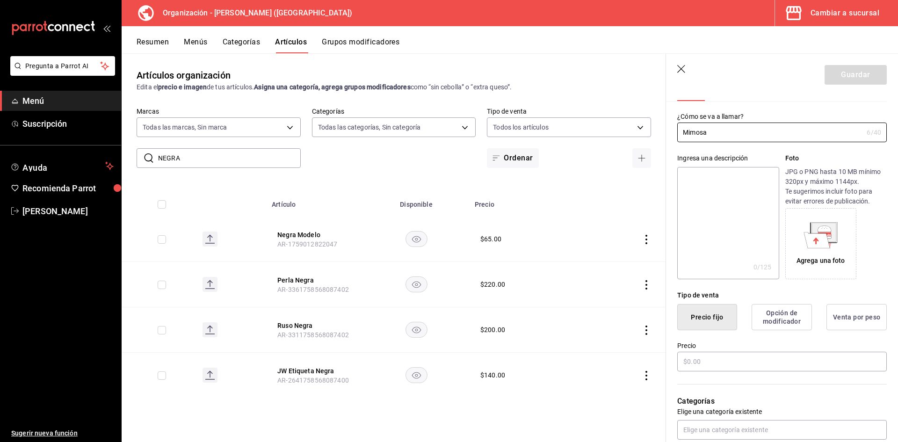
scroll to position [47, 0]
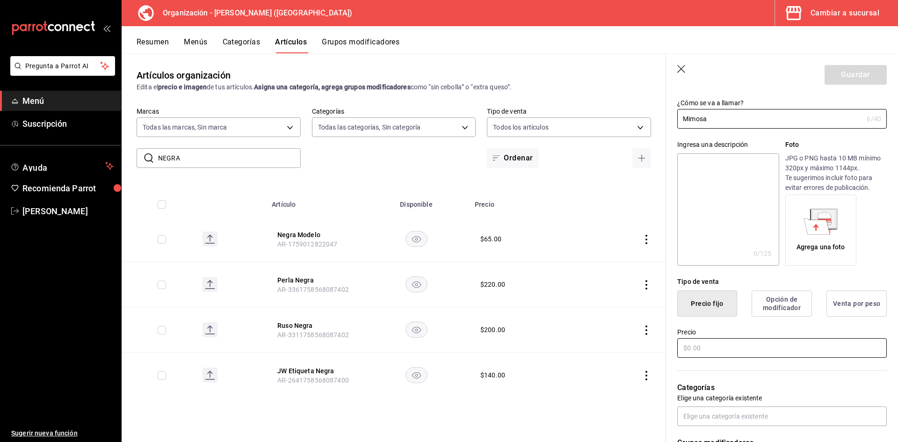
type input "Mimosa"
click at [727, 351] on input "text" at bounding box center [781, 348] width 209 height 20
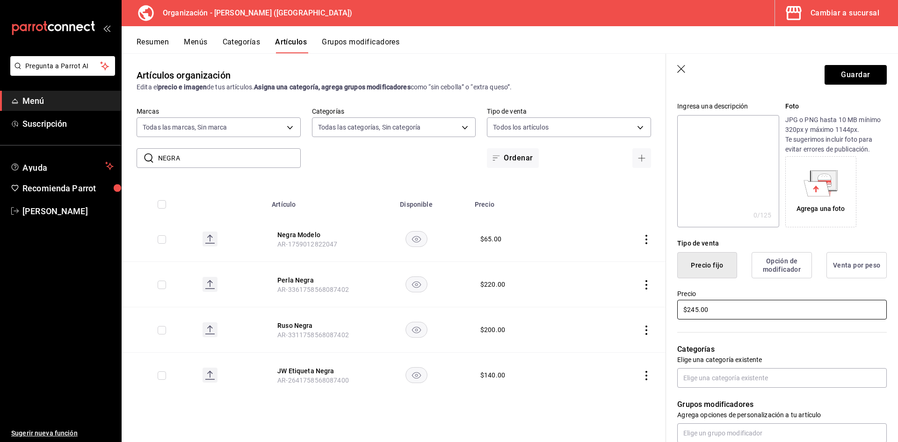
scroll to position [140, 0]
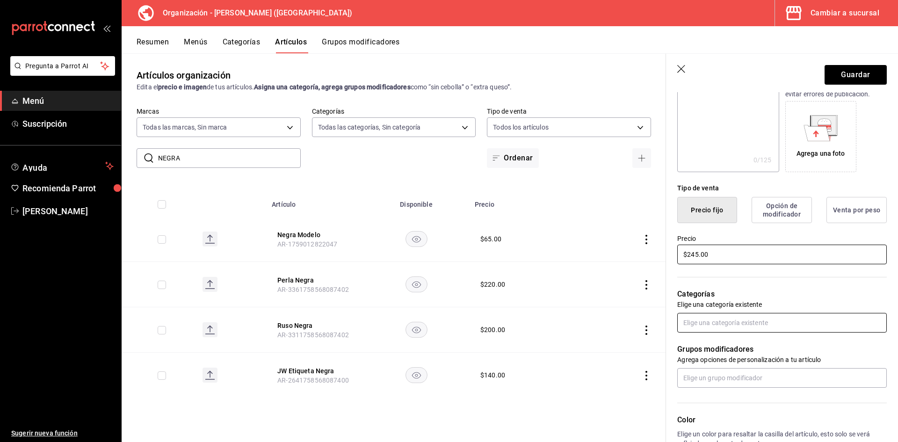
type input "$245.00"
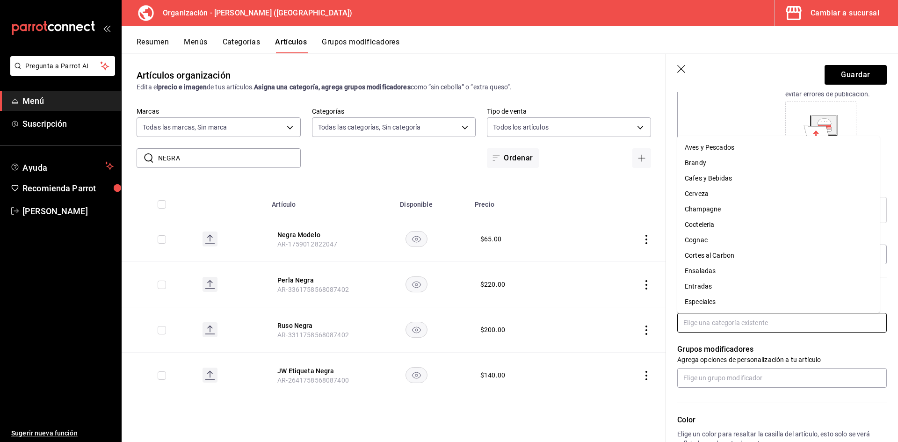
click at [712, 324] on input "text" at bounding box center [781, 323] width 209 height 20
click at [742, 236] on li "Mixologia" at bounding box center [778, 238] width 202 height 15
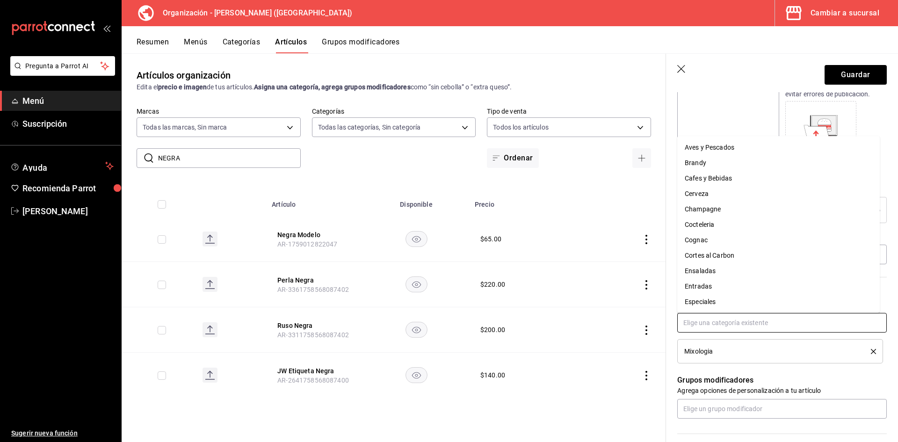
click at [799, 323] on input "text" at bounding box center [781, 323] width 209 height 20
click at [737, 228] on li "Cocteleria" at bounding box center [778, 224] width 202 height 15
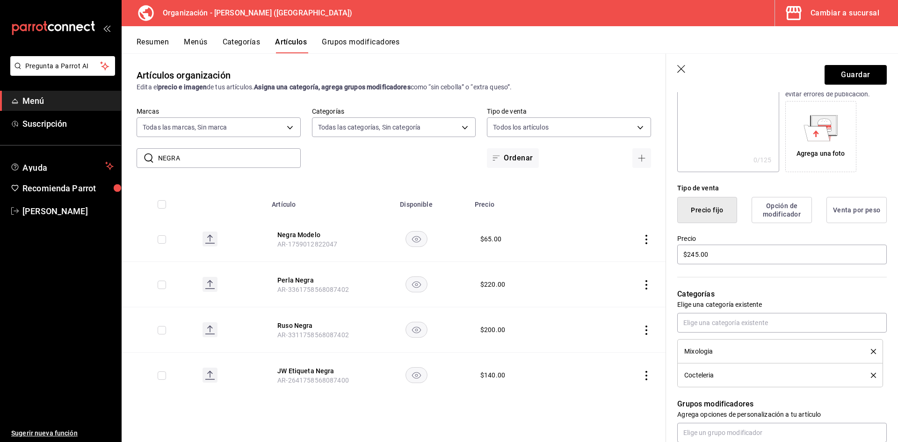
click at [871, 351] on icon "delete" at bounding box center [873, 351] width 5 height 5
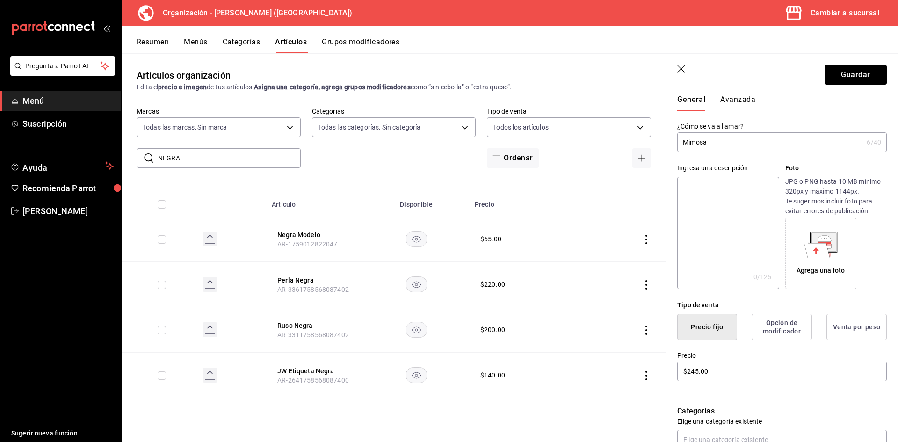
scroll to position [0, 0]
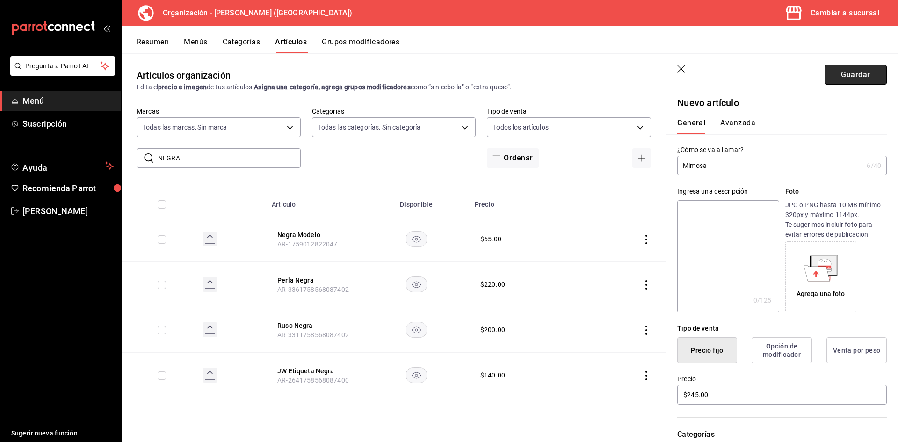
click at [848, 78] on button "Guardar" at bounding box center [855, 75] width 62 height 20
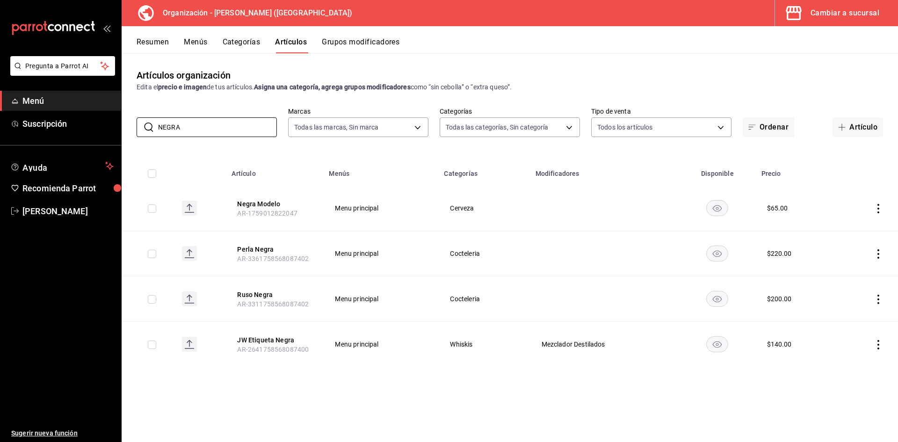
drag, startPoint x: 225, startPoint y: 125, endPoint x: 0, endPoint y: 96, distance: 226.7
click at [0, 101] on div "Pregunta a Parrot AI Menú Suscripción Ayuda Recomienda Parrot Adriana F Sugerir…" at bounding box center [449, 221] width 898 height 442
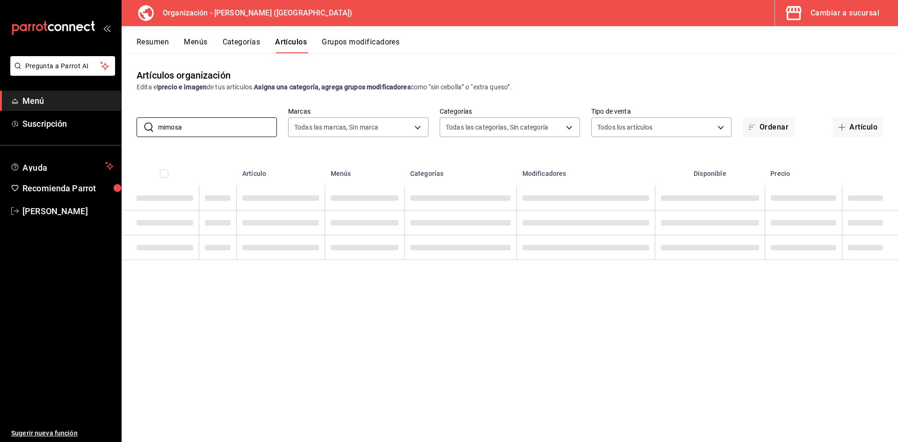
type input "mimosa"
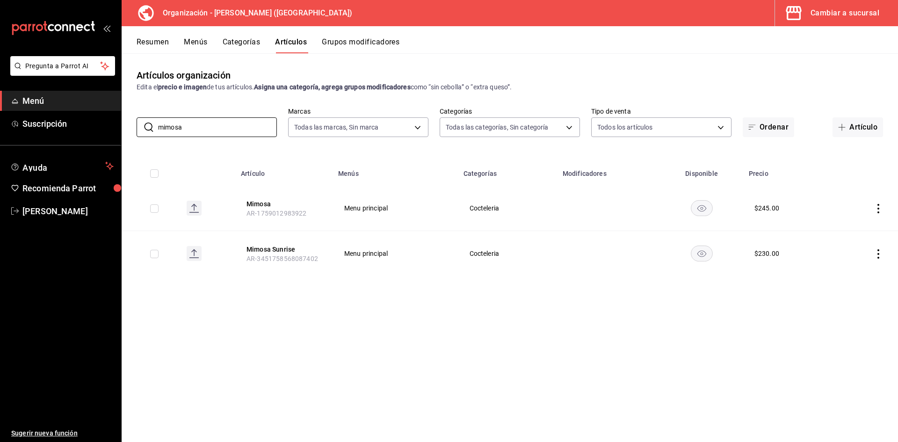
click at [848, 8] on div "Cambiar a sucursal" at bounding box center [844, 13] width 69 height 13
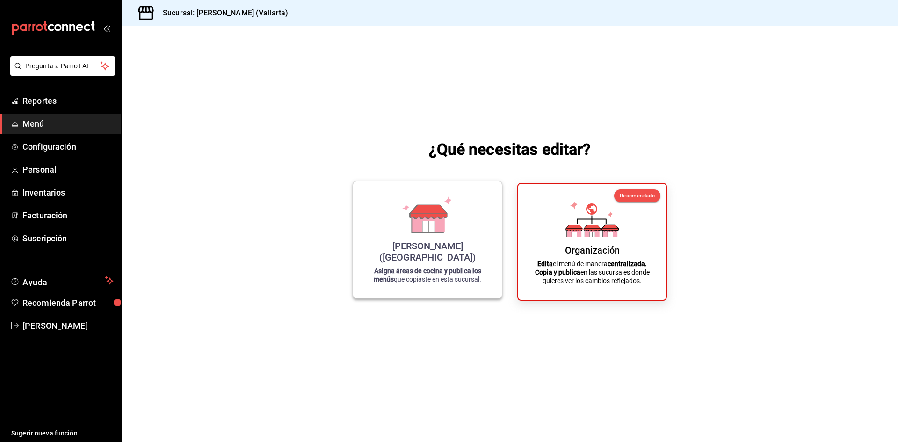
click at [396, 238] on div "[PERSON_NAME] (Vallarta) Asigna áreas de cocina y publica los menús que copiast…" at bounding box center [427, 240] width 126 height 102
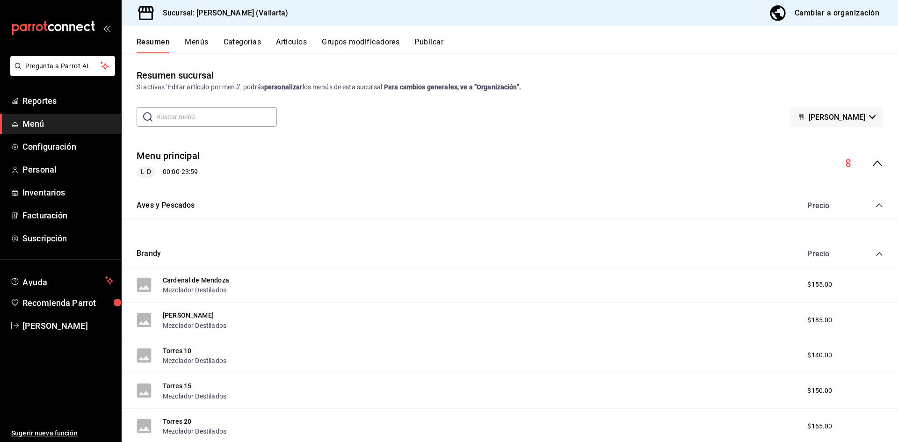
click at [288, 36] on div "Resumen Menús Categorías Artículos Grupos modificadores Publicar" at bounding box center [510, 39] width 776 height 27
click at [284, 39] on button "Artículos" at bounding box center [291, 45] width 31 height 16
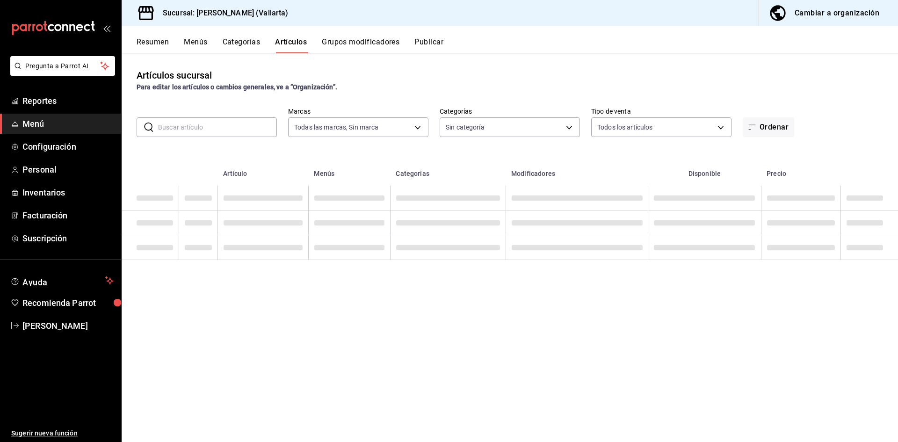
type input "dedade05-fd73-4fc1-b48a-98286d1a7cbf"
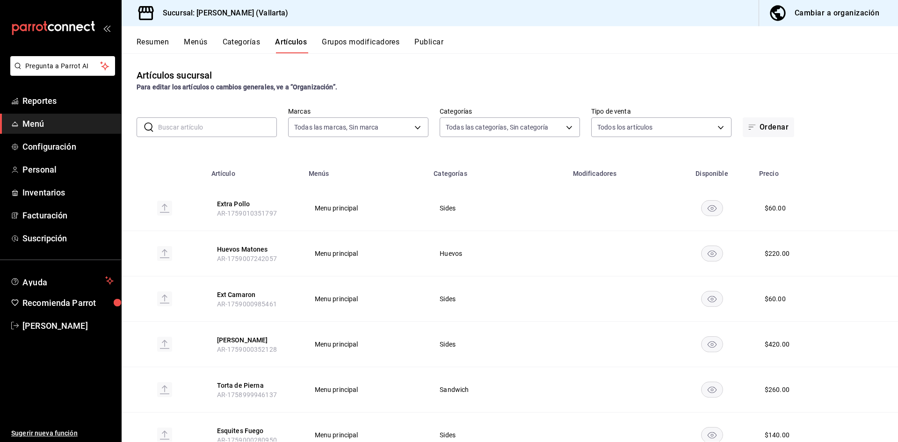
type input "ddeea584-b7b7-4c64-abd4-9dbe24413160,94bc3e91-bac1-4cab-af5d-7d085d9bac7d,85d50…"
click at [206, 134] on input "text" at bounding box center [217, 127] width 119 height 19
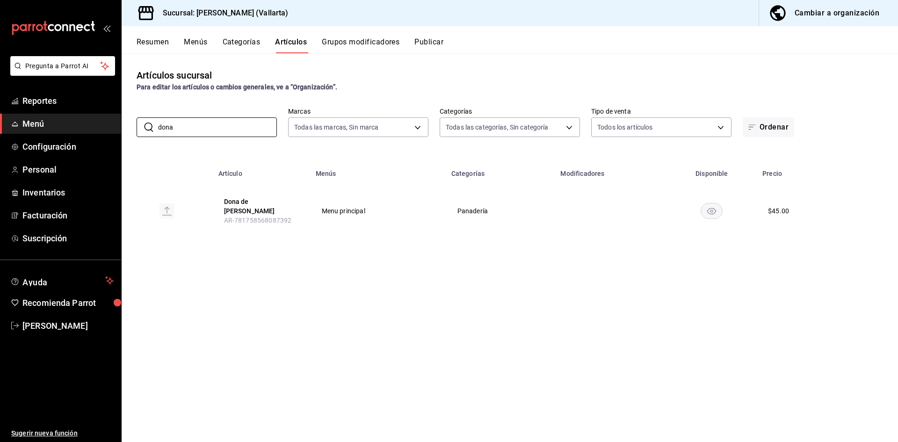
drag, startPoint x: 190, startPoint y: 126, endPoint x: 0, endPoint y: 159, distance: 193.1
click at [0, 159] on div "Pregunta a Parrot AI Reportes Menú Configuración Personal Inventarios Facturaci…" at bounding box center [449, 221] width 898 height 442
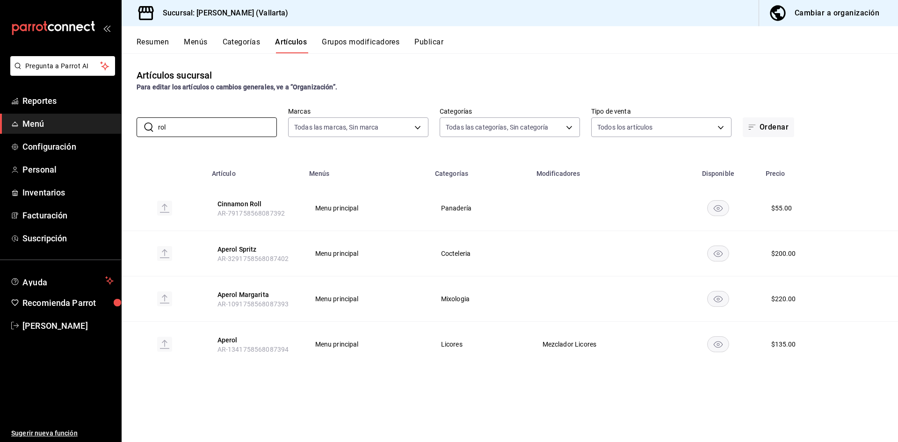
drag, startPoint x: 74, startPoint y: 125, endPoint x: 66, endPoint y: 125, distance: 8.0
click at [66, 125] on div "Pregunta a Parrot AI Reportes Menú Configuración Personal Inventarios Facturaci…" at bounding box center [449, 221] width 898 height 442
type input "rol"
click at [28, 124] on span "Menú" at bounding box center [67, 123] width 91 height 13
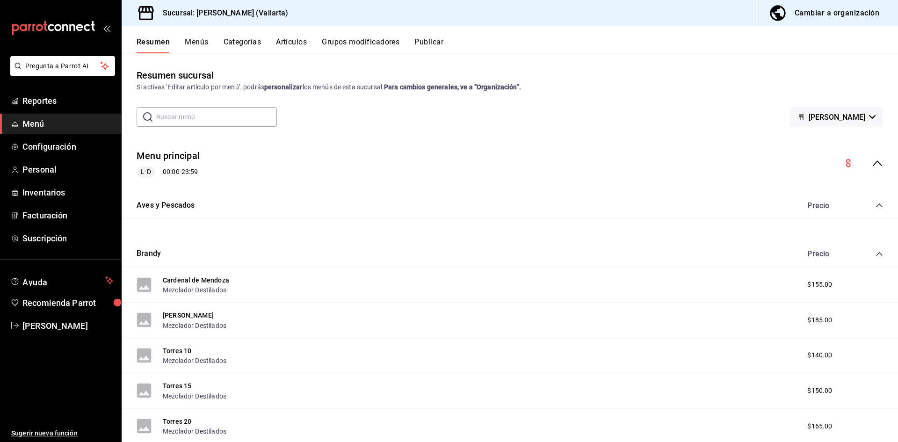
click at [282, 40] on button "Artículos" at bounding box center [291, 45] width 31 height 16
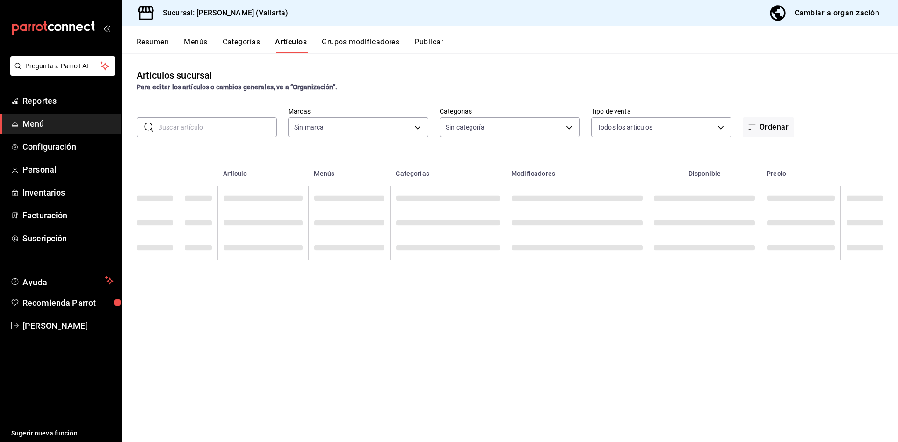
type input "dedade05-fd73-4fc1-b48a-98286d1a7cbf"
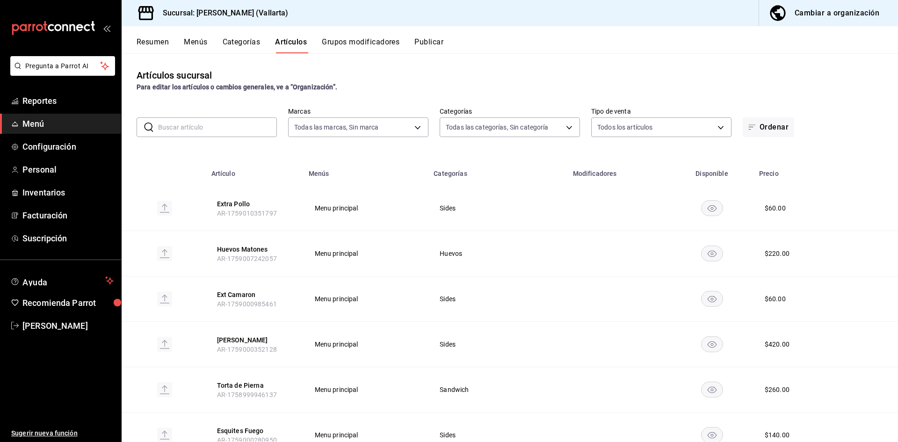
type input "ddeea584-b7b7-4c64-abd4-9dbe24413160,94bc3e91-bac1-4cab-af5d-7d085d9bac7d,85d50…"
click at [225, 132] on input "text" at bounding box center [217, 127] width 119 height 19
type input "roll"
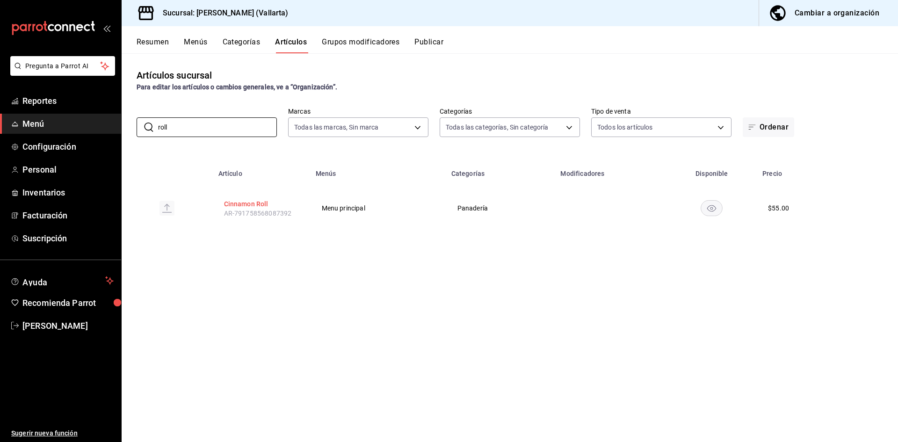
click at [251, 199] on button "Cinnamon Roll" at bounding box center [261, 203] width 75 height 9
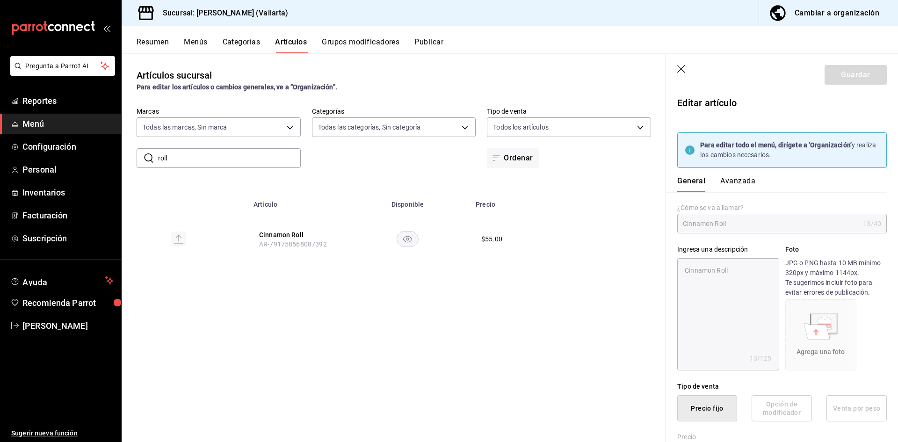
type textarea "x"
type input "$55.00"
type input "E48"
type input "90101500"
radio input "true"
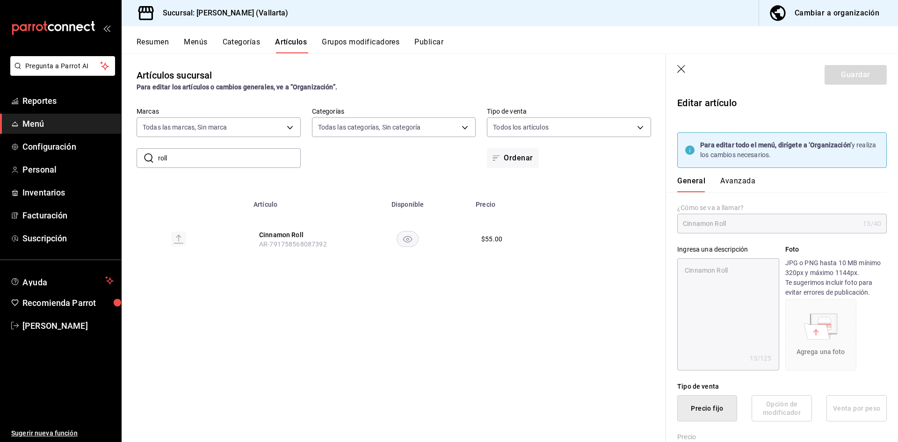
radio input "true"
type input "9a439185-e26e-483e-a293-71d46d470144"
click at [737, 182] on button "Avanzada" at bounding box center [737, 184] width 35 height 16
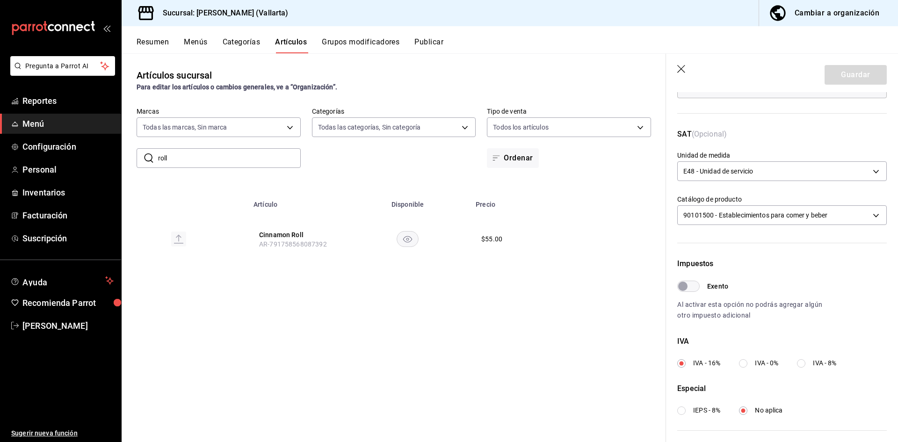
scroll to position [277, 0]
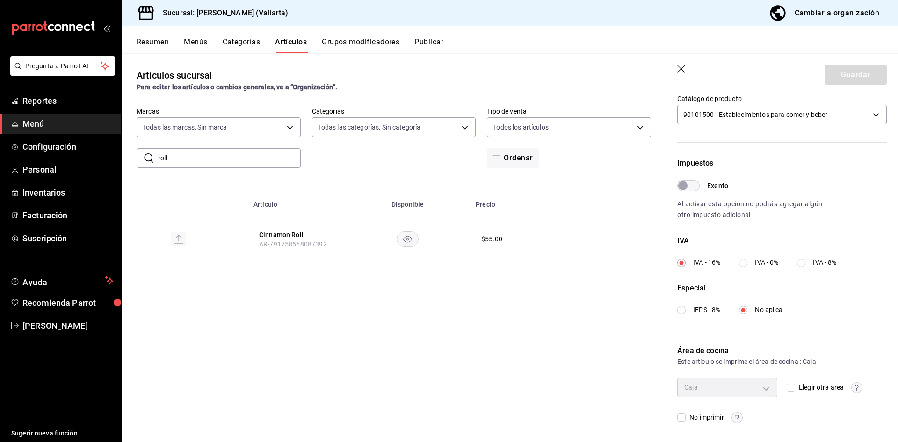
click at [683, 72] on icon "button" at bounding box center [681, 69] width 9 height 9
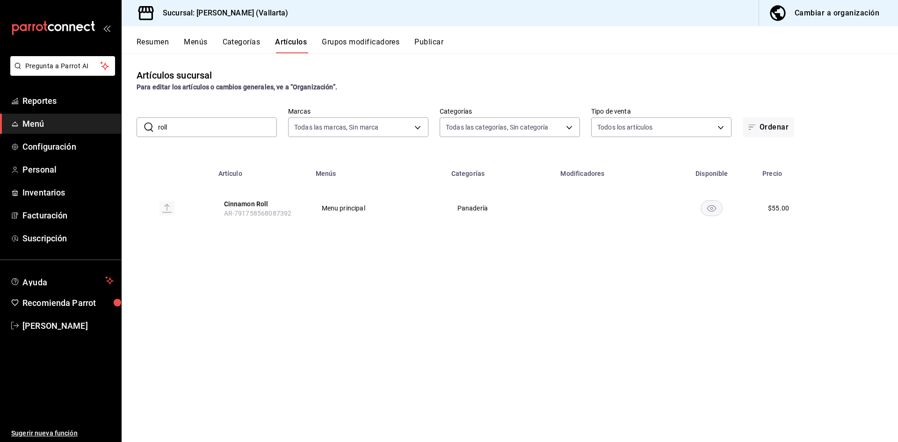
drag, startPoint x: 286, startPoint y: 43, endPoint x: 308, endPoint y: 51, distance: 22.9
click at [287, 43] on button "Artículos" at bounding box center [291, 45] width 32 height 16
click at [835, 14] on div "Cambiar a organización" at bounding box center [836, 13] width 85 height 13
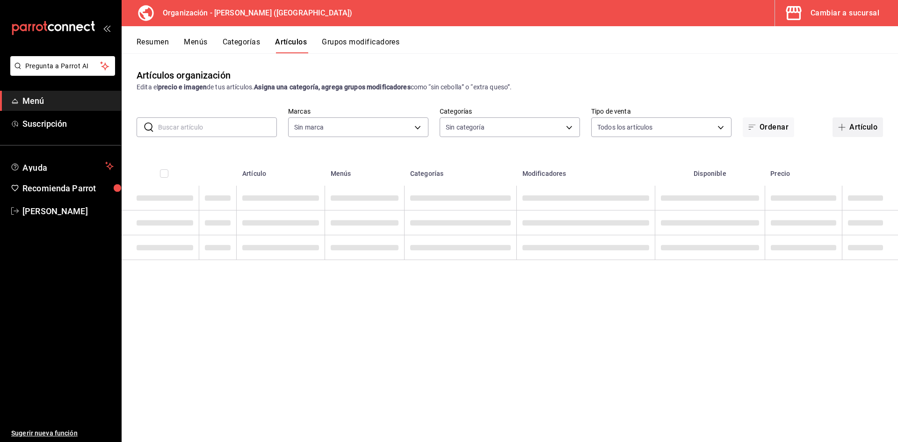
type input "40ee2f72-6915-4037-a5ec-65aec302ef5d,c43c6c56-ab22-4748-903a-778ac949f8a0,b688f…"
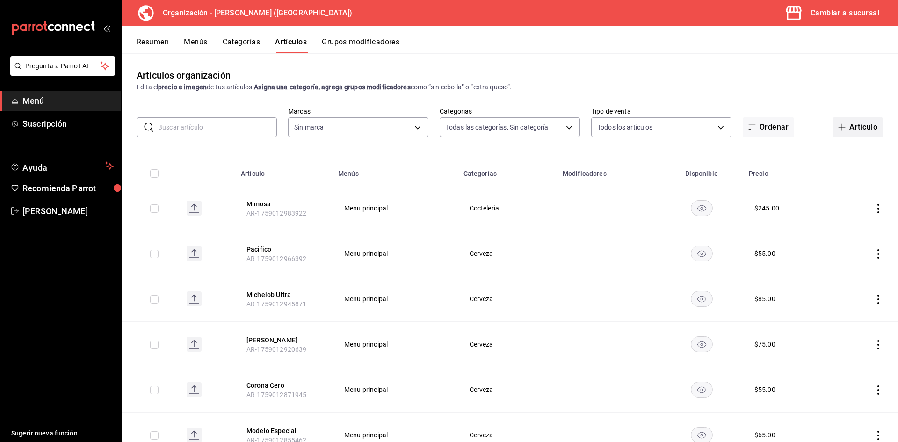
click at [858, 124] on button "Artículo" at bounding box center [857, 127] width 50 height 20
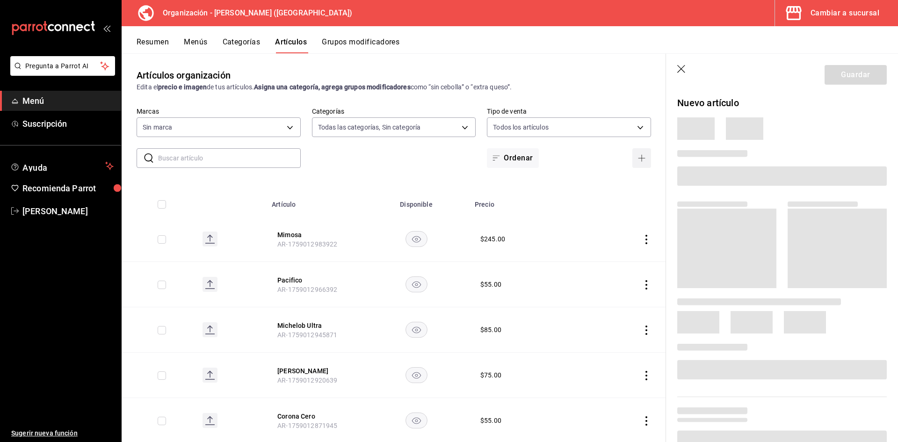
type input "31d0bbe4-7c51-43f0-8445-666cf6a0e085"
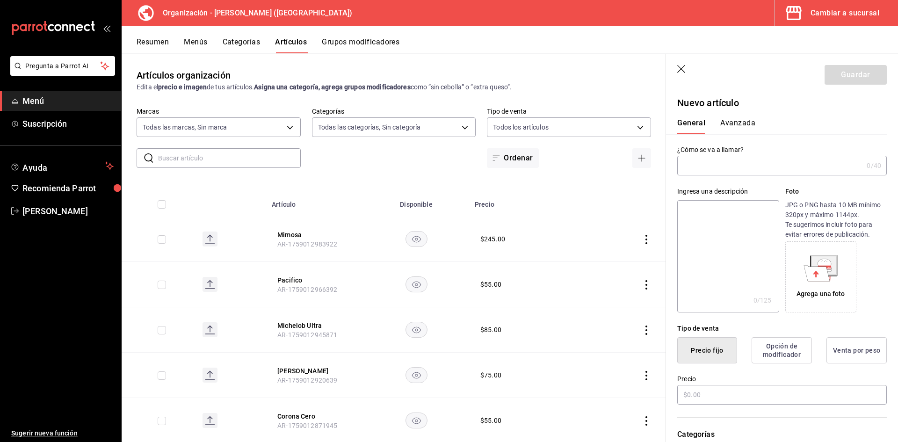
click at [679, 172] on input "text" at bounding box center [770, 165] width 186 height 19
type input "Expresso Cortado"
click at [696, 396] on input "text" at bounding box center [781, 395] width 209 height 20
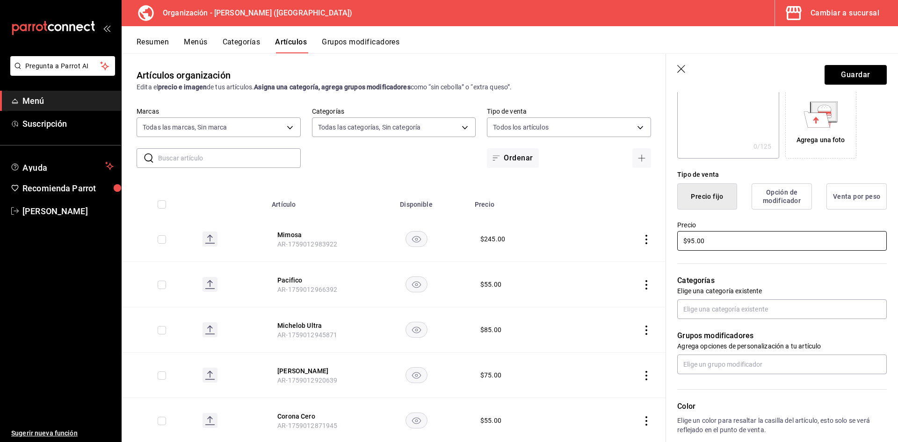
scroll to position [187, 0]
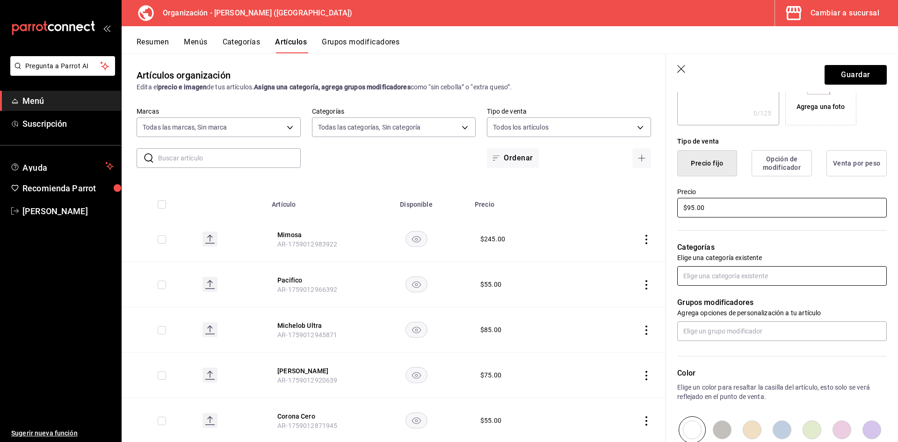
type input "$95.00"
click at [719, 280] on input "text" at bounding box center [781, 276] width 209 height 20
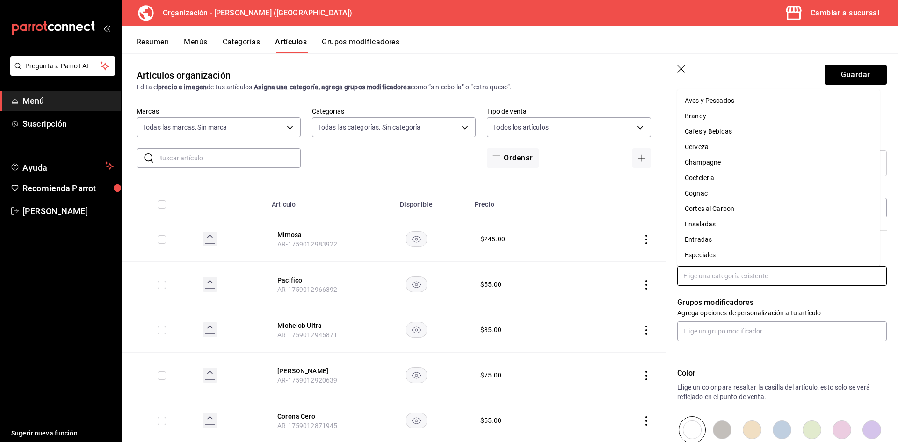
click at [720, 135] on li "Cafes y Bebidas" at bounding box center [778, 131] width 202 height 15
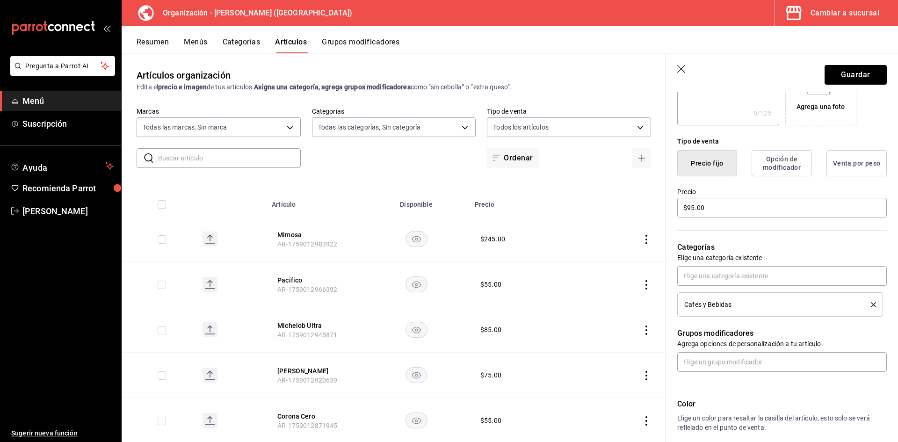
click at [844, 74] on button "Guardar" at bounding box center [855, 75] width 62 height 20
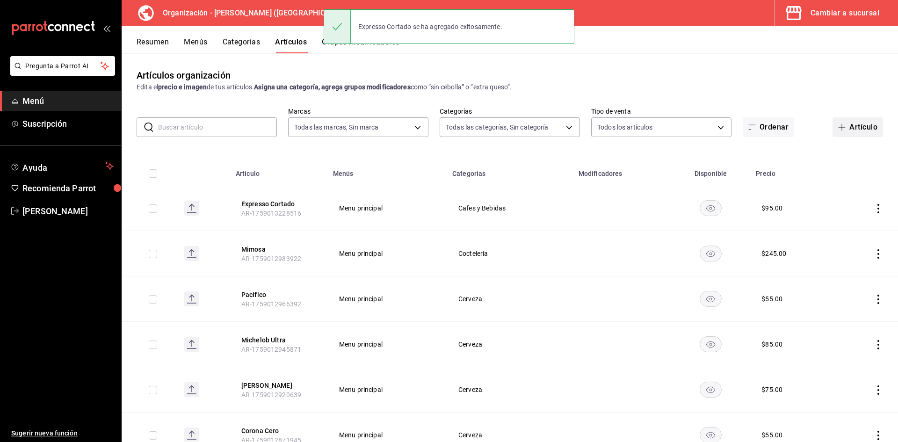
click at [848, 125] on button "Artículo" at bounding box center [857, 127] width 50 height 20
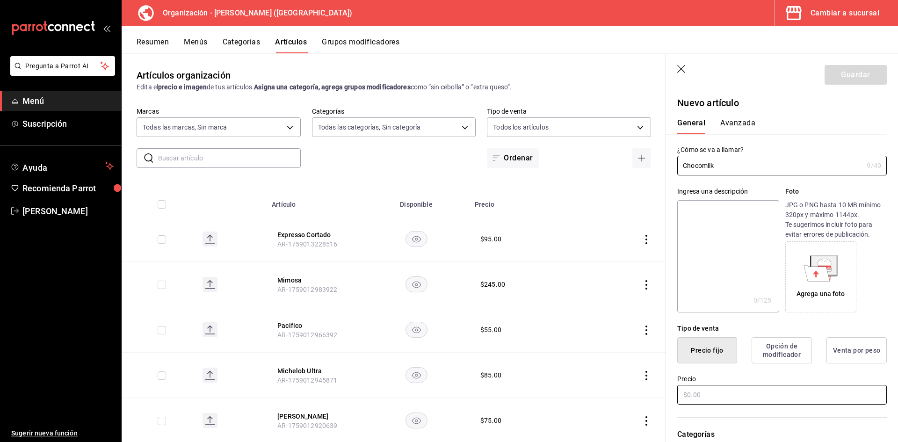
type input "Chocomilk"
click at [700, 399] on input "text" at bounding box center [781, 395] width 209 height 20
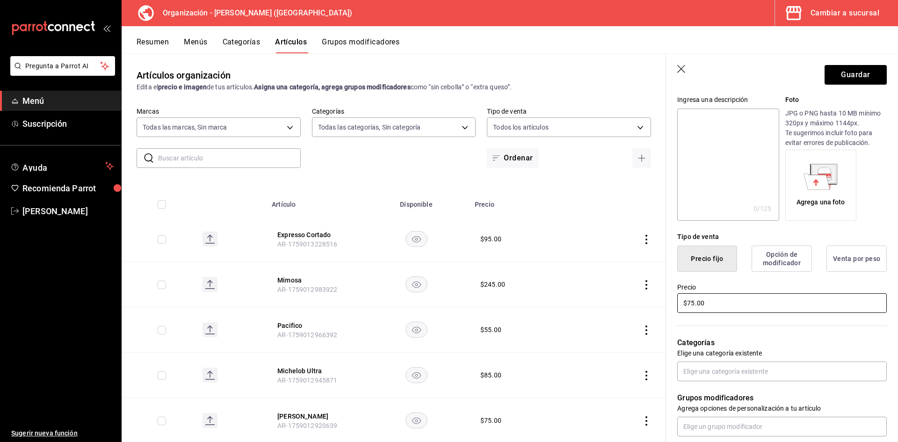
scroll to position [94, 0]
type input "$75.00"
click at [723, 377] on input "text" at bounding box center [781, 370] width 209 height 20
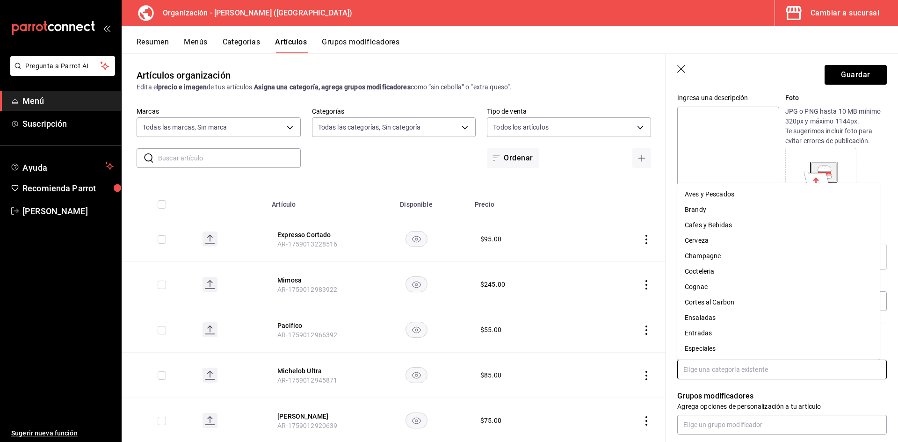
click at [721, 224] on li "Cafes y Bebidas" at bounding box center [778, 224] width 202 height 15
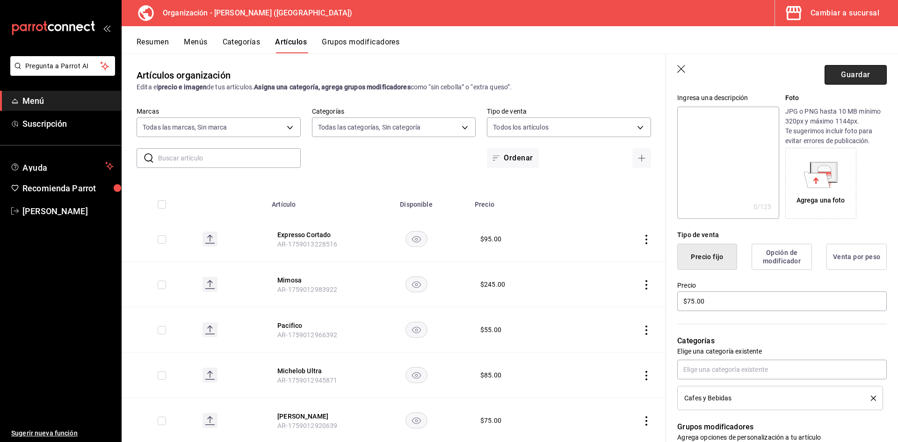
click at [852, 74] on button "Guardar" at bounding box center [855, 75] width 62 height 20
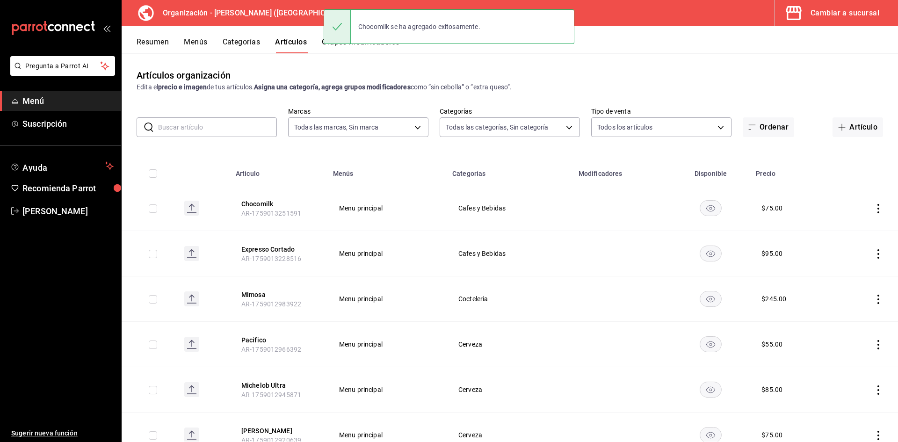
drag, startPoint x: 850, startPoint y: 126, endPoint x: 862, endPoint y: 125, distance: 12.2
click at [849, 126] on button "Artículo" at bounding box center [857, 127] width 50 height 20
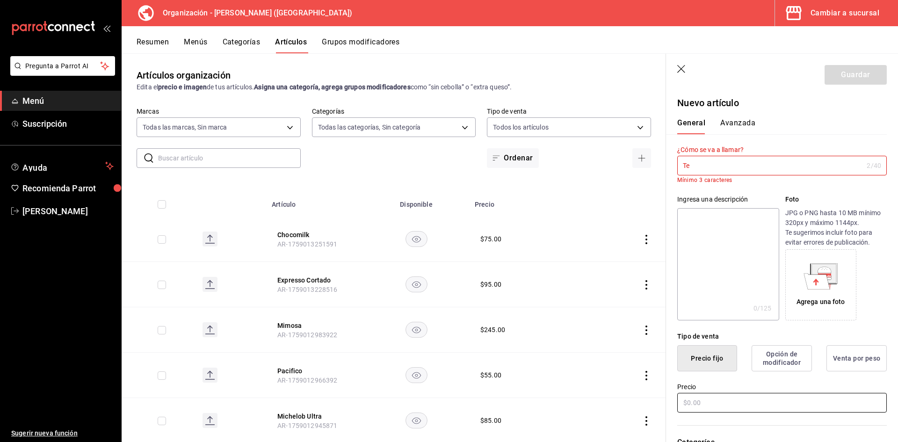
type input "Te"
click at [708, 401] on input "text" at bounding box center [781, 403] width 209 height 20
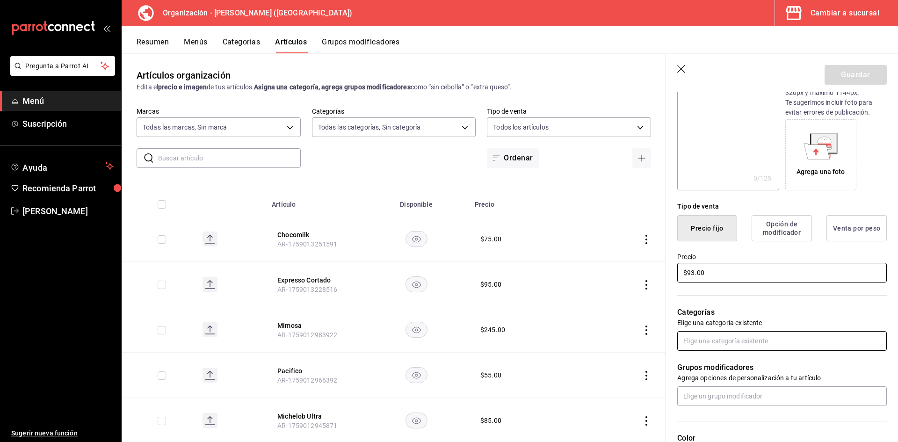
scroll to position [140, 0]
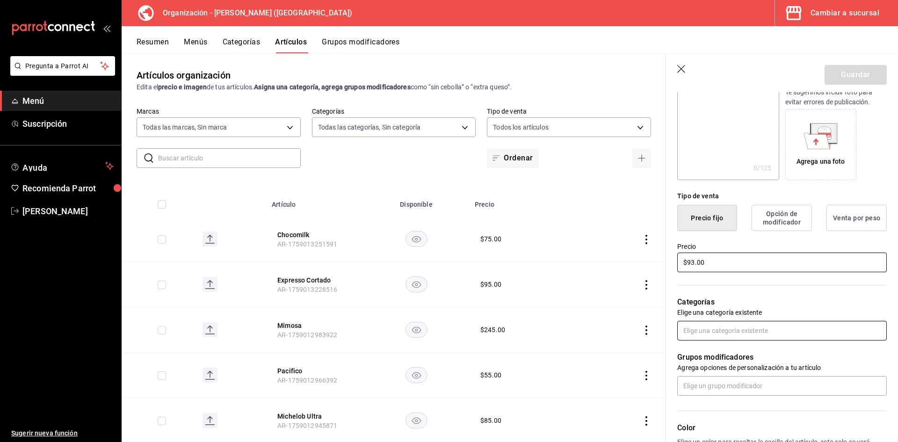
type input "$93.00"
click at [720, 334] on input "text" at bounding box center [781, 331] width 209 height 20
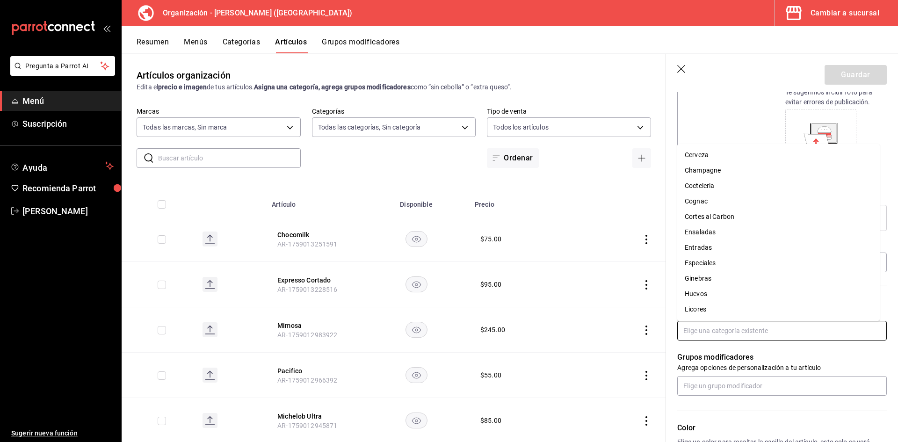
scroll to position [0, 0]
click at [725, 186] on li "Cafes y Bebidas" at bounding box center [778, 186] width 202 height 15
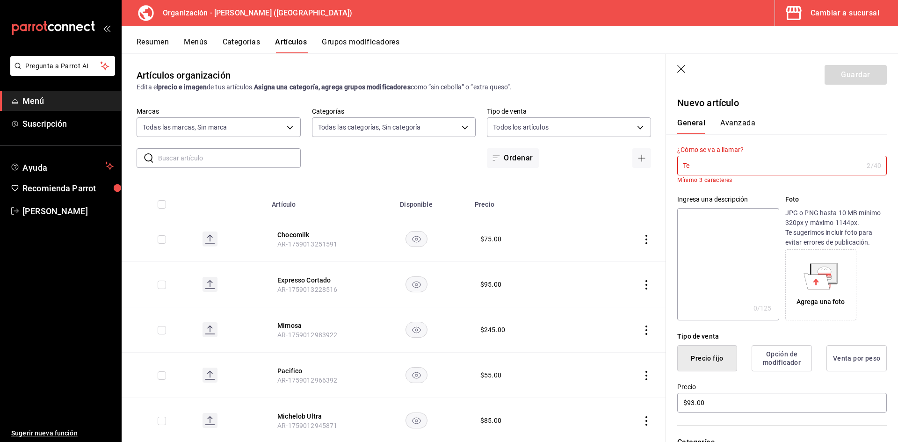
drag, startPoint x: 697, startPoint y: 165, endPoint x: 696, endPoint y: 171, distance: 6.1
click at [697, 169] on input "Te" at bounding box center [770, 165] width 186 height 19
click at [806, 120] on div "General [PERSON_NAME]" at bounding box center [776, 126] width 198 height 16
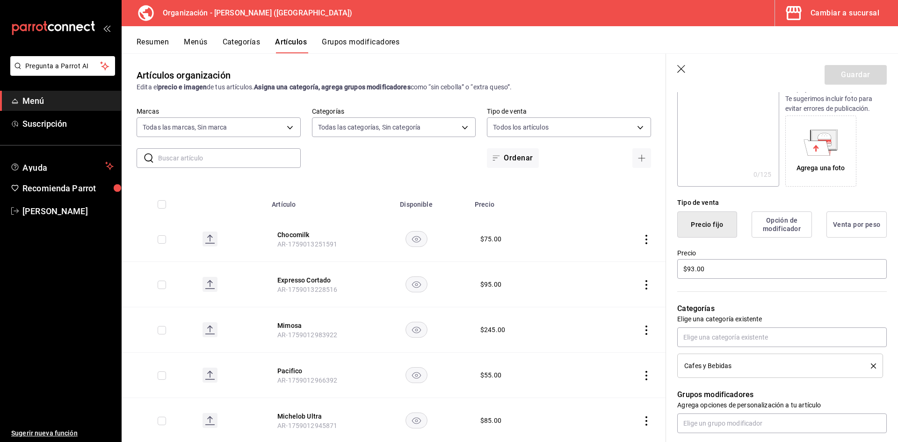
scroll to position [234, 0]
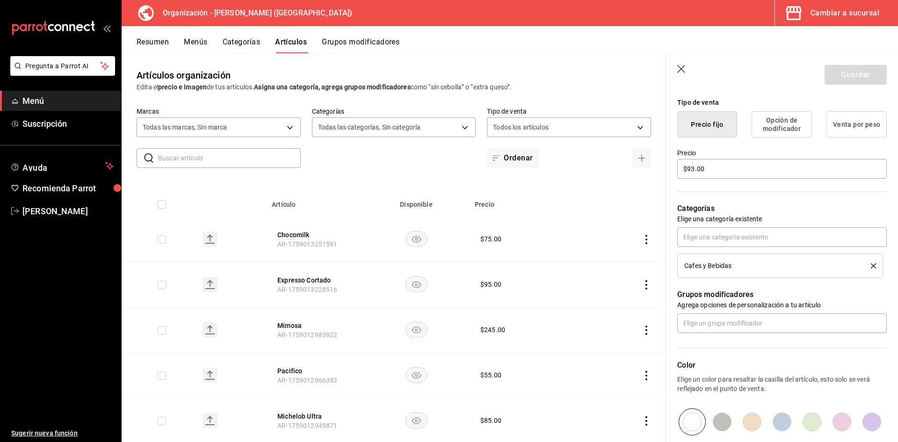
click at [777, 186] on div "Categorías Elige una categoría existente Cafes y Bebidas" at bounding box center [776, 229] width 221 height 98
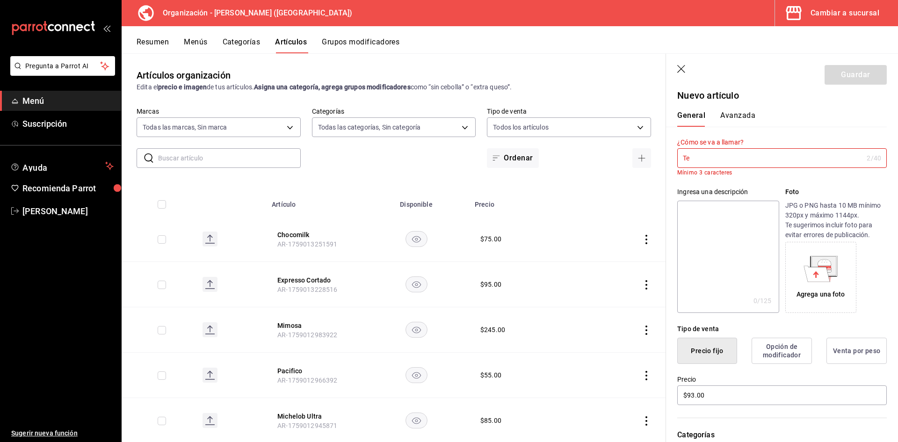
scroll to position [0, 0]
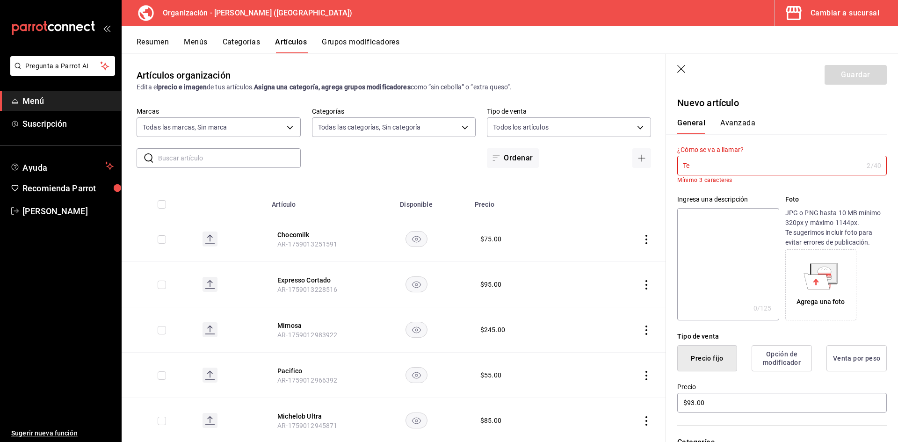
click at [701, 164] on input "Te" at bounding box center [770, 165] width 186 height 19
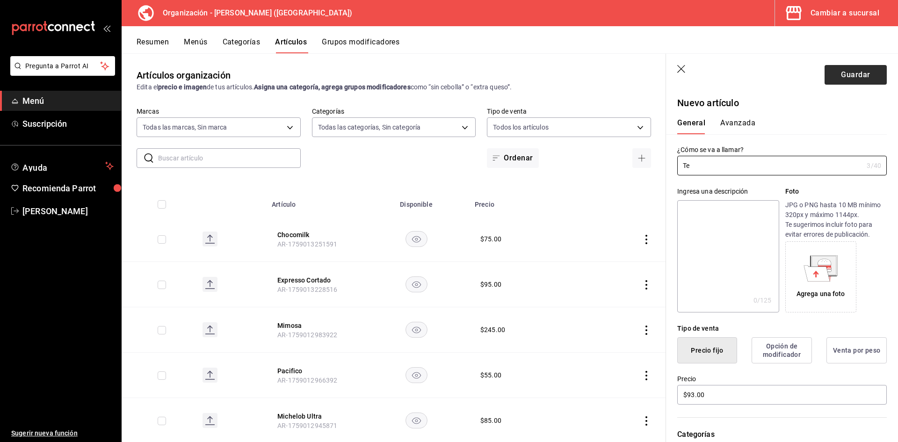
type input "Te"
drag, startPoint x: 847, startPoint y: 75, endPoint x: 864, endPoint y: 86, distance: 20.6
click at [847, 76] on button "Guardar" at bounding box center [855, 75] width 62 height 20
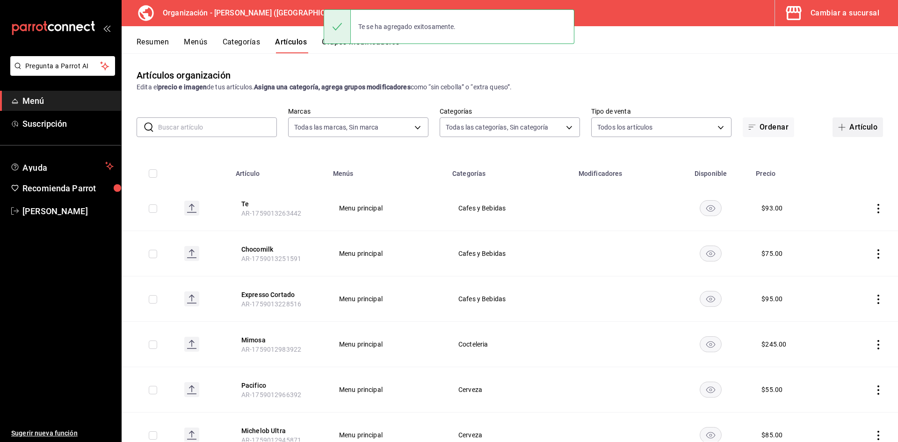
click at [854, 127] on button "Artículo" at bounding box center [857, 127] width 50 height 20
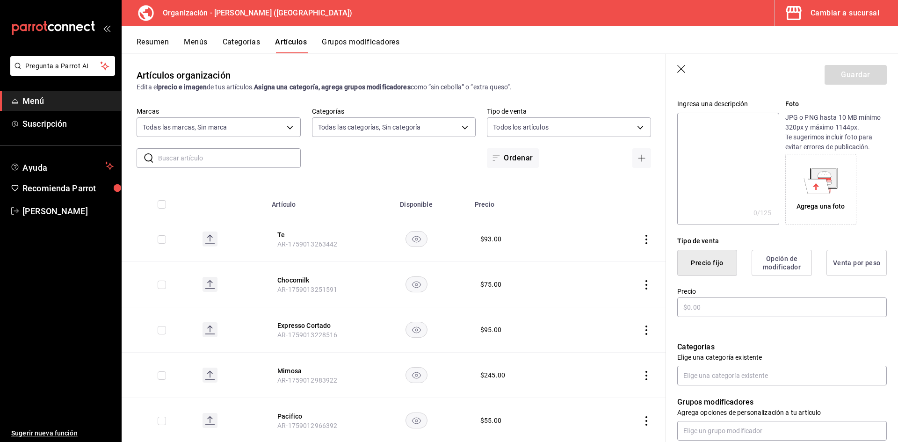
scroll to position [94, 0]
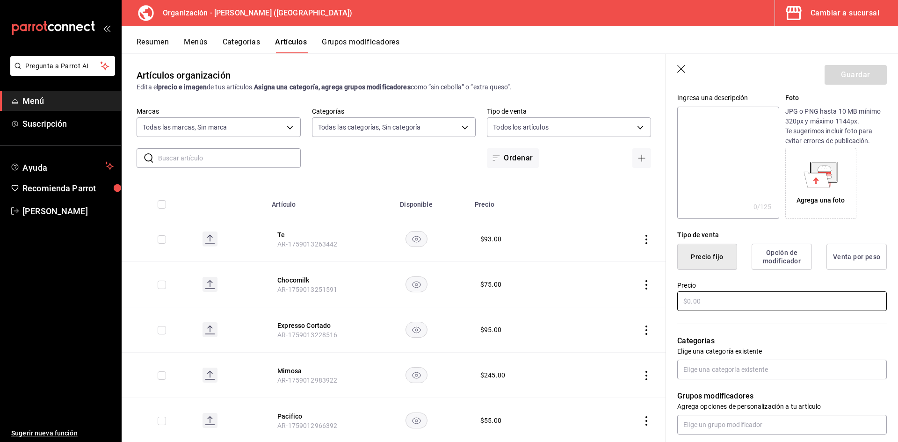
type input "Te Matcha"
click at [712, 299] on input "text" at bounding box center [781, 301] width 209 height 20
type input "$90.00"
drag, startPoint x: 742, startPoint y: 369, endPoint x: 737, endPoint y: 369, distance: 5.6
click at [742, 369] on input "text" at bounding box center [781, 370] width 209 height 20
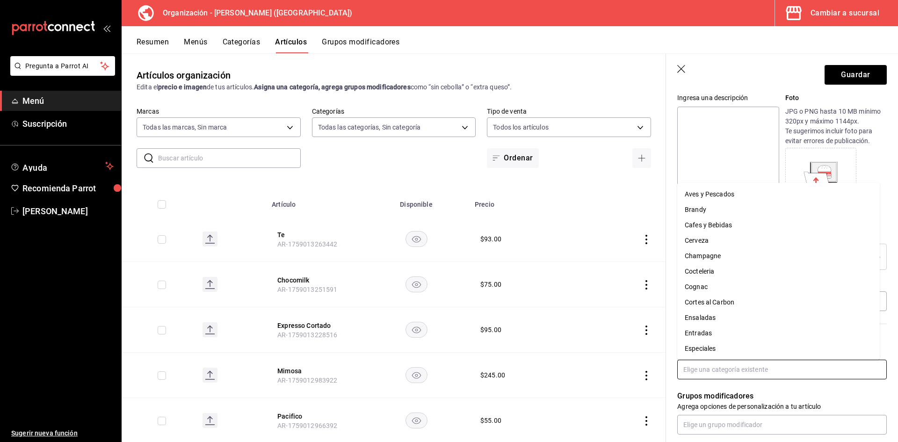
click at [722, 223] on li "Cafes y Bebidas" at bounding box center [778, 224] width 202 height 15
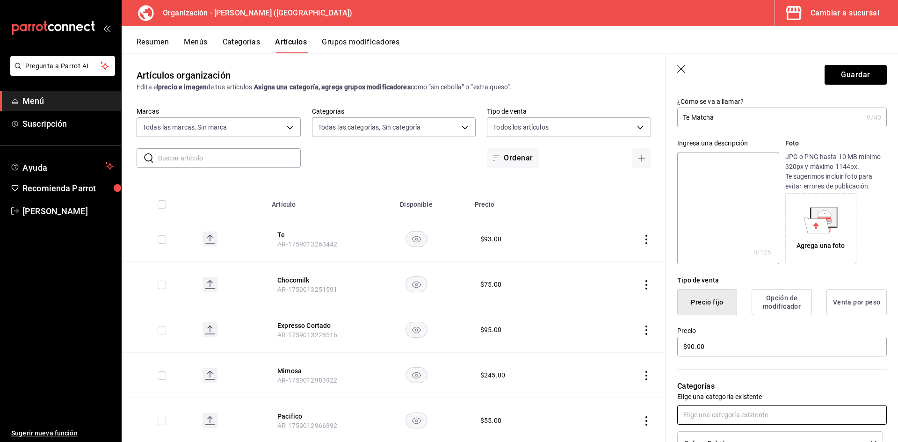
scroll to position [0, 0]
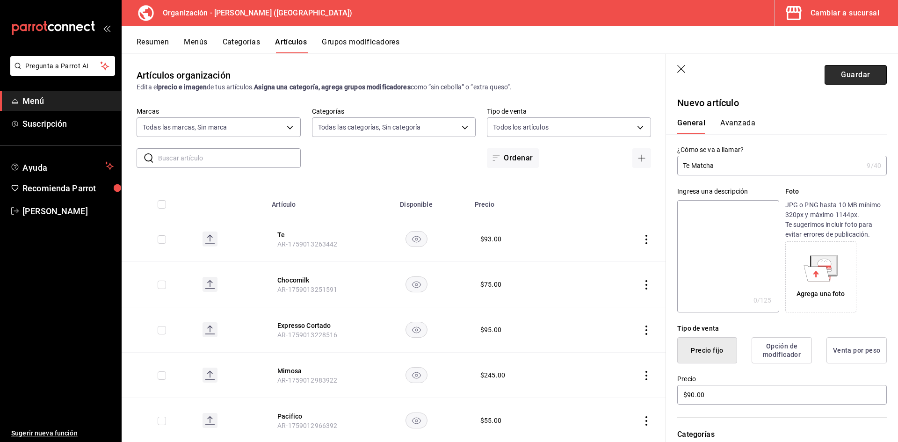
click at [846, 75] on button "Guardar" at bounding box center [855, 75] width 62 height 20
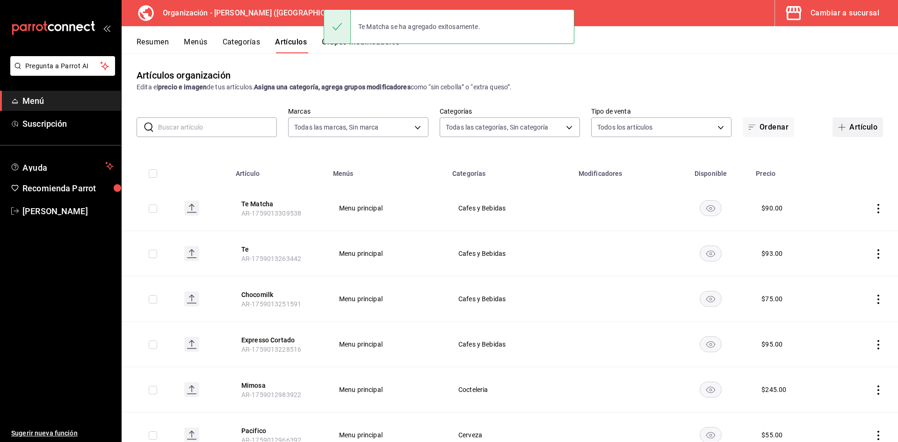
click at [861, 126] on button "Artículo" at bounding box center [857, 127] width 50 height 20
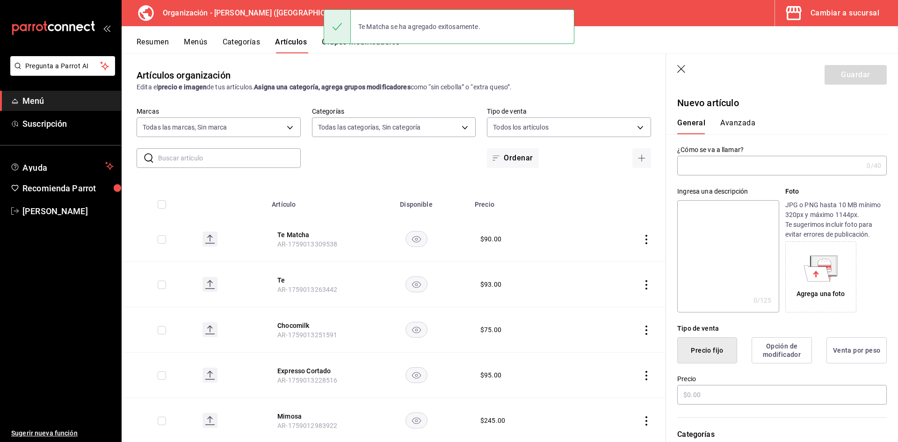
click at [698, 169] on input "text" at bounding box center [770, 165] width 186 height 19
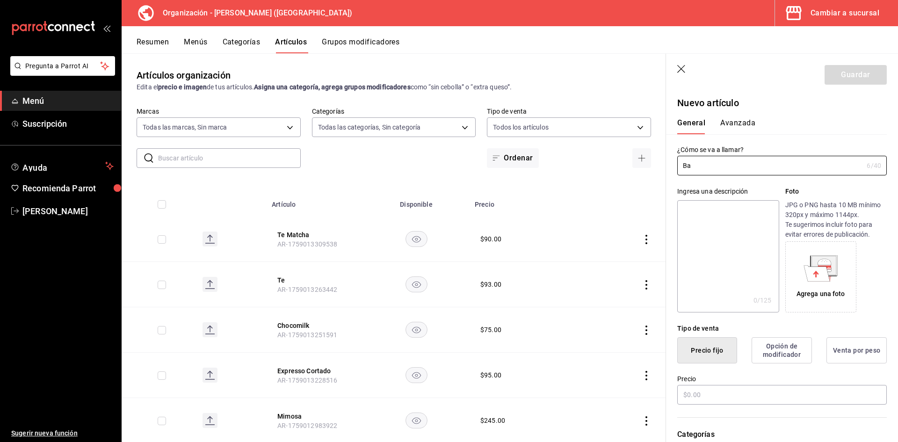
type input "B"
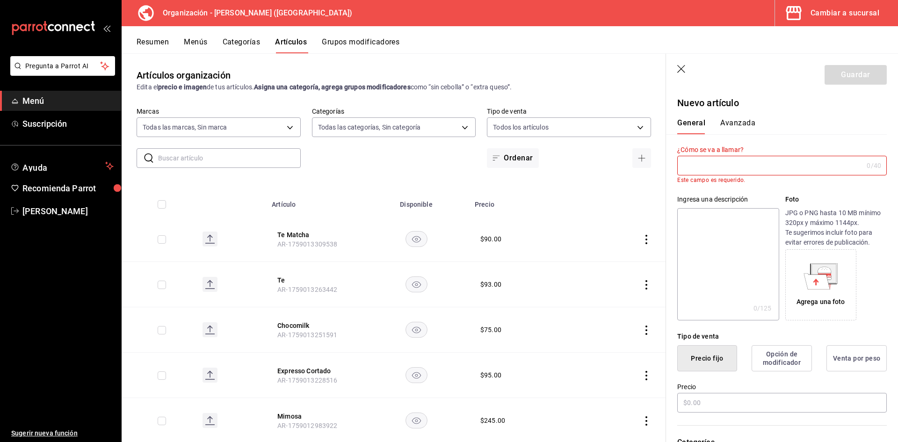
click at [680, 72] on icon "button" at bounding box center [681, 69] width 9 height 9
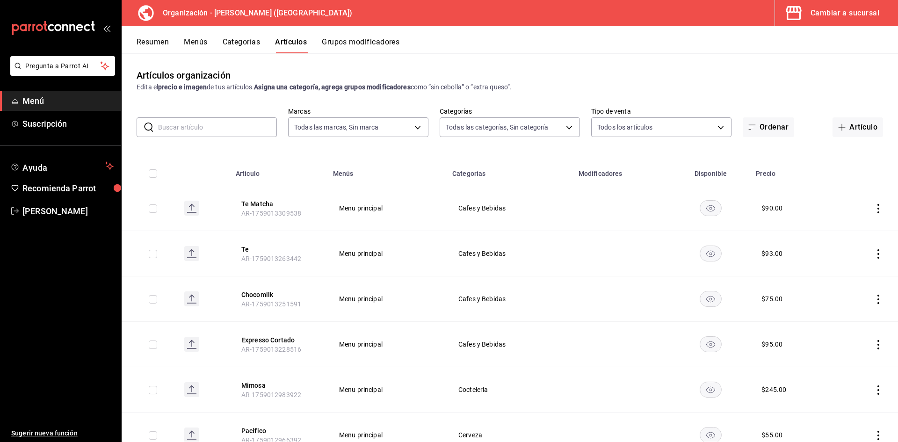
click at [216, 132] on input "text" at bounding box center [217, 127] width 119 height 19
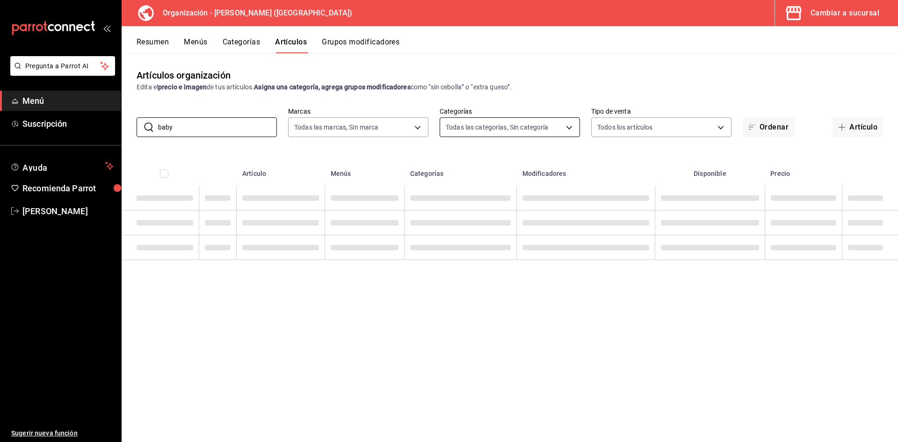
type input "baby"
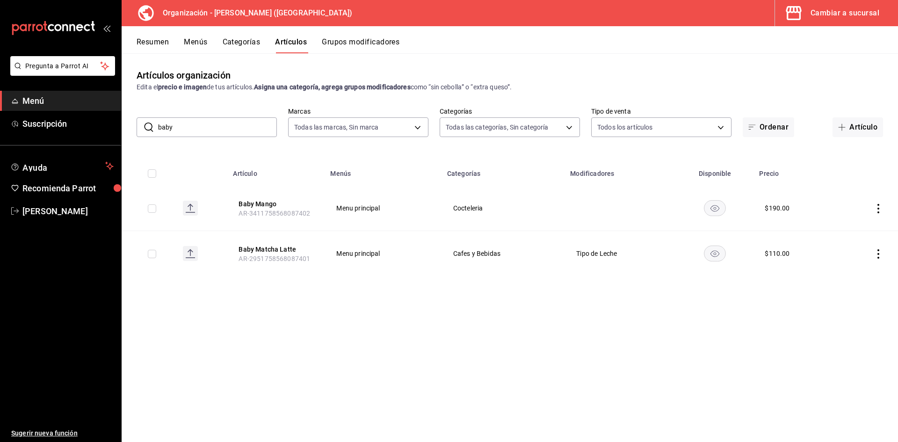
click at [349, 44] on button "Grupos modificadores" at bounding box center [361, 45] width 78 height 16
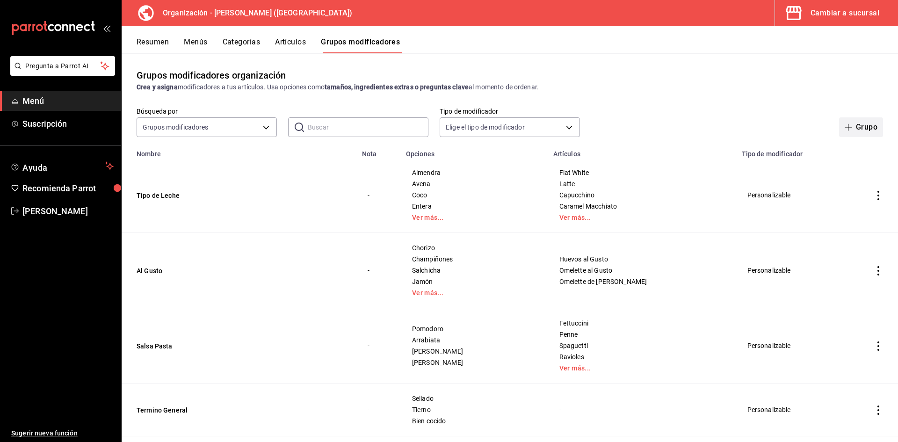
click at [857, 128] on button "Grupo" at bounding box center [861, 127] width 44 height 20
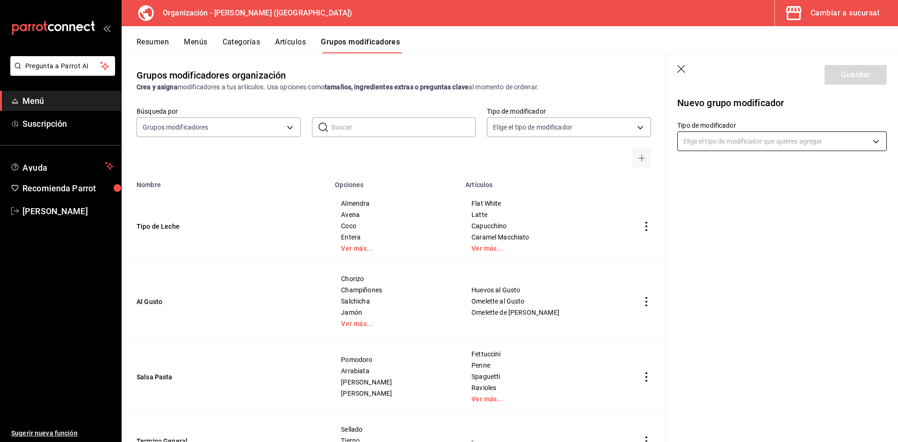
click at [728, 138] on body "Pregunta a Parrot AI Menú Suscripción Ayuda Recomienda Parrot Adriana F Sugerir…" at bounding box center [449, 221] width 898 height 442
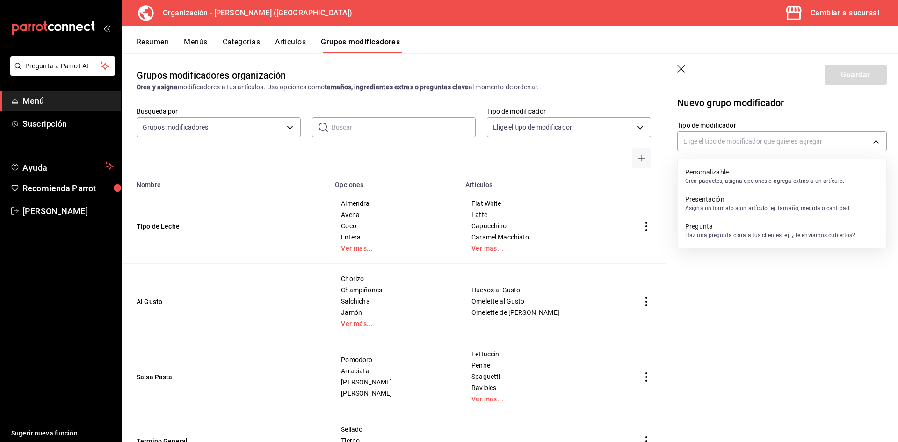
click at [728, 174] on p "Personalizable" at bounding box center [764, 171] width 159 height 9
type input "CUSTOMIZABLE"
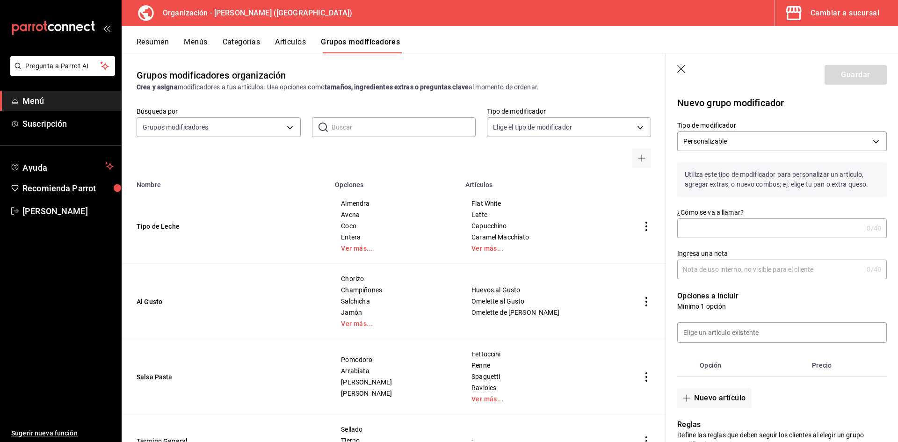
click at [710, 231] on input "¿Cómo se va a llamar?" at bounding box center [770, 228] width 186 height 19
drag, startPoint x: 733, startPoint y: 228, endPoint x: 612, endPoint y: 221, distance: 121.7
click at [612, 221] on main "Grupos modificadores organización Crea y asigna modificadores a tus artículos. …" at bounding box center [510, 247] width 776 height 389
type input "Sabor"
click at [736, 266] on input "Ingresa una nota" at bounding box center [770, 269] width 186 height 19
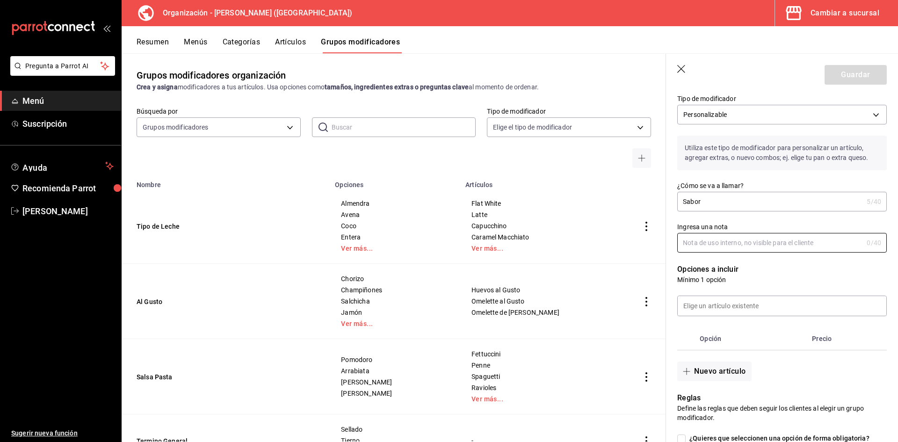
scroll to position [47, 0]
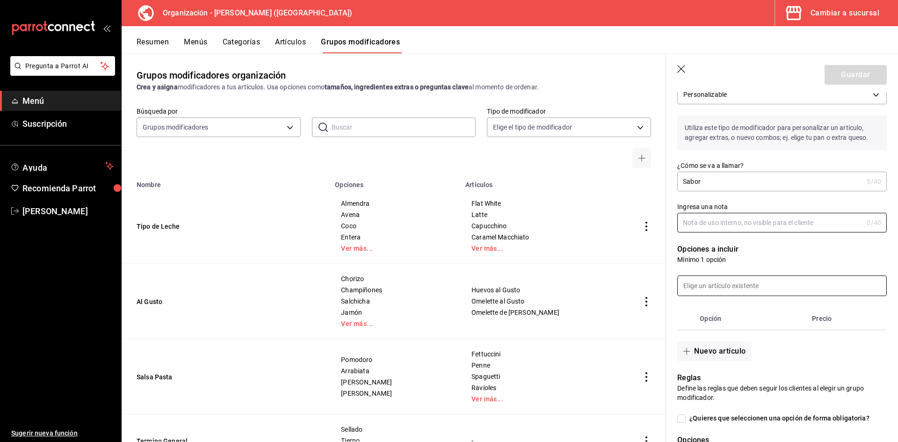
click at [720, 282] on input at bounding box center [781, 286] width 209 height 20
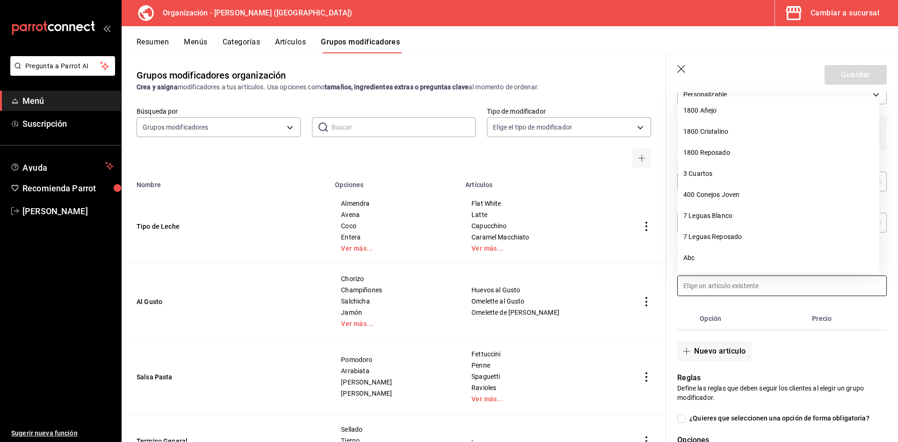
drag, startPoint x: 754, startPoint y: 307, endPoint x: 751, endPoint y: 313, distance: 6.3
click at [753, 308] on th "Opción" at bounding box center [752, 318] width 112 height 22
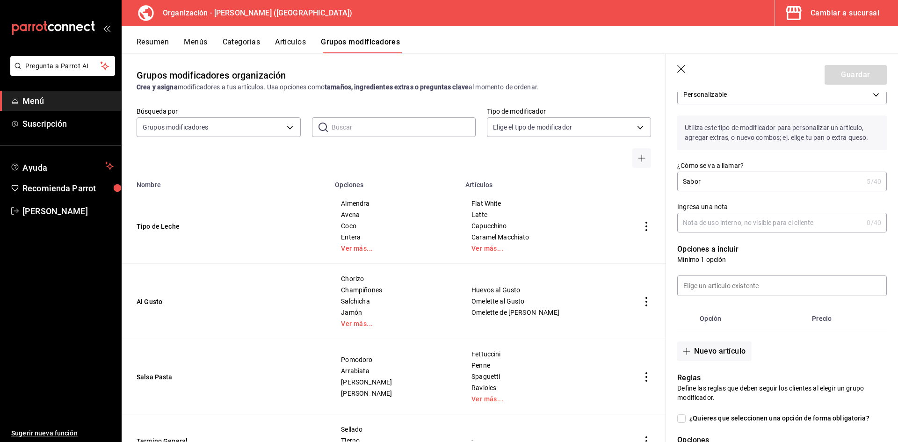
scroll to position [0, 0]
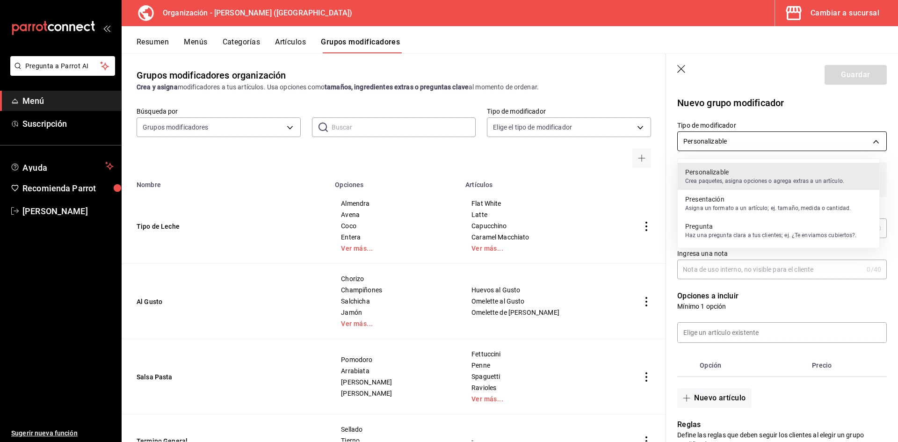
click at [739, 141] on body "Pregunta a Parrot AI Menú Suscripción Ayuda Recomienda Parrot Adriana F Sugerir…" at bounding box center [449, 221] width 898 height 442
click at [727, 199] on p "Presentación" at bounding box center [768, 198] width 166 height 9
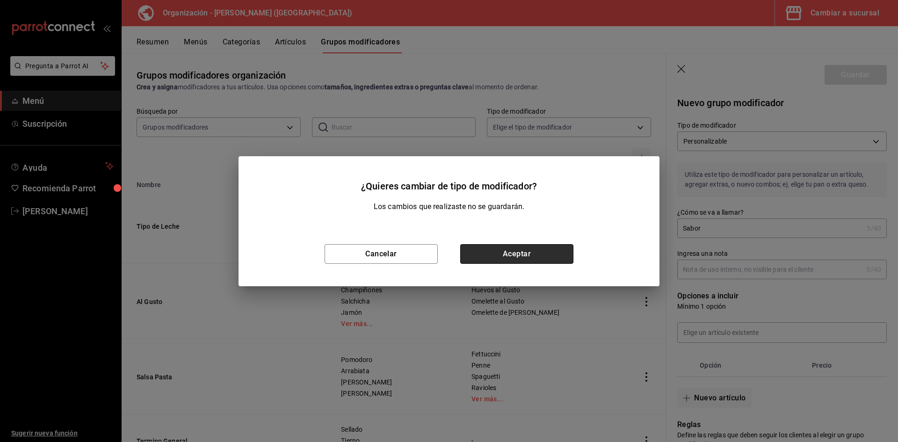
click at [532, 255] on button "Aceptar" at bounding box center [516, 254] width 113 height 20
type input "PRESENTATION"
checkbox input "true"
type input "1"
type input "1759013430077"
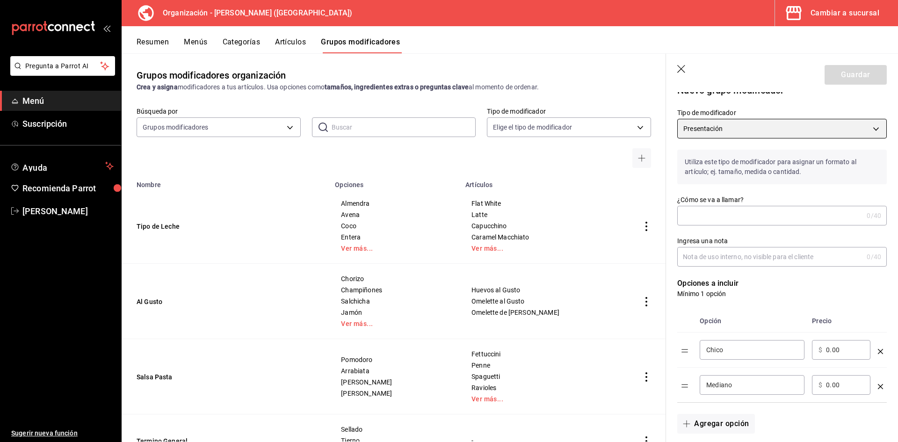
scroll to position [47, 0]
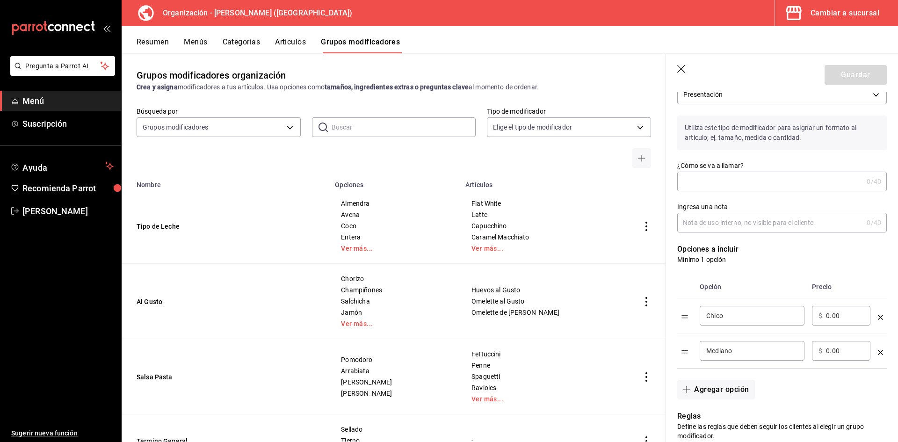
click at [716, 322] on div "Chico ​" at bounding box center [751, 316] width 105 height 20
drag, startPoint x: 732, startPoint y: 318, endPoint x: 564, endPoint y: 308, distance: 168.6
click at [564, 308] on main "Grupos modificadores organización Crea y asigna modificadores a tus artículos. …" at bounding box center [510, 247] width 776 height 389
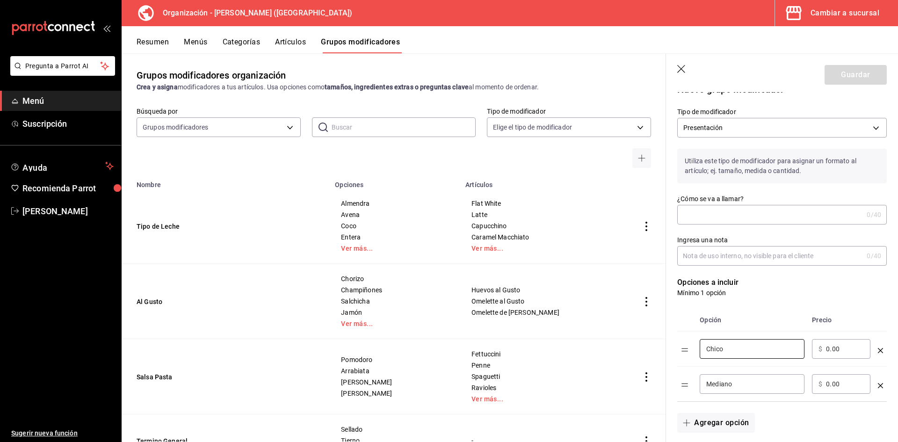
scroll to position [0, 0]
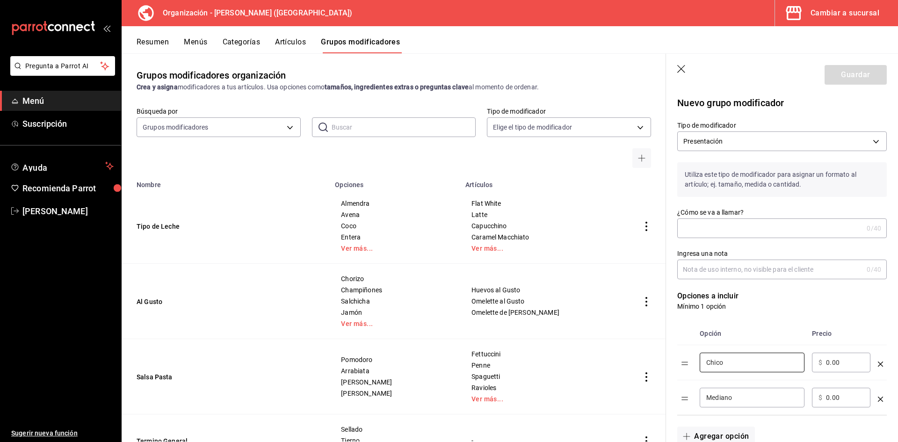
click at [713, 228] on input "¿Cómo se va a llamar?" at bounding box center [770, 228] width 186 height 19
type input "C"
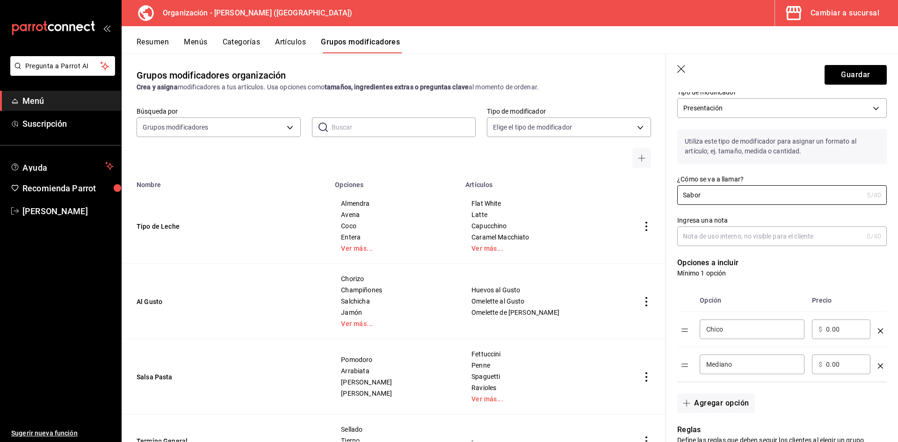
scroll to position [47, 0]
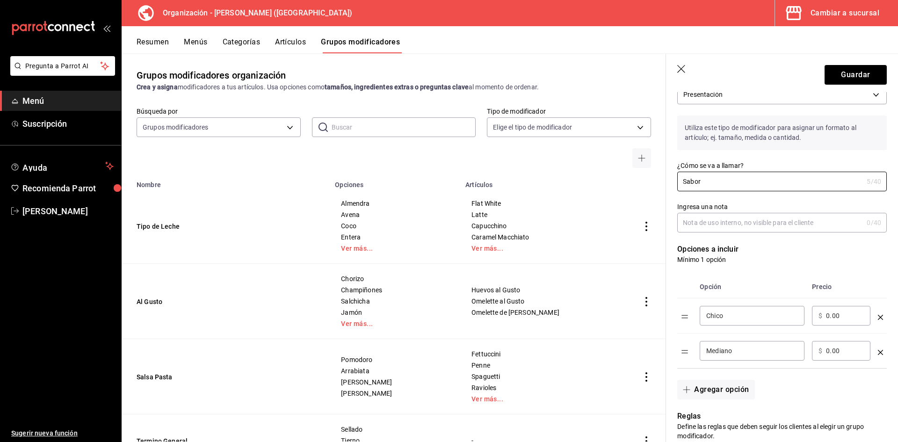
type input "Sabor"
click at [720, 222] on input "Ingresa una nota" at bounding box center [770, 222] width 186 height 19
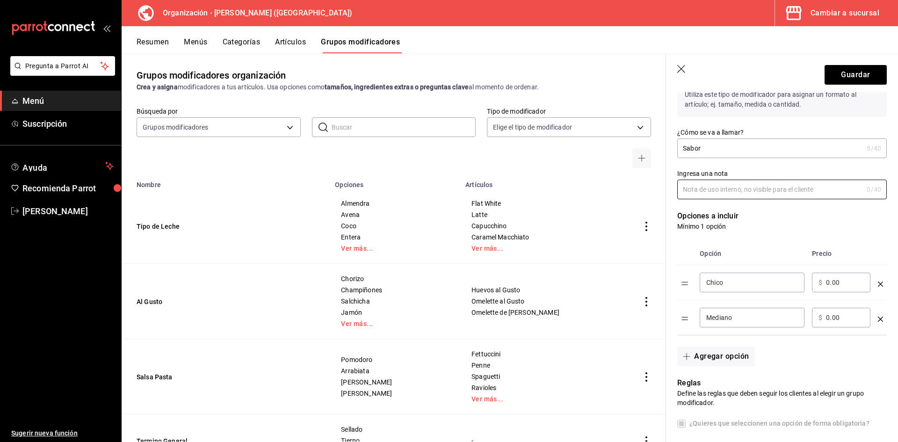
scroll to position [94, 0]
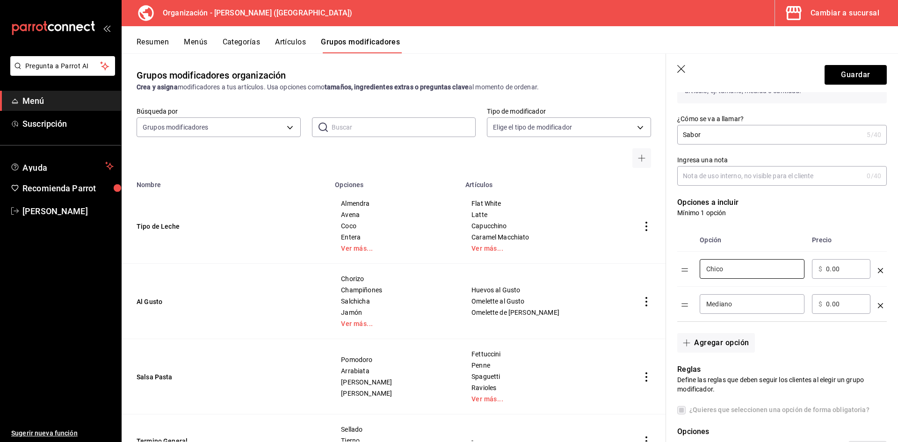
drag, startPoint x: 730, startPoint y: 269, endPoint x: 658, endPoint y: 268, distance: 72.5
click at [658, 268] on main "Grupos modificadores organización Crea y asigna modificadores a tus artículos. …" at bounding box center [510, 247] width 776 height 389
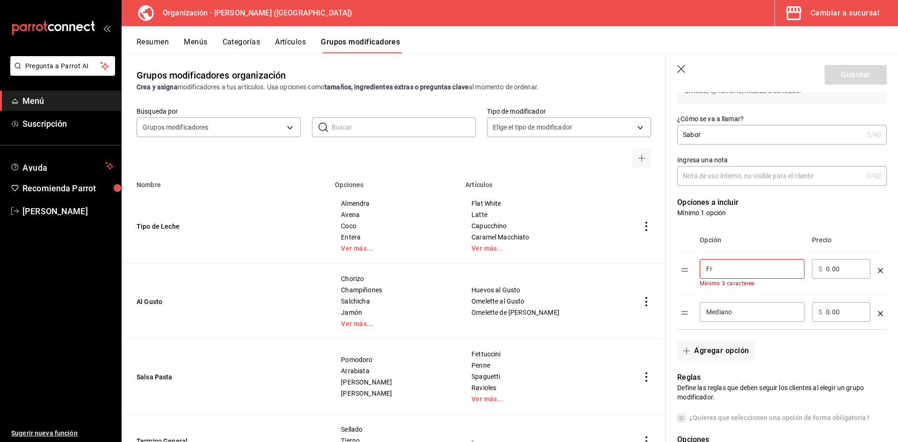
type input "F"
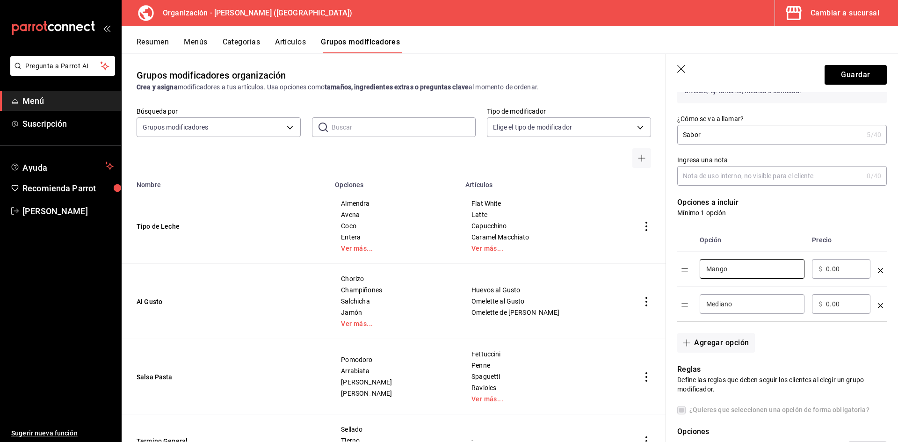
type input "Mango"
drag, startPoint x: 743, startPoint y: 307, endPoint x: 498, endPoint y: 301, distance: 244.6
click at [498, 301] on main "Grupos modificadores organización Crea y asigna modificadores a tus artículos. …" at bounding box center [510, 247] width 776 height 389
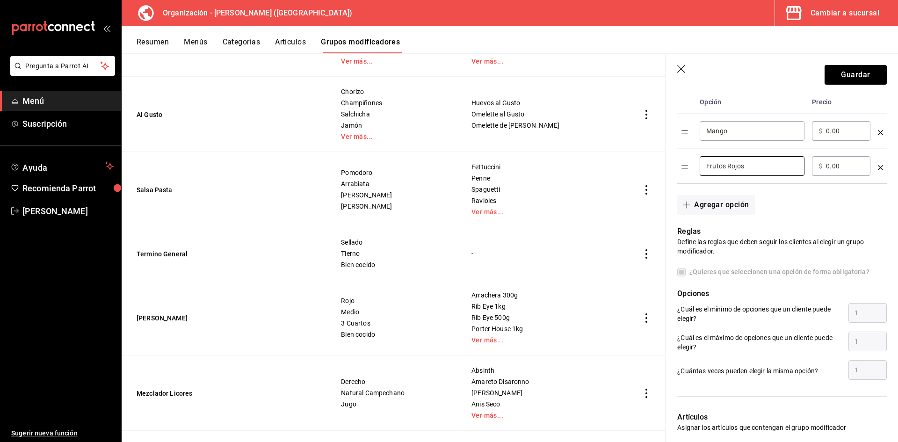
scroll to position [281, 0]
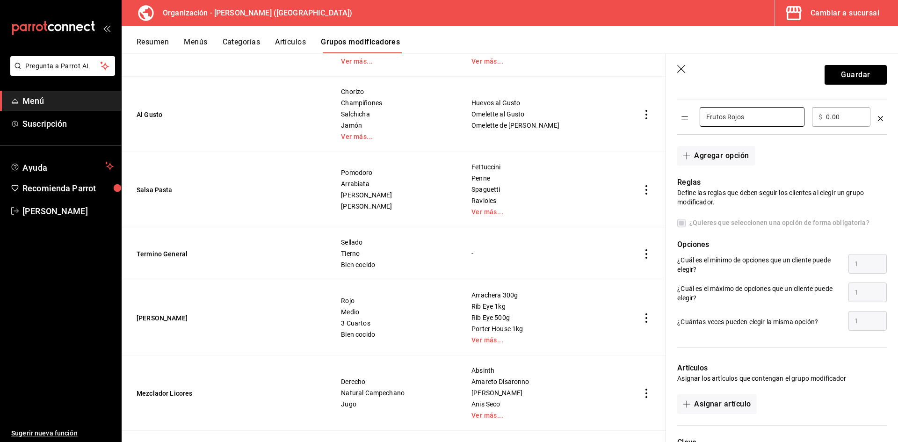
type input "Frutos Rojos"
click at [716, 257] on p "¿Cuál es el mínimo de opciones que un cliente puede elegir?" at bounding box center [759, 264] width 164 height 19
drag, startPoint x: 819, startPoint y: 258, endPoint x: 770, endPoint y: 262, distance: 48.3
click at [812, 259] on p "¿Cuál es el mínimo de opciones que un cliente puede elegir?" at bounding box center [759, 264] width 164 height 19
click at [682, 220] on label "¿Quieres que seleccionen una opción de forma obligatoria?" at bounding box center [773, 223] width 192 height 10
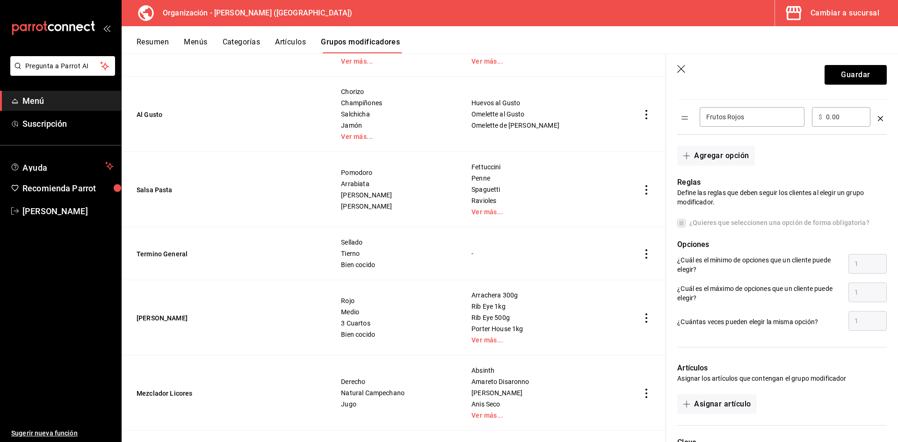
click at [680, 222] on label "¿Quieres que seleccionen una opción de forma obligatoria?" at bounding box center [773, 223] width 192 height 10
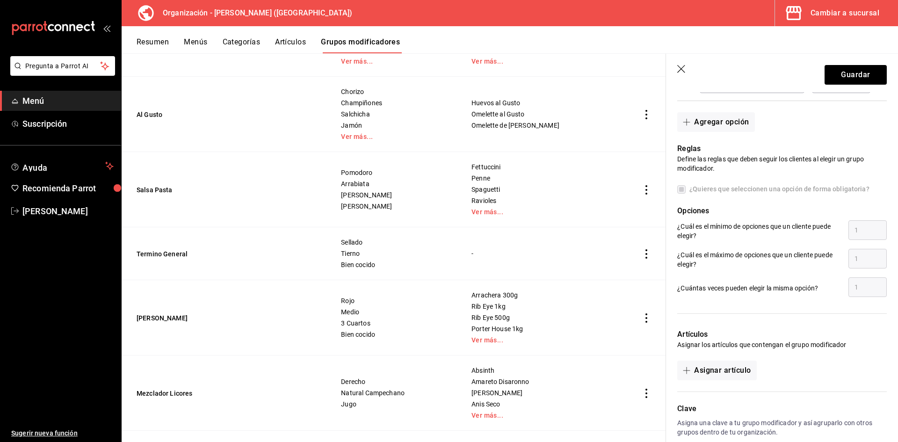
scroll to position [364, 0]
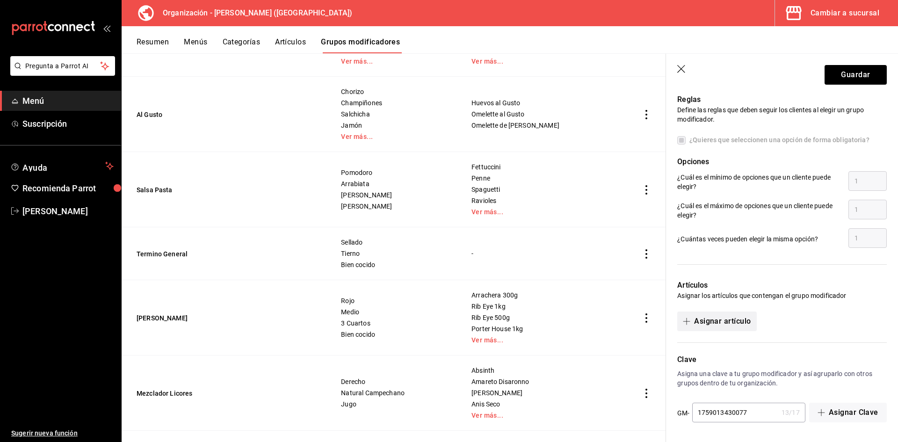
click at [726, 319] on button "Asignar artículo" at bounding box center [716, 321] width 79 height 20
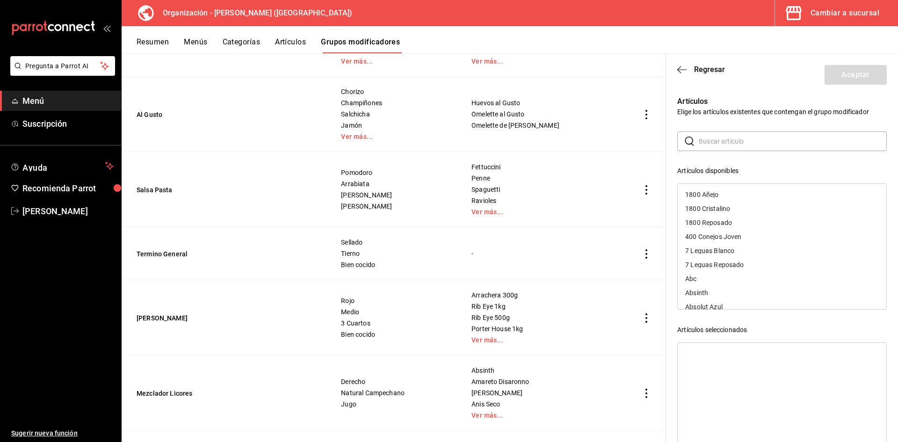
click at [722, 142] on input "text" at bounding box center [792, 141] width 188 height 19
type input "baby"
click at [738, 204] on div "Baby Matcha Latte" at bounding box center [781, 209] width 209 height 14
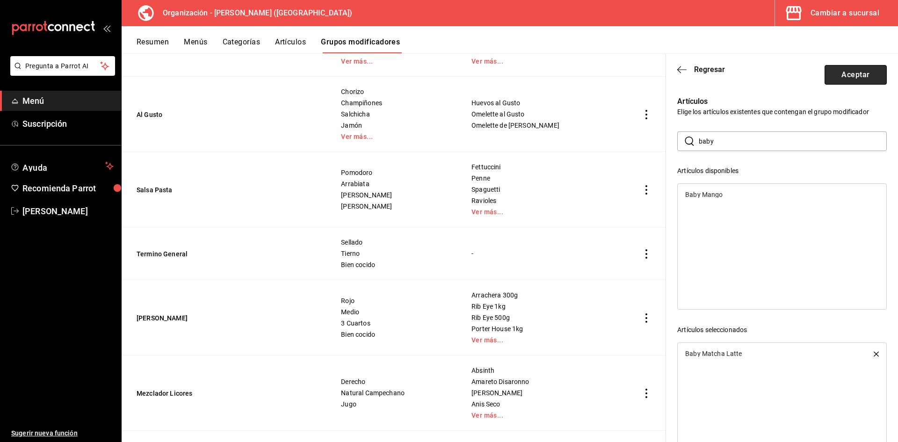
click at [855, 74] on button "Aceptar" at bounding box center [855, 75] width 62 height 20
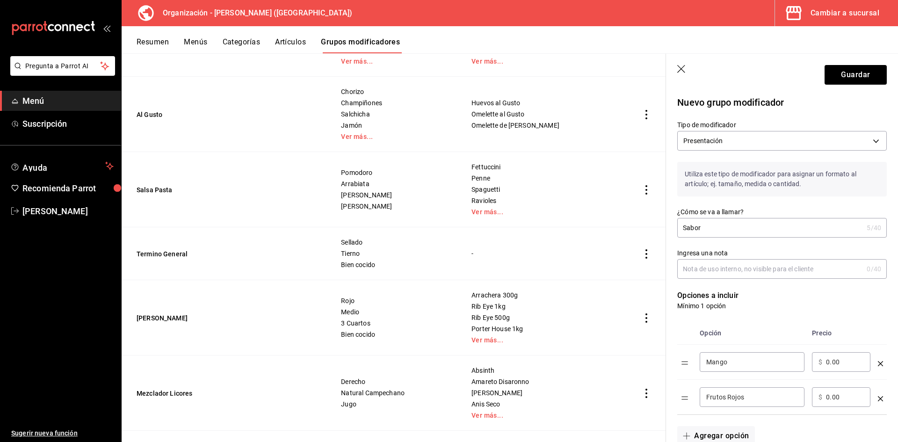
scroll to position [0, 0]
click at [849, 69] on button "Guardar" at bounding box center [855, 75] width 62 height 20
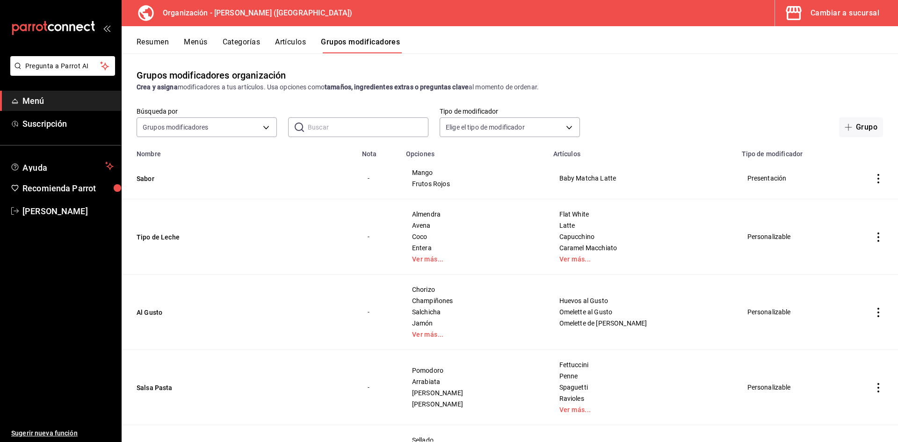
click at [667, 66] on div "Grupos modificadores organización Crea y asigna modificadores a tus artículos. …" at bounding box center [510, 247] width 776 height 388
click at [828, 10] on div "Cambiar a sucursal" at bounding box center [844, 13] width 69 height 13
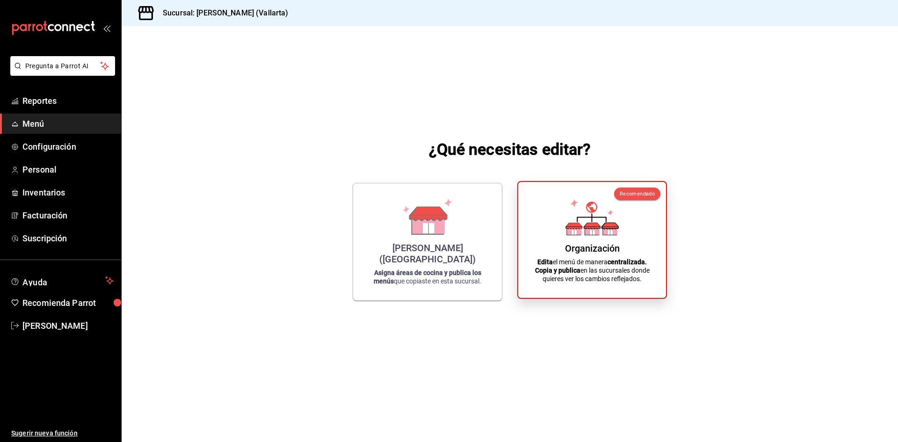
click at [595, 234] on icon at bounding box center [592, 230] width 14 height 9
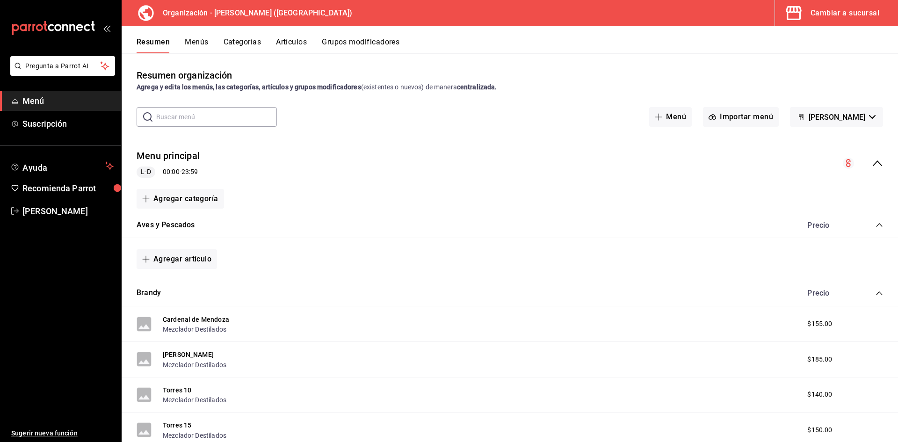
click at [192, 41] on button "Menús" at bounding box center [196, 45] width 23 height 16
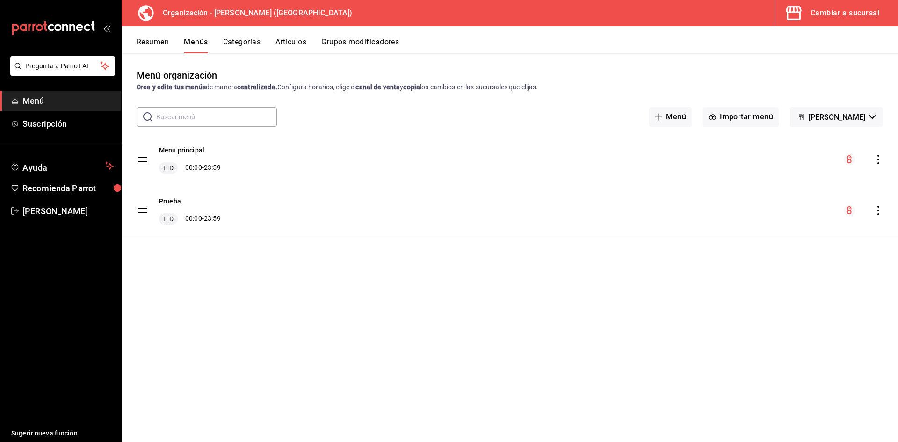
click at [880, 159] on icon "actions" at bounding box center [877, 159] width 9 height 9
click at [786, 219] on span "Copiar en otra sucursal" at bounding box center [804, 220] width 114 height 10
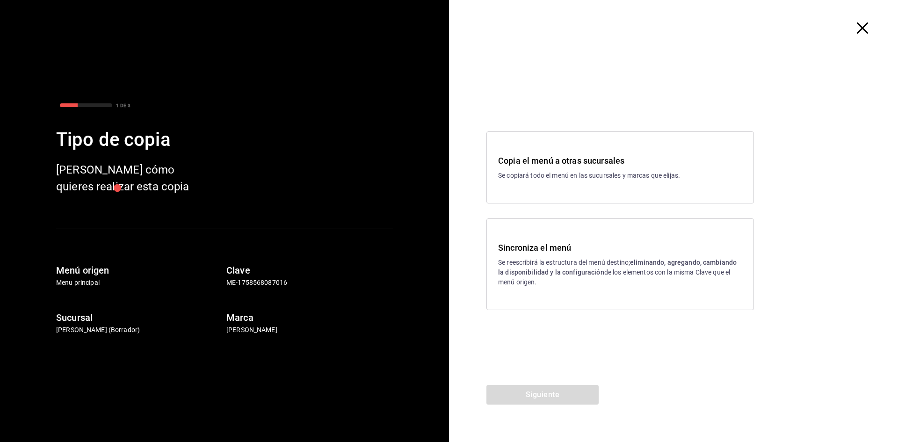
click at [573, 267] on p "Se reescribirá la estructura del menú destino; eliminando, agregando, cambiando…" at bounding box center [620, 272] width 244 height 29
click at [565, 397] on button "Siguiente" at bounding box center [542, 395] width 112 height 20
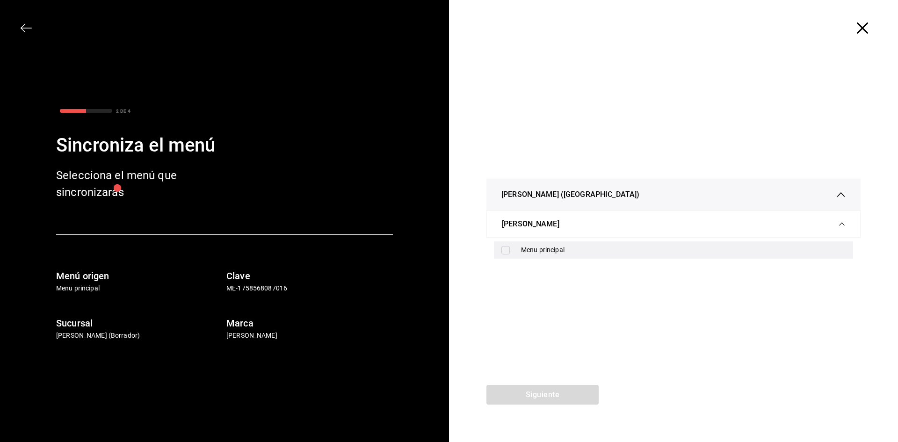
click at [550, 255] on div "Menu principal" at bounding box center [673, 249] width 359 height 17
checkbox input "true"
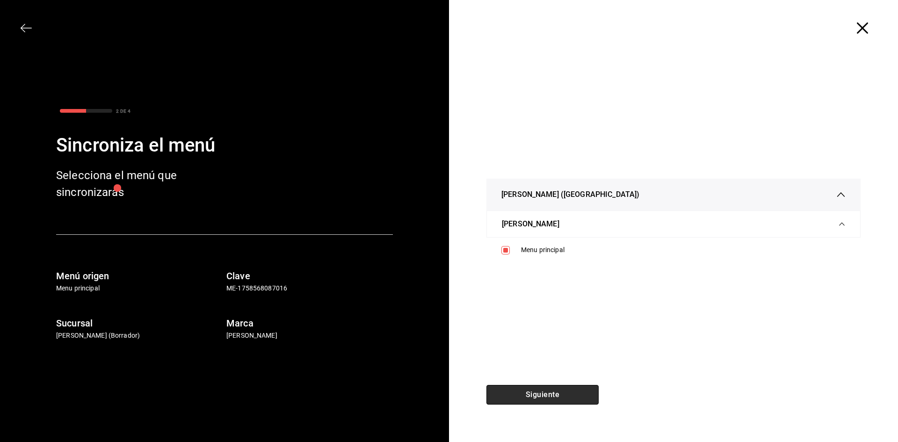
click at [562, 395] on button "Siguiente" at bounding box center [542, 395] width 112 height 20
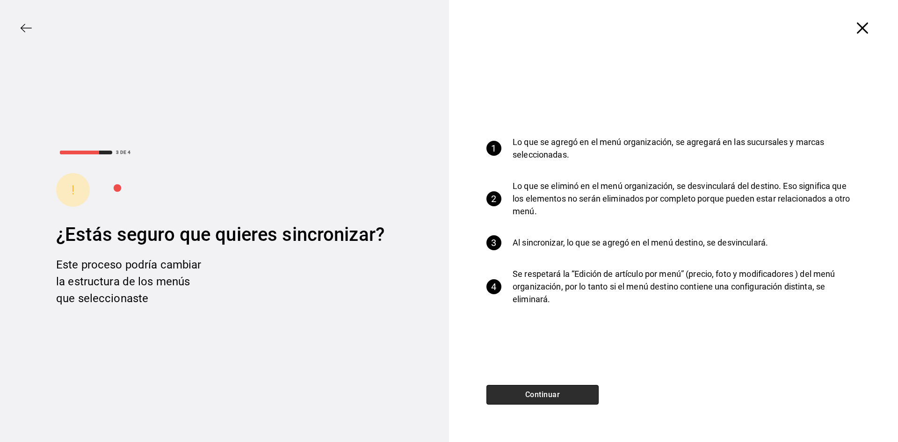
click at [551, 402] on button "Continuar" at bounding box center [542, 395] width 112 height 20
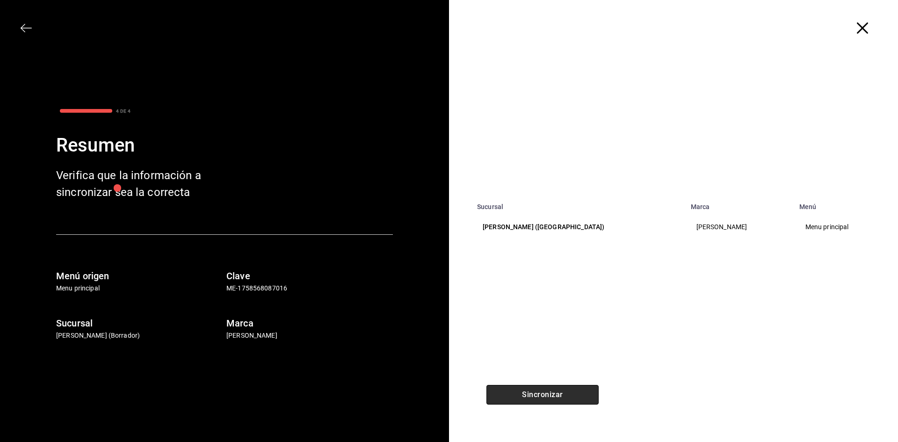
click at [554, 397] on button "Sincronizar" at bounding box center [542, 395] width 112 height 20
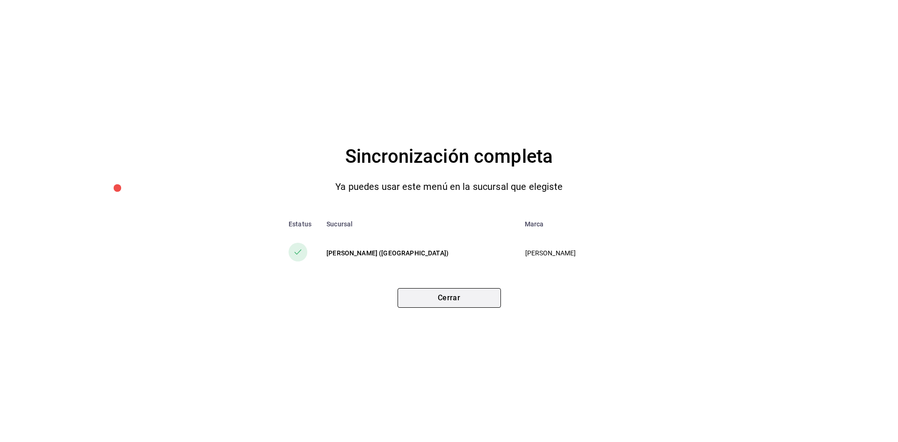
click at [460, 300] on button "Cerrar" at bounding box center [448, 298] width 103 height 20
